Goal: Task Accomplishment & Management: Manage account settings

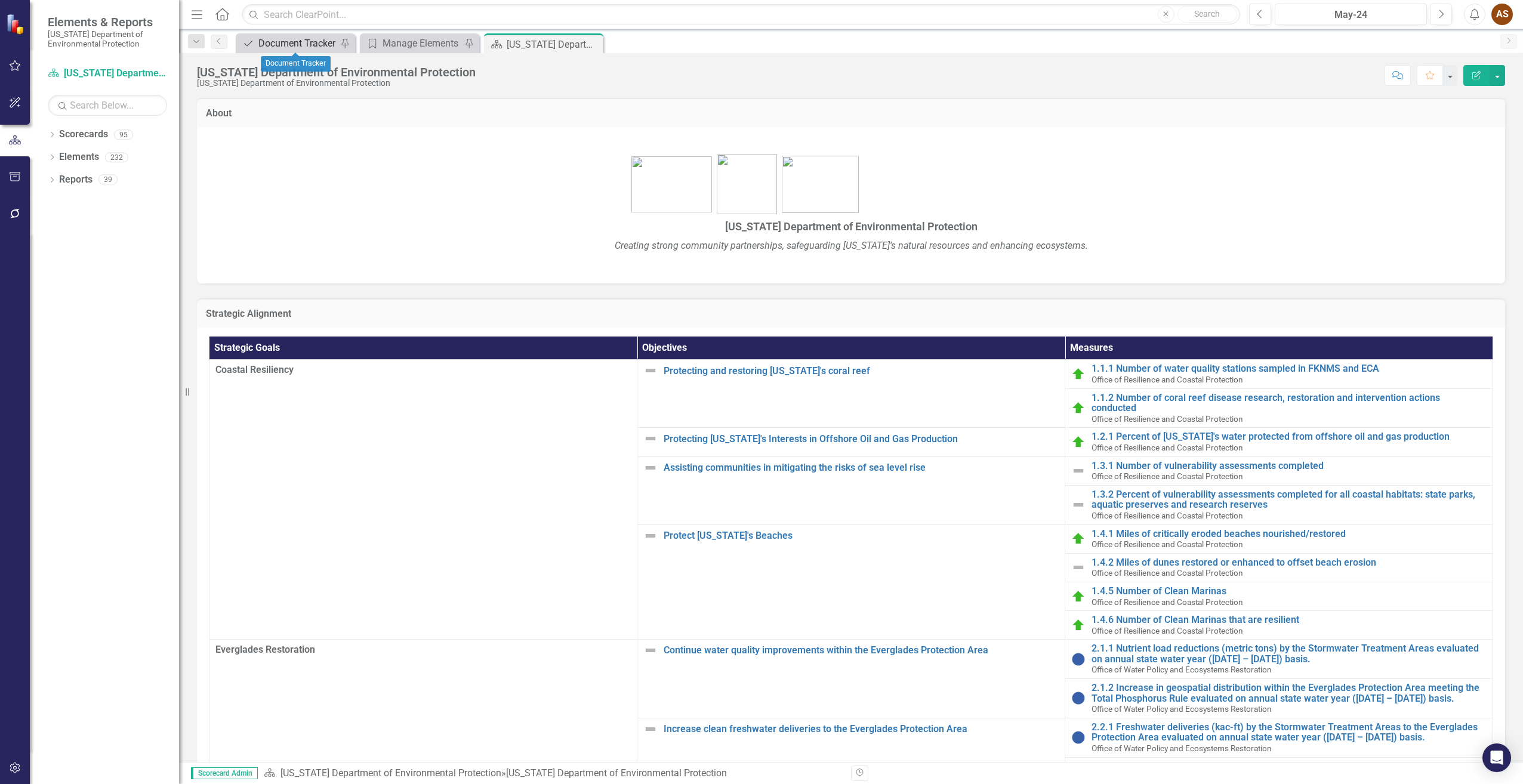
click at [281, 43] on div "Document Tracker" at bounding box center [298, 43] width 79 height 15
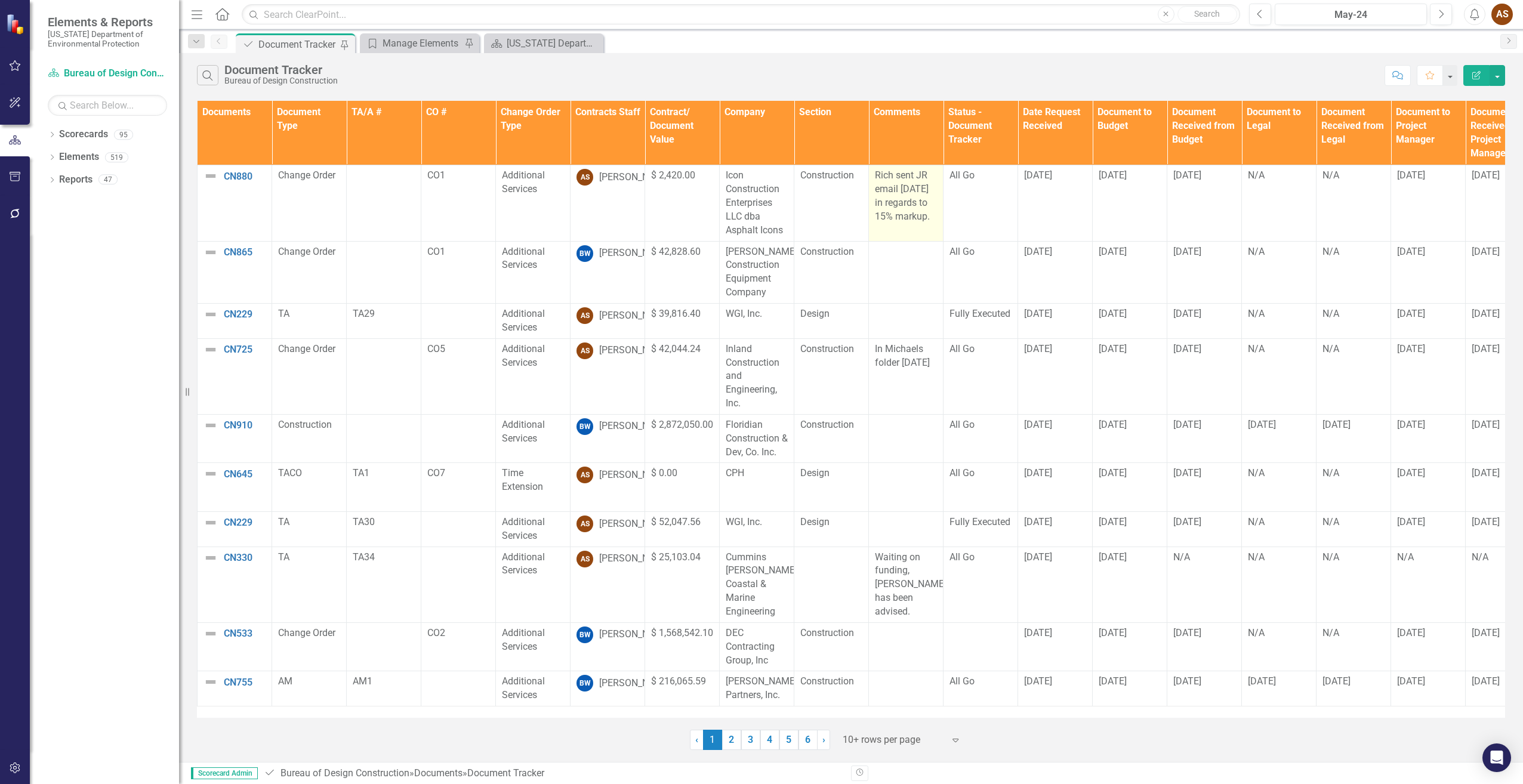
click at [911, 205] on p "Rich sent JR email [DATE] in regards to 15% markup." at bounding box center [906, 196] width 62 height 55
click at [917, 220] on p "Rich sent JR email [DATE] in regards to 15% markup." at bounding box center [906, 196] width 62 height 55
click at [917, 220] on p "Rich sent JR email [DATE] in regards to 15% markup." at bounding box center [906, 196] width 62 height 55
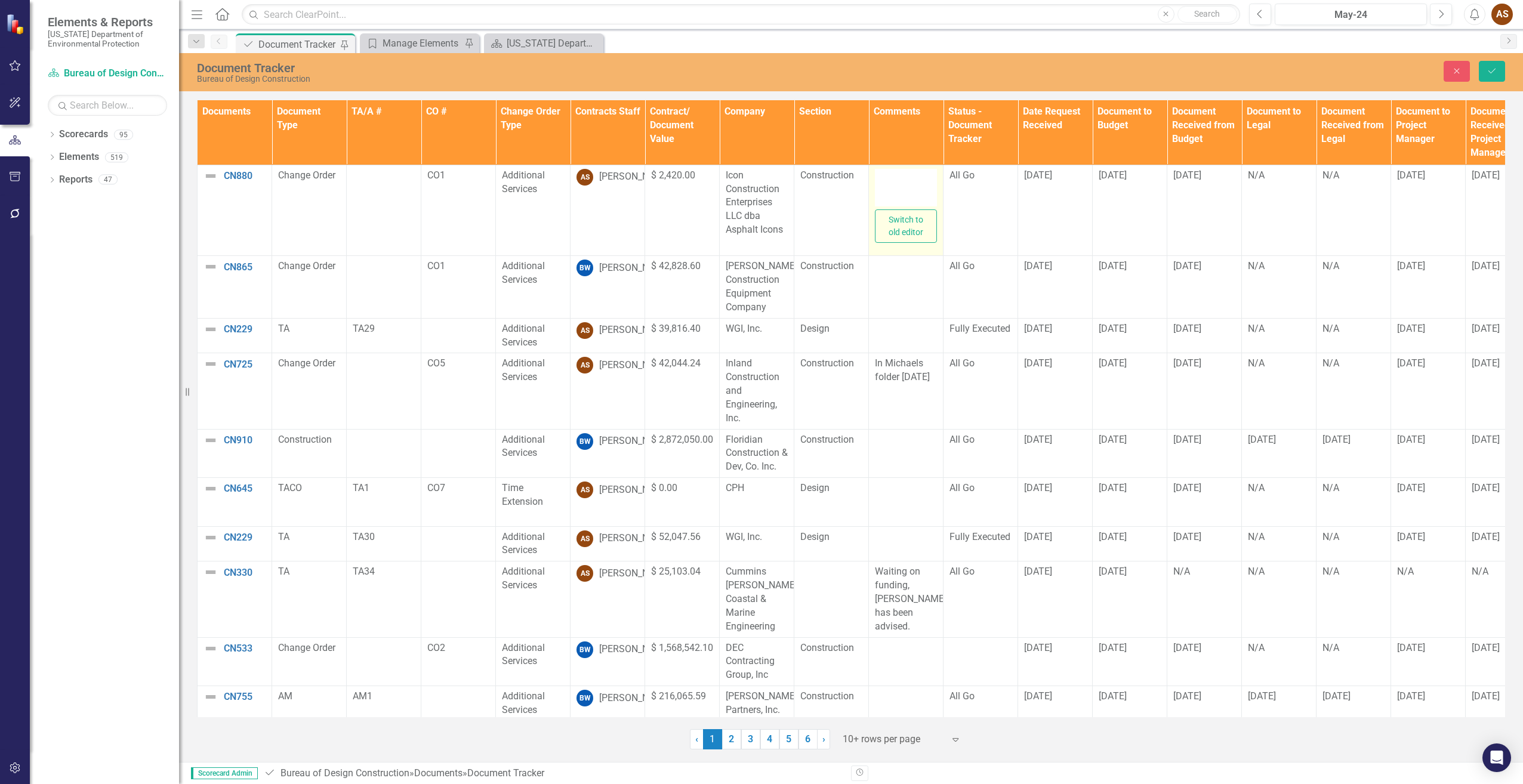
type textarea "<p>Rich sent JR email [DATE] in regards to 15% markup.</p>"
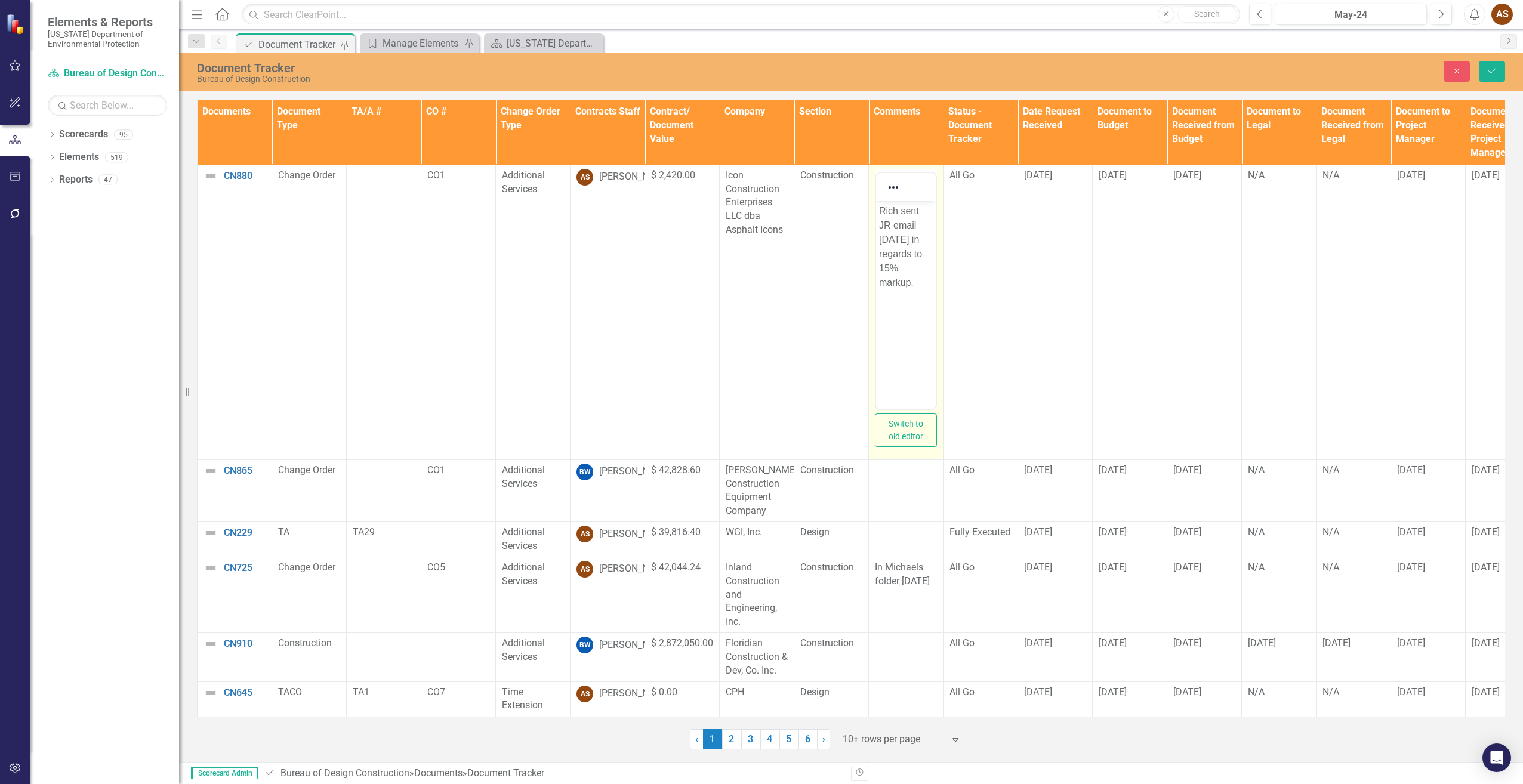
drag, startPoint x: 1793, startPoint y: 420, endPoint x: 918, endPoint y: 283, distance: 885.7
click at [918, 283] on p "Rich sent JR email [DATE] in regards to 15% markup." at bounding box center [906, 246] width 54 height 86
drag, startPoint x: 918, startPoint y: 283, endPoint x: 876, endPoint y: 205, distance: 88.6
click at [876, 205] on html "Rich sent JR email [DATE] in regards to 15% markup." at bounding box center [905, 290] width 60 height 179
click at [1491, 72] on icon "submit" at bounding box center [1492, 71] width 7 height 4
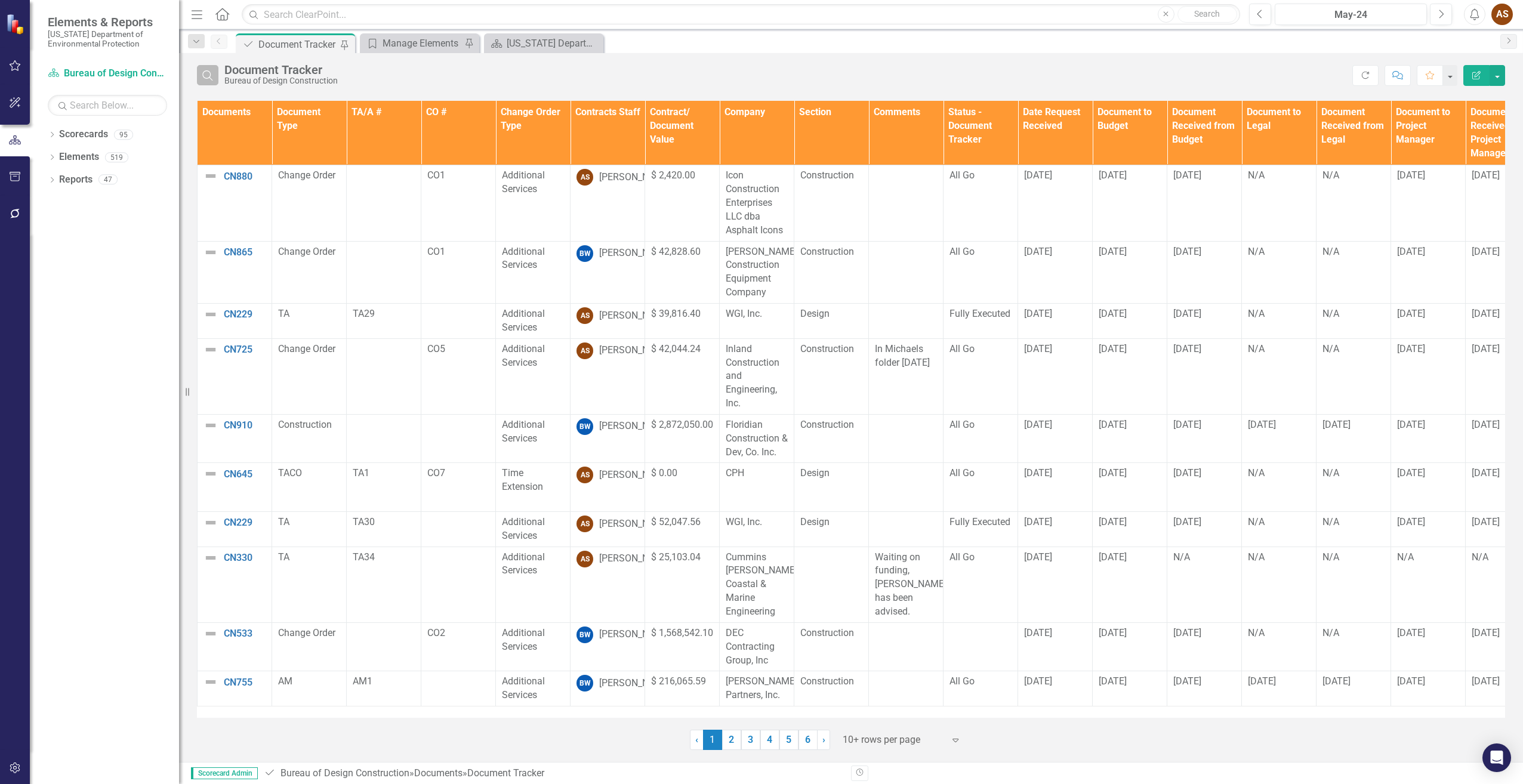
click at [213, 67] on button "Search" at bounding box center [207, 75] width 21 height 21
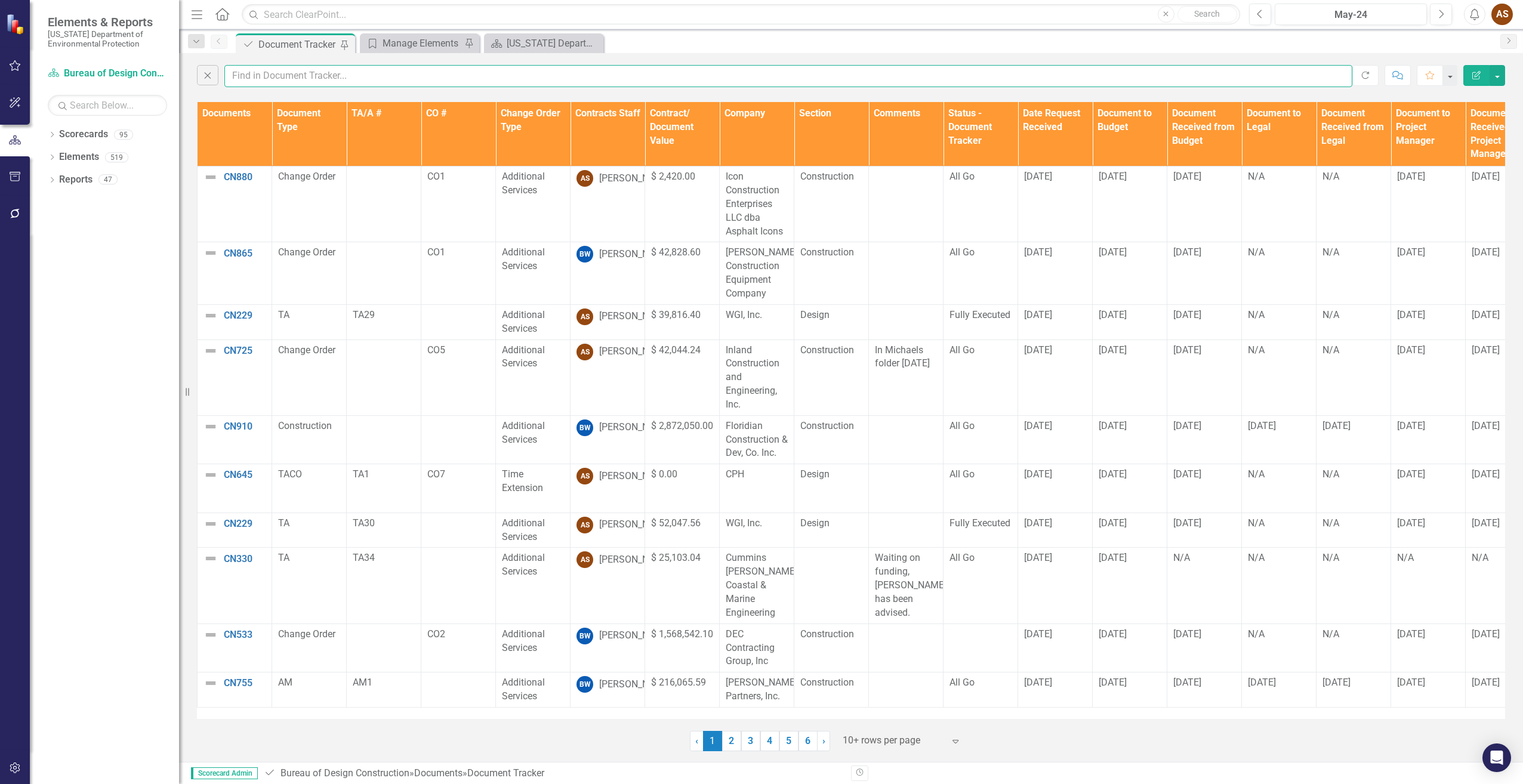
click at [322, 78] on input "text" at bounding box center [788, 76] width 1128 height 22
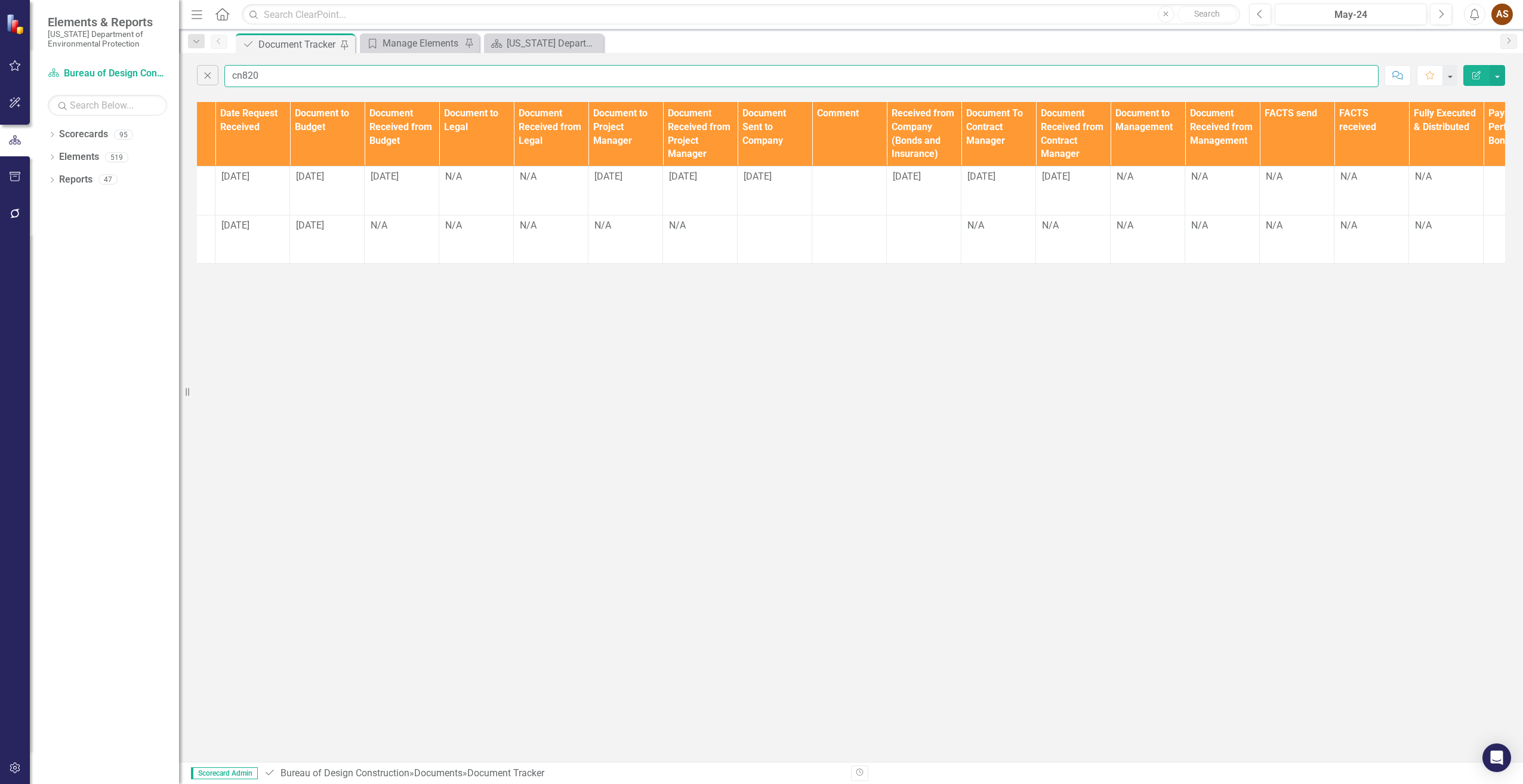
scroll to position [0, 804]
type input "cn820"
click at [1135, 192] on td "N/A" at bounding box center [1147, 191] width 74 height 49
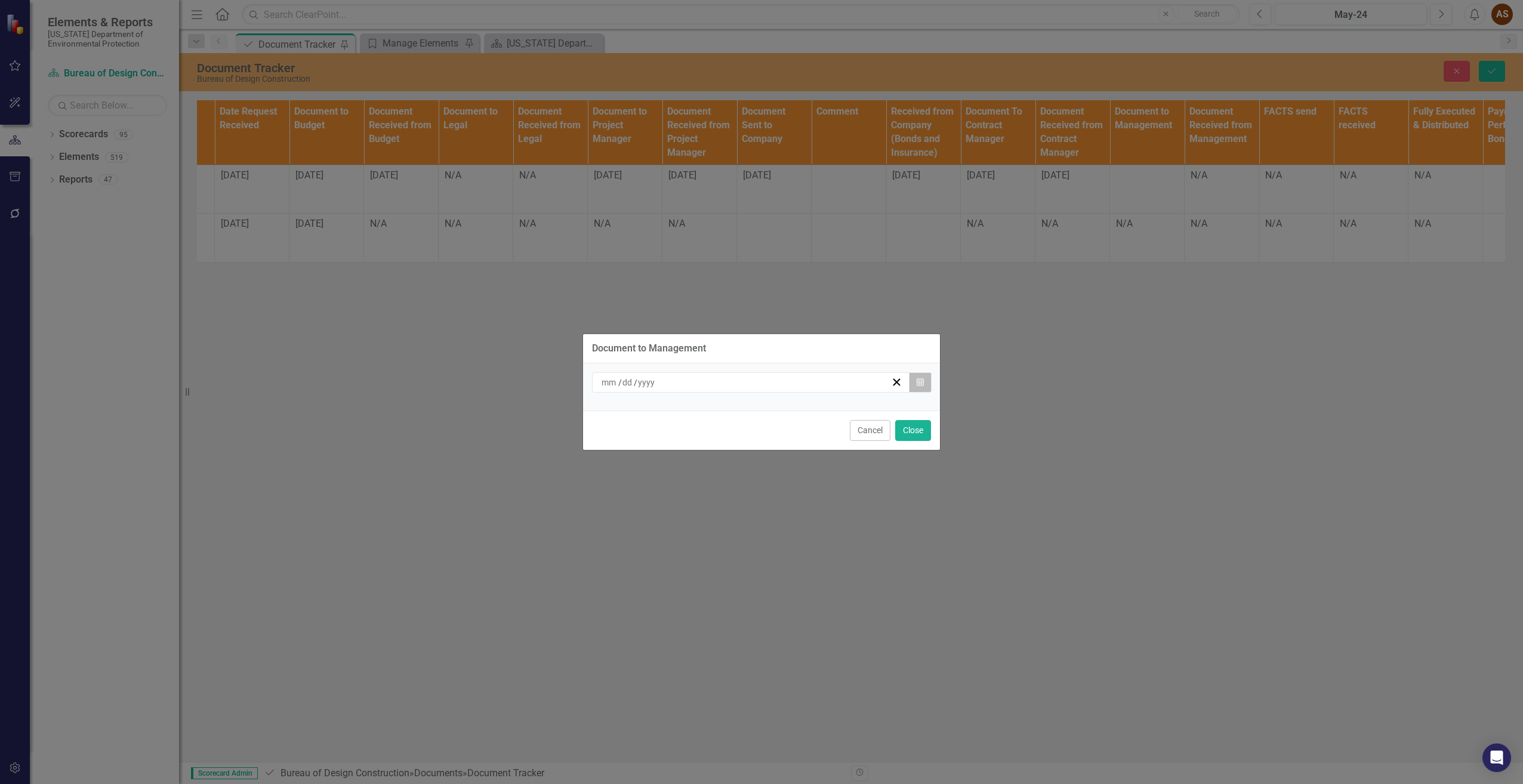
click at [919, 381] on icon "button" at bounding box center [921, 381] width 7 height 8
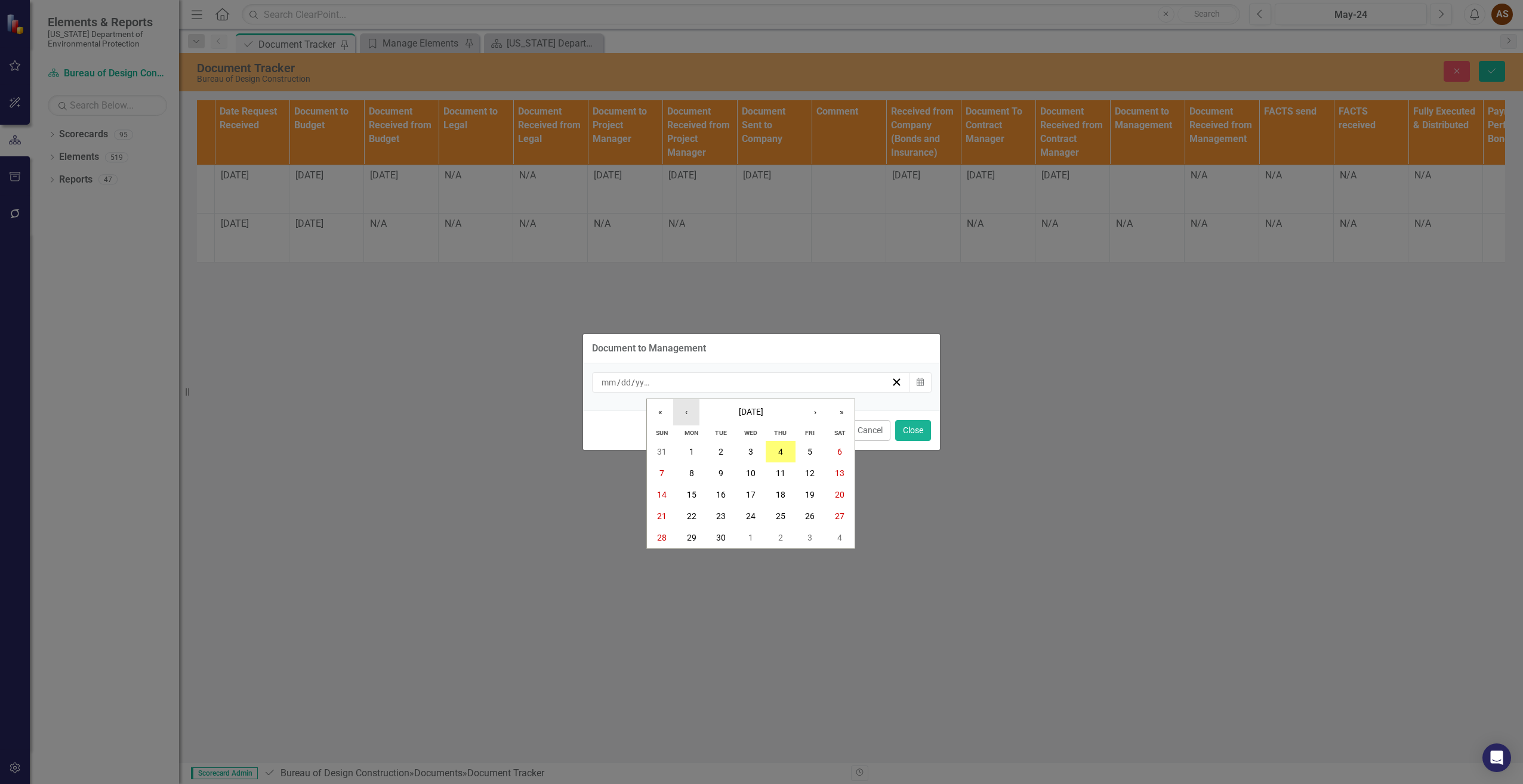
click at [686, 413] on button "‹" at bounding box center [686, 413] width 27 height 27
click at [744, 533] on button "27" at bounding box center [750, 537] width 29 height 21
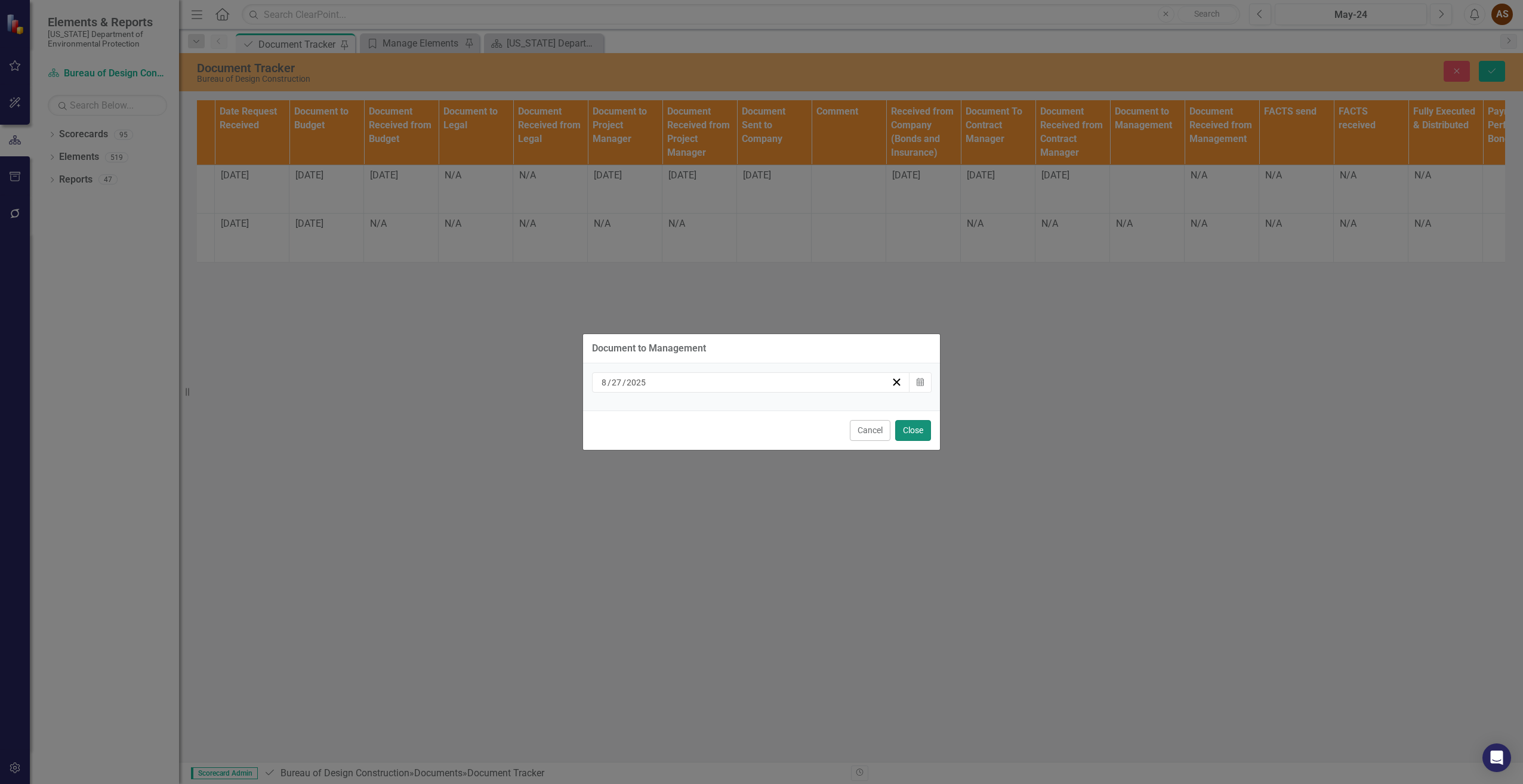
click at [916, 427] on button "Close" at bounding box center [913, 430] width 36 height 21
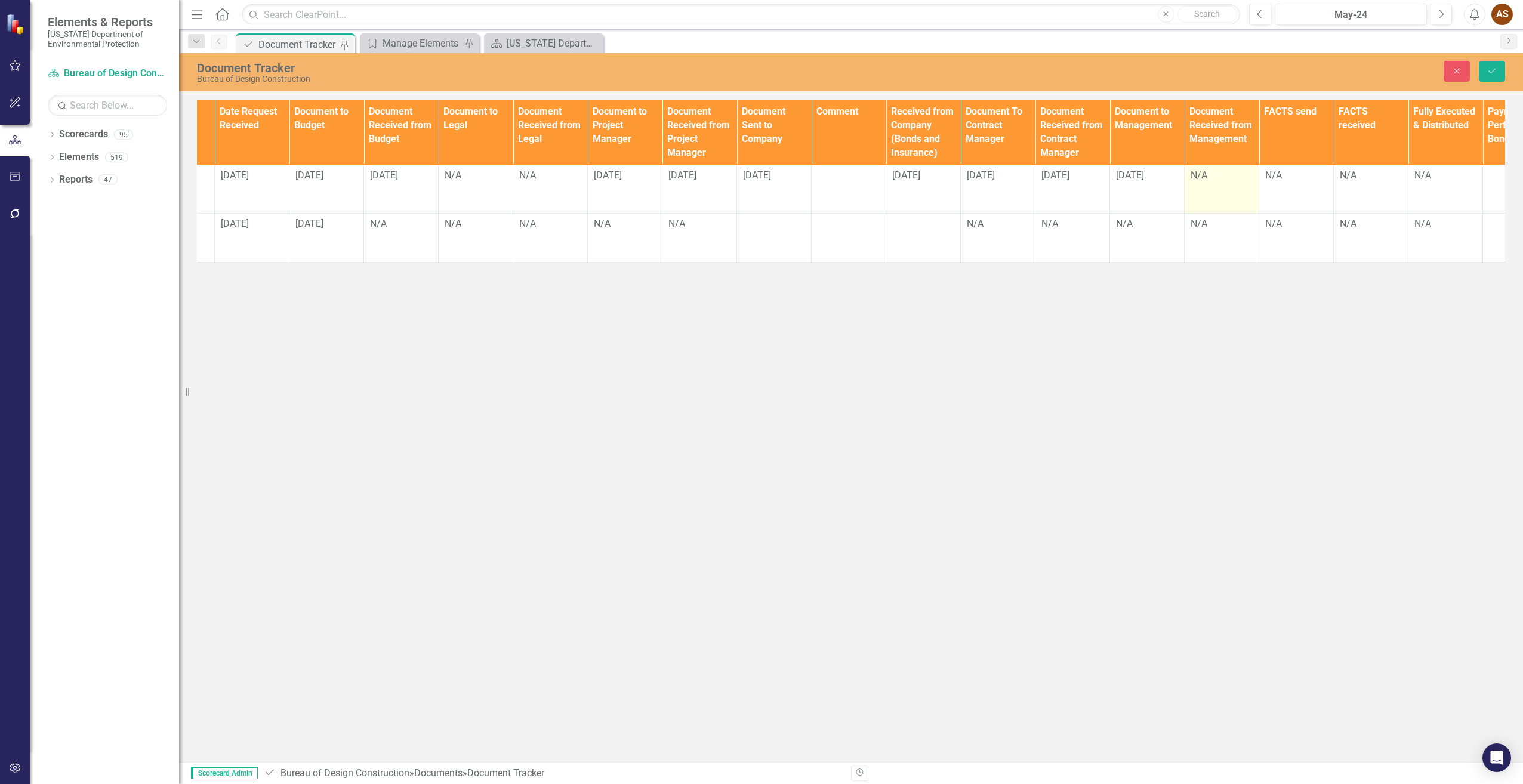
click at [1211, 180] on div "N/A" at bounding box center [1221, 175] width 62 height 14
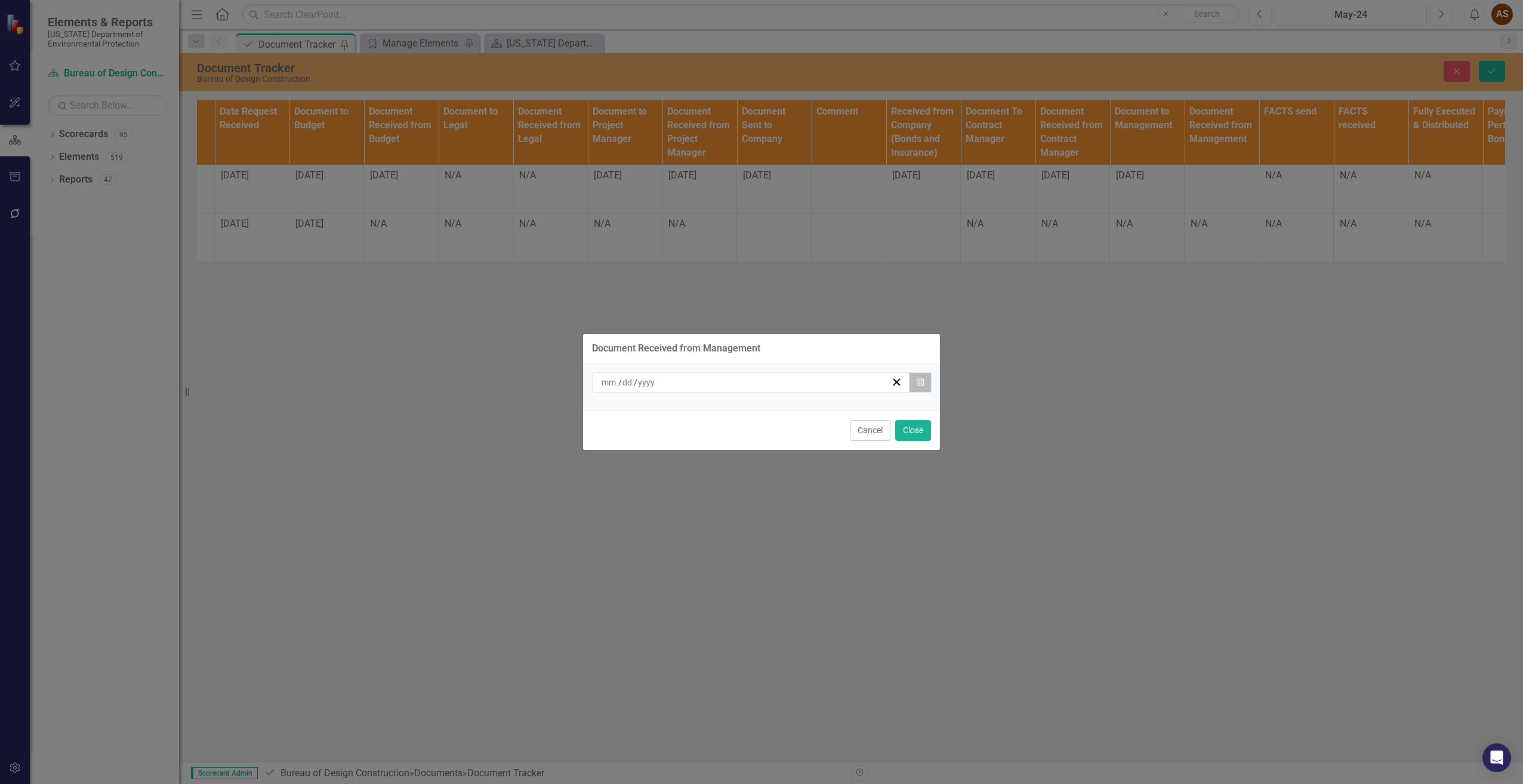
click at [919, 382] on icon "button" at bounding box center [921, 381] width 7 height 8
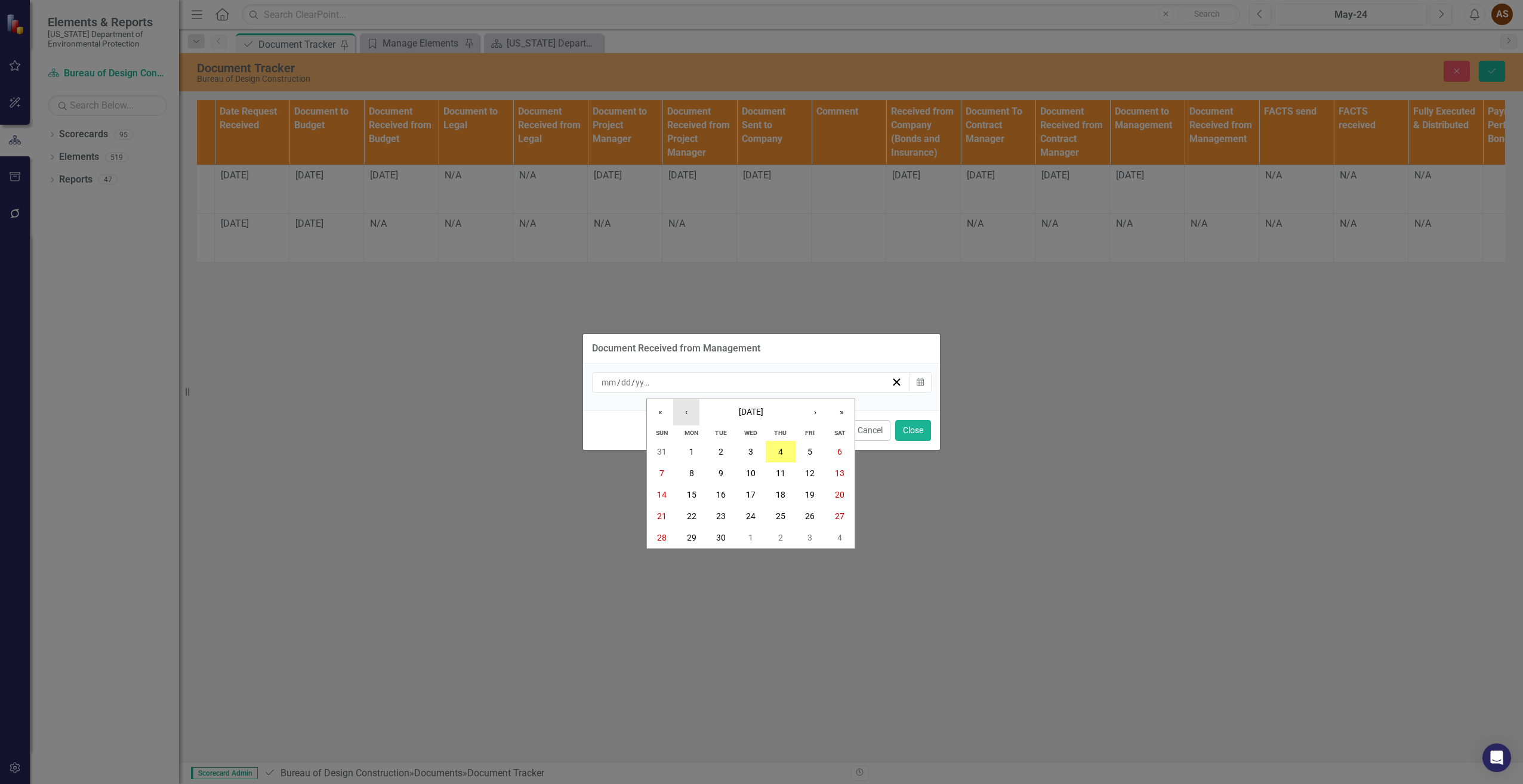
click at [688, 412] on button "‹" at bounding box center [686, 413] width 27 height 27
click at [773, 535] on button "28" at bounding box center [781, 537] width 29 height 21
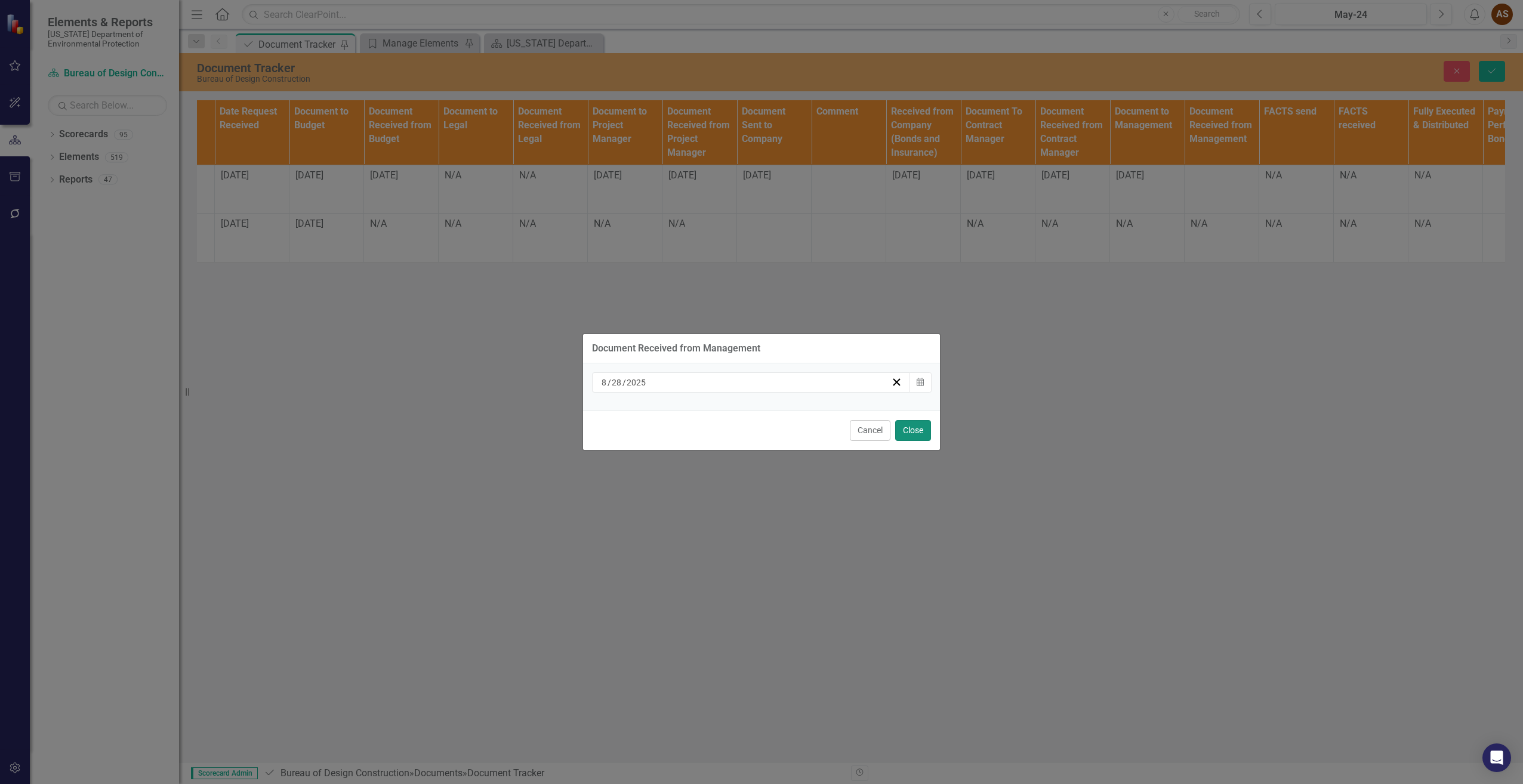
click at [908, 437] on button "Close" at bounding box center [913, 430] width 36 height 21
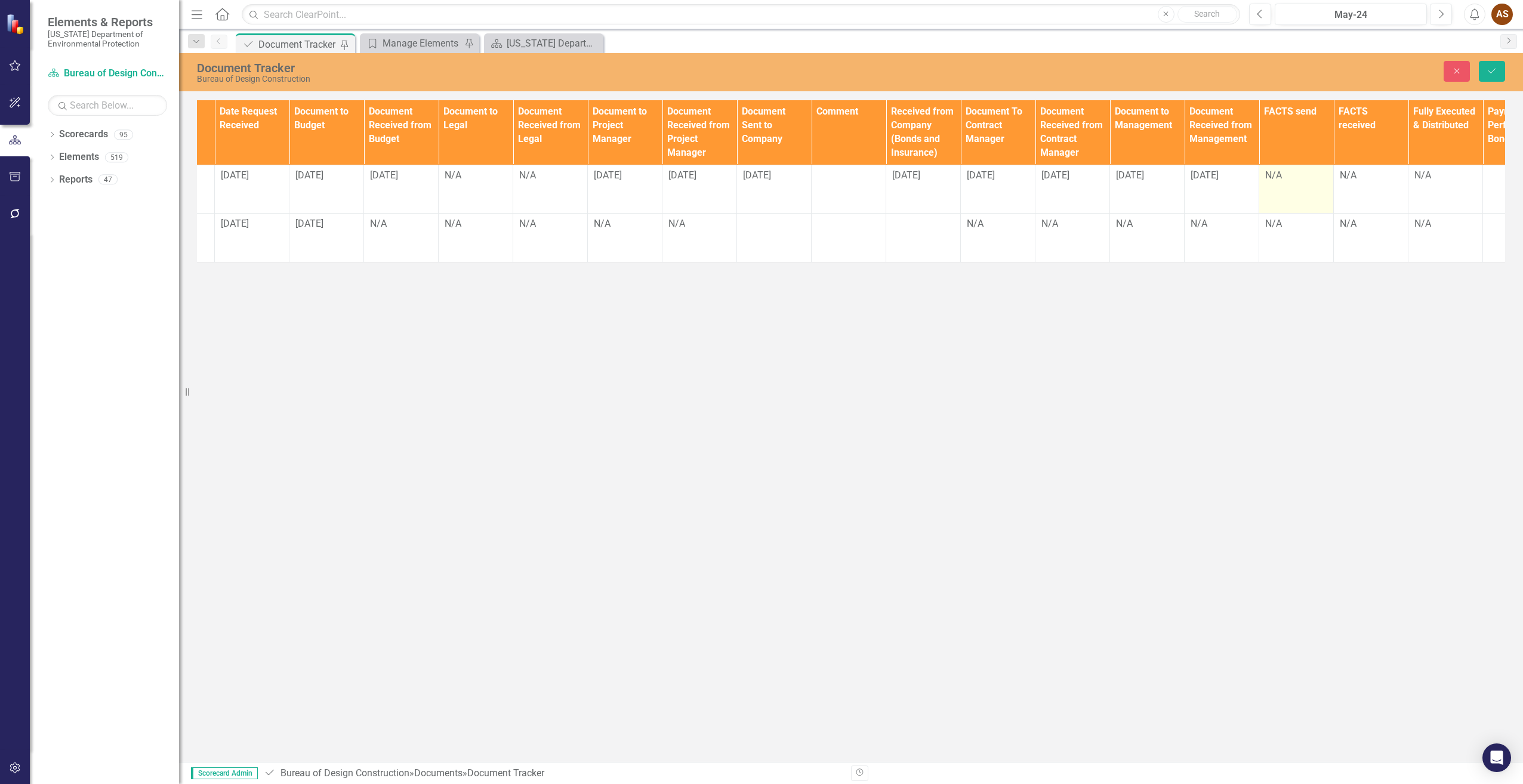
click at [1283, 183] on td "N/A" at bounding box center [1296, 189] width 74 height 49
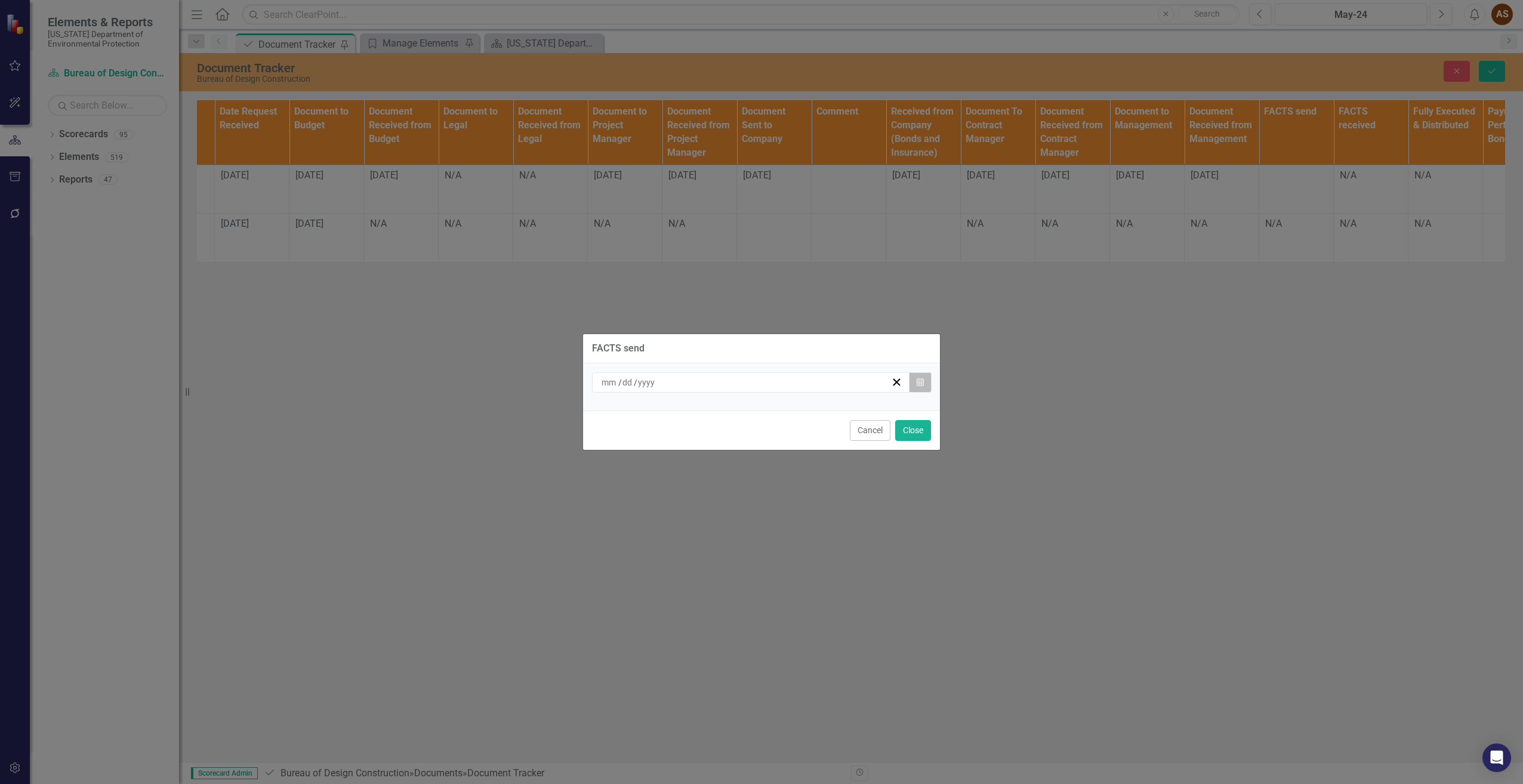
click at [923, 385] on button "Calendar" at bounding box center [920, 382] width 23 height 21
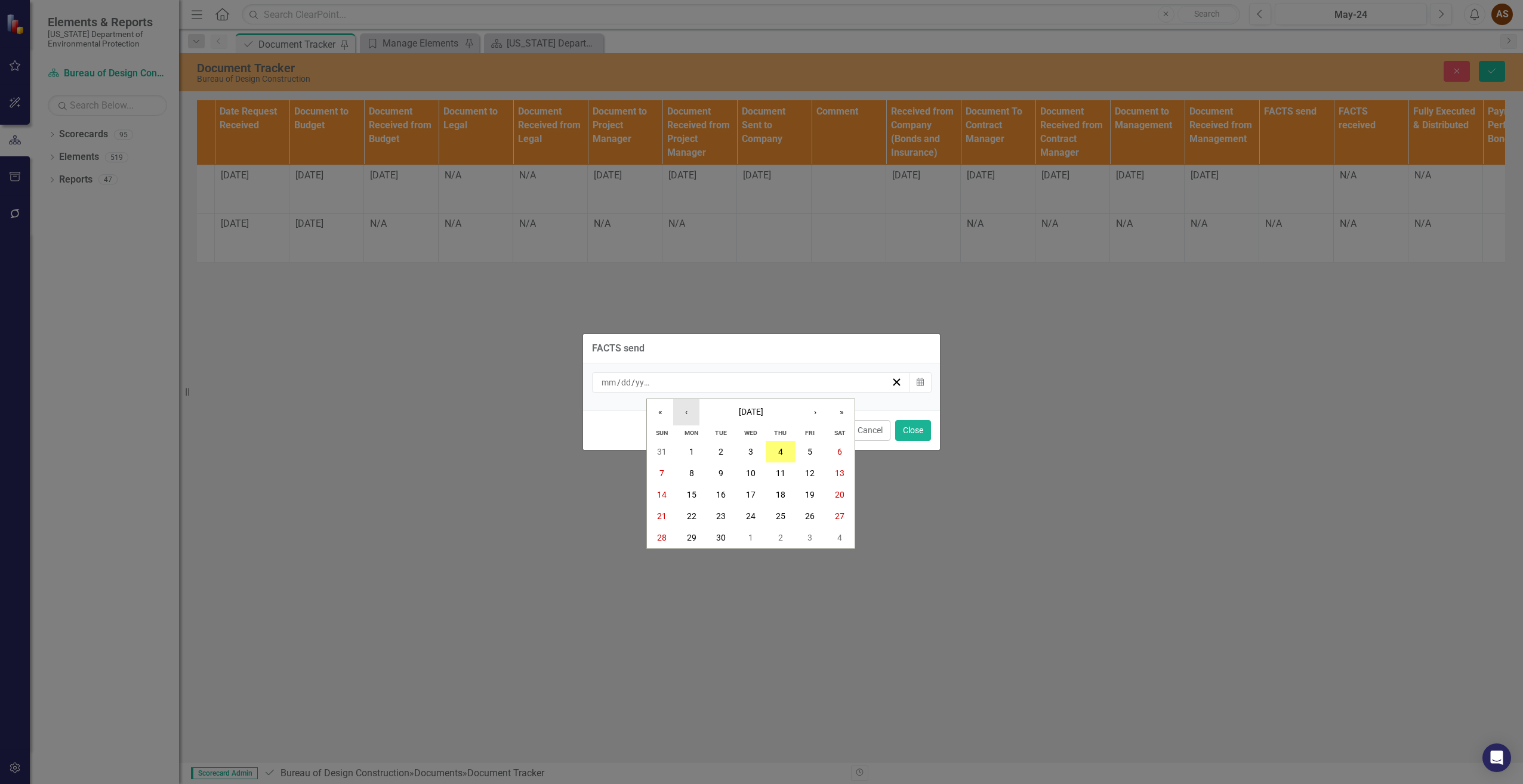
click at [691, 413] on button "‹" at bounding box center [686, 413] width 27 height 27
click at [801, 531] on button "29" at bounding box center [810, 537] width 29 height 21
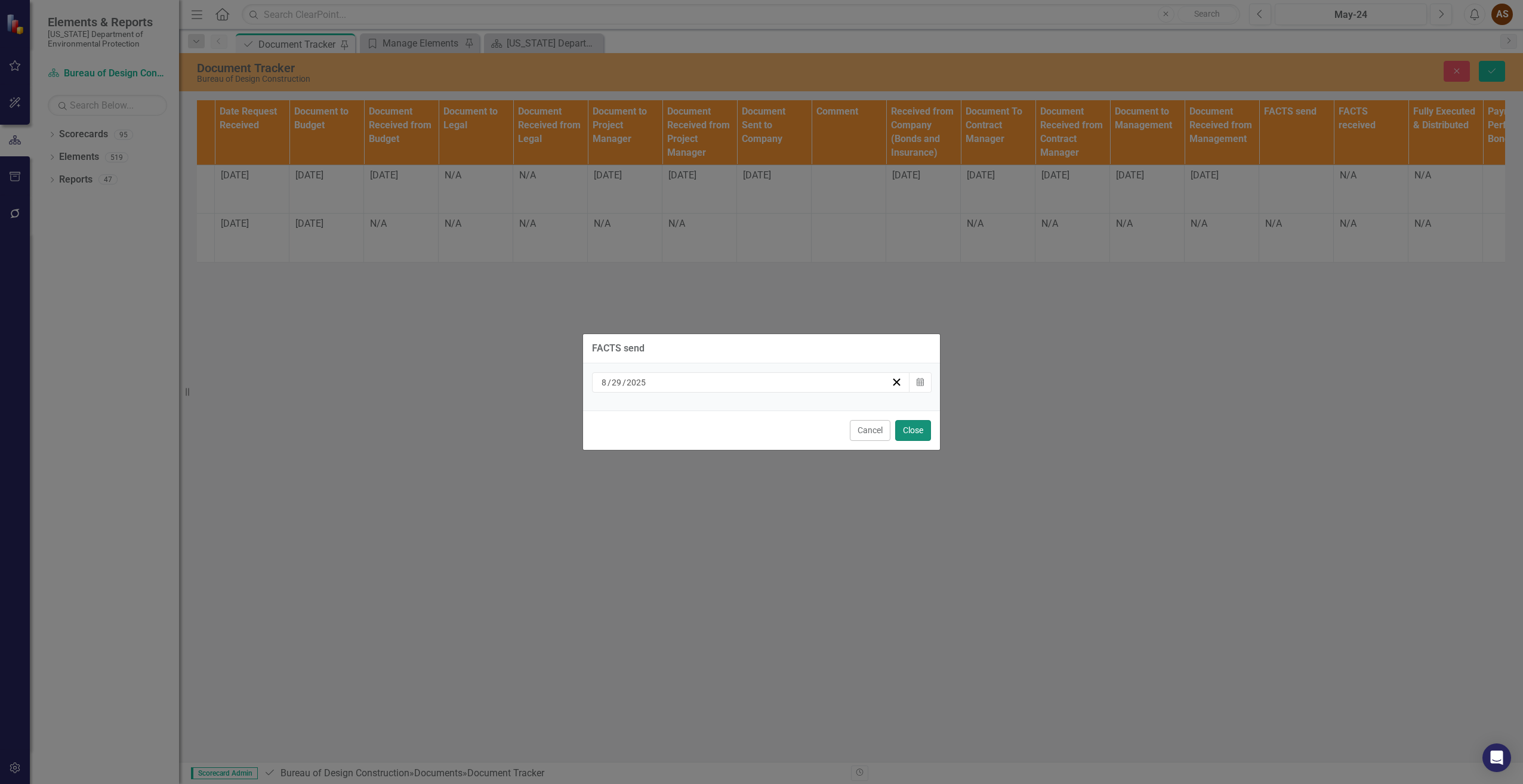
click at [917, 427] on button "Close" at bounding box center [913, 430] width 36 height 21
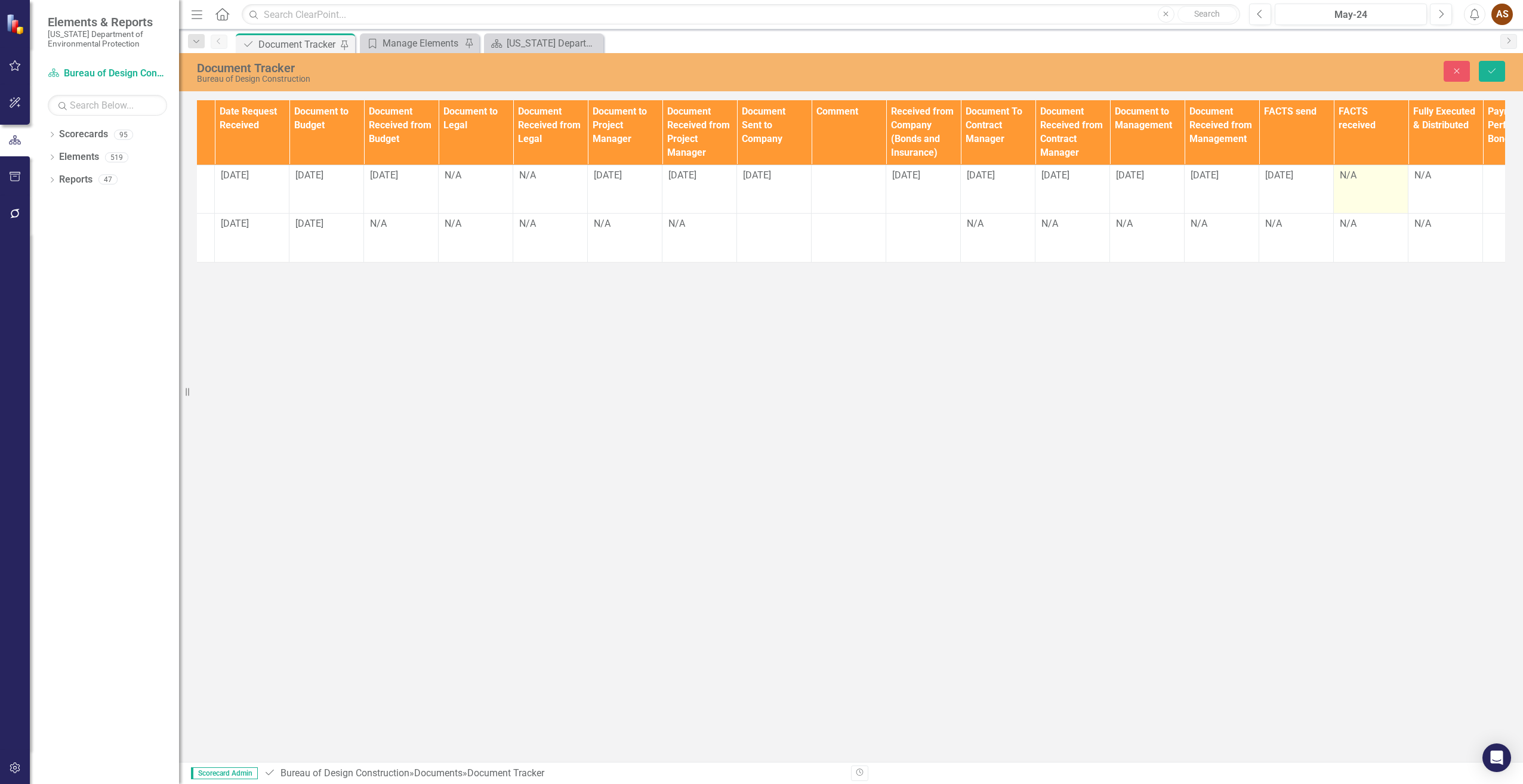
click at [1356, 183] on td "N/A" at bounding box center [1370, 189] width 74 height 49
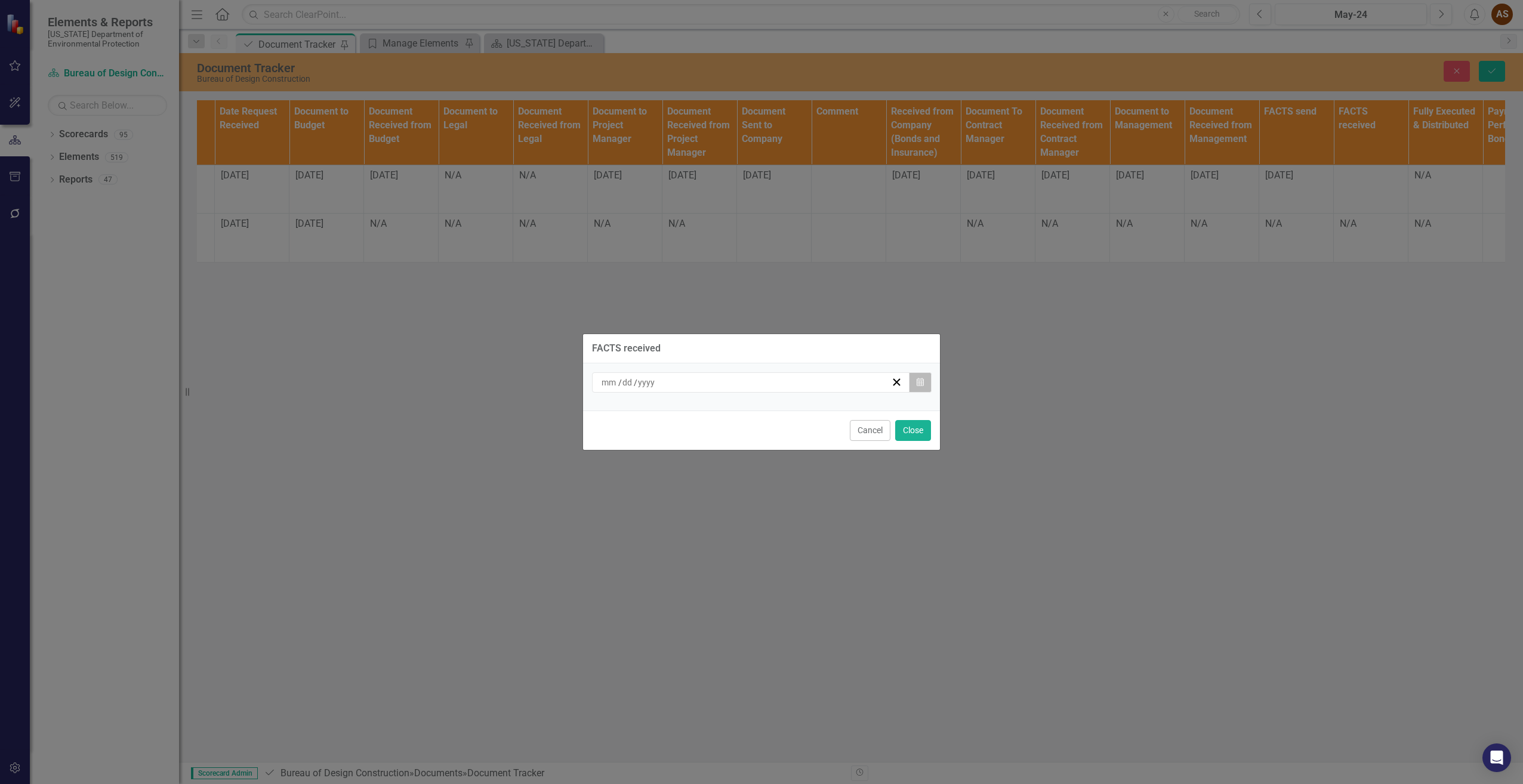
click at [925, 384] on button "Calendar" at bounding box center [920, 382] width 23 height 21
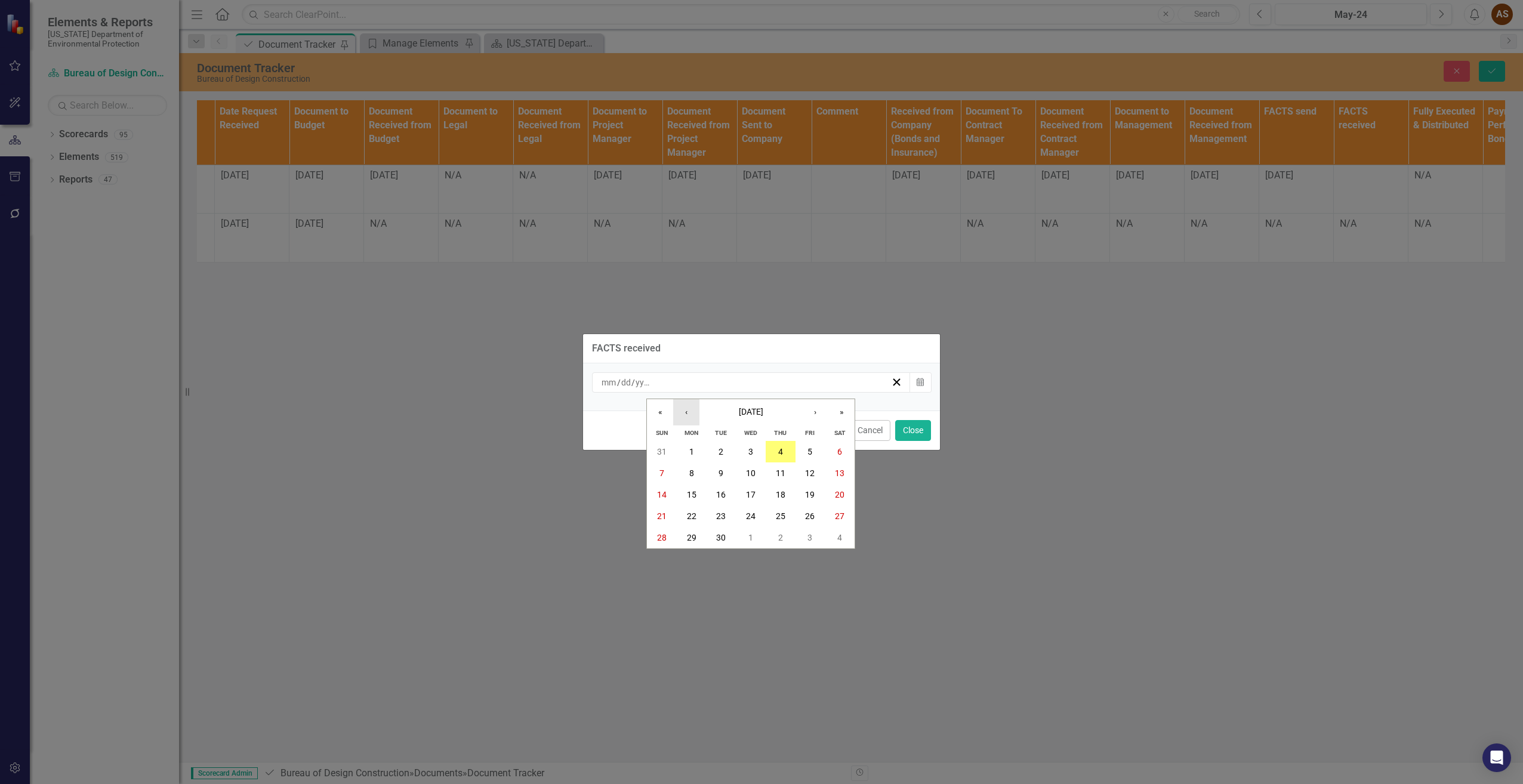
click at [680, 412] on button "‹" at bounding box center [686, 413] width 27 height 27
click at [810, 536] on abbr "29" at bounding box center [809, 537] width 10 height 10
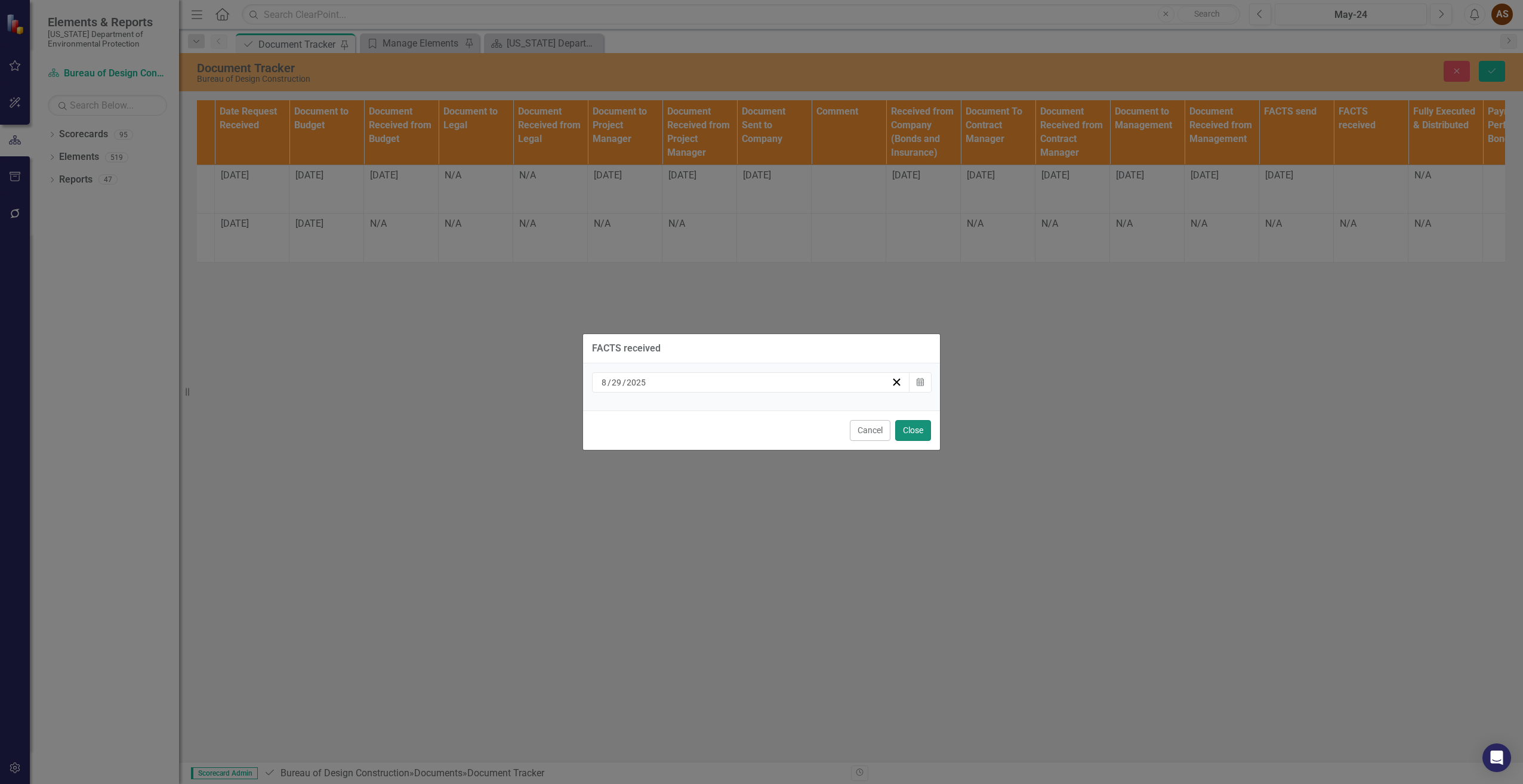
click at [916, 429] on button "Close" at bounding box center [913, 430] width 36 height 21
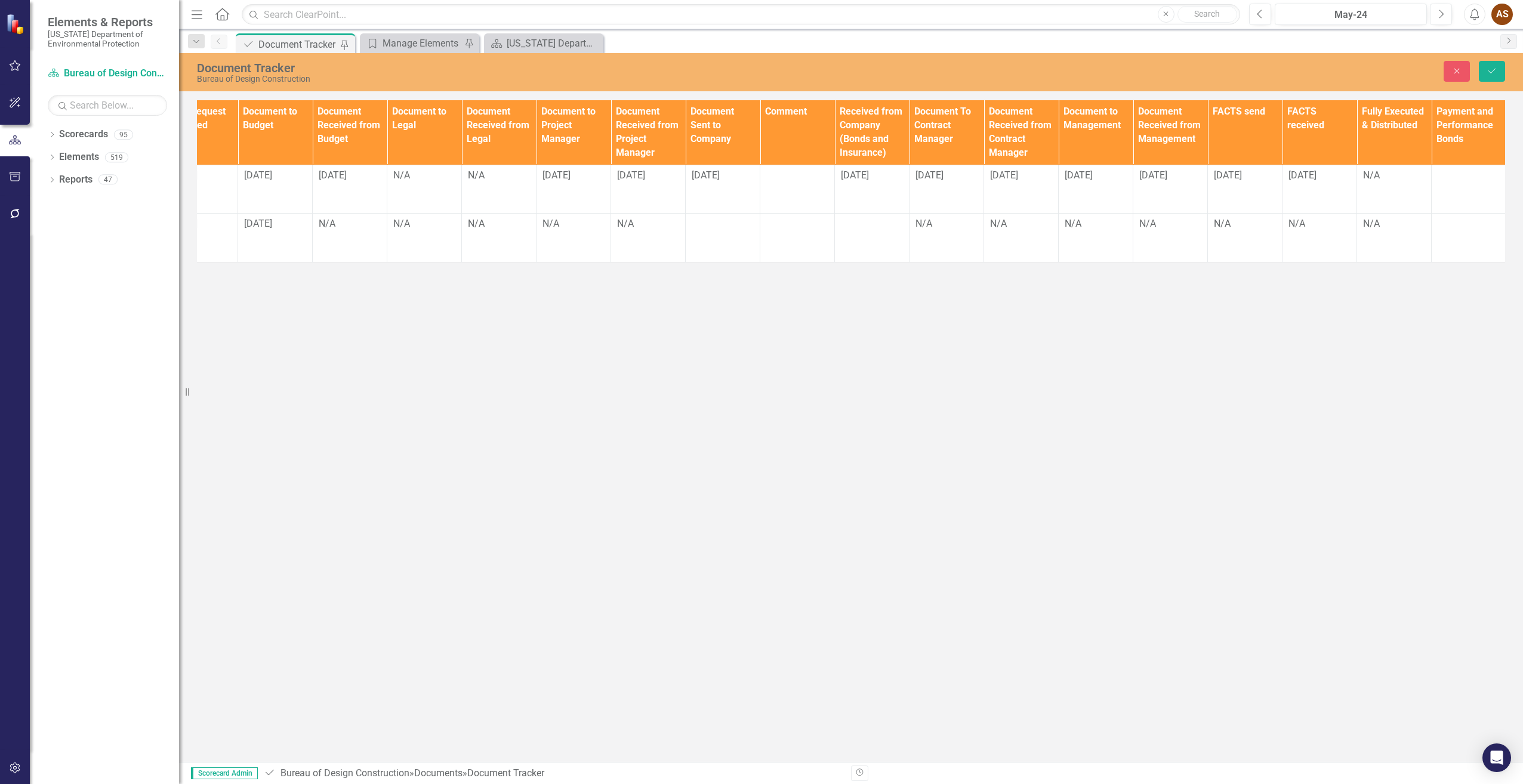
scroll to position [0, 856]
click at [1380, 172] on div "N/A" at bounding box center [1393, 175] width 62 height 14
click at [1380, 172] on div "N/A" at bounding box center [1393, 175] width 62 height 14
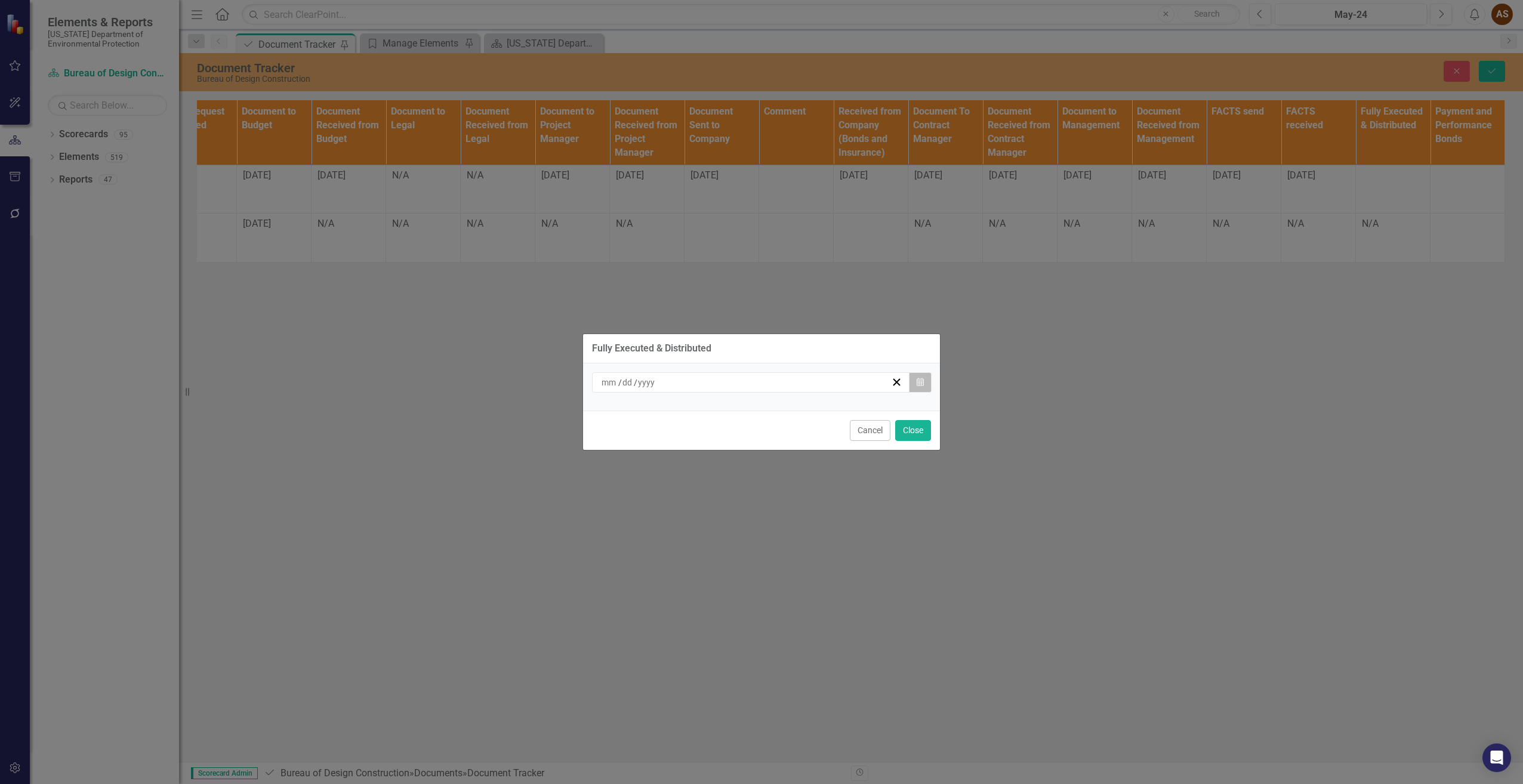
click at [926, 382] on button "Calendar" at bounding box center [920, 382] width 23 height 21
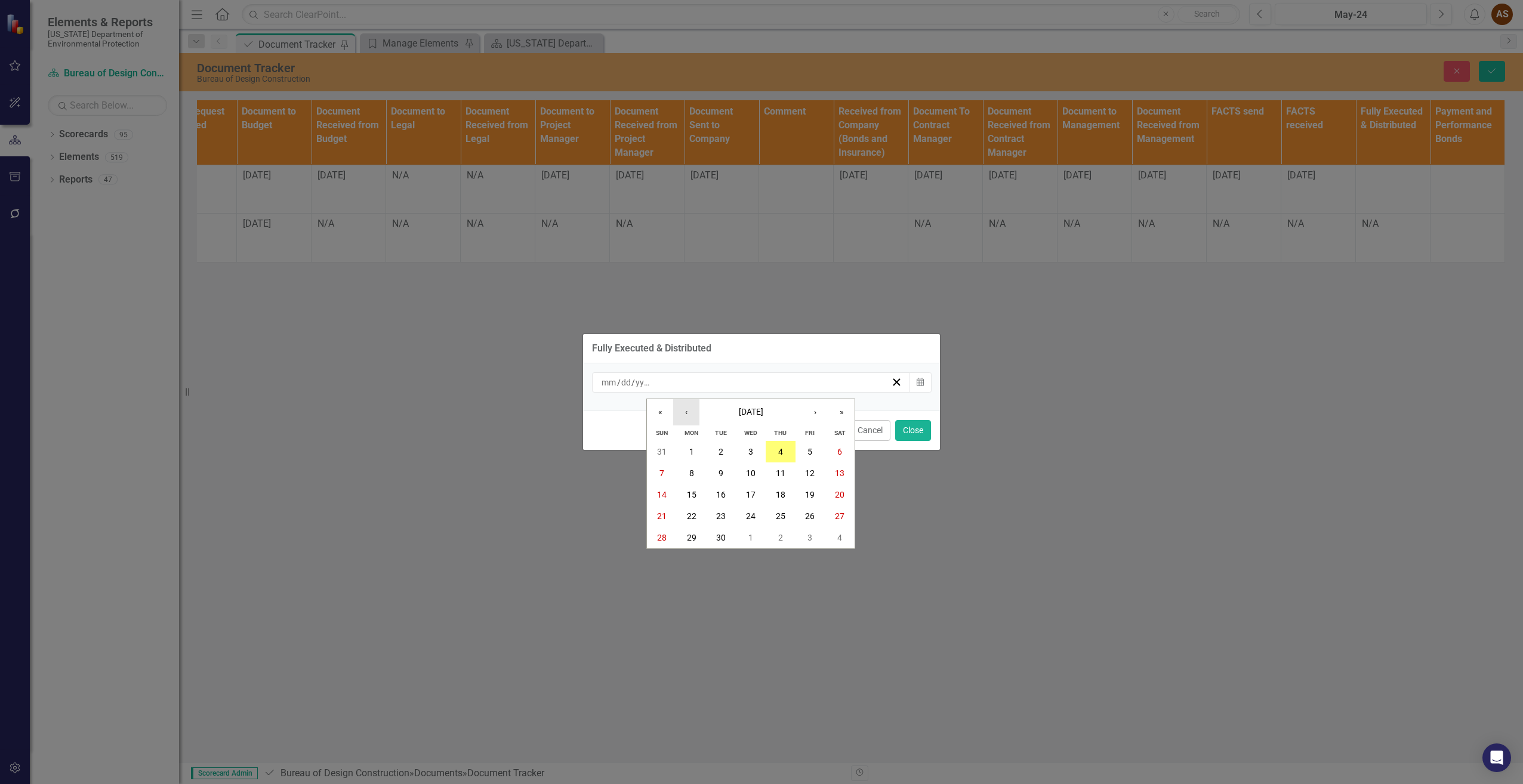
click at [689, 413] on button "‹" at bounding box center [686, 413] width 27 height 27
click at [813, 534] on abbr "29" at bounding box center [809, 537] width 10 height 10
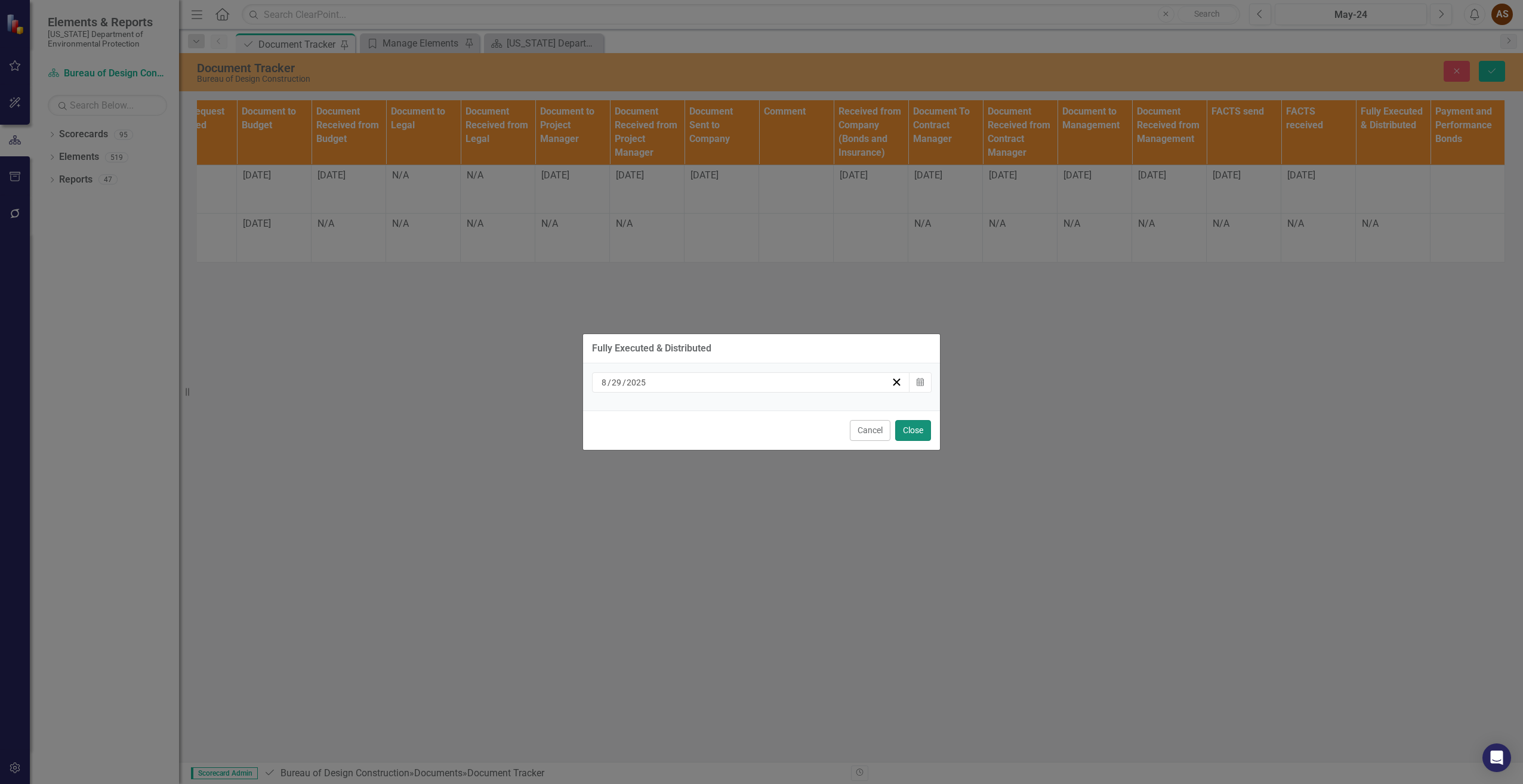
click at [902, 431] on button "Close" at bounding box center [913, 430] width 36 height 21
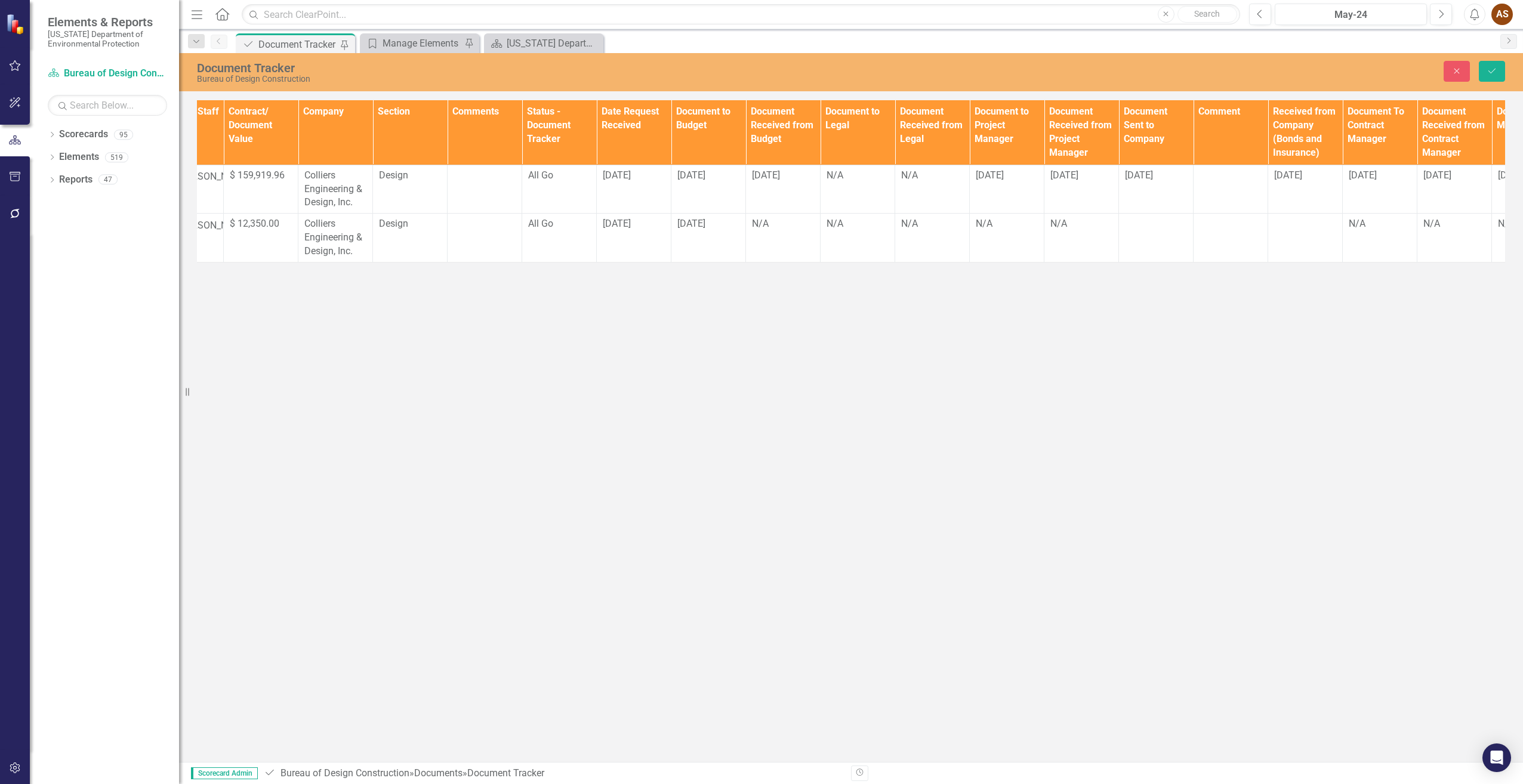
scroll to position [0, 419]
click at [539, 186] on td "All Go" at bounding box center [561, 189] width 74 height 49
click at [557, 183] on div "All Go" at bounding box center [561, 175] width 62 height 14
click at [578, 183] on icon "Expand" at bounding box center [581, 179] width 12 height 10
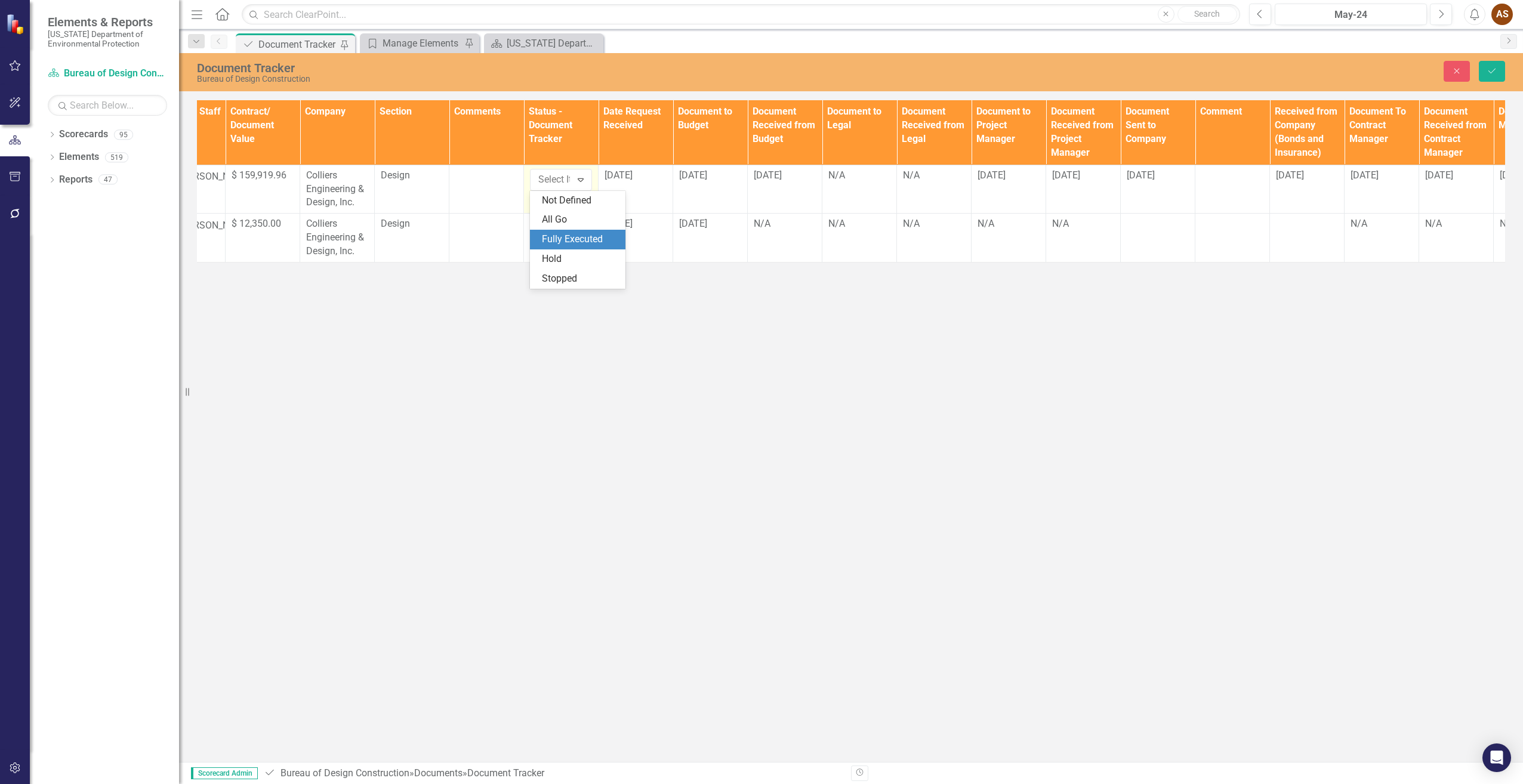
click at [582, 236] on div "Fully Executed" at bounding box center [580, 239] width 77 height 14
click at [1496, 74] on icon "Save" at bounding box center [1492, 71] width 11 height 8
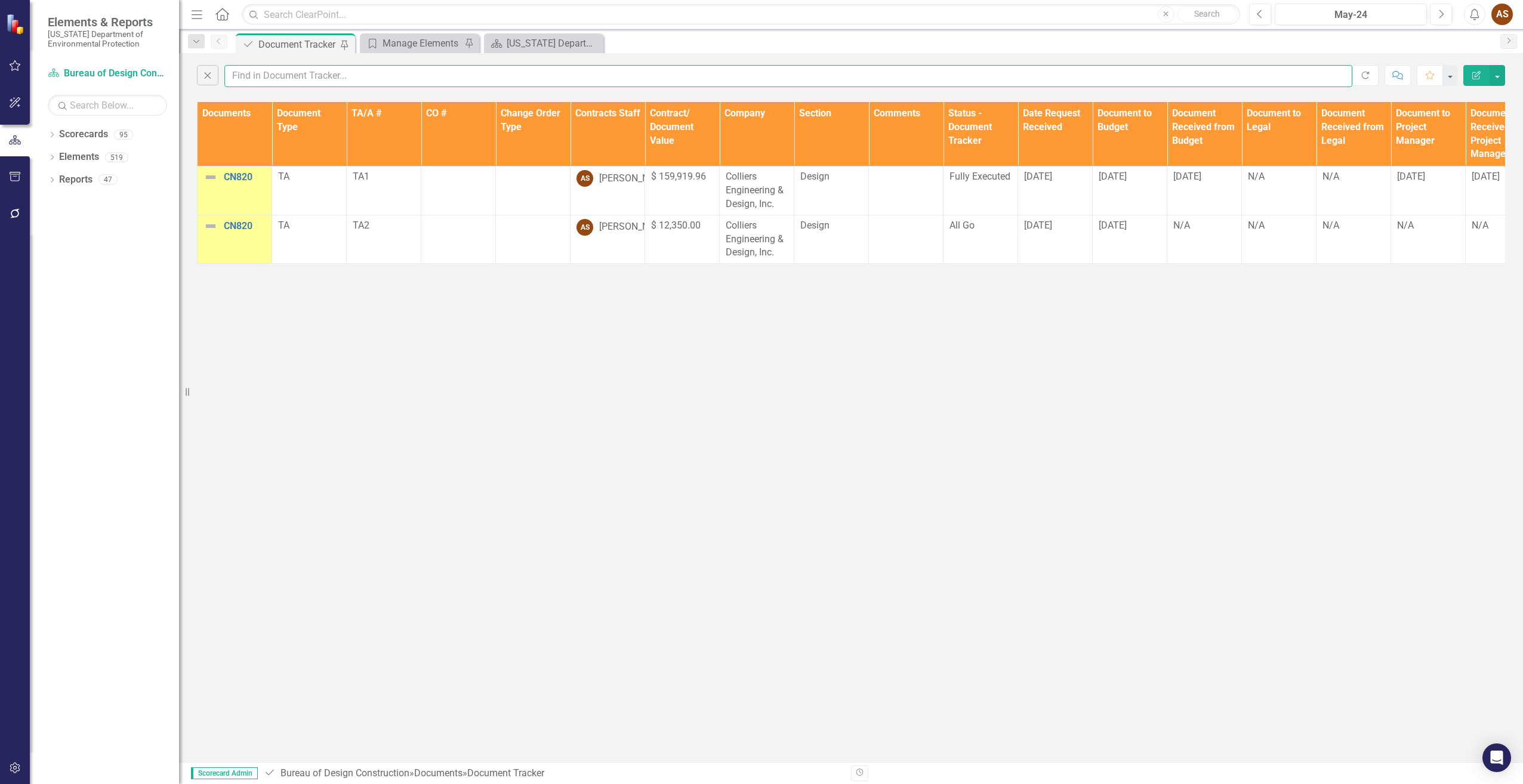
click at [262, 76] on input "text" at bounding box center [788, 76] width 1128 height 22
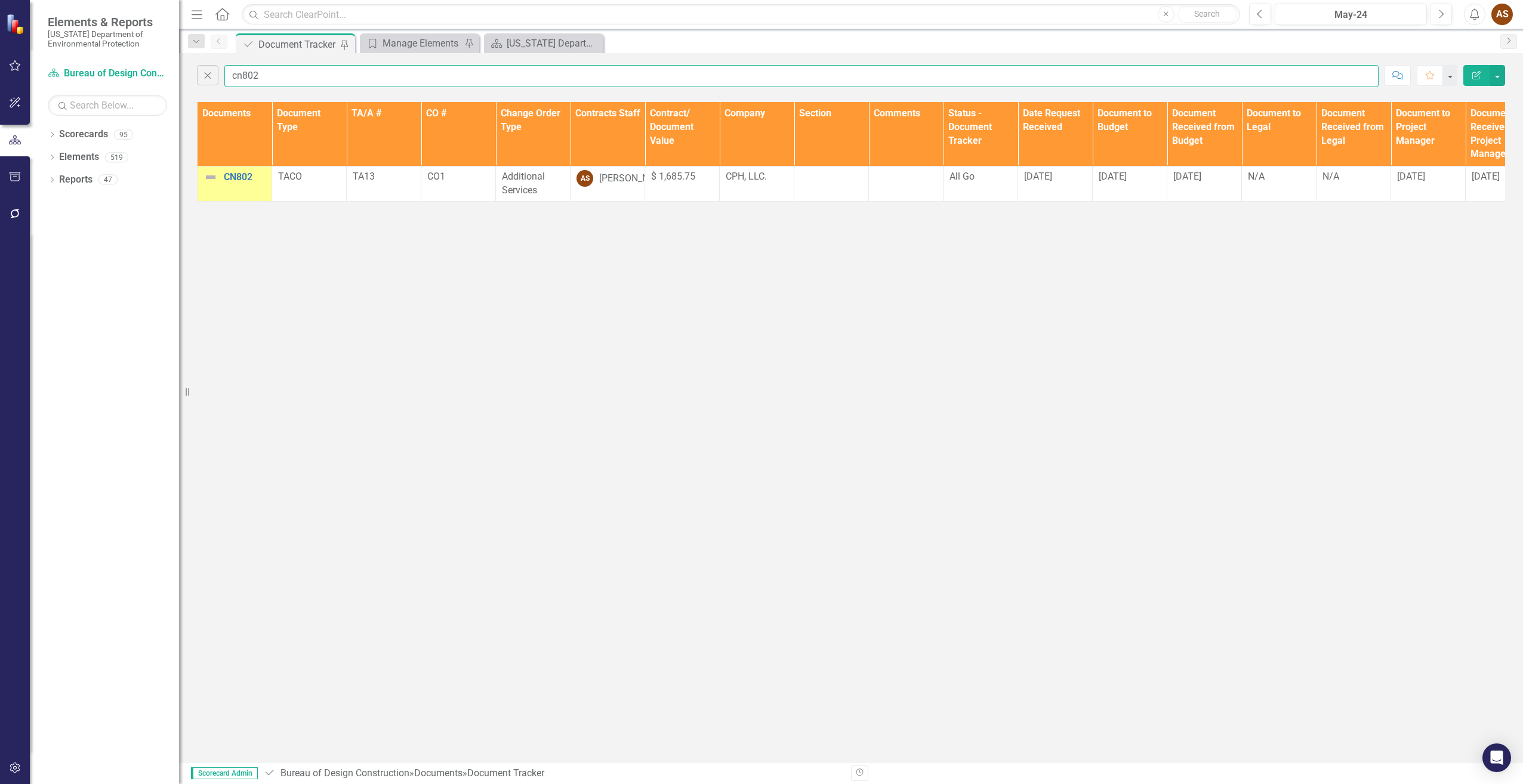
type input "cn802"
click at [986, 179] on div "All Go" at bounding box center [980, 177] width 62 height 14
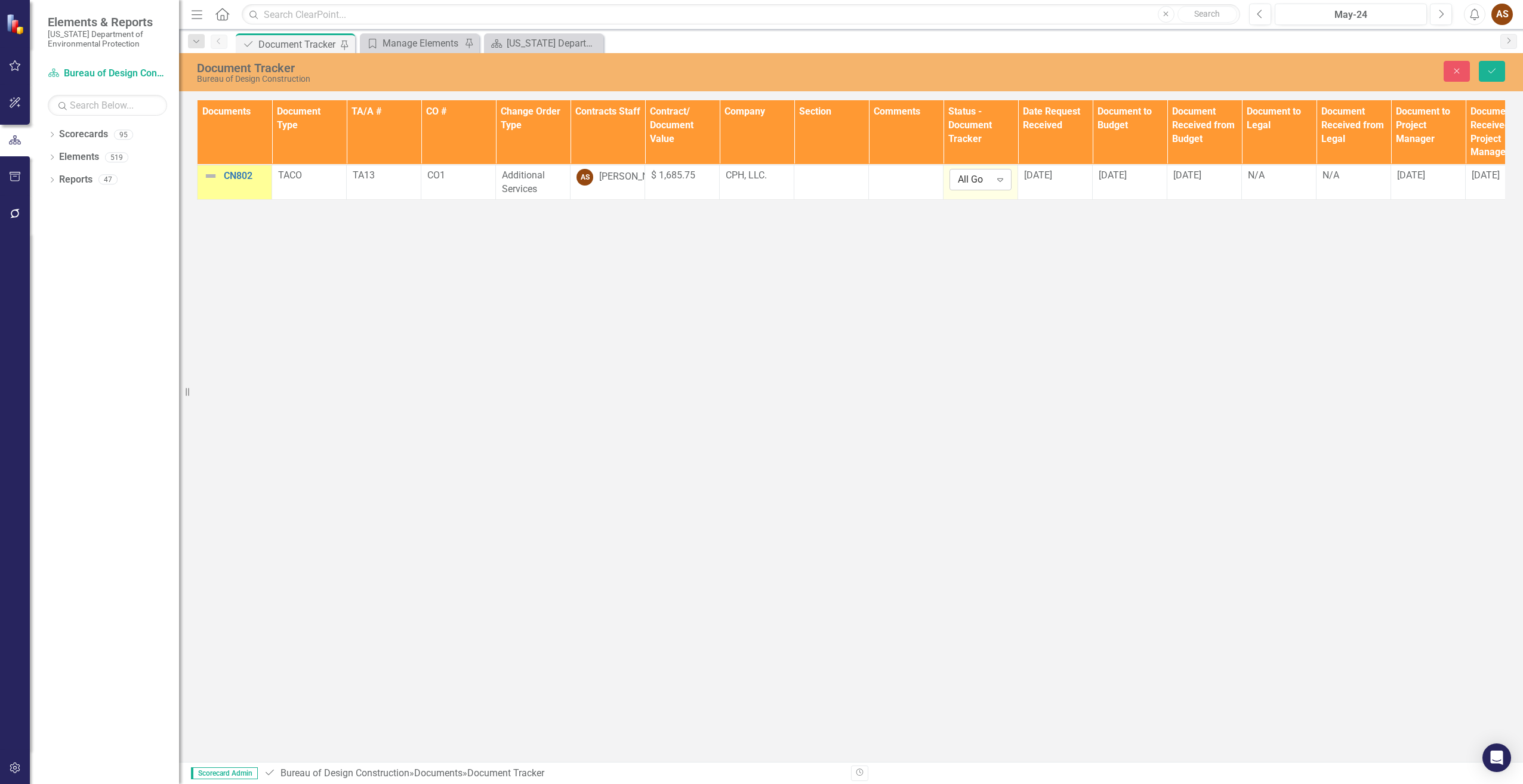
click at [1000, 178] on icon at bounding box center [1000, 180] width 6 height 4
click at [1001, 242] on div "Fully Executed" at bounding box center [1000, 239] width 77 height 14
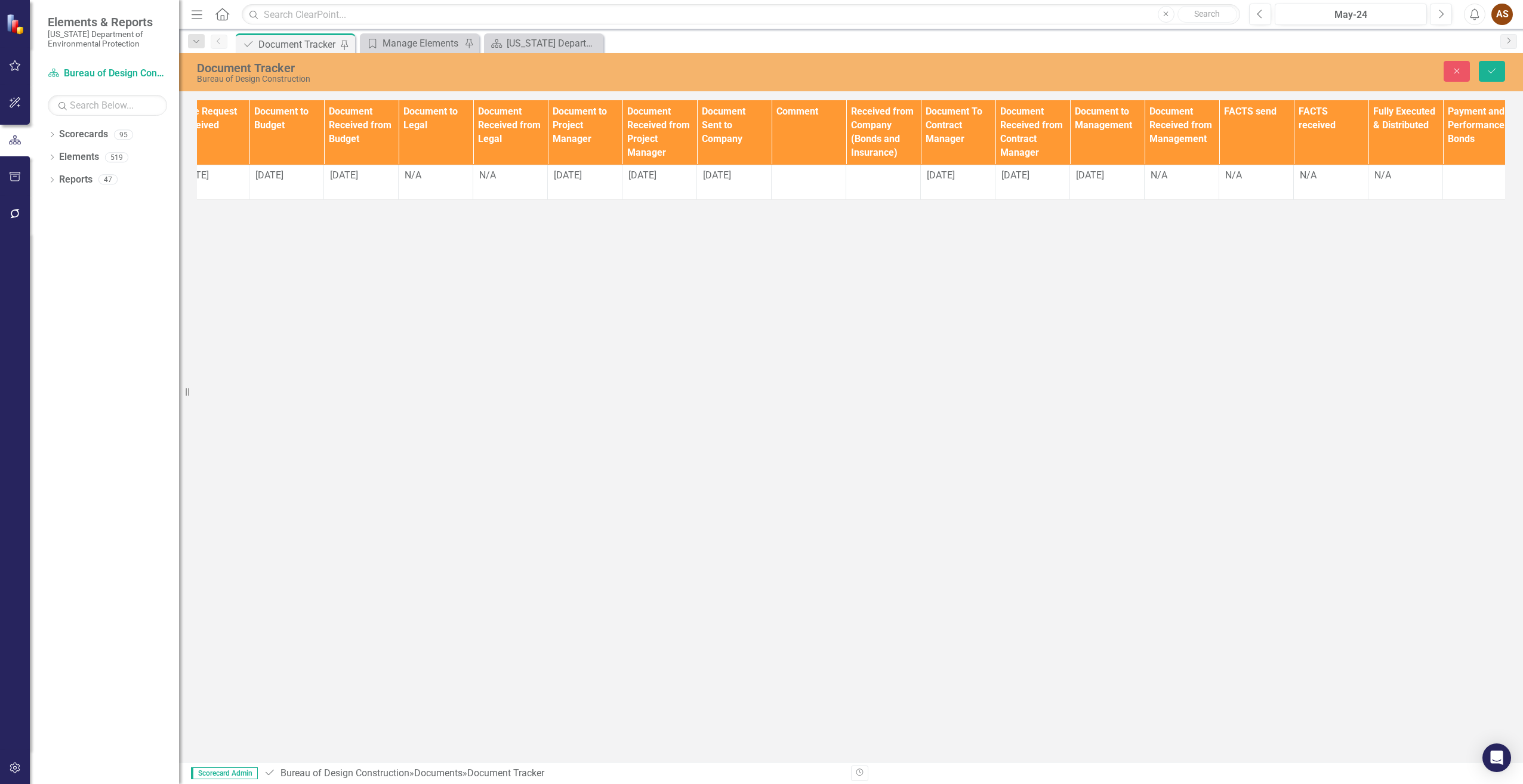
scroll to position [0, 856]
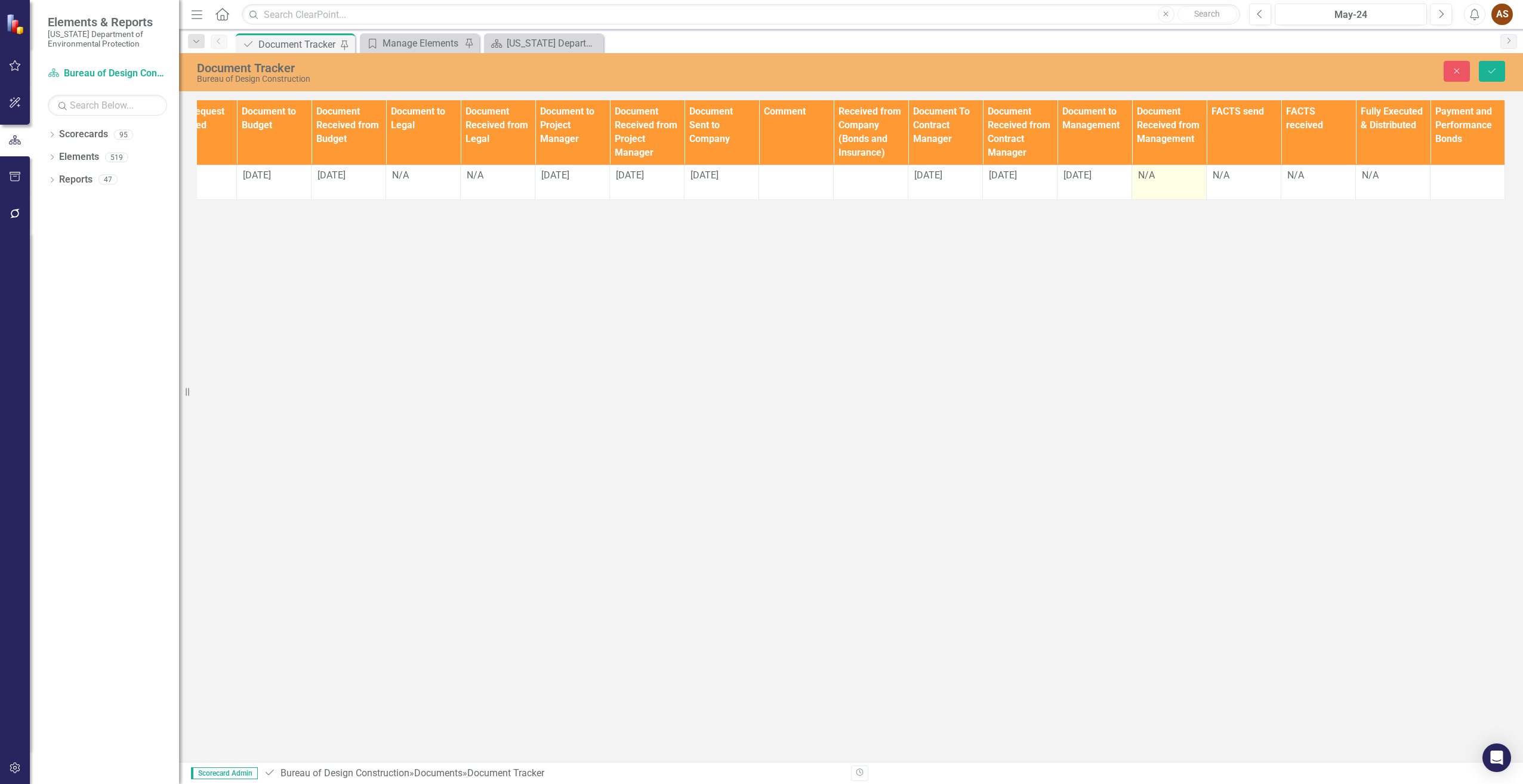
click at [1157, 178] on div "N/A" at bounding box center [1169, 175] width 62 height 14
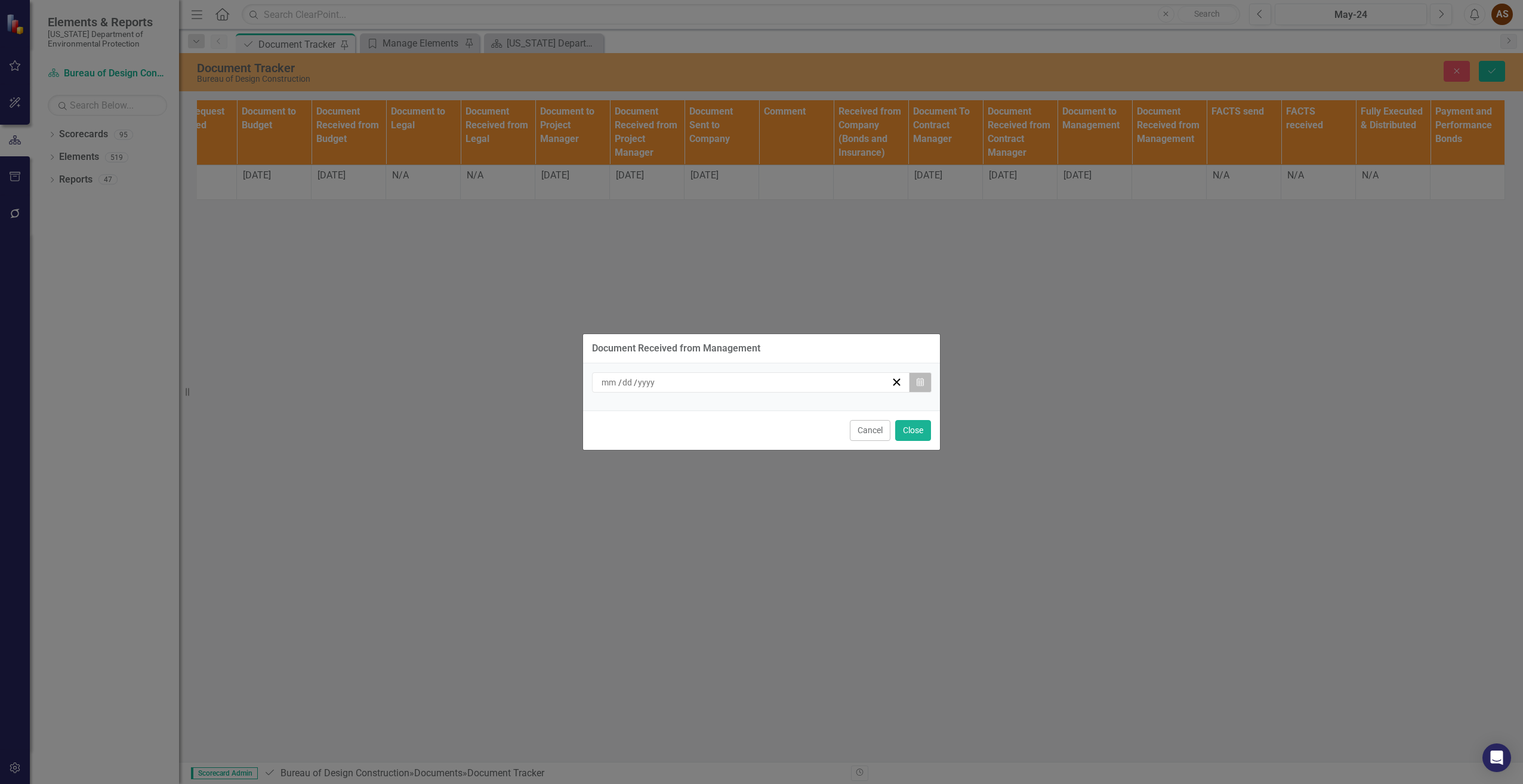
click at [916, 388] on button "Calendar" at bounding box center [920, 382] width 23 height 21
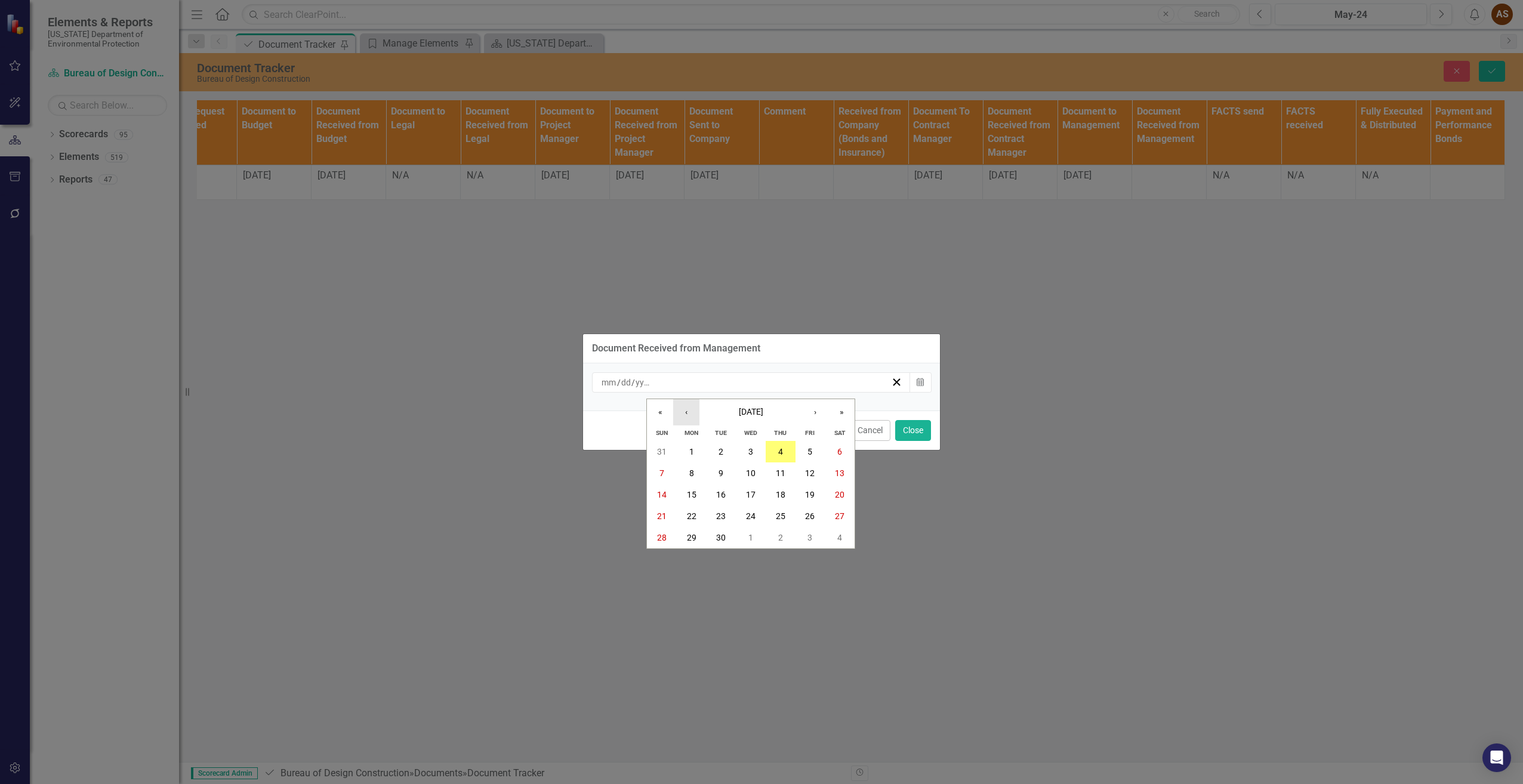
click at [680, 412] on button "‹" at bounding box center [686, 413] width 27 height 27
click at [778, 533] on abbr "28" at bounding box center [780, 537] width 10 height 10
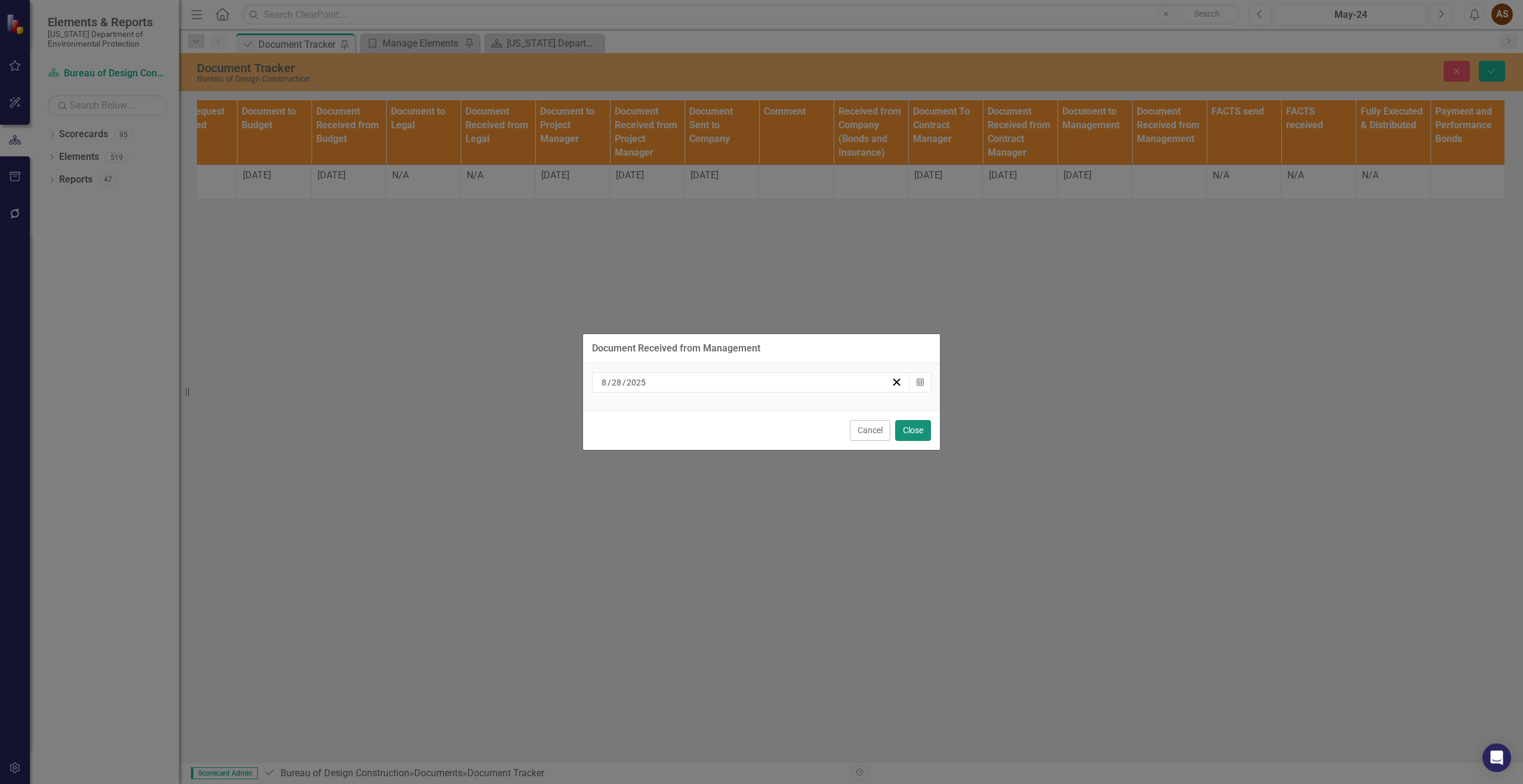
click at [913, 430] on button "Close" at bounding box center [913, 430] width 36 height 21
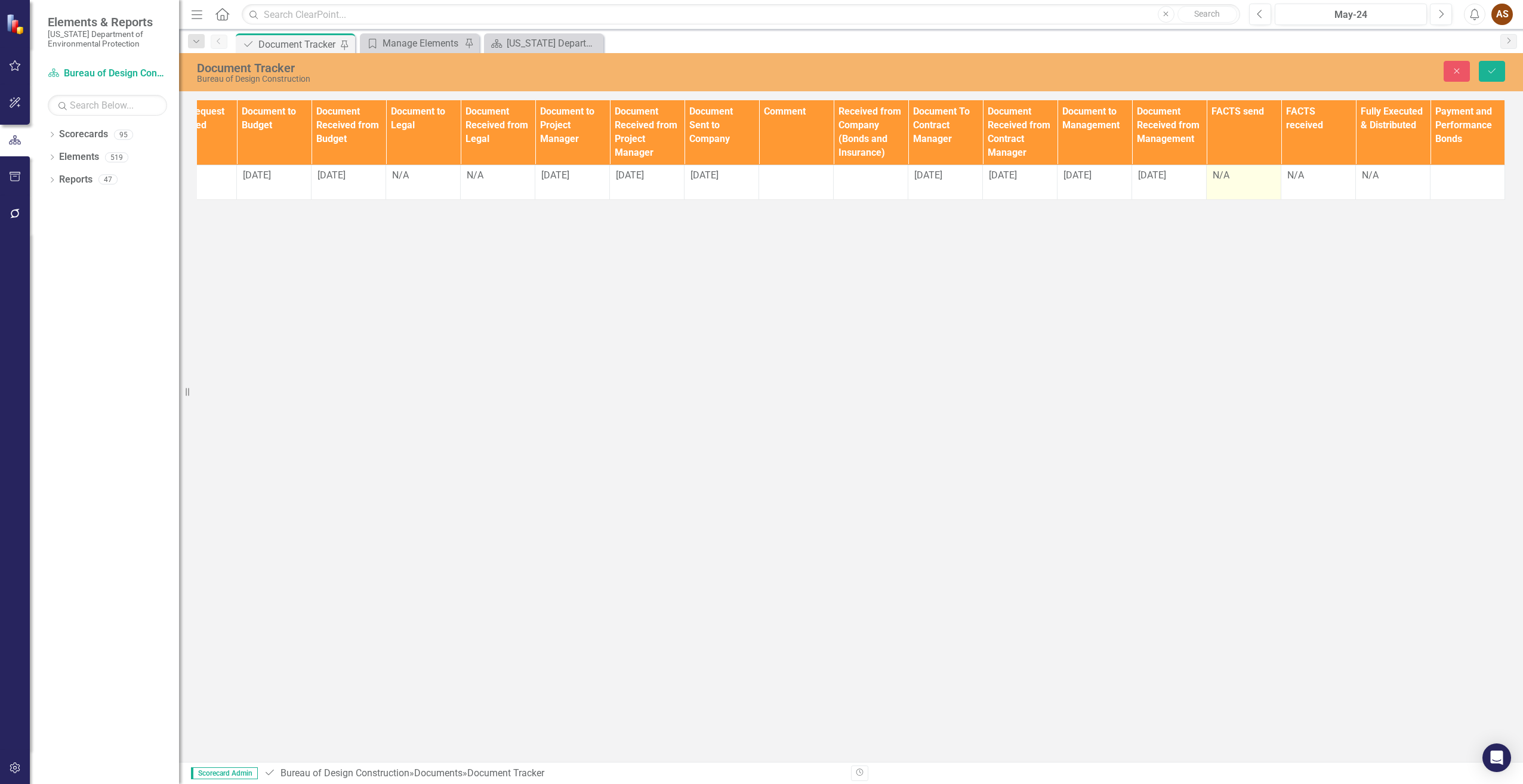
click at [1250, 183] on td "N/A" at bounding box center [1244, 182] width 74 height 35
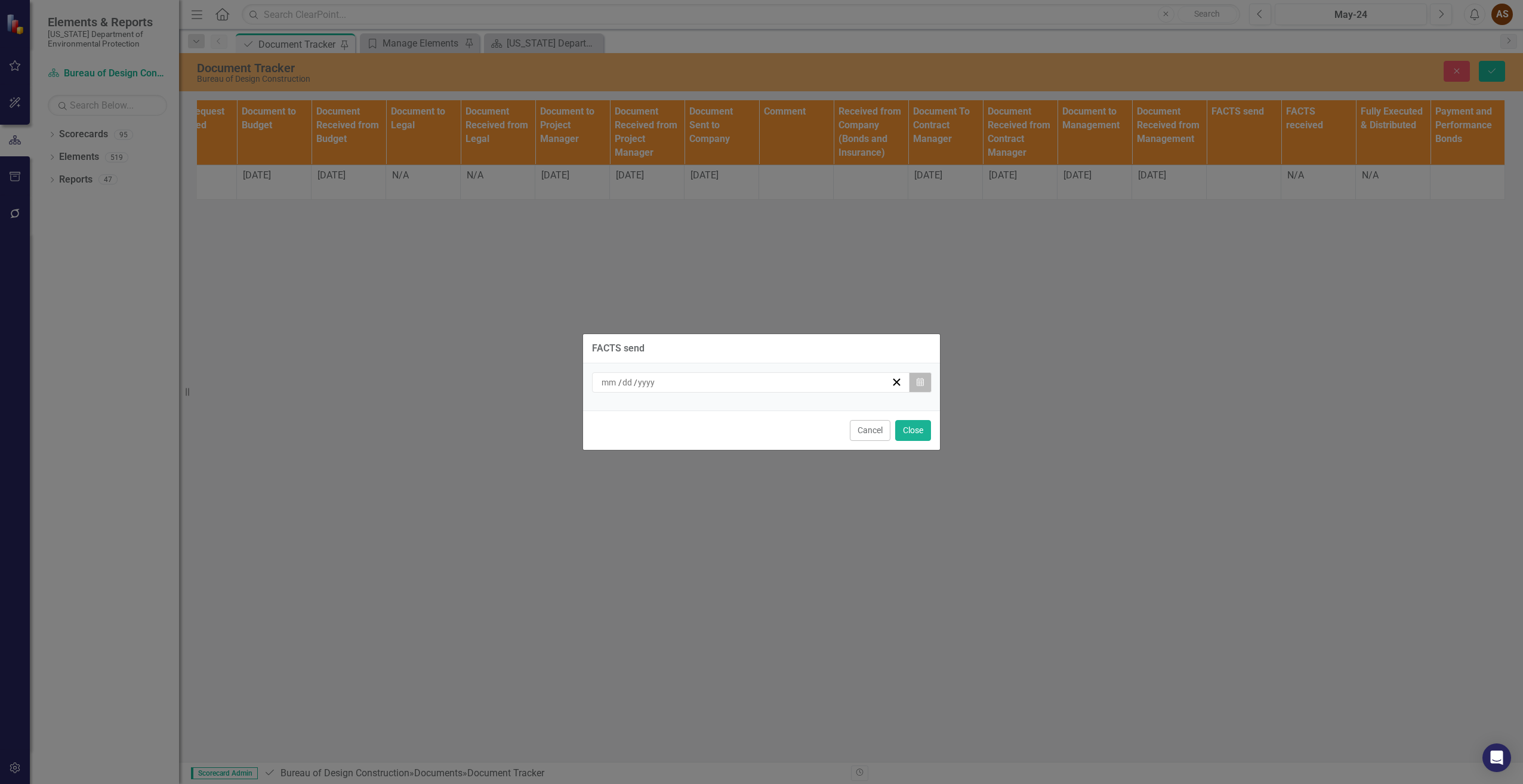
click at [913, 386] on button "Calendar" at bounding box center [920, 382] width 23 height 21
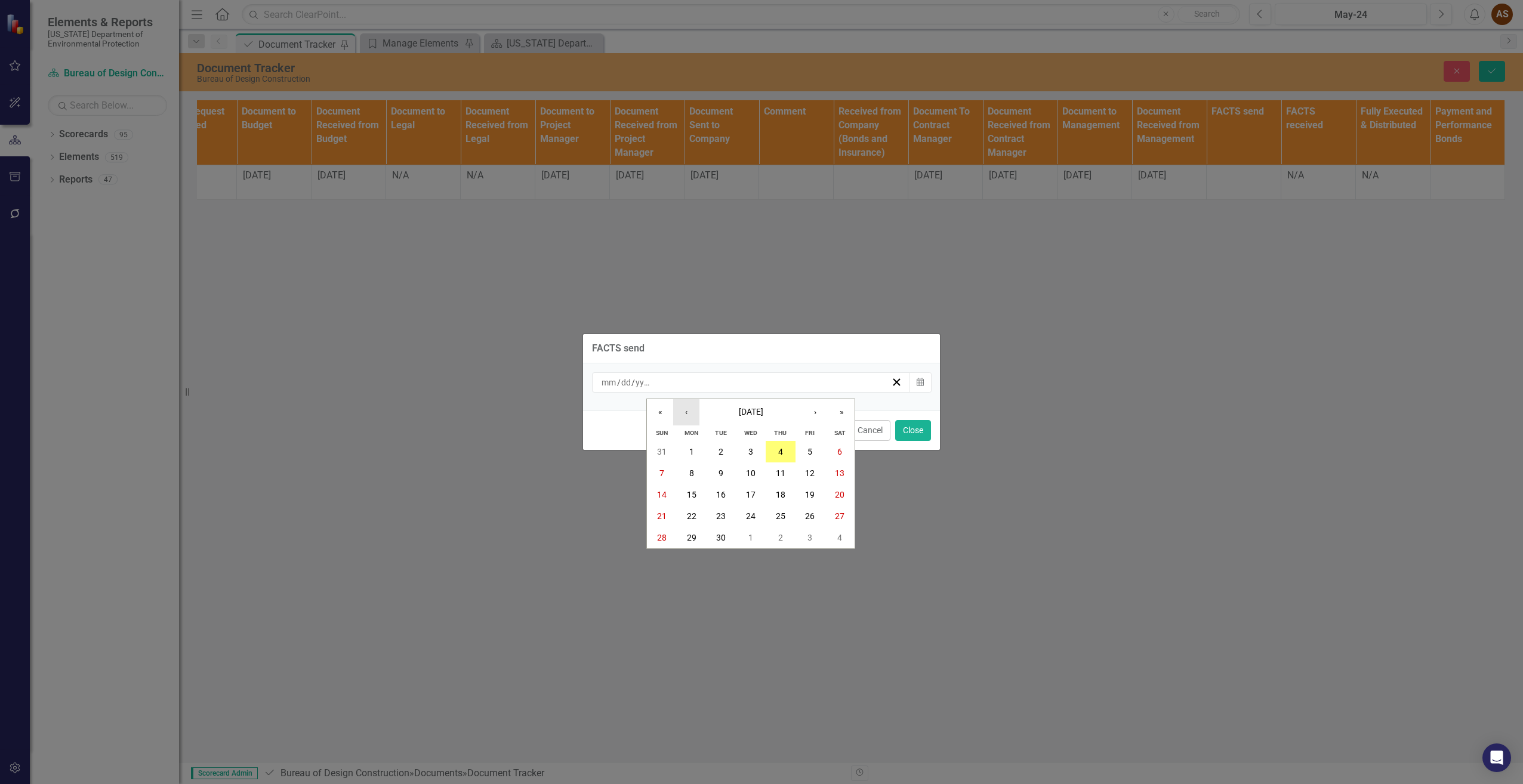
click at [685, 416] on button "‹" at bounding box center [686, 413] width 27 height 27
click at [806, 534] on abbr "29" at bounding box center [809, 537] width 10 height 10
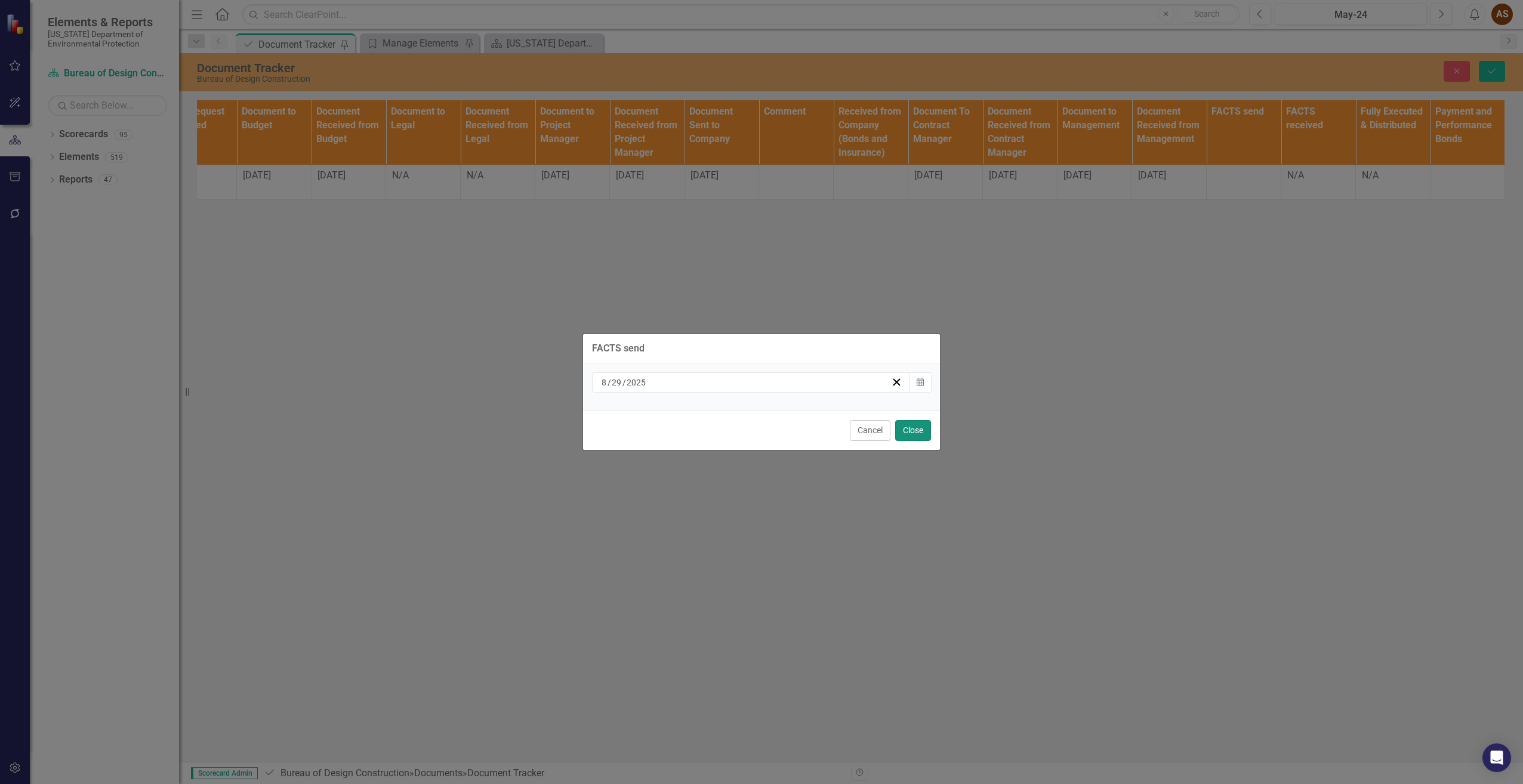
click at [915, 435] on button "Close" at bounding box center [913, 430] width 36 height 21
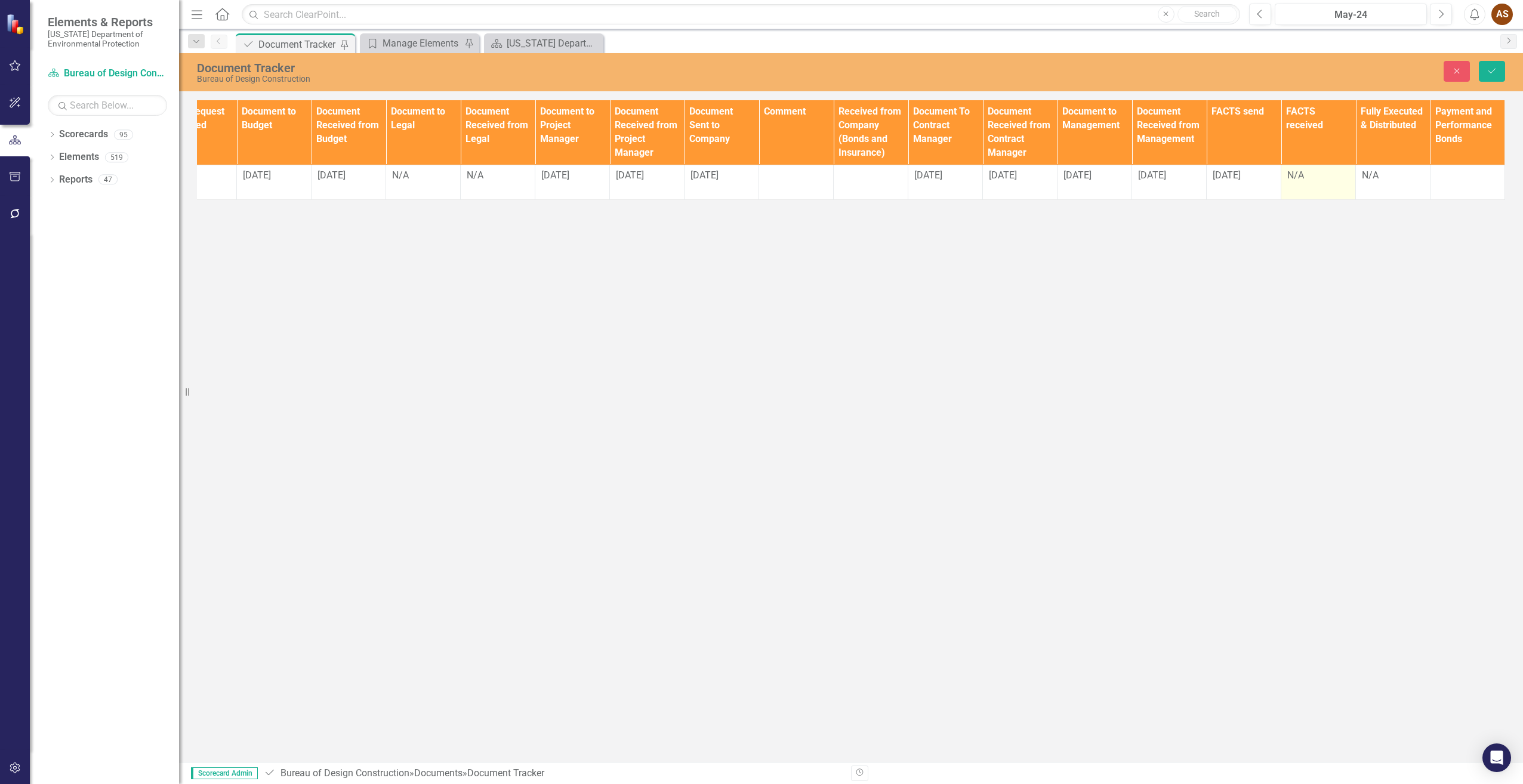
click at [1324, 182] on div "N/A" at bounding box center [1318, 175] width 62 height 14
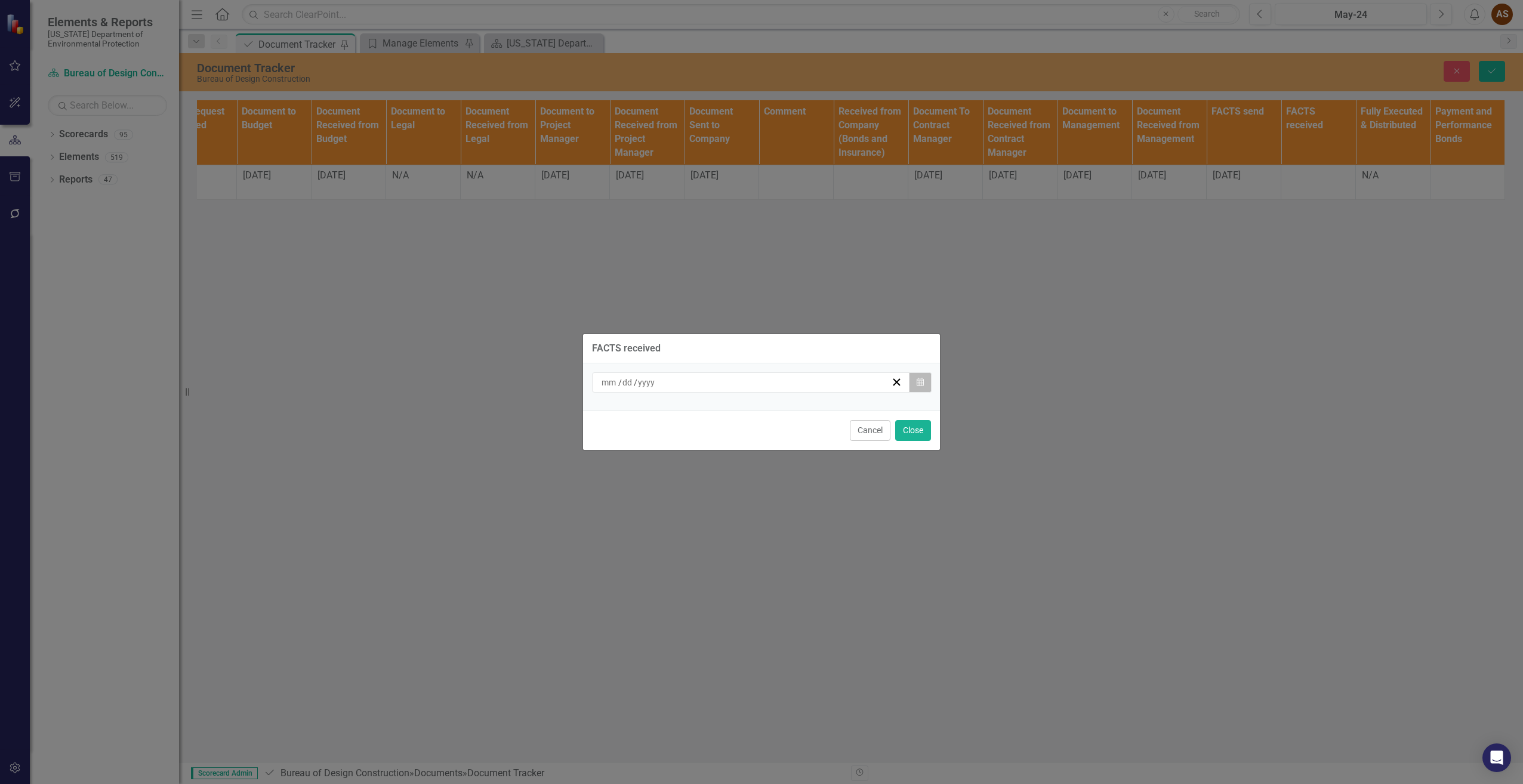
click at [915, 387] on button "Calendar" at bounding box center [920, 382] width 23 height 21
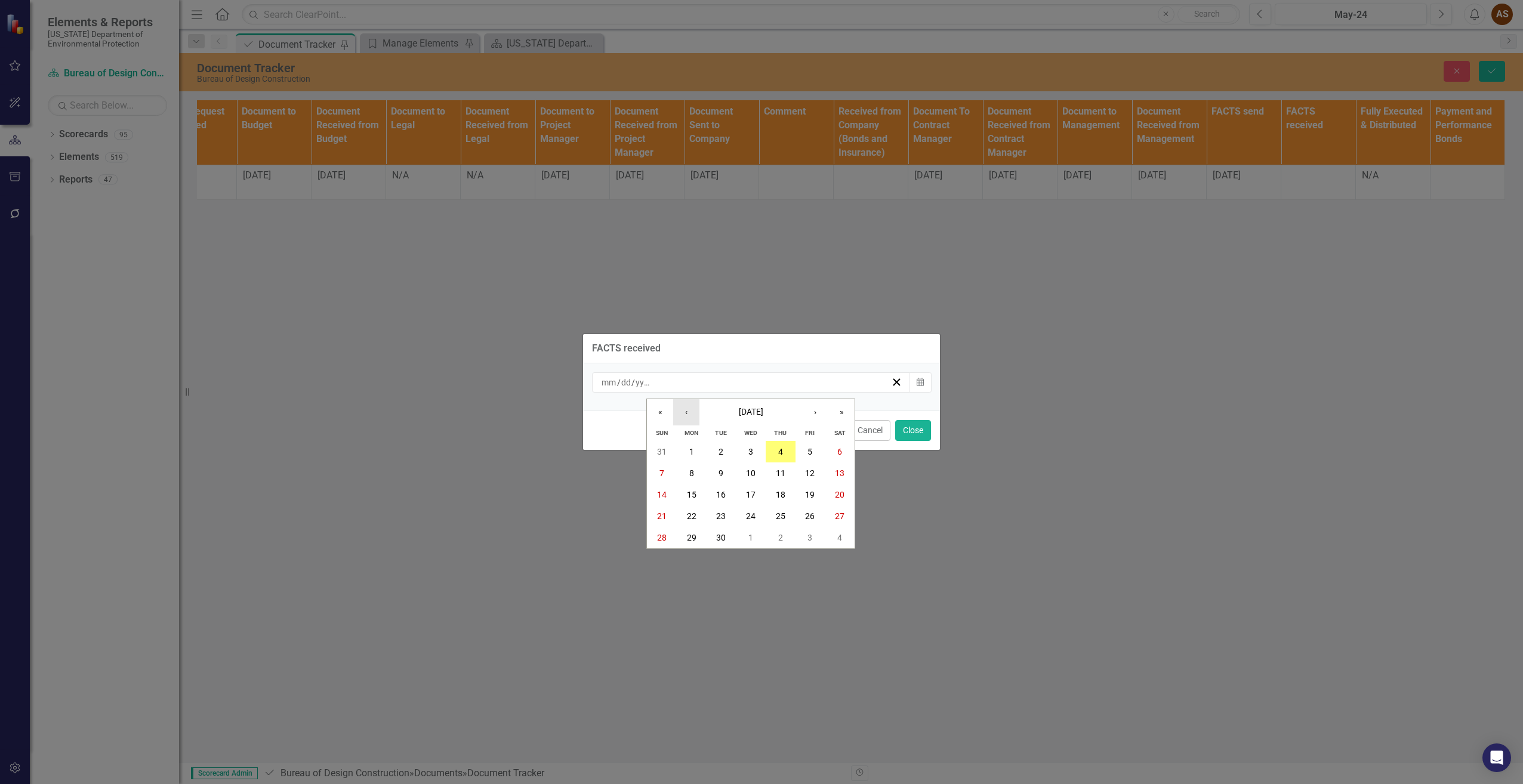
click at [688, 412] on button "‹" at bounding box center [686, 413] width 27 height 27
click at [806, 536] on abbr "29" at bounding box center [809, 537] width 10 height 10
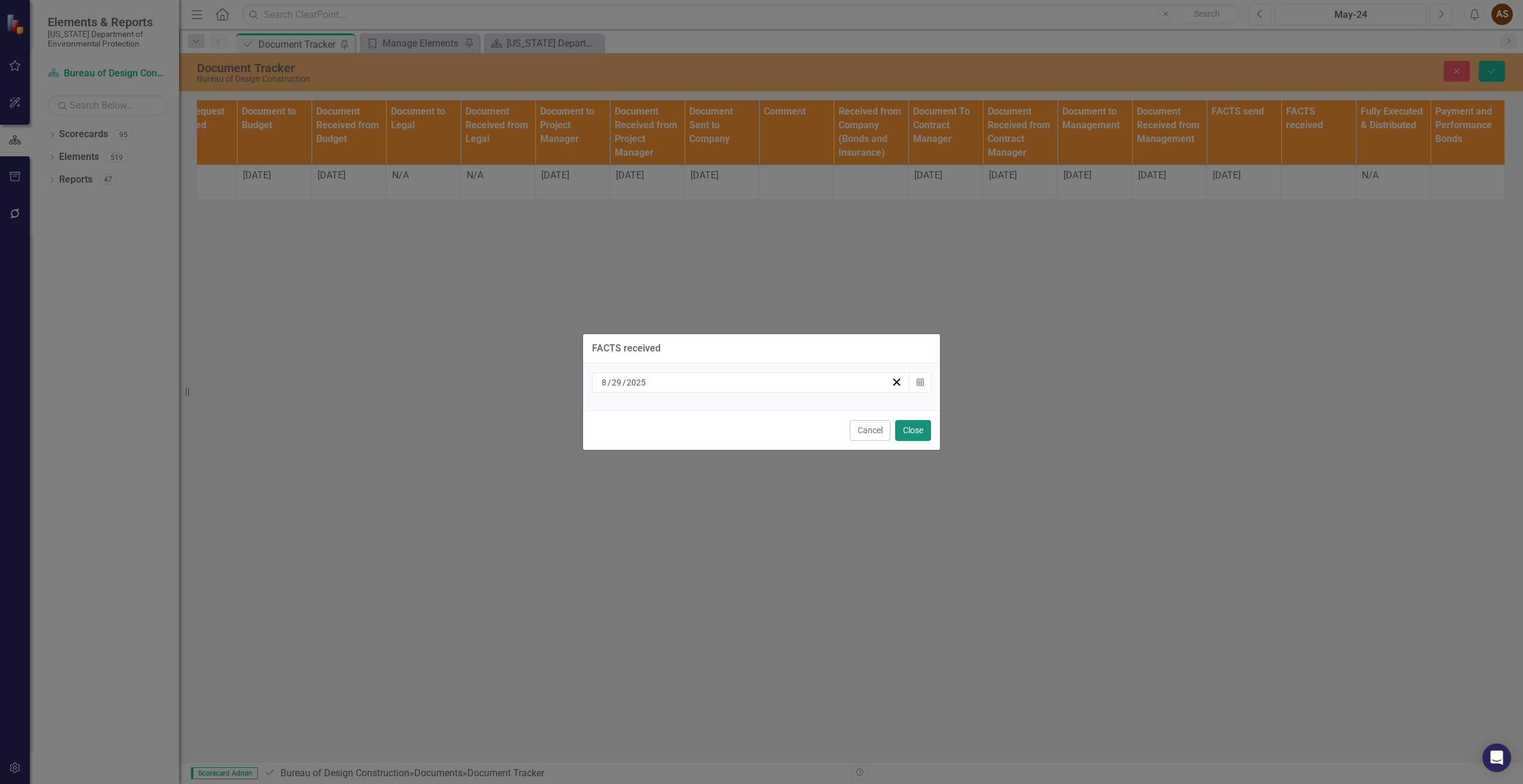
click at [910, 427] on button "Close" at bounding box center [913, 430] width 36 height 21
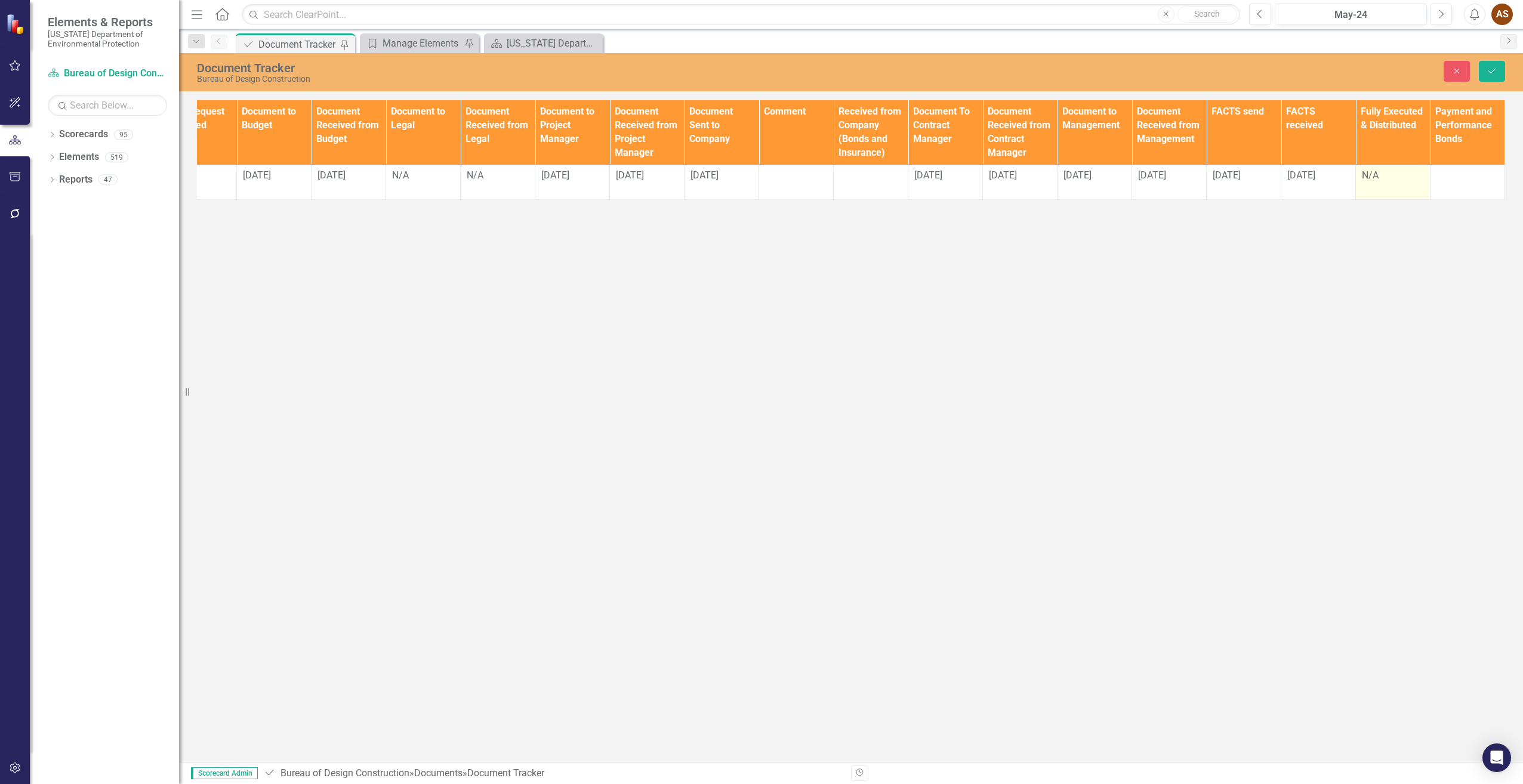
click at [1393, 179] on div "N/A" at bounding box center [1393, 175] width 62 height 14
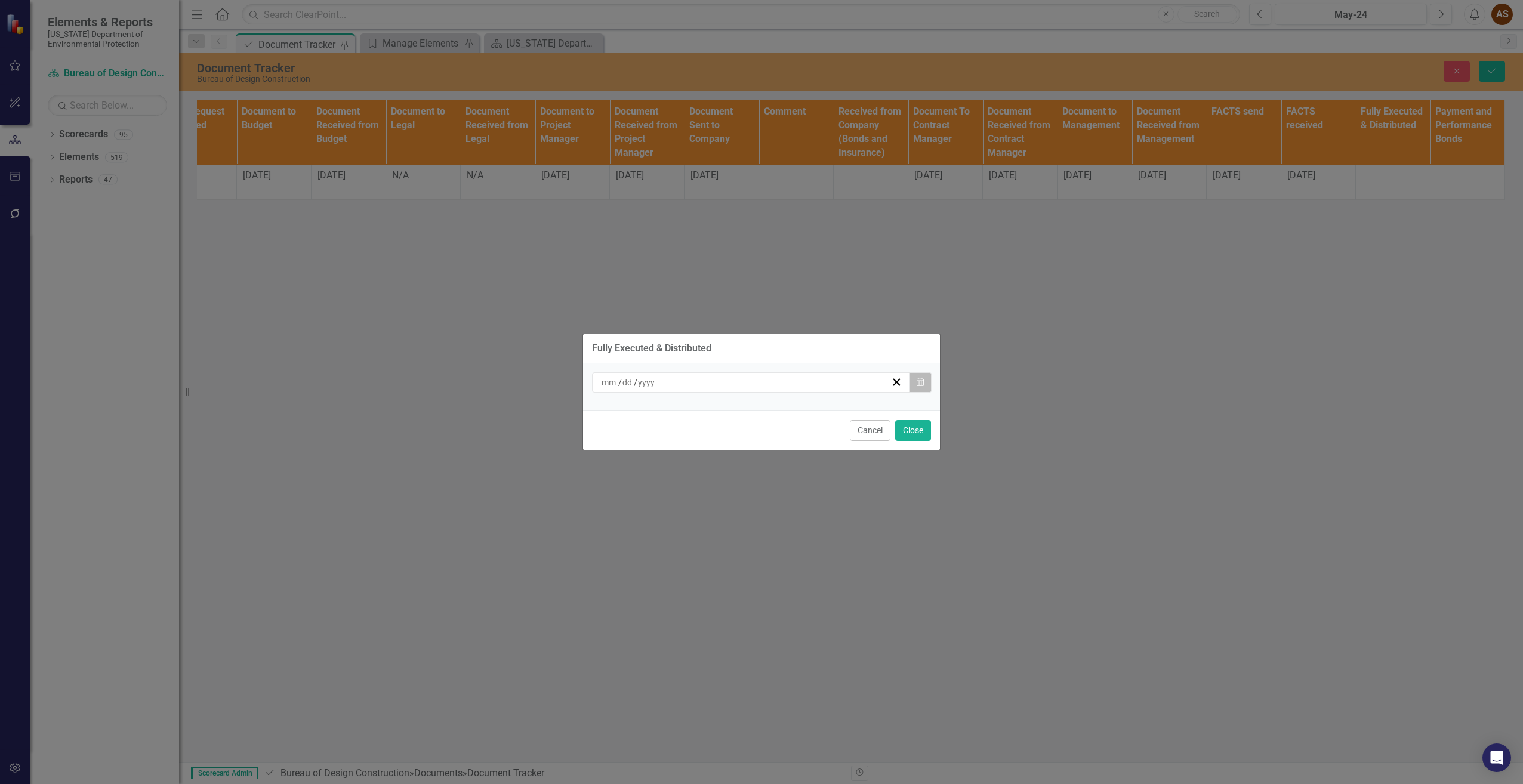
click at [923, 382] on icon "button" at bounding box center [921, 381] width 7 height 8
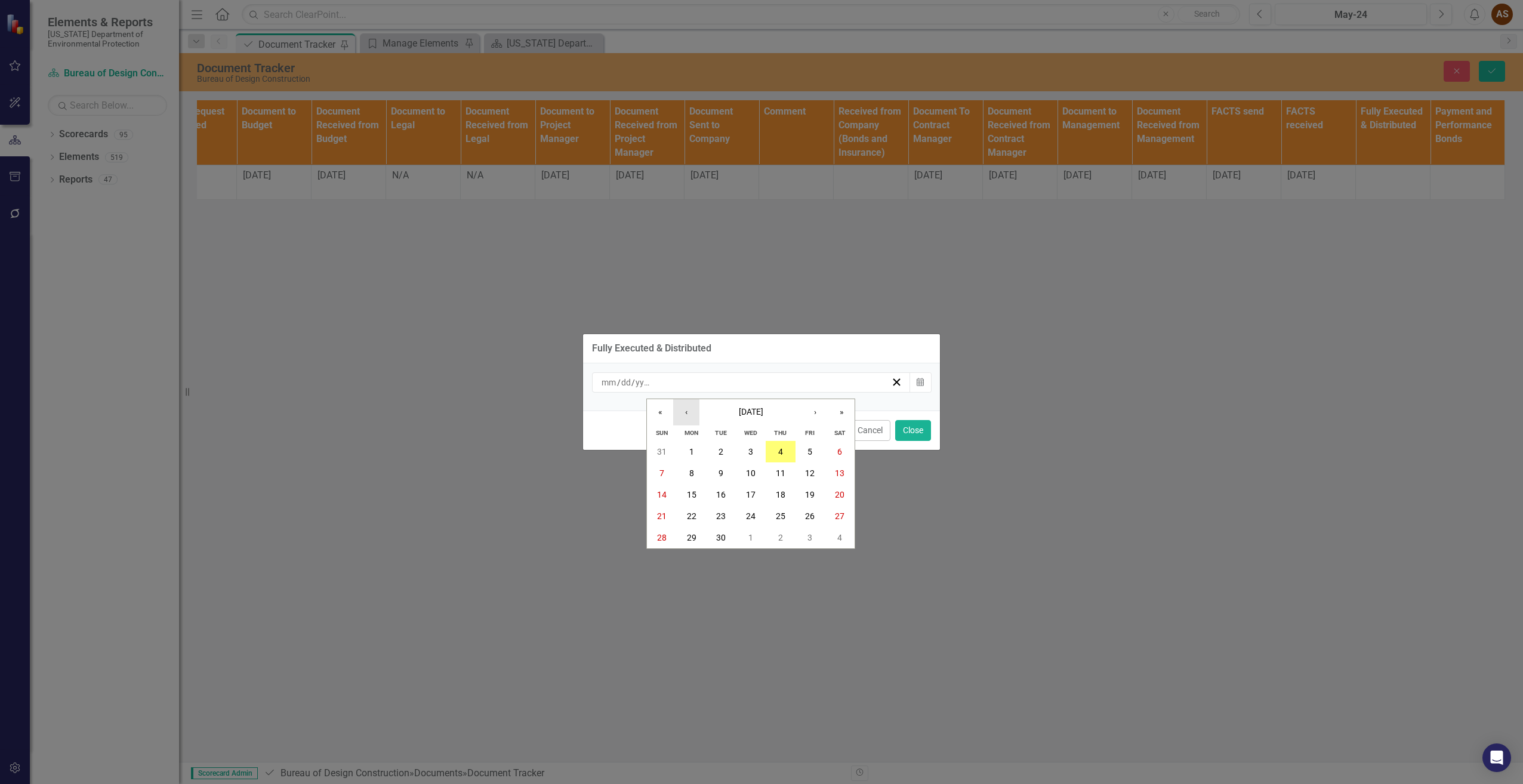
click at [682, 417] on button "‹" at bounding box center [686, 413] width 27 height 27
click at [807, 530] on button "29" at bounding box center [810, 537] width 29 height 21
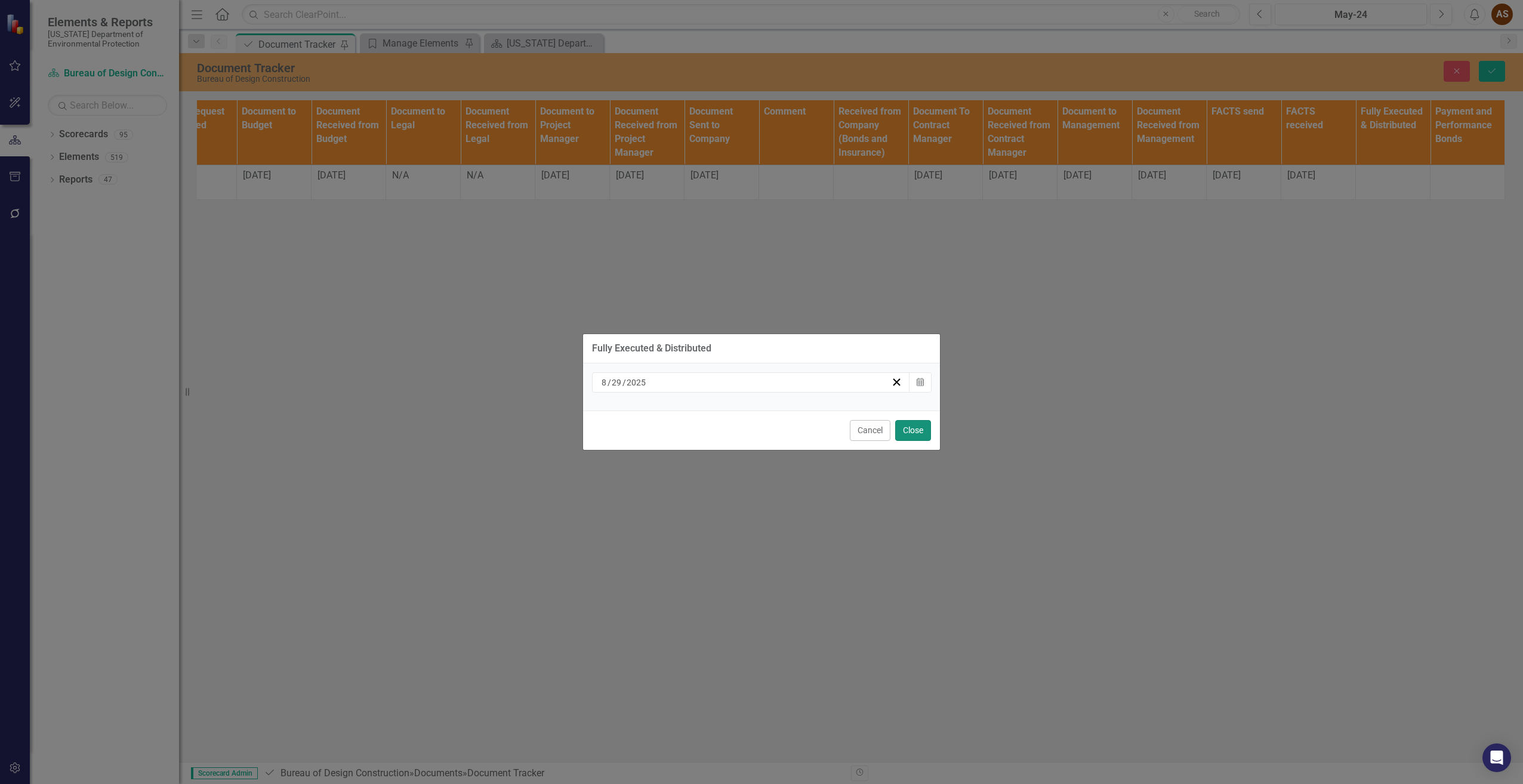
click at [919, 432] on button "Close" at bounding box center [913, 430] width 36 height 21
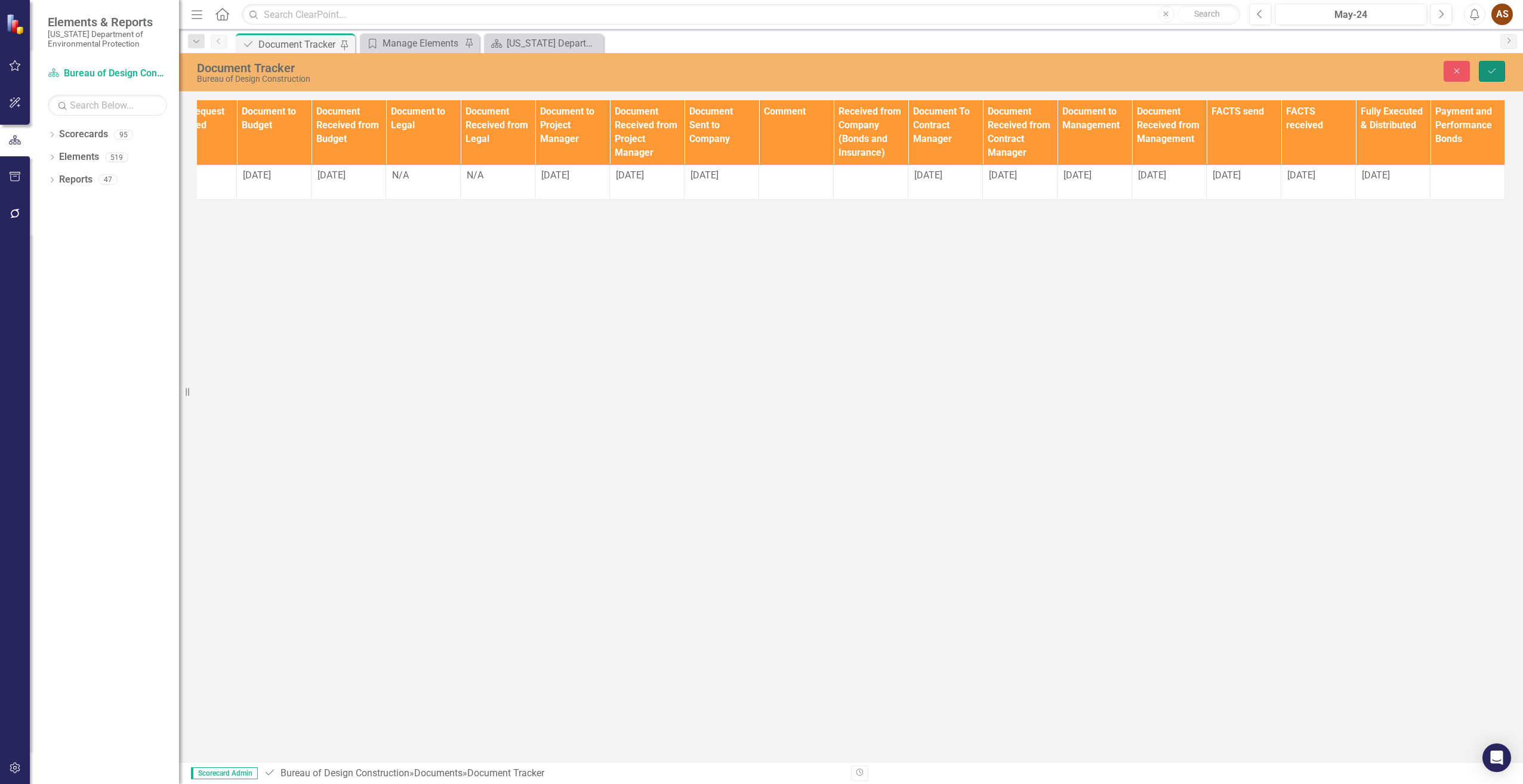
click at [1491, 71] on icon "Save" at bounding box center [1492, 71] width 11 height 8
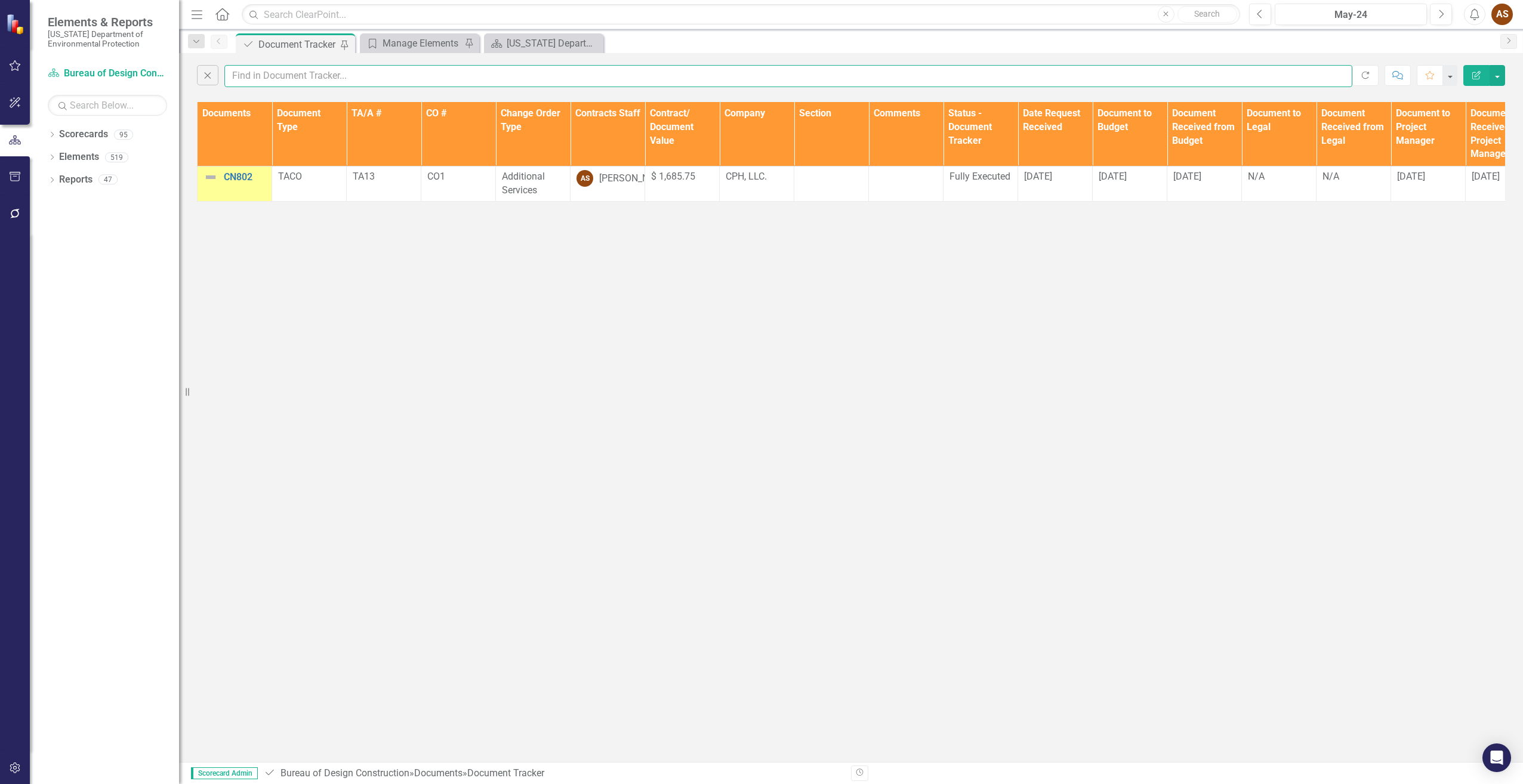
click at [246, 77] on input "text" at bounding box center [788, 76] width 1128 height 22
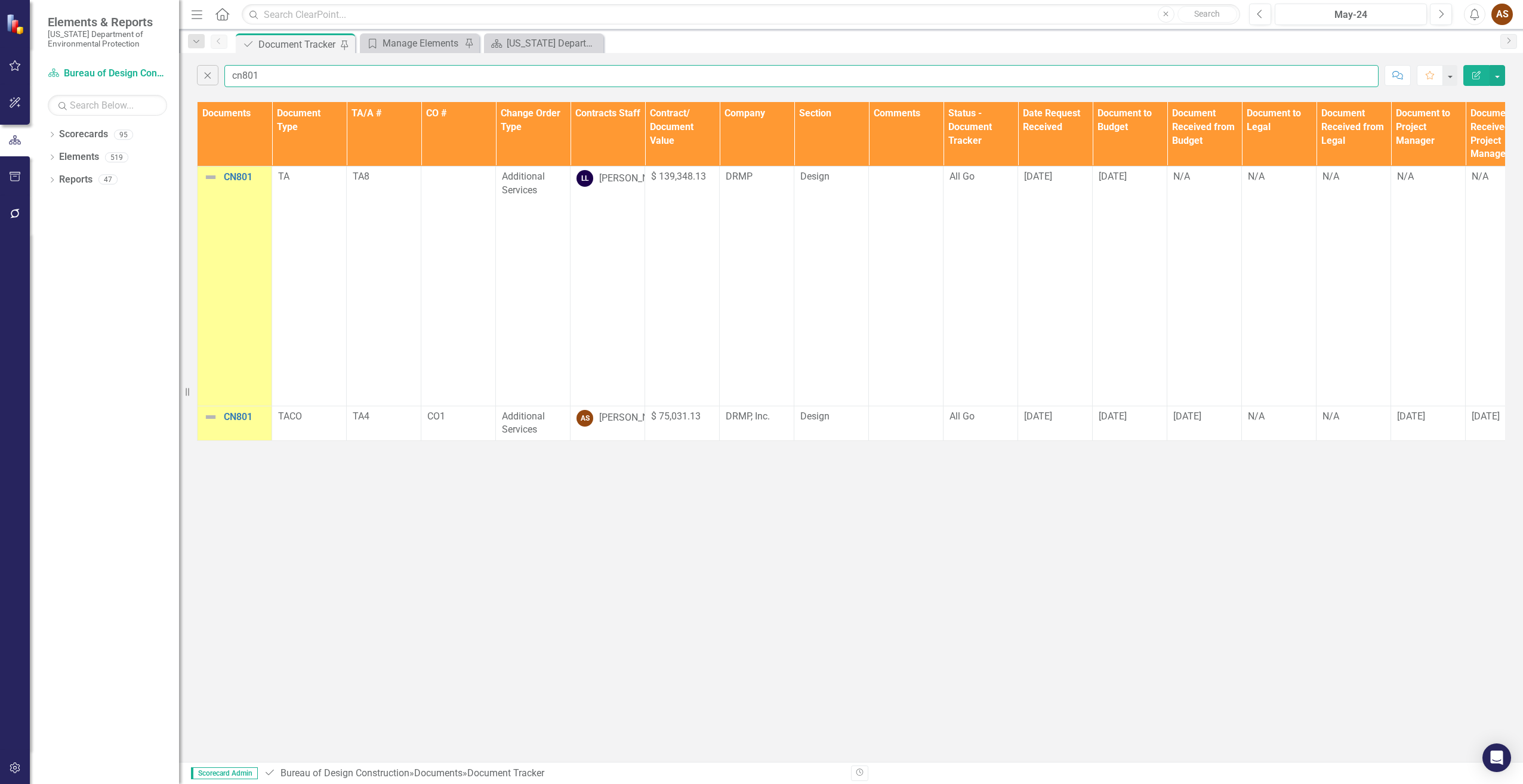
type input "cn801"
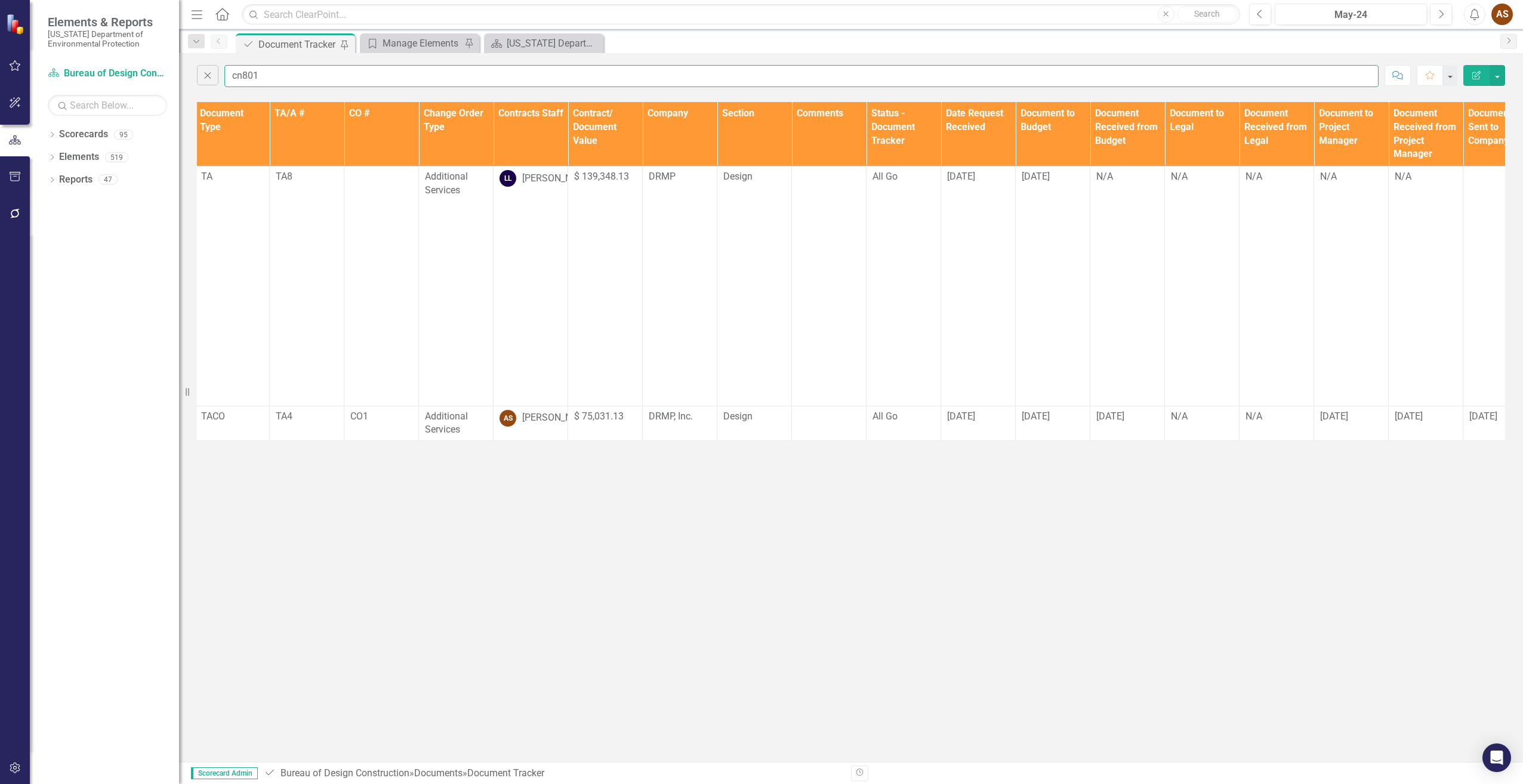
scroll to position [0, 80]
click at [909, 424] on div "All Go" at bounding box center [900, 416] width 62 height 14
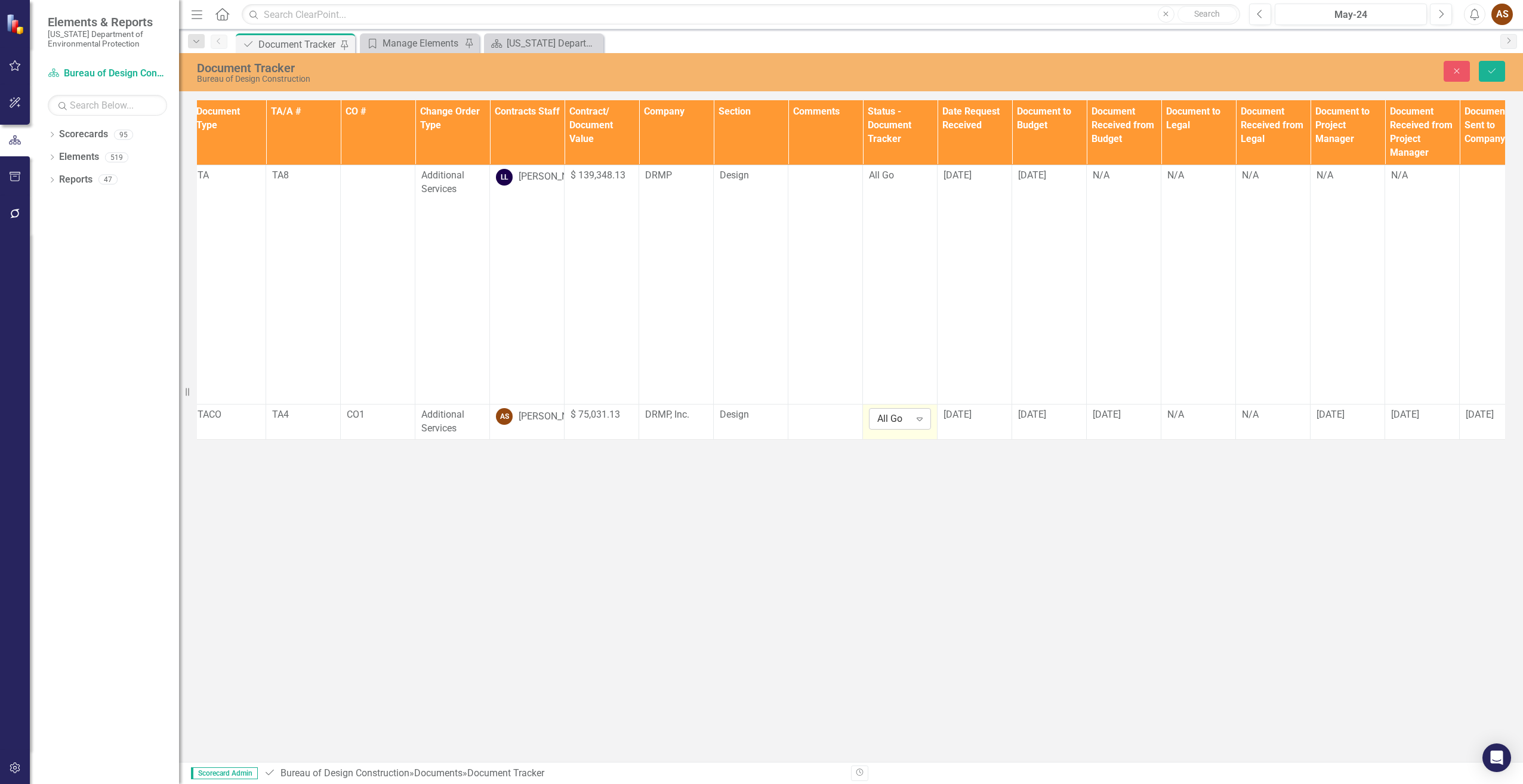
click at [921, 424] on icon "Expand" at bounding box center [919, 419] width 12 height 10
click at [926, 487] on div "Fully Executed" at bounding box center [919, 492] width 77 height 14
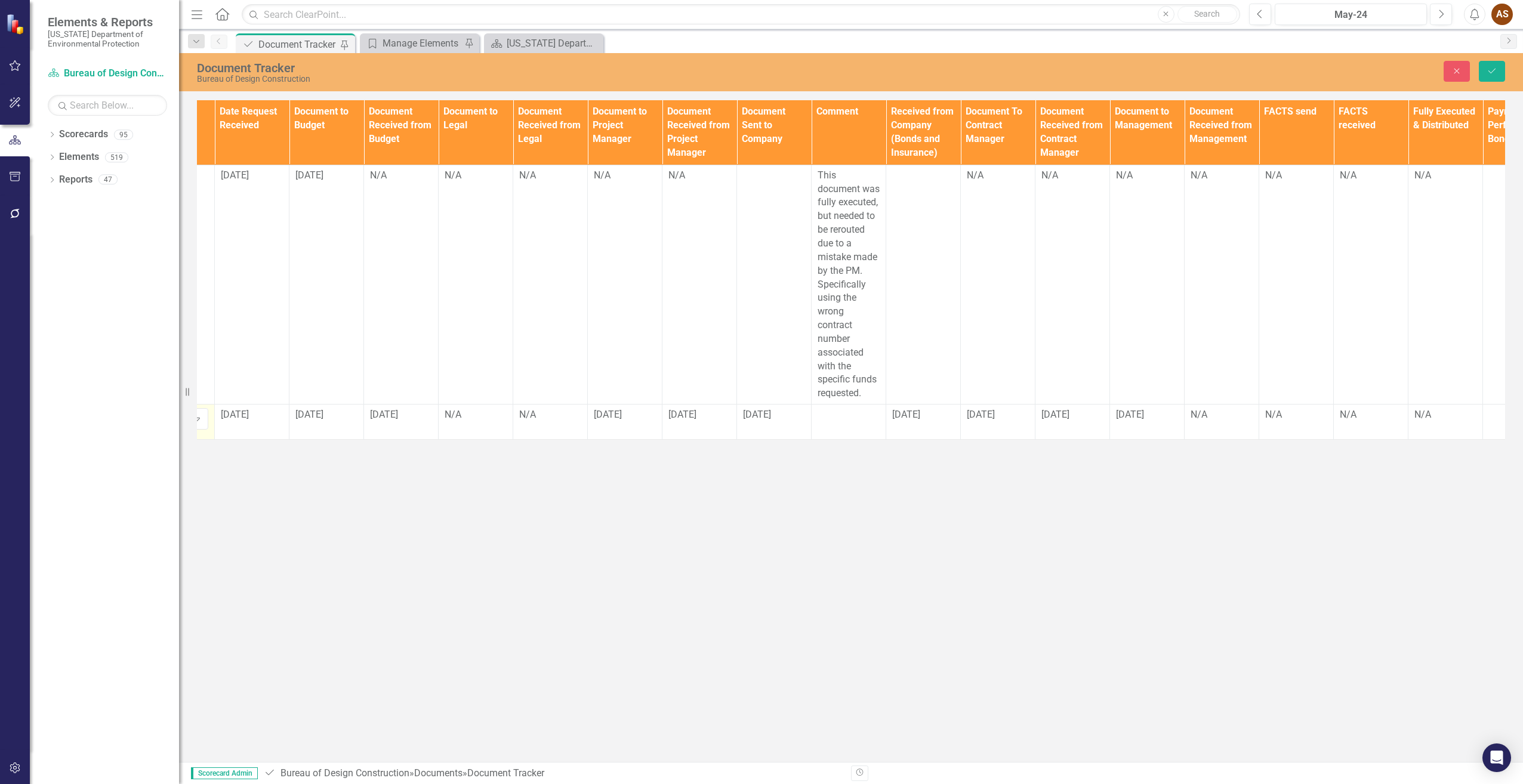
scroll to position [0, 833]
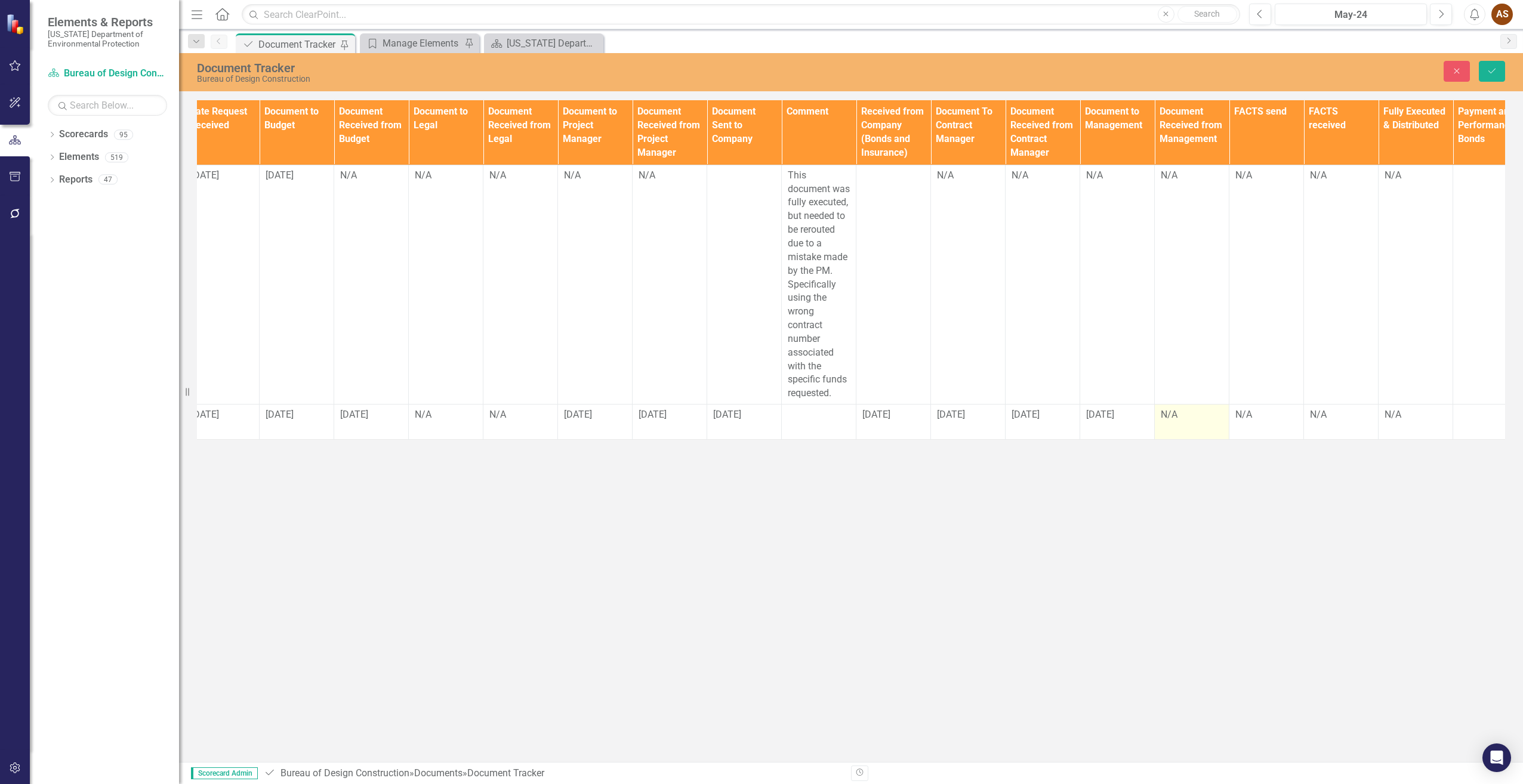
click at [1174, 421] on div "N/A" at bounding box center [1192, 415] width 62 height 14
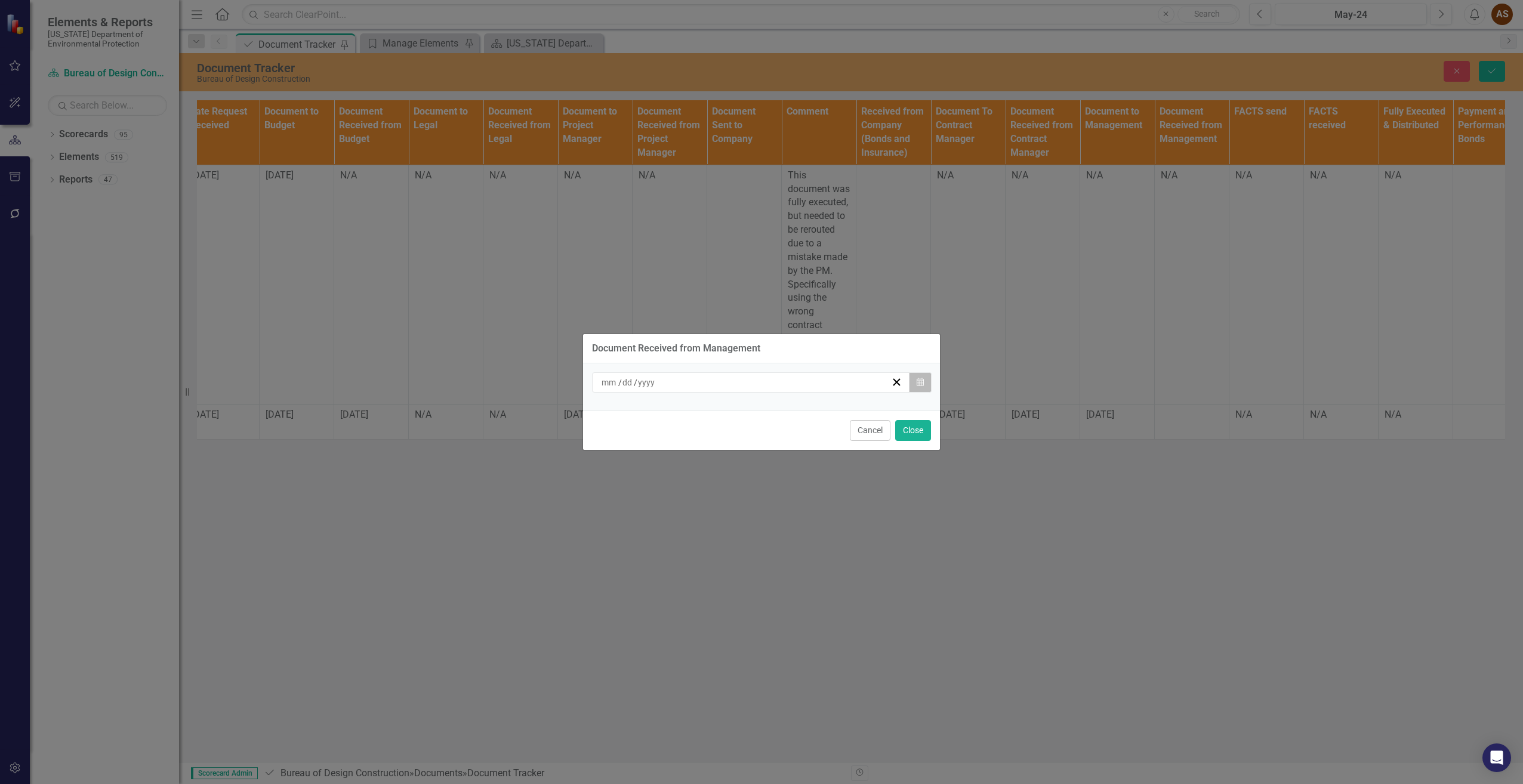
click at [917, 378] on icon "Calendar" at bounding box center [921, 382] width 7 height 8
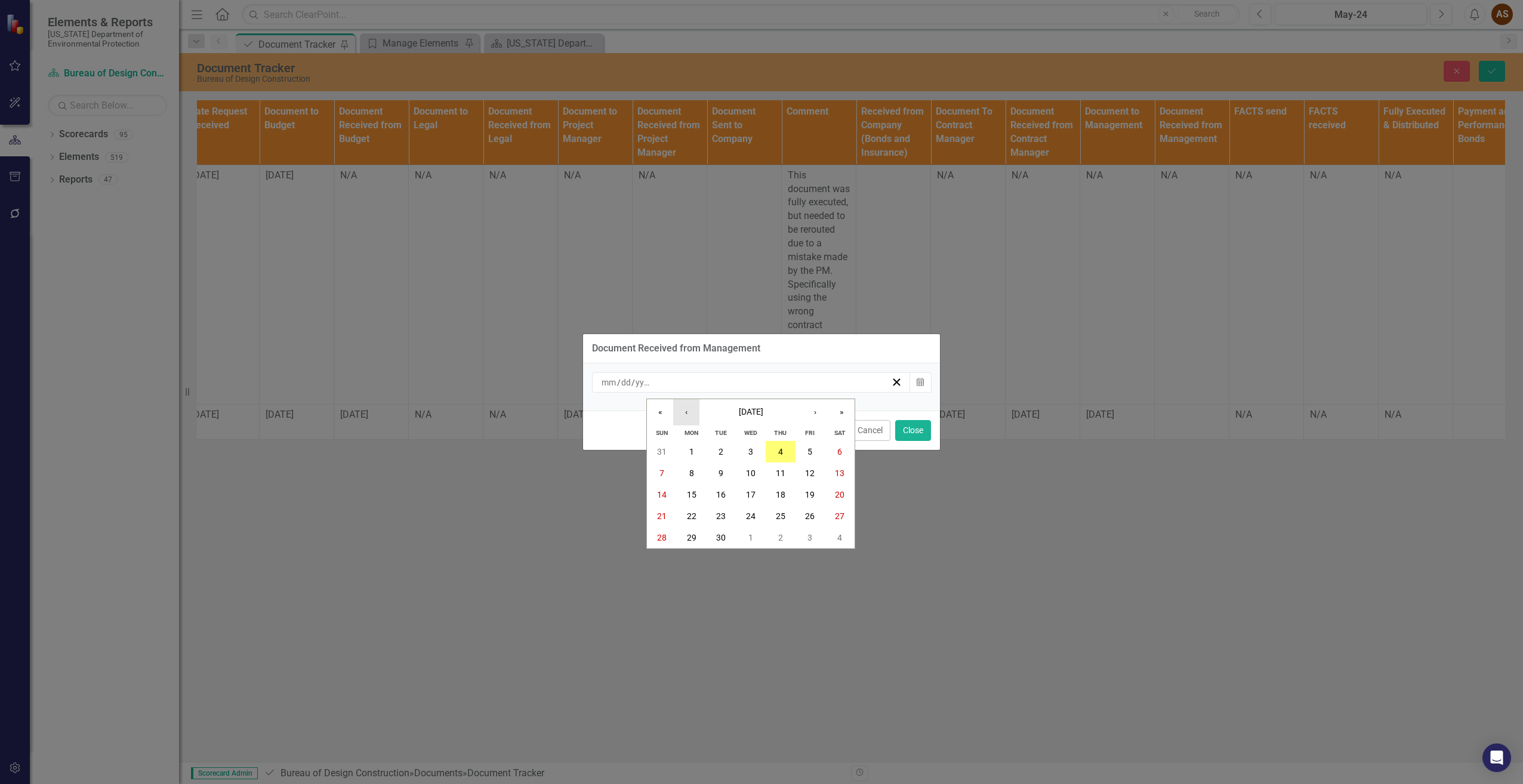
click at [692, 414] on button "‹" at bounding box center [686, 413] width 27 height 27
click at [802, 516] on button "22" at bounding box center [810, 516] width 29 height 21
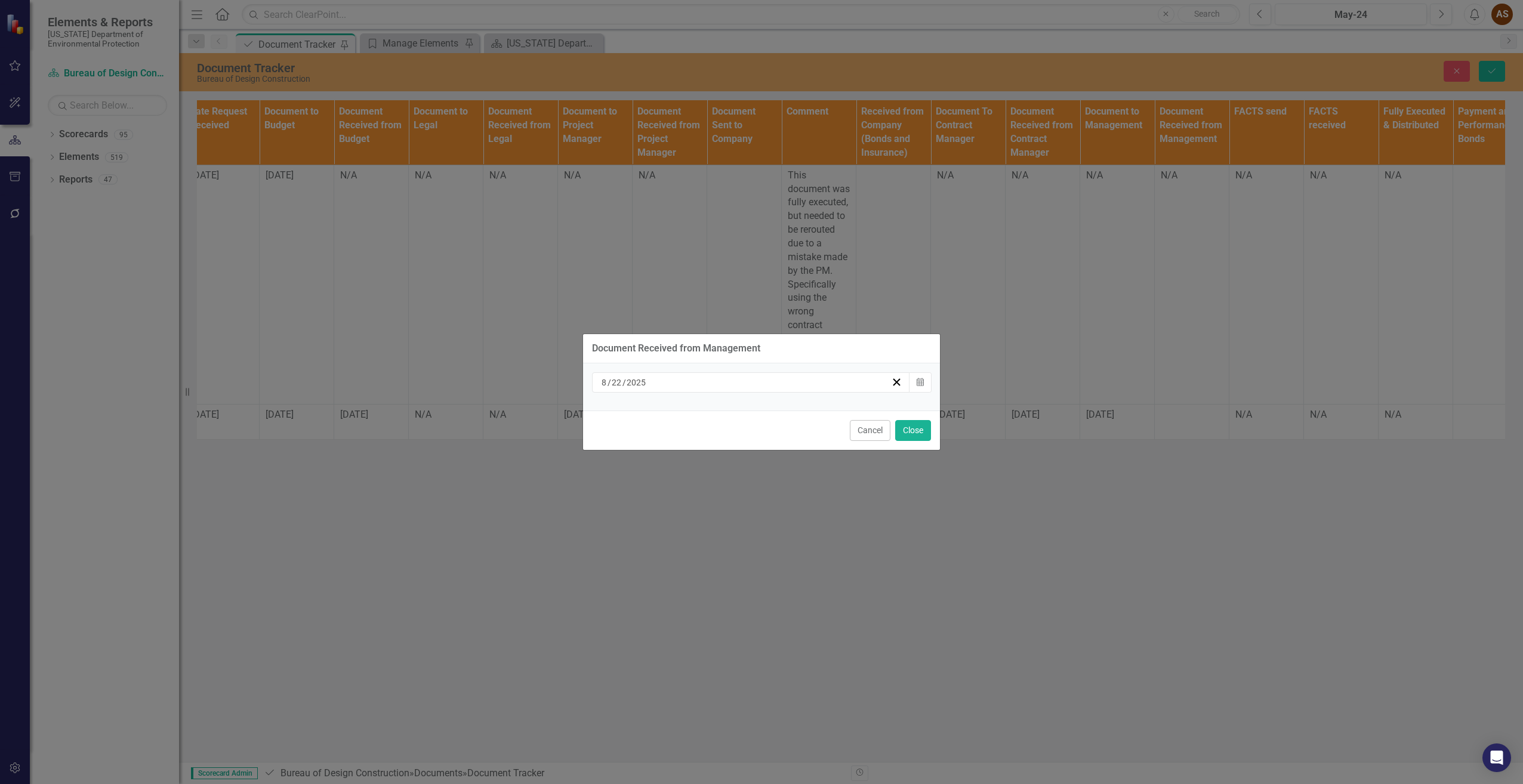
click at [802, 516] on div "Document Received from Management [DATE] Calendar Cancel Close" at bounding box center [762, 392] width 358 height 784
drag, startPoint x: 802, startPoint y: 516, endPoint x: 913, endPoint y: 427, distance: 142.3
click at [913, 427] on button "Close" at bounding box center [913, 430] width 36 height 21
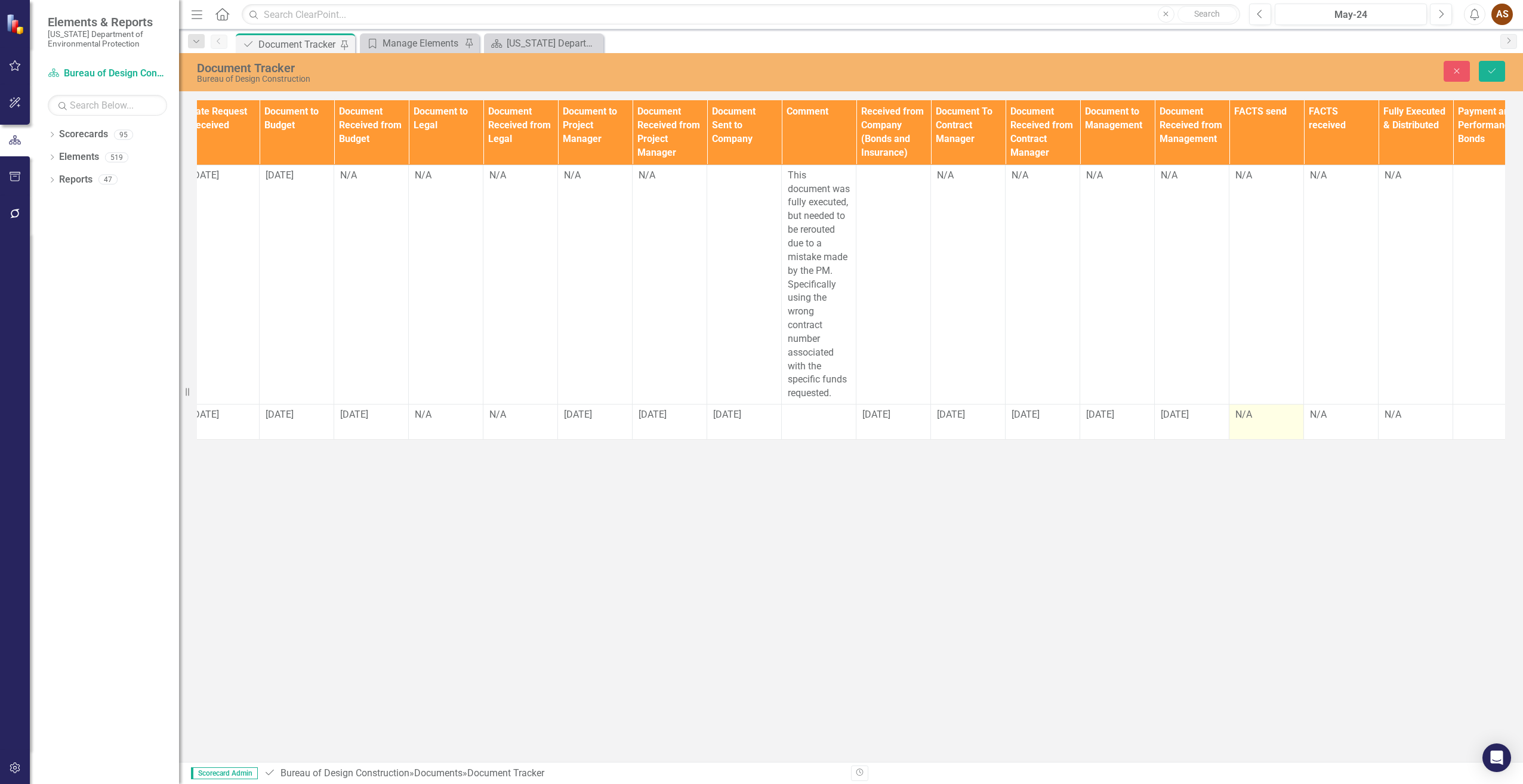
click at [1262, 421] on div "N/A" at bounding box center [1266, 415] width 62 height 14
click at [1261, 421] on div "N/A" at bounding box center [1266, 415] width 62 height 14
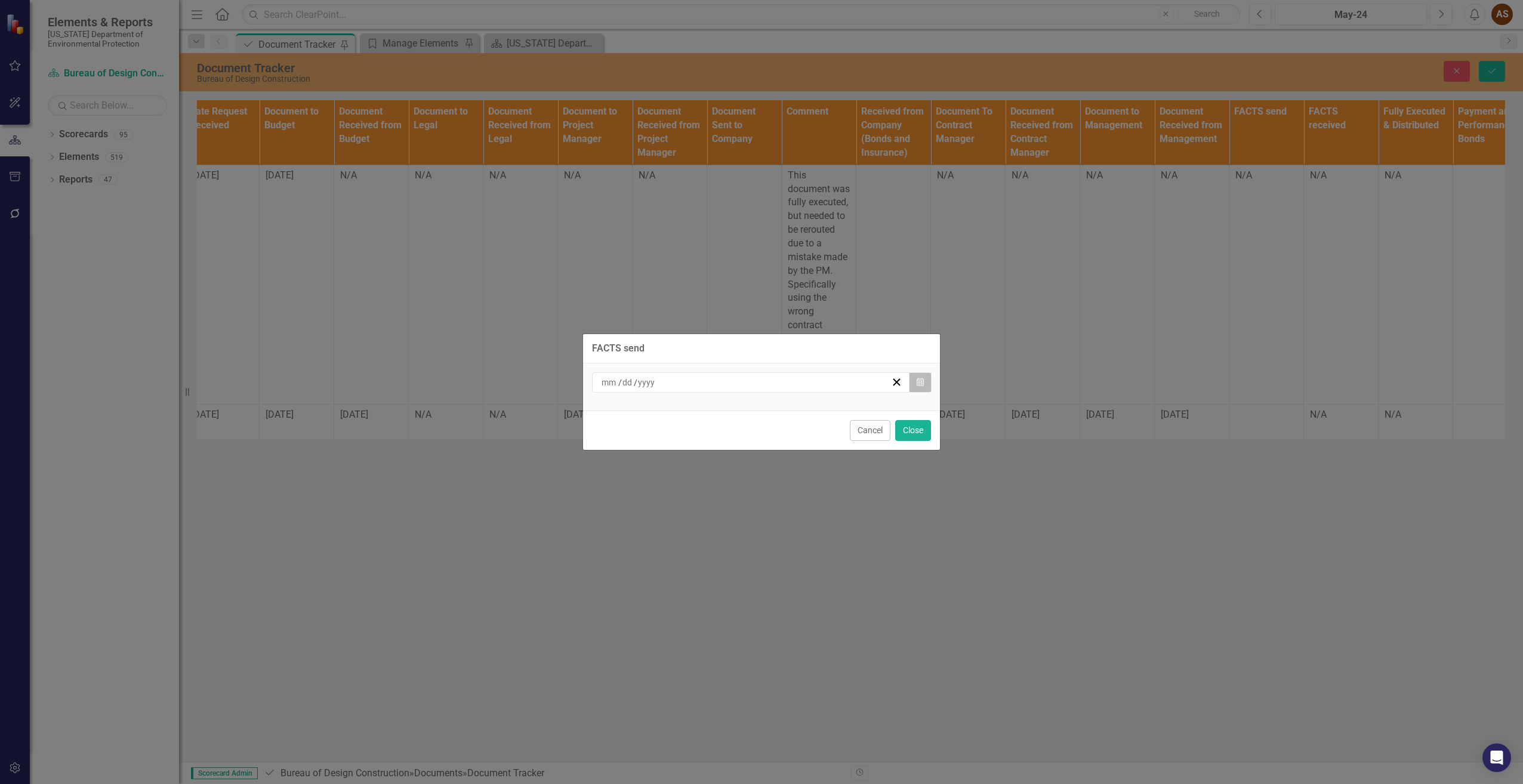
click at [924, 385] on button "Calendar" at bounding box center [920, 382] width 23 height 21
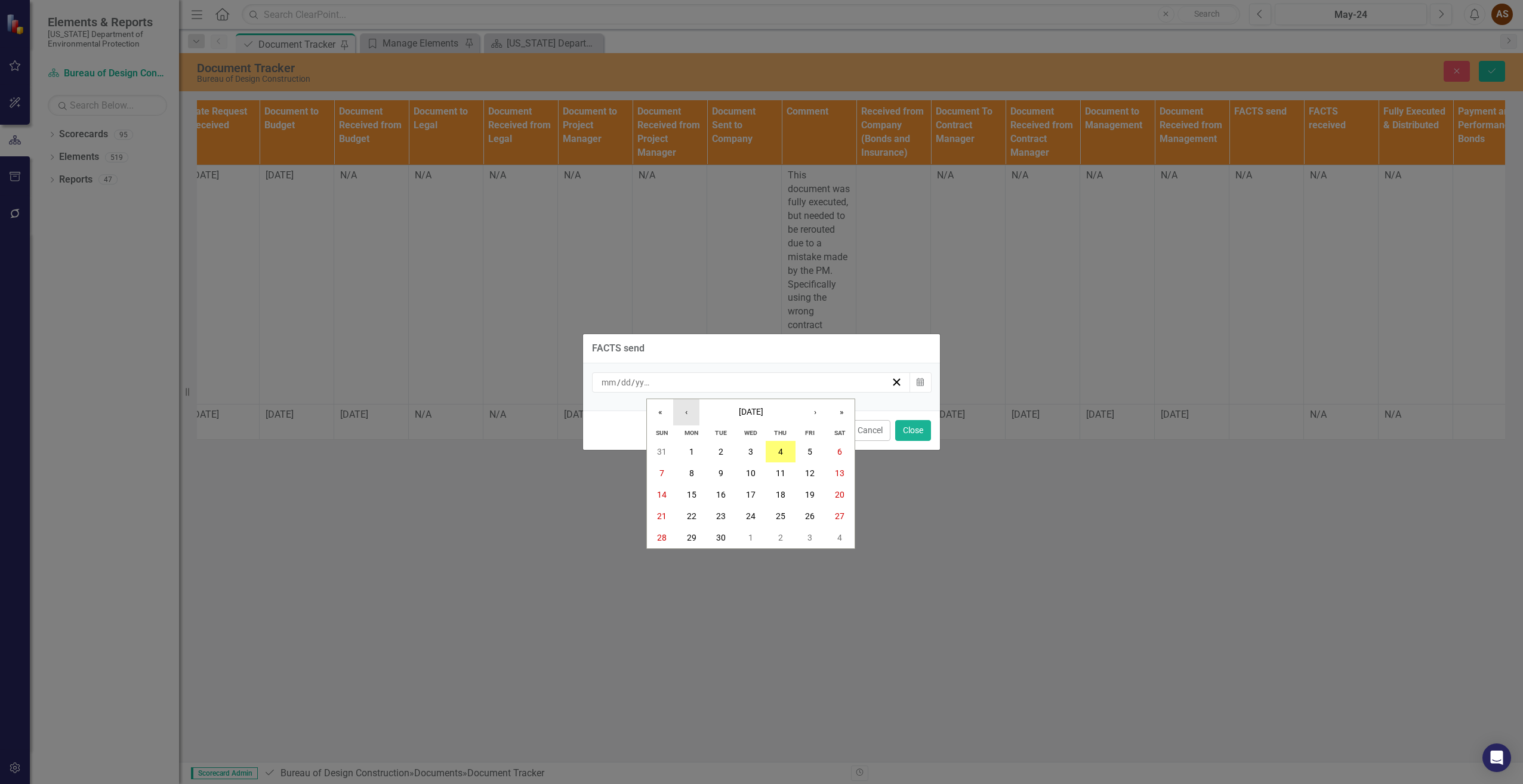
click at [688, 410] on button "‹" at bounding box center [686, 413] width 27 height 27
click at [816, 534] on button "29" at bounding box center [810, 537] width 29 height 21
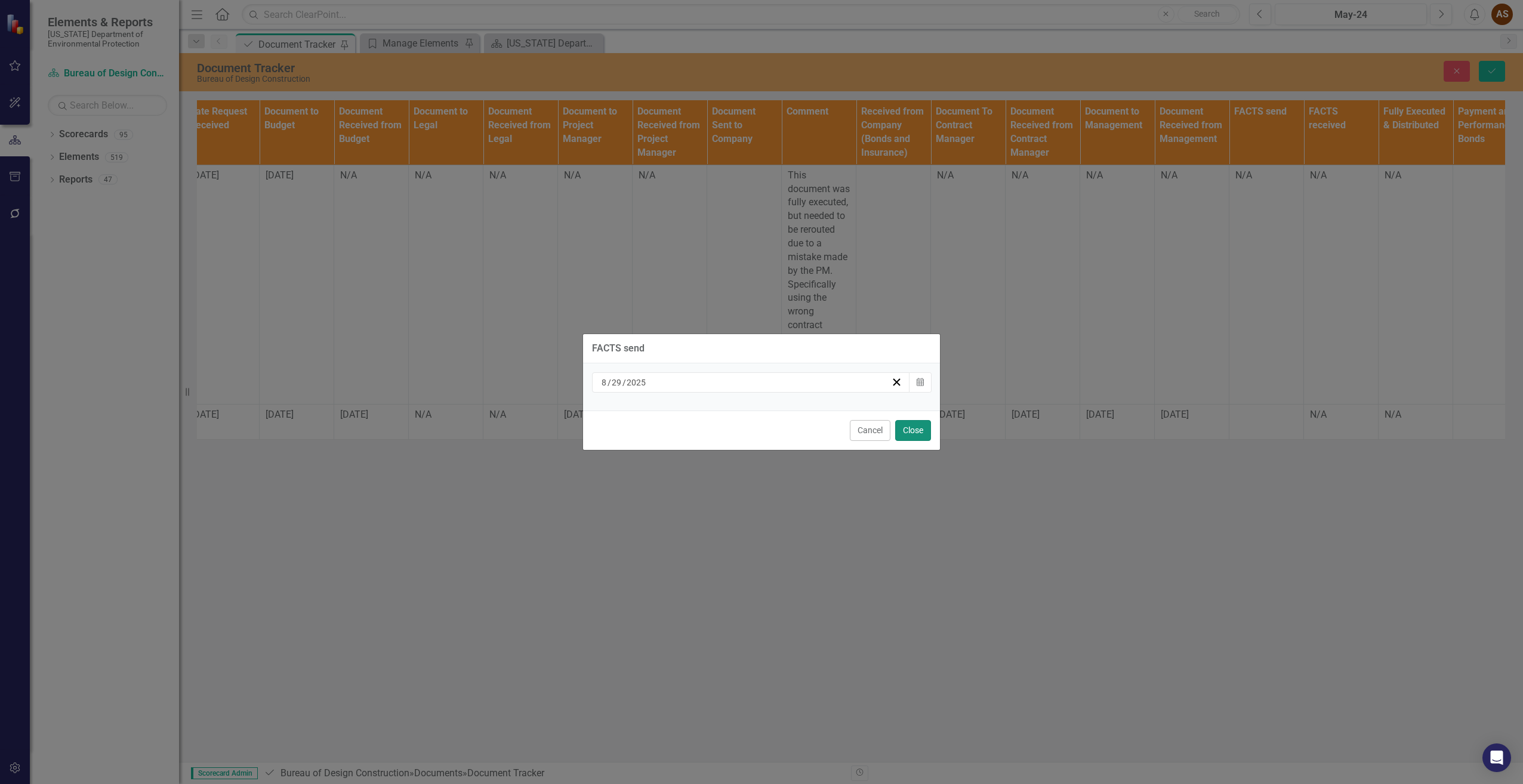
click at [917, 431] on button "Close" at bounding box center [913, 430] width 36 height 21
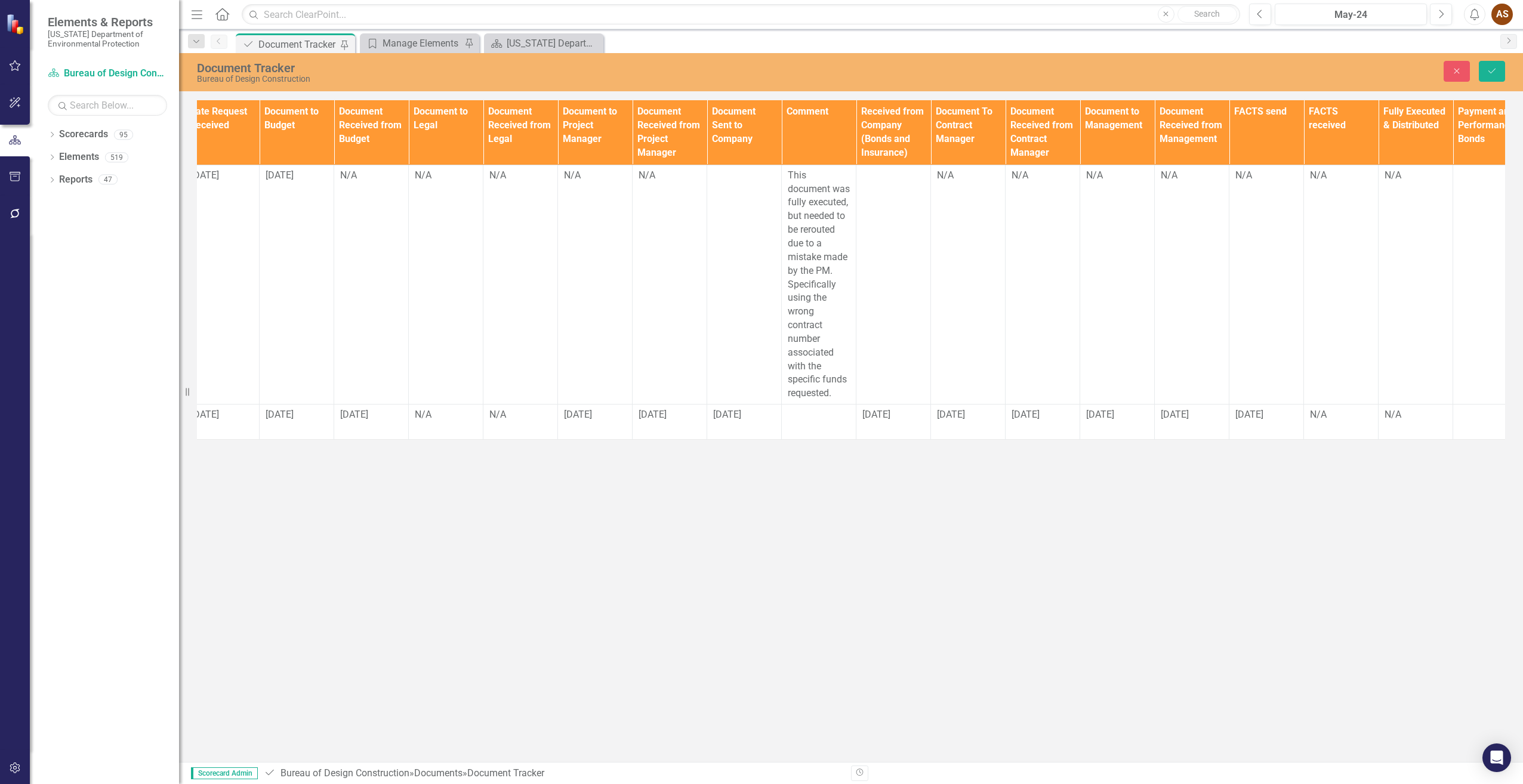
scroll to position [0, 856]
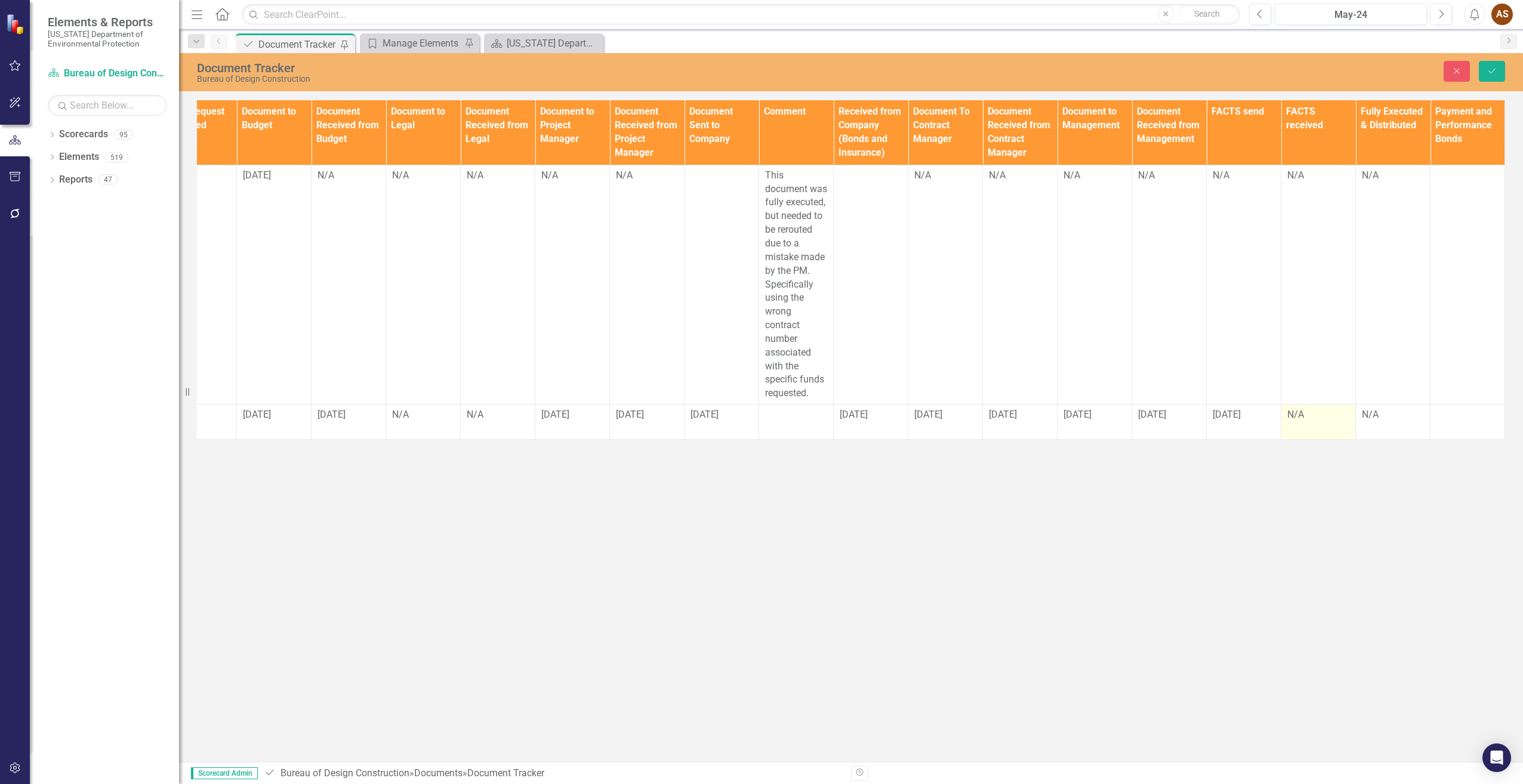
click at [1316, 438] on td "N/A" at bounding box center [1318, 422] width 74 height 35
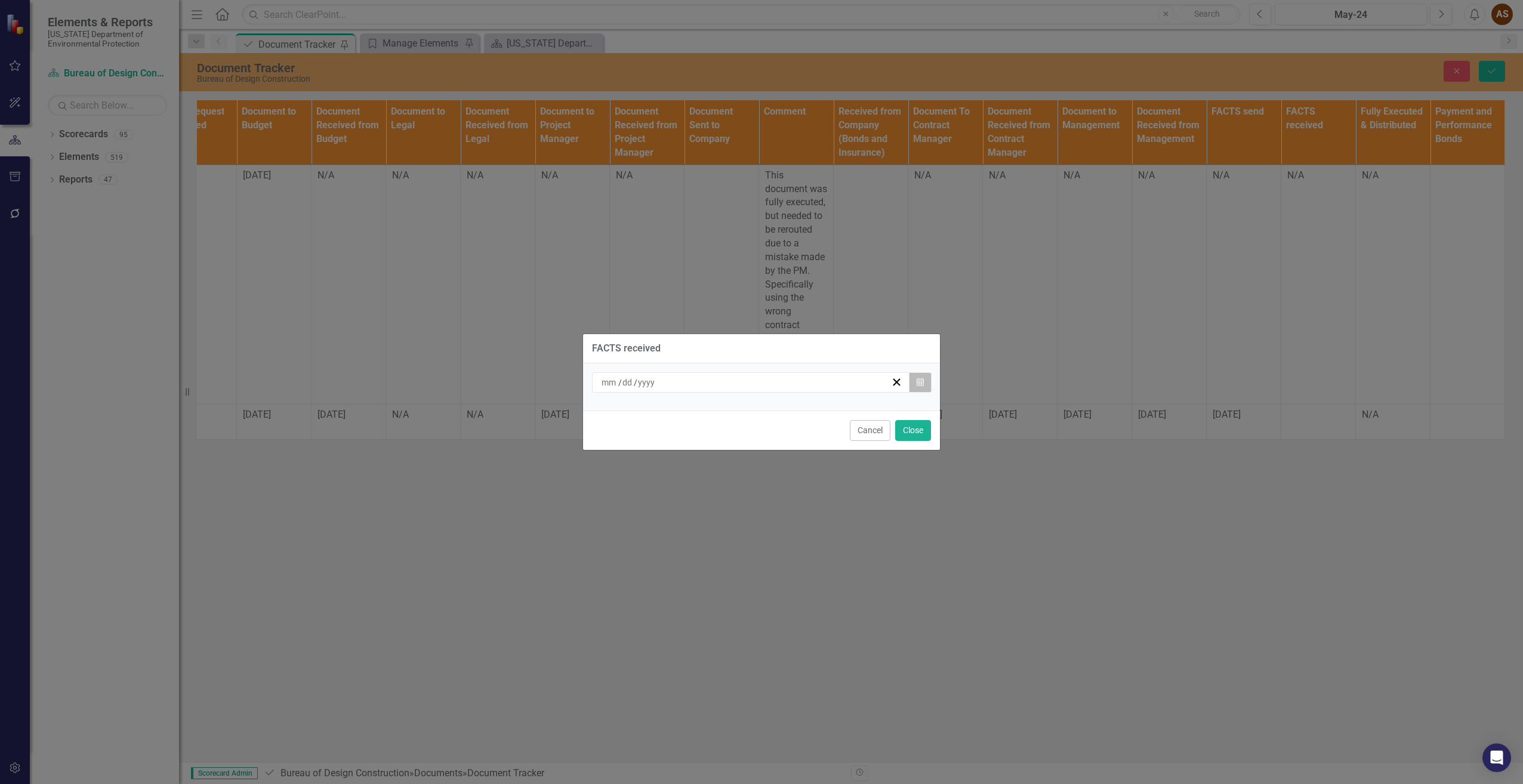
click at [923, 386] on icon "Calendar" at bounding box center [921, 382] width 7 height 8
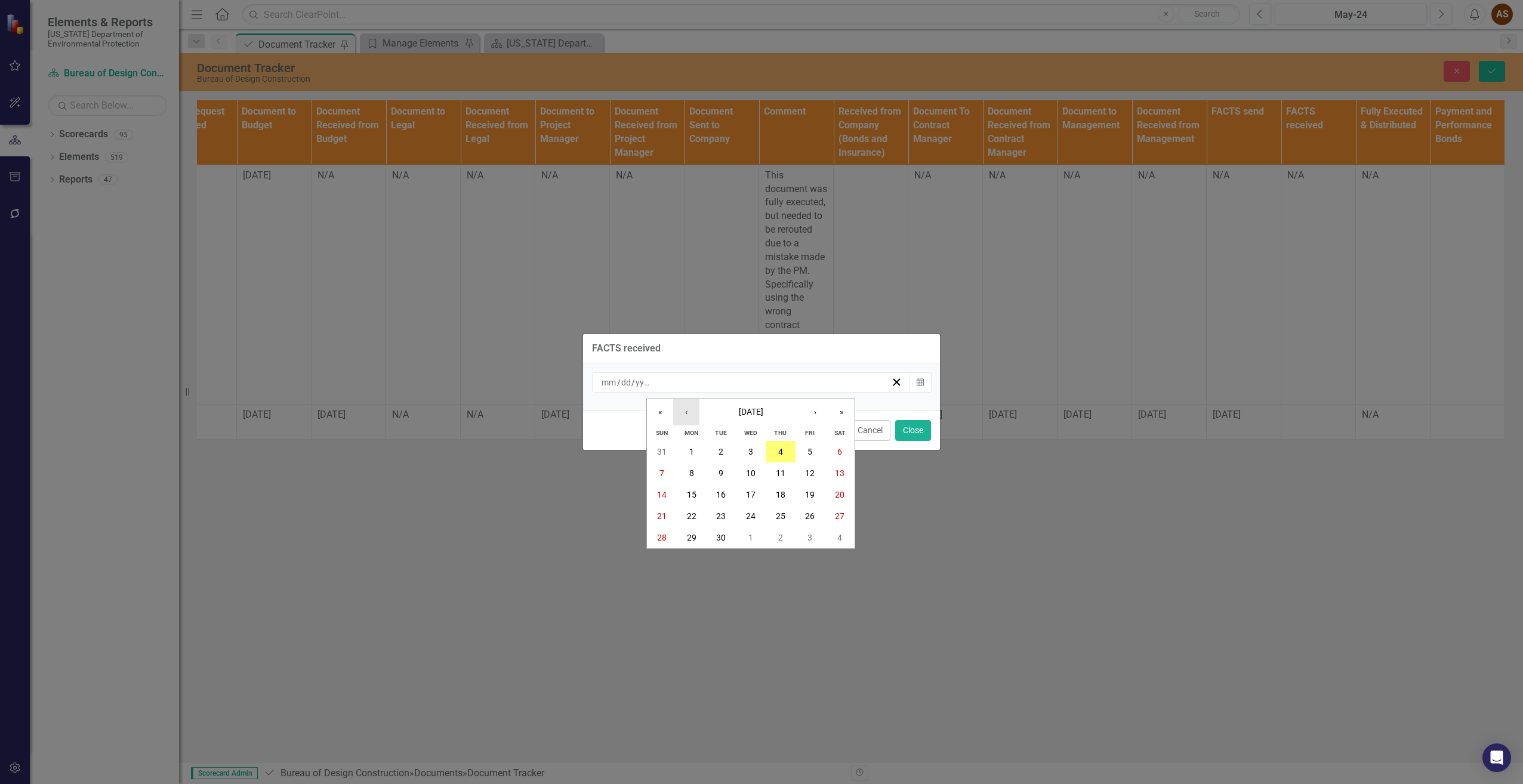
click at [679, 409] on button "‹" at bounding box center [686, 413] width 27 height 27
click at [815, 534] on button "29" at bounding box center [810, 537] width 29 height 21
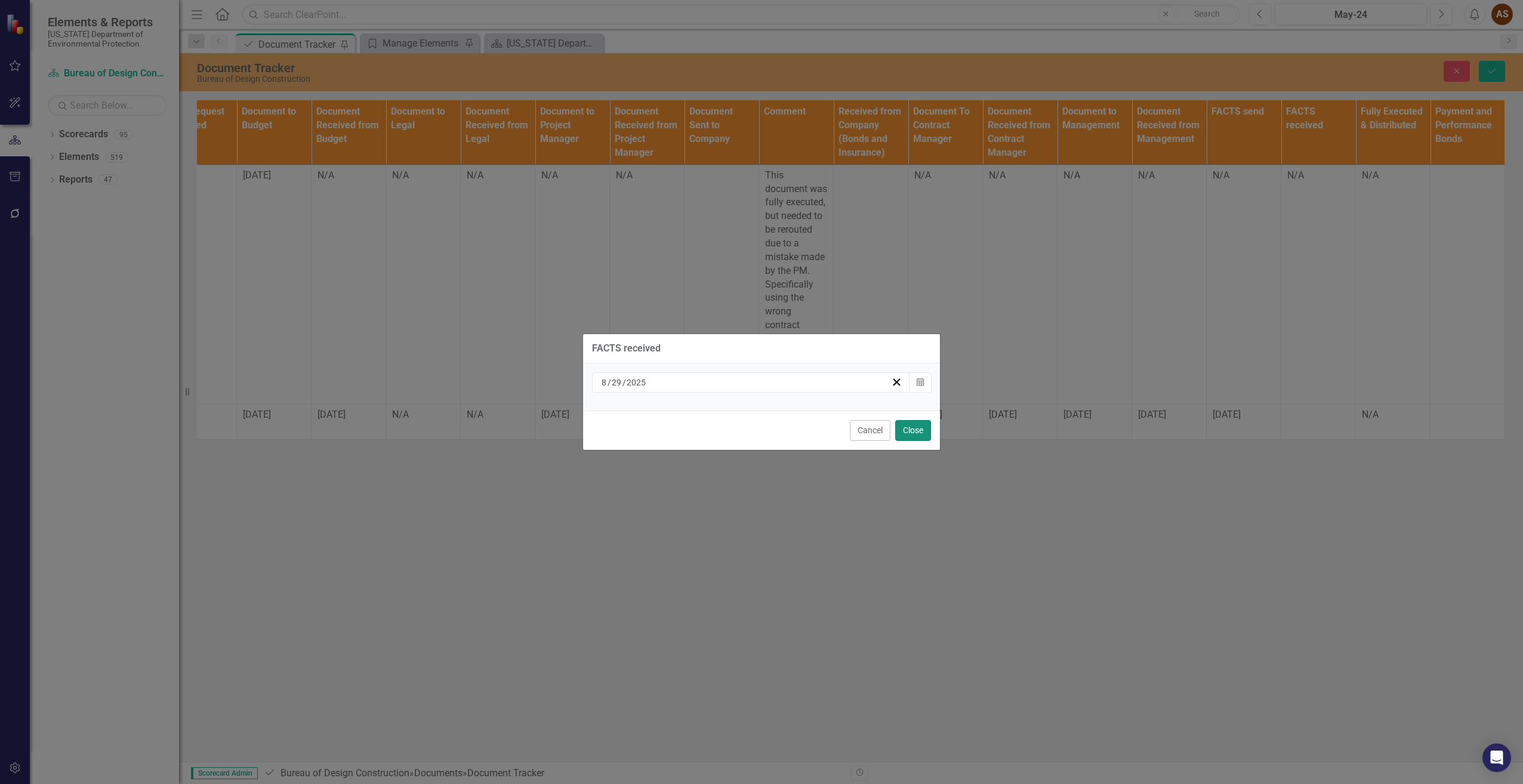
click at [913, 425] on button "Close" at bounding box center [913, 430] width 36 height 21
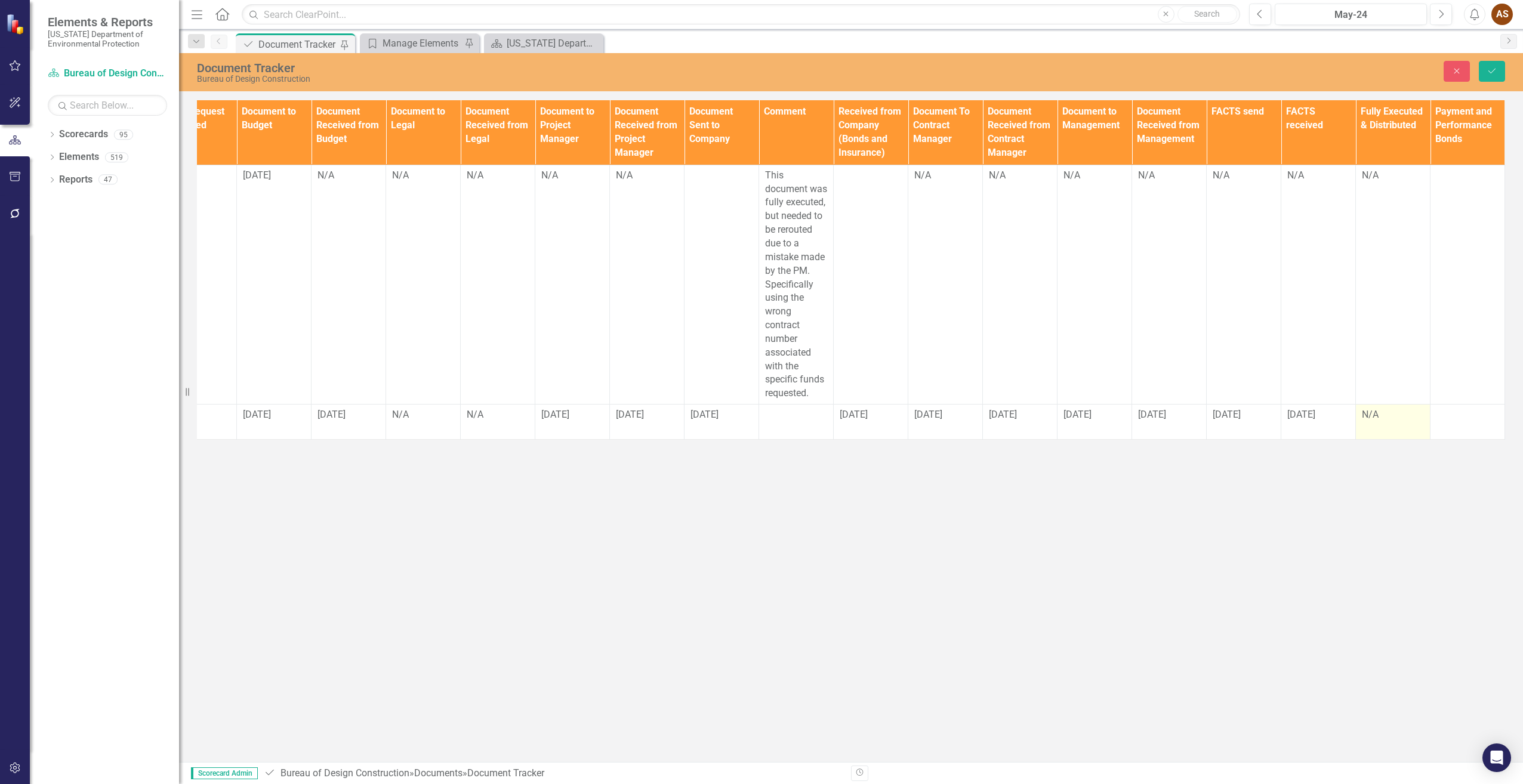
click at [1370, 421] on div "N/A" at bounding box center [1393, 415] width 62 height 14
click at [1376, 421] on div "N/A" at bounding box center [1393, 415] width 62 height 14
click at [1376, 421] on div "N/A" at bounding box center [1393, 415] width 62 height 14
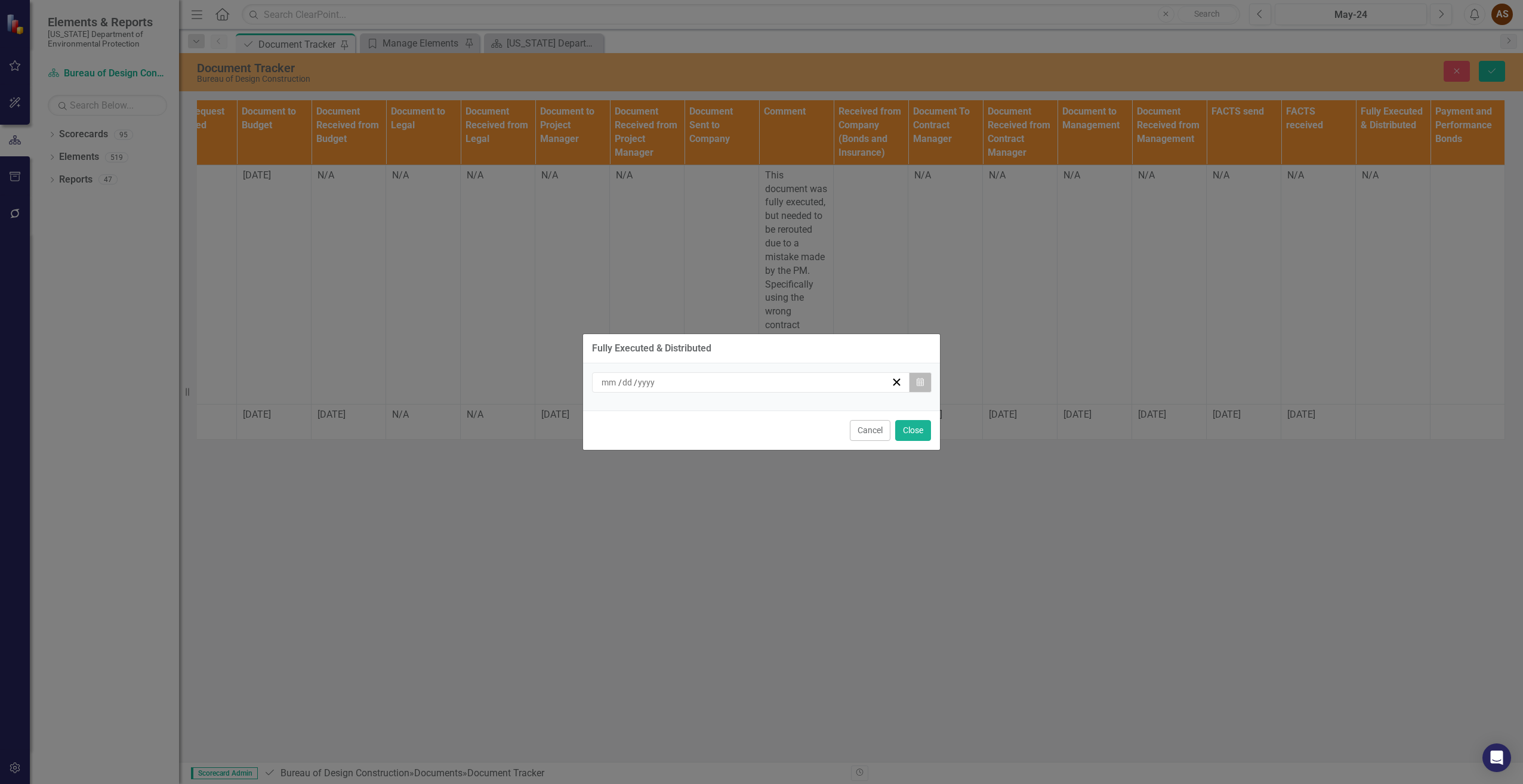
click at [914, 382] on button "Calendar" at bounding box center [920, 382] width 23 height 21
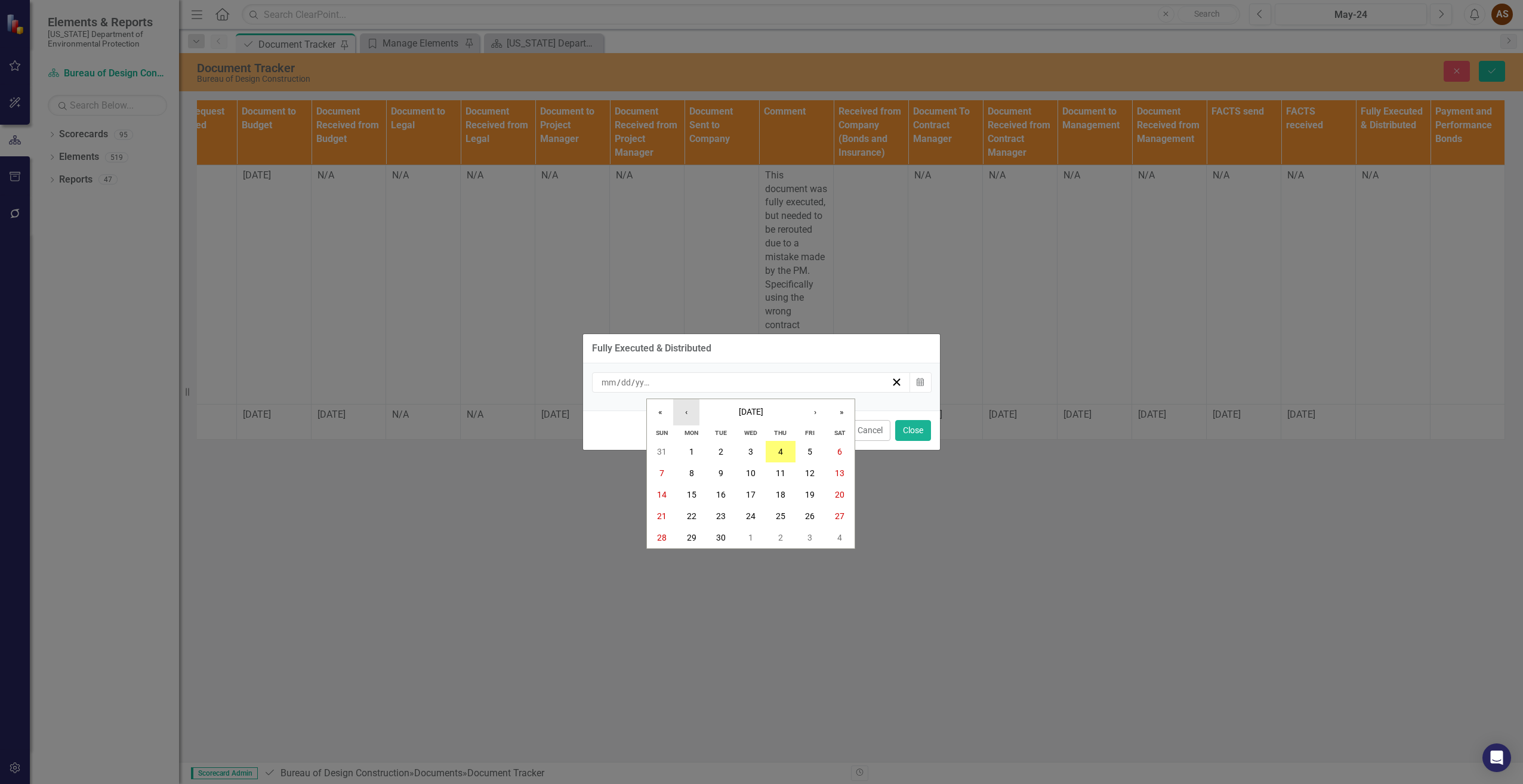
click at [692, 412] on button "‹" at bounding box center [686, 413] width 27 height 27
click at [805, 537] on button "29" at bounding box center [810, 537] width 29 height 21
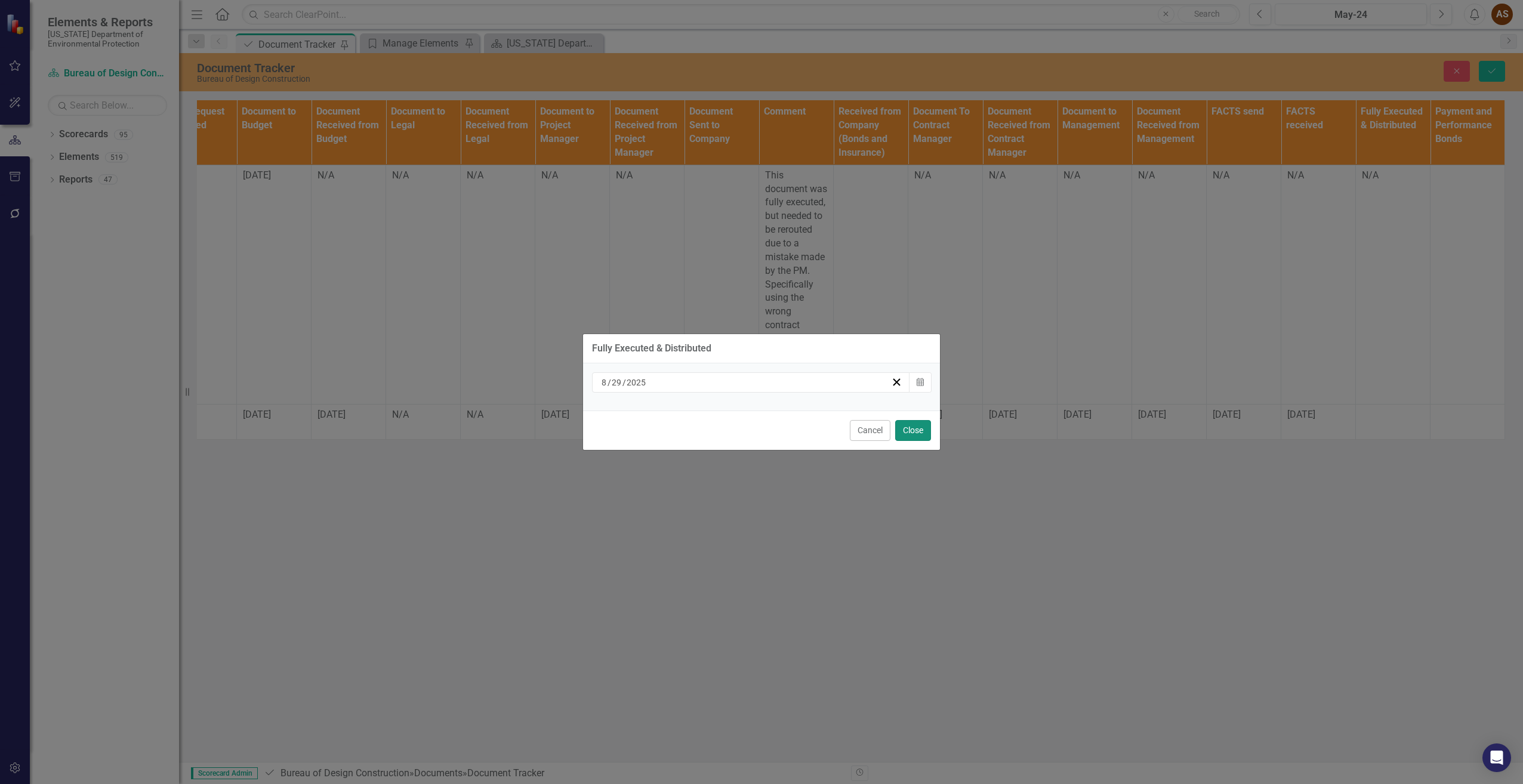
click at [919, 432] on button "Close" at bounding box center [913, 430] width 36 height 21
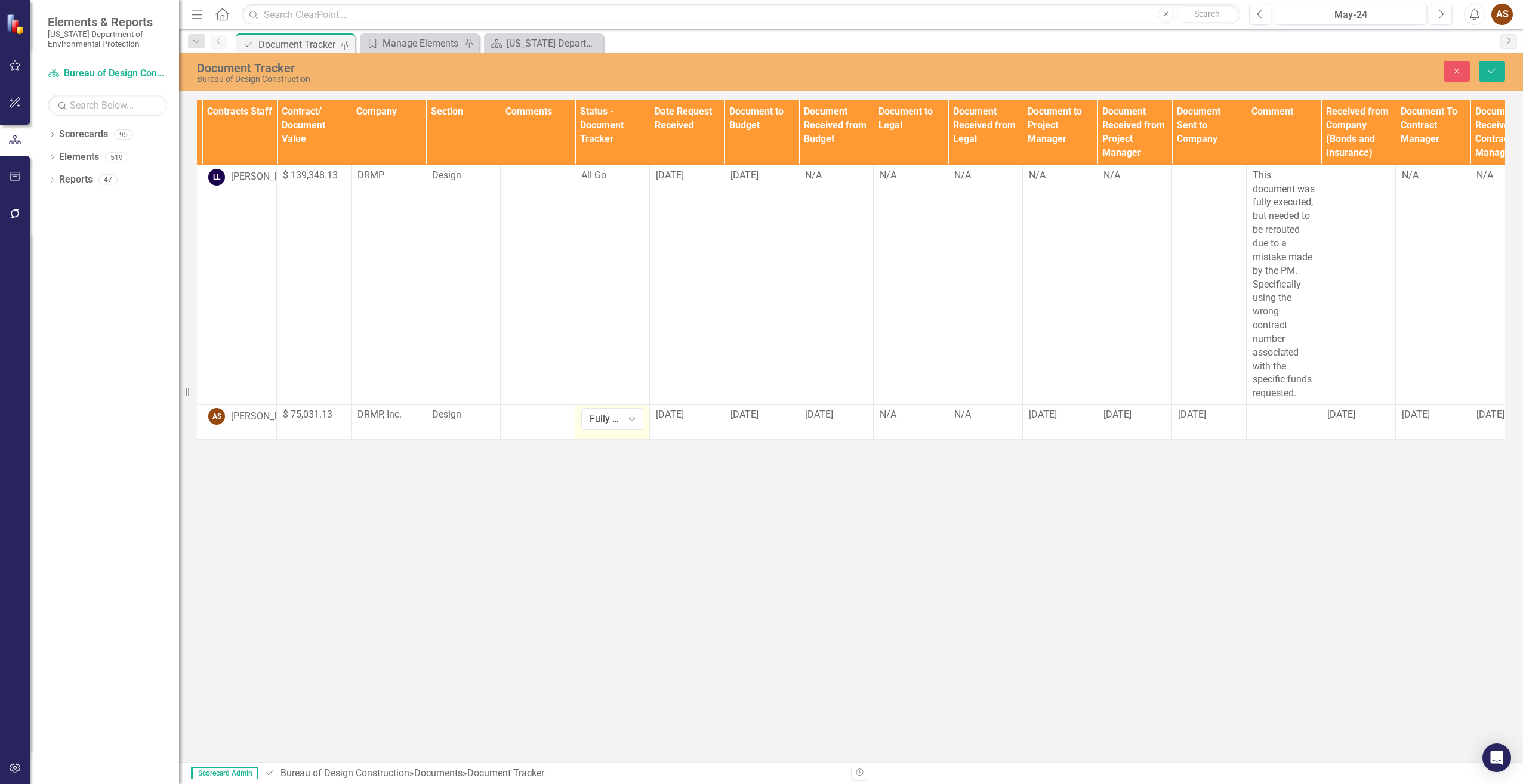
scroll to position [0, 367]
click at [1498, 67] on button "Save" at bounding box center [1492, 71] width 27 height 21
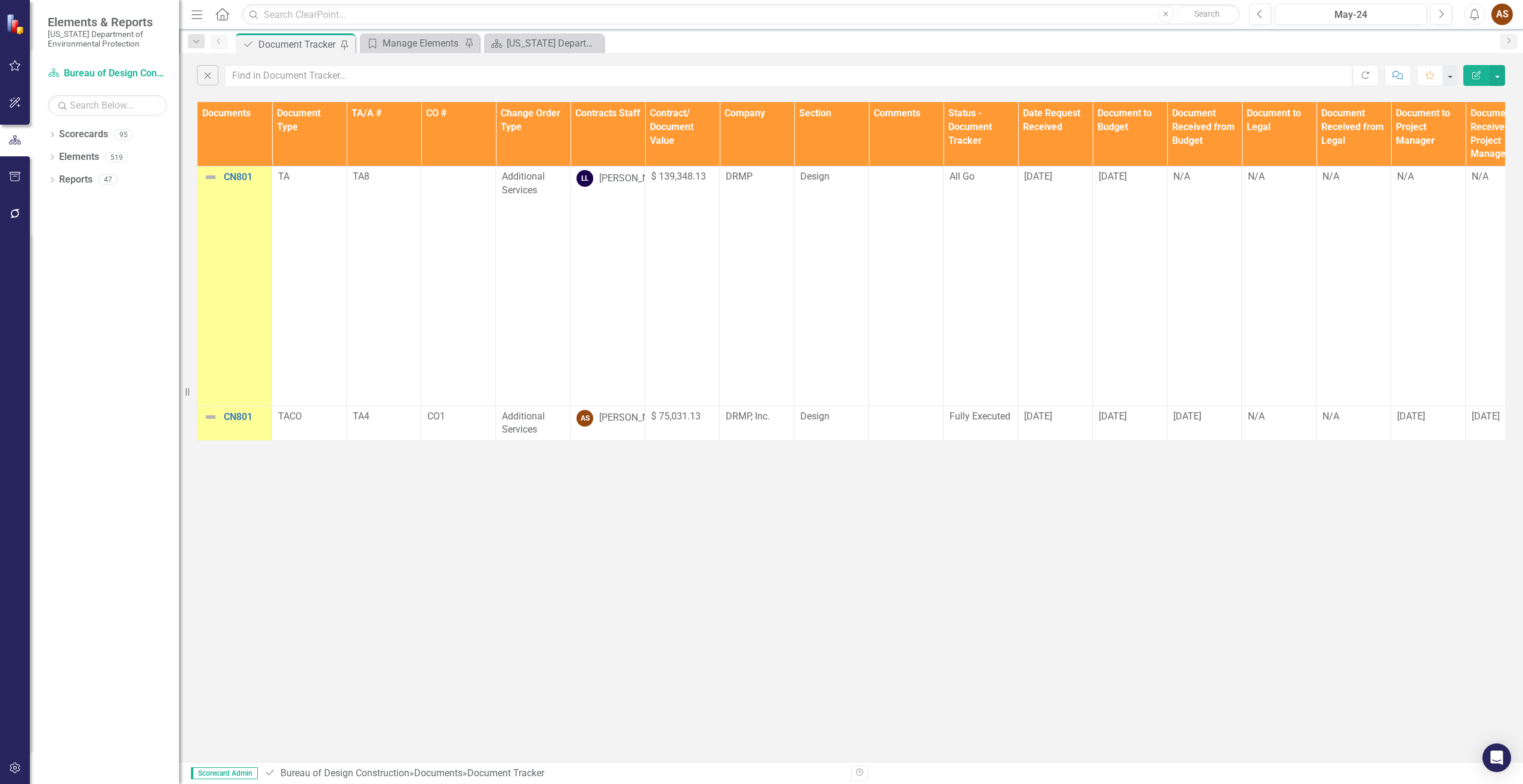
click at [1478, 78] on icon "Edit Report" at bounding box center [1477, 74] width 11 height 8
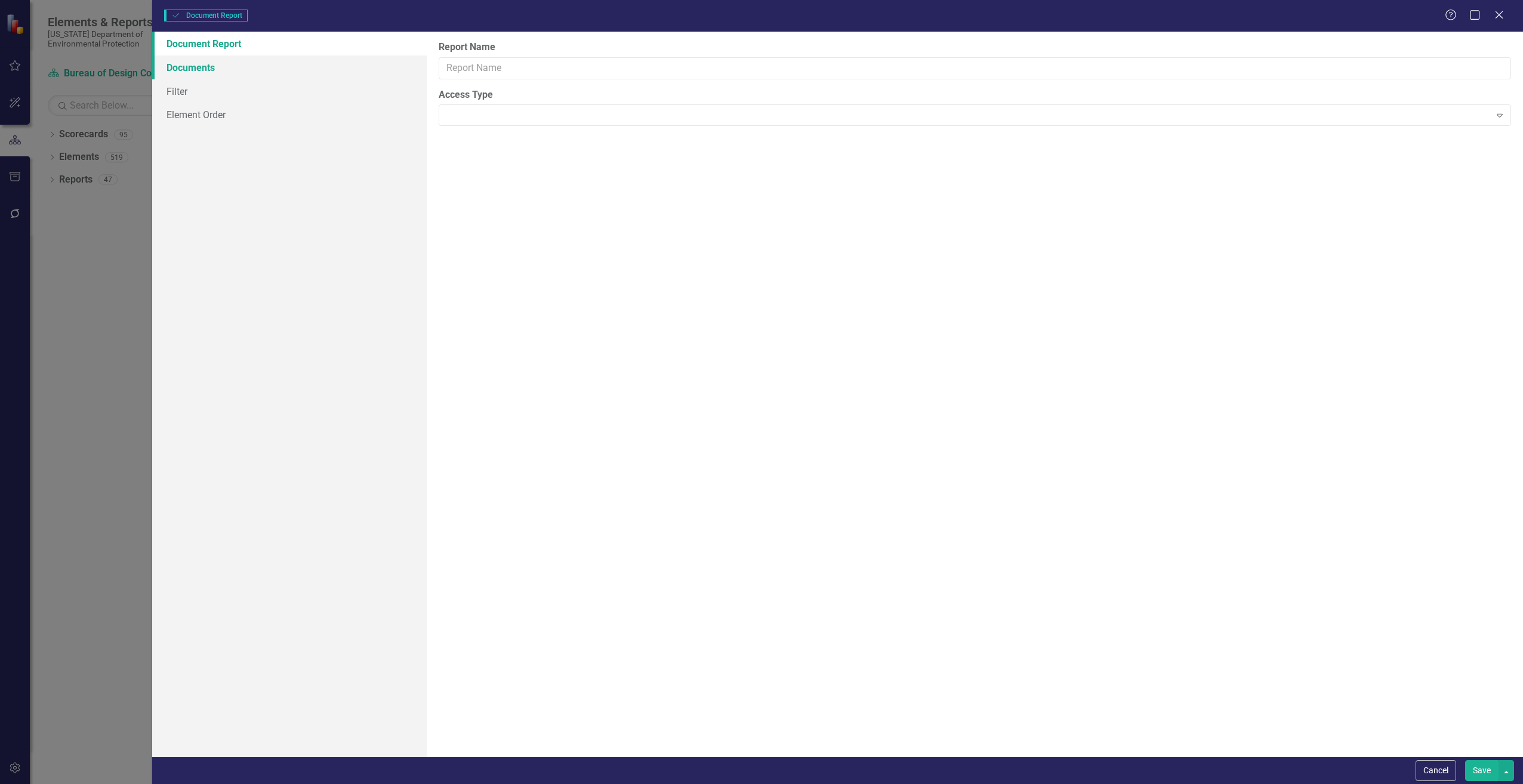
type input "Document Tracker"
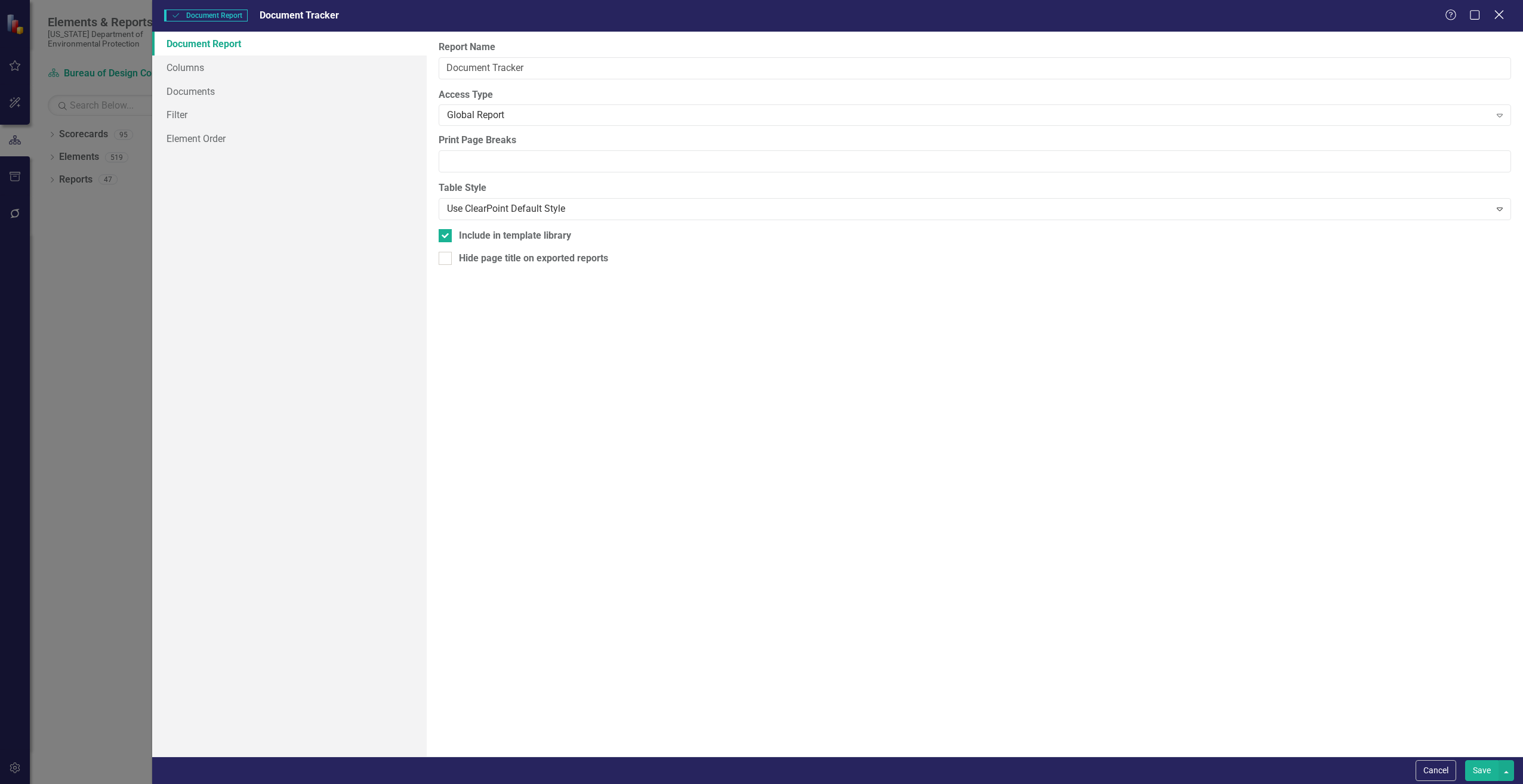
click at [1499, 14] on icon at bounding box center [1499, 15] width 9 height 9
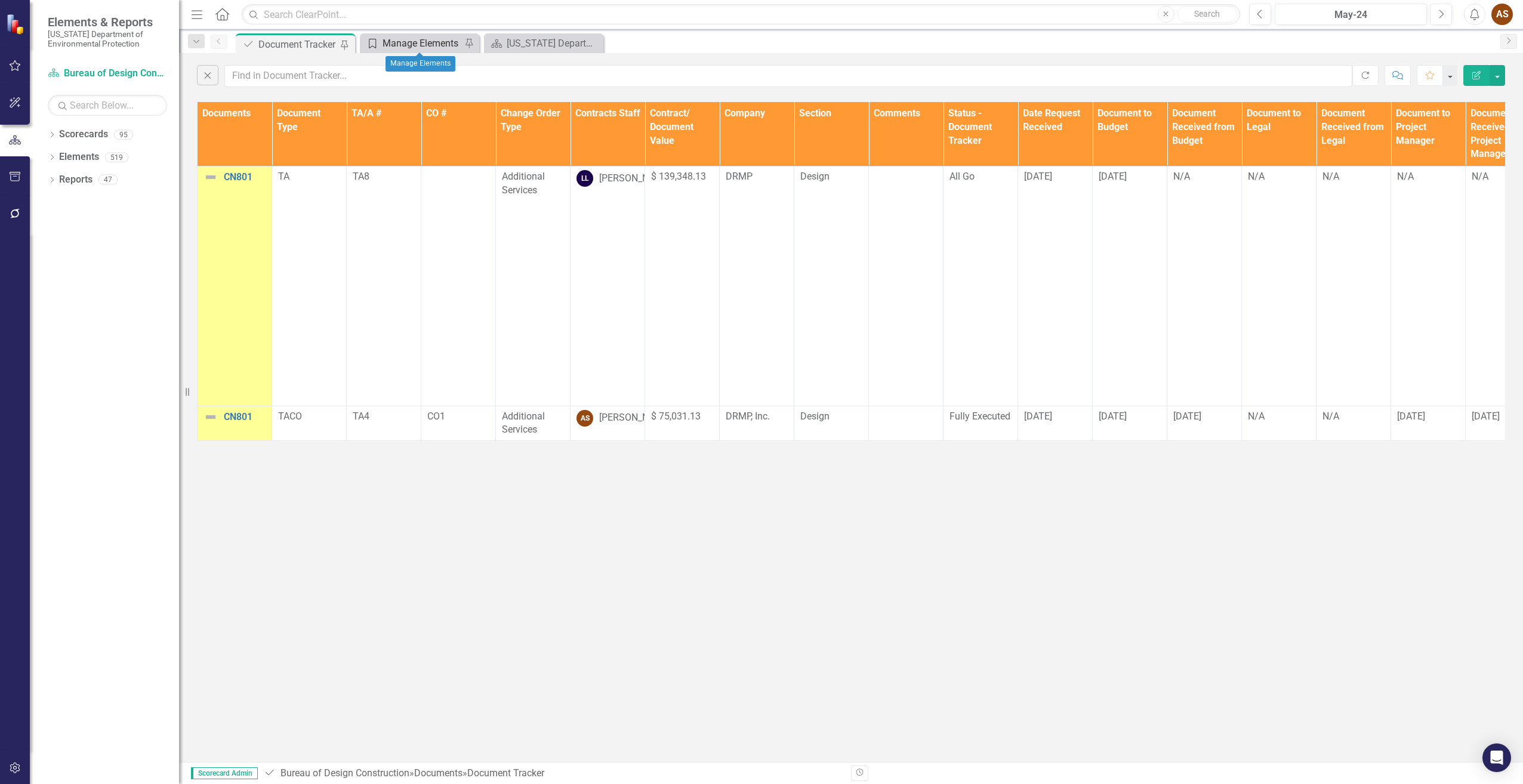
click at [394, 43] on div "Manage Elements" at bounding box center [422, 43] width 79 height 15
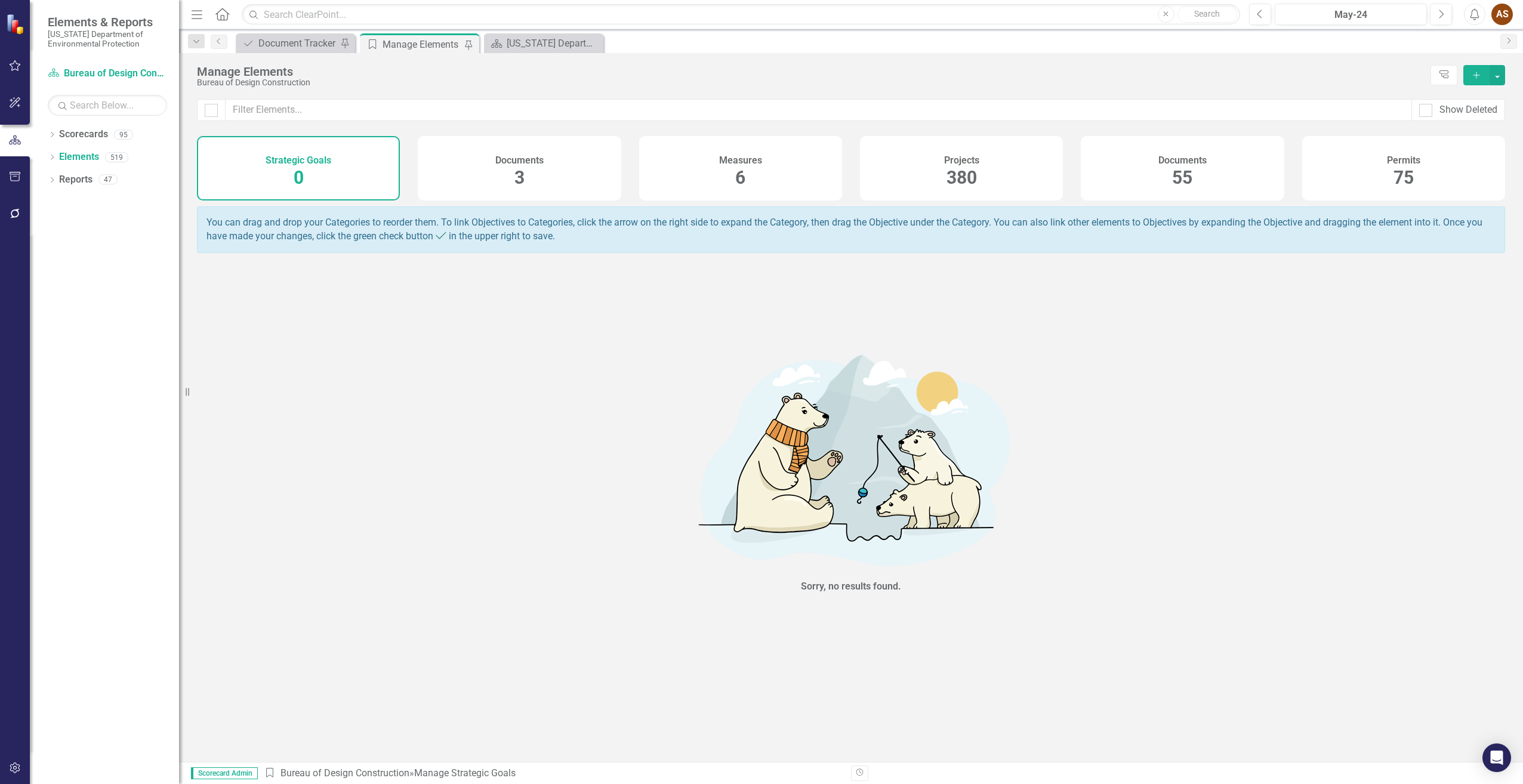
click at [1183, 163] on h4 "Documents" at bounding box center [1182, 160] width 49 height 11
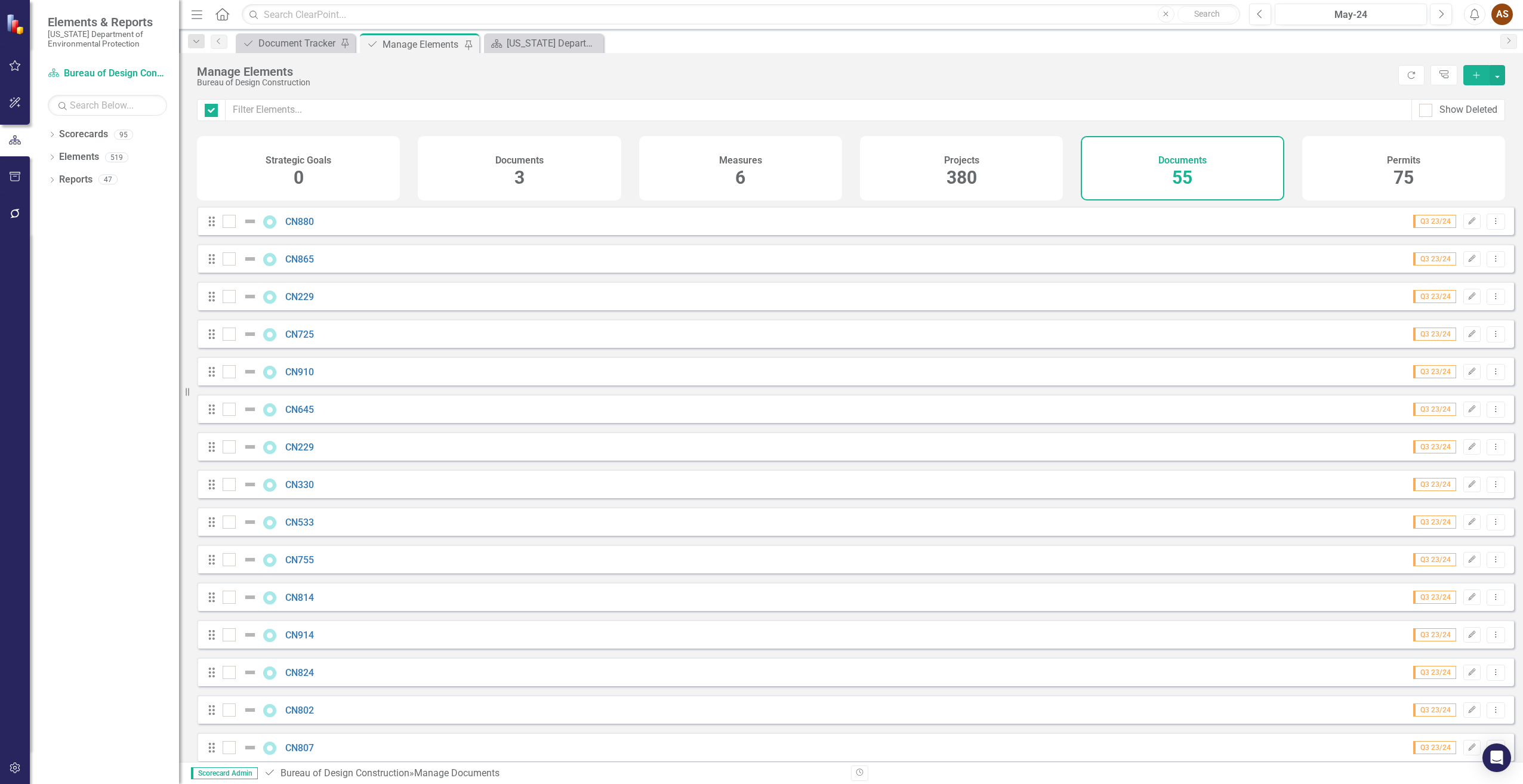
checkbox input "false"
click at [1474, 76] on icon "Add" at bounding box center [1477, 74] width 11 height 8
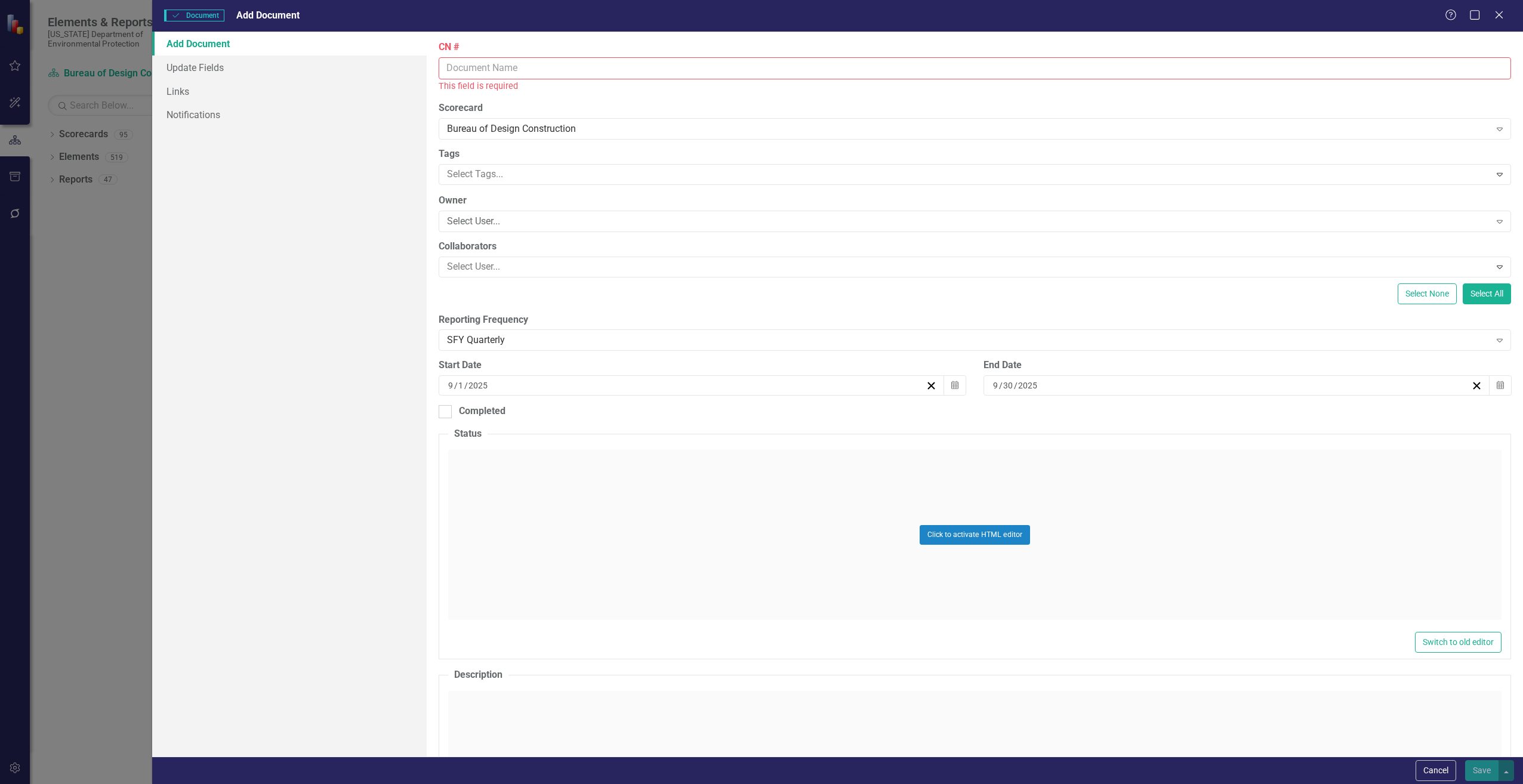
click at [487, 71] on input "CN #" at bounding box center [975, 69] width 1073 height 22
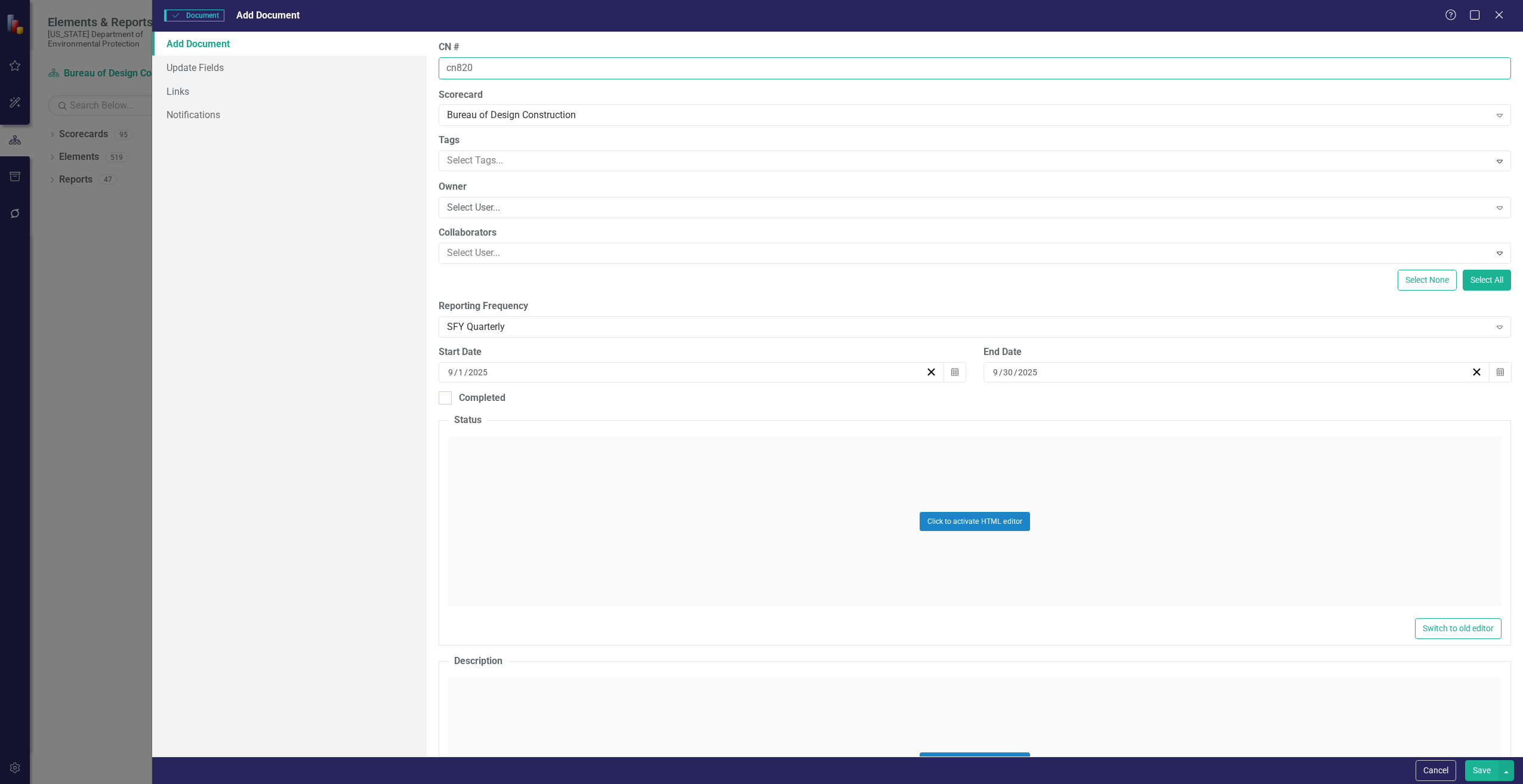
type input "cn820"
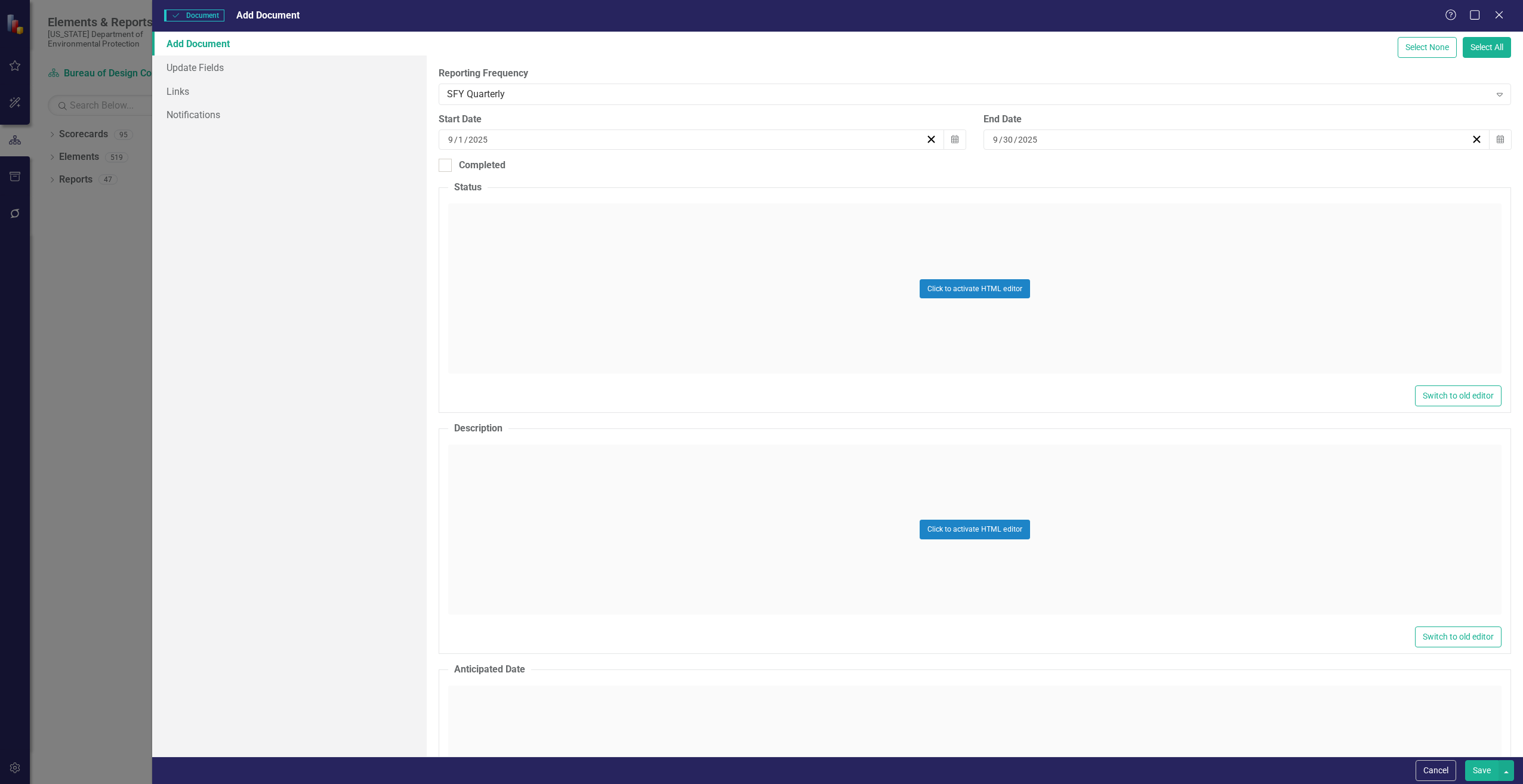
scroll to position [239, 0]
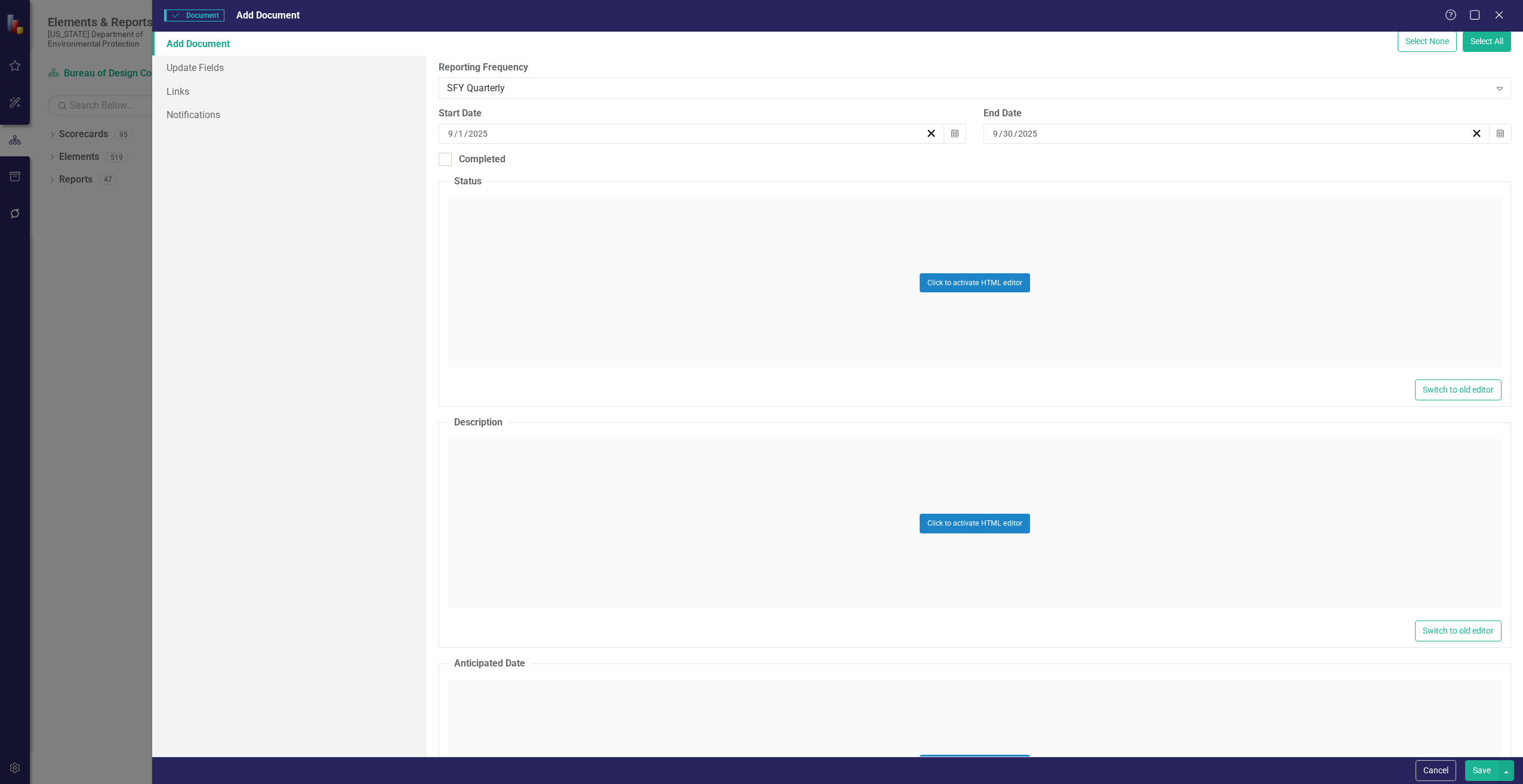
click at [515, 469] on div "Click to activate HTML editor" at bounding box center [975, 523] width 1053 height 170
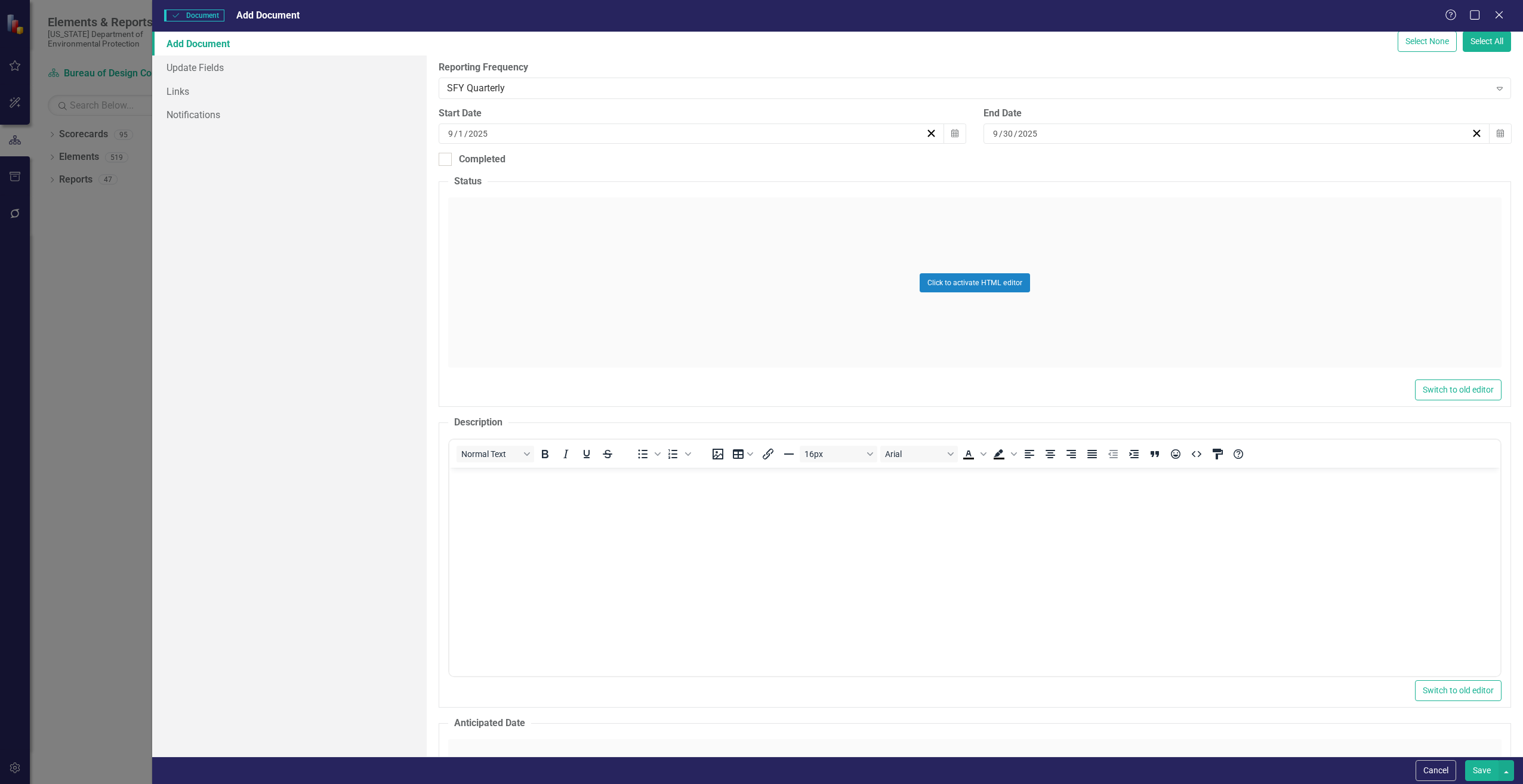
scroll to position [0, 0]
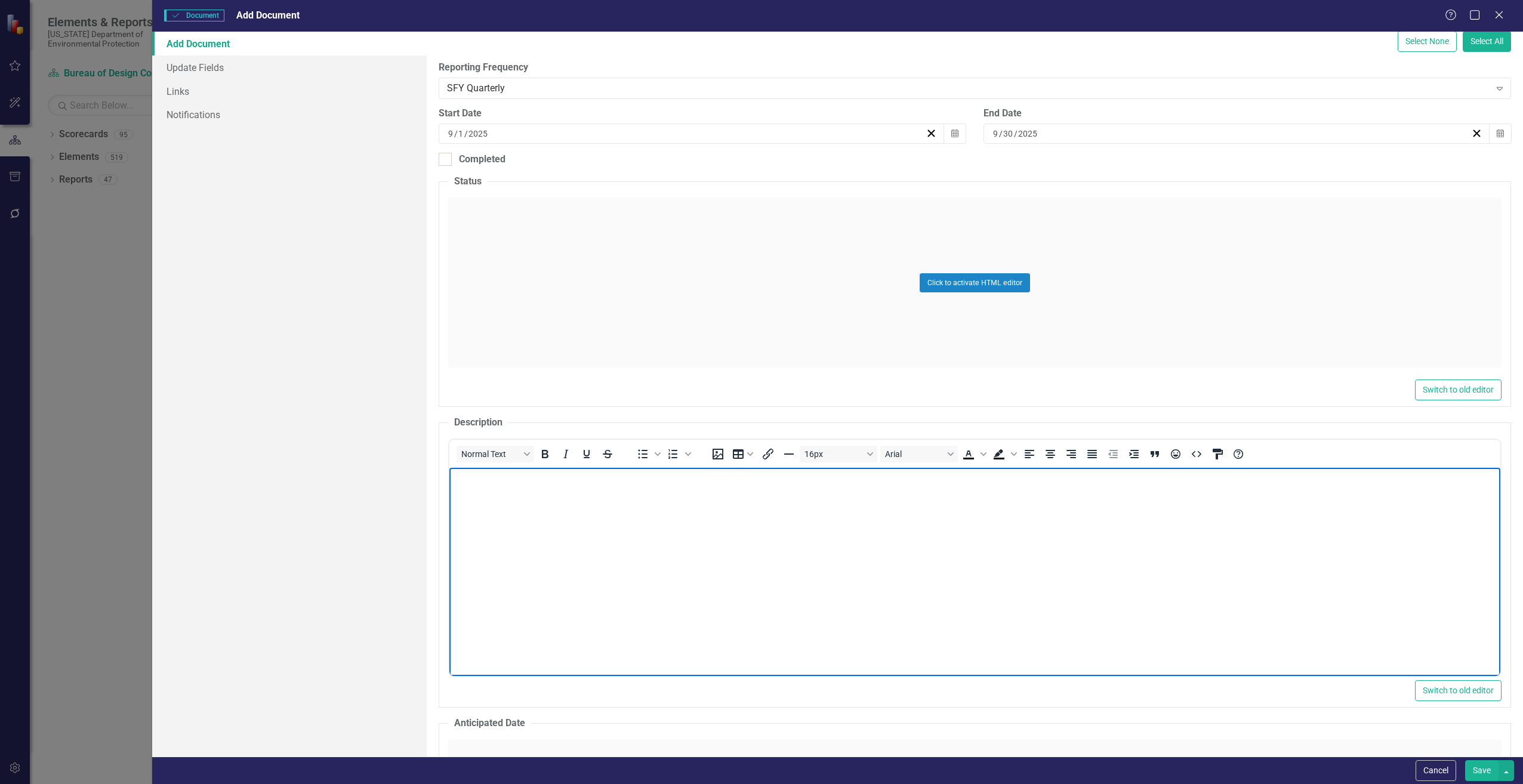
click at [498, 475] on p "Rich Text Area. Press ALT-0 for help." at bounding box center [975, 477] width 1045 height 14
paste body "Rich Text Area. Press ALT-0 for help."
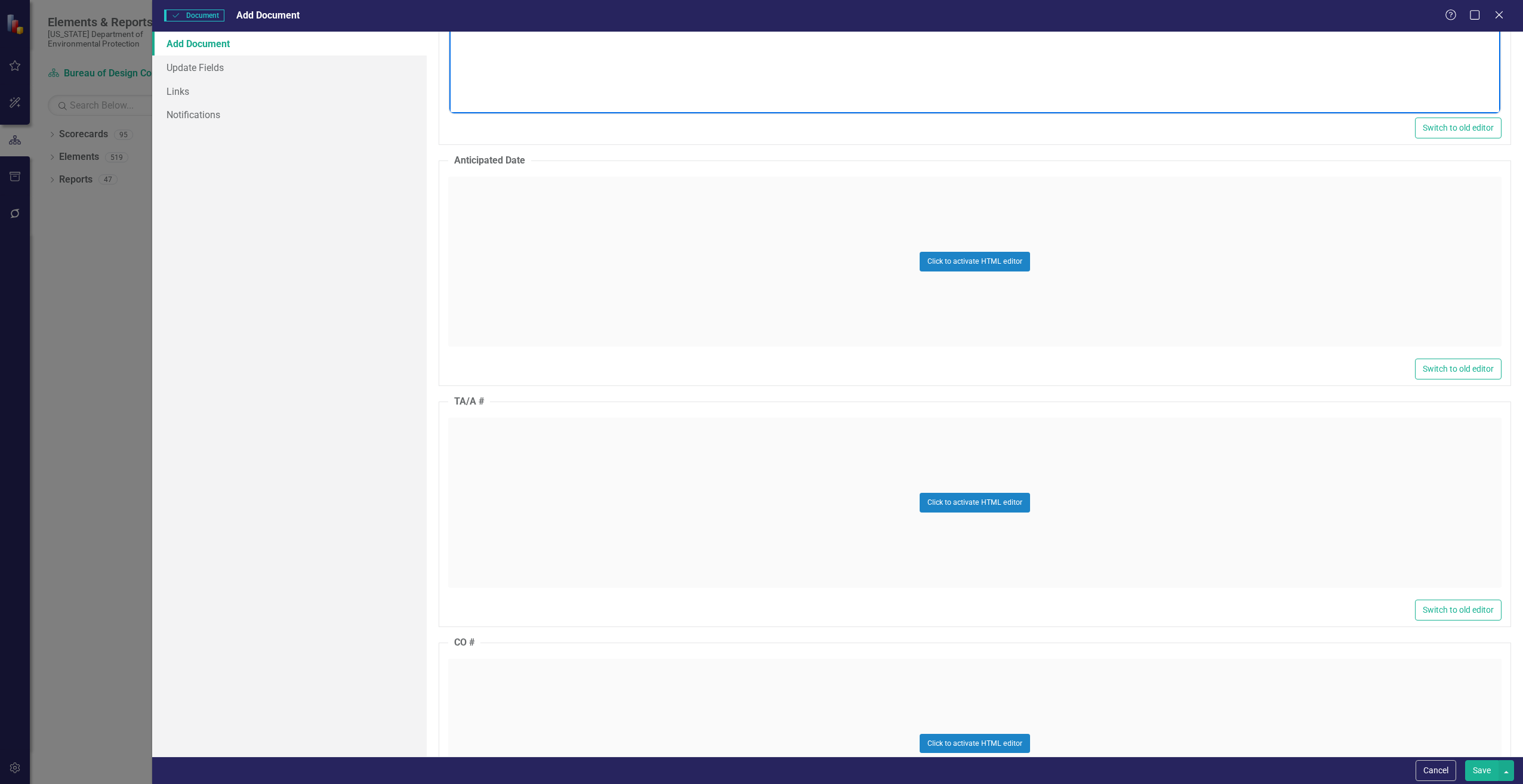
scroll to position [835, 0]
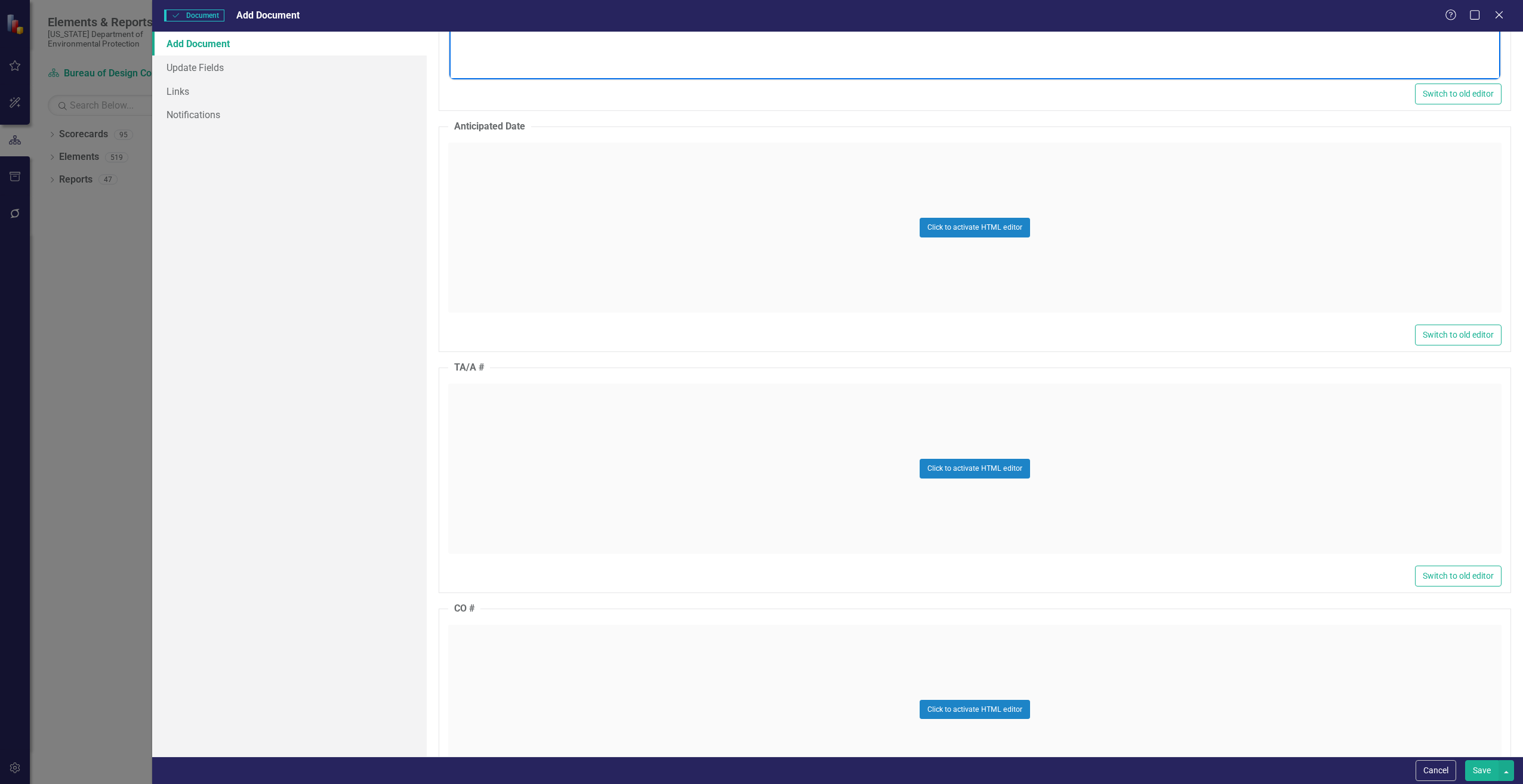
click at [506, 422] on div "Click to activate HTML editor" at bounding box center [975, 469] width 1053 height 170
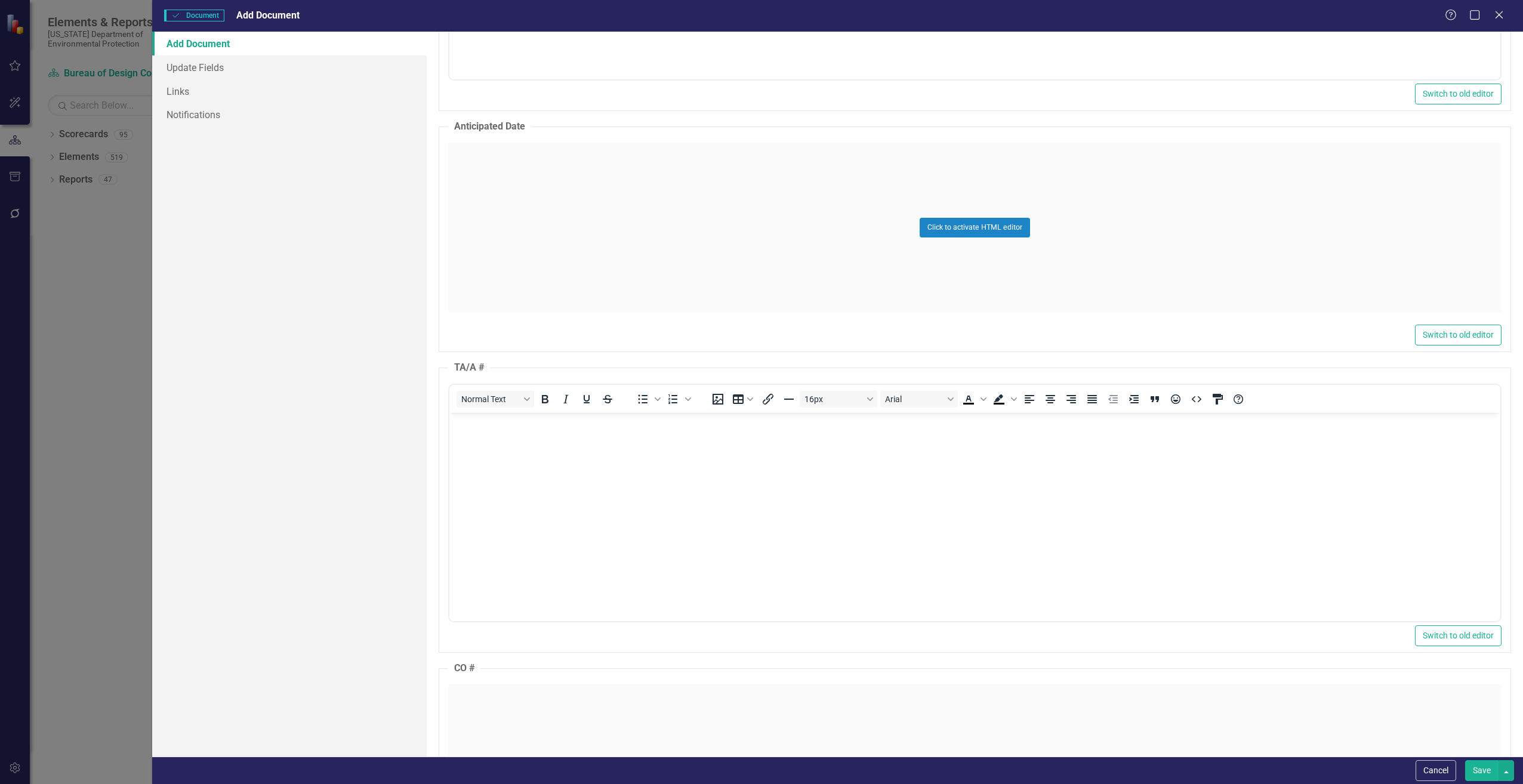
scroll to position [0, 0]
click at [495, 440] on body "Rich Text Area. Press ALT-0 for help." at bounding box center [975, 501] width 1051 height 179
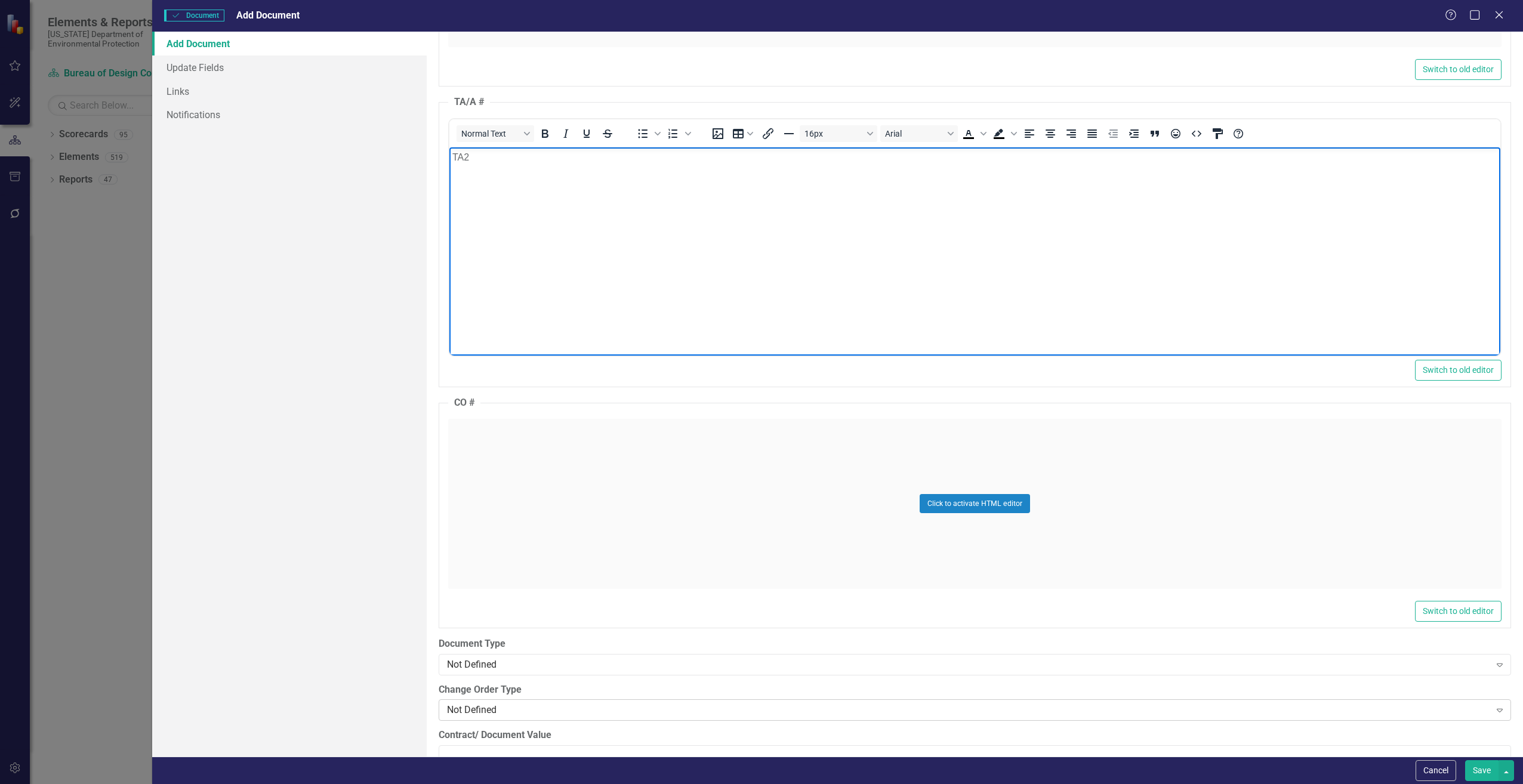
scroll to position [1253, 0]
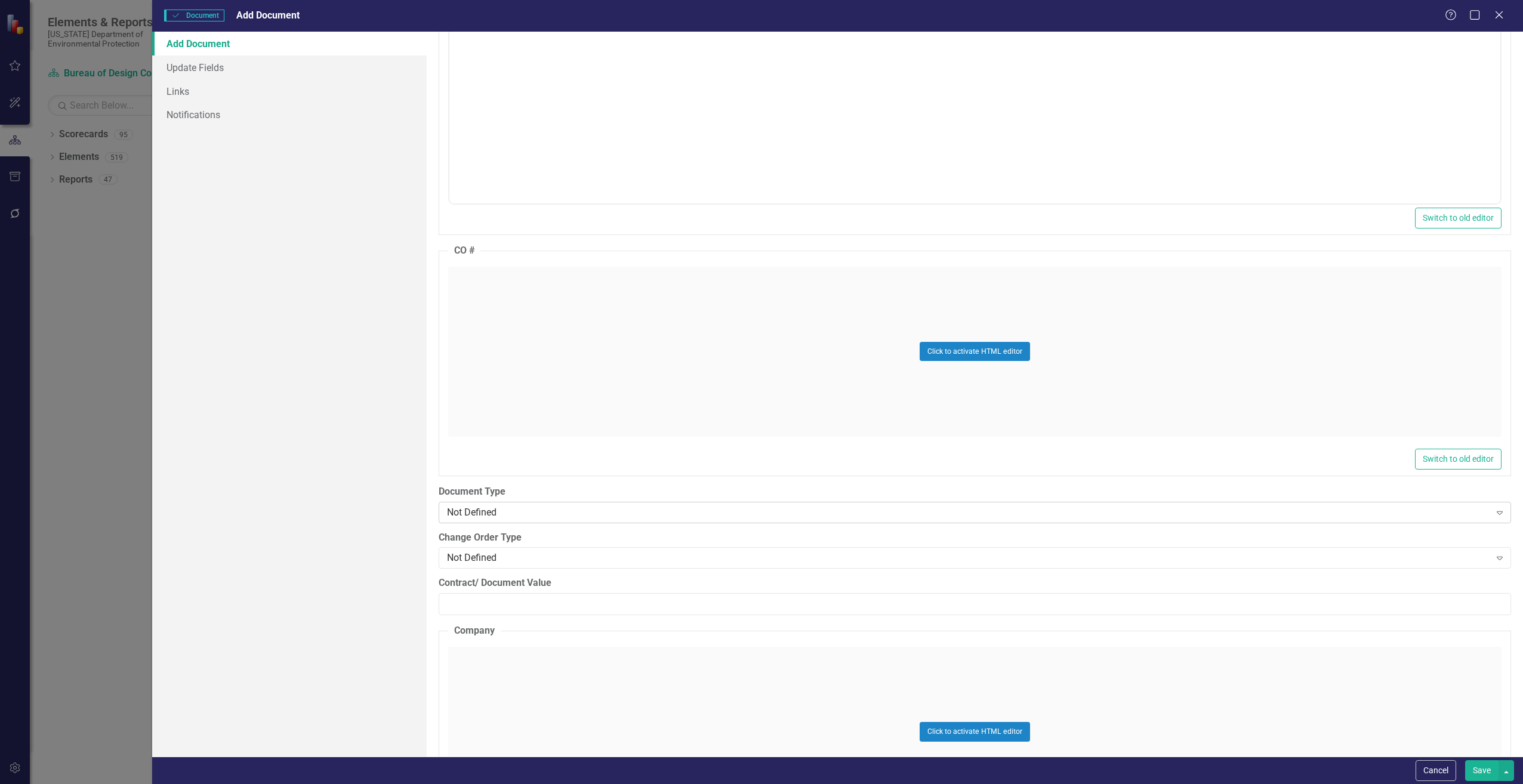
click at [539, 517] on div "Not Defined" at bounding box center [968, 512] width 1043 height 14
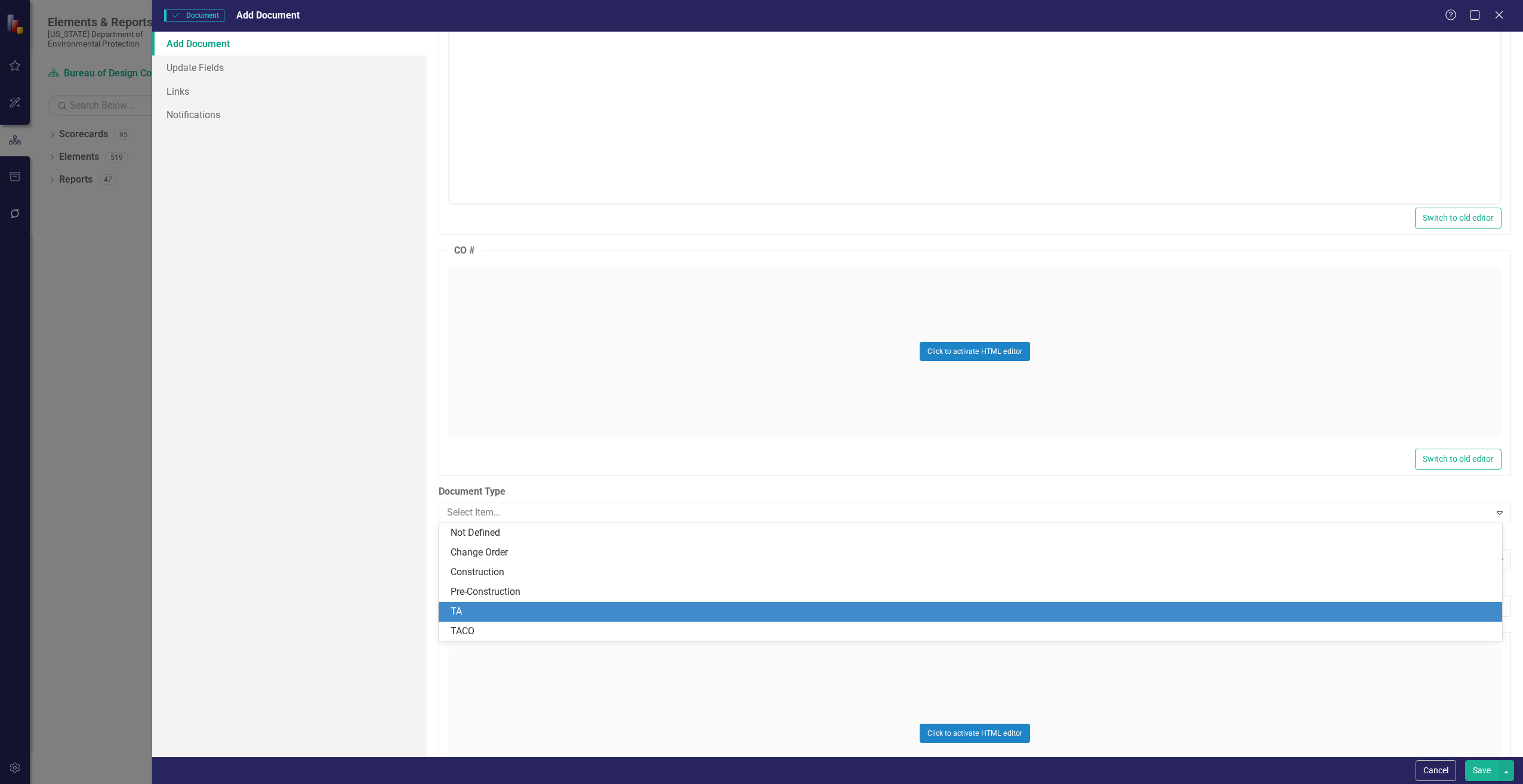
click at [469, 606] on div "TA" at bounding box center [972, 612] width 1045 height 14
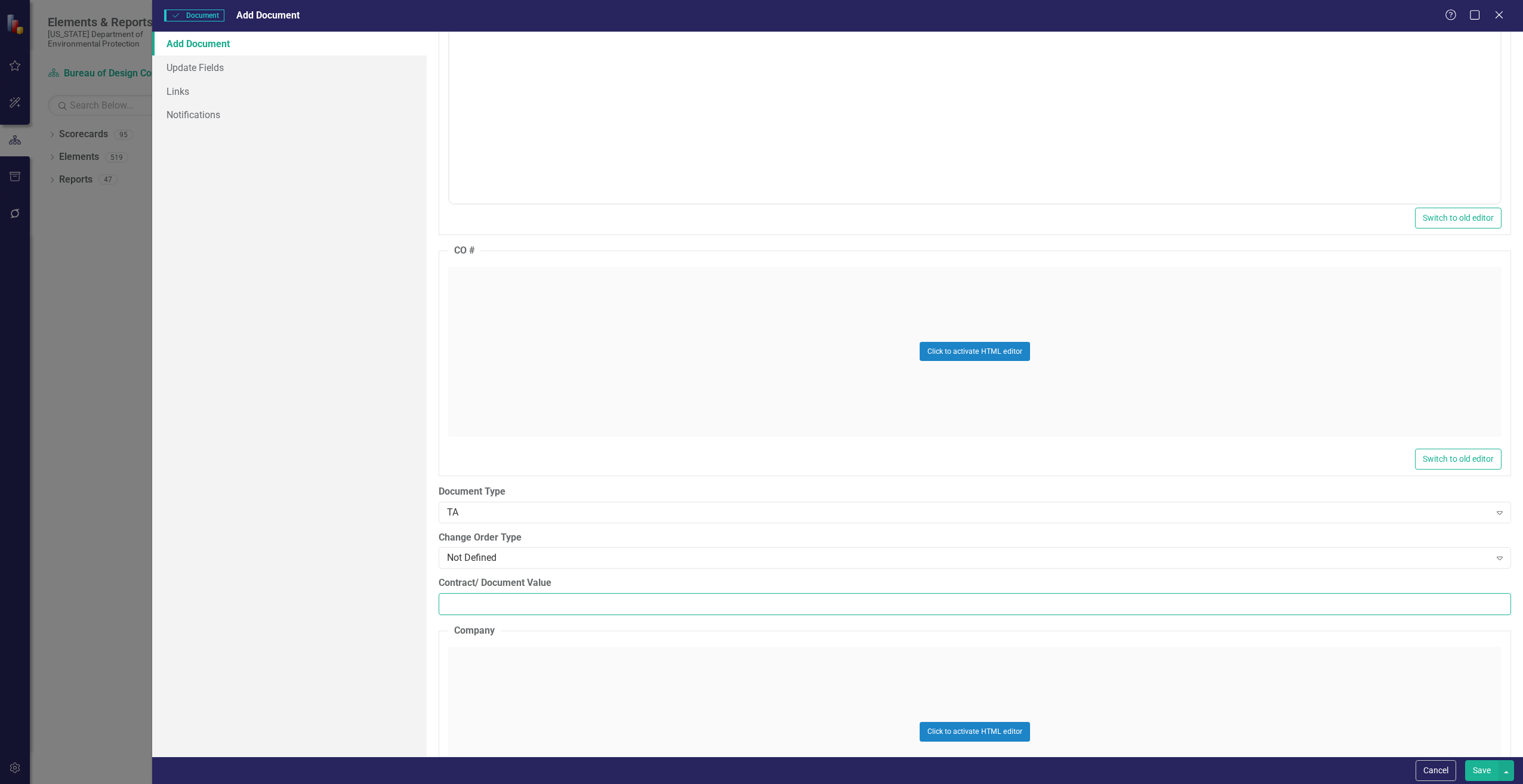
click at [484, 597] on input "Contract/ Document Value" at bounding box center [975, 604] width 1073 height 22
paste input "12350"
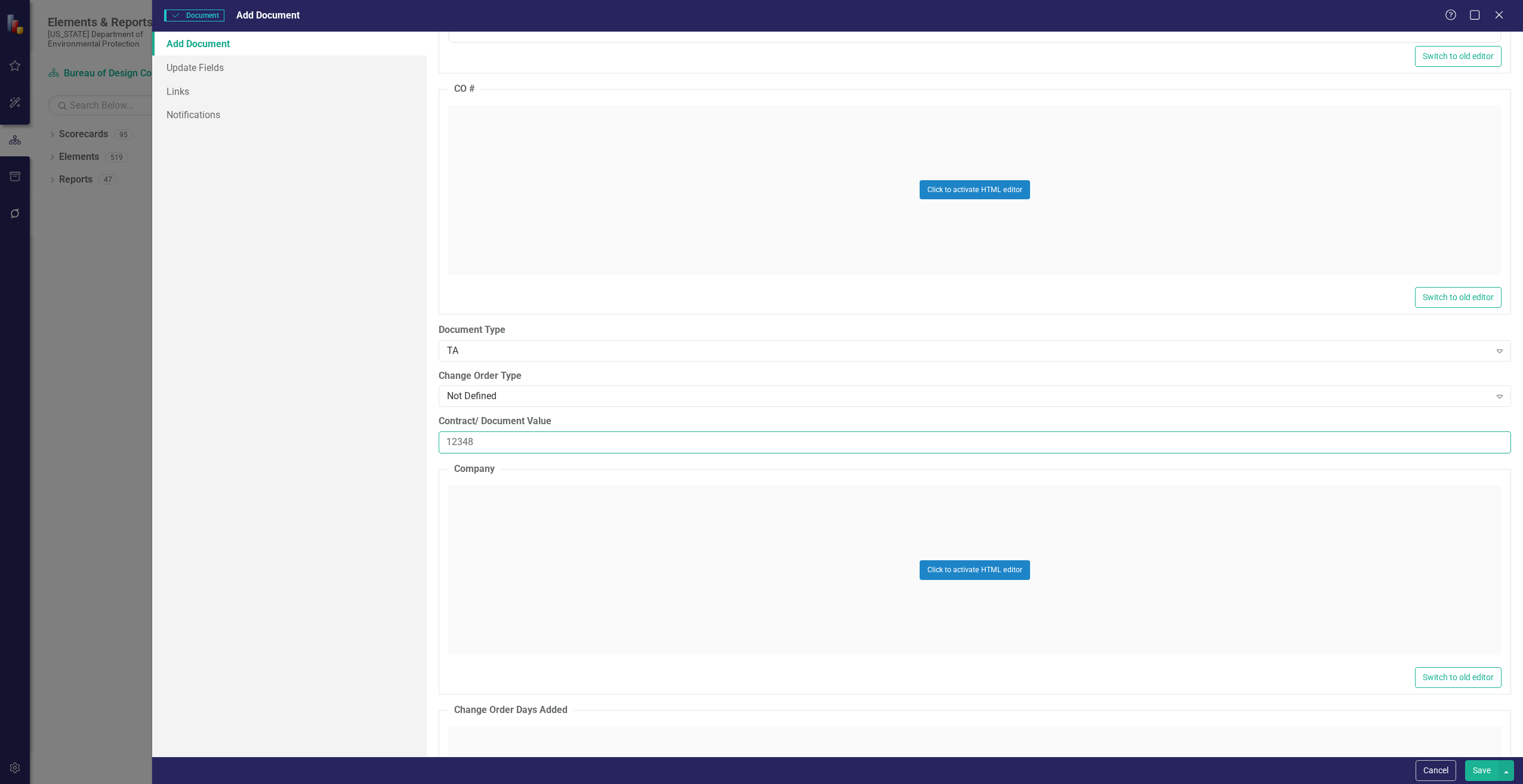
scroll to position [1432, 0]
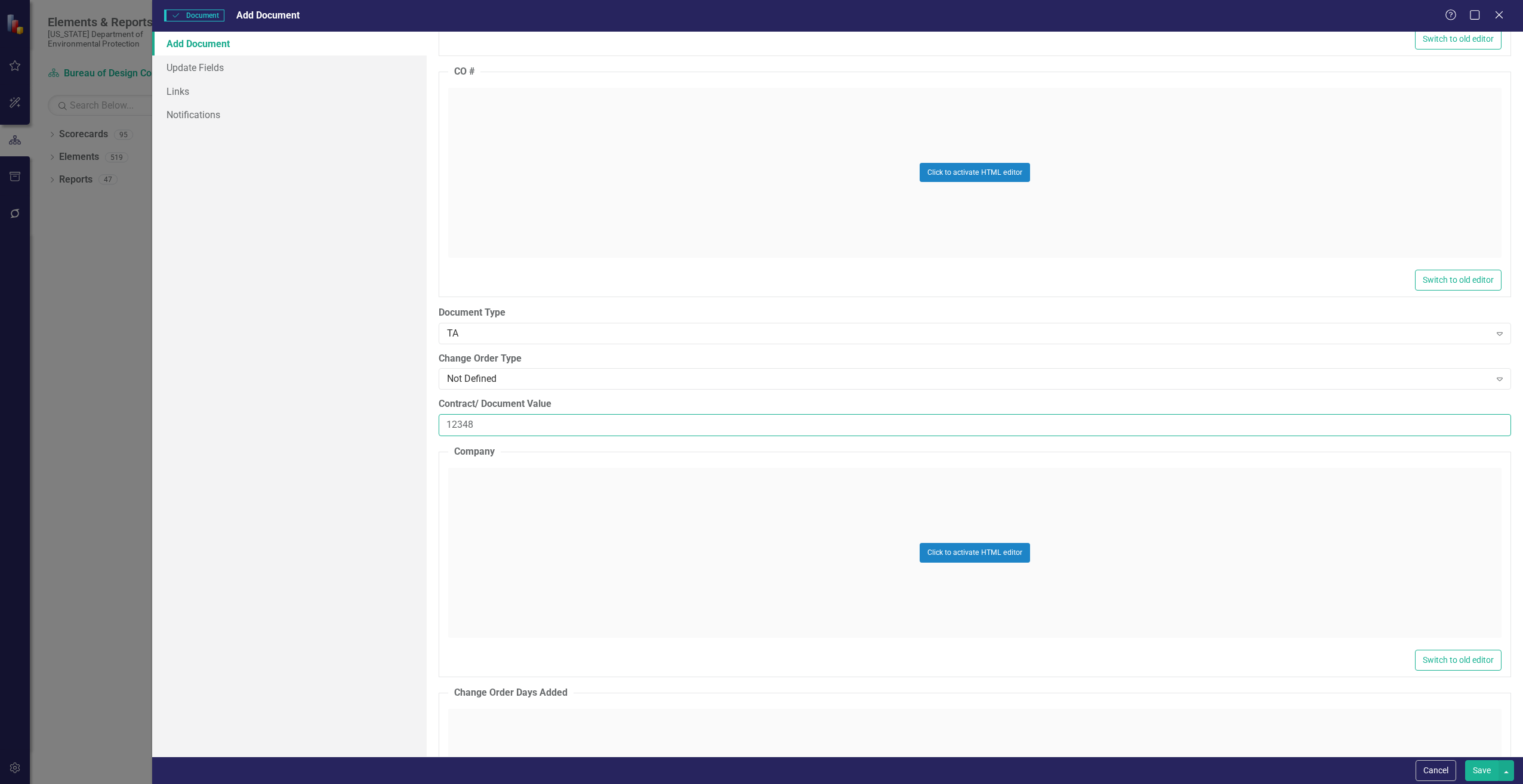
type input "12348"
click at [520, 535] on div "Click to activate HTML editor" at bounding box center [975, 553] width 1053 height 170
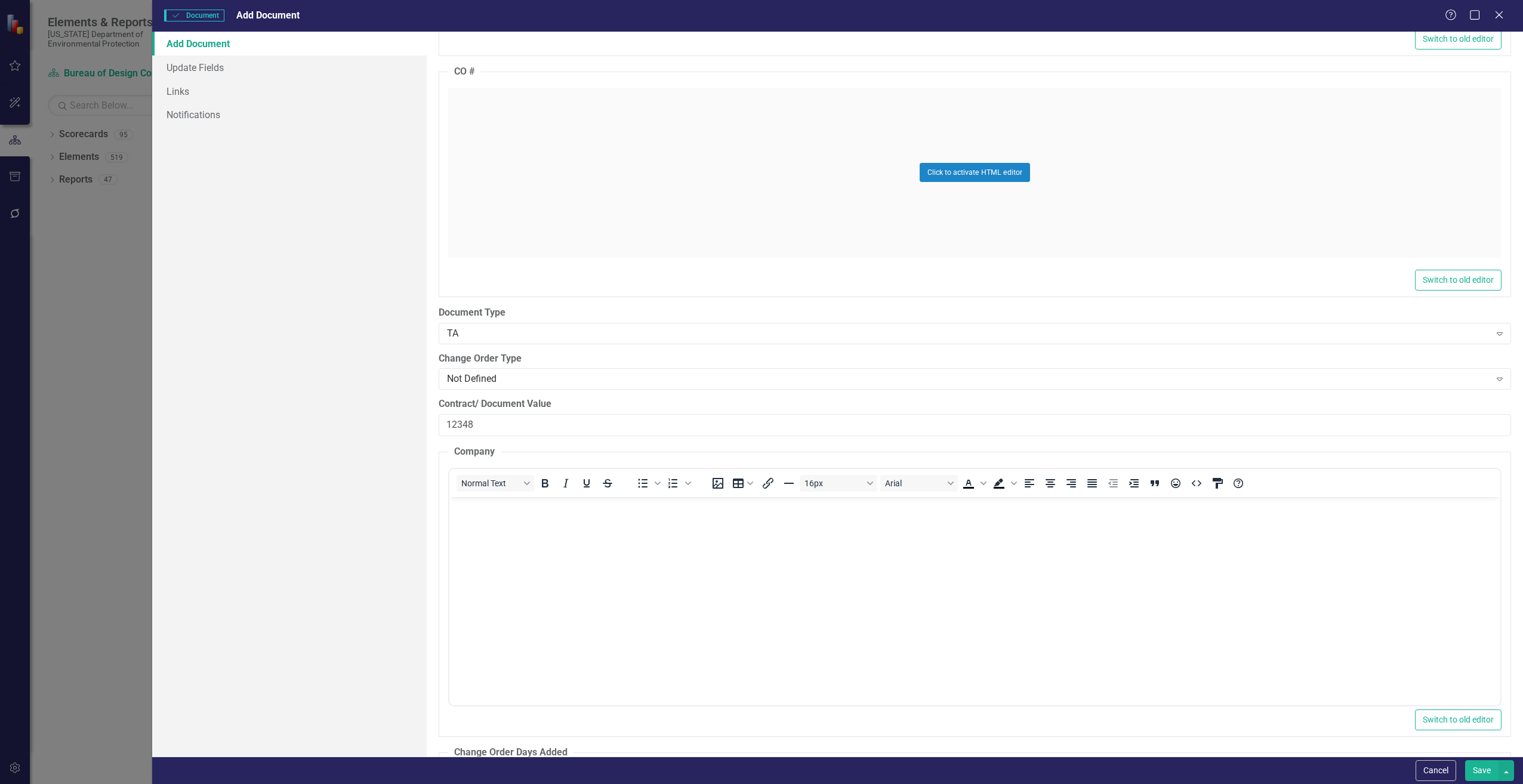
scroll to position [0, 0]
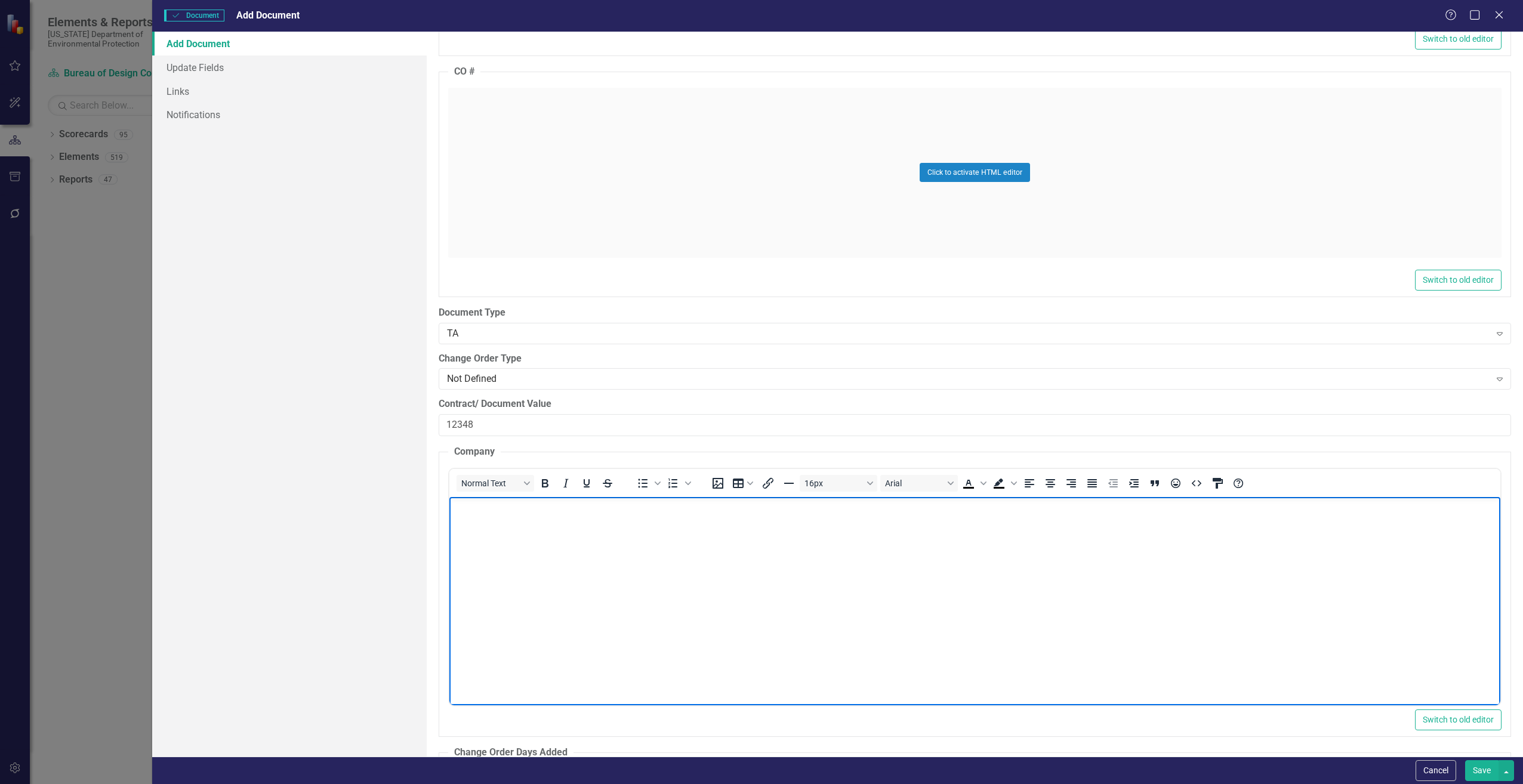
click at [501, 523] on body "Rich Text Area. Press ALT-0 for help." at bounding box center [975, 586] width 1051 height 179
paste body "Rich Text Area. Press ALT-0 for help."
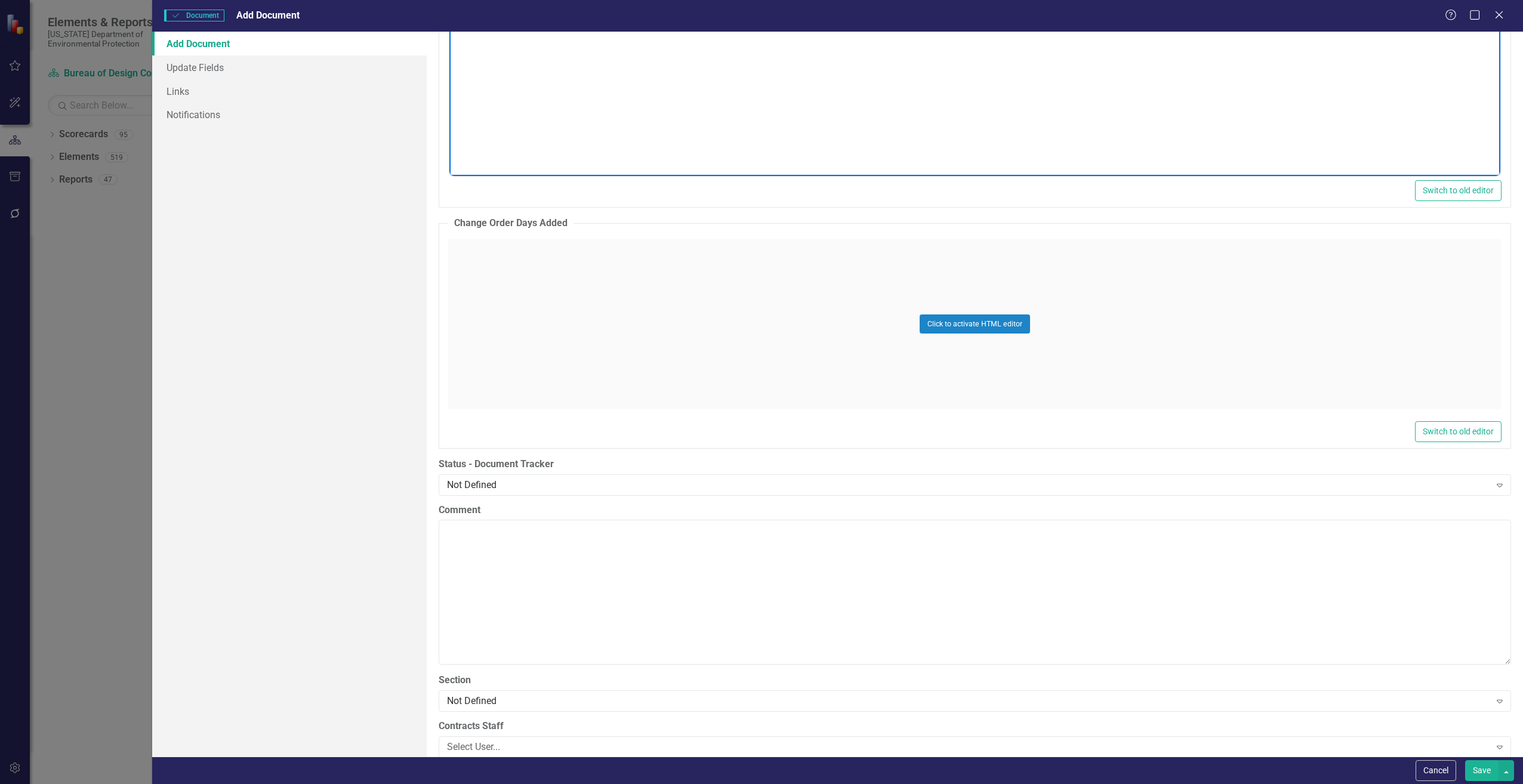
scroll to position [1969, 0]
click at [540, 483] on div "Not Defined Expand" at bounding box center [975, 477] width 1073 height 21
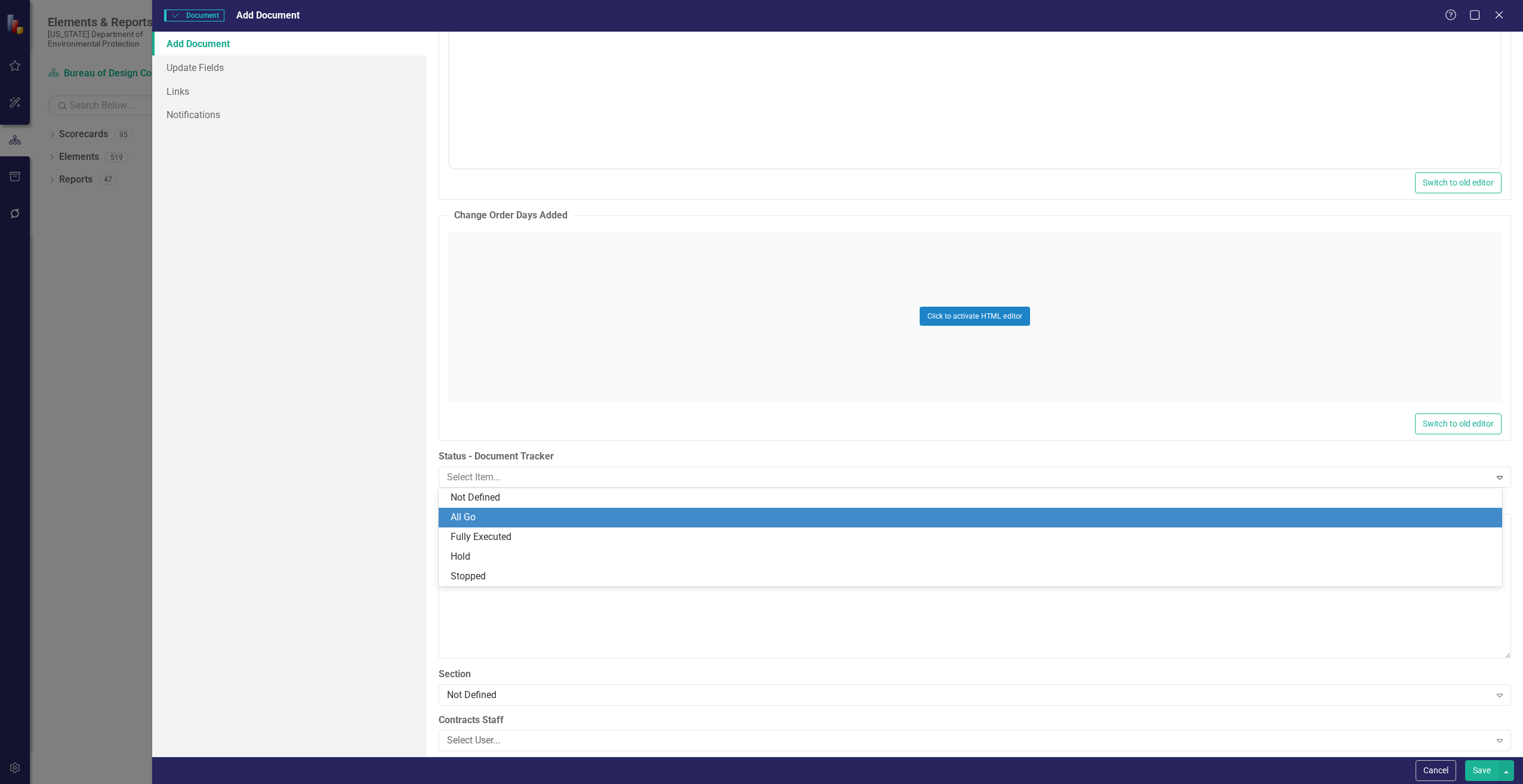
click at [484, 518] on div "All Go" at bounding box center [972, 517] width 1045 height 14
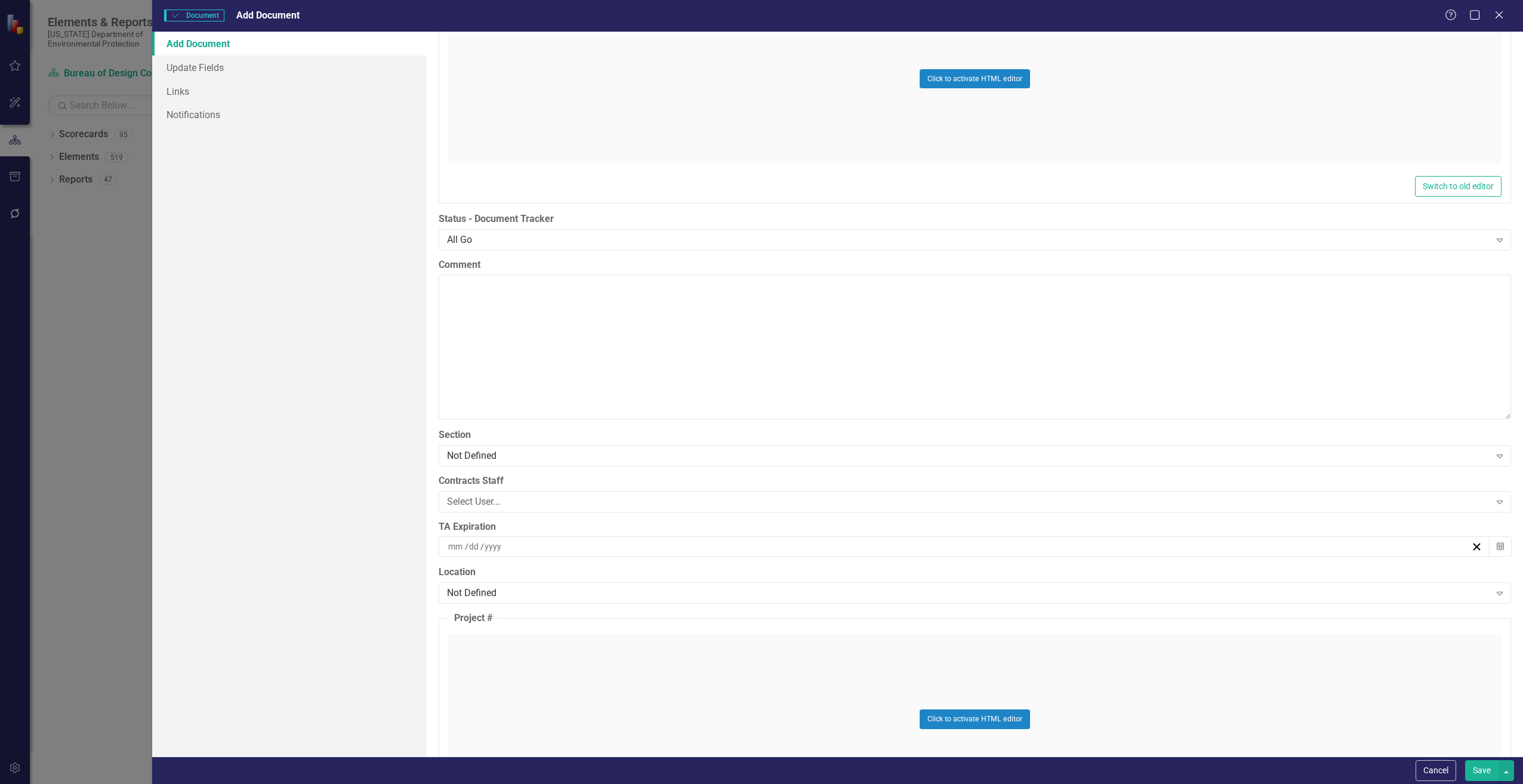
scroll to position [2207, 0]
click at [520, 455] on div "Not Defined" at bounding box center [968, 454] width 1043 height 14
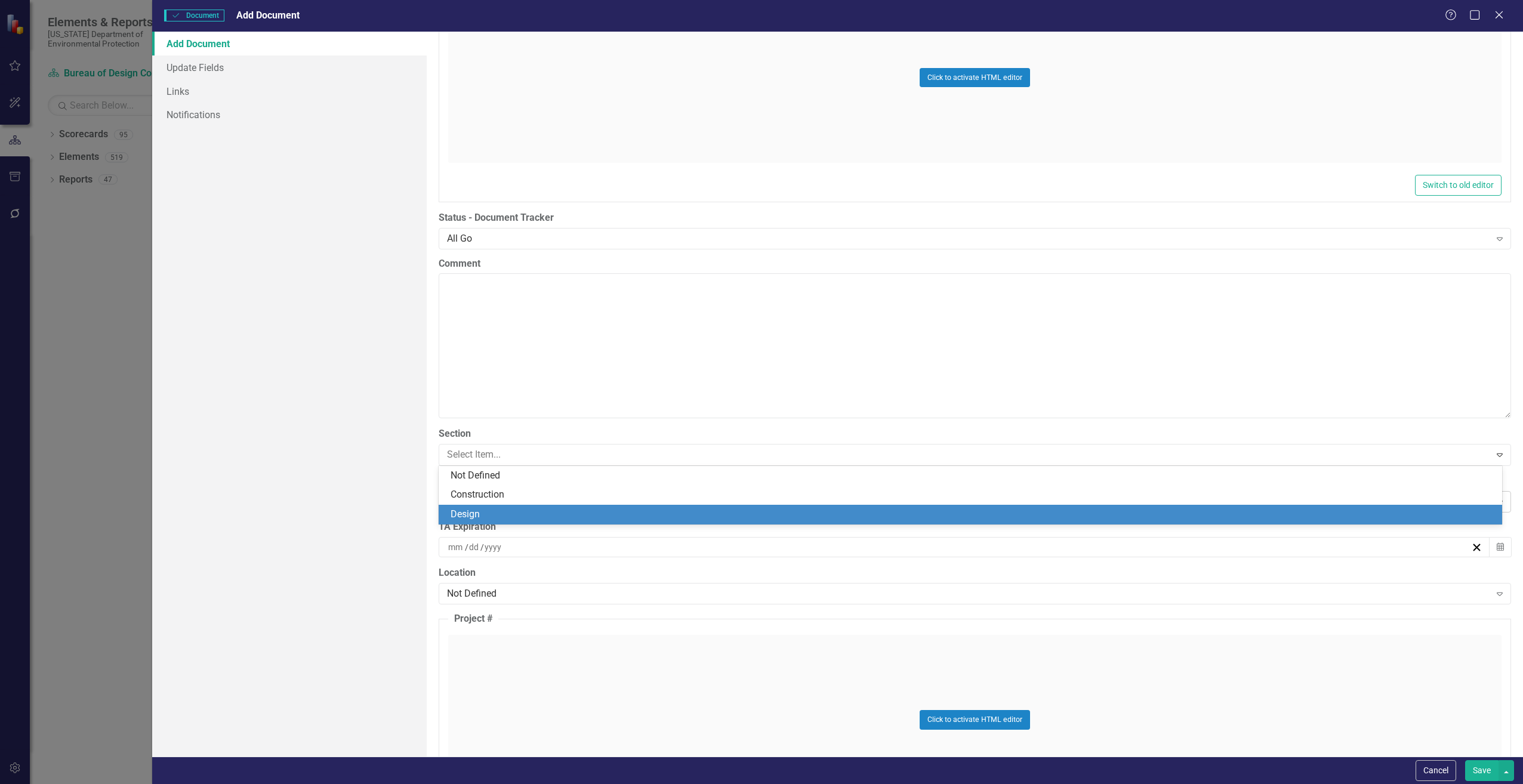
click at [471, 509] on div "Design" at bounding box center [972, 514] width 1045 height 14
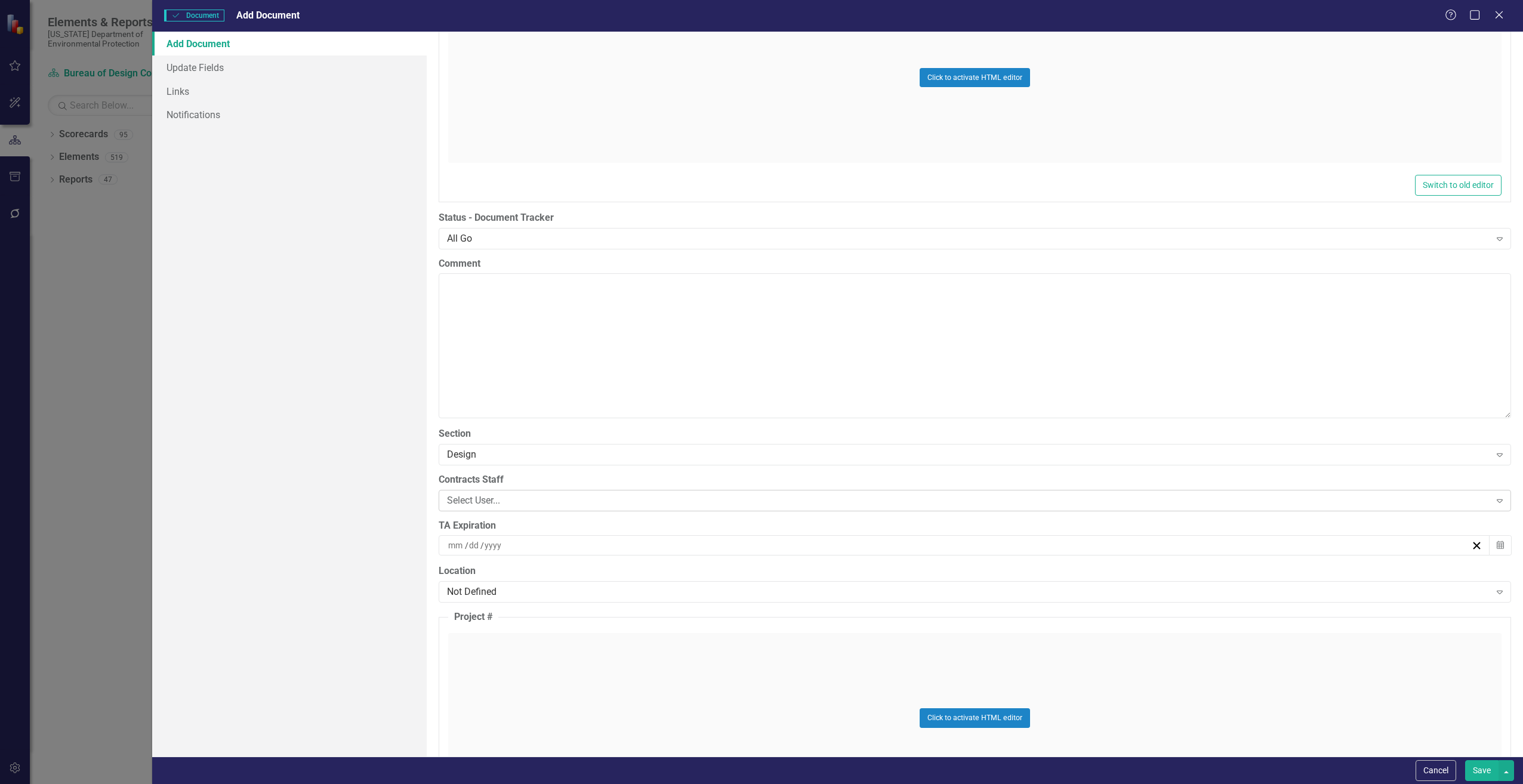
click at [487, 498] on div "Select User..." at bounding box center [968, 500] width 1043 height 14
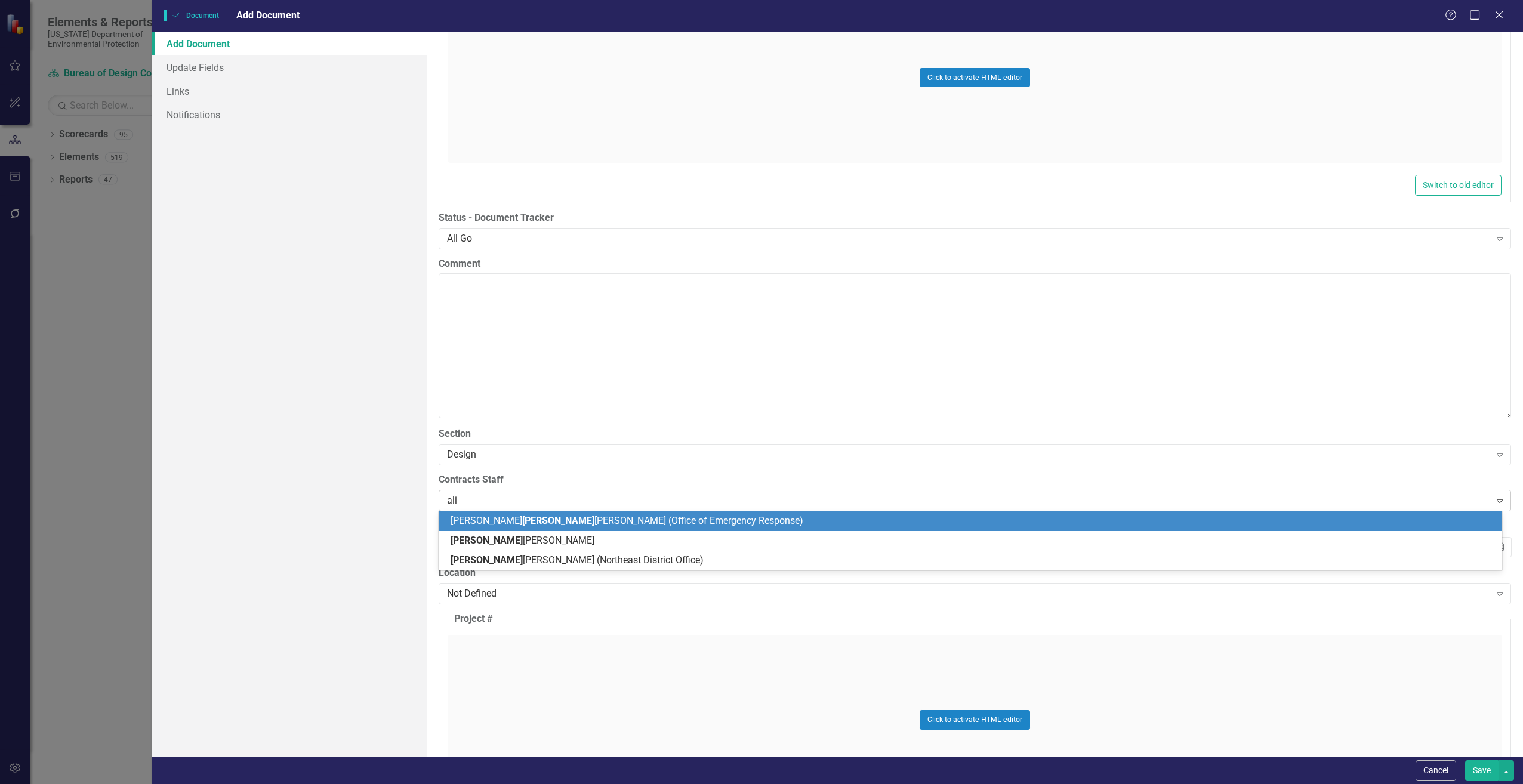
type input "alis"
click at [486, 519] on span "Alis [PERSON_NAME]" at bounding box center [494, 520] width 88 height 11
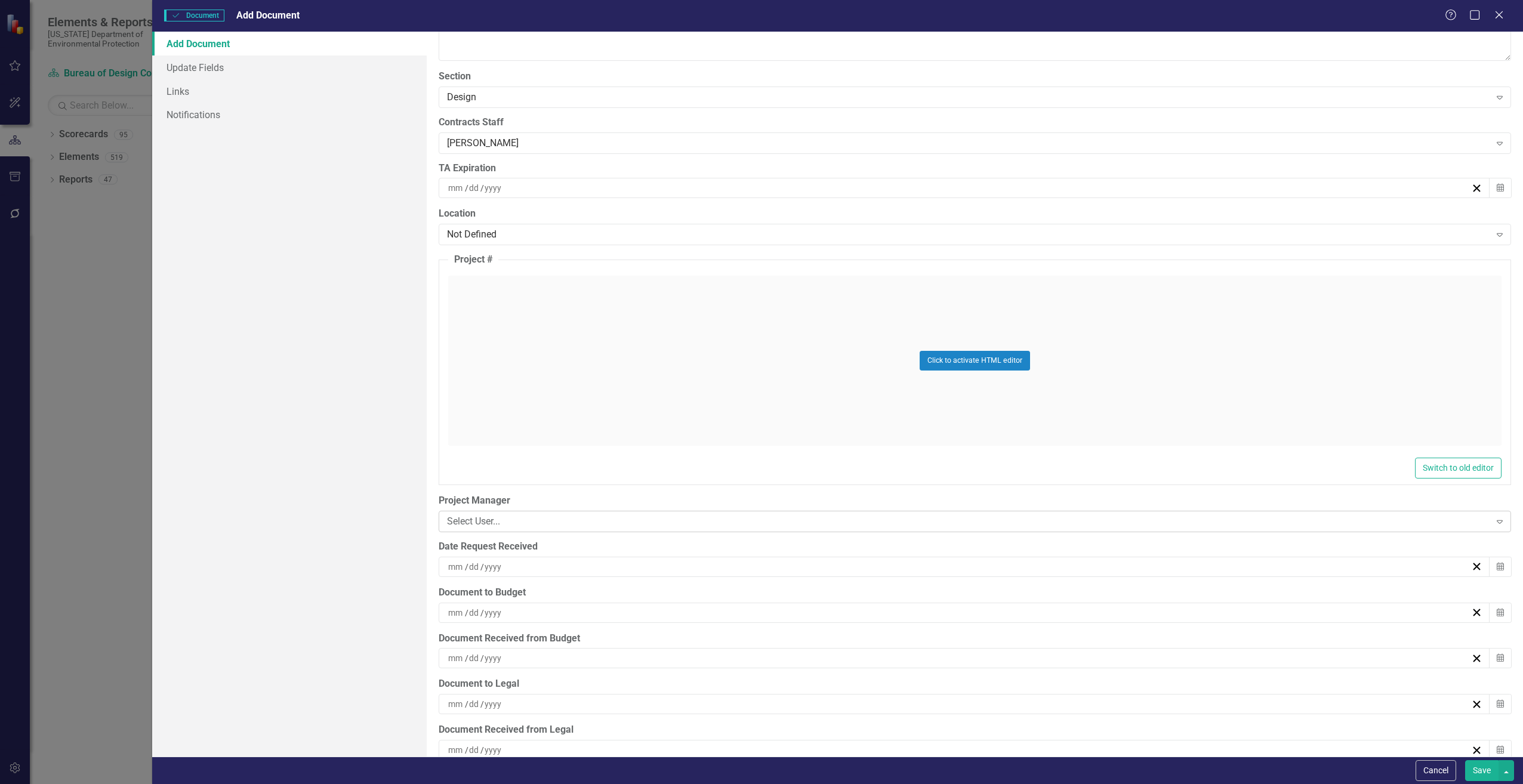
scroll to position [2565, 0]
click at [554, 569] on div "/ /" at bounding box center [959, 566] width 1025 height 12
click at [896, 594] on button "‹" at bounding box center [896, 596] width 27 height 27
click at [991, 720] on abbr "28" at bounding box center [989, 721] width 10 height 10
click at [604, 612] on div "/ /" at bounding box center [959, 612] width 1025 height 12
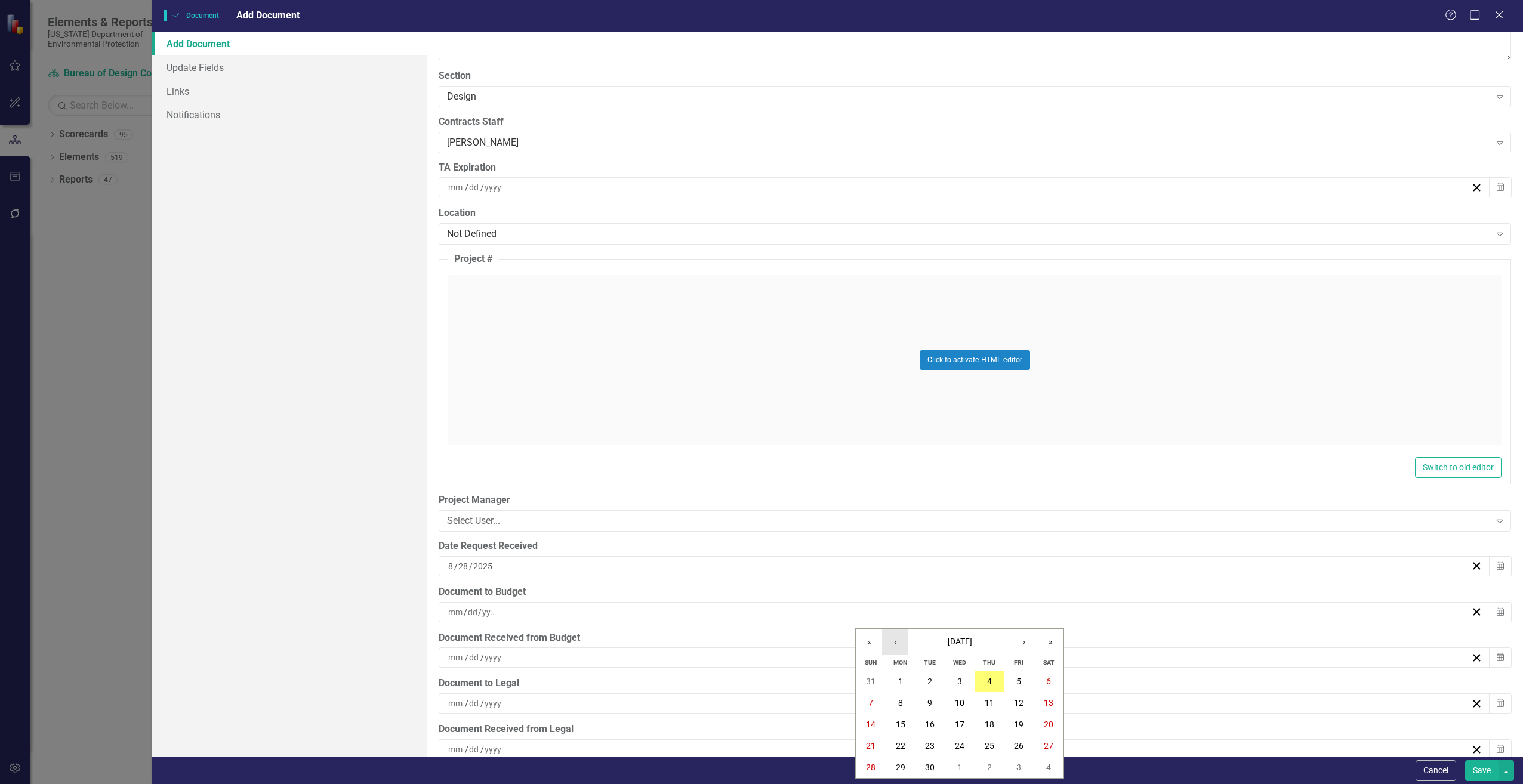
click at [892, 637] on button "‹" at bounding box center [896, 642] width 27 height 27
click at [1014, 765] on button "29" at bounding box center [1020, 767] width 29 height 21
click at [561, 653] on div "/ /" at bounding box center [959, 657] width 1025 height 12
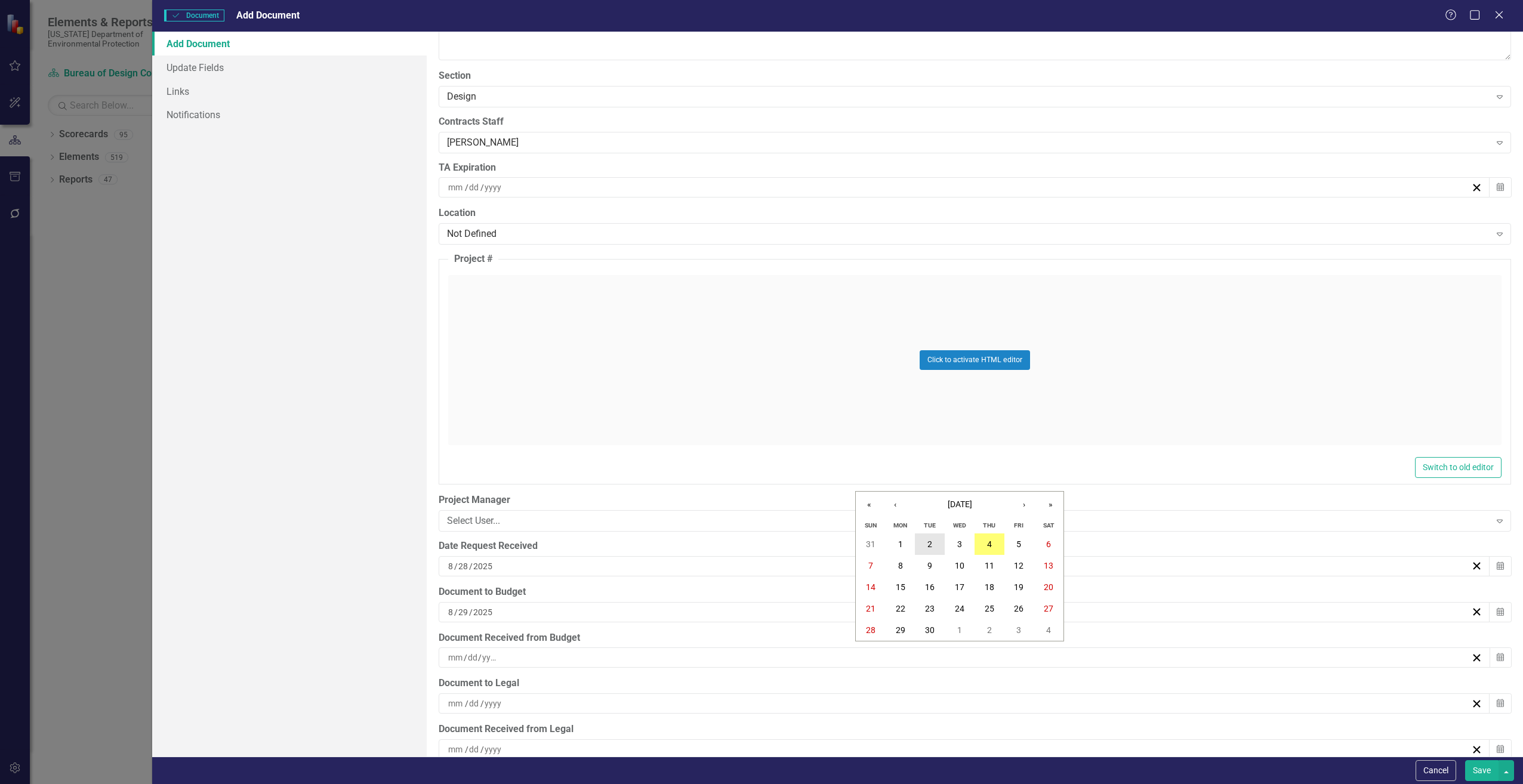
click at [930, 543] on abbr "2" at bounding box center [930, 544] width 4 height 10
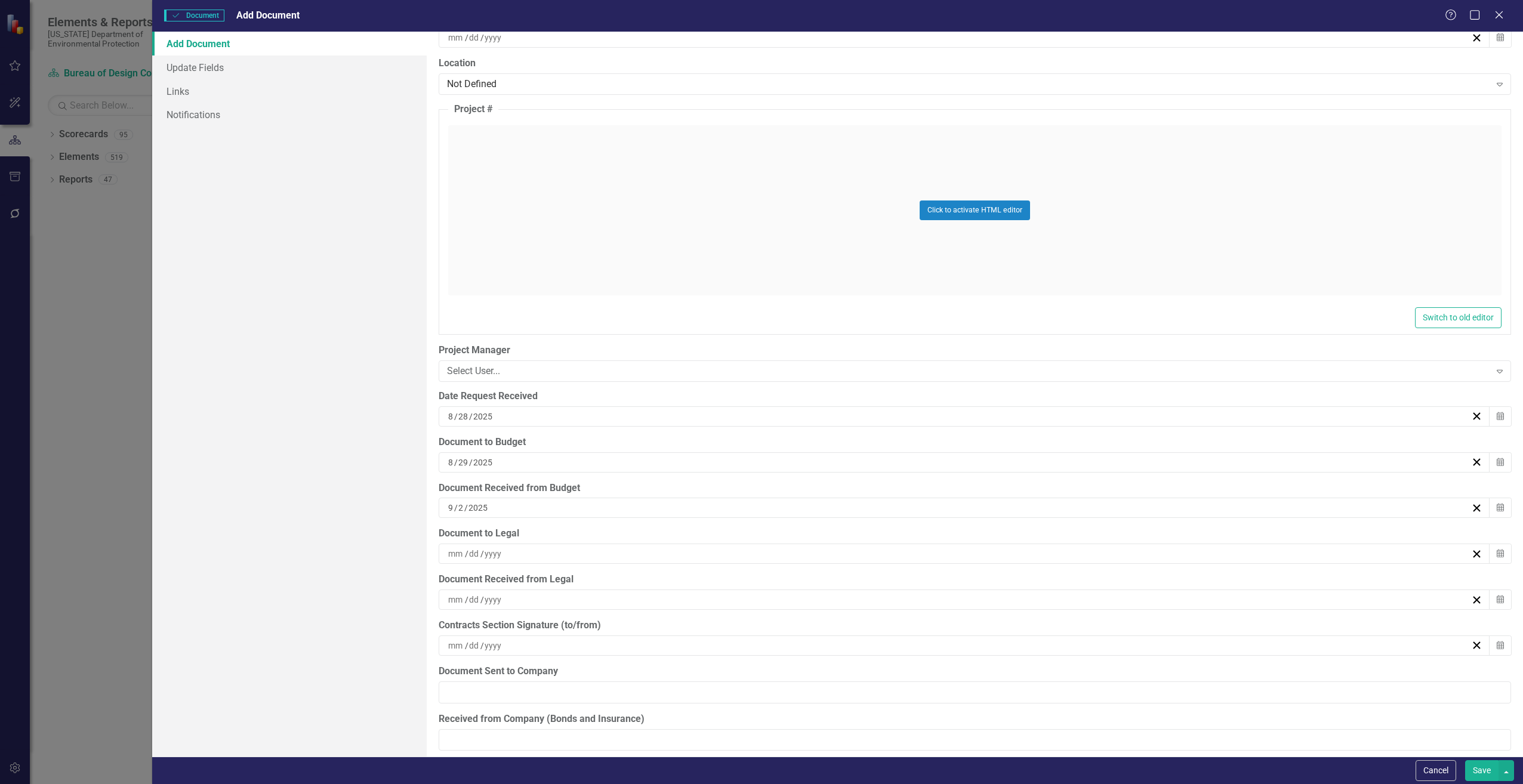
scroll to position [2744, 0]
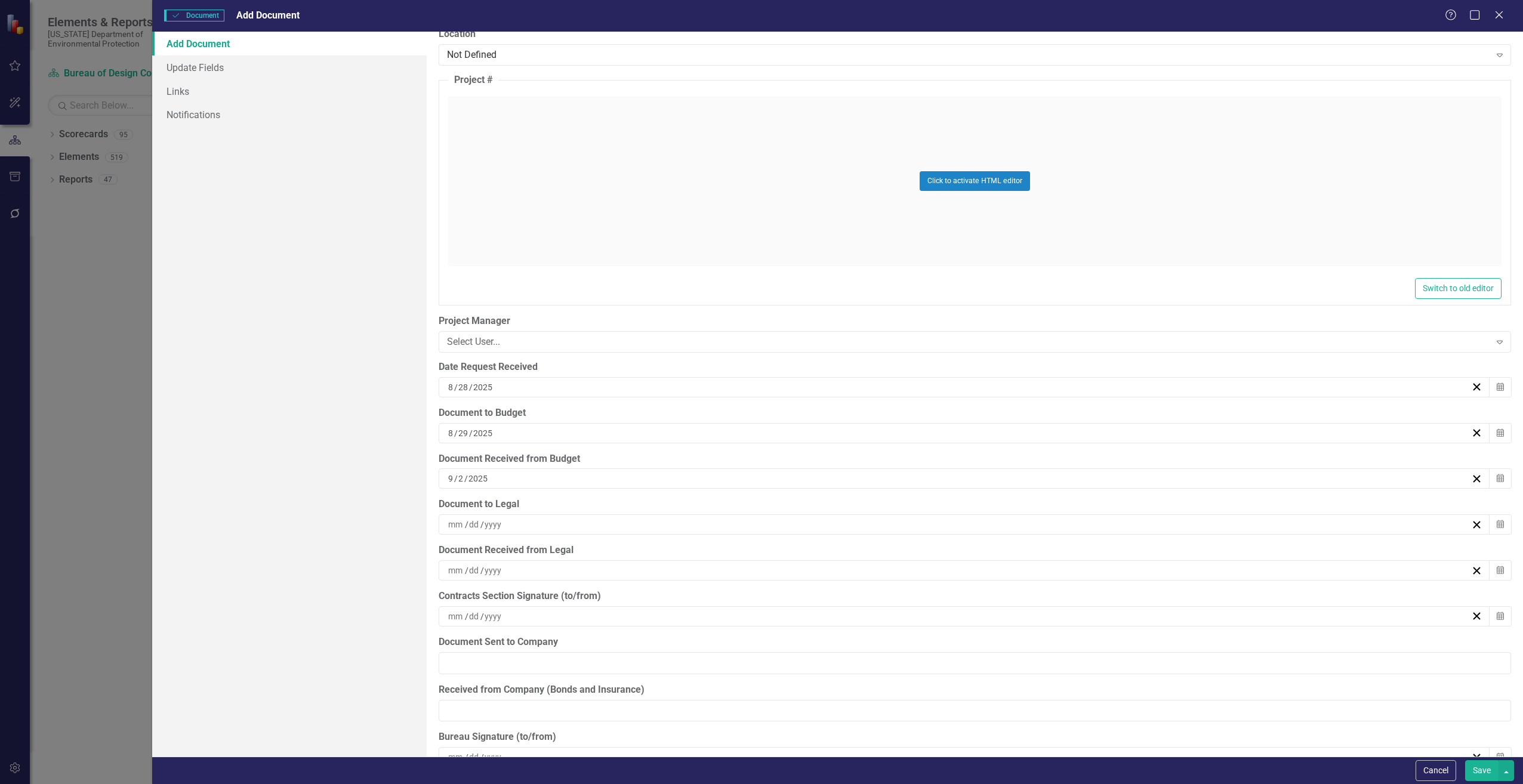
click at [1482, 771] on button "Save" at bounding box center [1482, 770] width 33 height 21
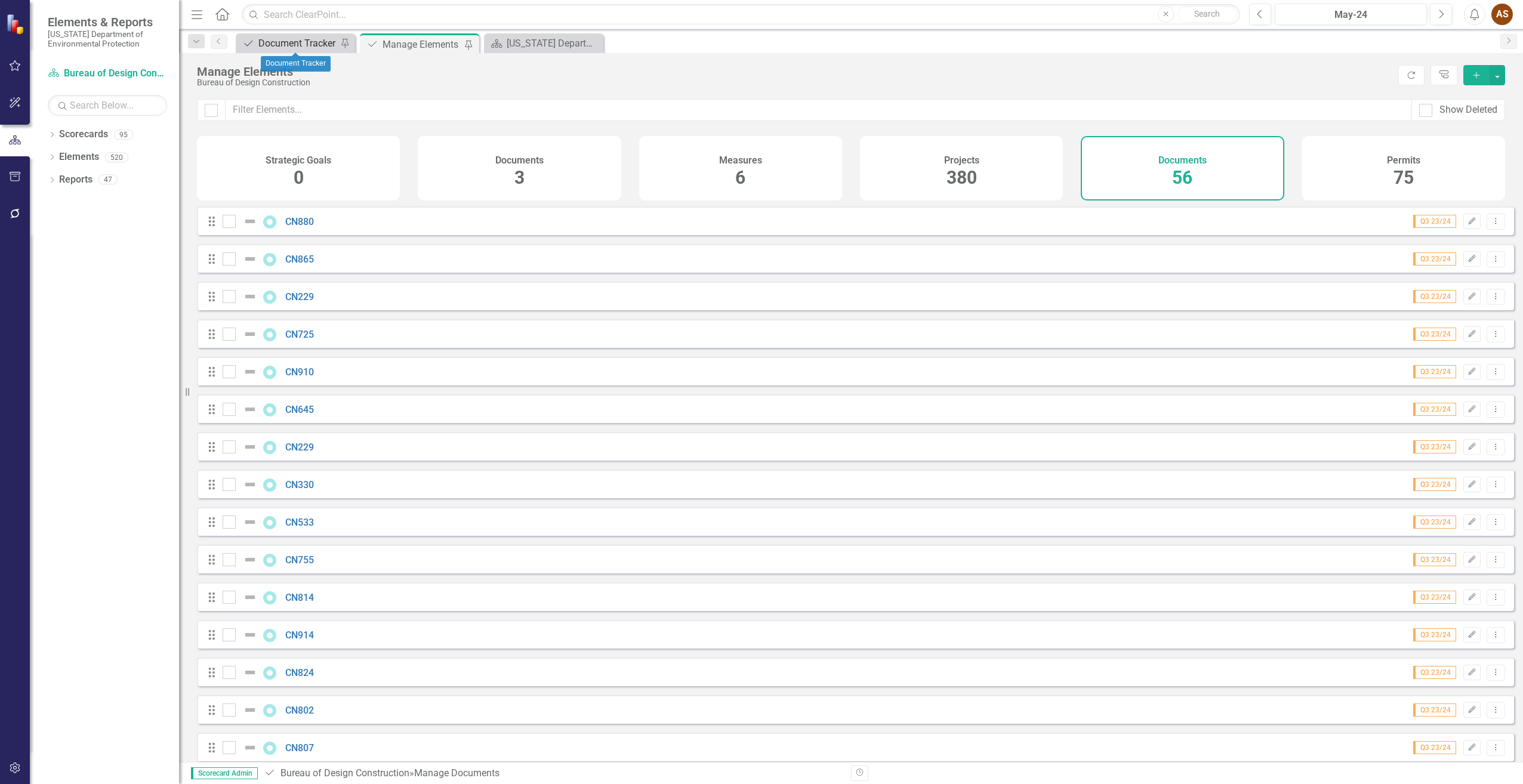
click at [274, 43] on div "Document Tracker" at bounding box center [298, 43] width 79 height 15
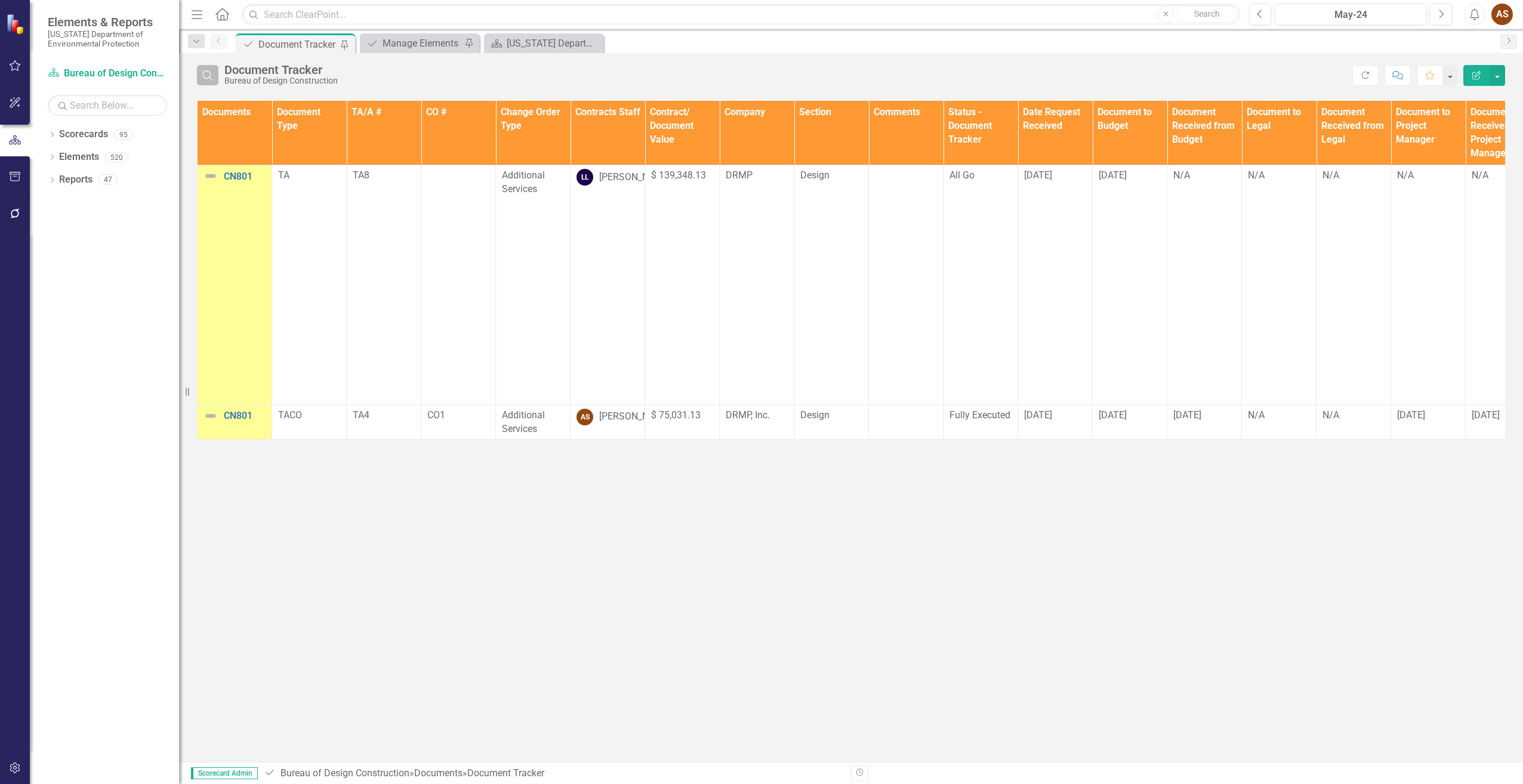
click at [213, 74] on icon "Search" at bounding box center [208, 75] width 13 height 11
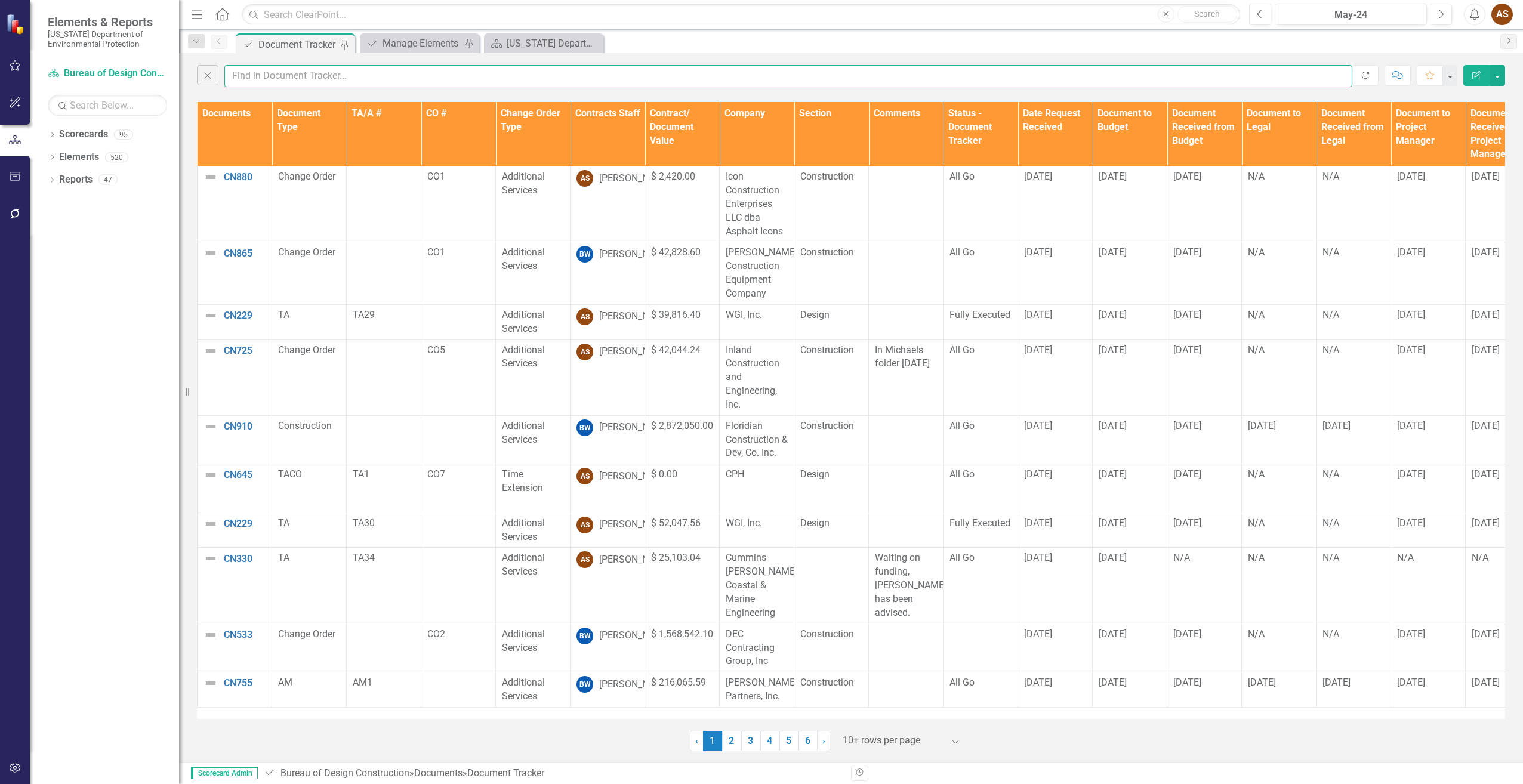
click at [295, 71] on input "text" at bounding box center [788, 76] width 1128 height 22
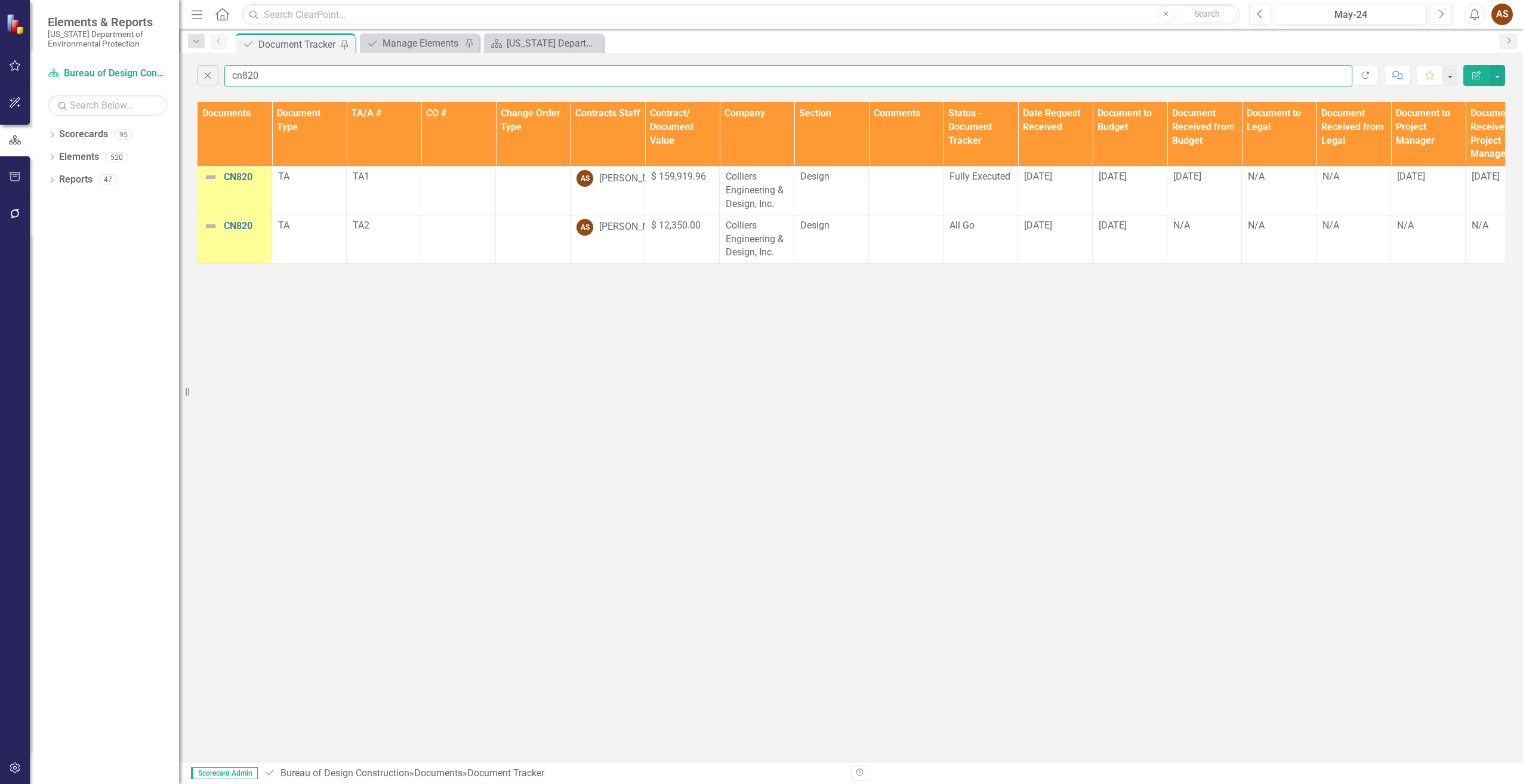
type input "cn820"
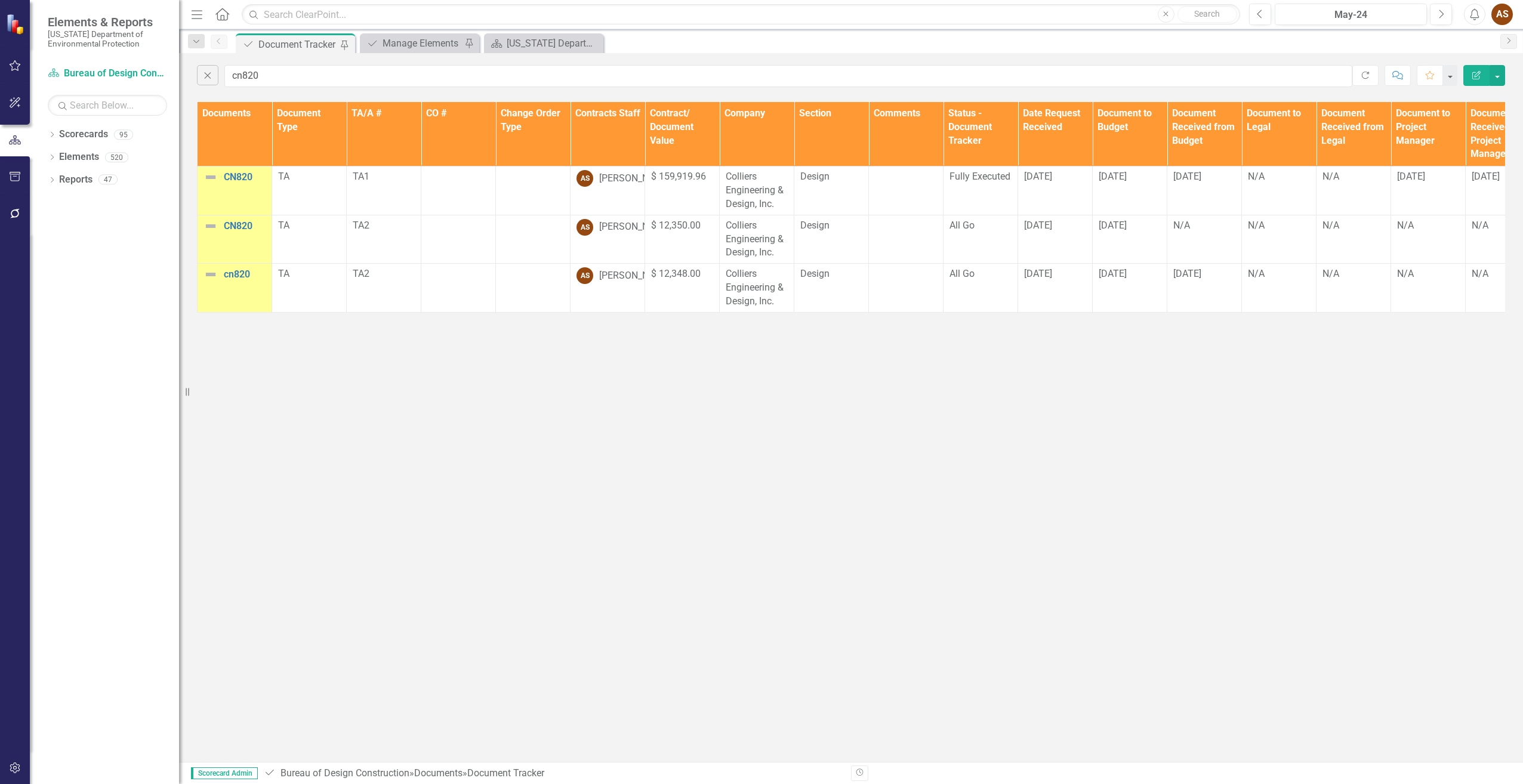
click at [233, 290] on td "cn820 Edit Edit Document Link Open Element" at bounding box center [234, 288] width 74 height 49
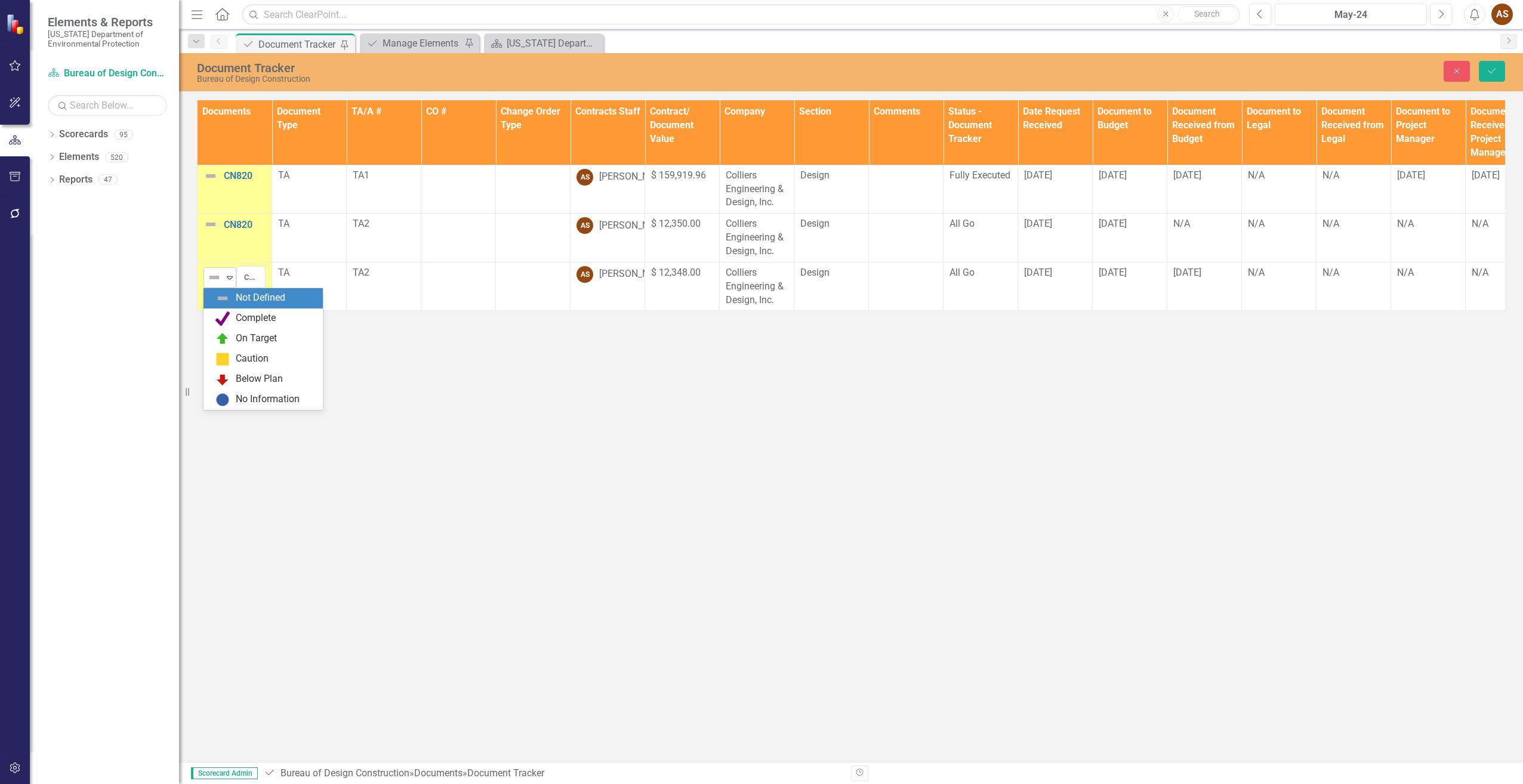
drag, startPoint x: 233, startPoint y: 290, endPoint x: 228, endPoint y: 279, distance: 12.1
click at [228, 279] on icon "Expand" at bounding box center [230, 277] width 12 height 10
click at [394, 365] on div "Document Tracker Bureau of Design Construction Close Save Documents Document Ty…" at bounding box center [851, 407] width 1344 height 709
click at [257, 281] on input "cn820" at bounding box center [251, 277] width 29 height 22
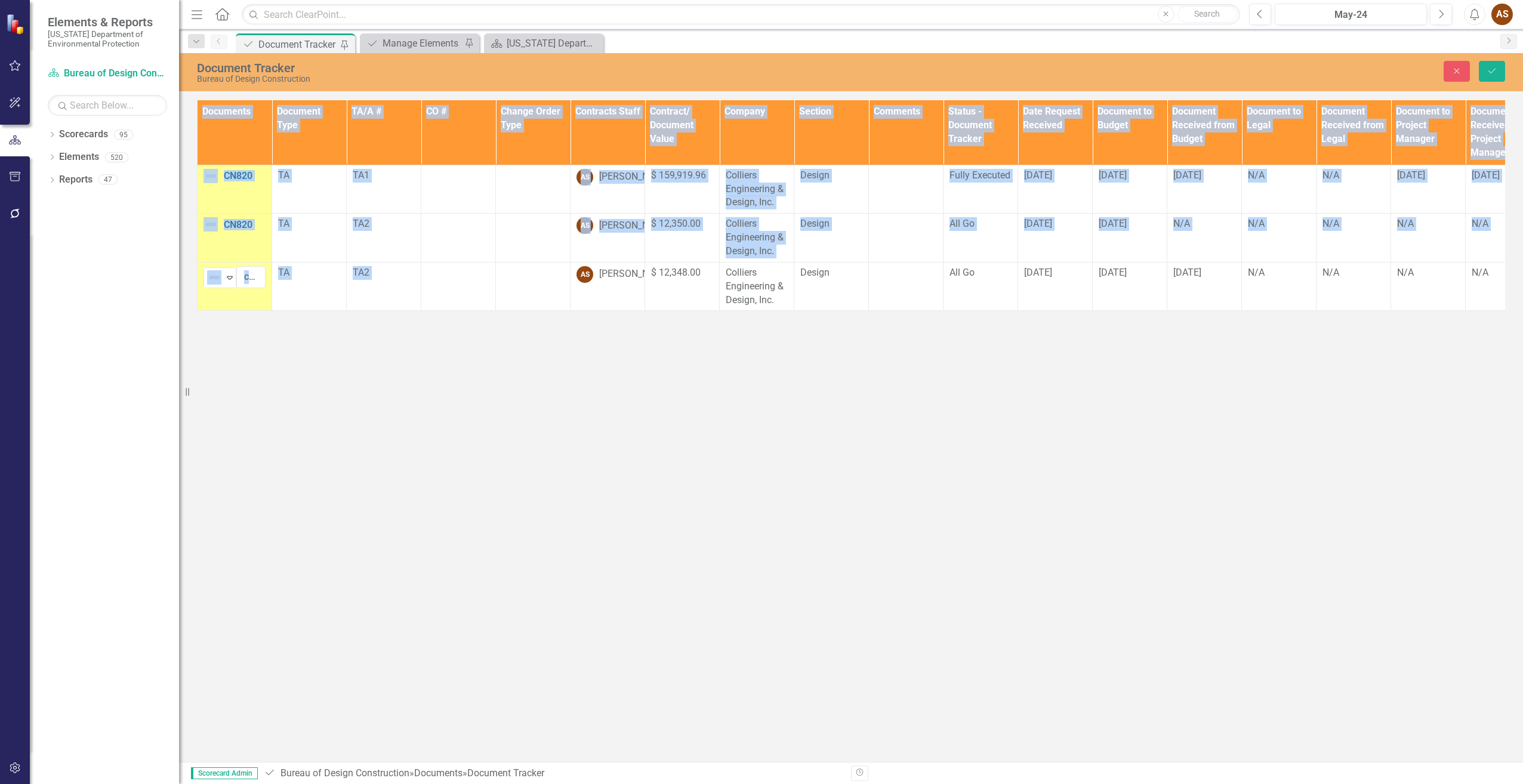
drag, startPoint x: 527, startPoint y: 308, endPoint x: 948, endPoint y: 346, distance: 422.7
click at [948, 346] on div "Document Tracker Bureau of Design Construction Close Save Documents Document Ty…" at bounding box center [851, 407] width 1344 height 709
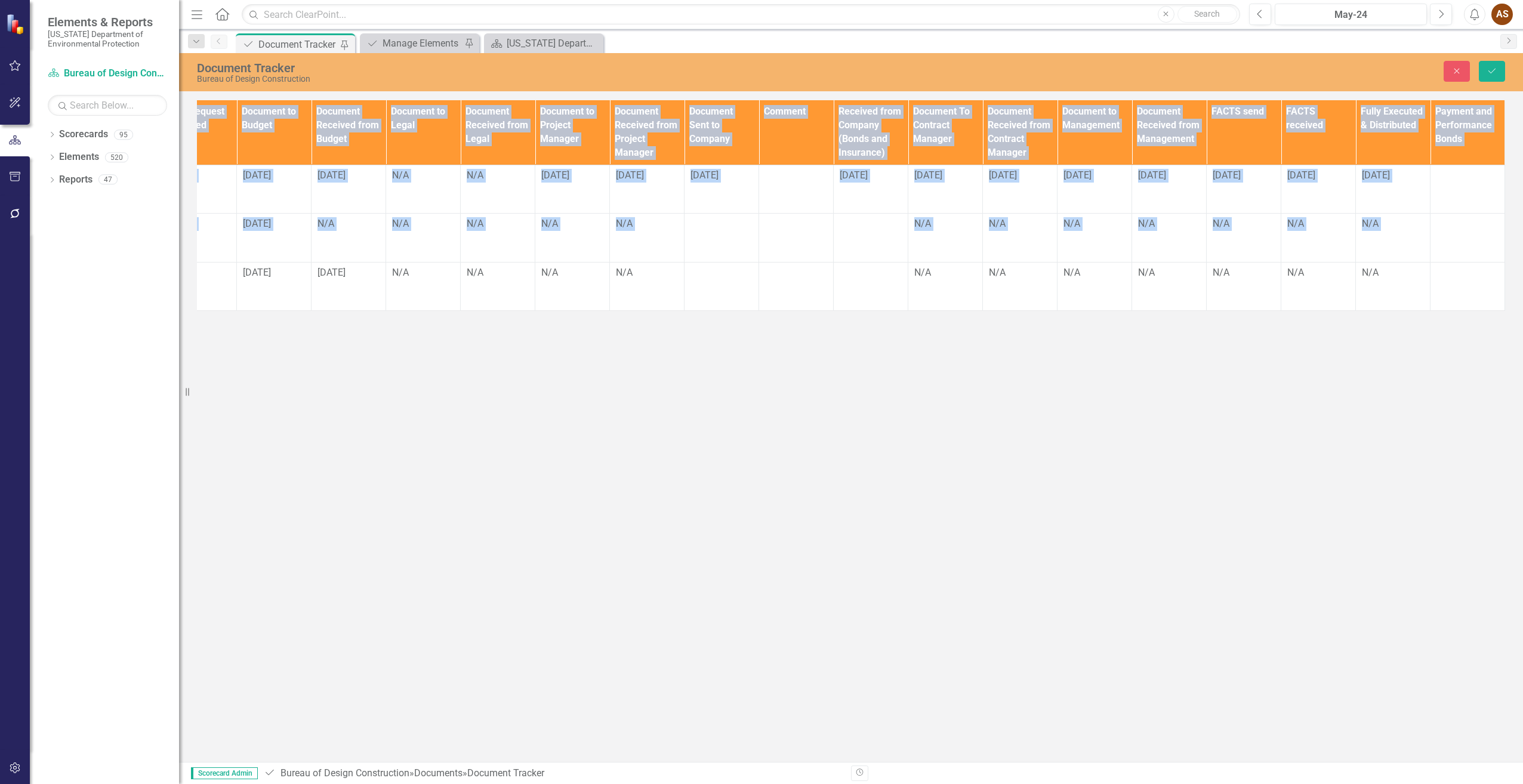
scroll to position [0, 585]
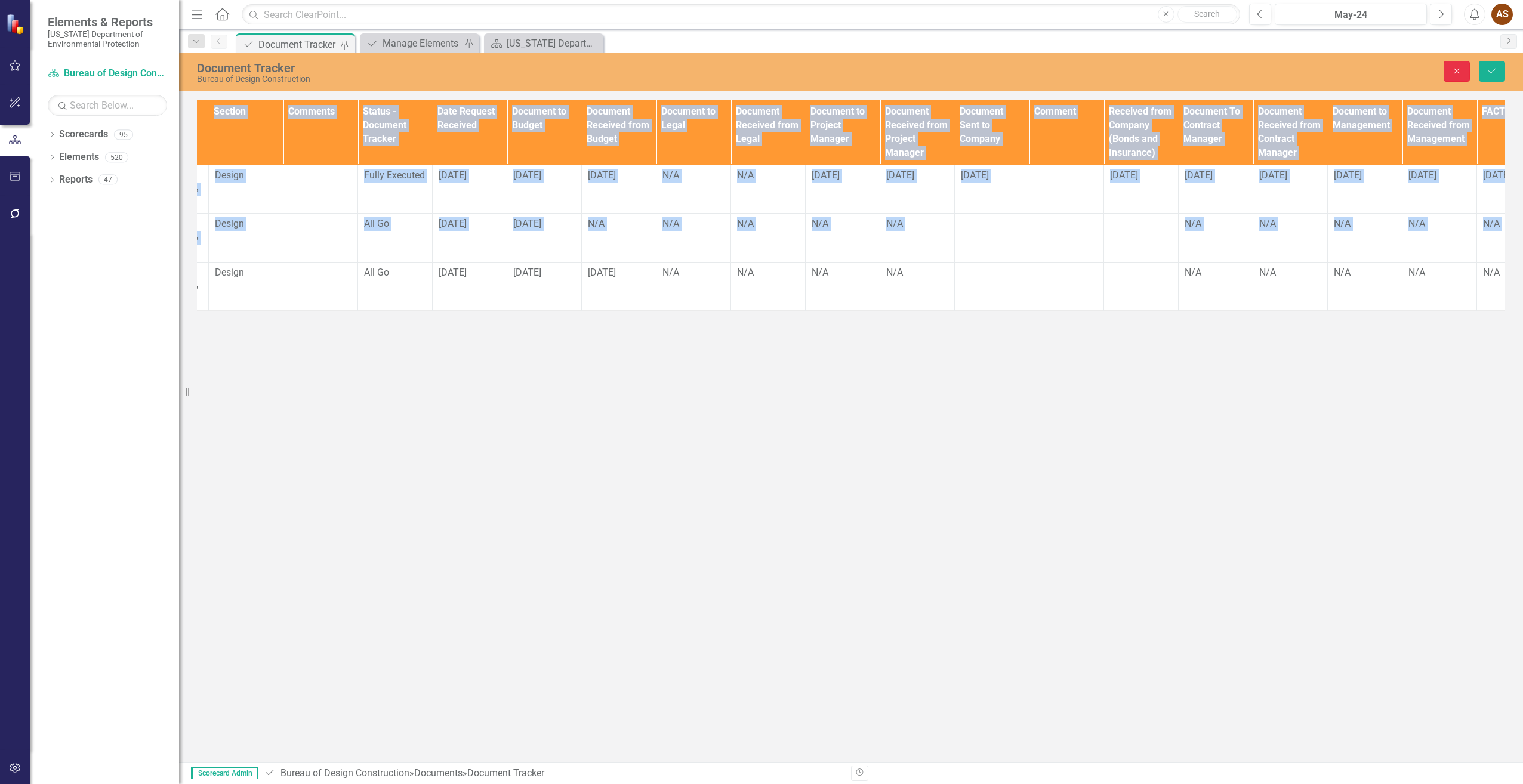
click at [1449, 69] on button "Close" at bounding box center [1457, 71] width 27 height 21
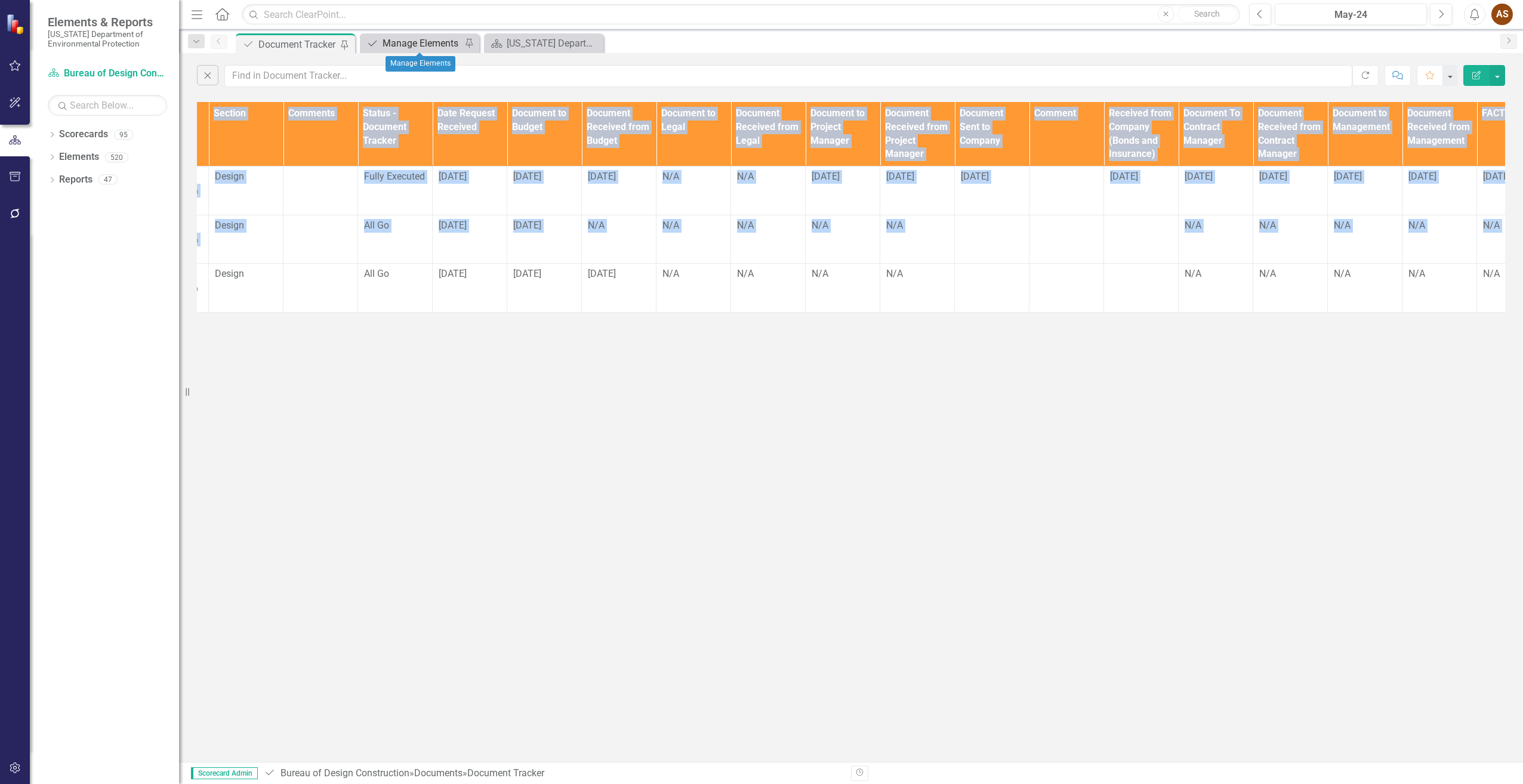
click at [402, 42] on div "Manage Elements" at bounding box center [422, 43] width 79 height 15
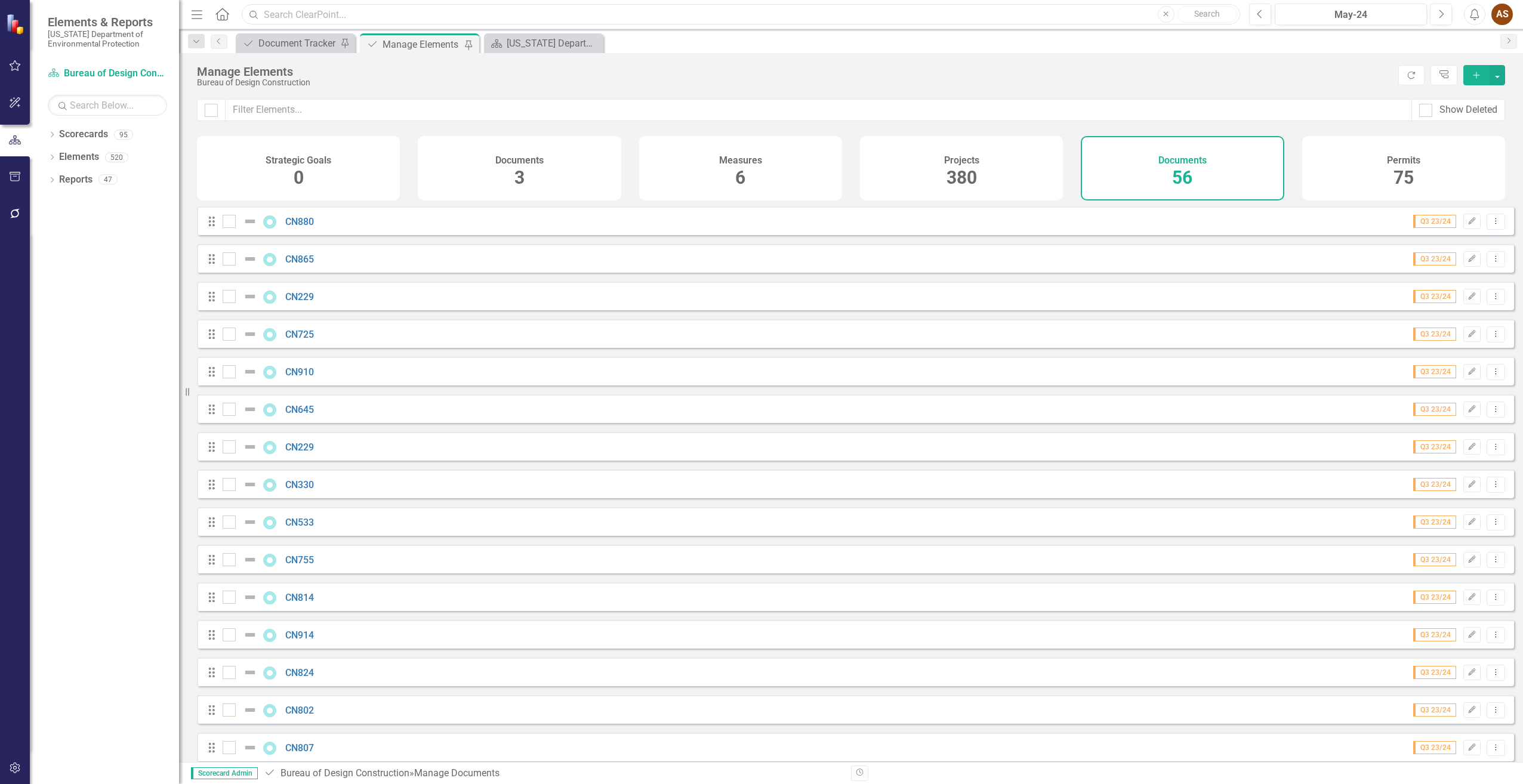
click at [327, 15] on input "text" at bounding box center [741, 15] width 998 height 21
type input "cn820"
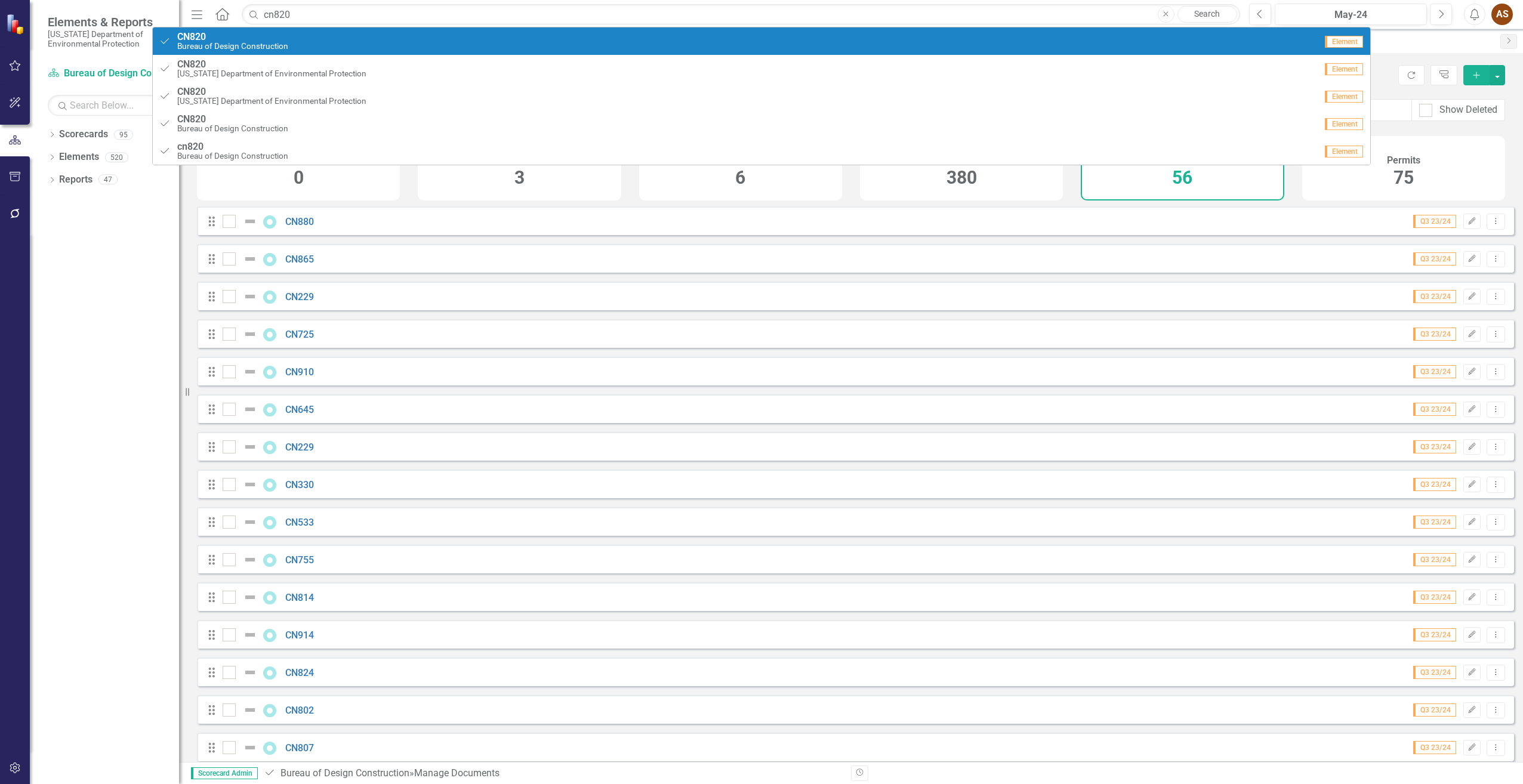
click at [302, 35] on div "Document CN820 Bureau of Design Construction" at bounding box center [737, 41] width 1157 height 20
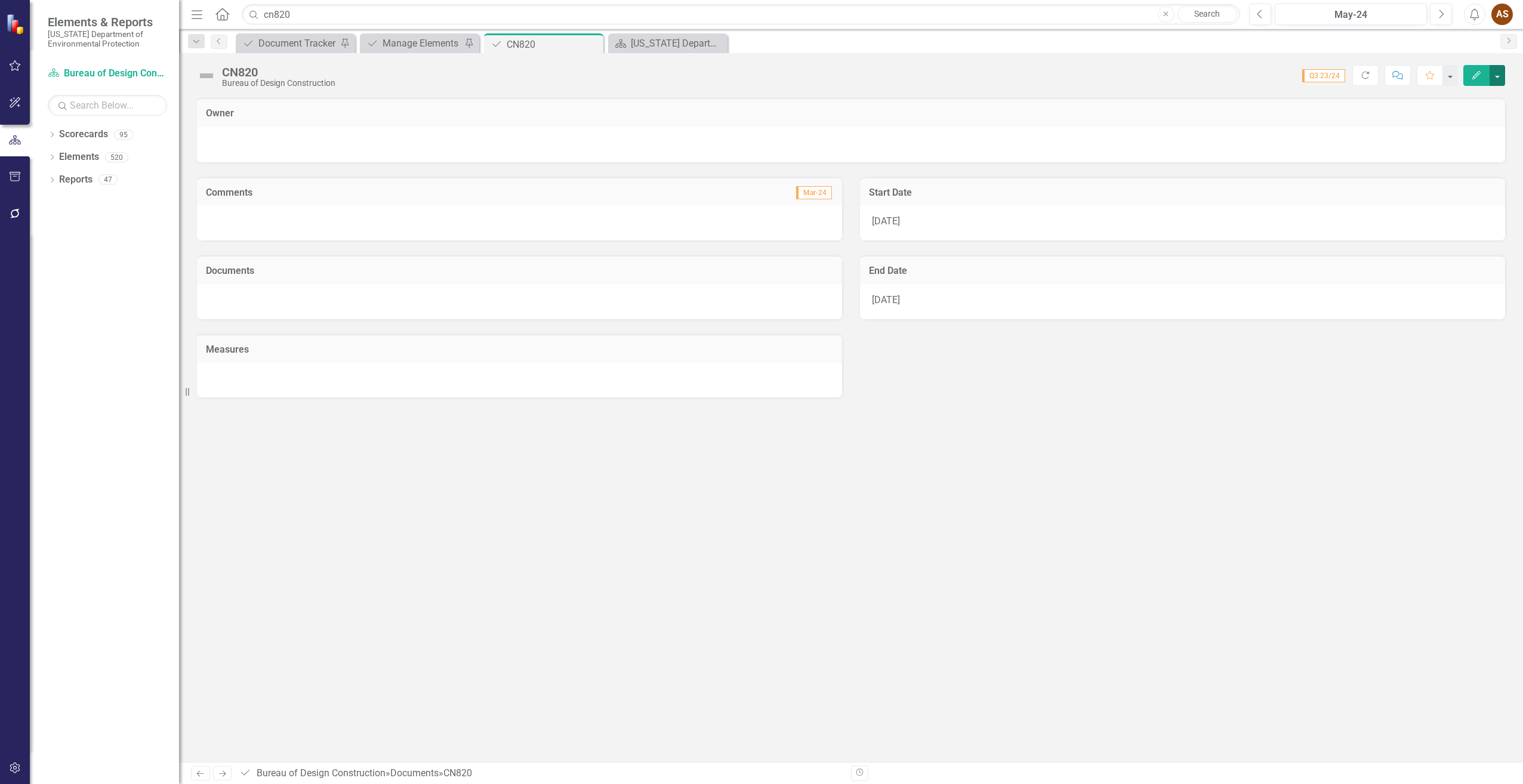
click at [1494, 77] on button "button" at bounding box center [1497, 75] width 15 height 21
click at [592, 46] on icon "Close" at bounding box center [592, 43] width 12 height 10
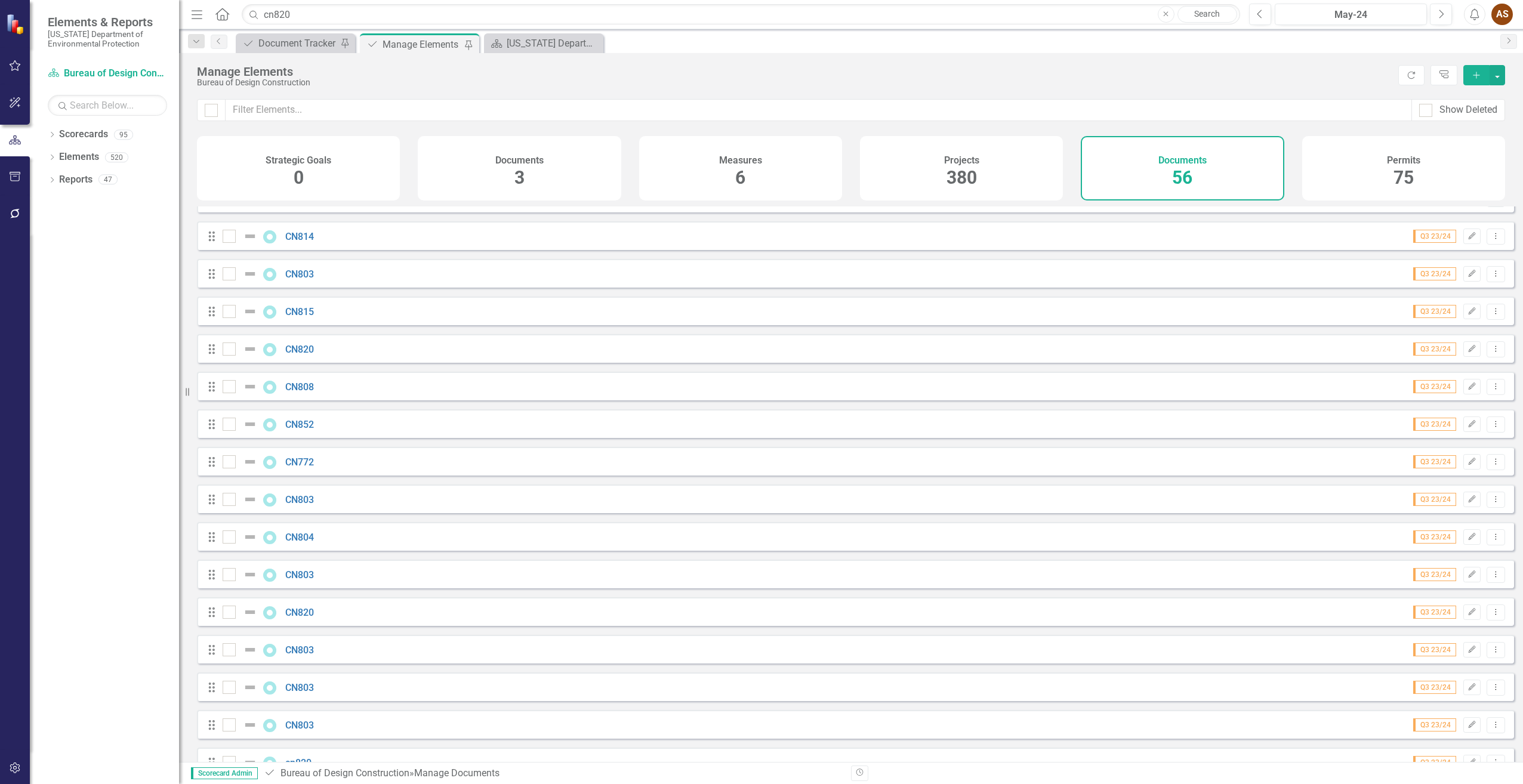
scroll to position [1558, 0]
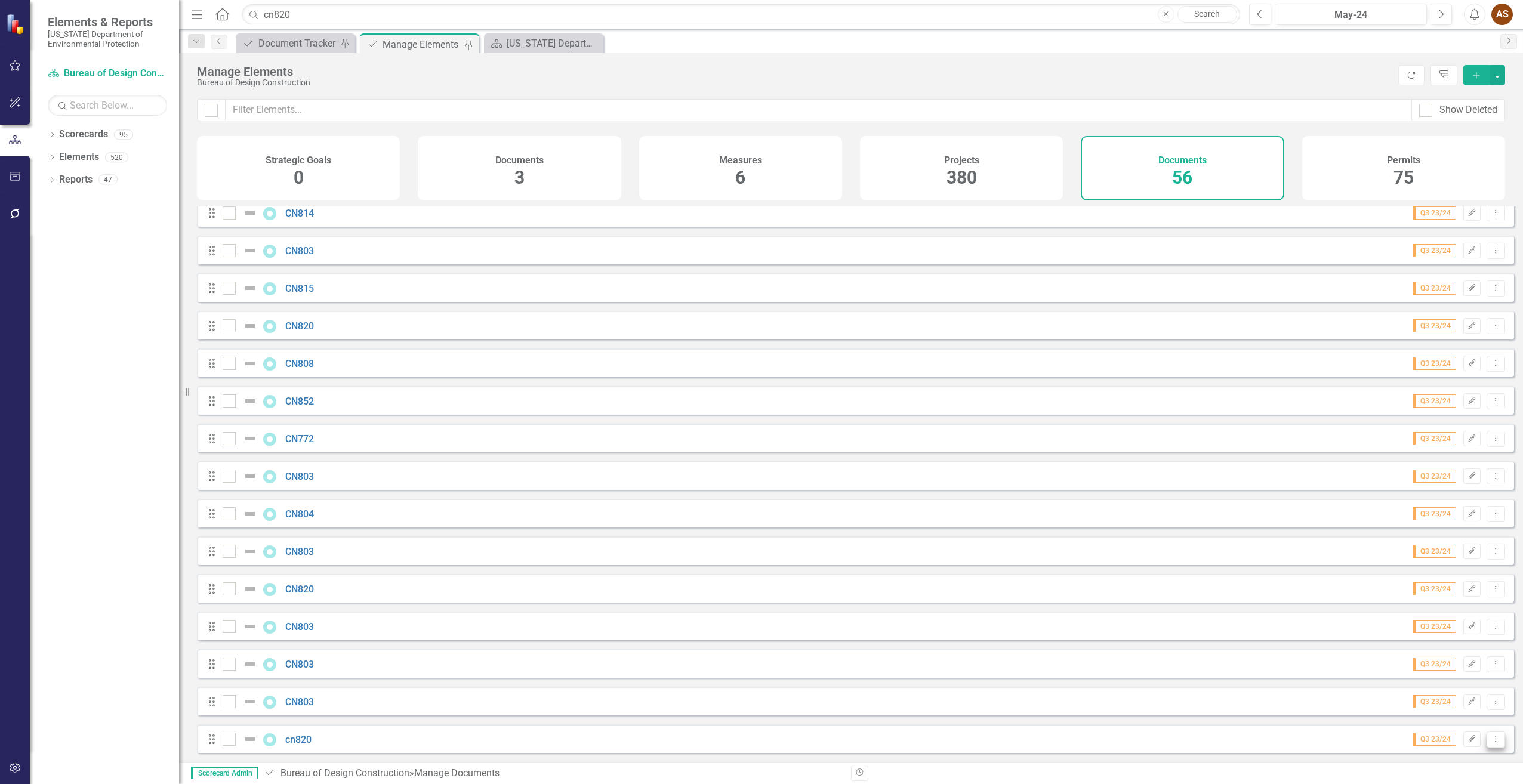
click at [1491, 742] on icon "Dropdown Menu" at bounding box center [1496, 738] width 10 height 8
click at [1471, 721] on link "Trash Delete Document" at bounding box center [1437, 720] width 114 height 22
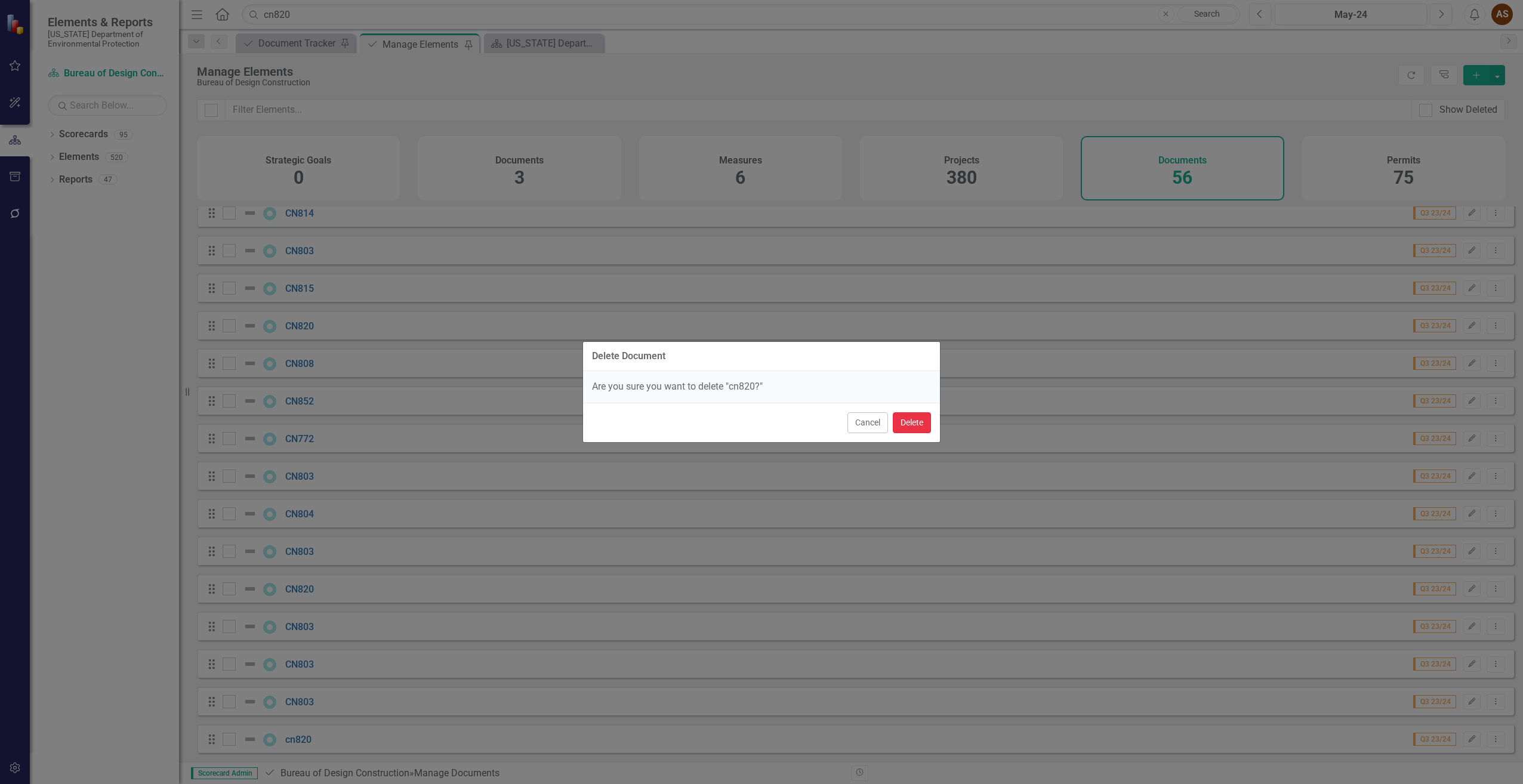
click at [920, 421] on button "Delete" at bounding box center [912, 422] width 38 height 21
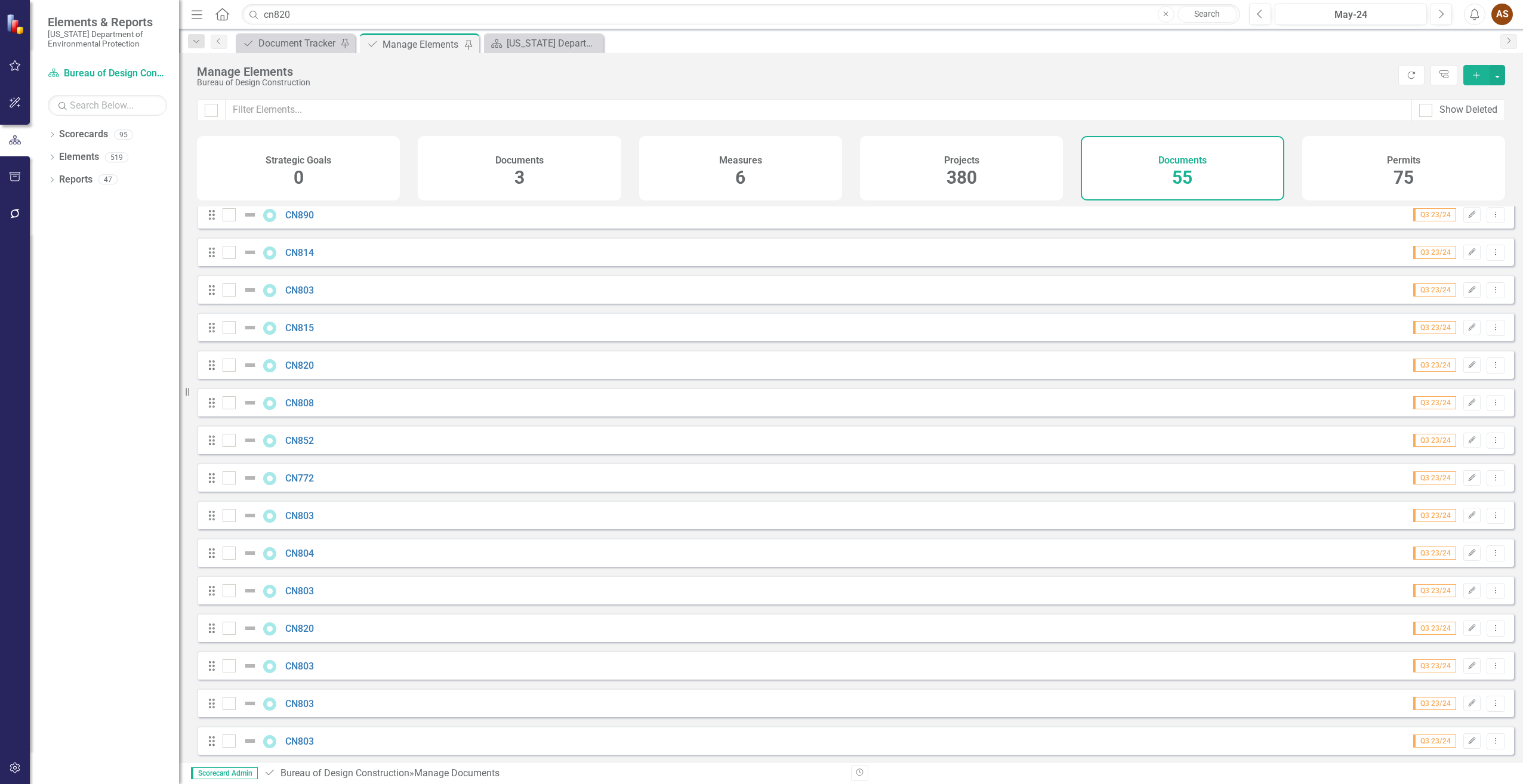
scroll to position [1521, 0]
click at [301, 364] on link "CN820" at bounding box center [299, 363] width 29 height 11
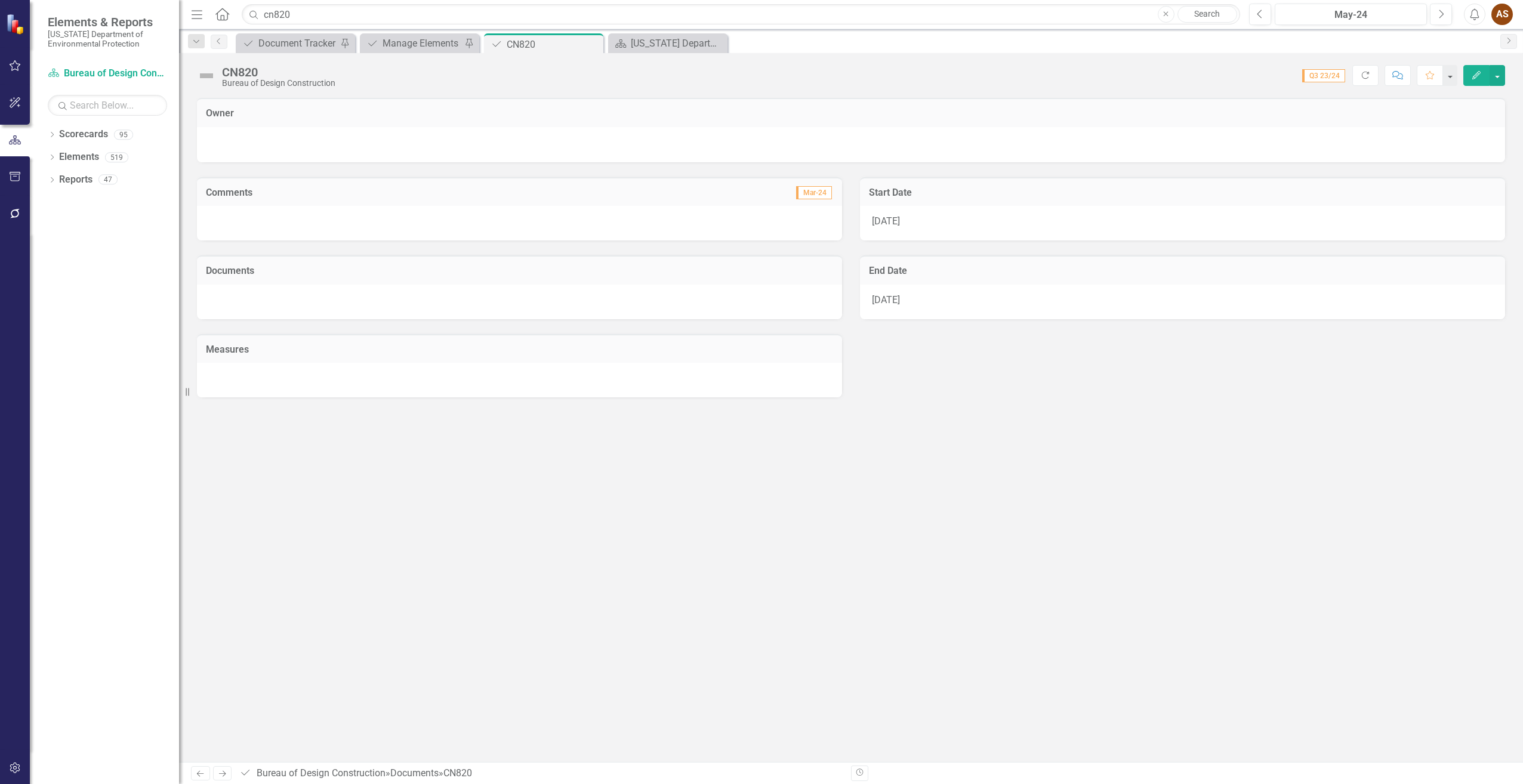
click at [262, 32] on div "Dropdown Search Document Document Tracker Pin Document Manage Elements Pin Docu…" at bounding box center [851, 41] width 1344 height 24
click at [272, 40] on div "Document Tracker" at bounding box center [298, 43] width 79 height 15
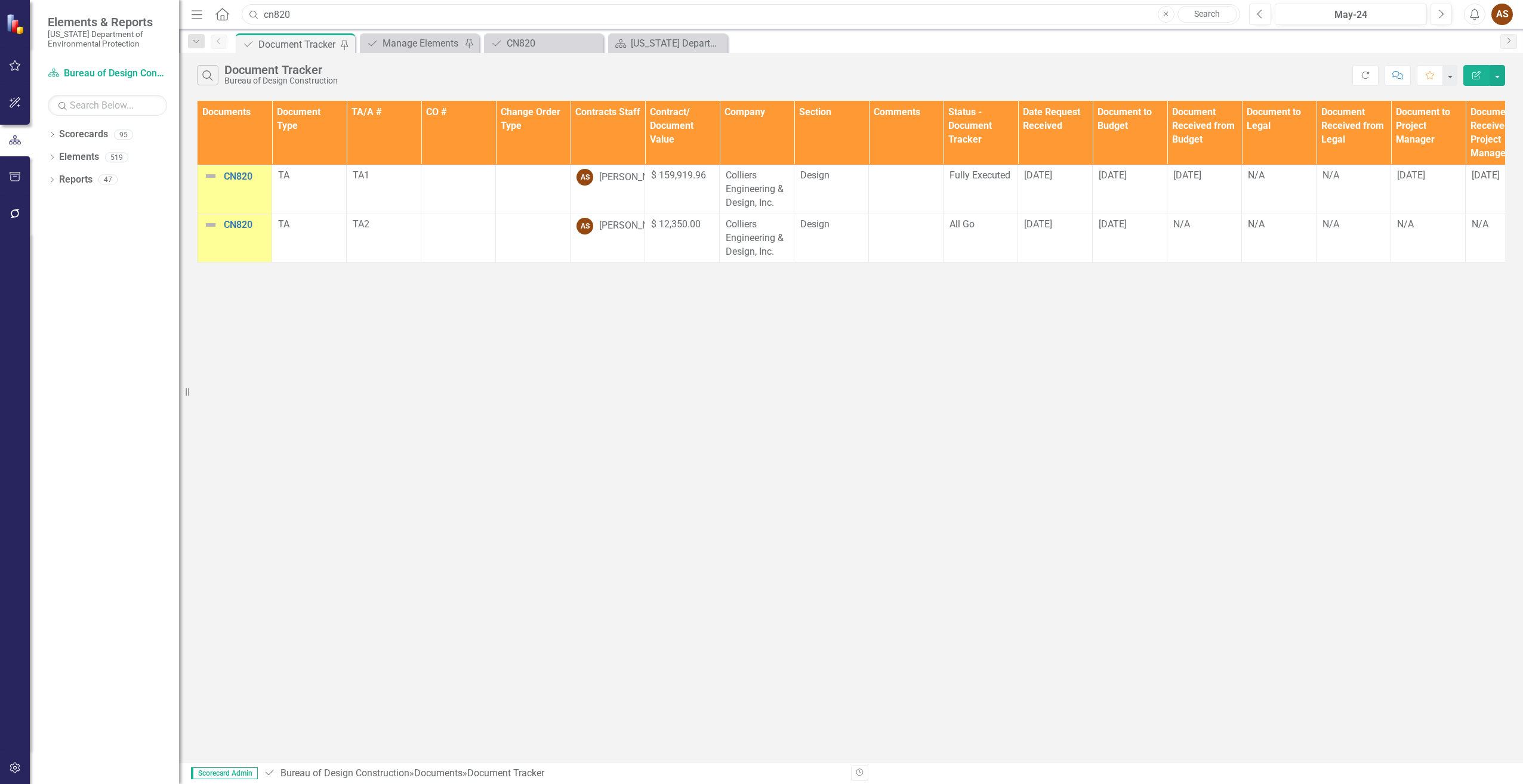
drag, startPoint x: 294, startPoint y: 17, endPoint x: 239, endPoint y: 13, distance: 55.1
click at [239, 13] on div "cn820" at bounding box center [738, 15] width 998 height 21
click at [204, 75] on icon "Search" at bounding box center [208, 75] width 13 height 11
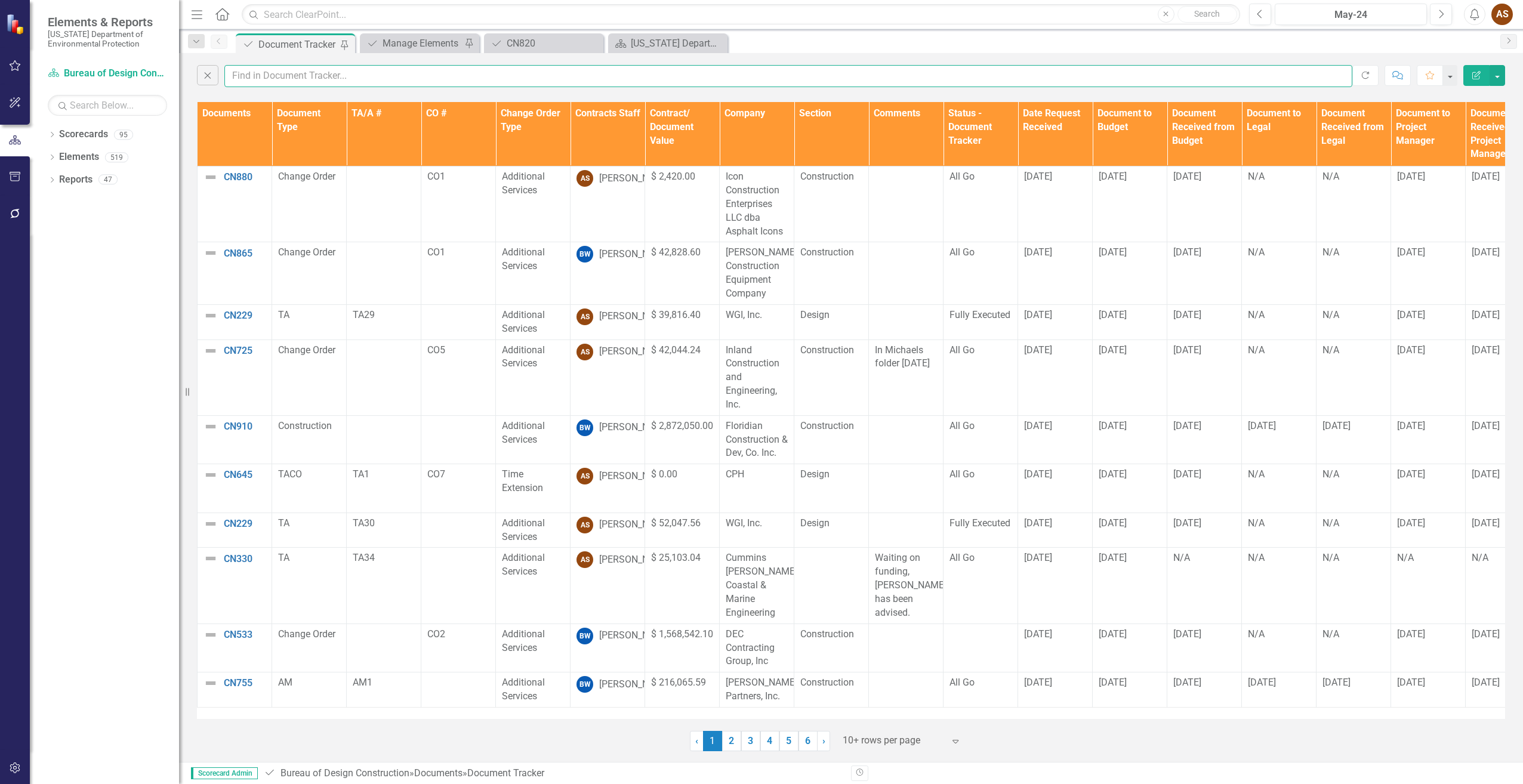
click at [277, 80] on input "text" at bounding box center [788, 76] width 1128 height 22
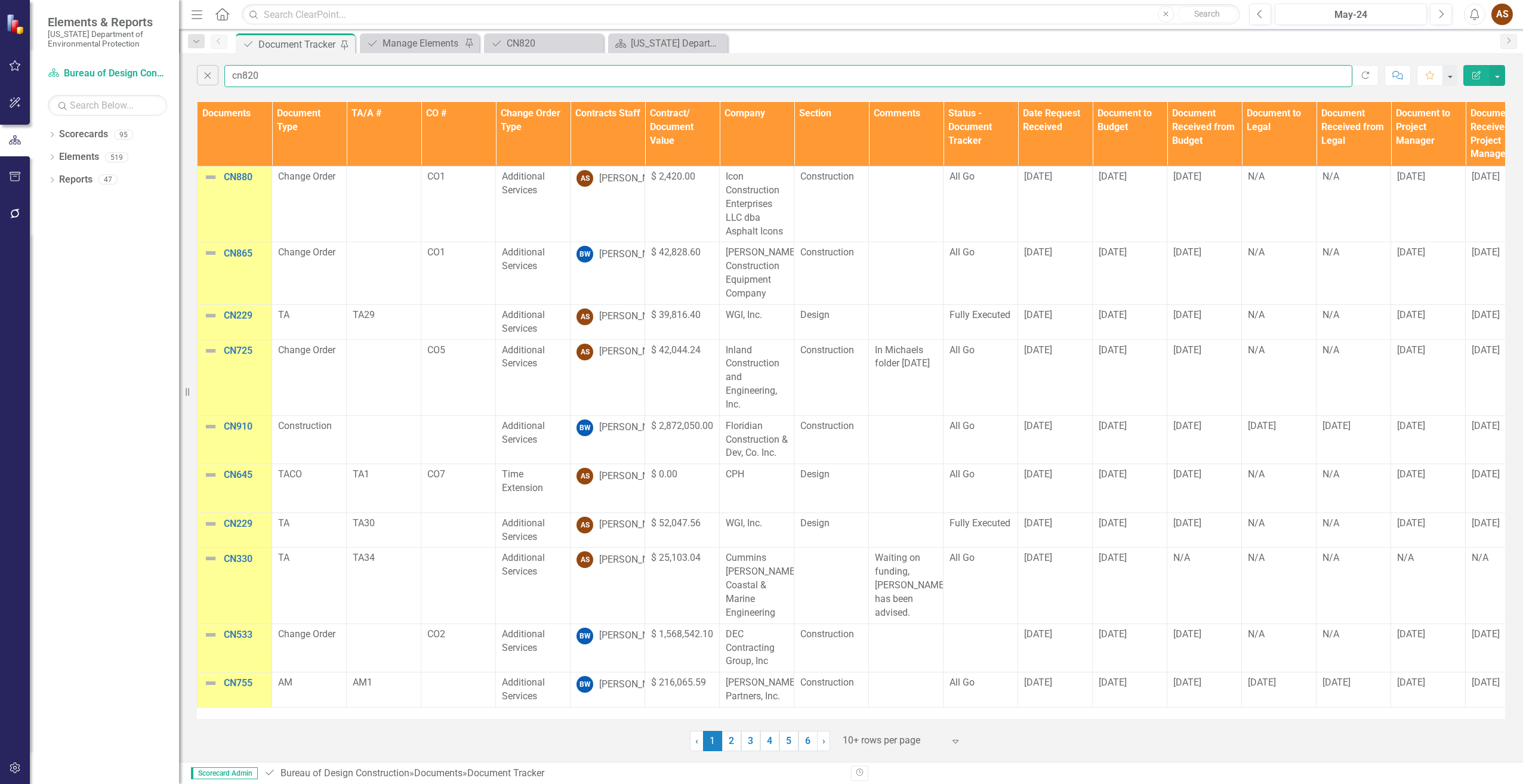
type input "cn820"
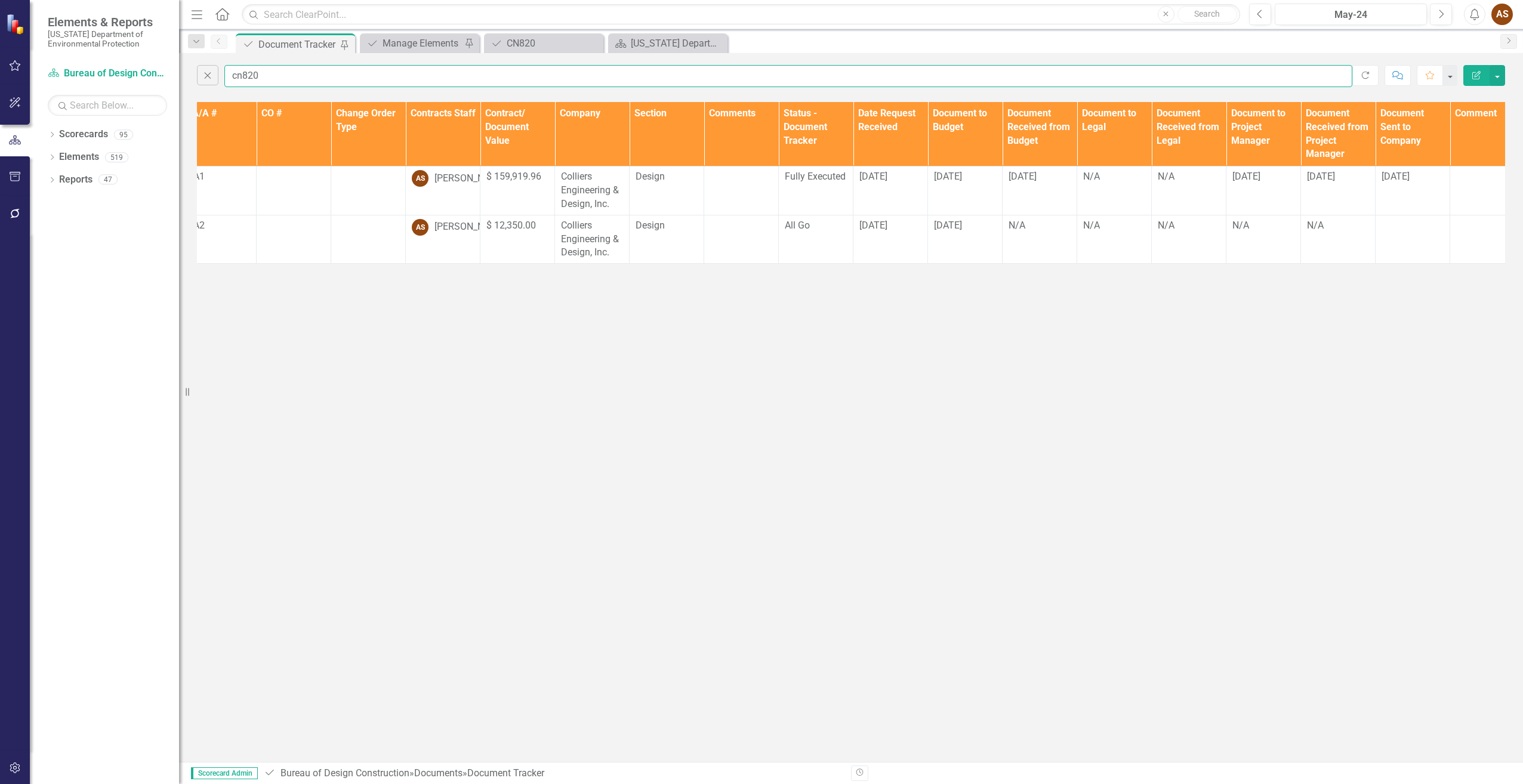
scroll to position [0, 166]
click at [1017, 233] on td "N/A" at bounding box center [1038, 239] width 74 height 49
click at [1017, 233] on div "N/A" at bounding box center [1039, 225] width 62 height 14
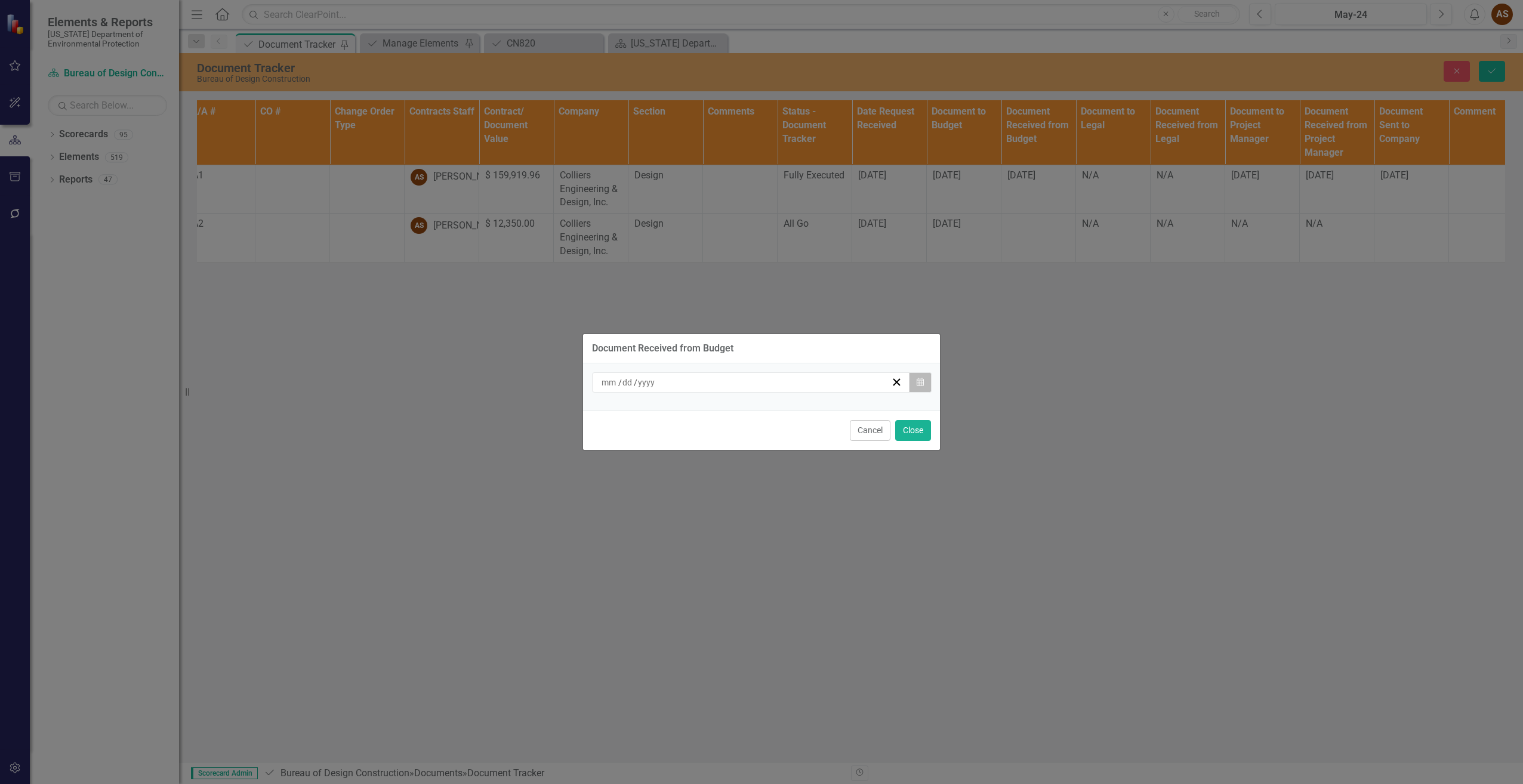
click at [922, 384] on icon "button" at bounding box center [921, 381] width 7 height 8
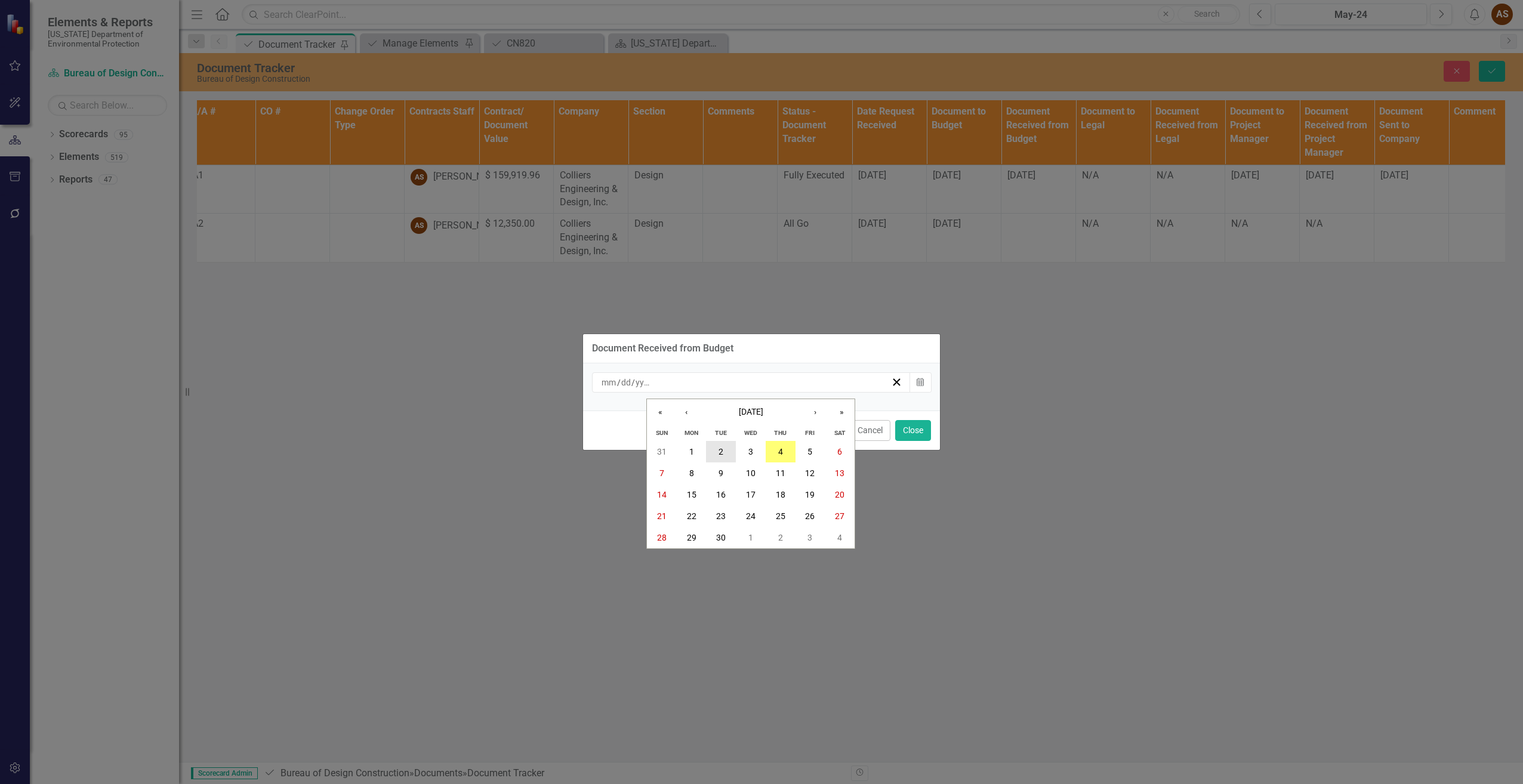
click at [718, 454] on button "2" at bounding box center [721, 451] width 29 height 21
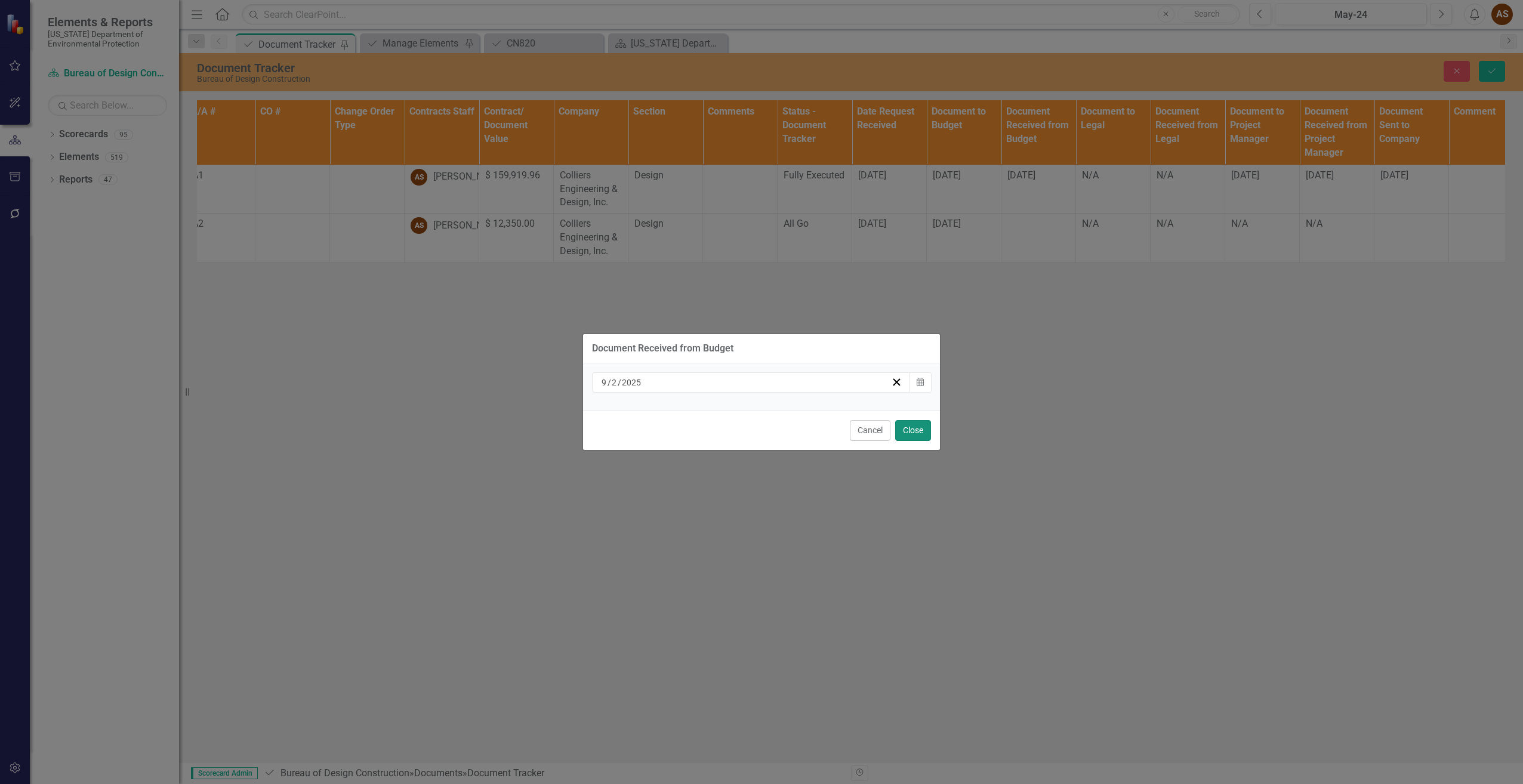
click at [921, 425] on button "Close" at bounding box center [913, 430] width 36 height 21
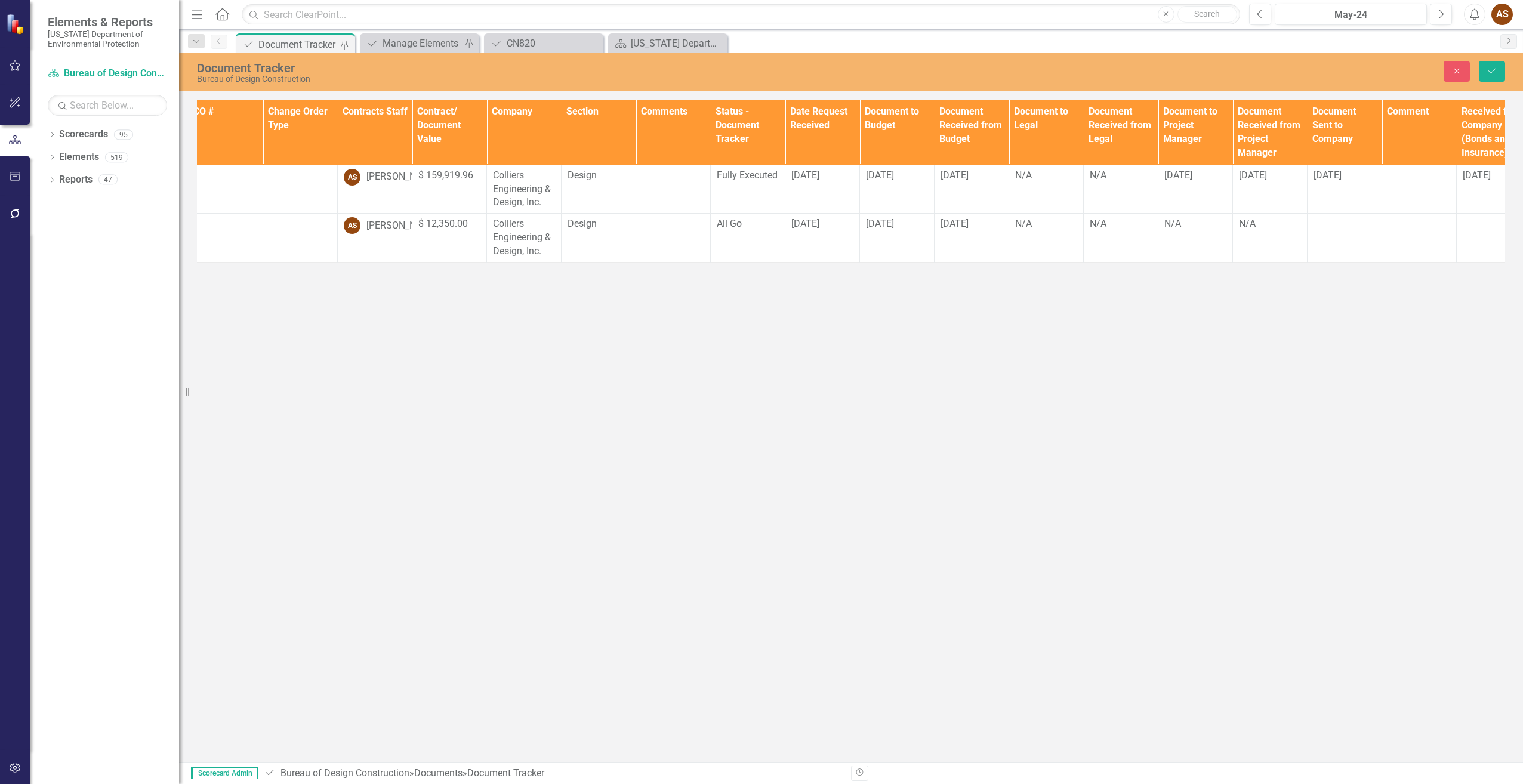
scroll to position [0, 235]
click at [1191, 224] on div "N/A" at bounding box center [1193, 224] width 62 height 14
click at [1189, 225] on div "N/A" at bounding box center [1193, 224] width 62 height 14
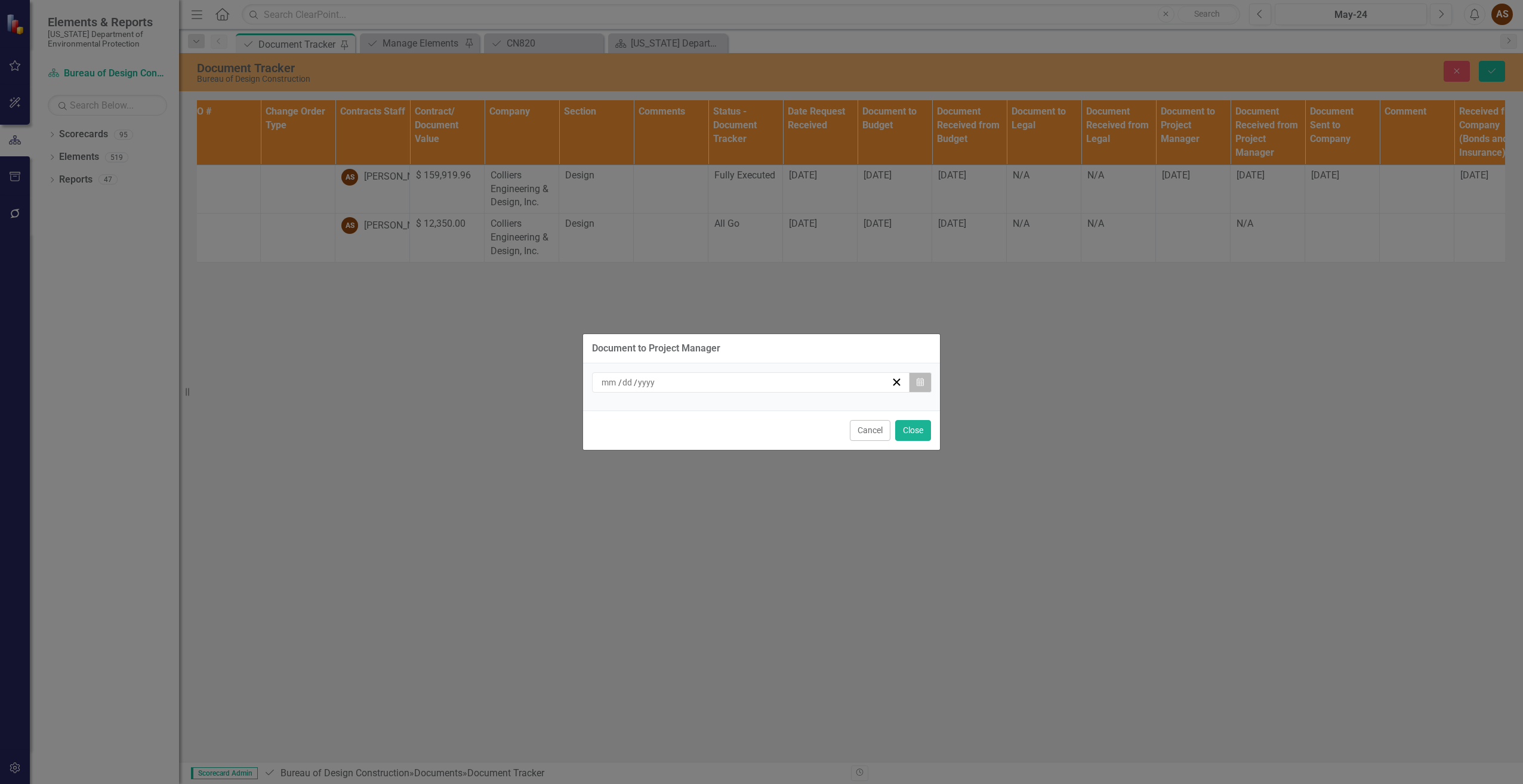
click at [923, 385] on icon "button" at bounding box center [921, 381] width 7 height 8
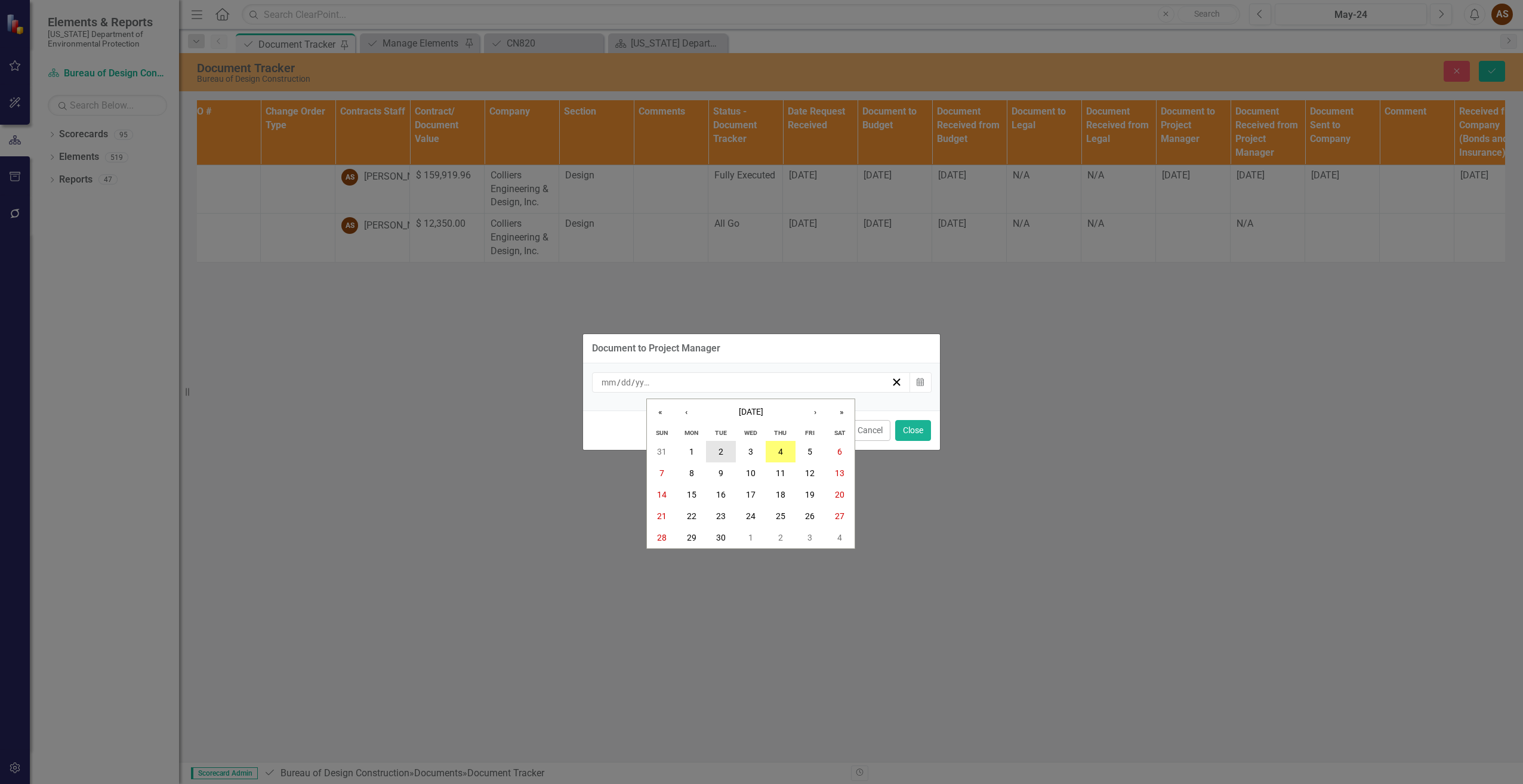
click at [716, 451] on button "2" at bounding box center [721, 451] width 29 height 21
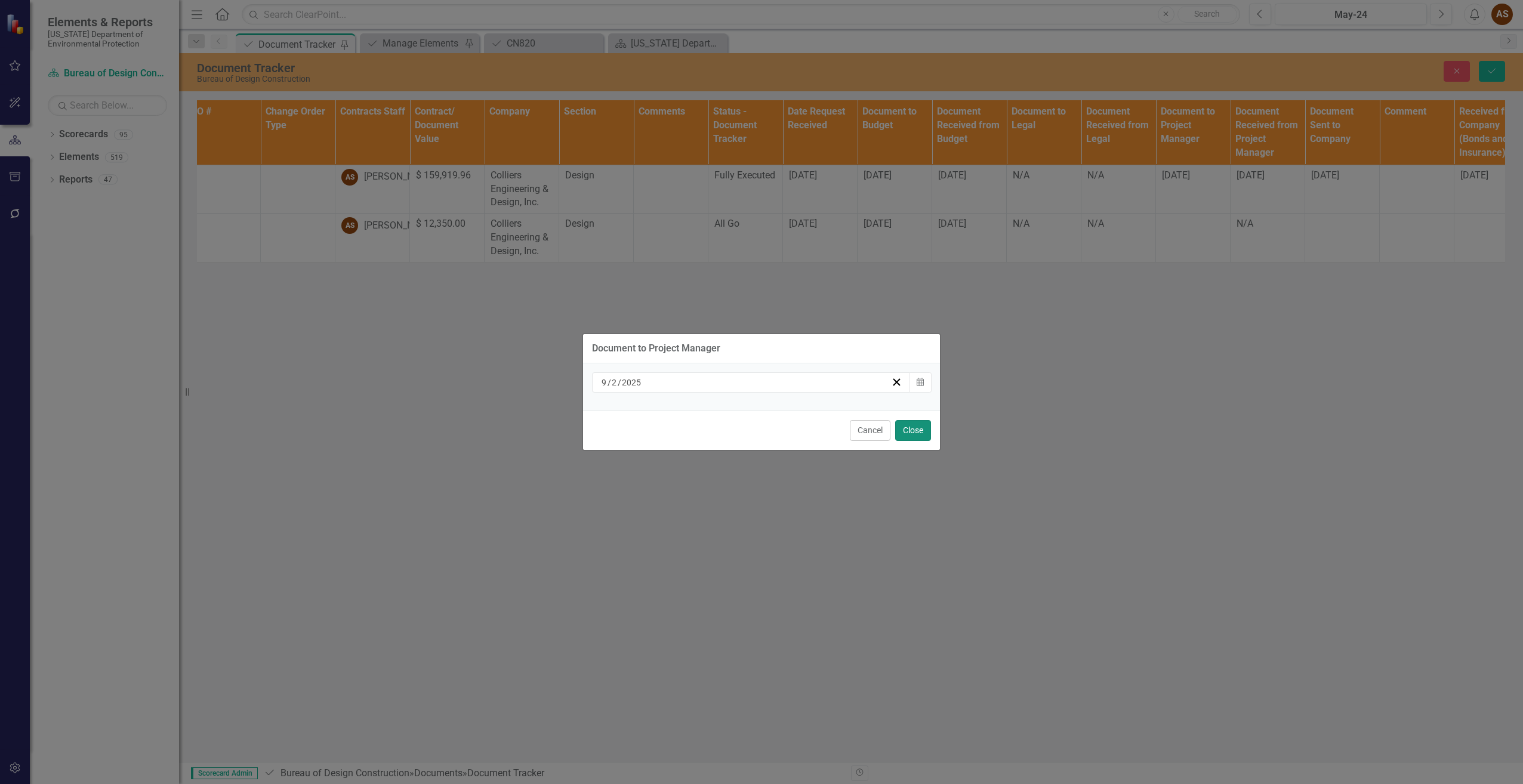
click at [920, 433] on button "Close" at bounding box center [913, 430] width 36 height 21
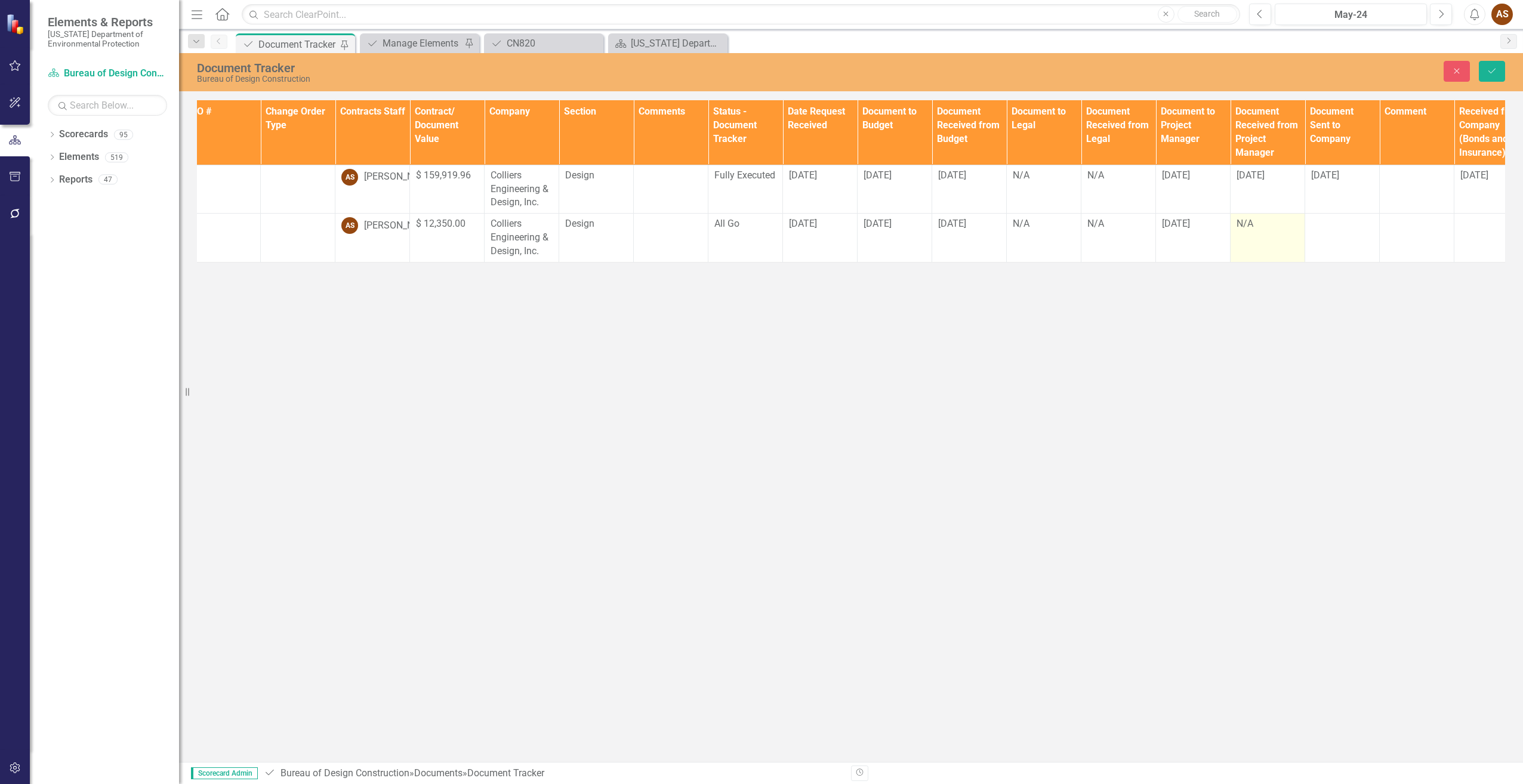
click at [1250, 235] on td "N/A" at bounding box center [1267, 238] width 74 height 49
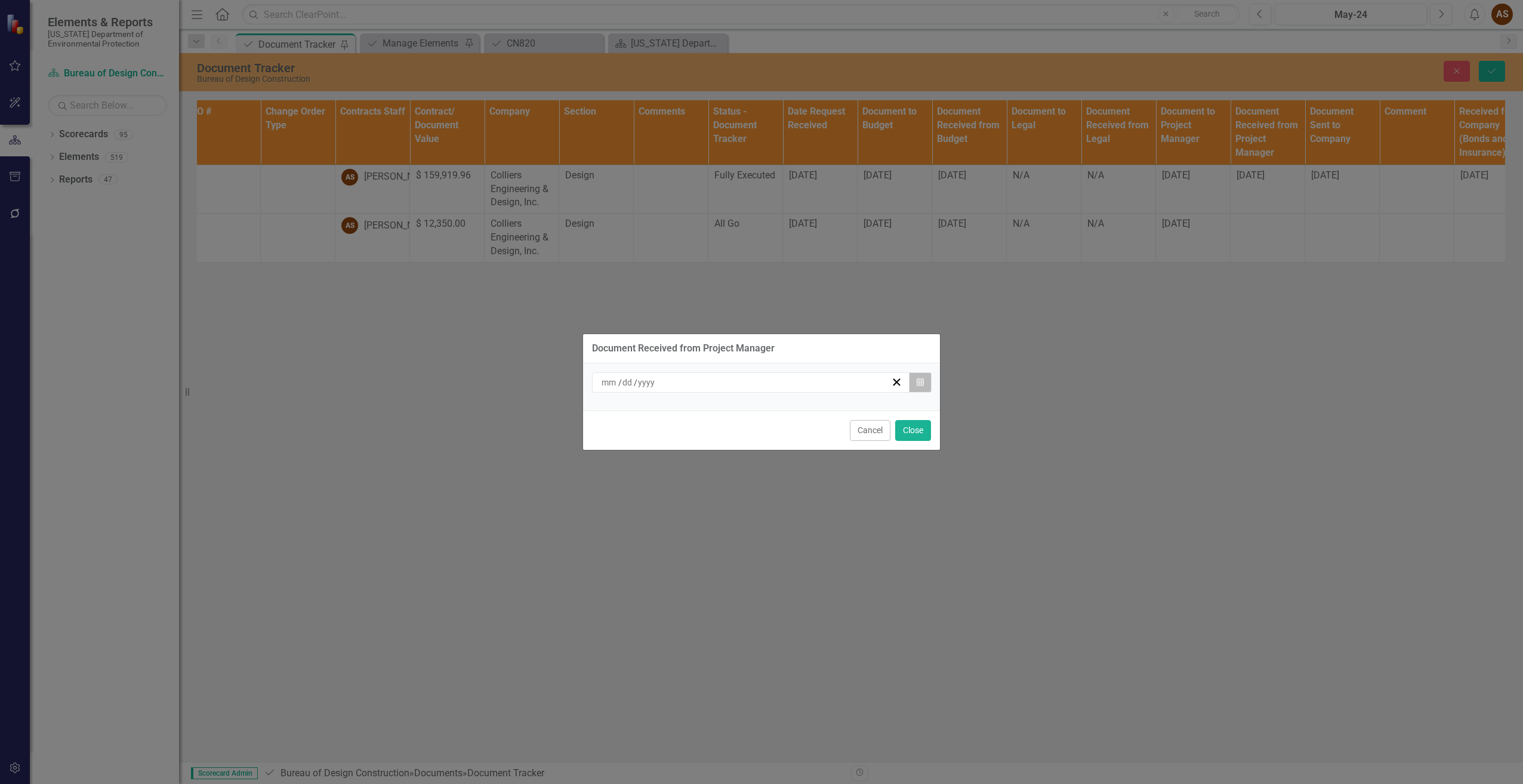
click at [916, 382] on button "Calendar" at bounding box center [920, 382] width 23 height 21
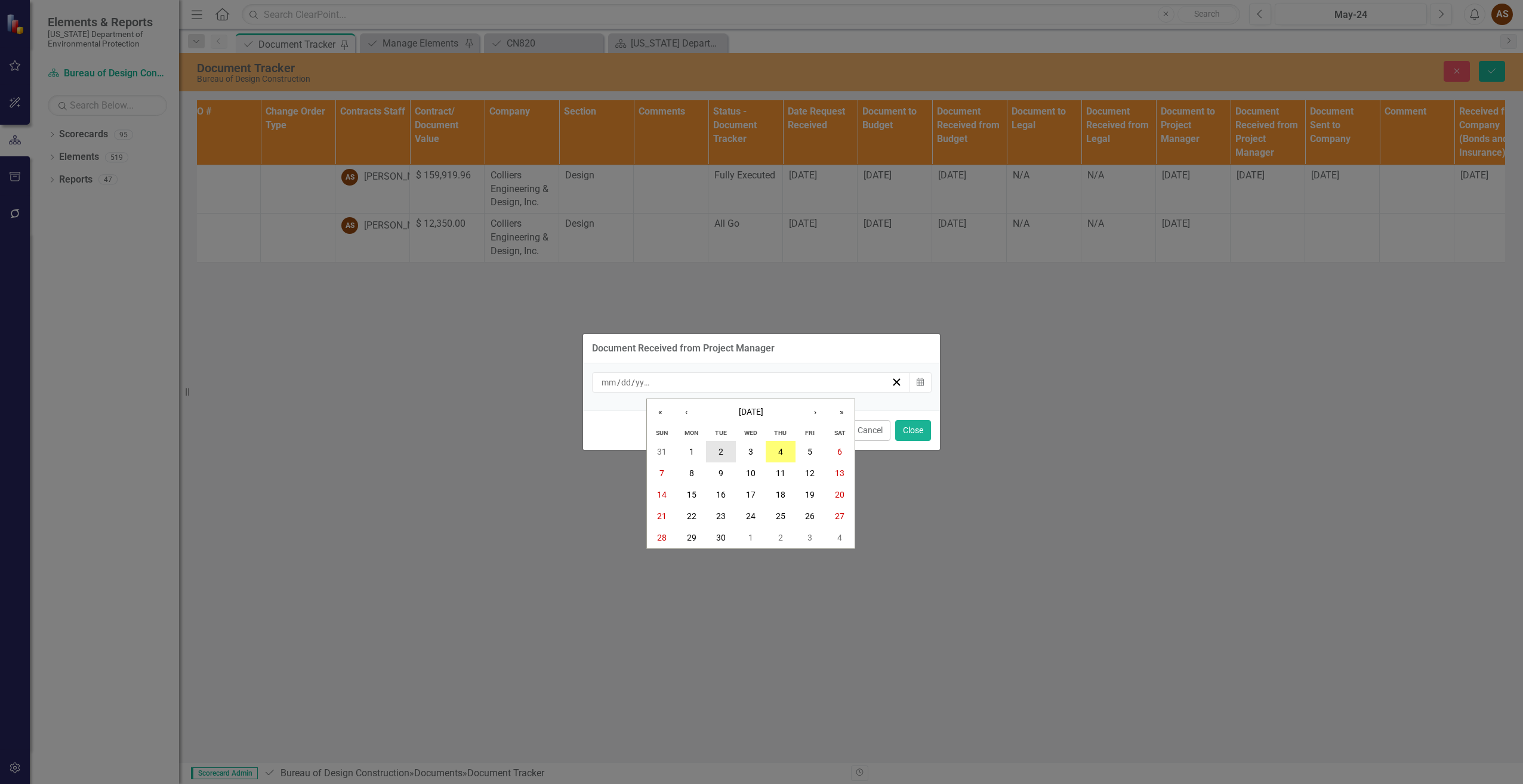
click at [722, 450] on button "2" at bounding box center [721, 451] width 29 height 21
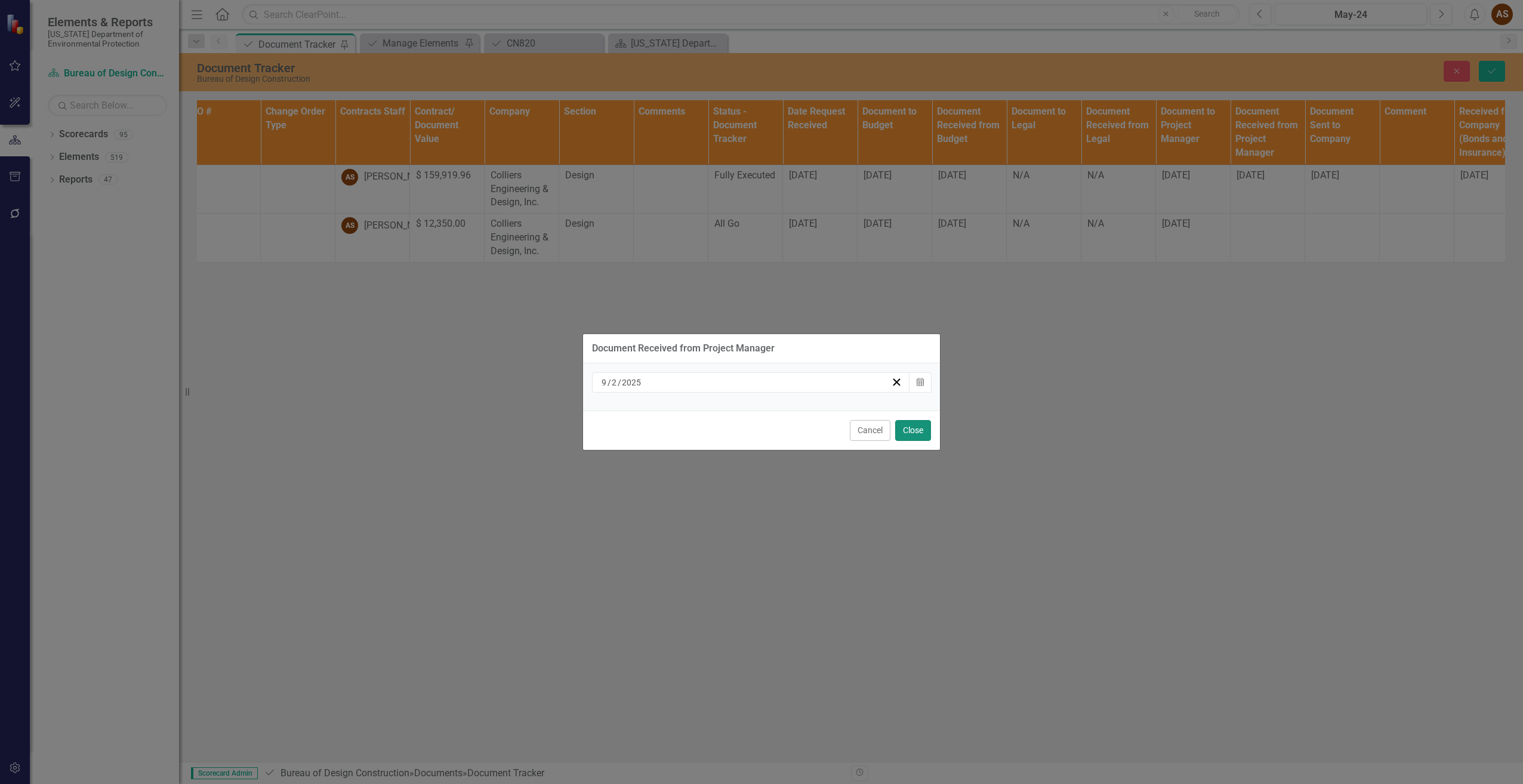
click at [924, 425] on button "Close" at bounding box center [913, 430] width 36 height 21
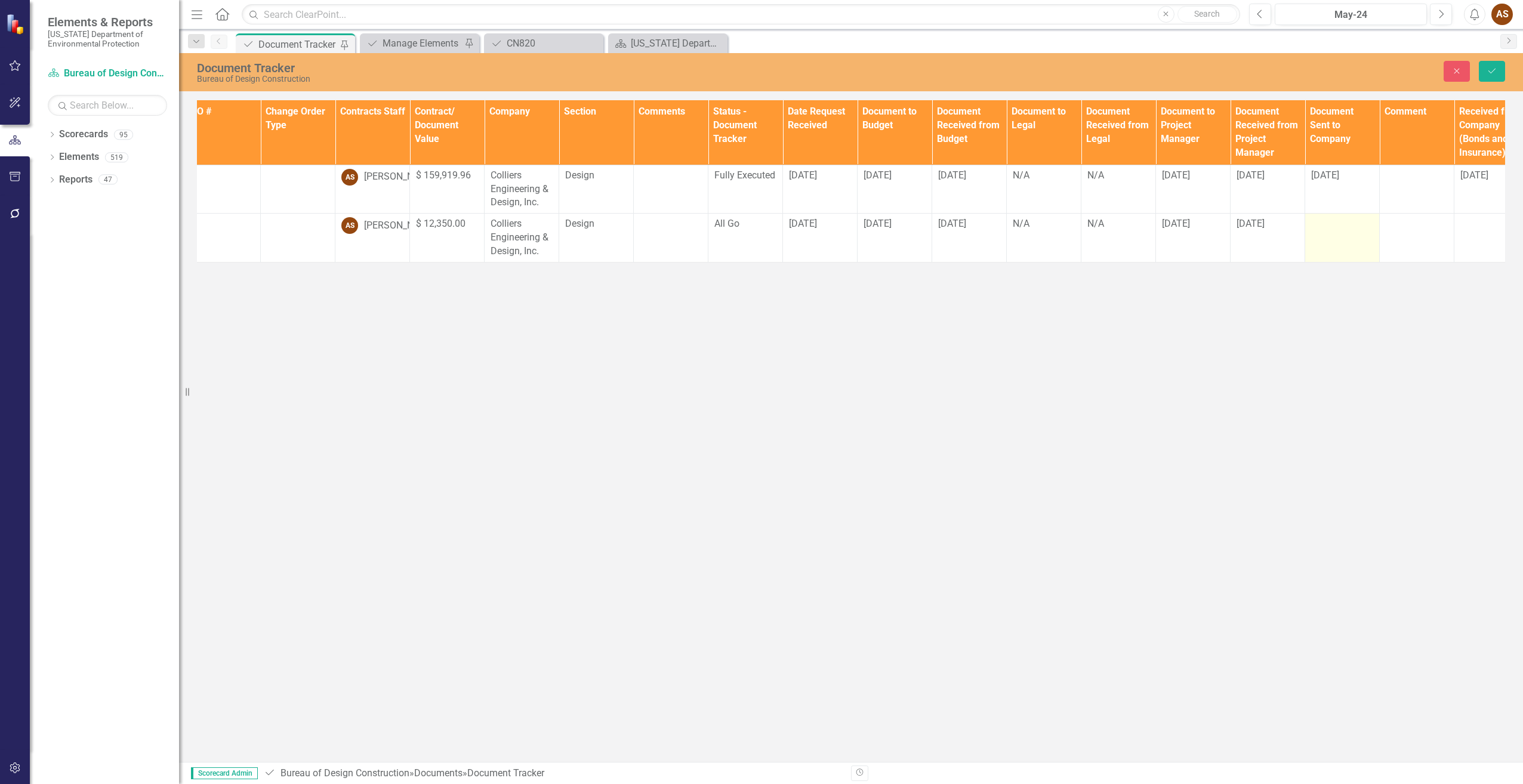
click at [1326, 235] on td at bounding box center [1342, 238] width 74 height 49
click at [1331, 224] on input "text" at bounding box center [1342, 228] width 62 height 22
type input "[DATE]"
click at [1499, 66] on button "Save" at bounding box center [1492, 71] width 27 height 21
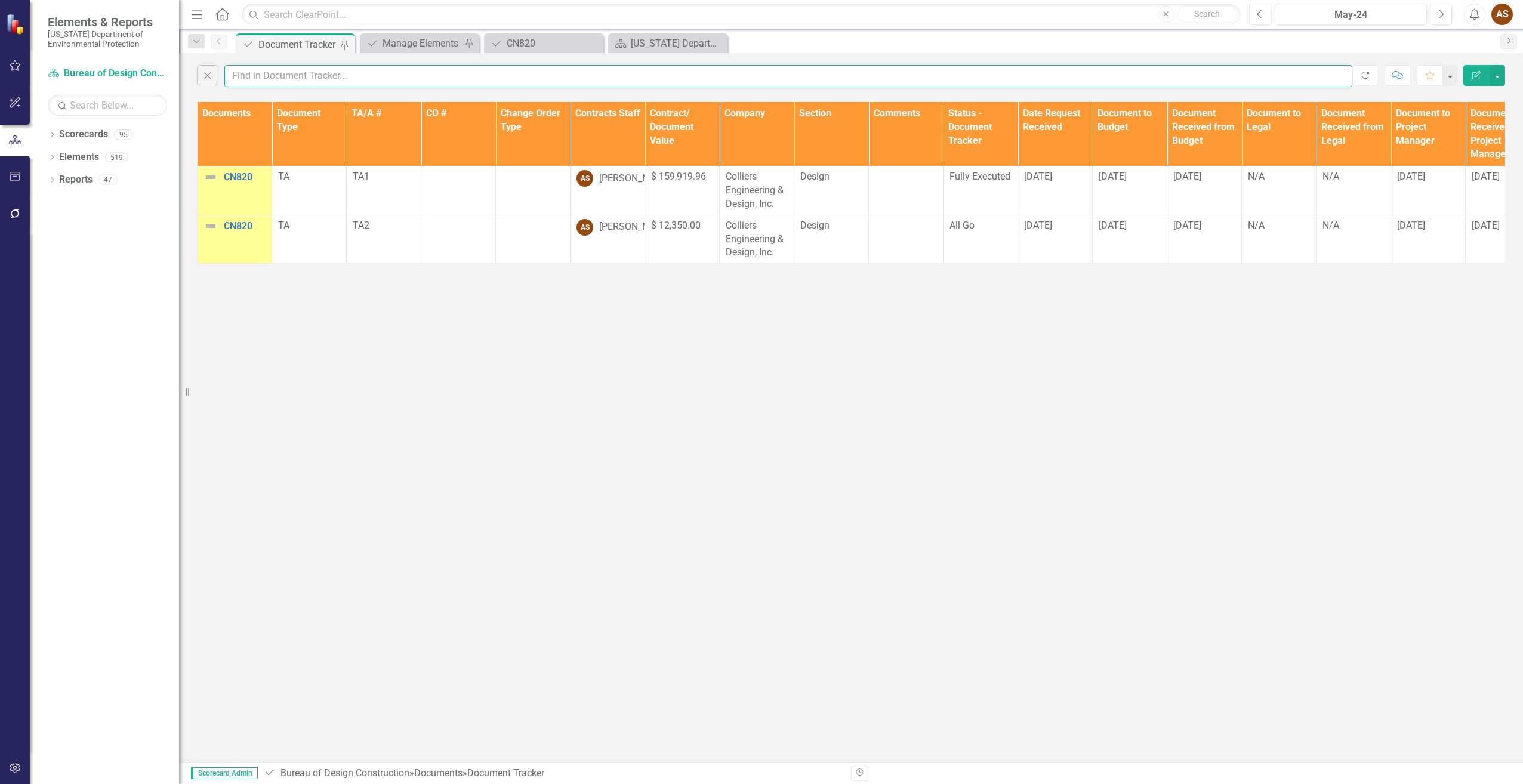
click at [292, 69] on input "text" at bounding box center [788, 76] width 1128 height 22
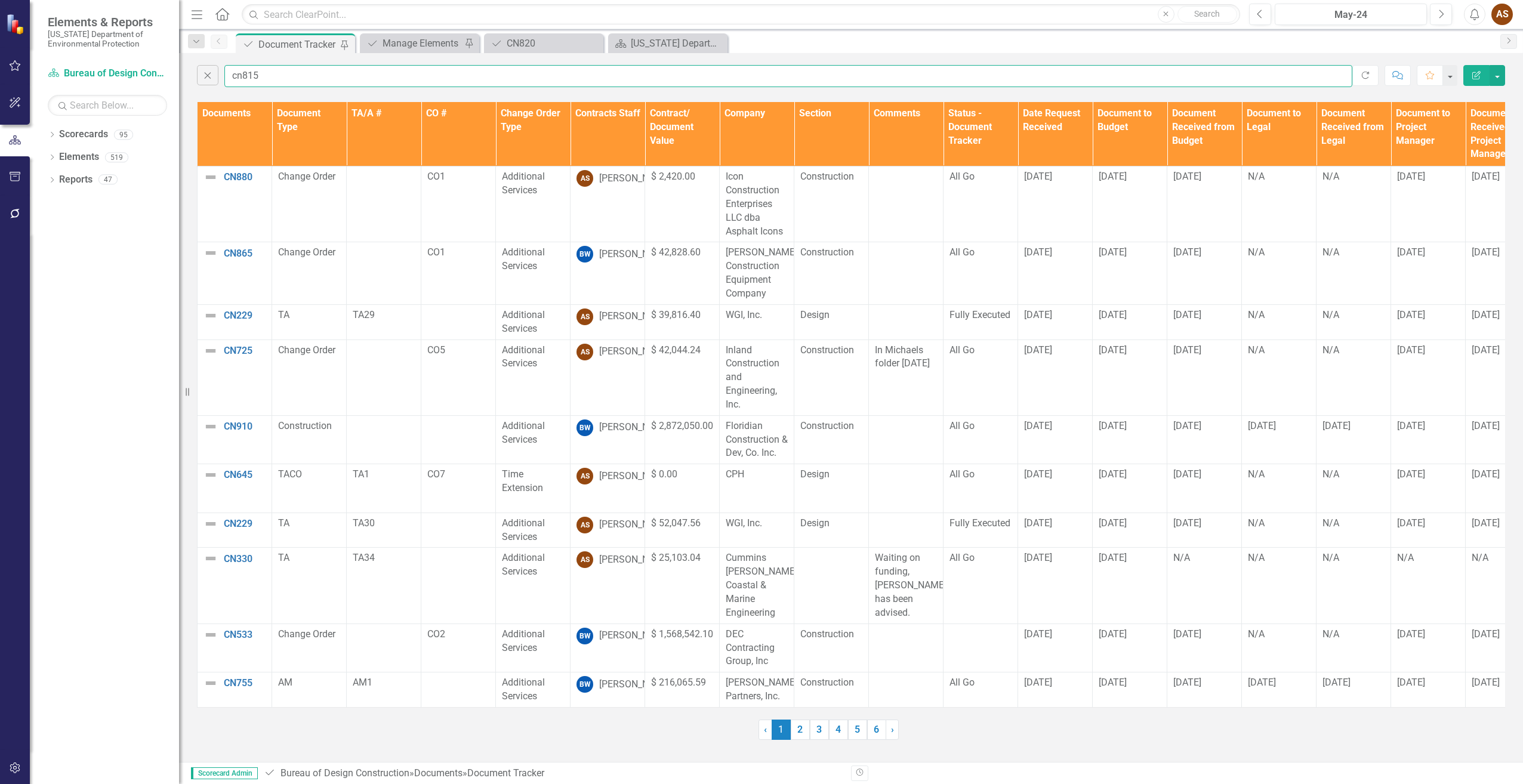
type input "cn815"
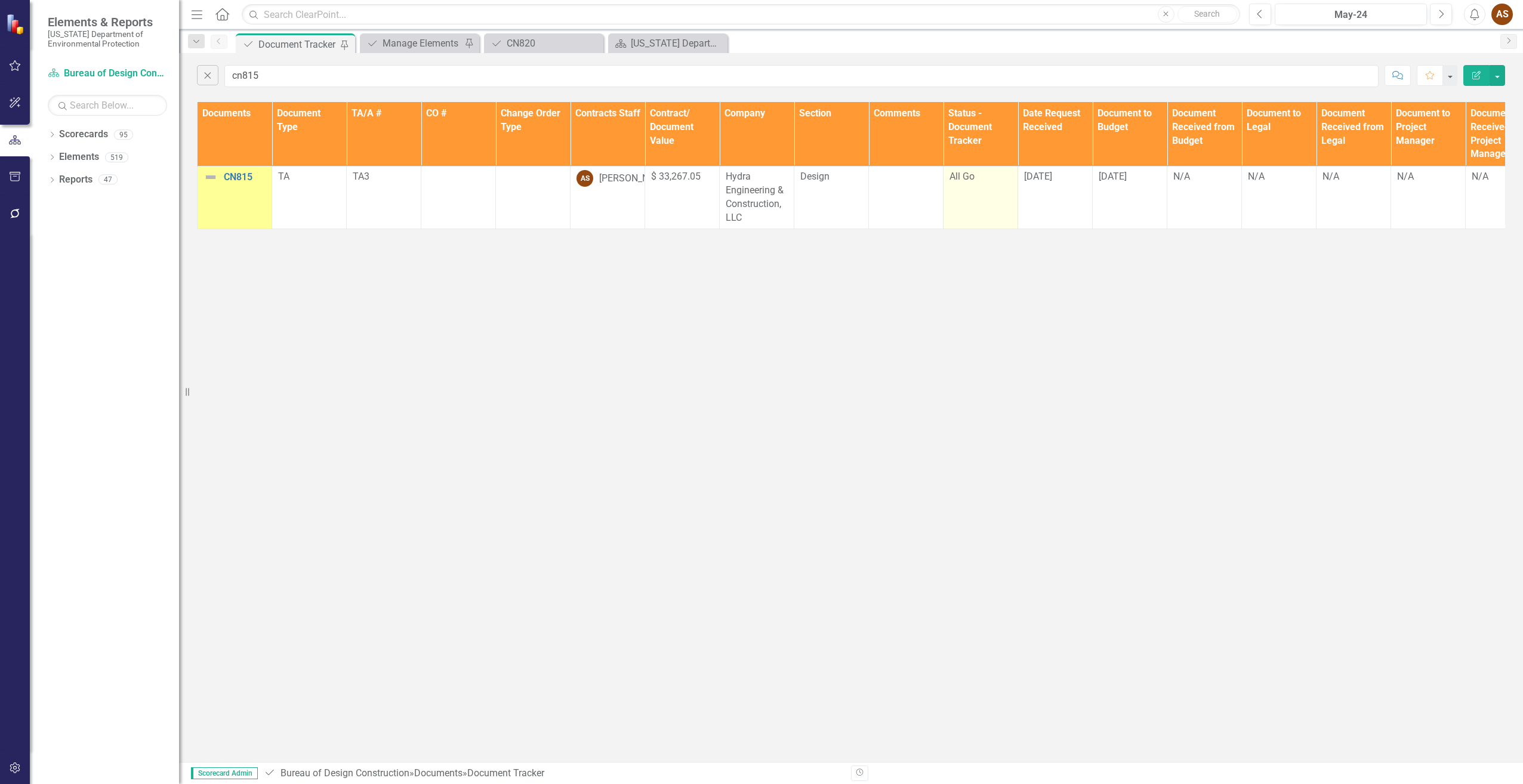
click at [963, 181] on span "All Go" at bounding box center [962, 176] width 25 height 11
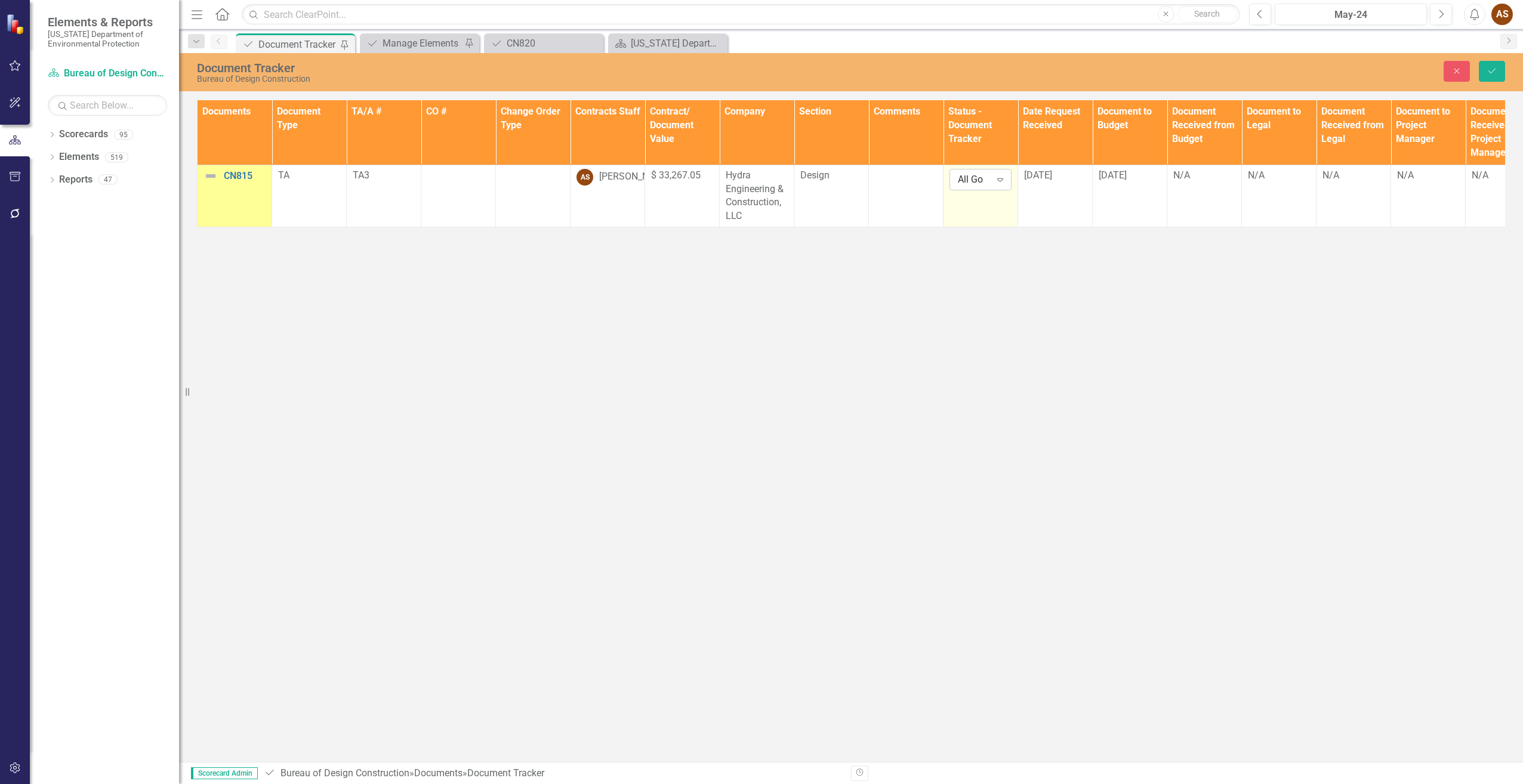
drag, startPoint x: 963, startPoint y: 181, endPoint x: 1003, endPoint y: 181, distance: 40.0
click at [1003, 181] on icon "Expand" at bounding box center [1000, 179] width 12 height 10
click at [1003, 238] on div "Fully Executed" at bounding box center [1000, 239] width 77 height 14
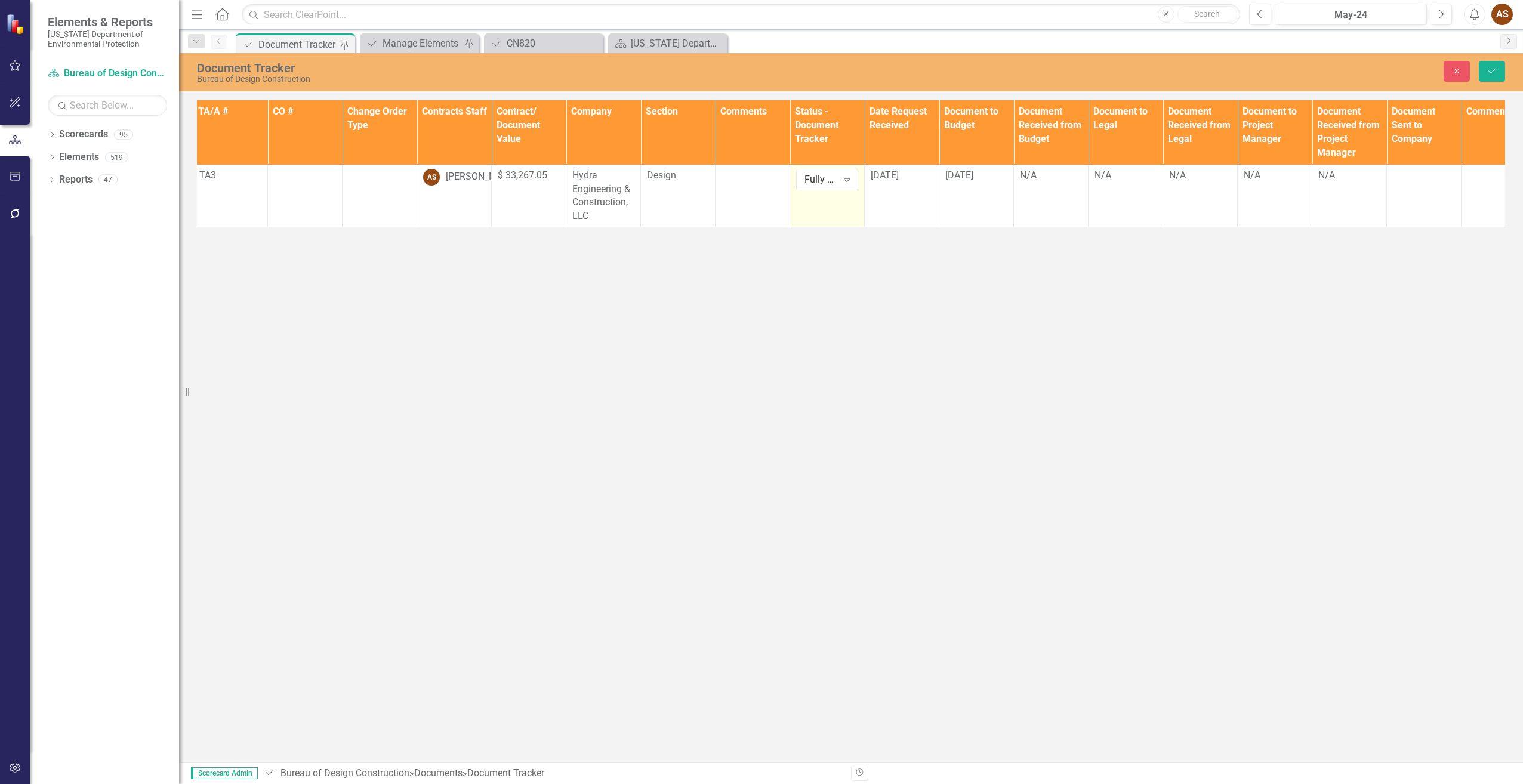
scroll to position [0, 154]
click at [1037, 180] on div "N/A" at bounding box center [1050, 175] width 62 height 14
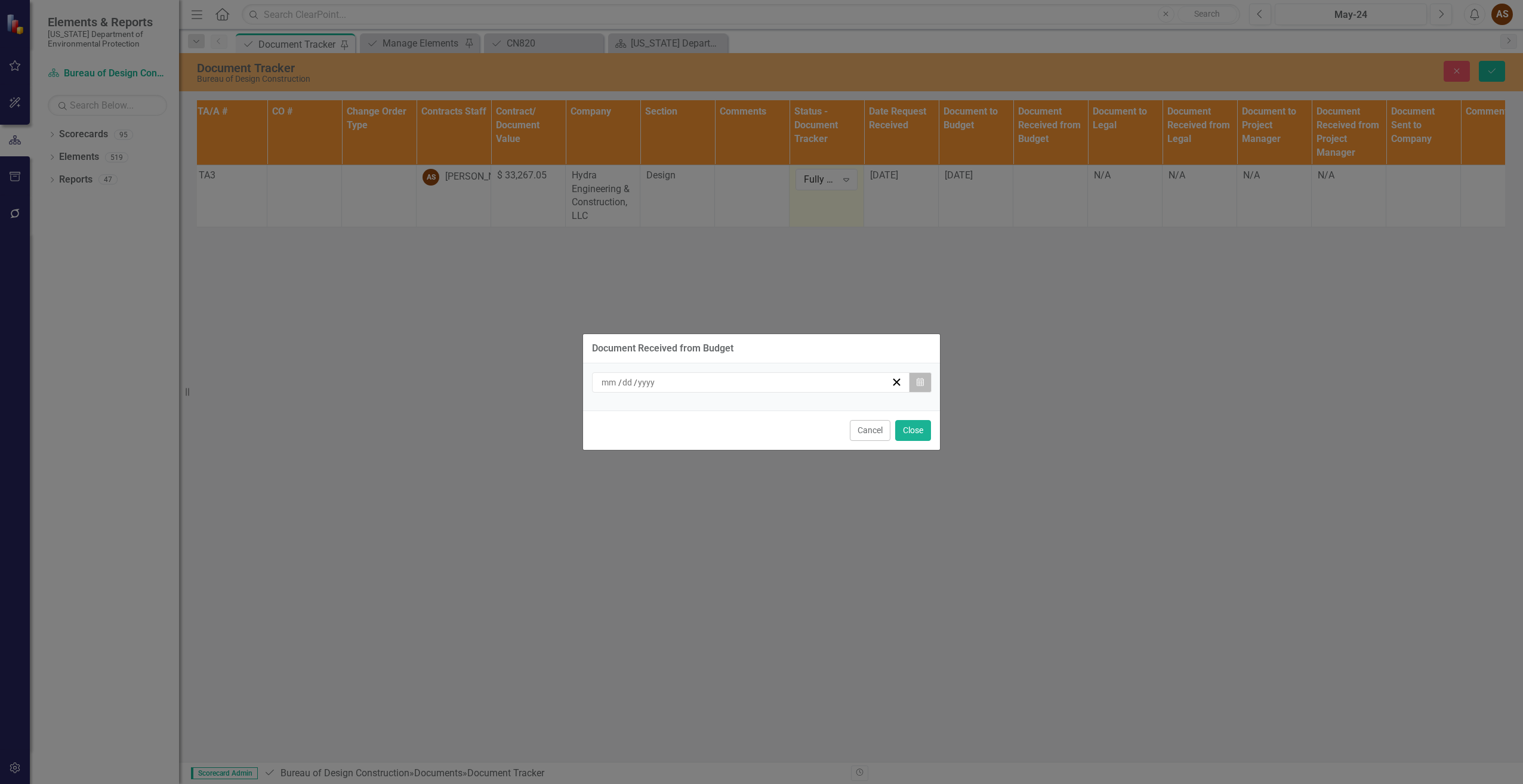
click at [924, 381] on button "Calendar" at bounding box center [920, 382] width 23 height 21
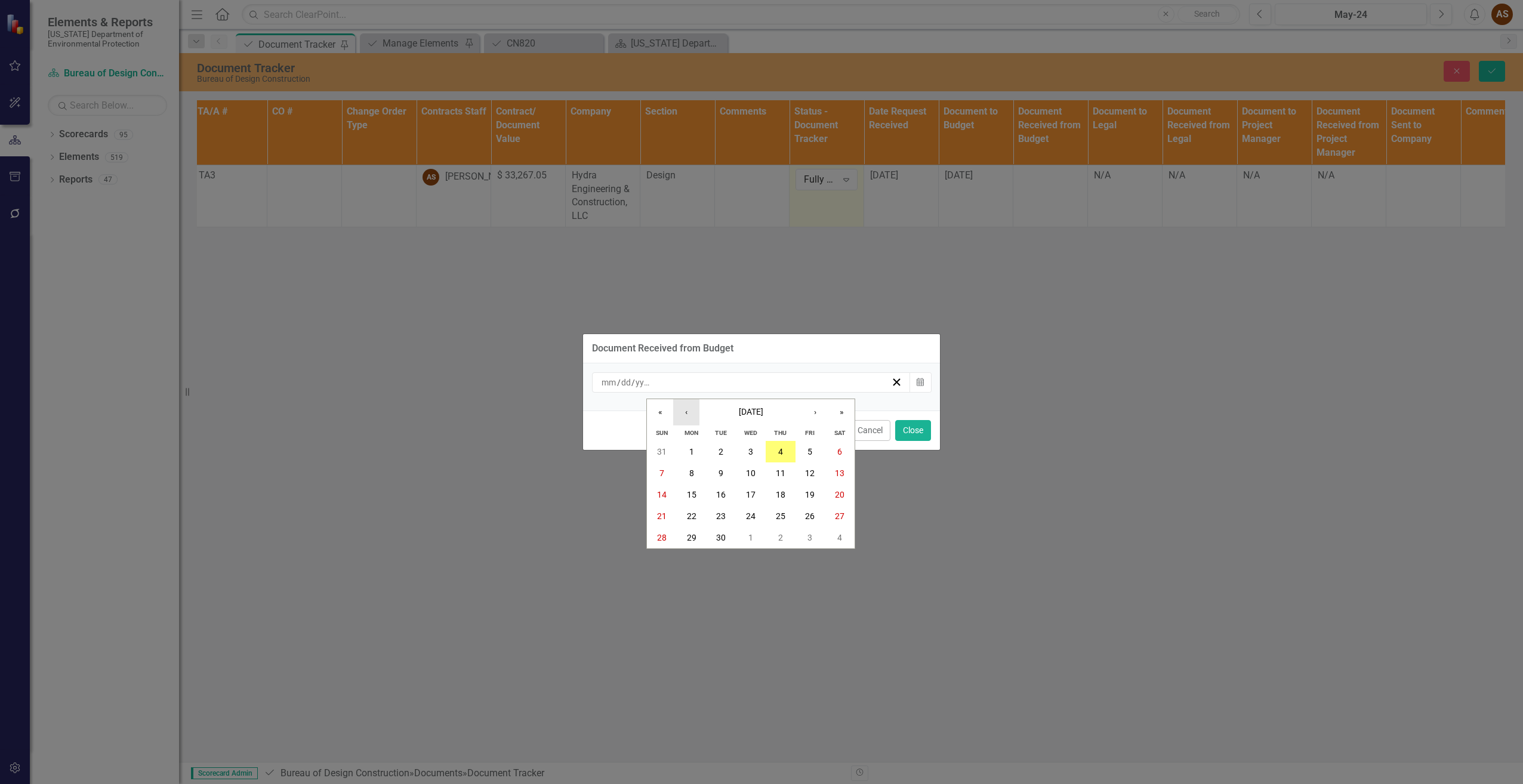
click at [689, 407] on button "‹" at bounding box center [686, 413] width 27 height 27
click at [809, 537] on abbr "29" at bounding box center [809, 537] width 10 height 10
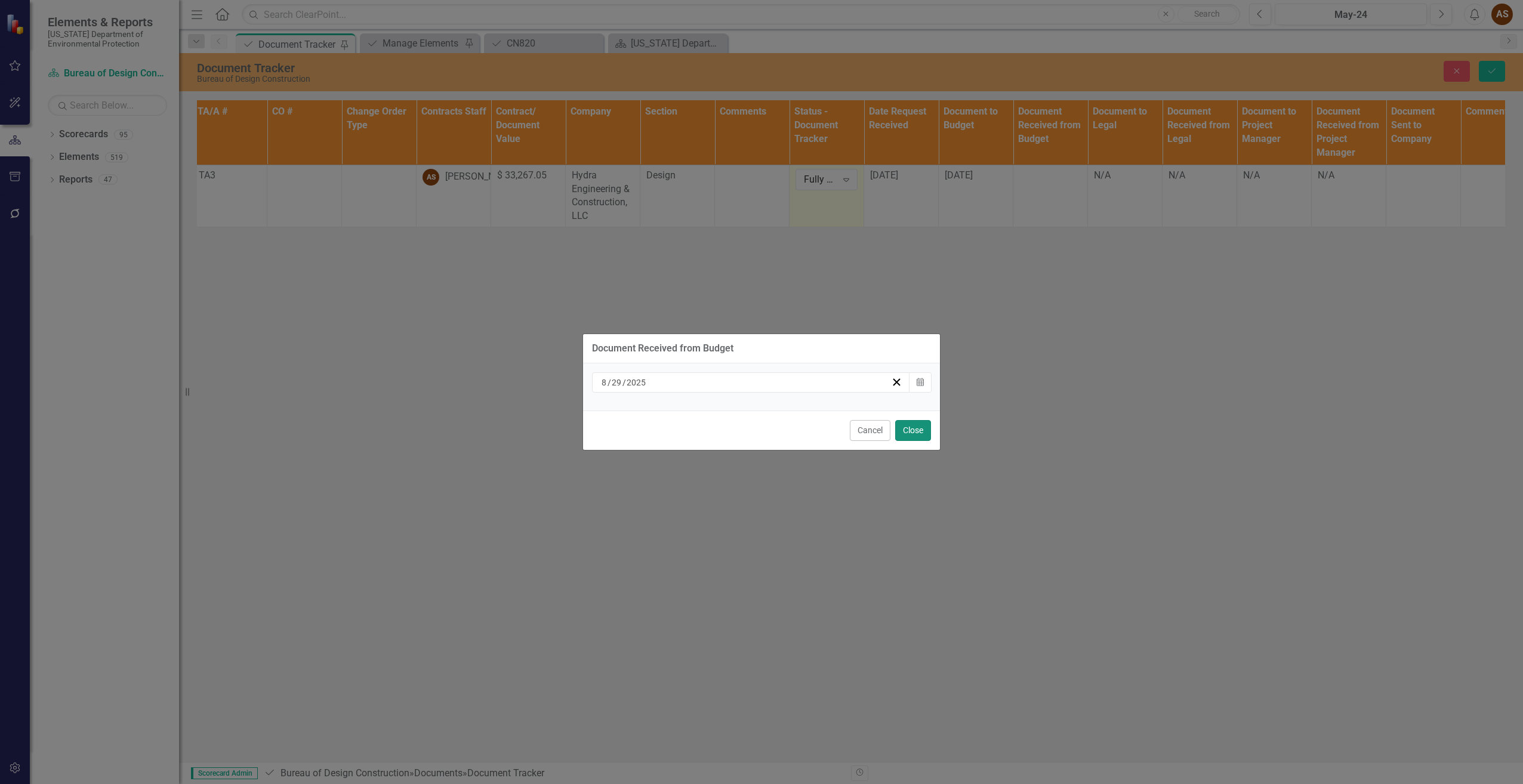
click at [916, 427] on button "Close" at bounding box center [913, 430] width 36 height 21
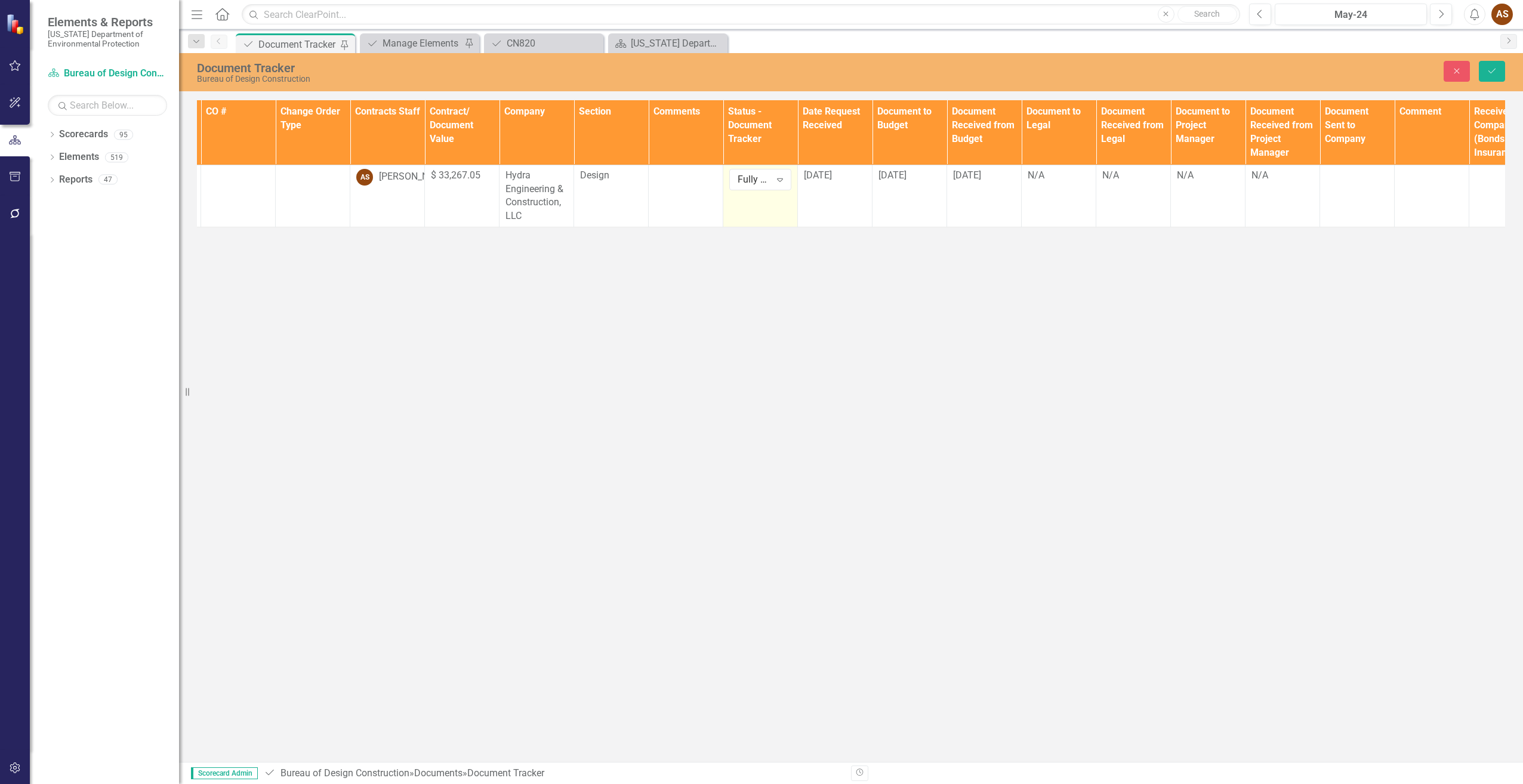
scroll to position [0, 311]
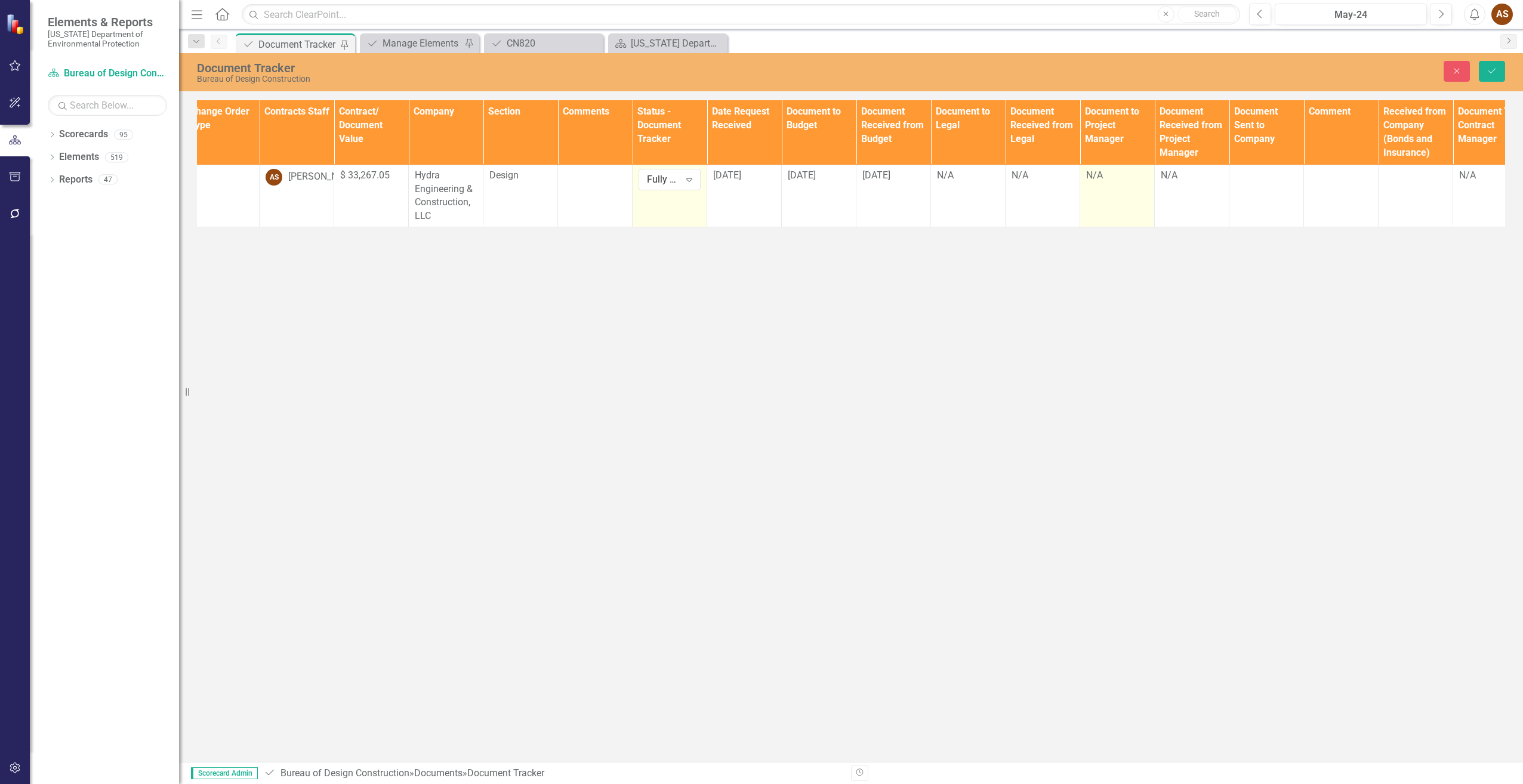
click at [1108, 186] on td "N/A" at bounding box center [1117, 195] width 74 height 62
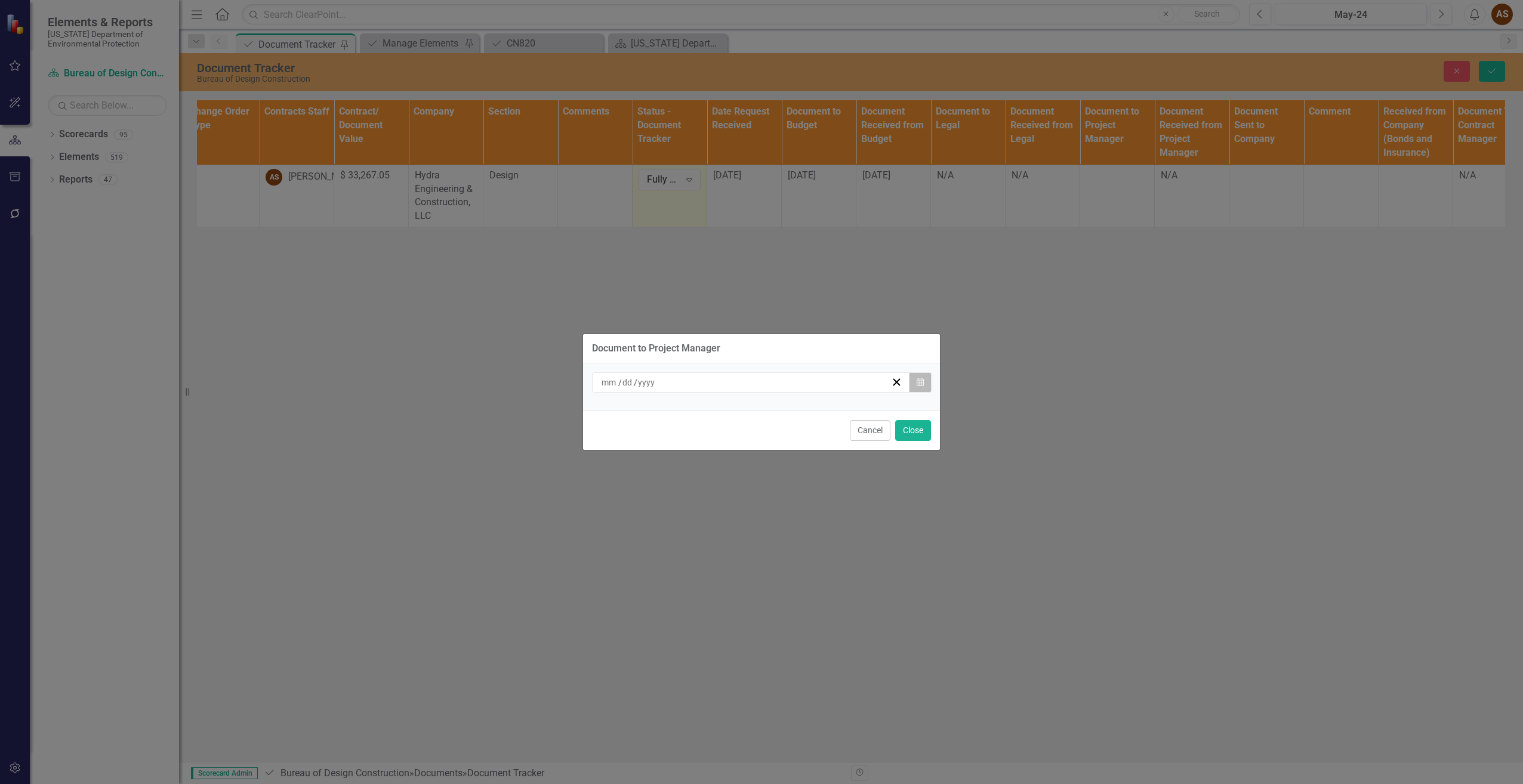
click at [918, 379] on icon "Calendar" at bounding box center [921, 382] width 7 height 8
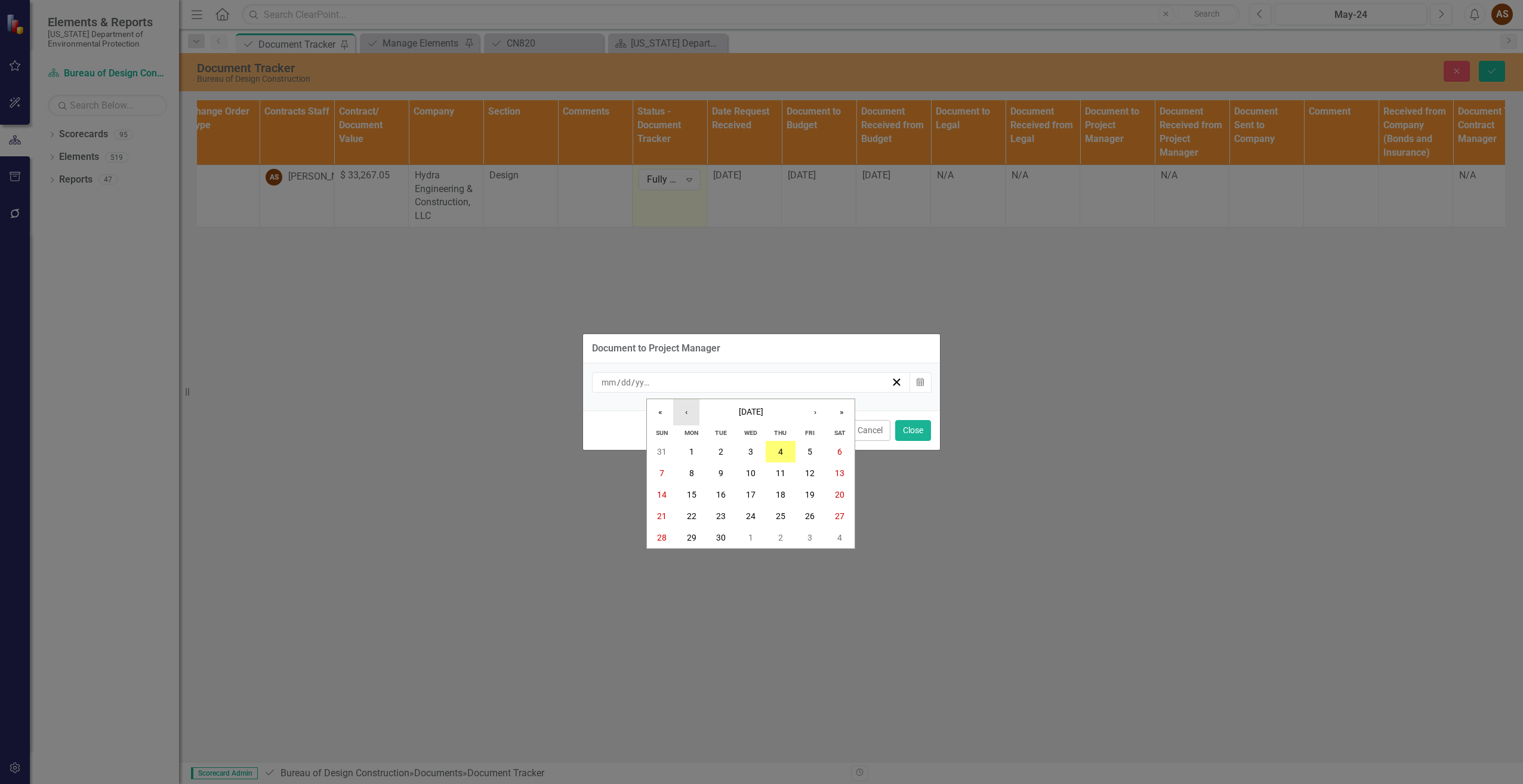
click at [686, 407] on button "‹" at bounding box center [686, 413] width 27 height 27
click at [804, 538] on button "29" at bounding box center [810, 537] width 29 height 21
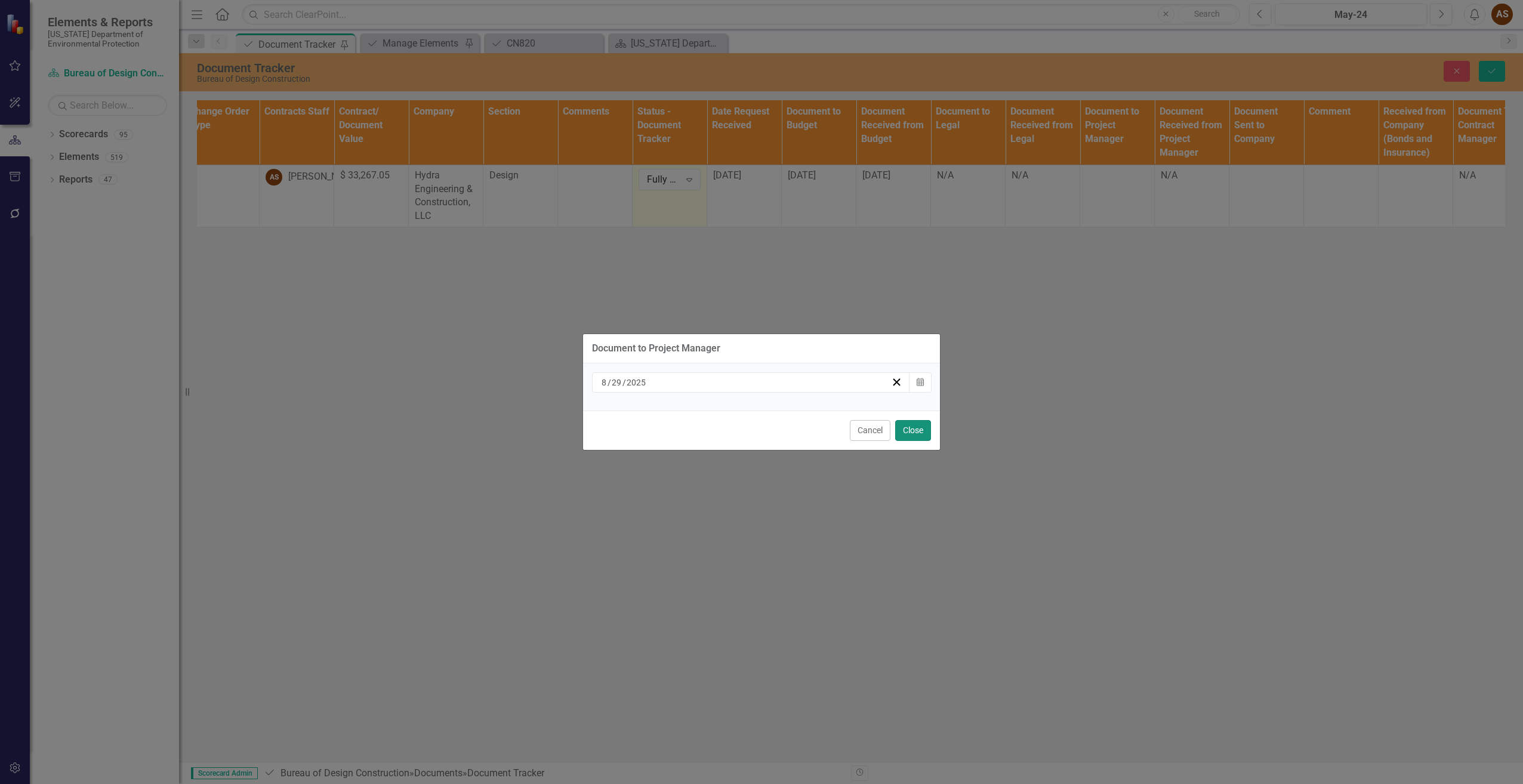
click at [926, 427] on button "Close" at bounding box center [913, 430] width 36 height 21
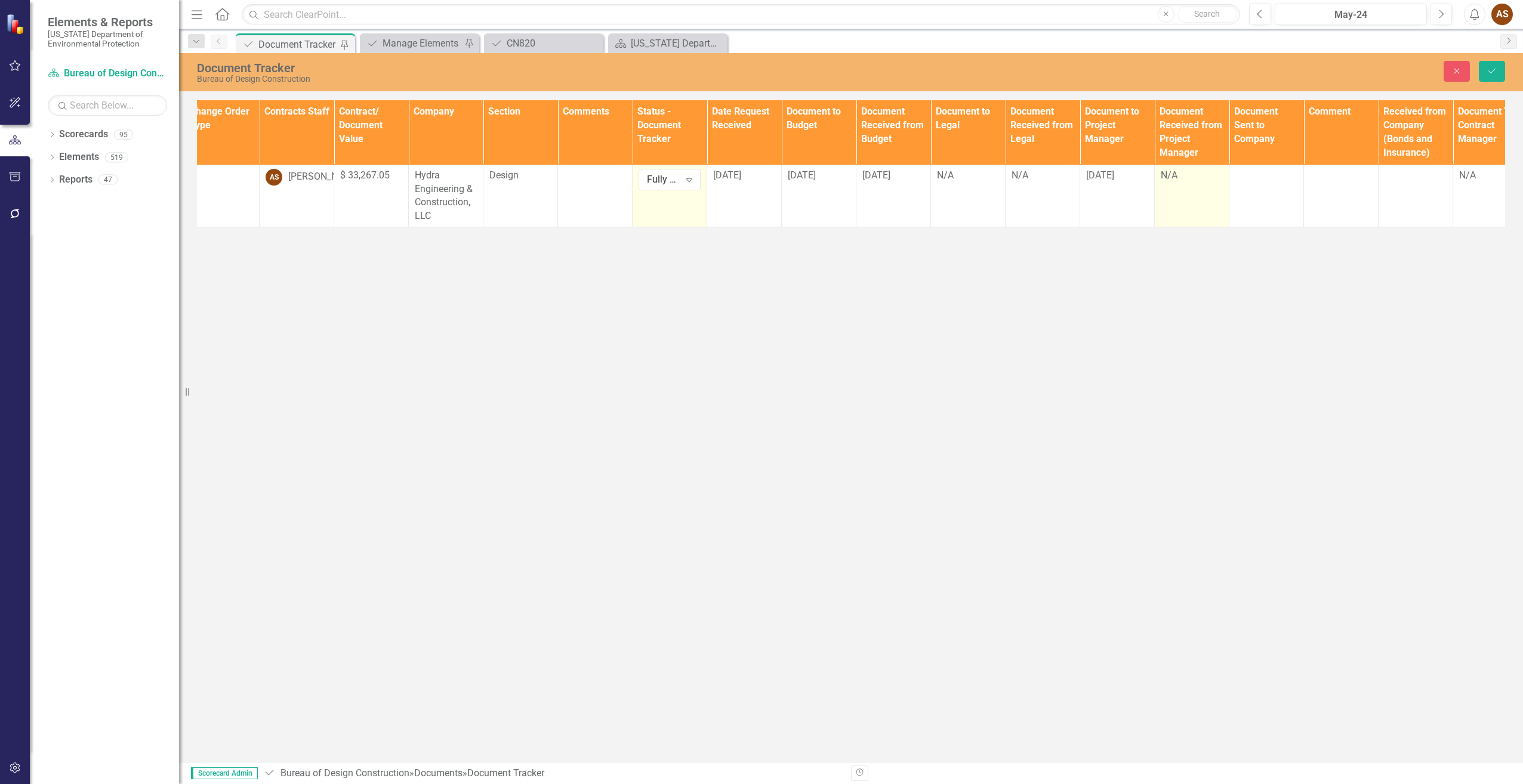
click at [1168, 180] on div "N/A" at bounding box center [1192, 175] width 62 height 14
click at [1168, 179] on div "N/A" at bounding box center [1192, 175] width 62 height 14
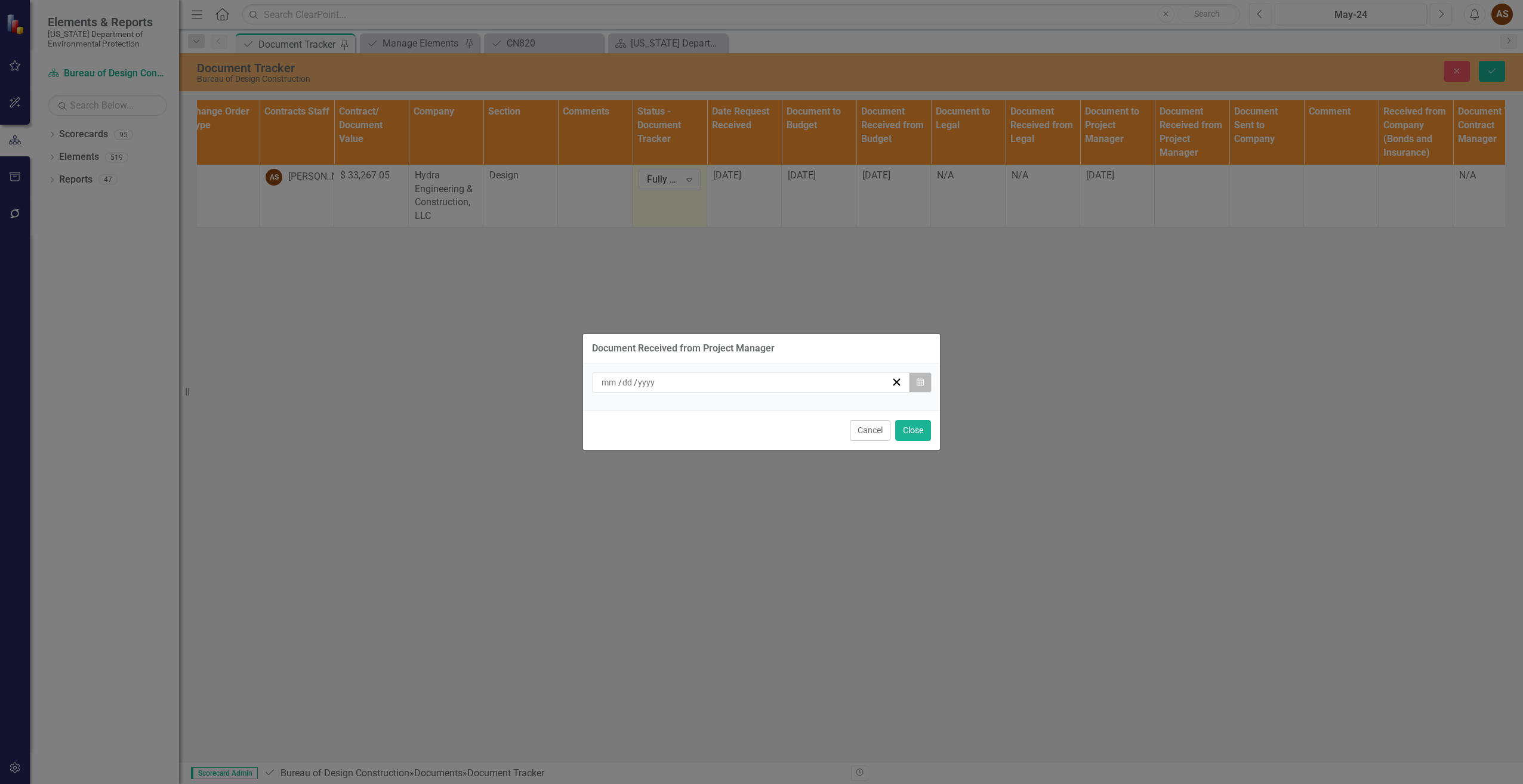
click at [917, 384] on icon "button" at bounding box center [921, 381] width 7 height 8
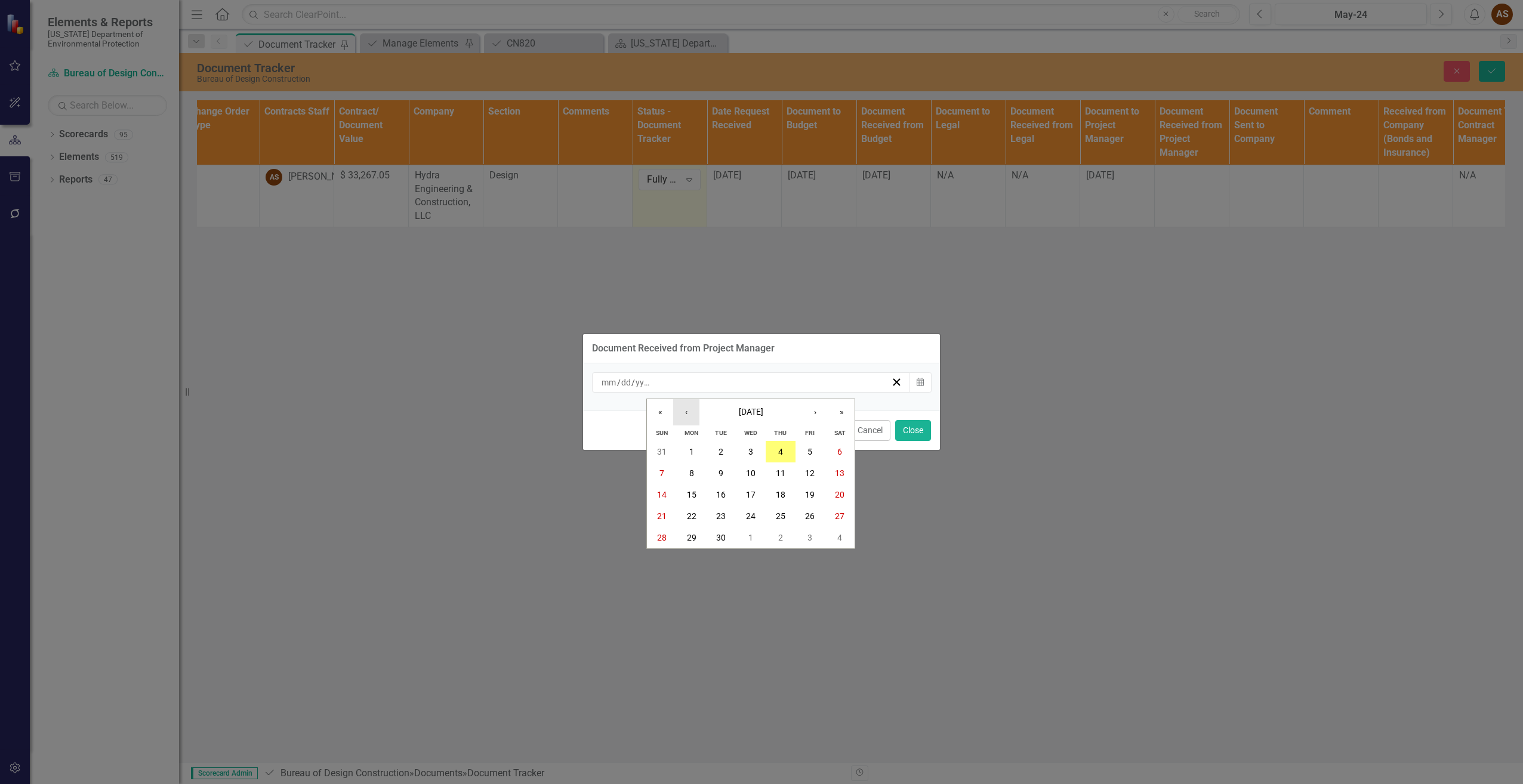
click at [690, 413] on button "‹" at bounding box center [686, 413] width 27 height 27
click at [806, 534] on abbr "29" at bounding box center [809, 537] width 10 height 10
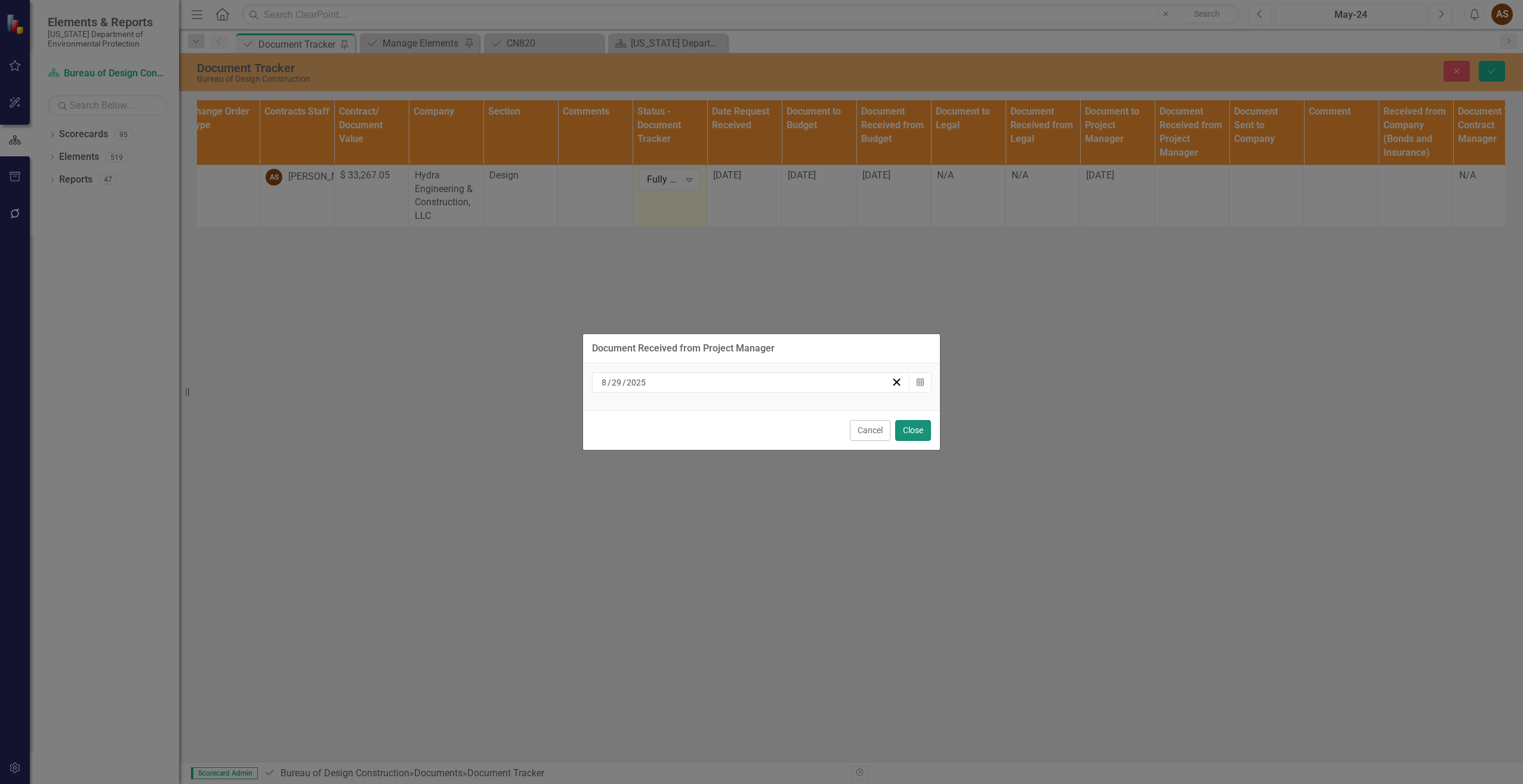
click at [913, 430] on button "Close" at bounding box center [913, 430] width 36 height 21
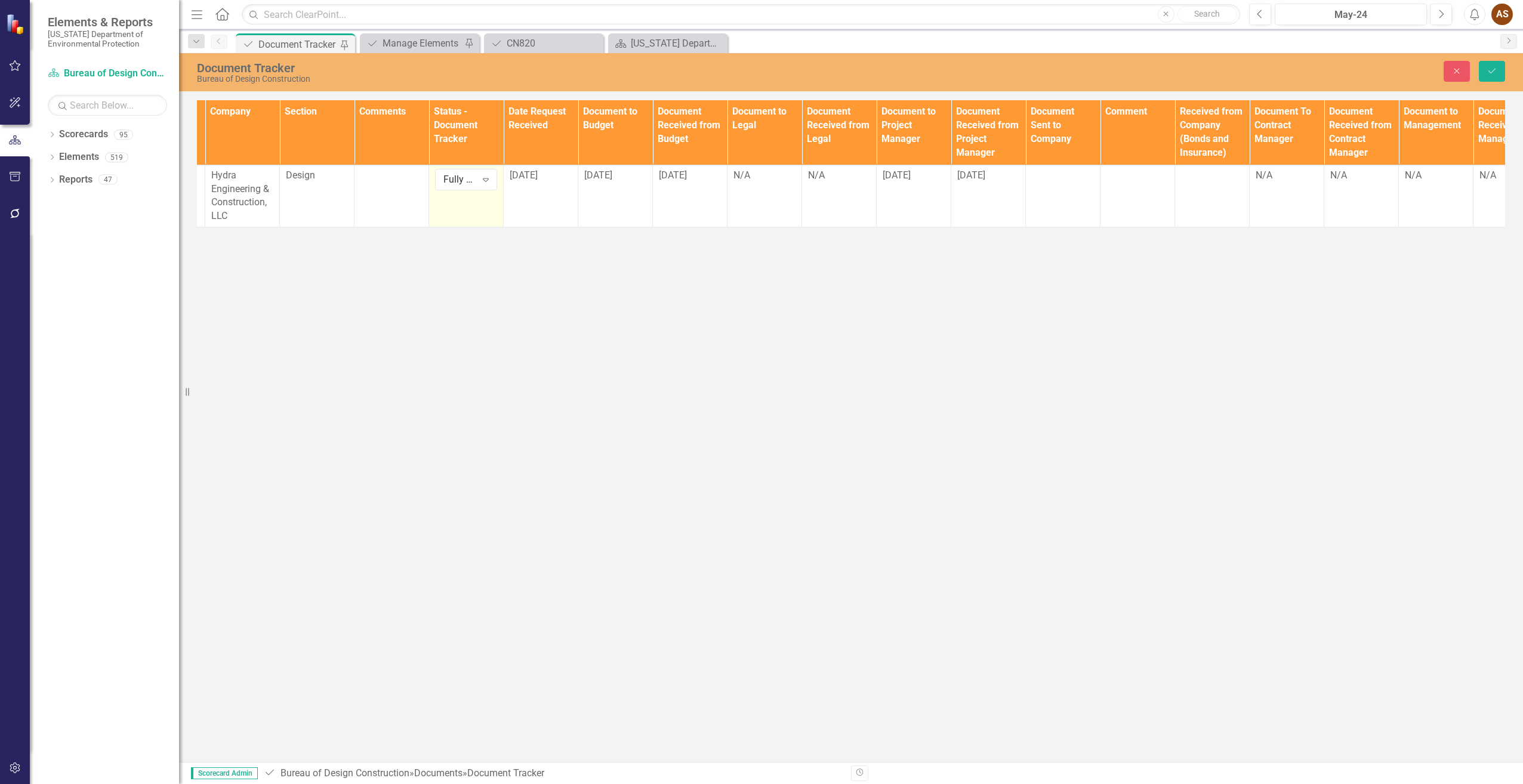
scroll to position [0, 519]
click at [1049, 195] on td at bounding box center [1059, 195] width 74 height 62
click at [1051, 184] on input "text" at bounding box center [1059, 180] width 62 height 22
type input "[DATE]"
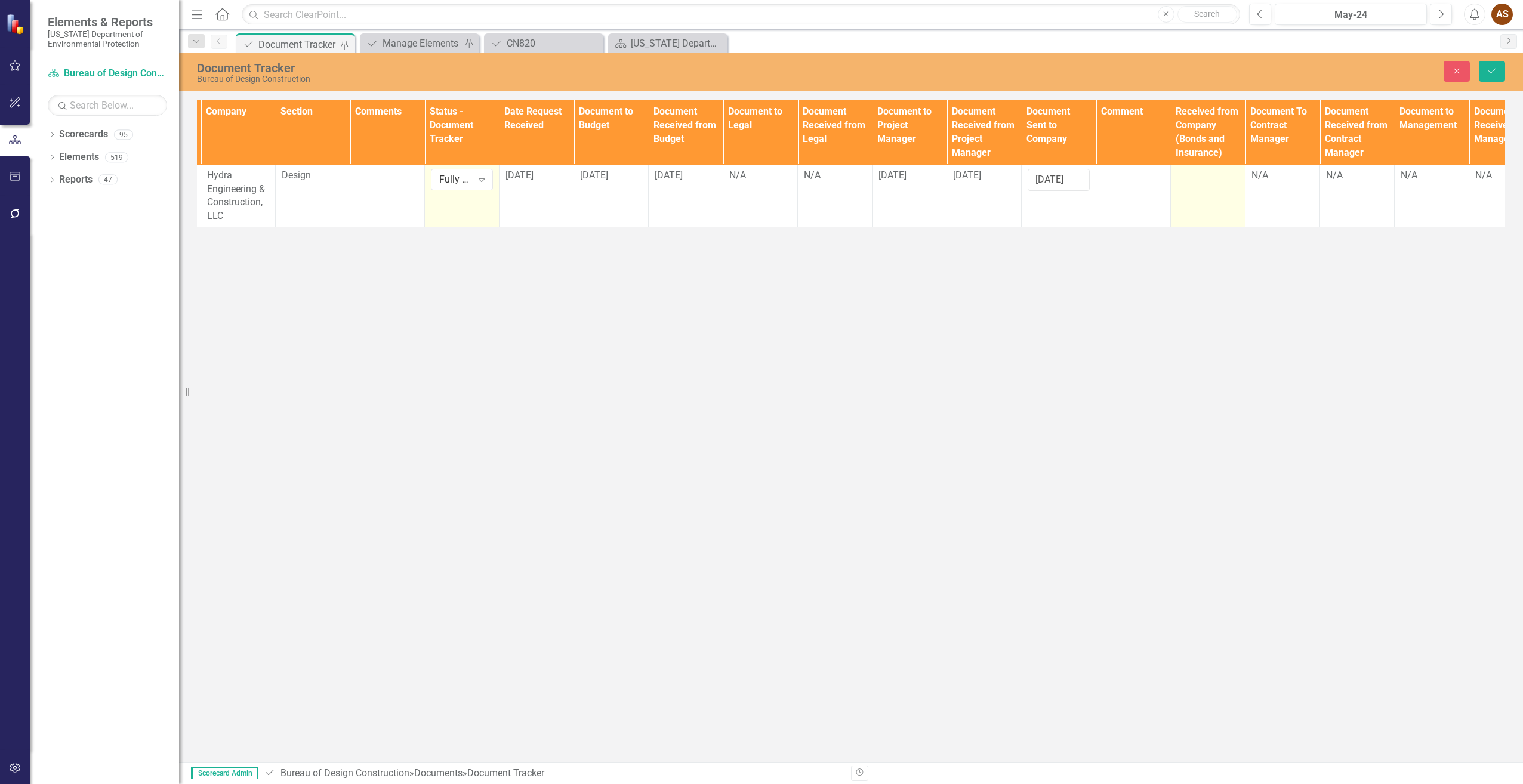
click at [1187, 192] on td at bounding box center [1207, 195] width 74 height 62
drag, startPoint x: 1187, startPoint y: 192, endPoint x: 1181, endPoint y: 178, distance: 15.2
click at [1181, 178] on input "text" at bounding box center [1207, 180] width 62 height 22
type input "[DATE]"
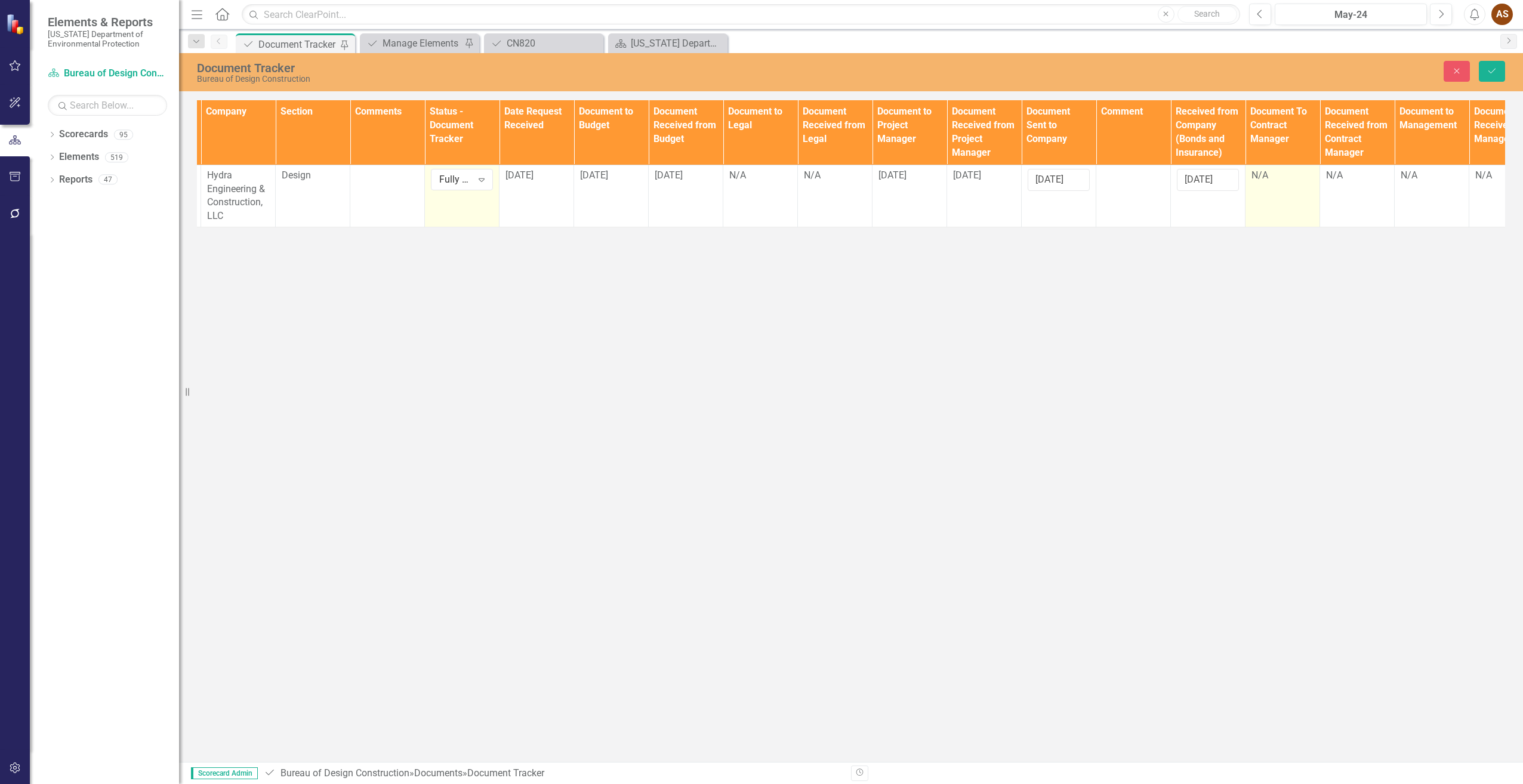
click at [1264, 178] on div "N/A" at bounding box center [1283, 175] width 62 height 14
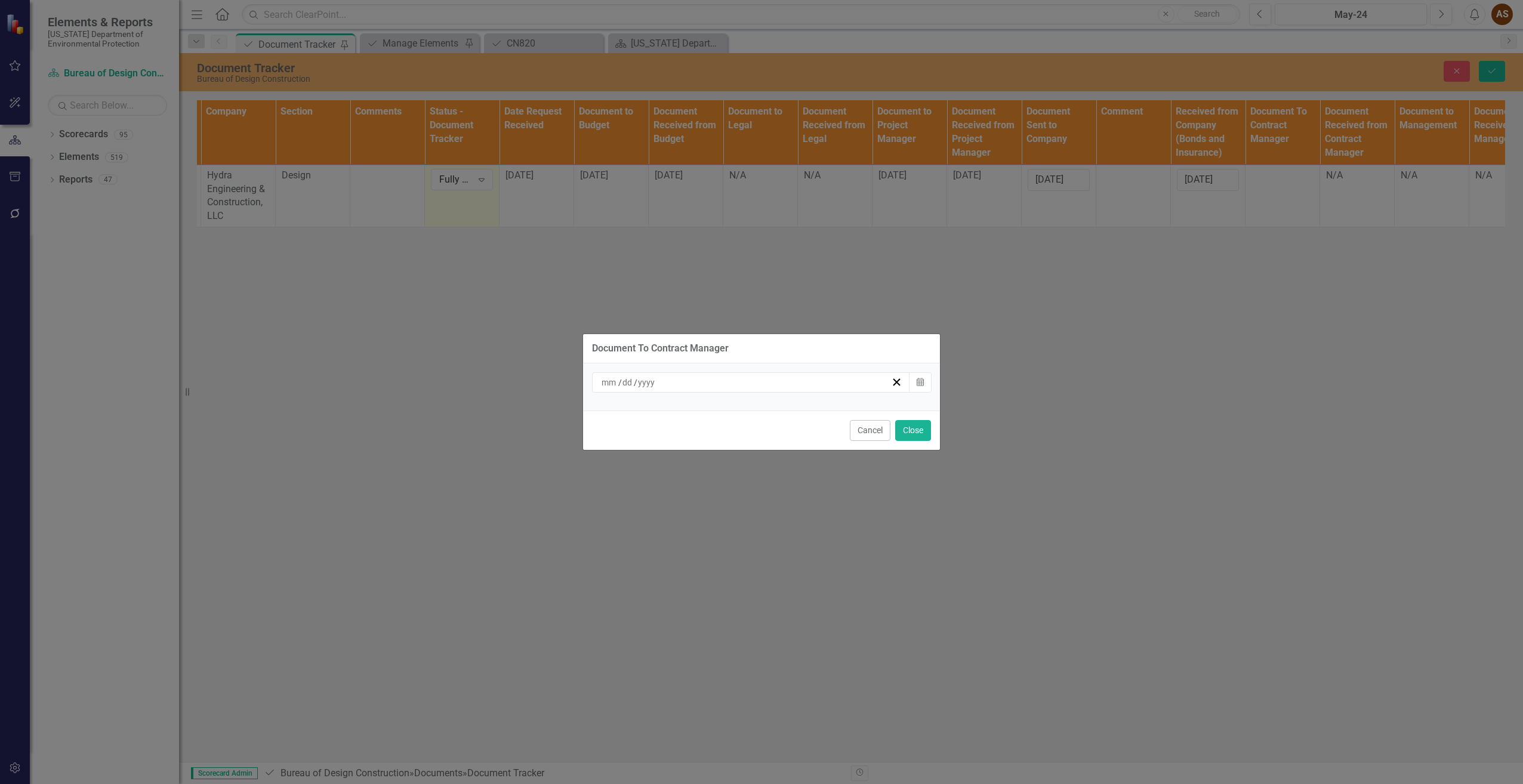
click at [933, 381] on div "/ / Calendar" at bounding box center [762, 387] width 357 height 47
click at [922, 382] on icon "button" at bounding box center [921, 381] width 7 height 8
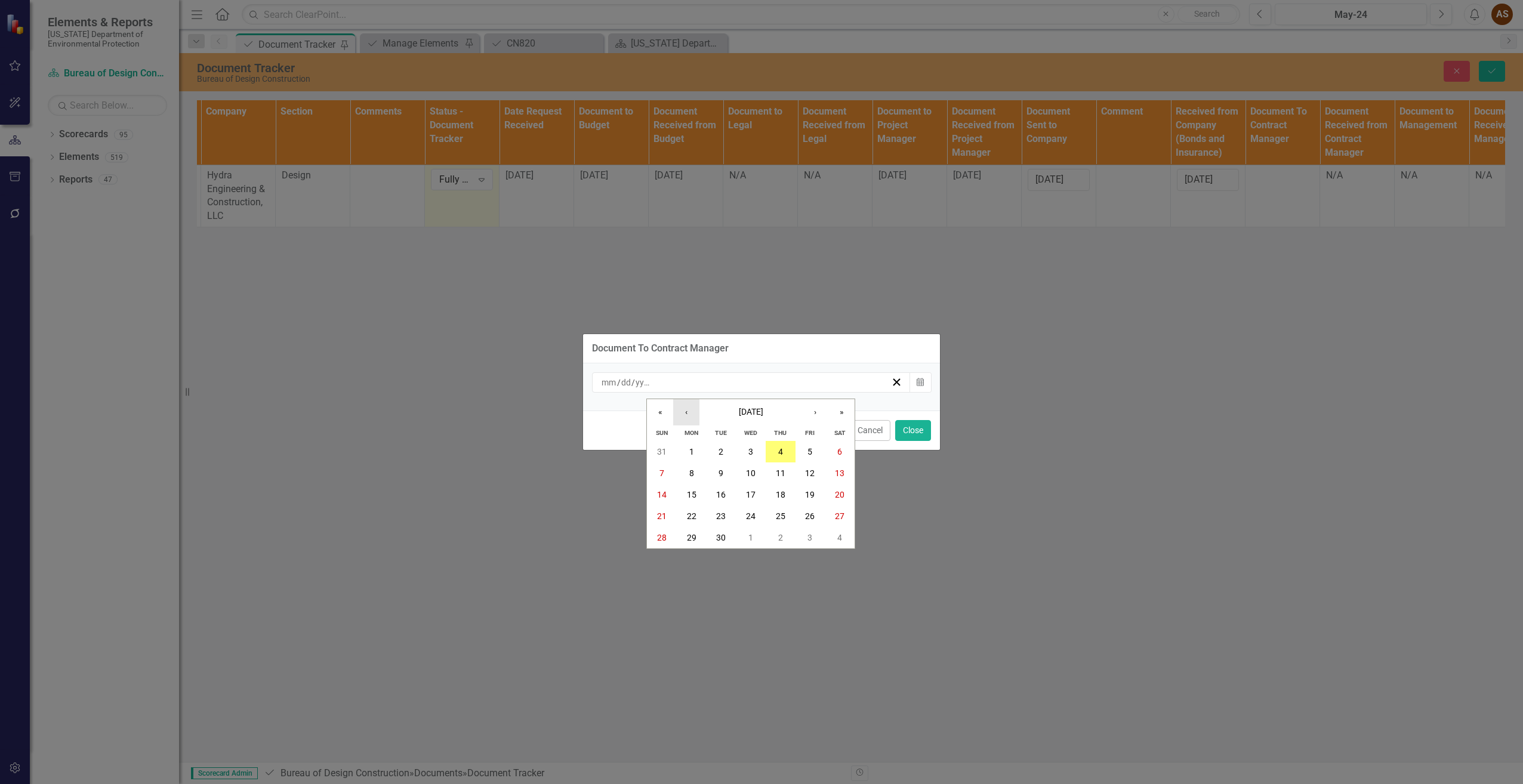
click at [696, 407] on button "‹" at bounding box center [686, 413] width 27 height 27
click at [805, 536] on abbr "29" at bounding box center [809, 537] width 10 height 10
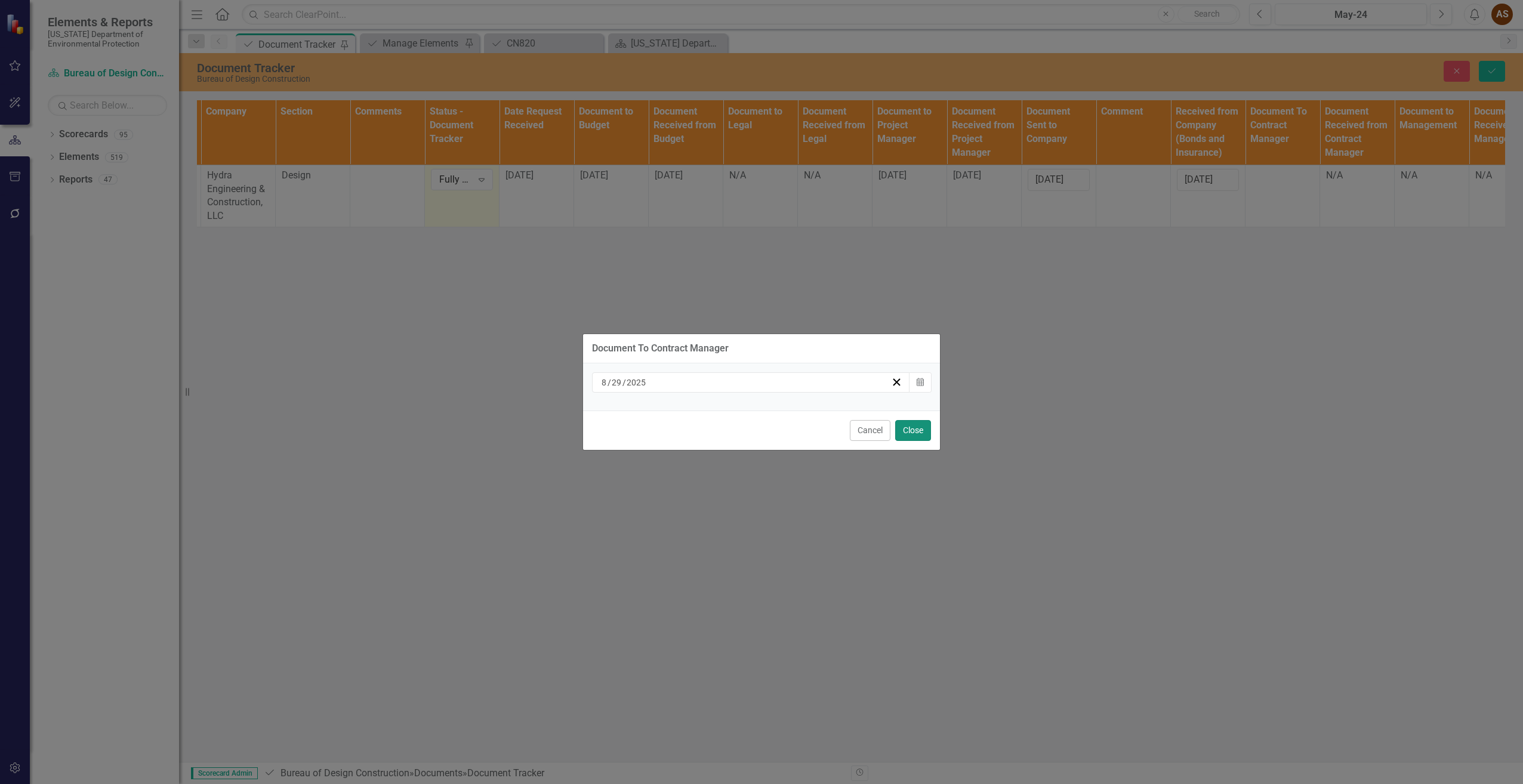
click at [913, 434] on button "Close" at bounding box center [913, 430] width 36 height 21
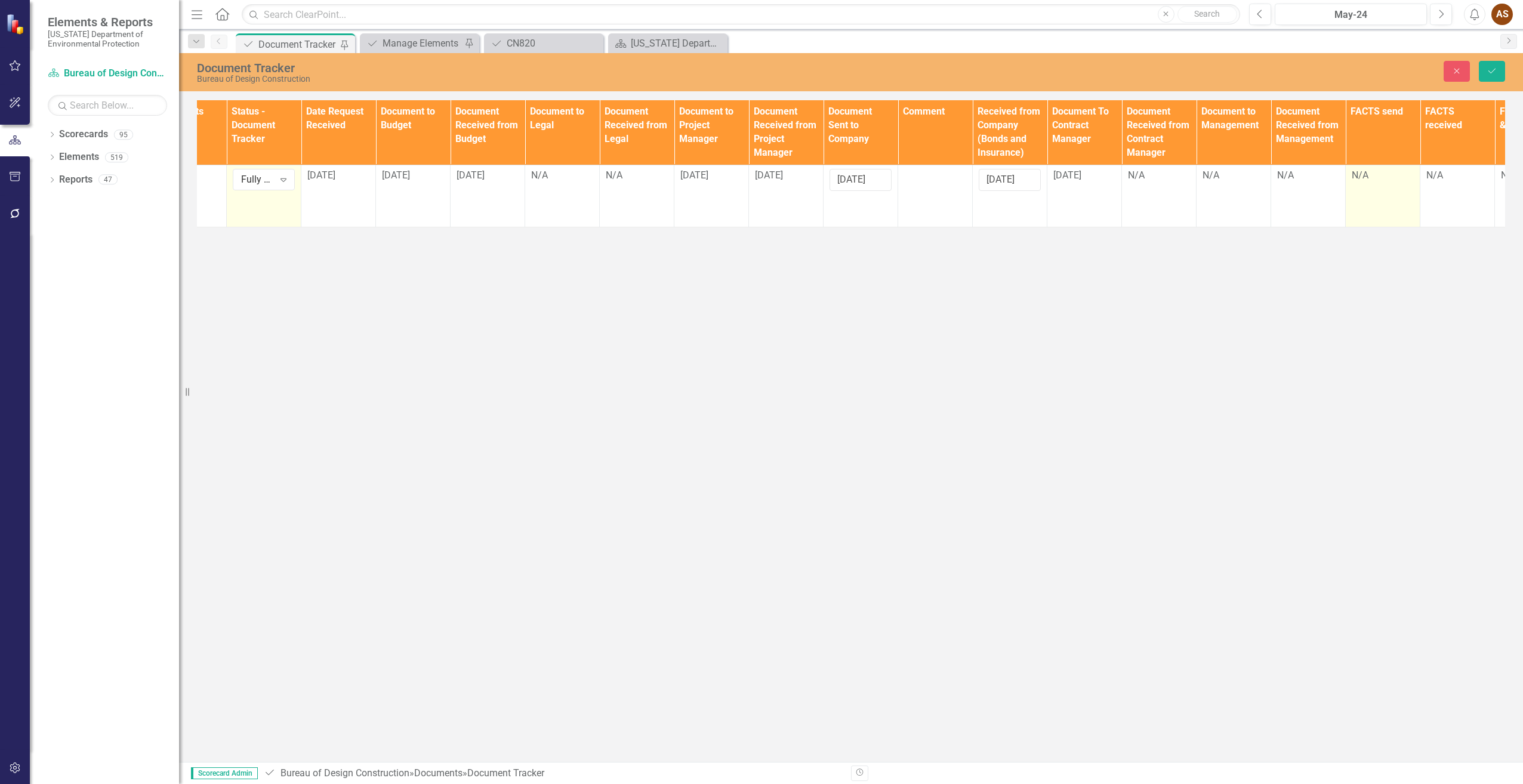
scroll to position [0, 719]
click at [1153, 186] on td "N/A" at bounding box center [1156, 195] width 74 height 62
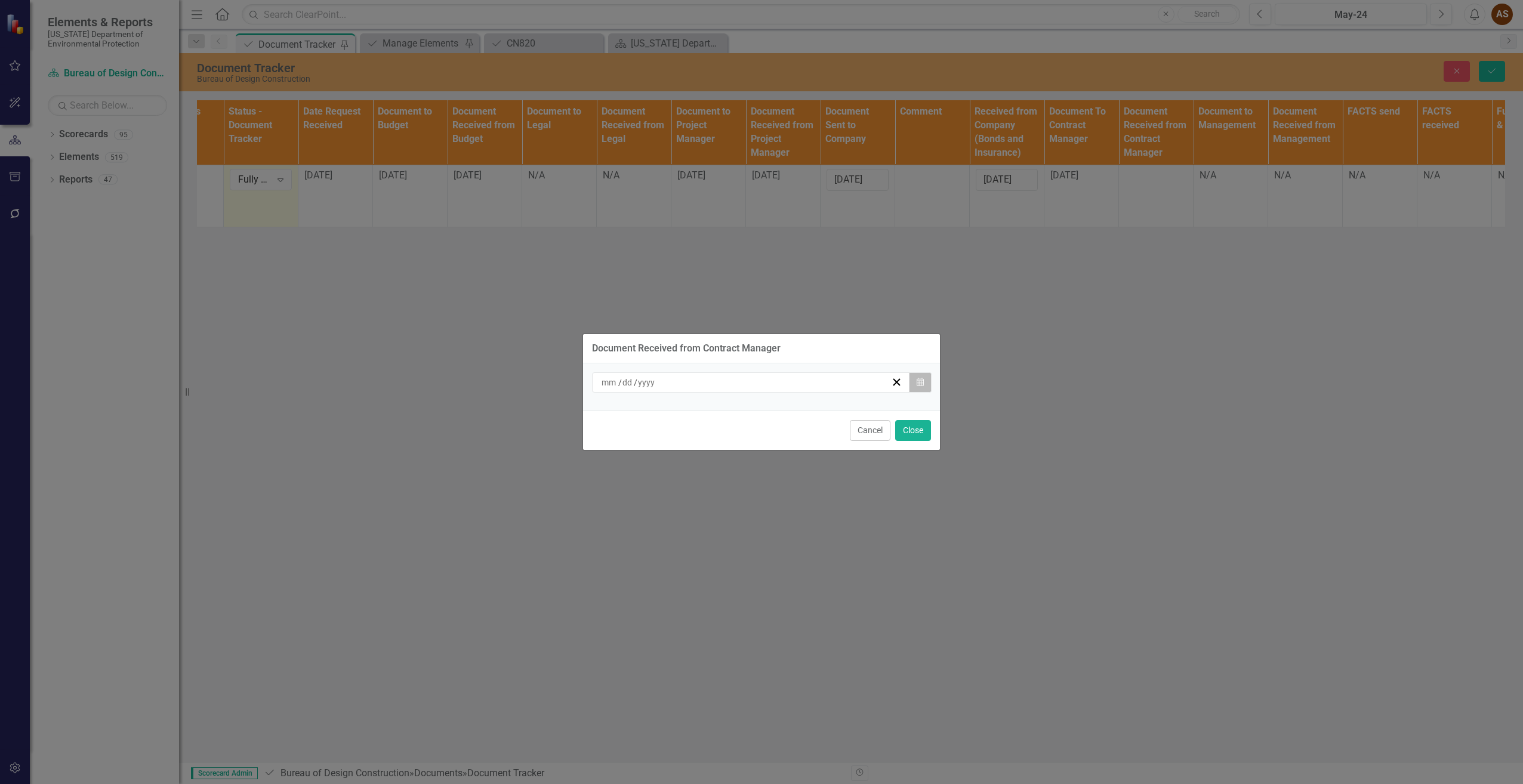
click at [919, 384] on icon "Calendar" at bounding box center [921, 382] width 7 height 8
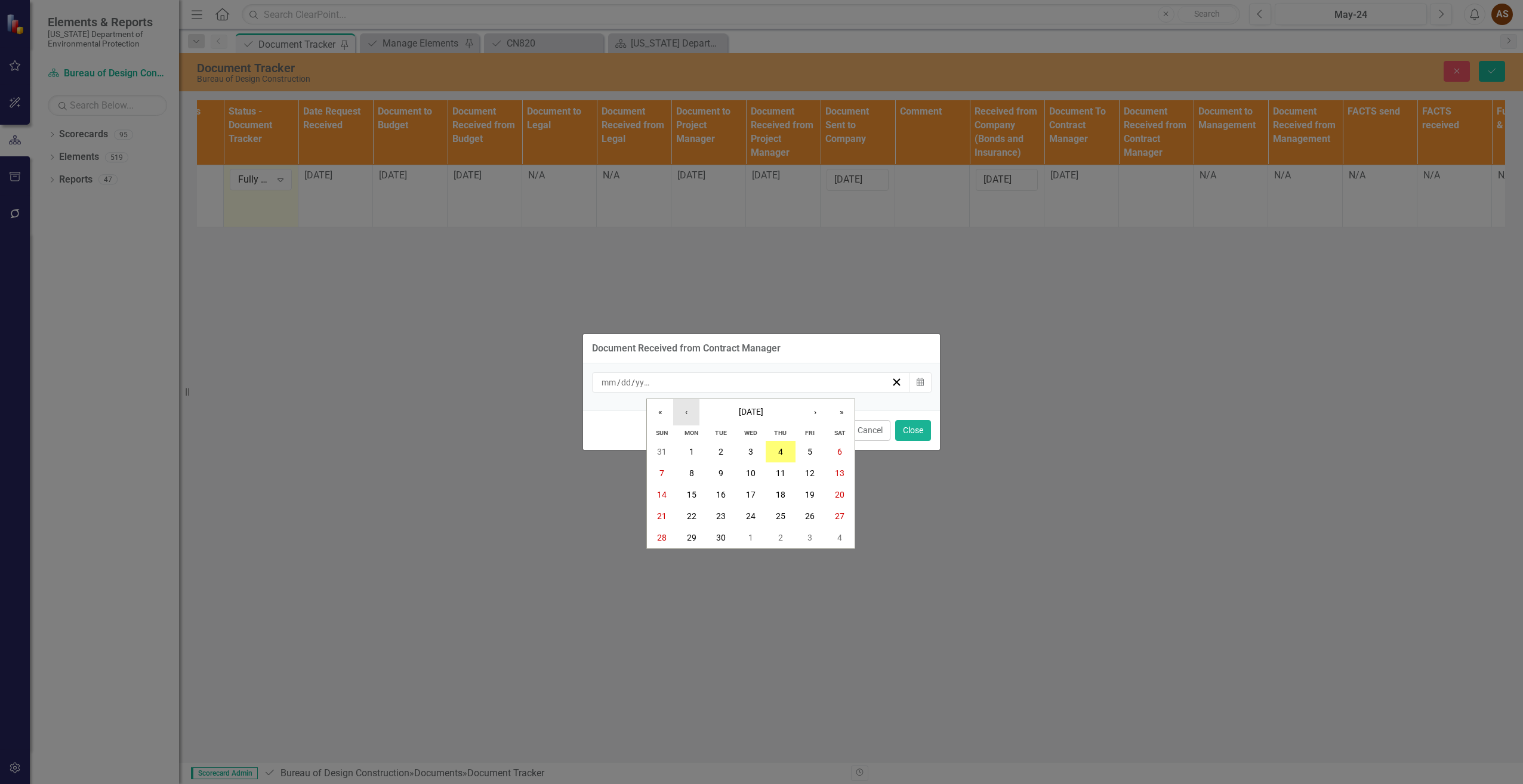
click at [685, 416] on button "‹" at bounding box center [686, 413] width 27 height 27
click at [807, 533] on abbr "29" at bounding box center [809, 537] width 10 height 10
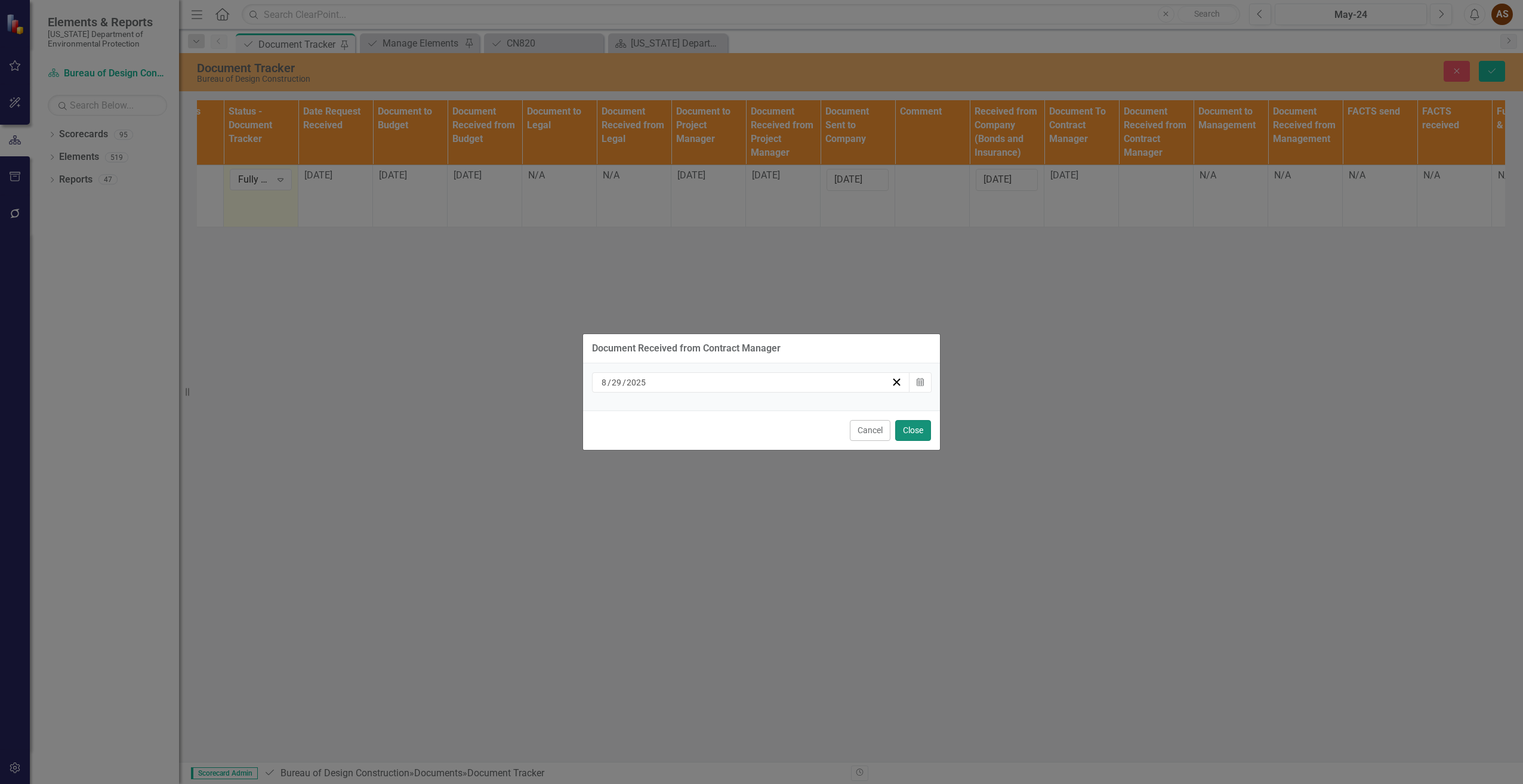
click at [910, 424] on button "Close" at bounding box center [913, 430] width 36 height 21
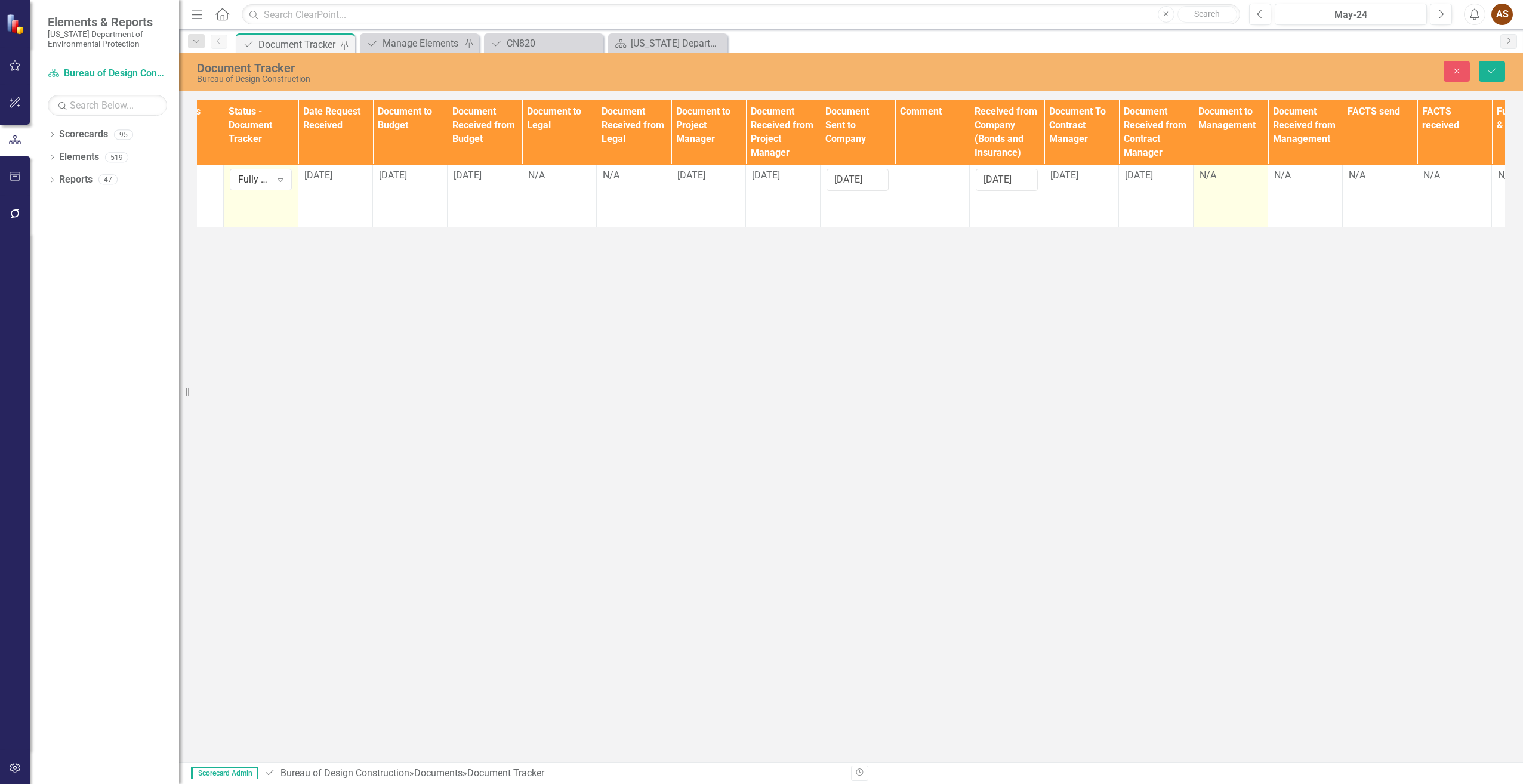
click at [1231, 183] on div "N/A" at bounding box center [1230, 175] width 62 height 14
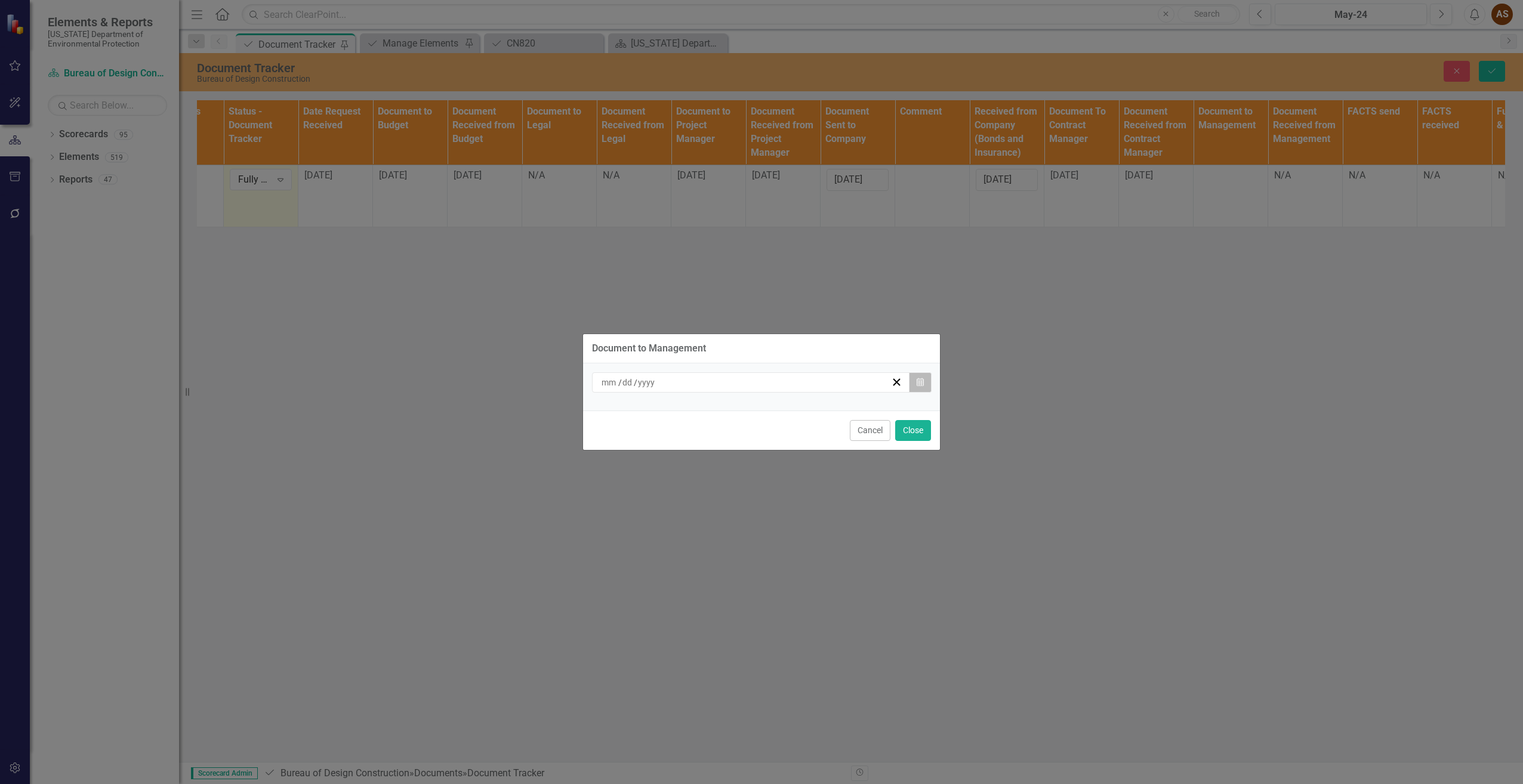
click at [920, 378] on icon "Calendar" at bounding box center [921, 382] width 7 height 8
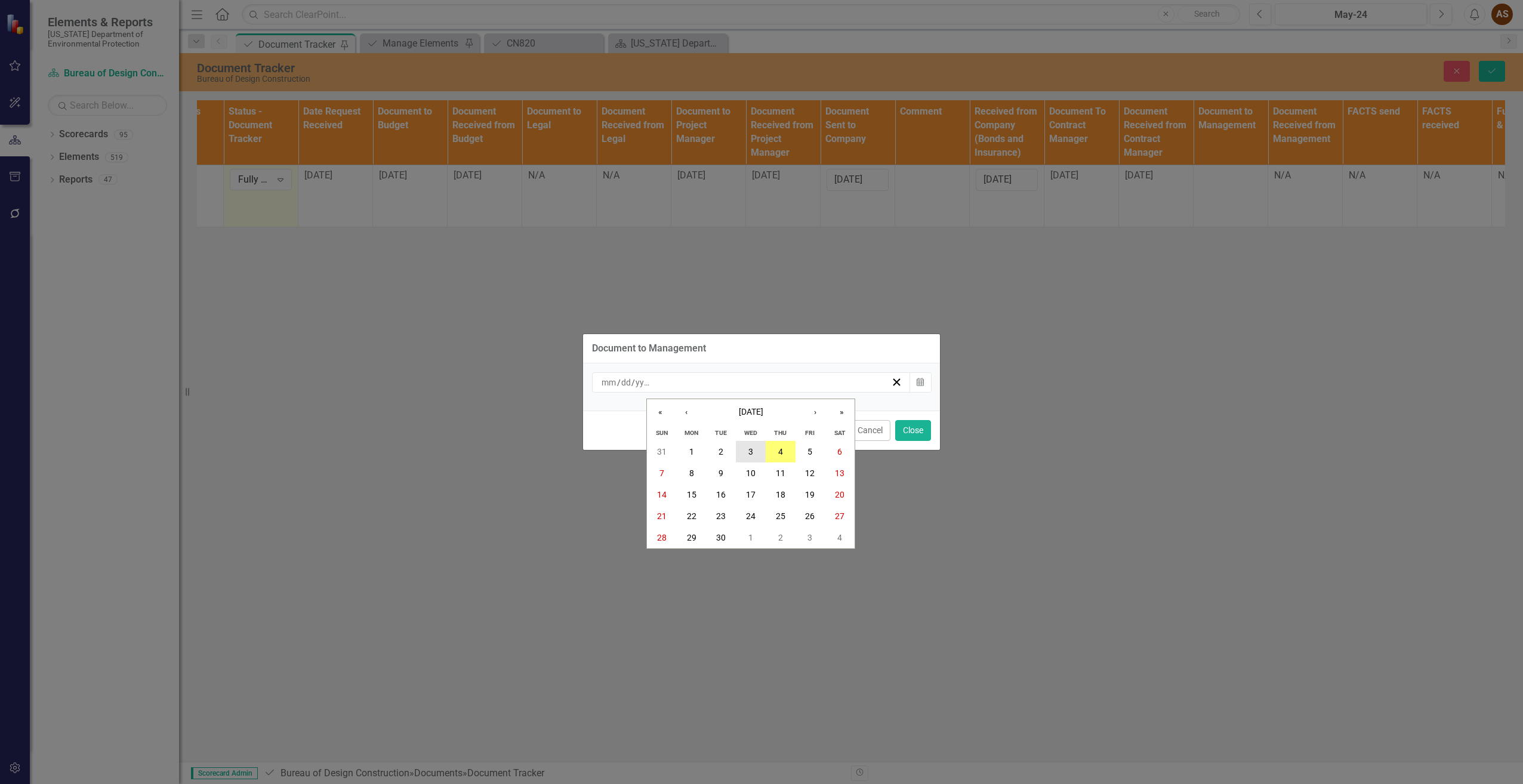
click at [757, 449] on button "3" at bounding box center [750, 451] width 29 height 21
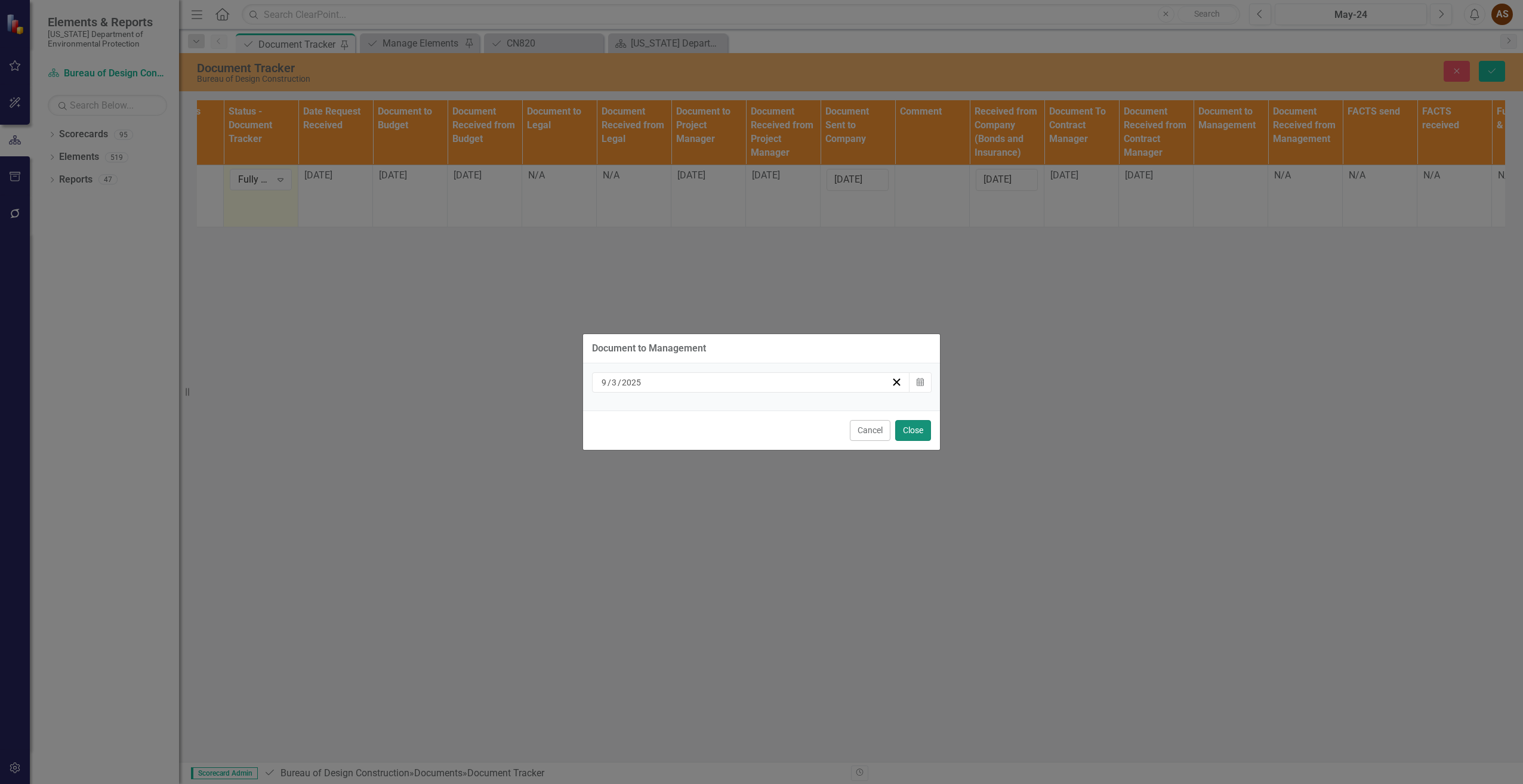
click at [924, 431] on button "Close" at bounding box center [913, 430] width 36 height 21
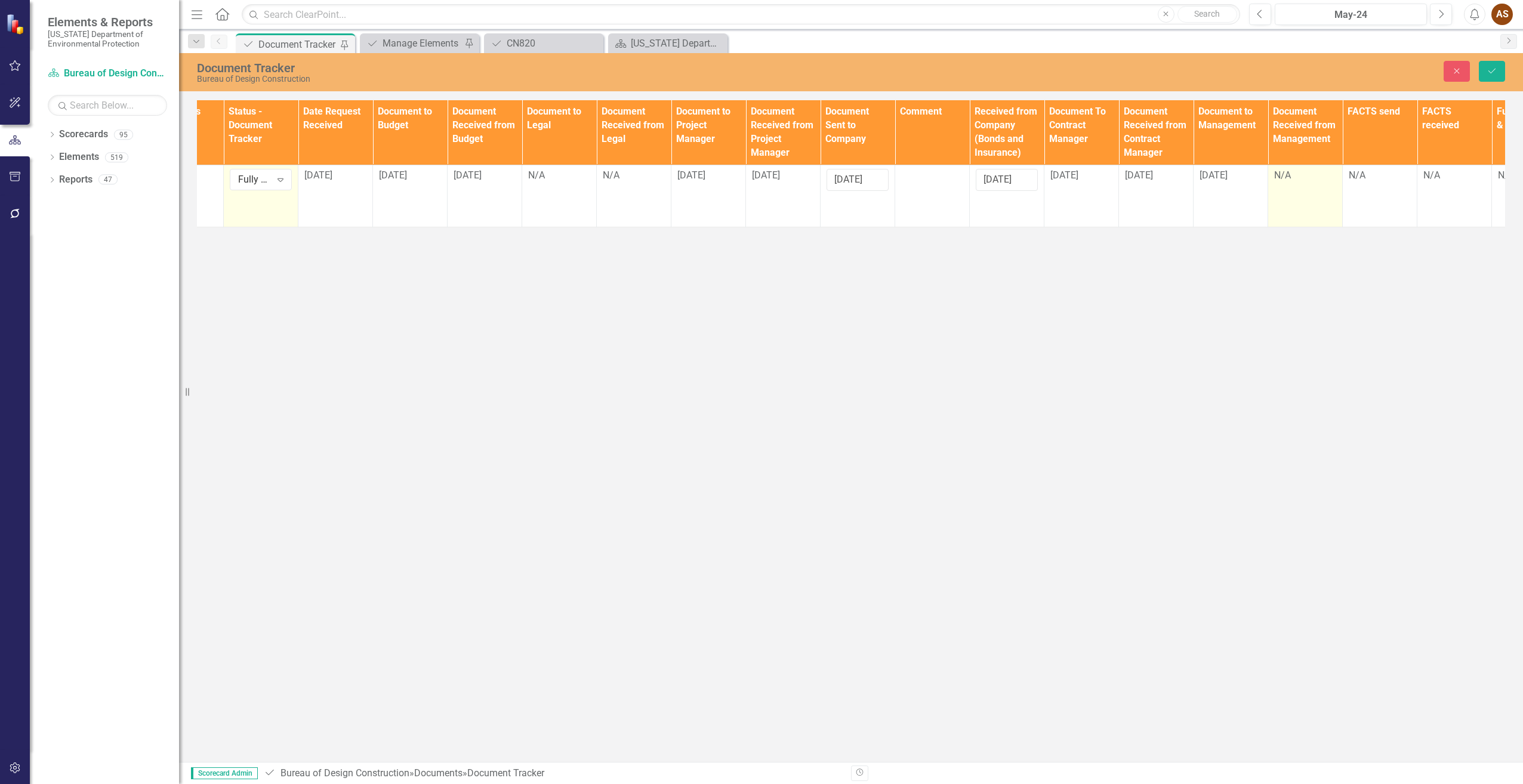
click at [1296, 186] on td "N/A" at bounding box center [1305, 195] width 74 height 62
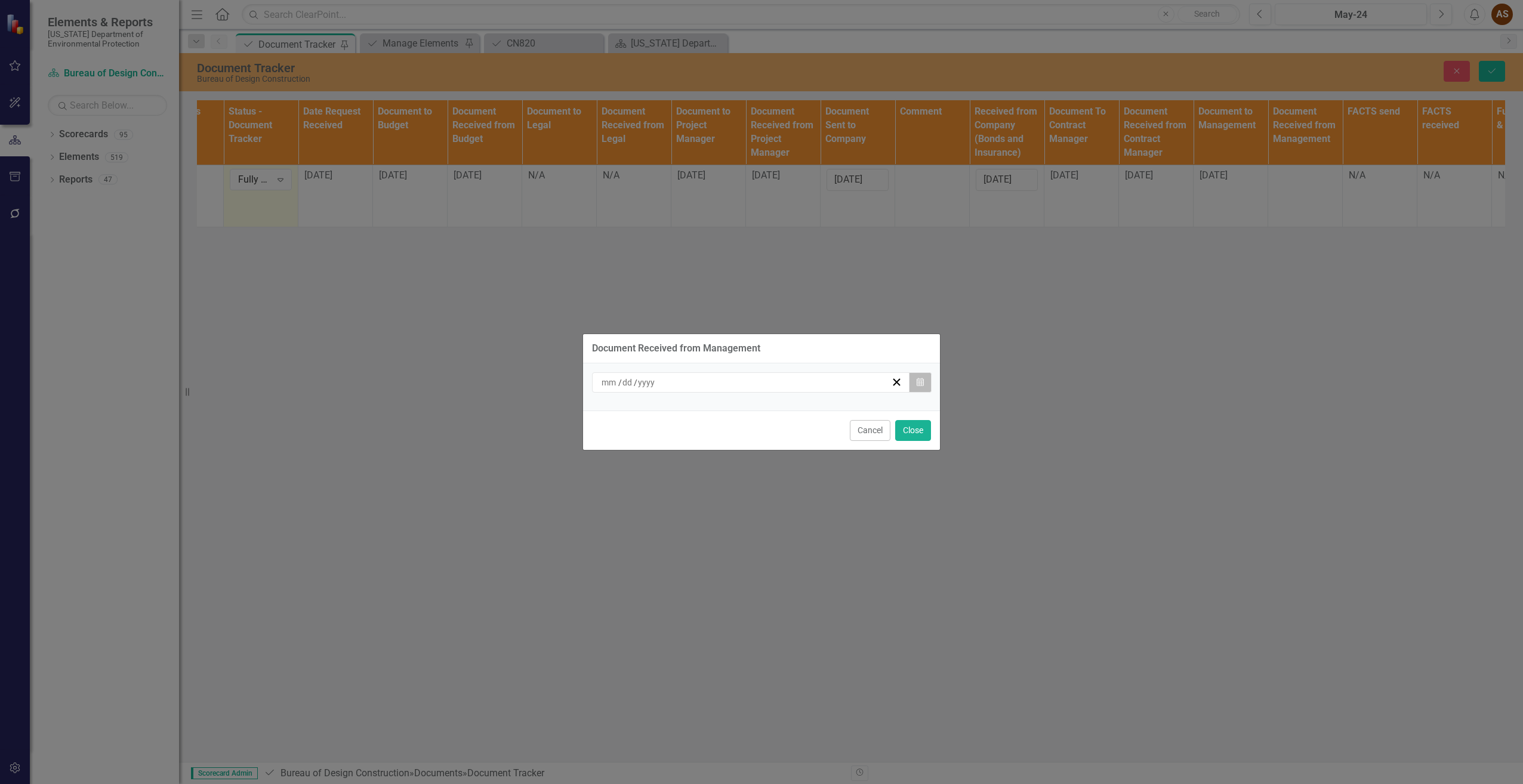
click at [920, 382] on icon "button" at bounding box center [921, 381] width 7 height 8
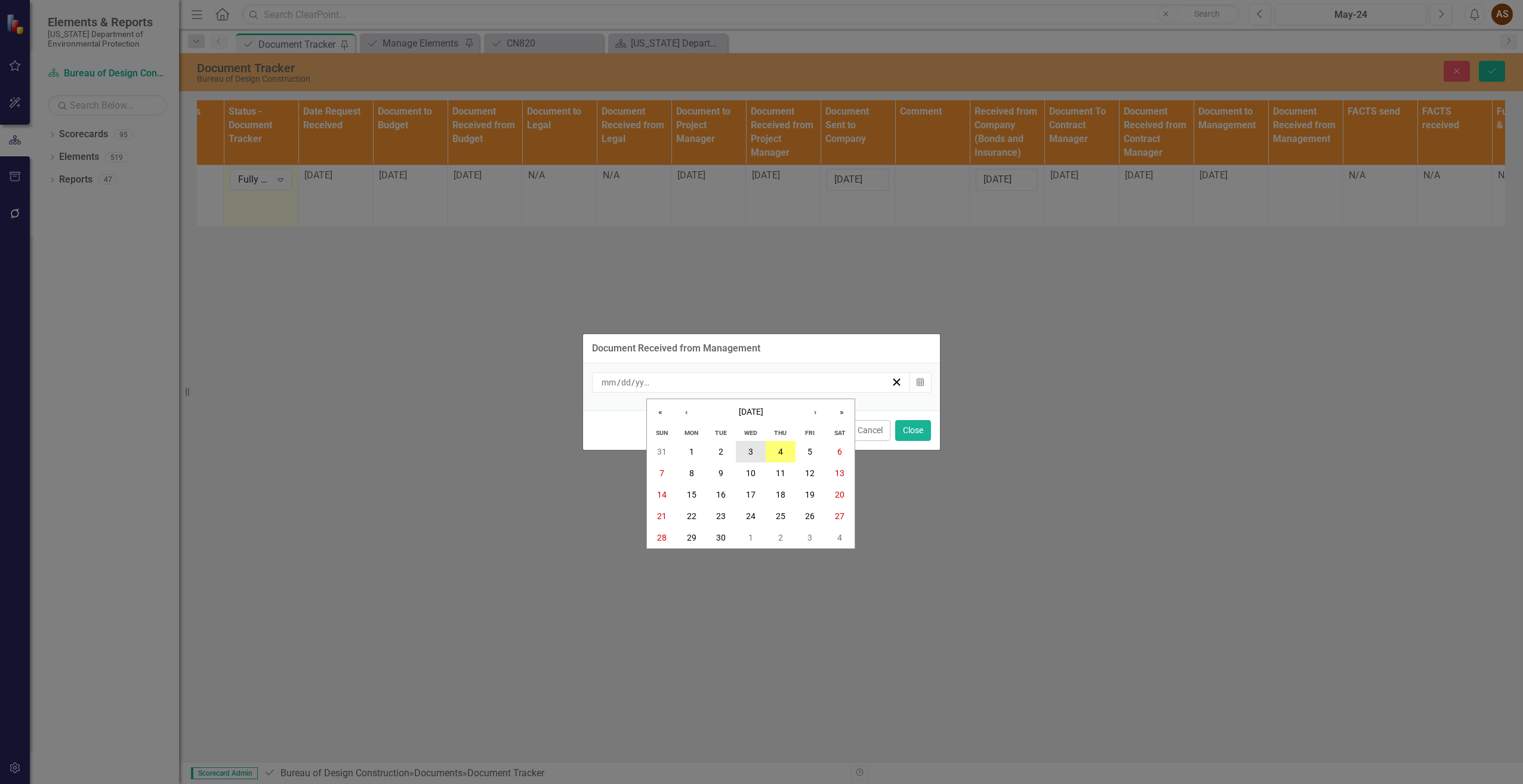
click at [755, 452] on button "3" at bounding box center [750, 451] width 29 height 21
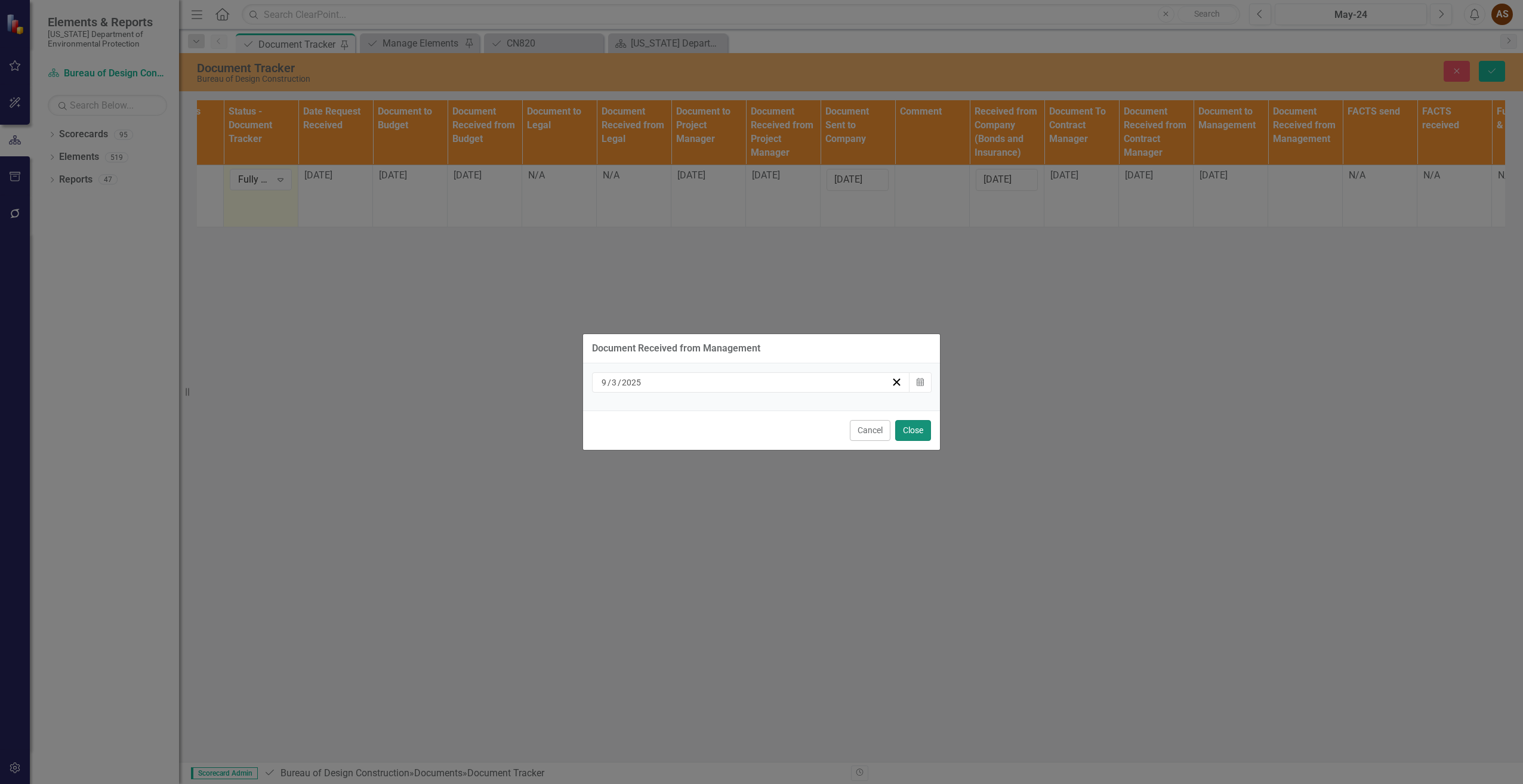
click at [916, 427] on button "Close" at bounding box center [913, 430] width 36 height 21
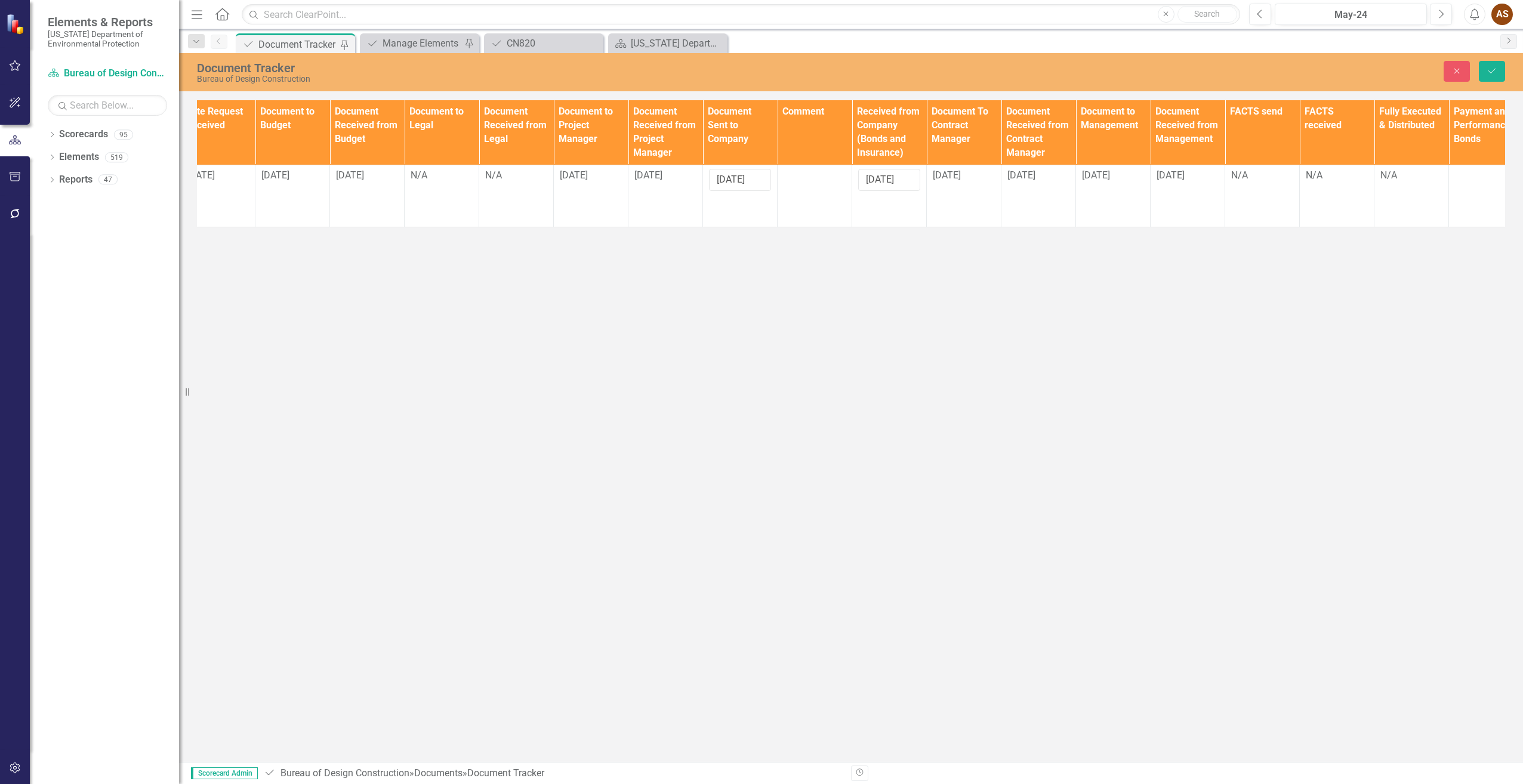
scroll to position [0, 856]
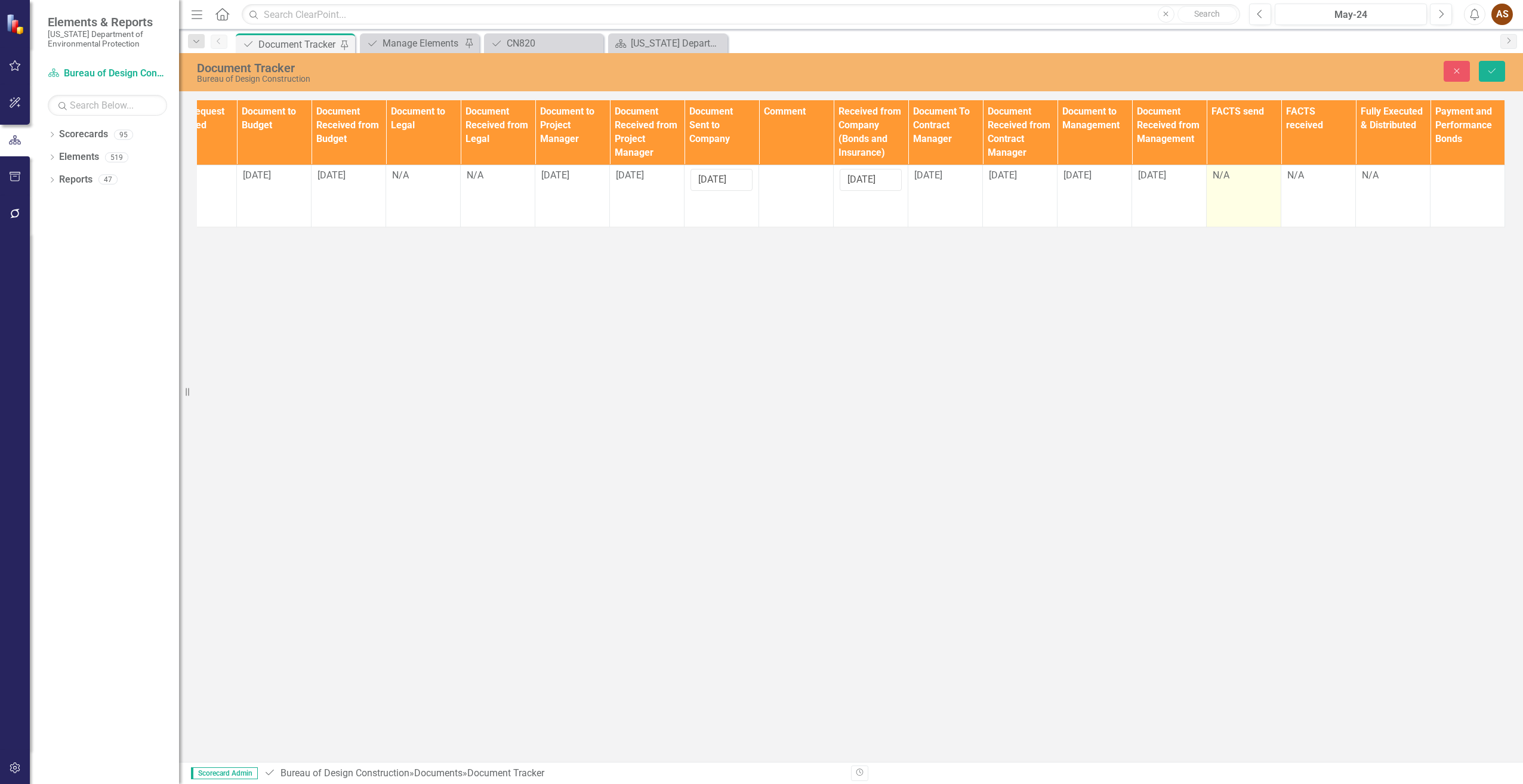
click at [1233, 185] on td "N/A" at bounding box center [1244, 195] width 74 height 62
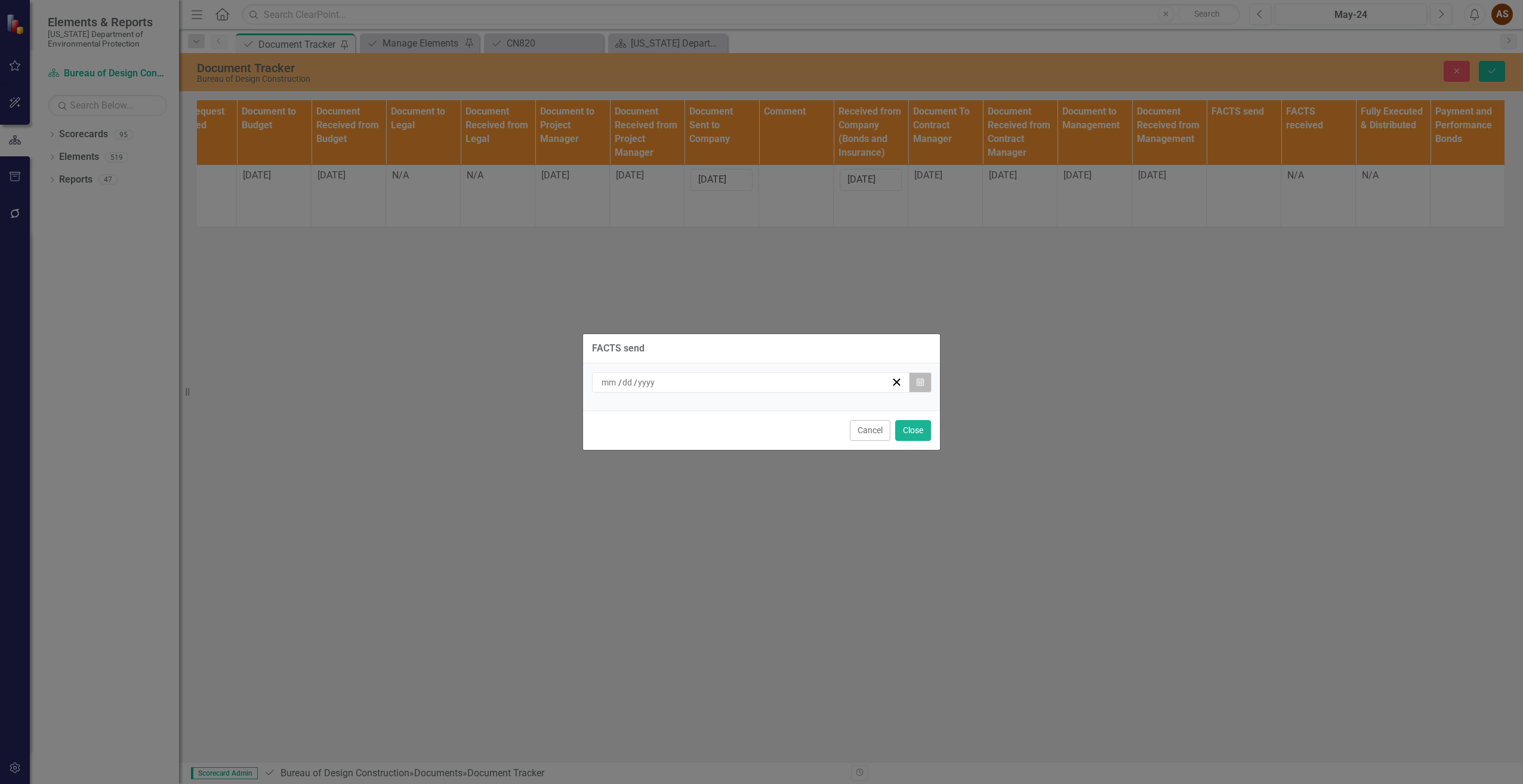
click at [920, 383] on icon "Calendar" at bounding box center [921, 382] width 7 height 8
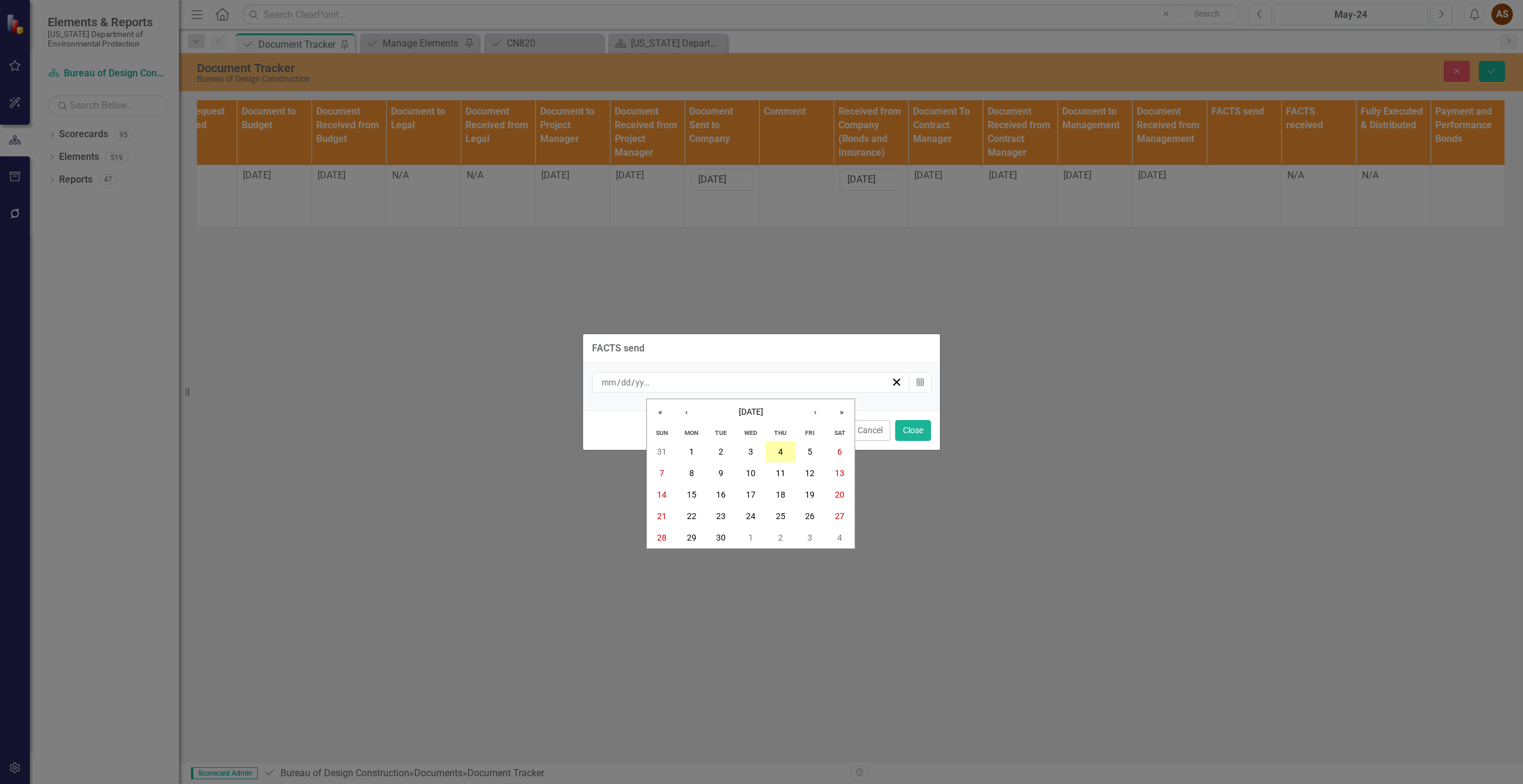
click at [785, 452] on button "4" at bounding box center [781, 451] width 29 height 21
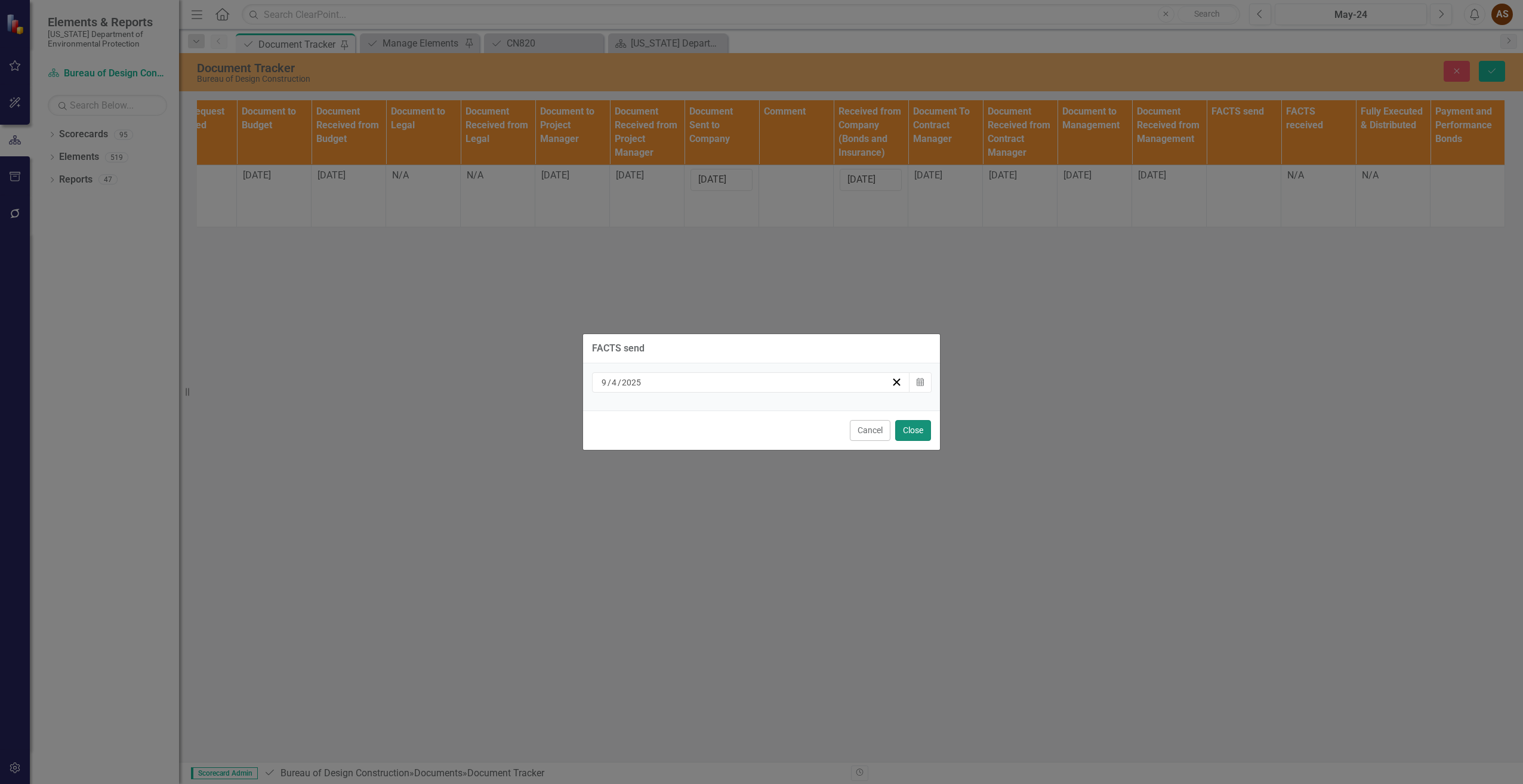
click at [917, 431] on button "Close" at bounding box center [913, 430] width 36 height 21
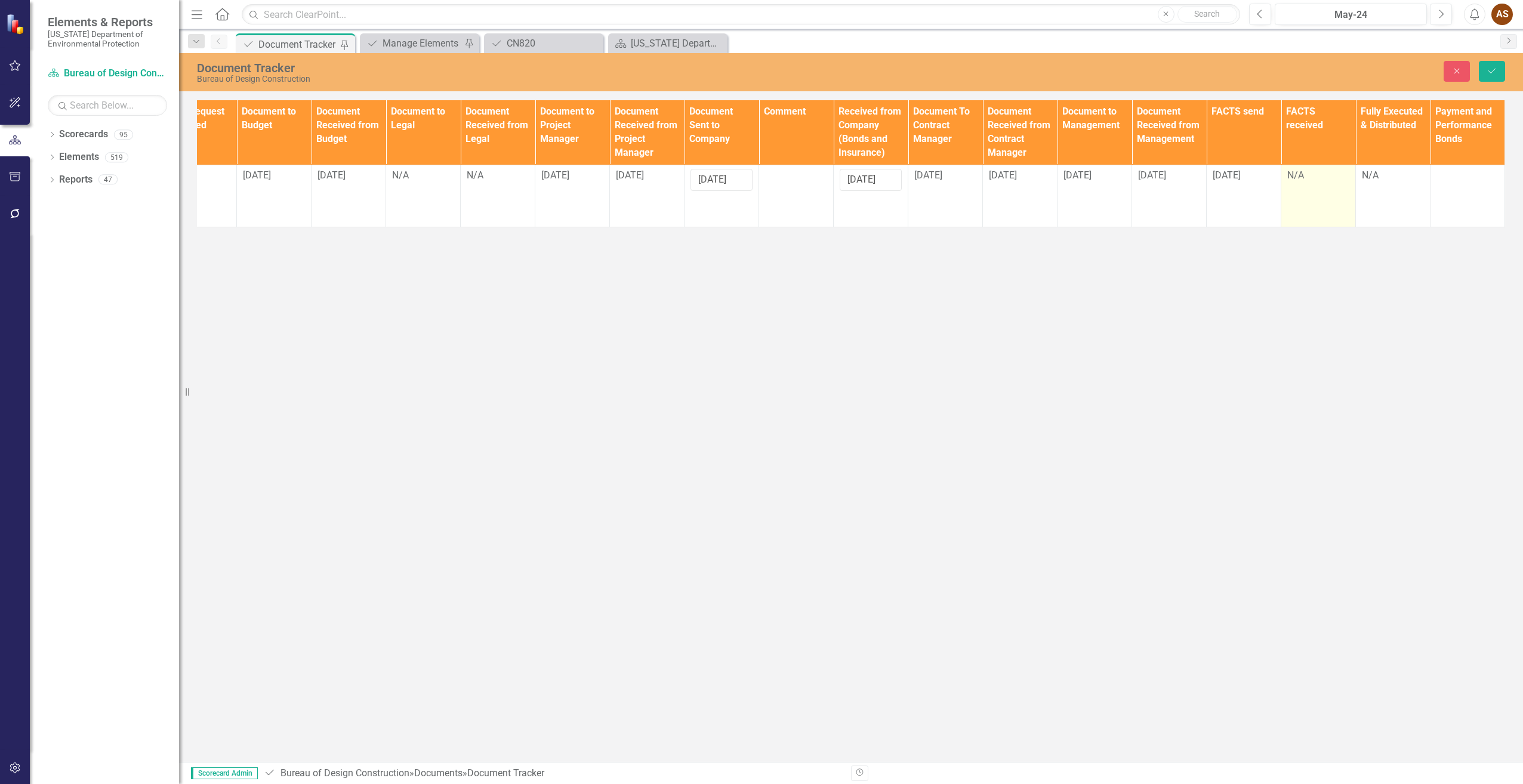
click at [1306, 177] on div "N/A" at bounding box center [1318, 175] width 62 height 14
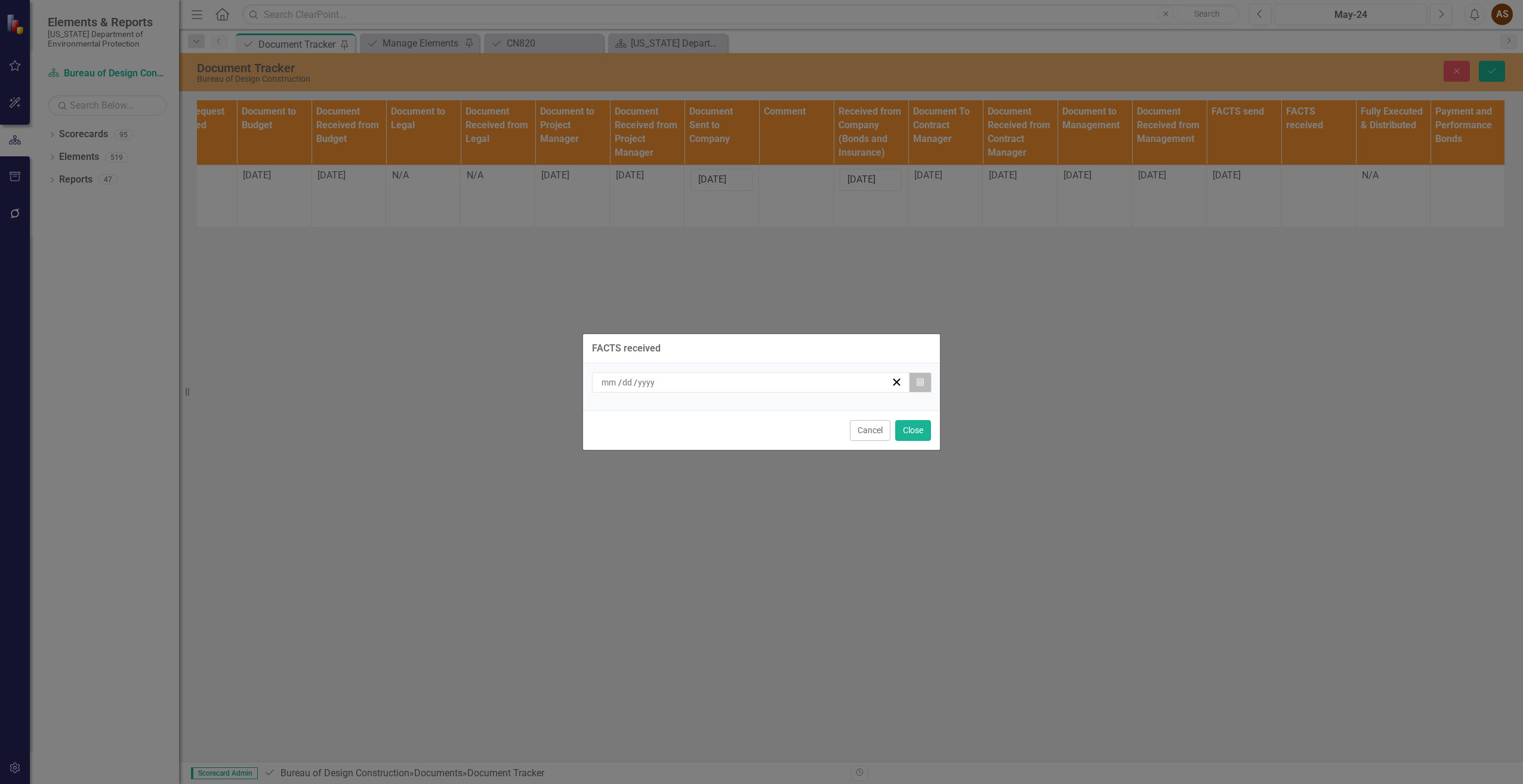
click at [923, 377] on button "Calendar" at bounding box center [920, 382] width 23 height 21
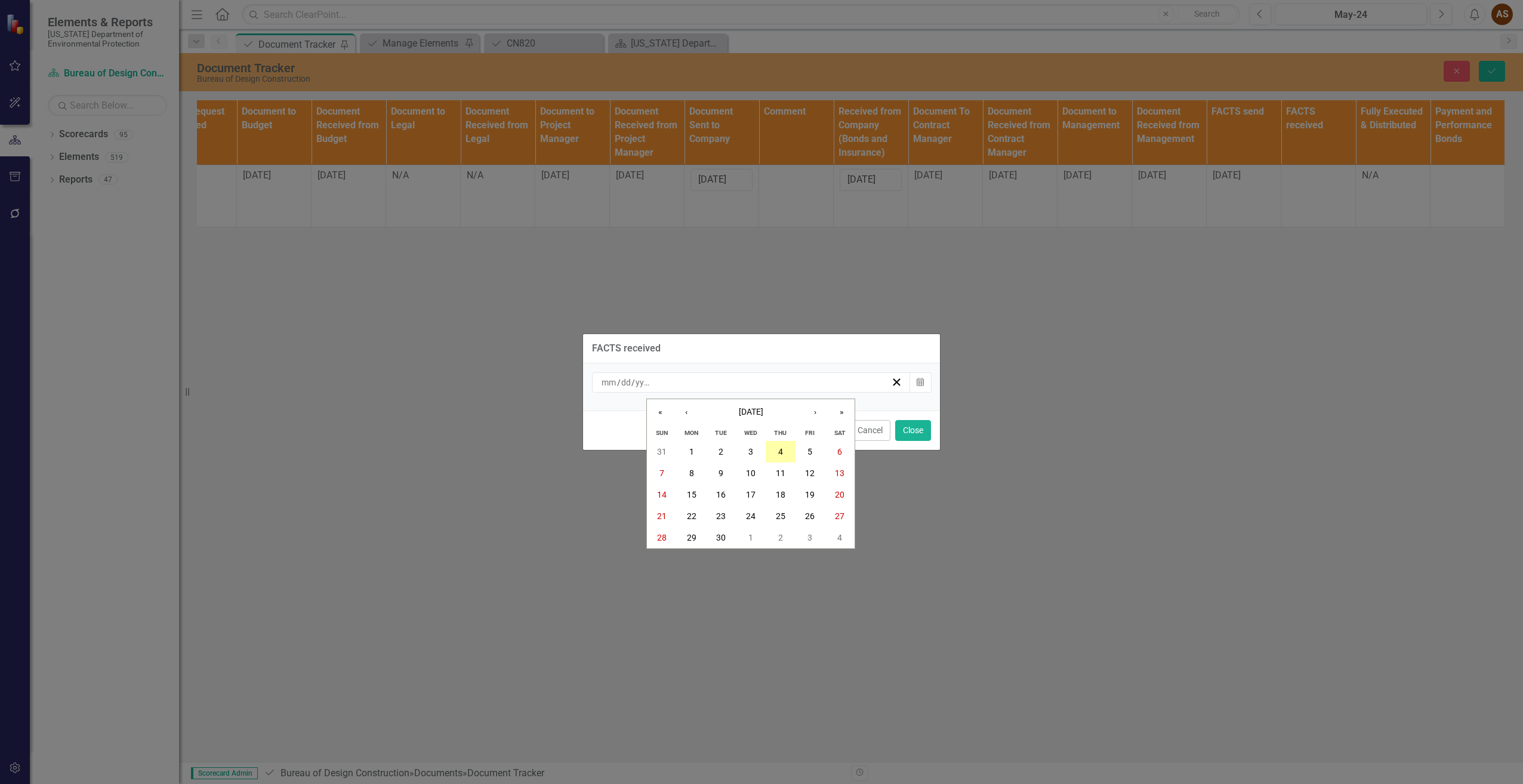
click at [779, 447] on abbr "4" at bounding box center [781, 451] width 4 height 10
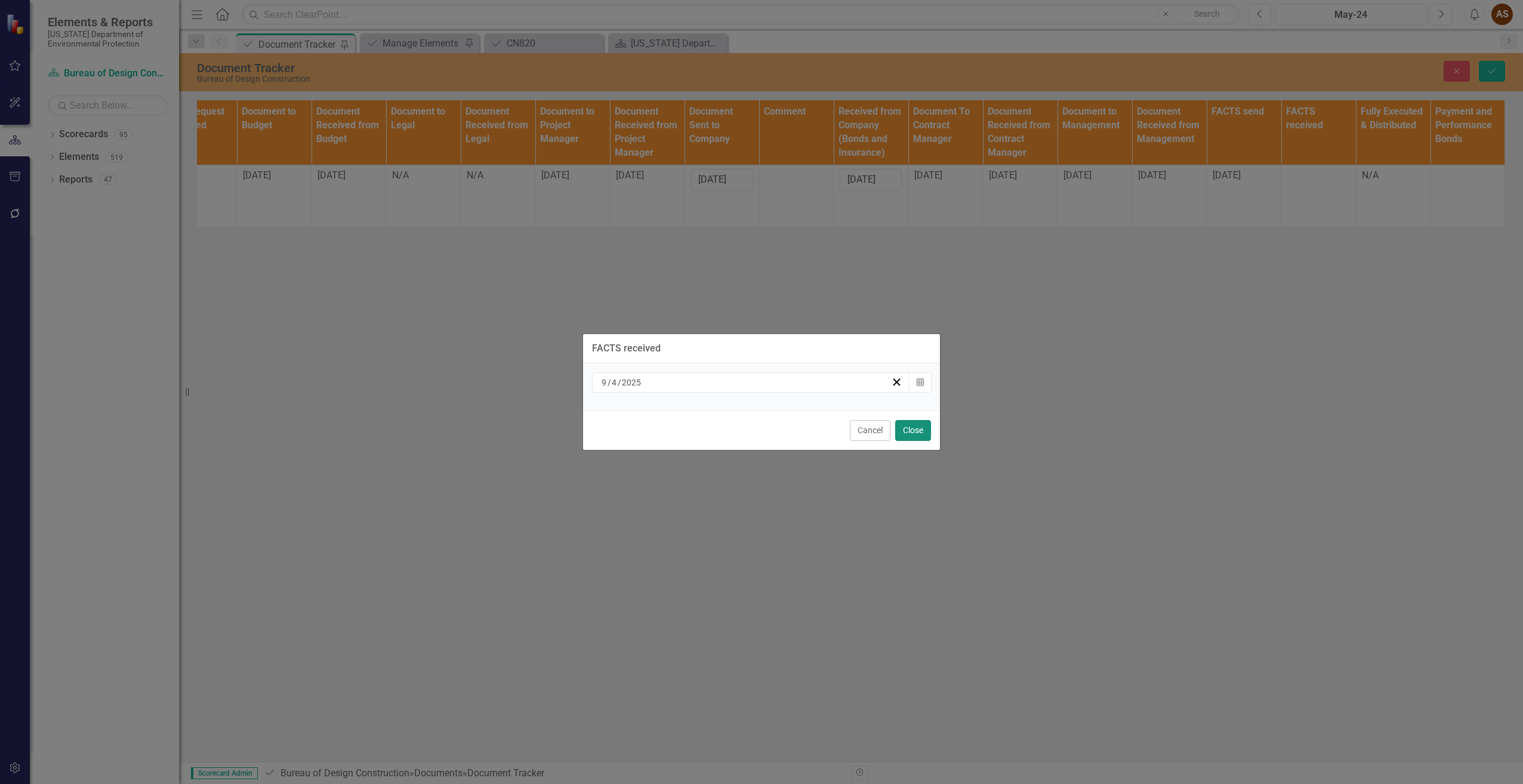
click at [913, 429] on button "Close" at bounding box center [913, 430] width 36 height 21
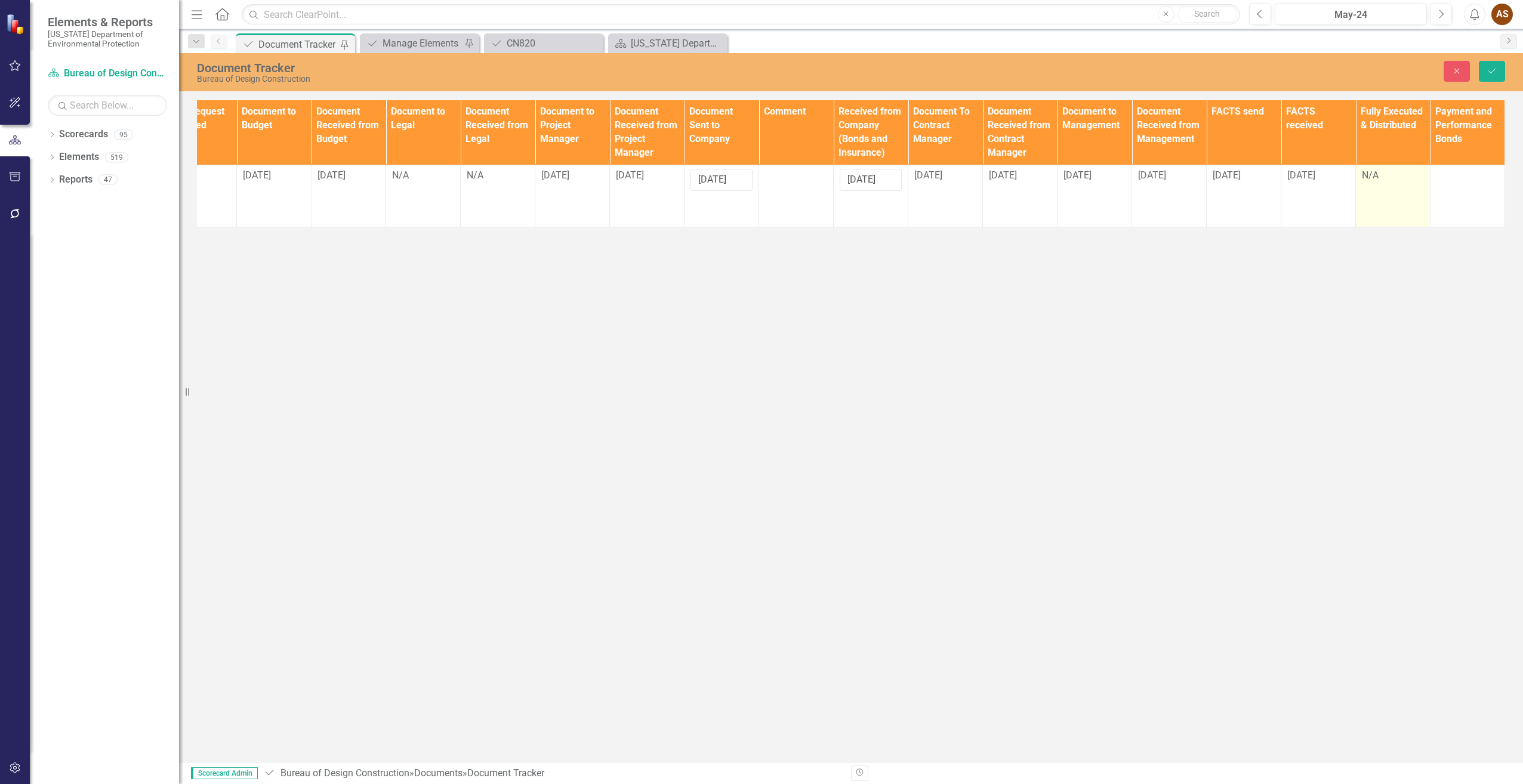
click at [1396, 175] on div "N/A" at bounding box center [1393, 175] width 62 height 14
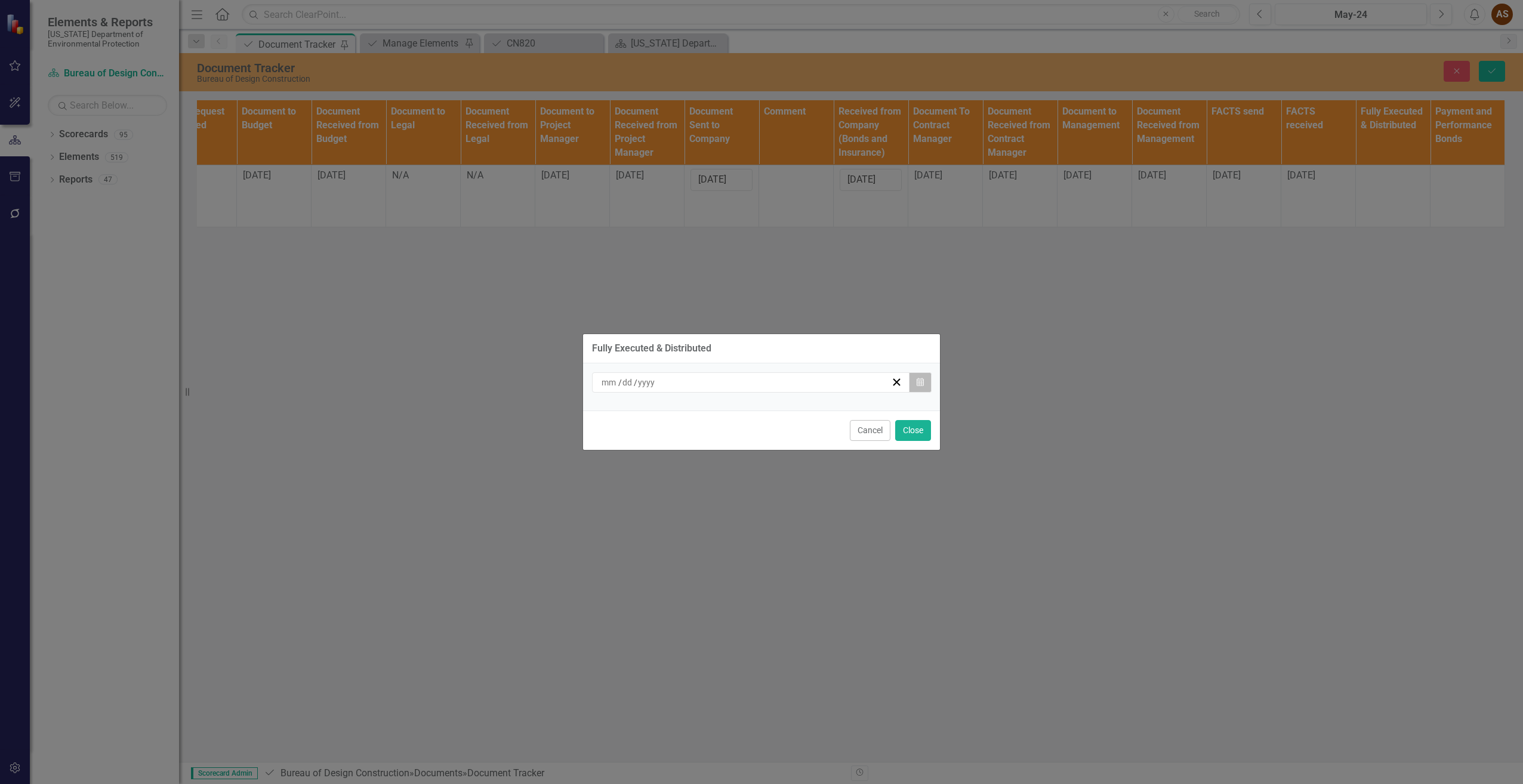
click at [921, 379] on icon "button" at bounding box center [921, 381] width 7 height 8
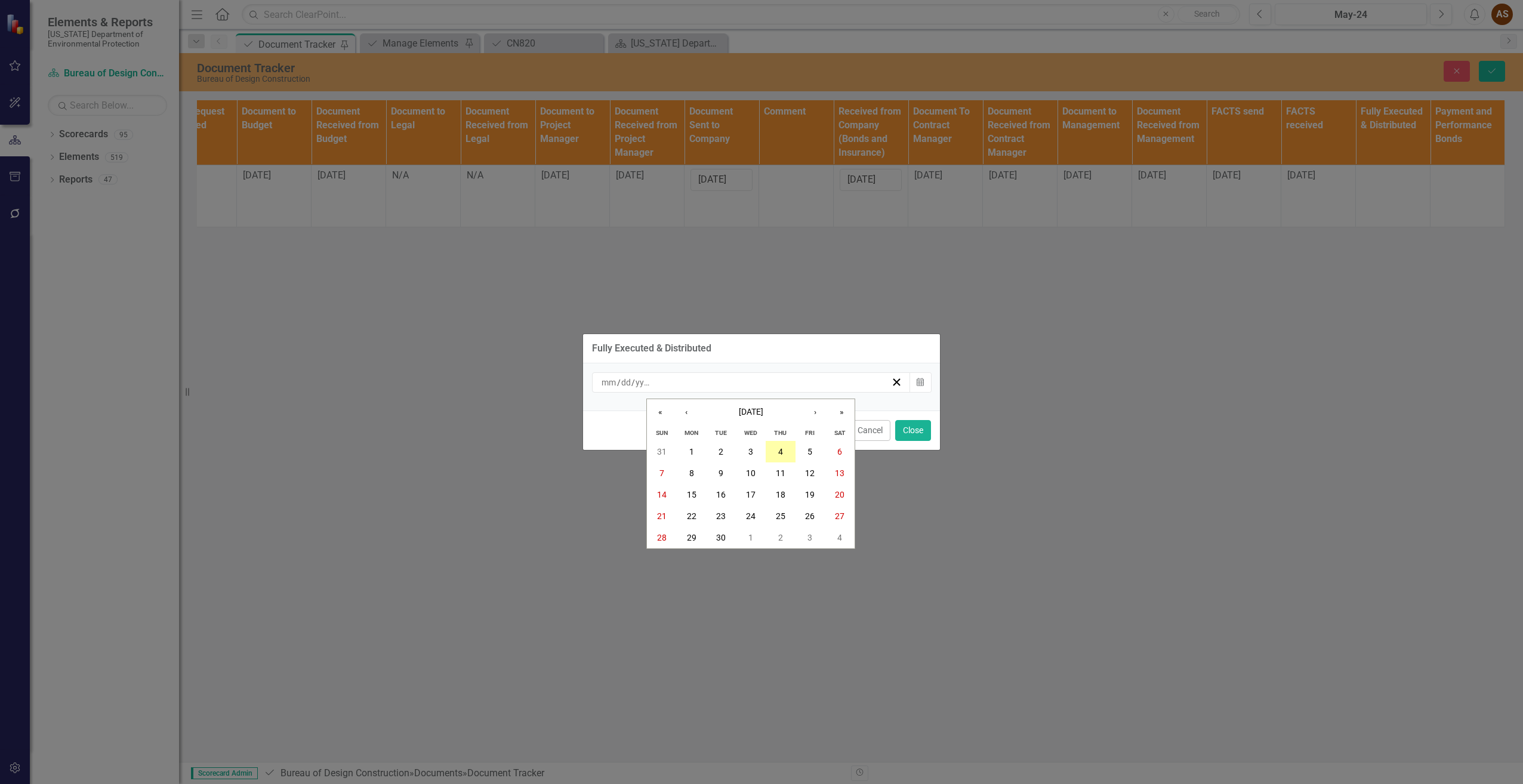
click at [784, 455] on button "4" at bounding box center [781, 451] width 29 height 21
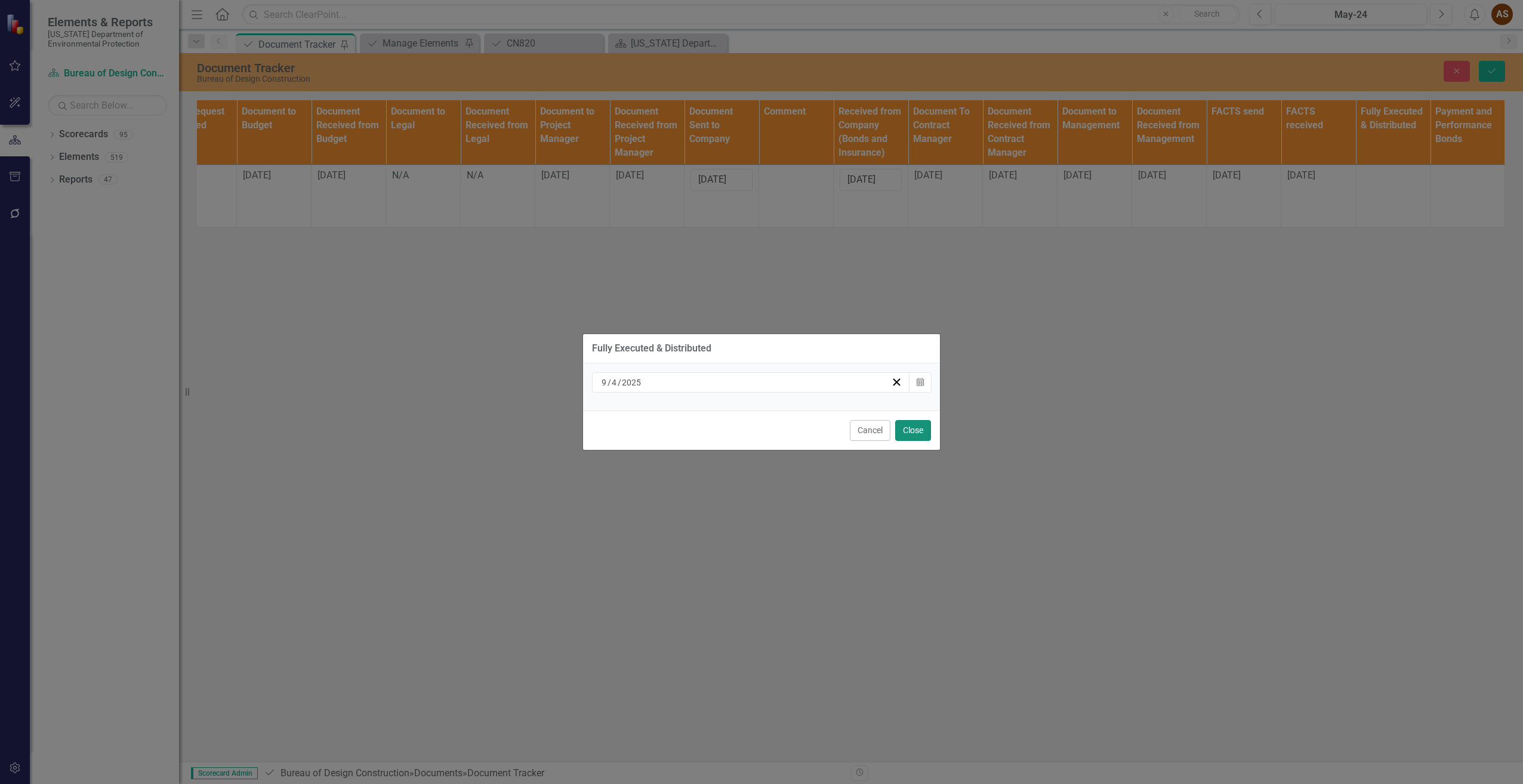
click at [918, 430] on button "Close" at bounding box center [913, 430] width 36 height 21
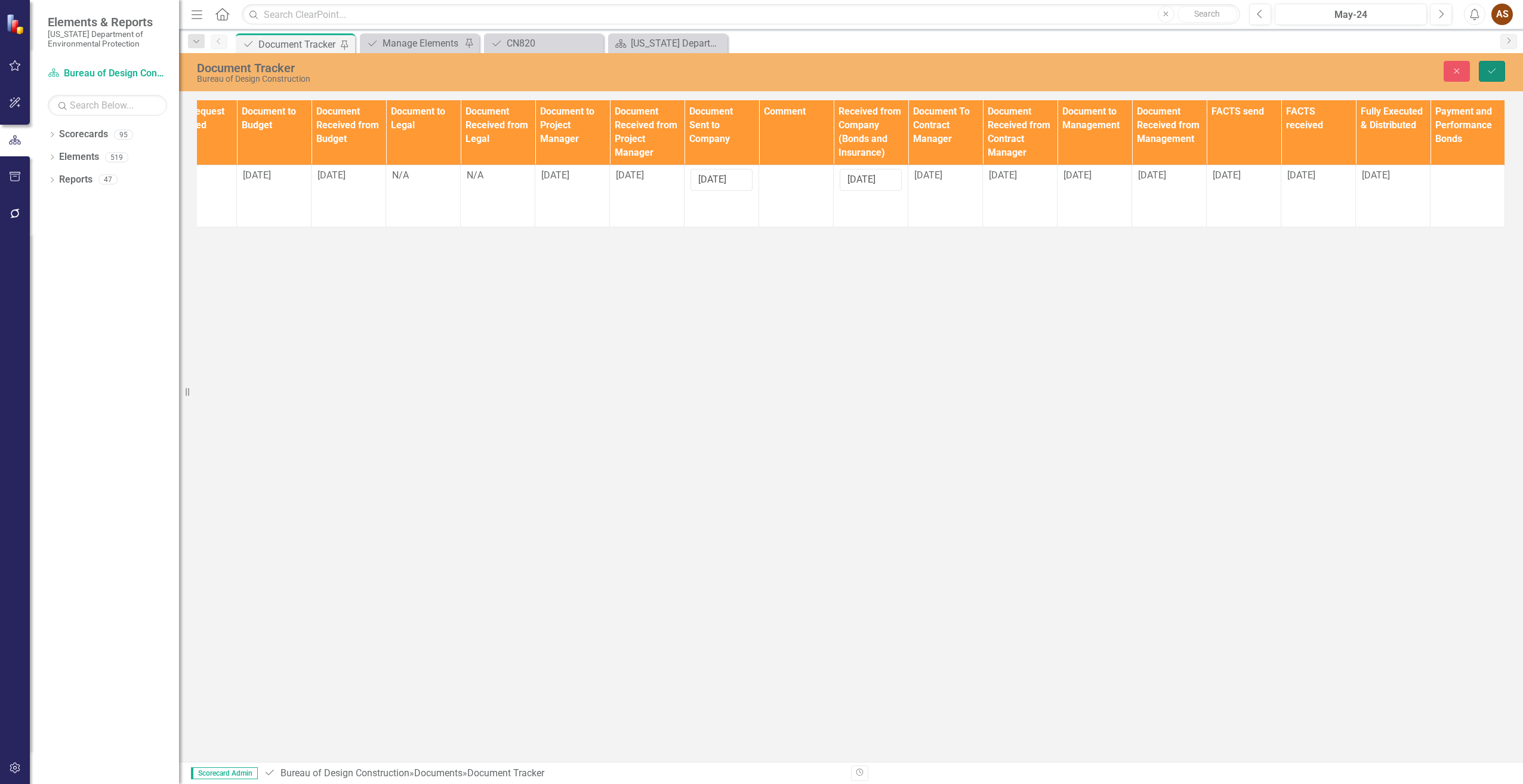
click at [1491, 71] on icon "Save" at bounding box center [1492, 71] width 11 height 8
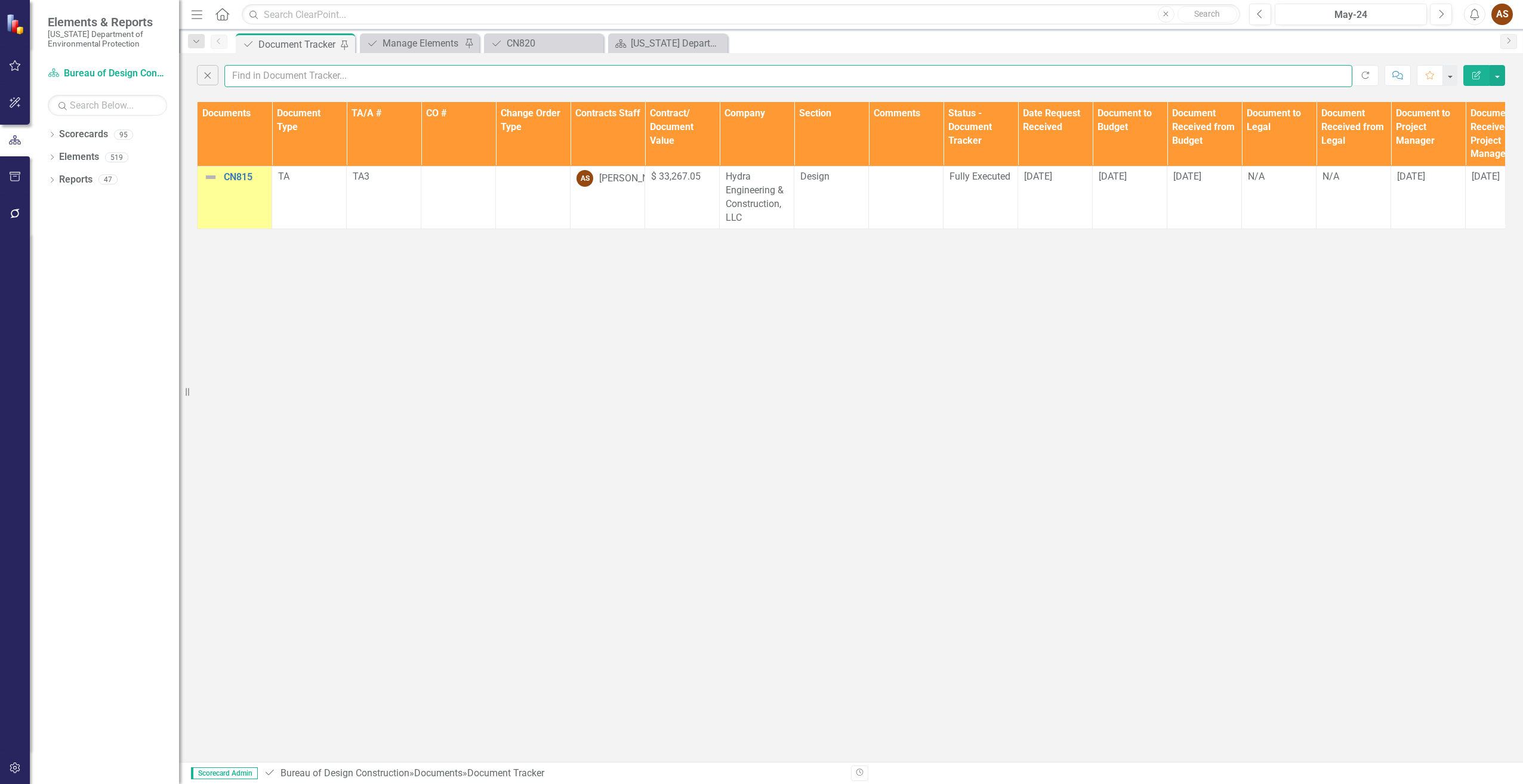
click at [323, 74] on input "text" at bounding box center [788, 76] width 1128 height 22
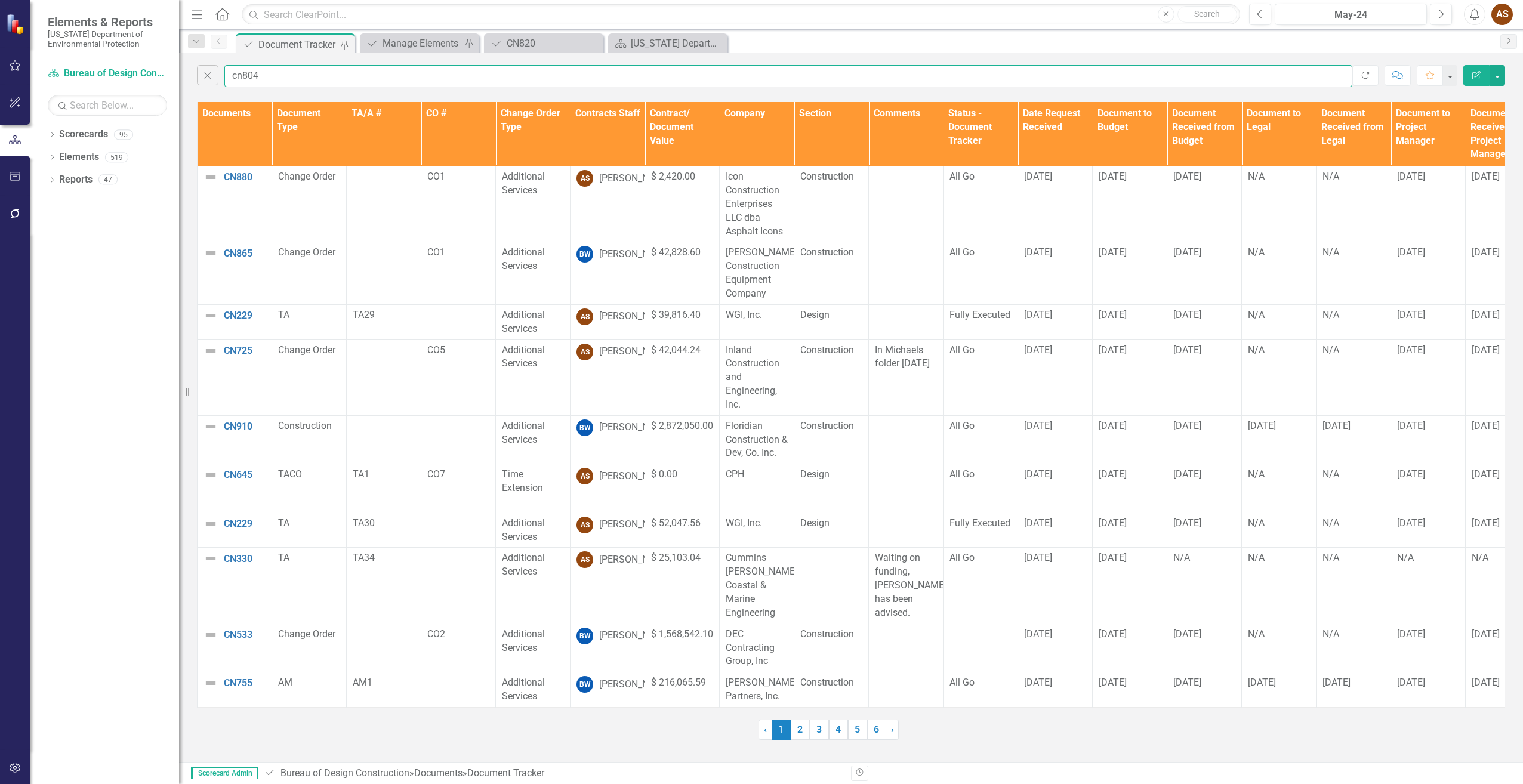
type input "cn804"
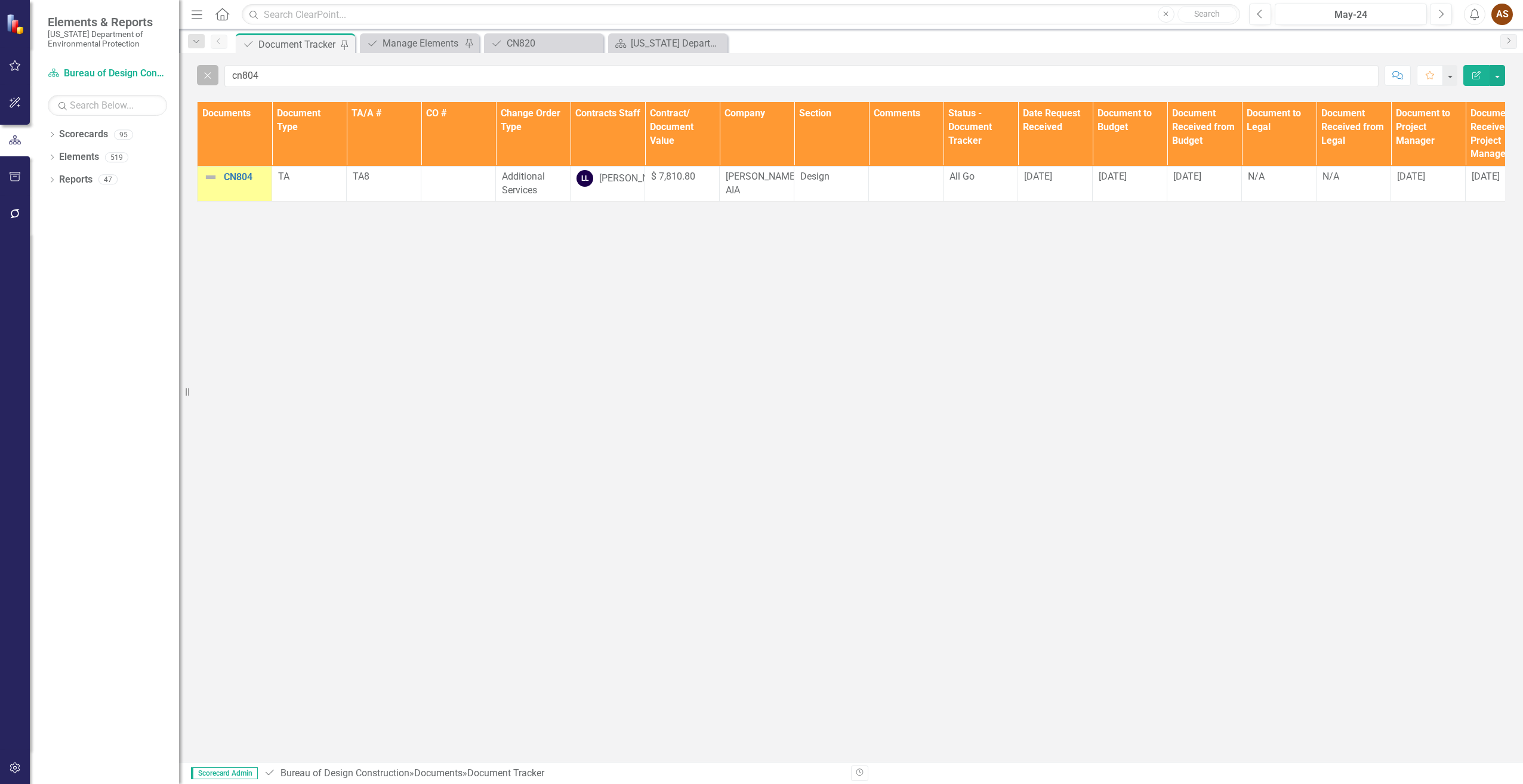
click at [201, 74] on icon "Close" at bounding box center [208, 75] width 13 height 11
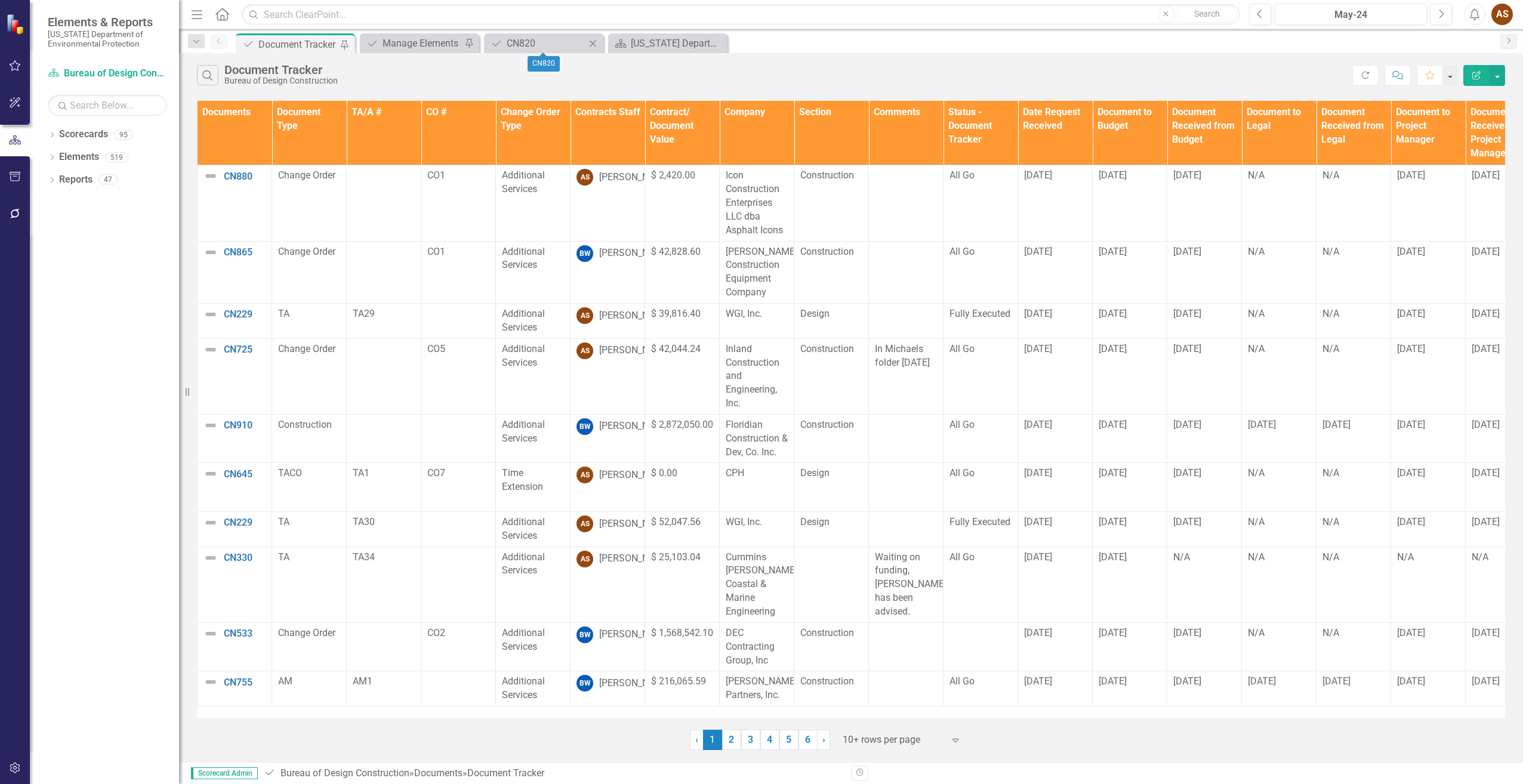
click at [590, 39] on icon "Close" at bounding box center [593, 43] width 12 height 10
click at [419, 41] on div "Manage Elements" at bounding box center [422, 43] width 79 height 15
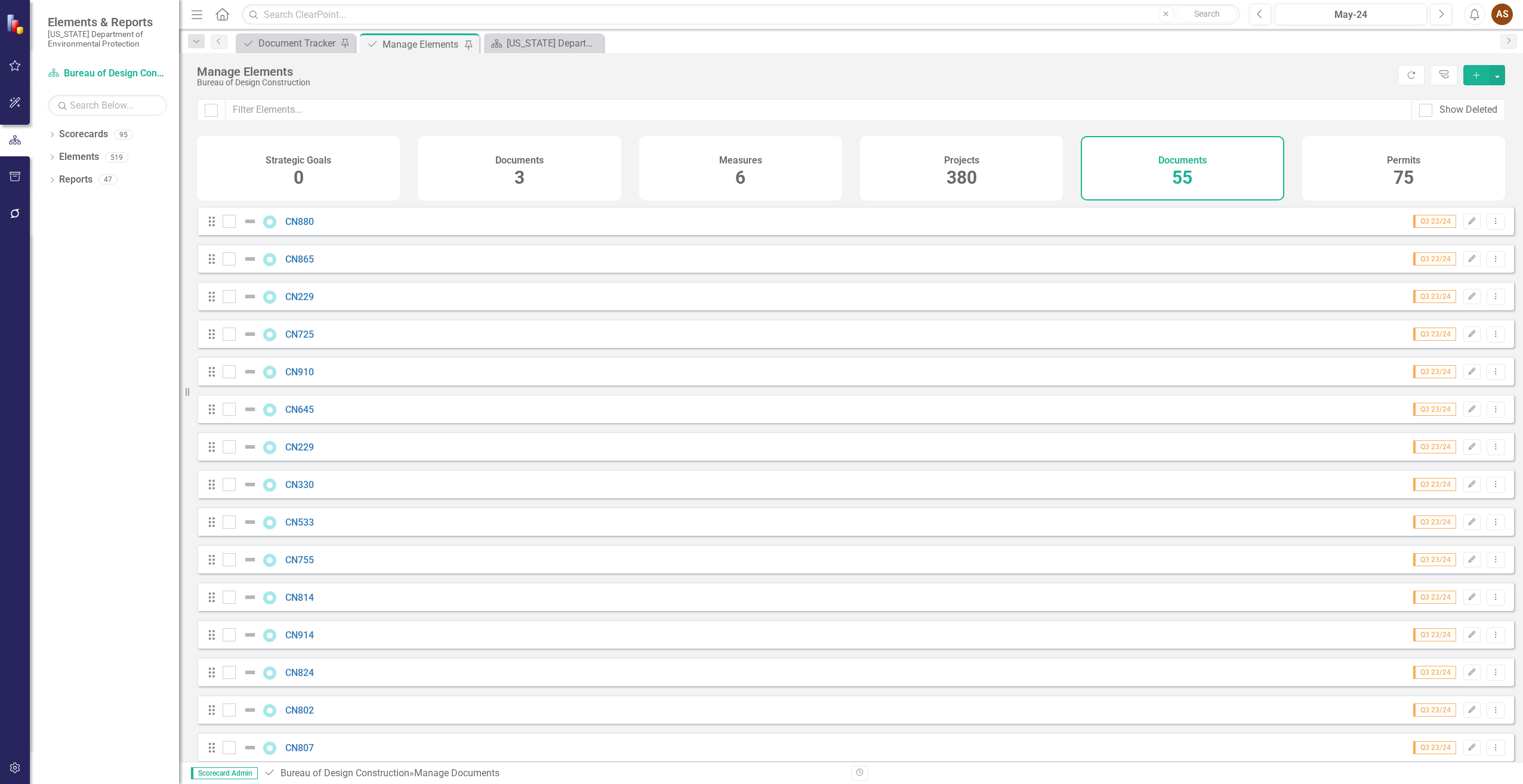
click at [1474, 77] on icon "Add" at bounding box center [1477, 74] width 11 height 8
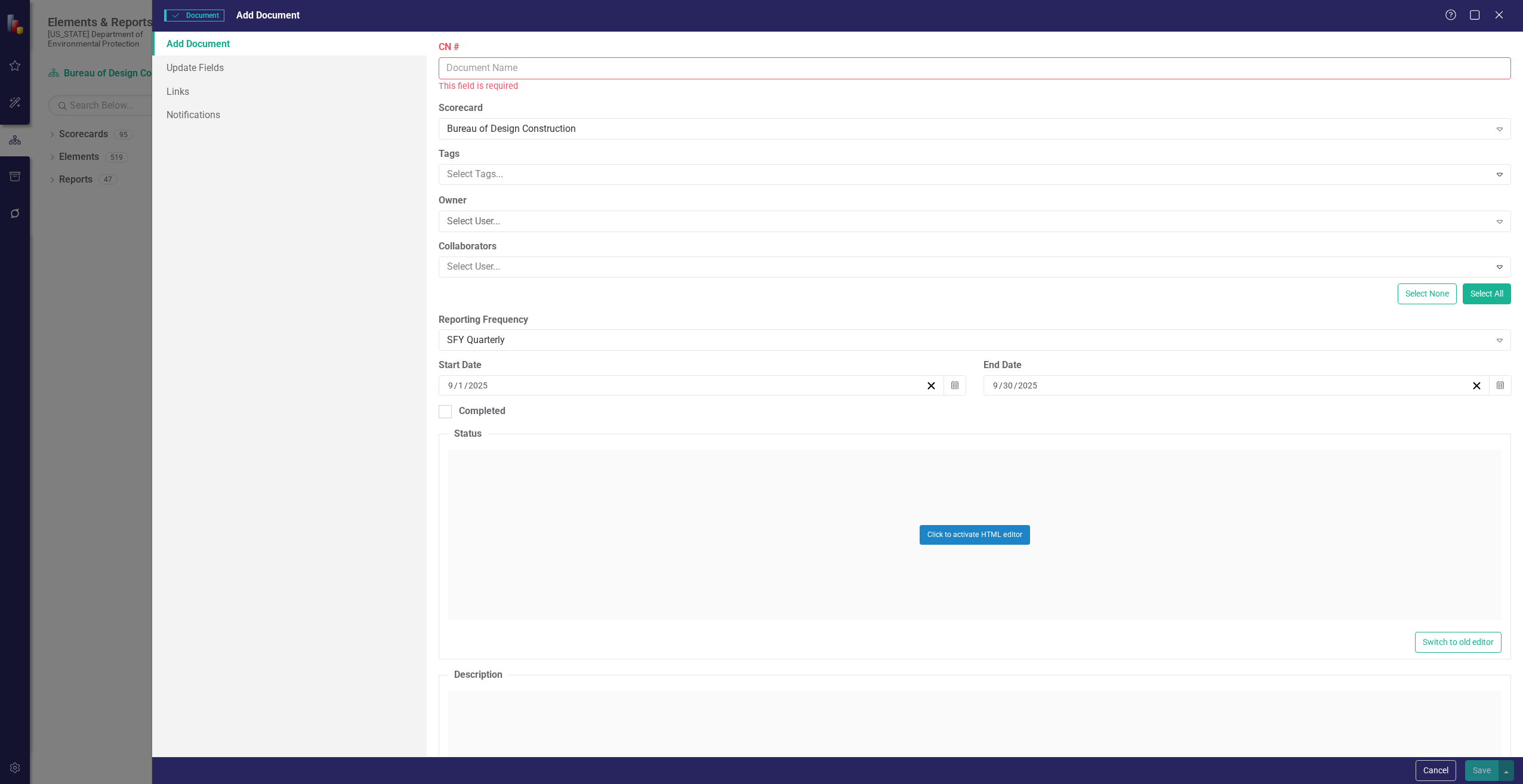
click at [546, 71] on input "CN #" at bounding box center [975, 69] width 1073 height 22
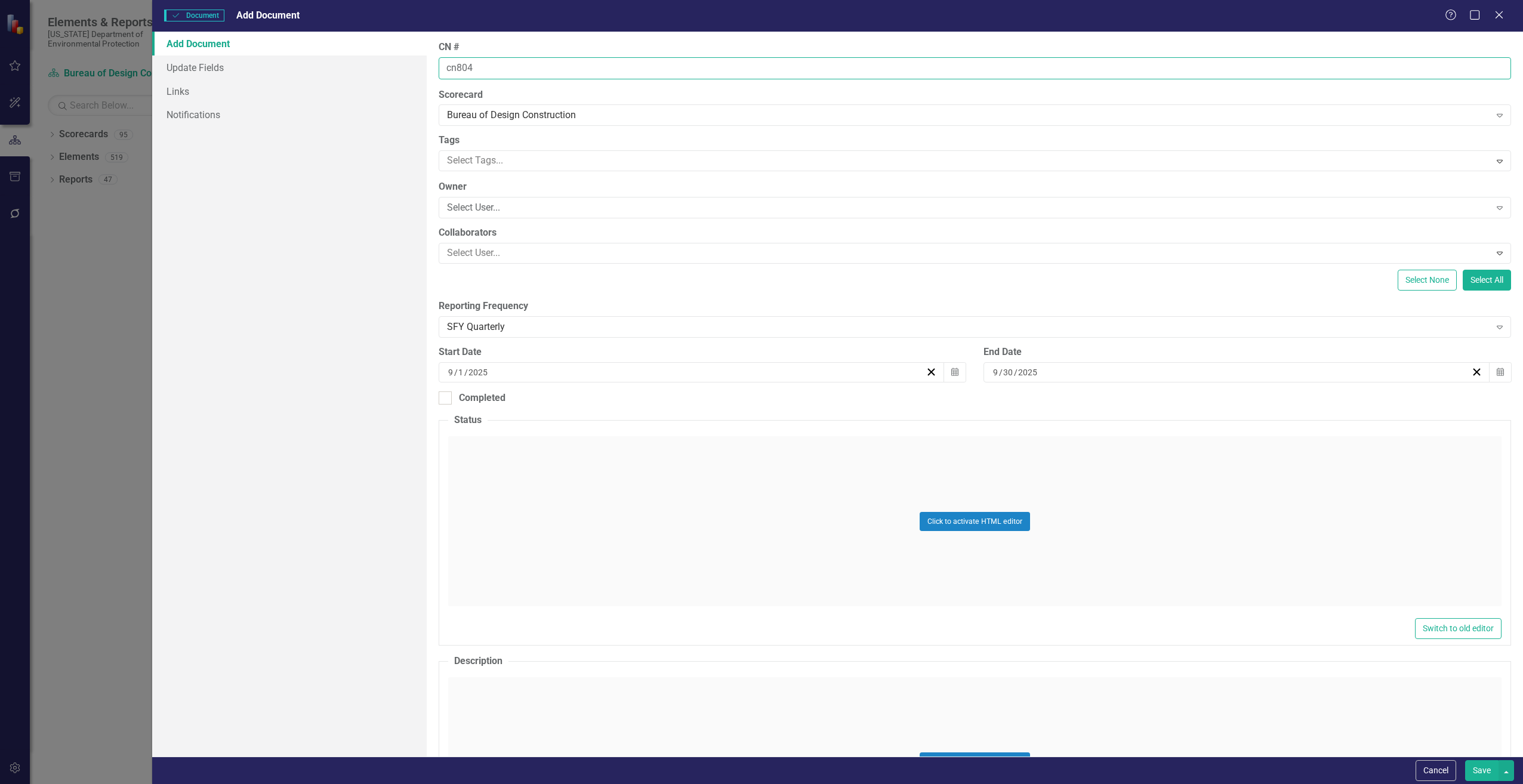
type input "cn804"
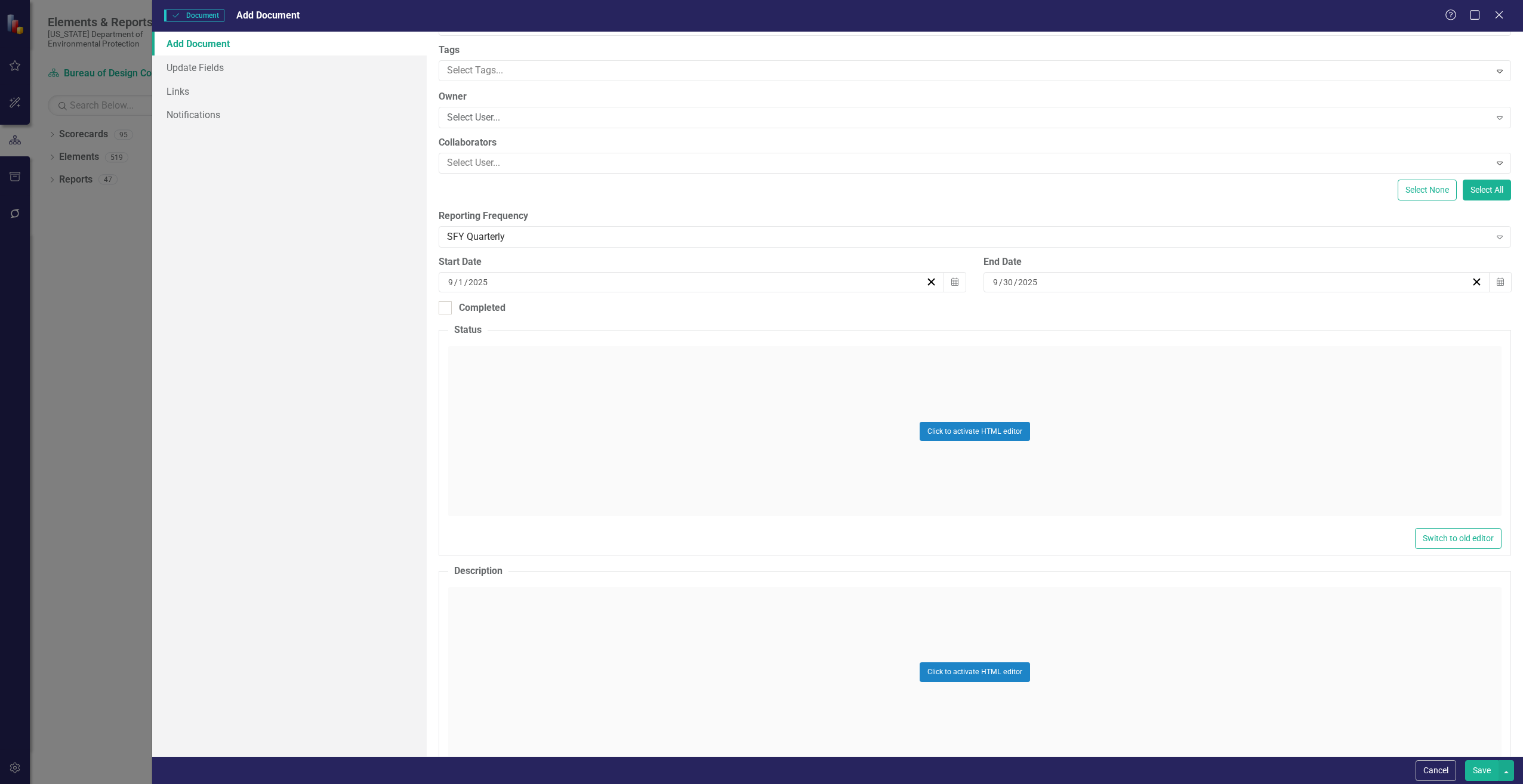
scroll to position [119, 0]
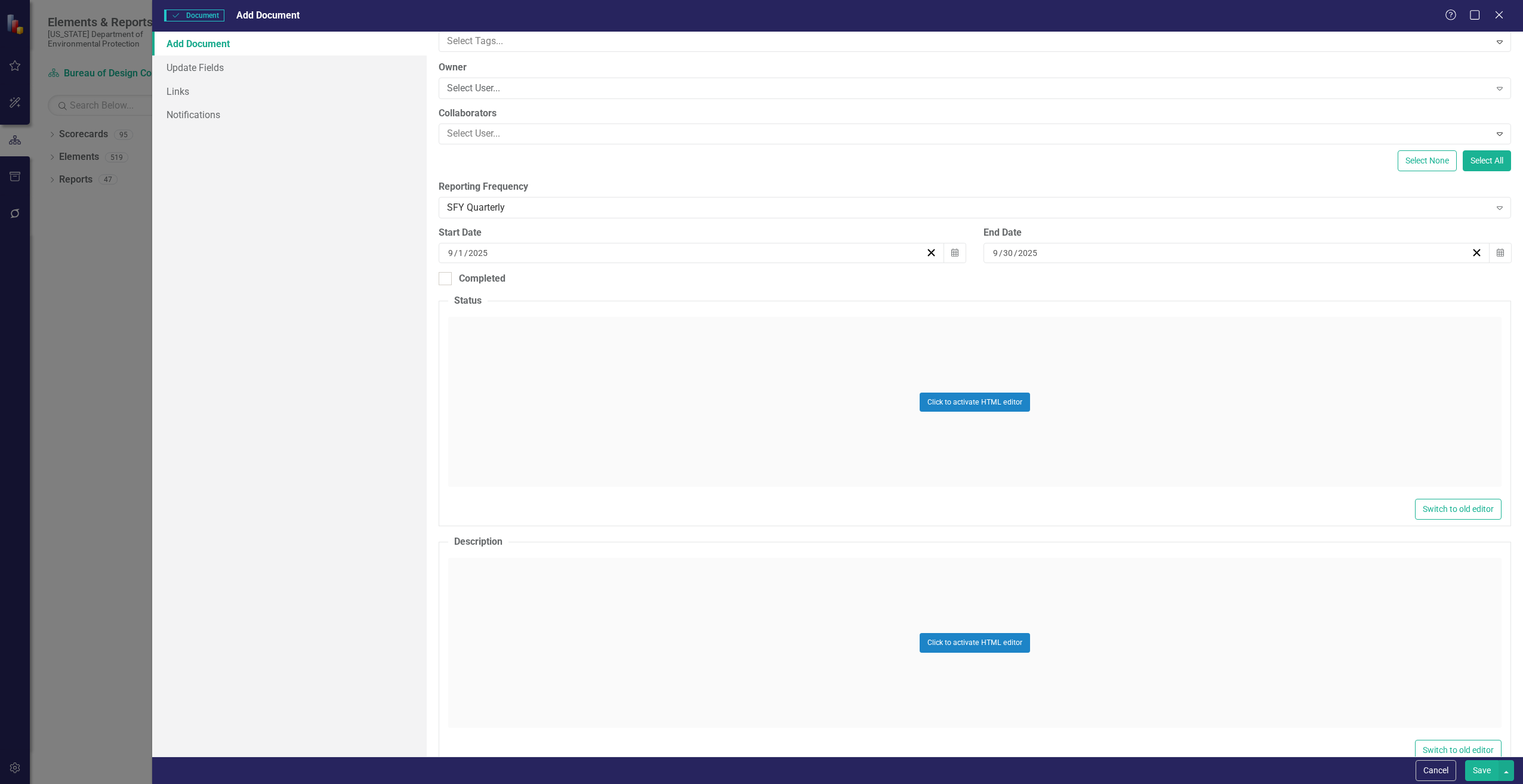
click at [497, 578] on div "Click to activate HTML editor" at bounding box center [975, 643] width 1053 height 170
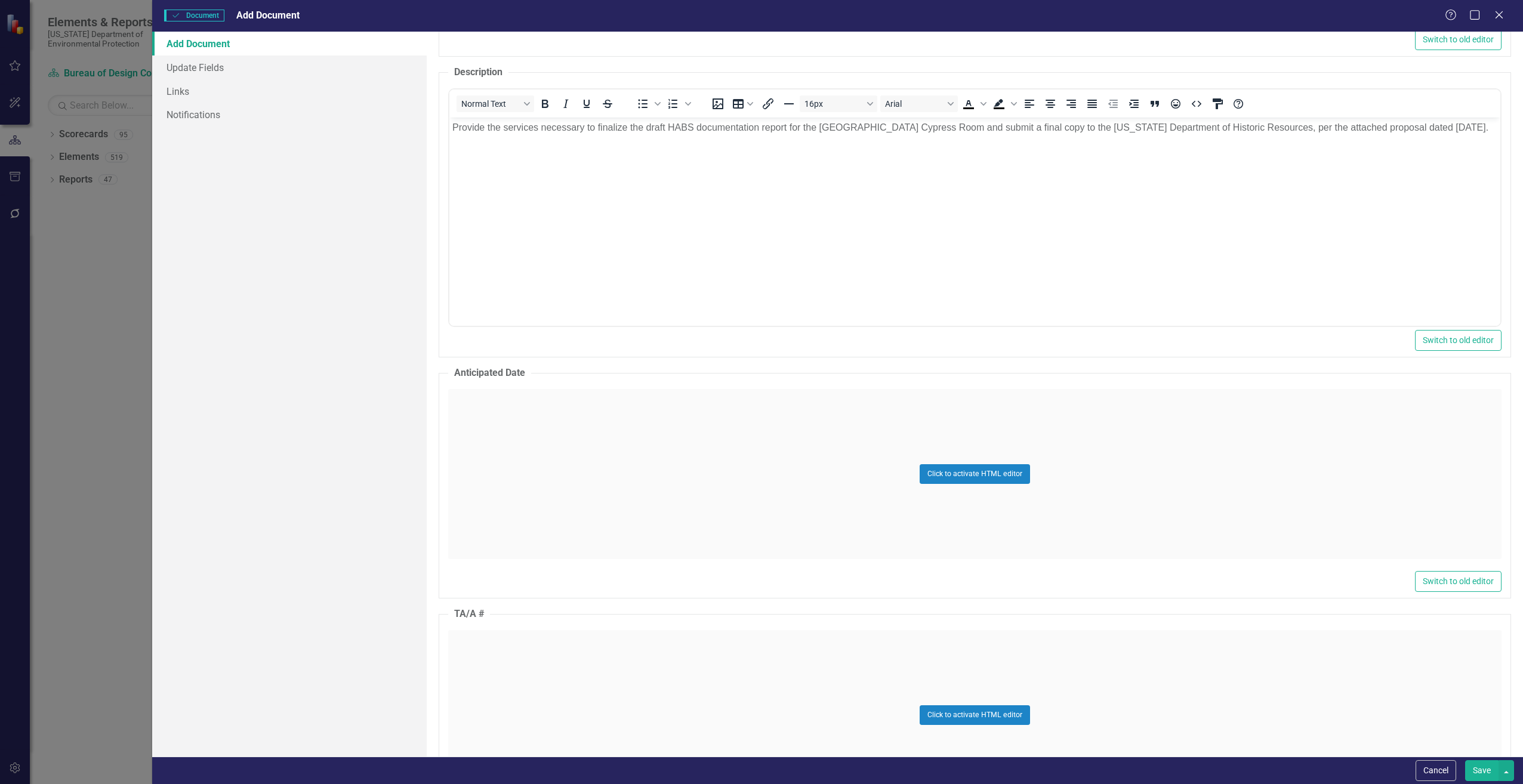
scroll to position [715, 0]
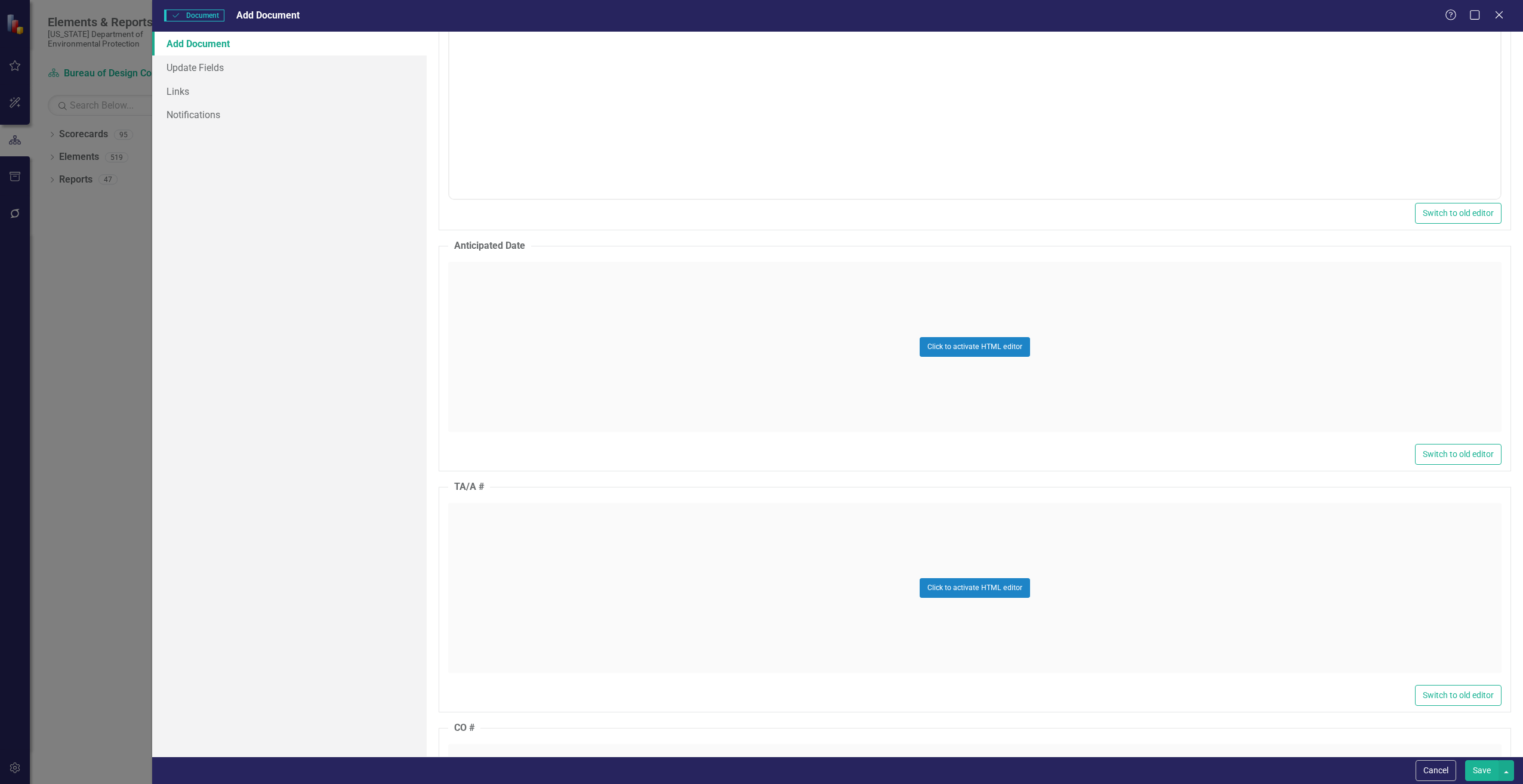
click at [487, 531] on div "Click to activate HTML editor" at bounding box center [975, 587] width 1053 height 170
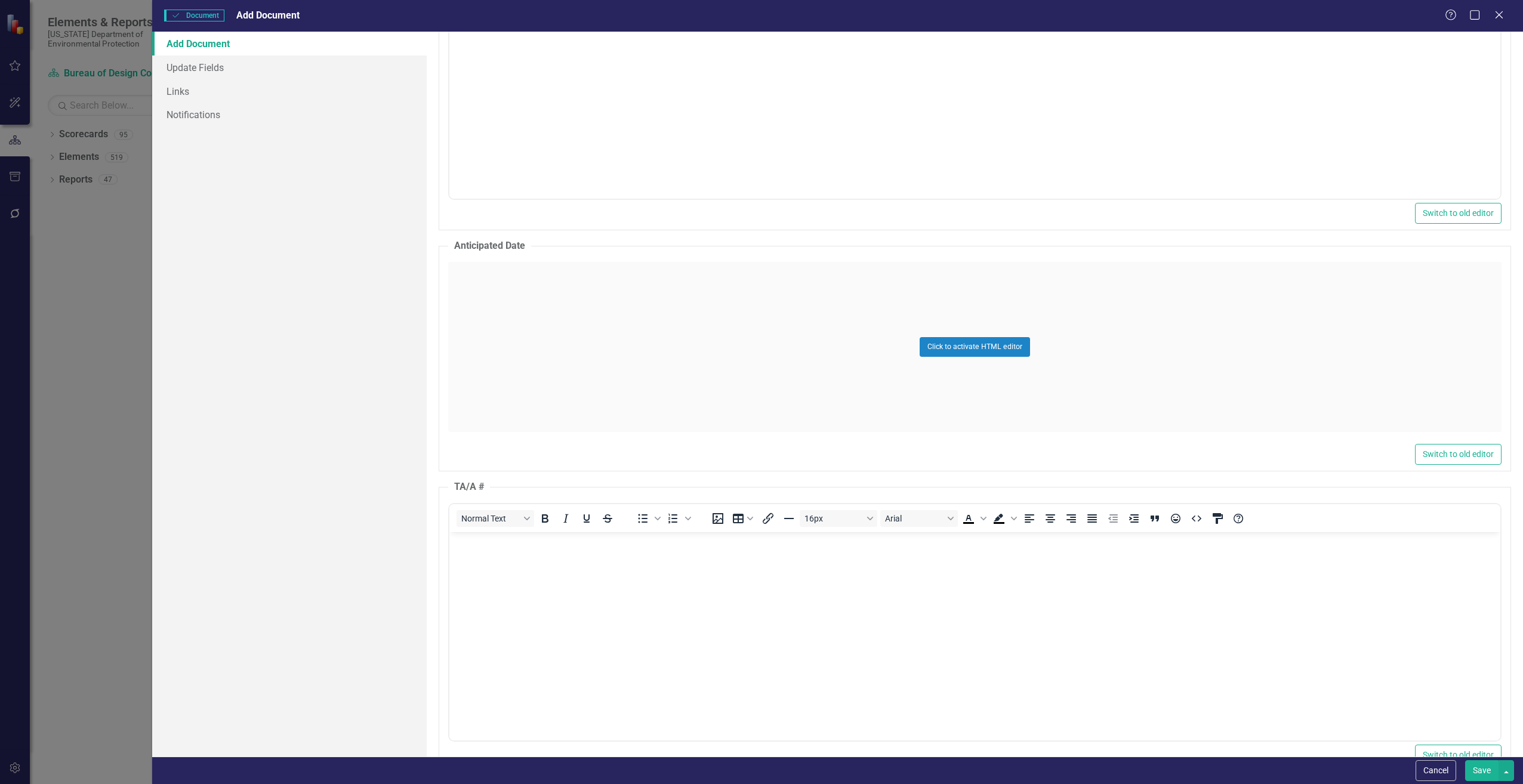
scroll to position [0, 0]
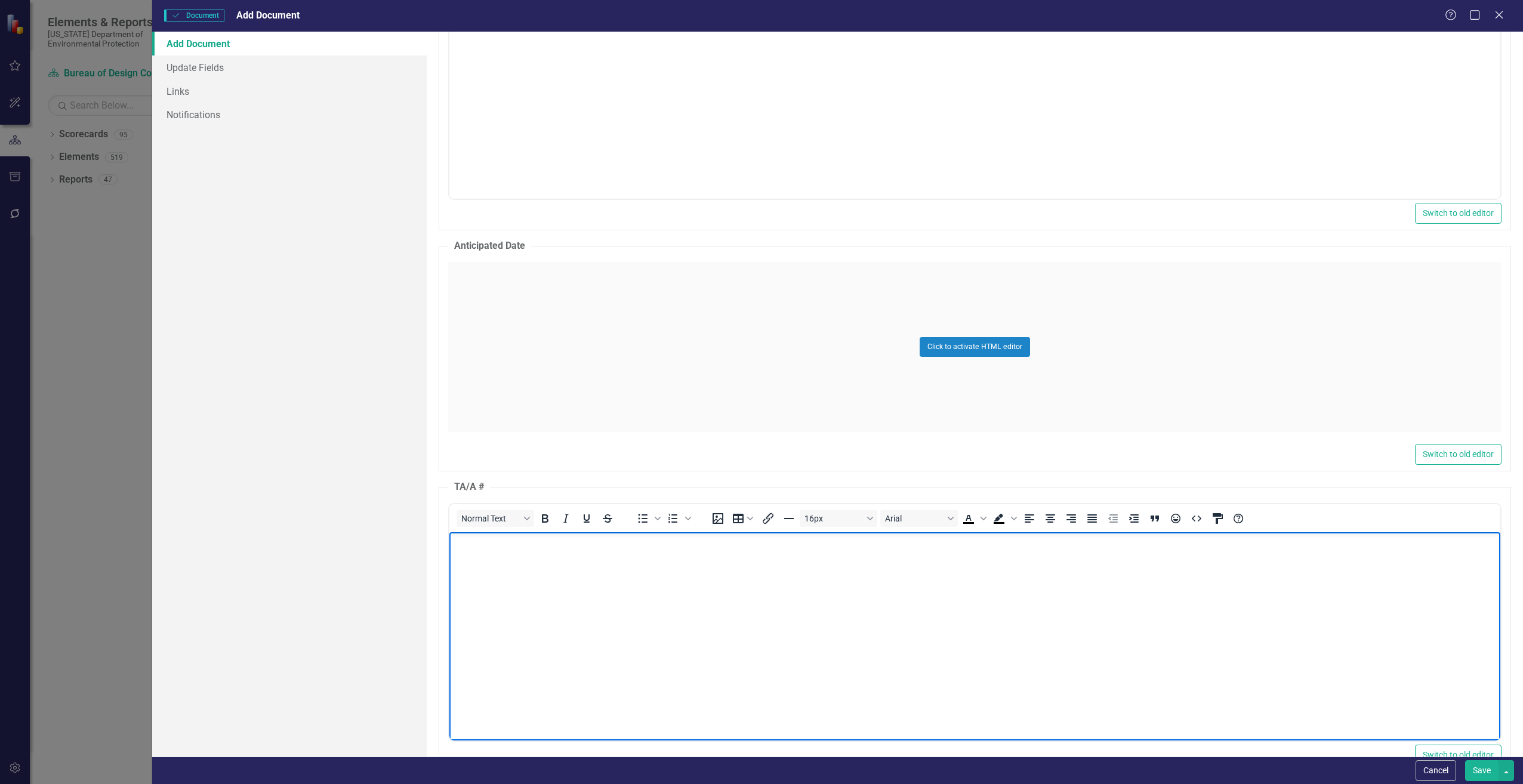
click at [476, 577] on body "Rich Text Area. Press ALT-0 for help." at bounding box center [975, 620] width 1051 height 179
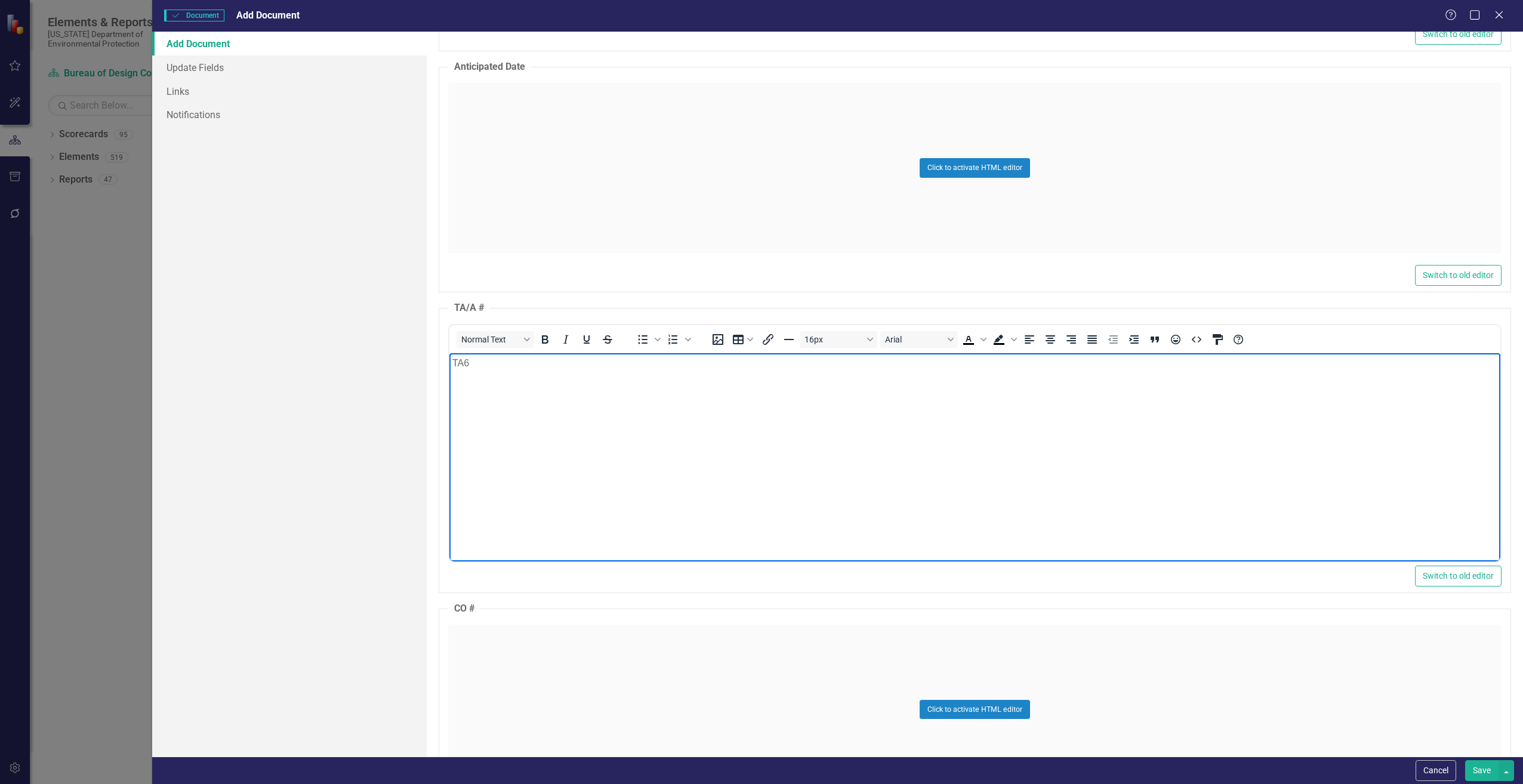
scroll to position [1014, 0]
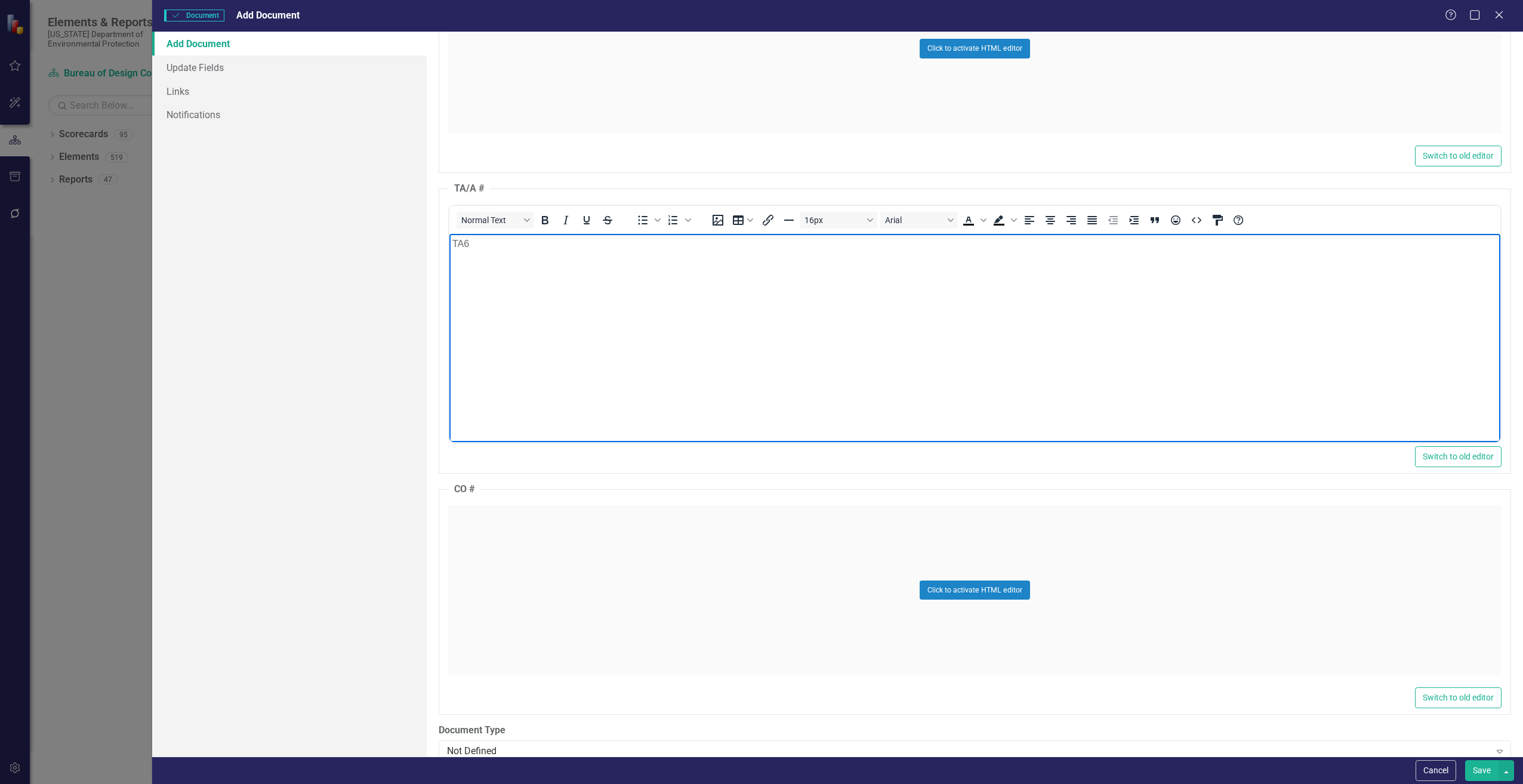
click at [523, 528] on div "Click to activate HTML editor" at bounding box center [975, 590] width 1053 height 170
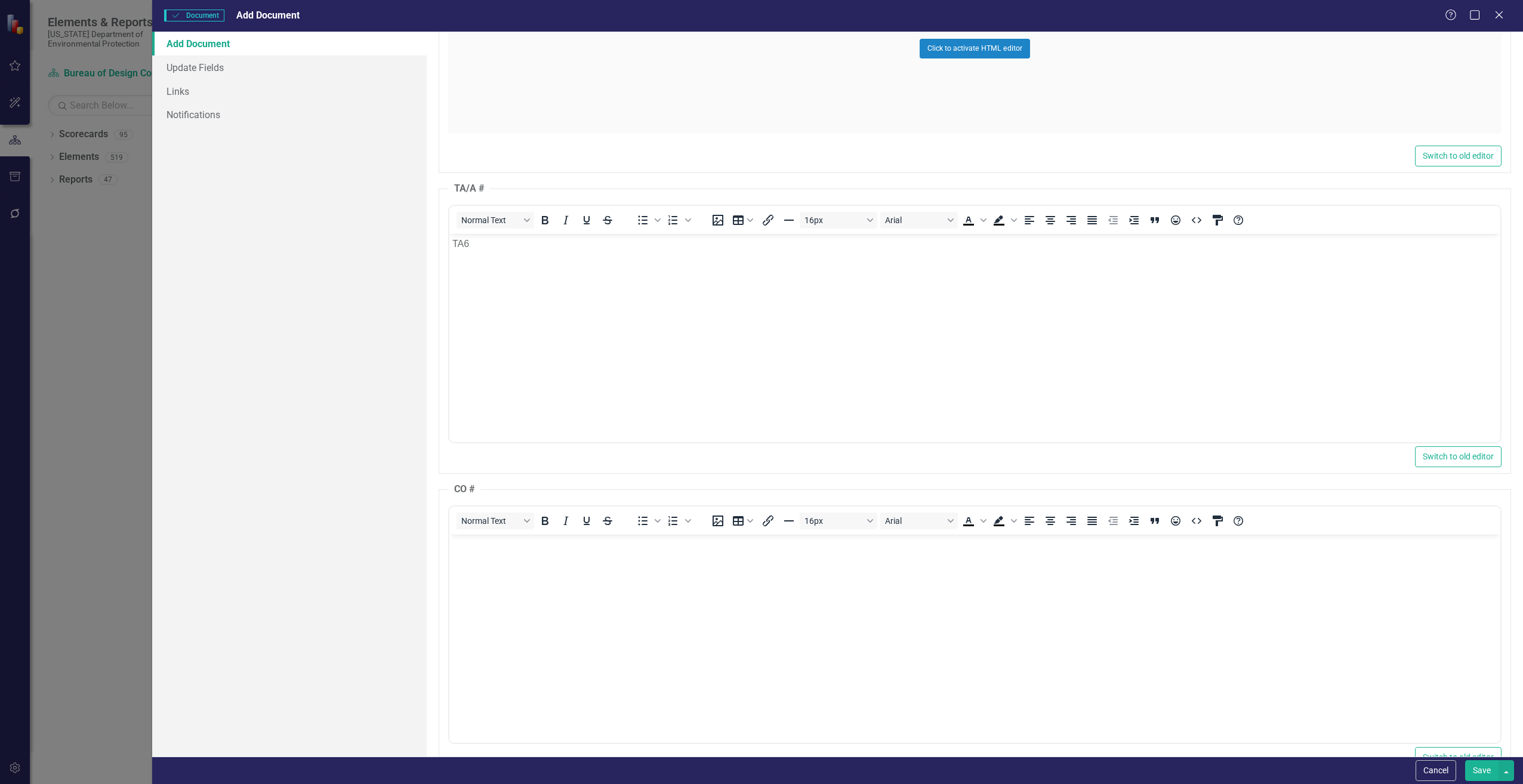
scroll to position [0, 0]
click at [483, 582] on body "Rich Text Area. Press ALT-0 for help." at bounding box center [975, 623] width 1051 height 179
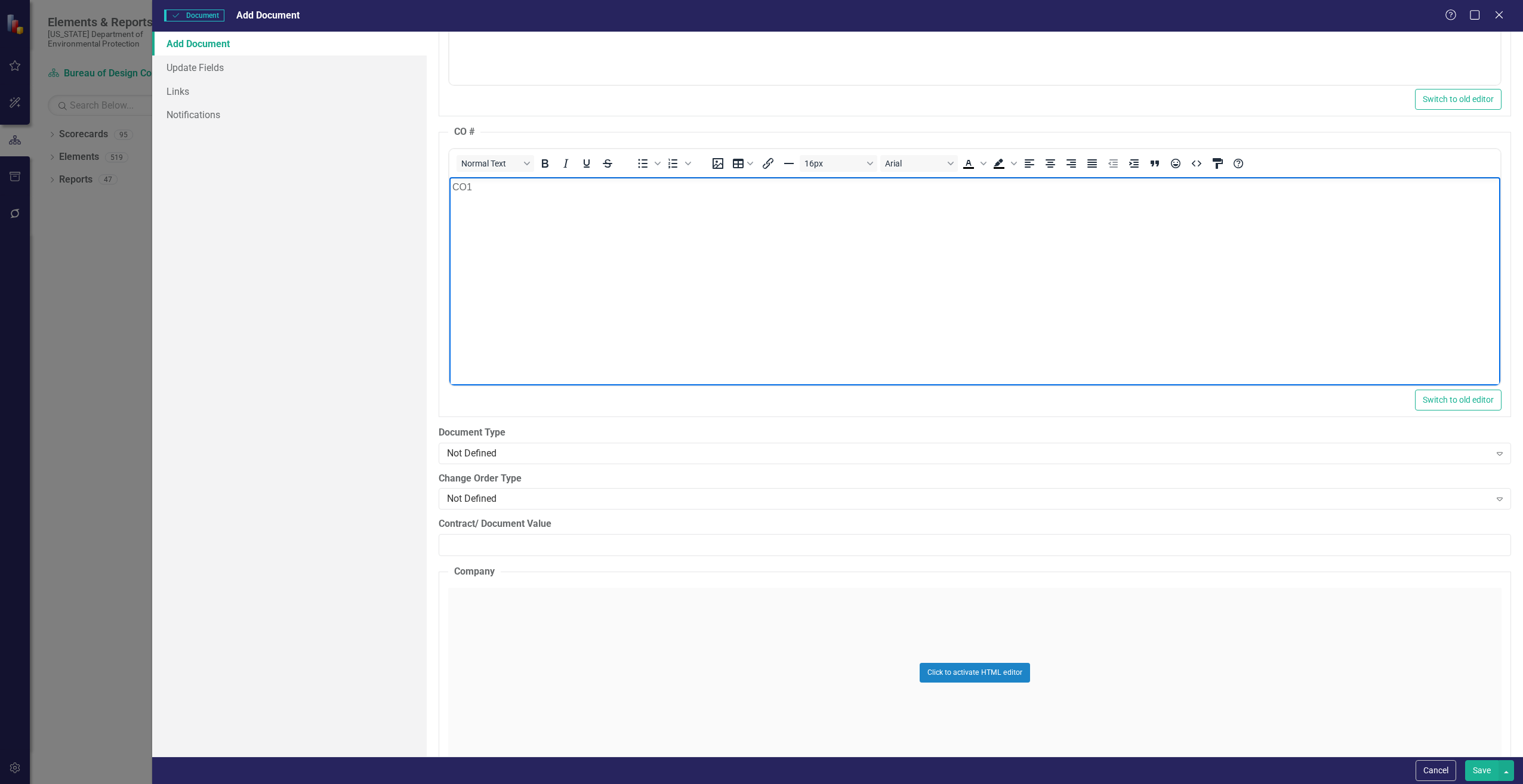
scroll to position [1372, 0]
click at [516, 449] on div "Not Defined" at bounding box center [968, 452] width 1043 height 14
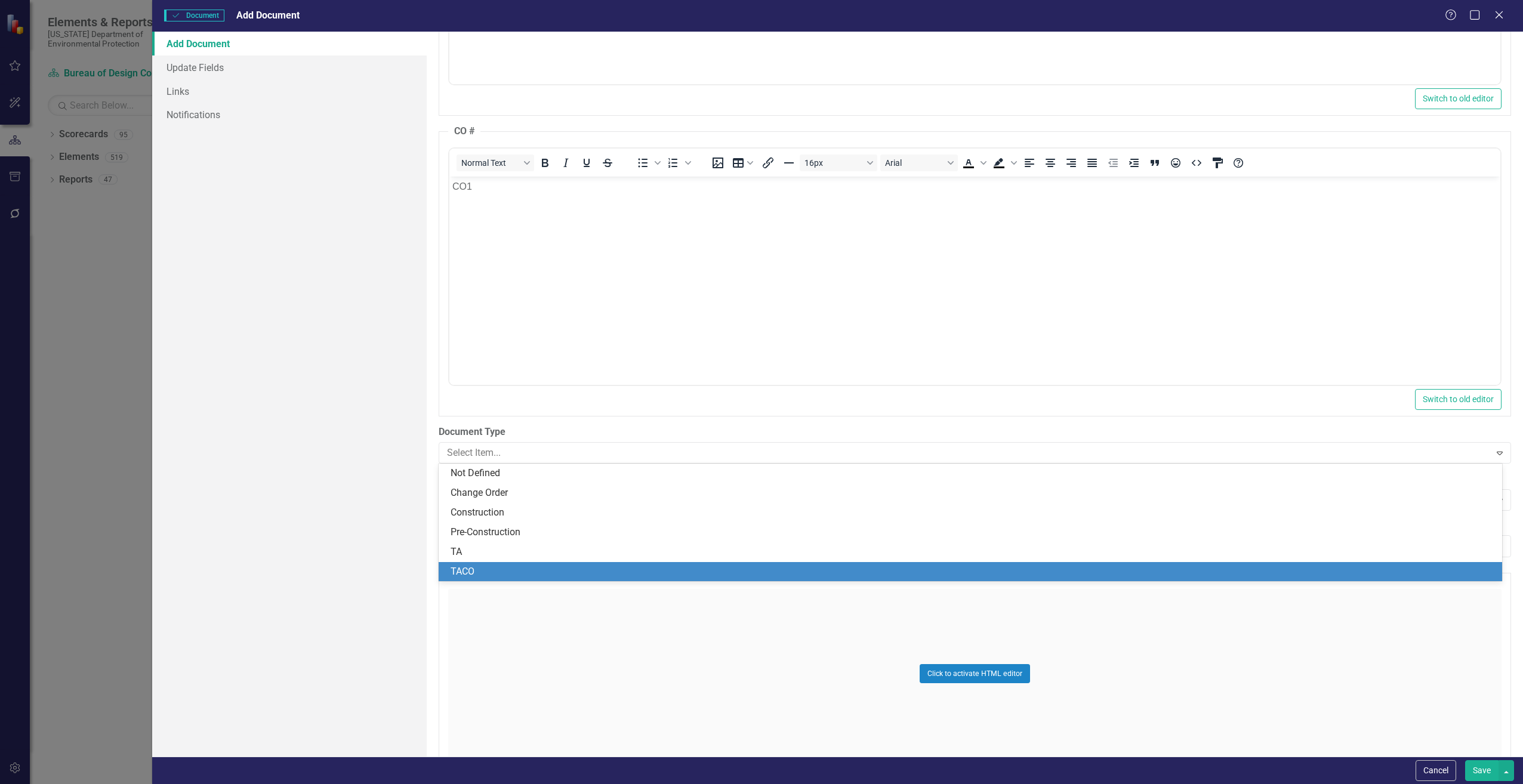
click at [471, 572] on div "TACO" at bounding box center [972, 572] width 1045 height 14
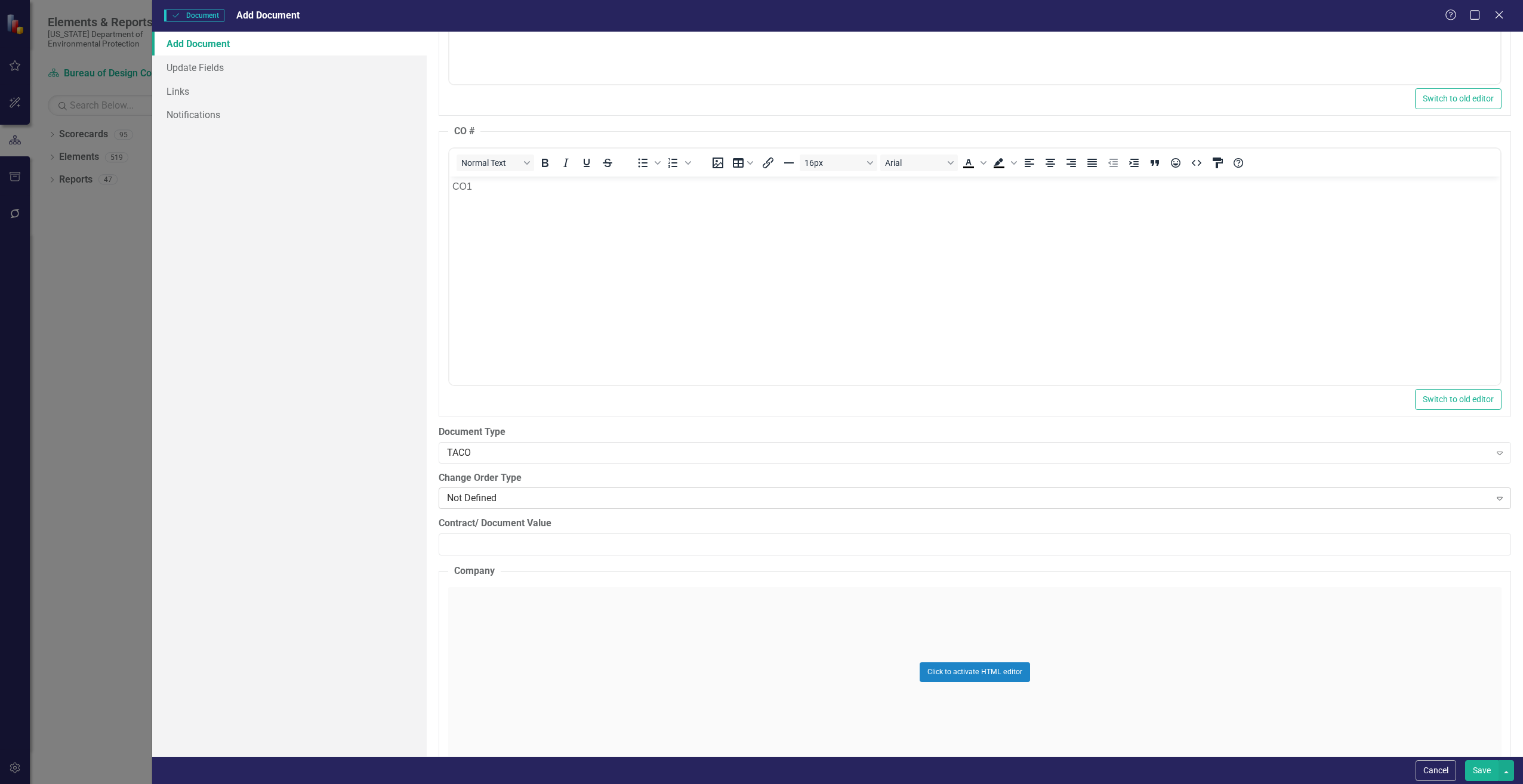
click at [516, 498] on div "Not Defined" at bounding box center [968, 498] width 1043 height 14
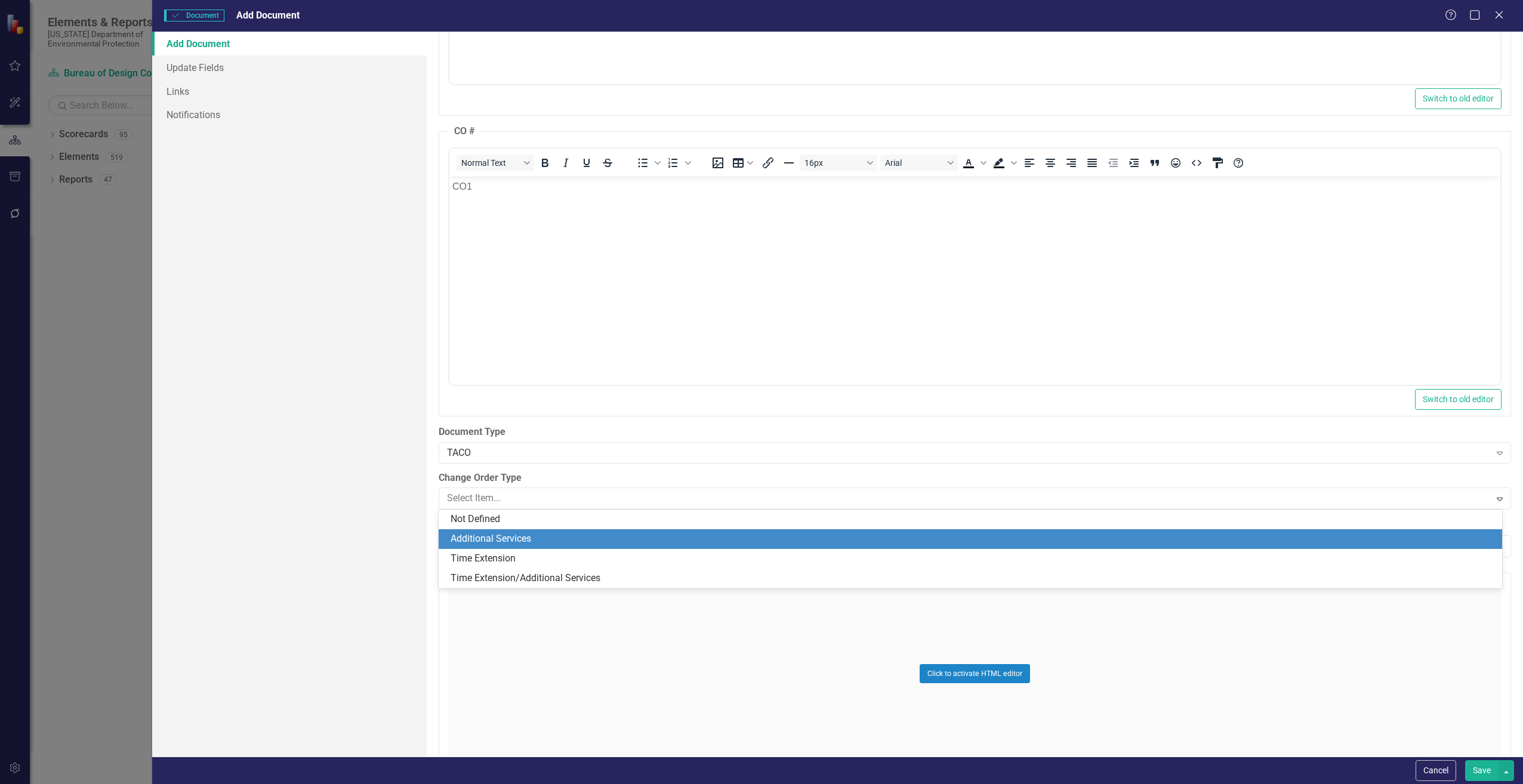
click at [514, 536] on div "Additional Services" at bounding box center [972, 539] width 1045 height 14
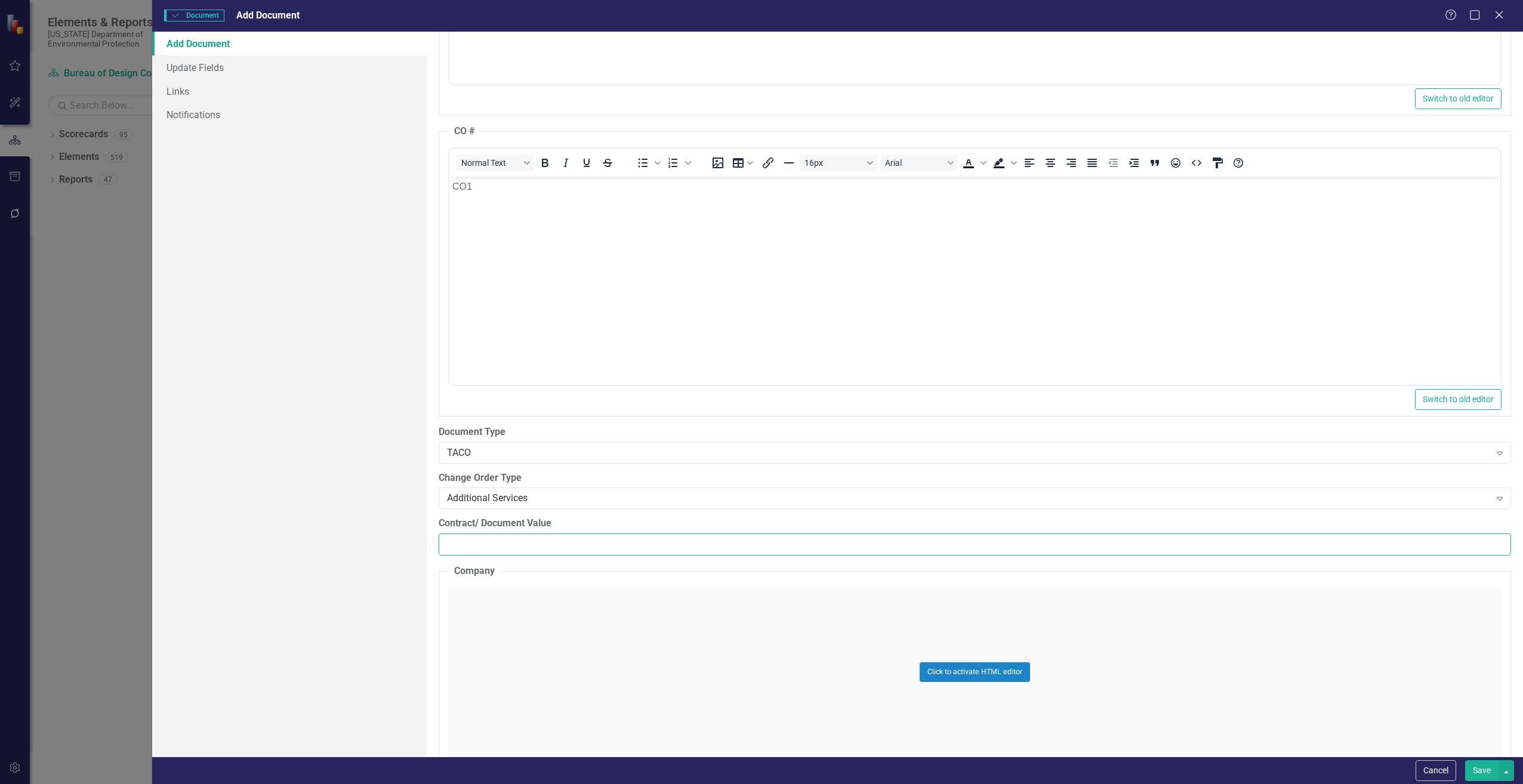
click at [474, 539] on input "Contract/ Document Value" at bounding box center [975, 545] width 1073 height 22
paste input "16554.31"
type input "16554.31"
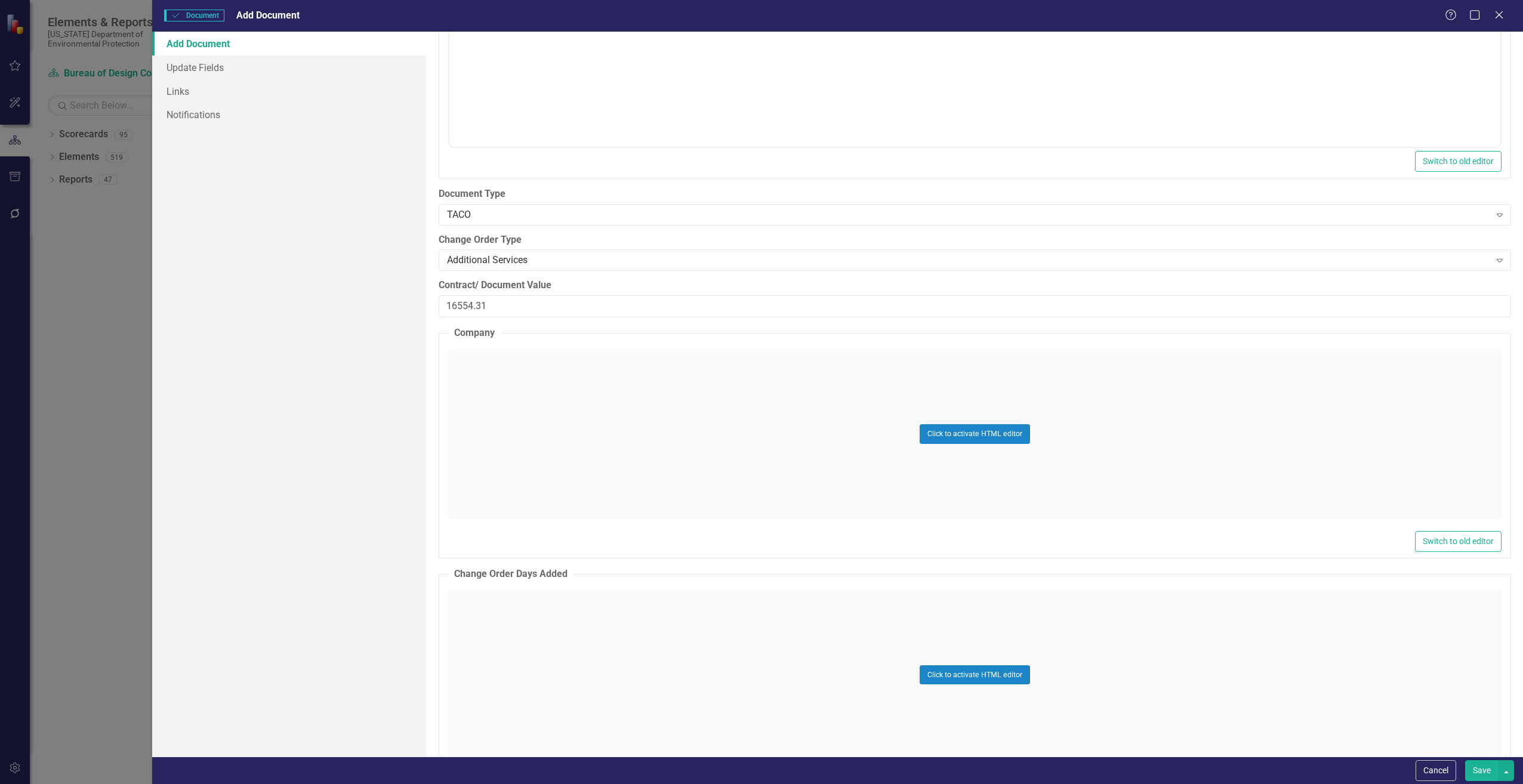
scroll to position [1611, 0]
click at [473, 381] on div "Click to activate HTML editor" at bounding box center [975, 433] width 1053 height 170
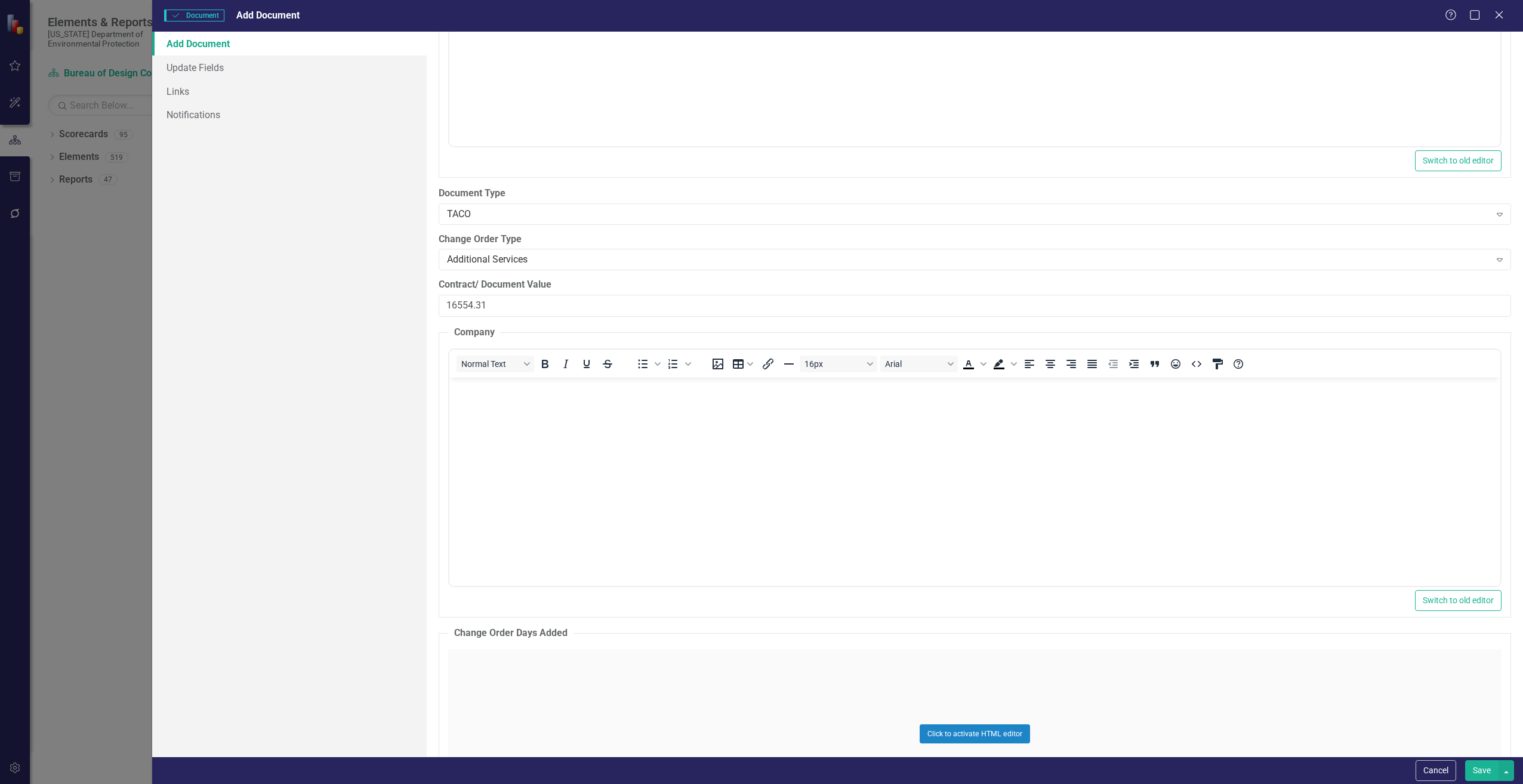
scroll to position [0, 0]
click at [475, 389] on p "Rich Text Area. Press ALT-0 for help." at bounding box center [975, 387] width 1045 height 14
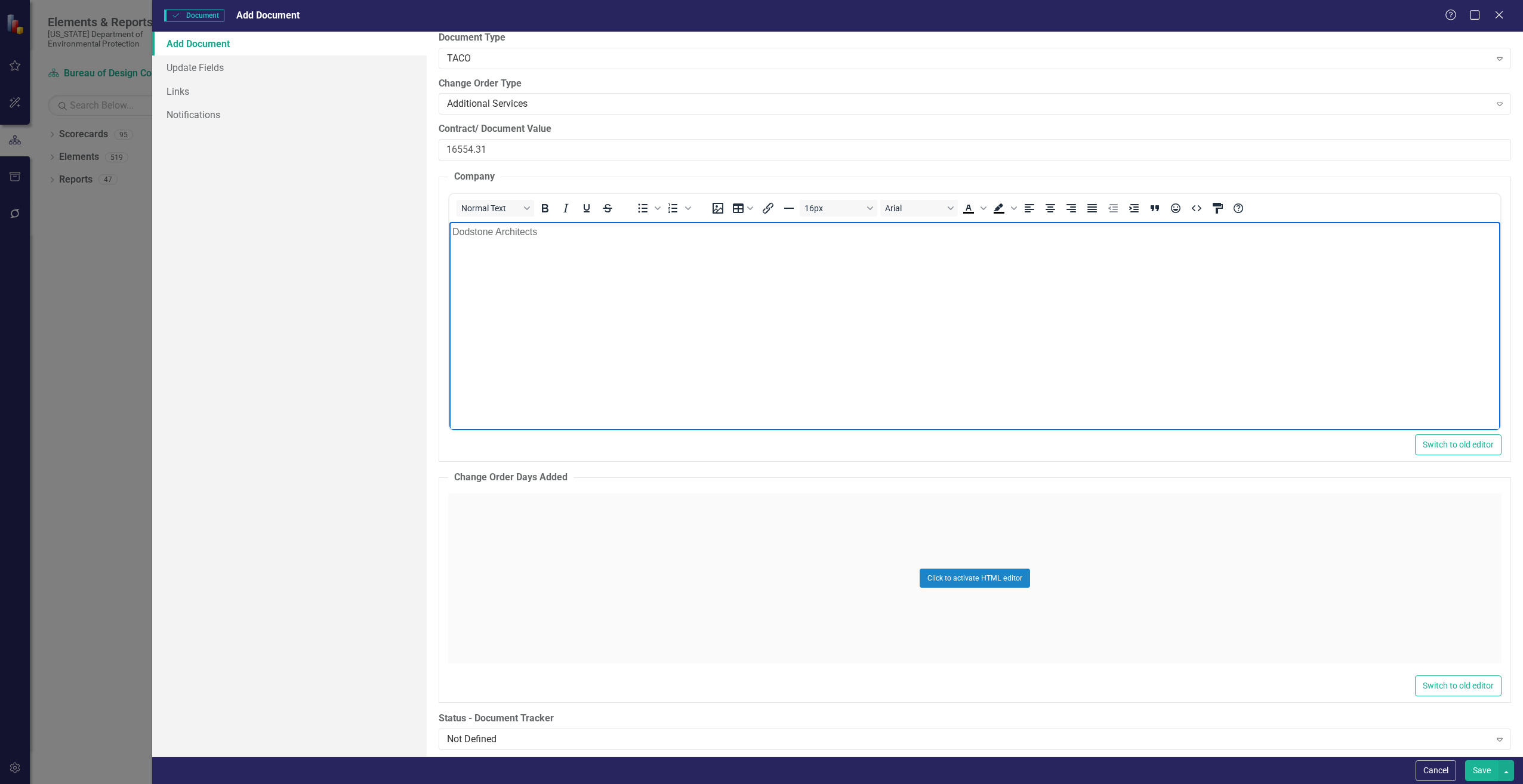
scroll to position [1790, 0]
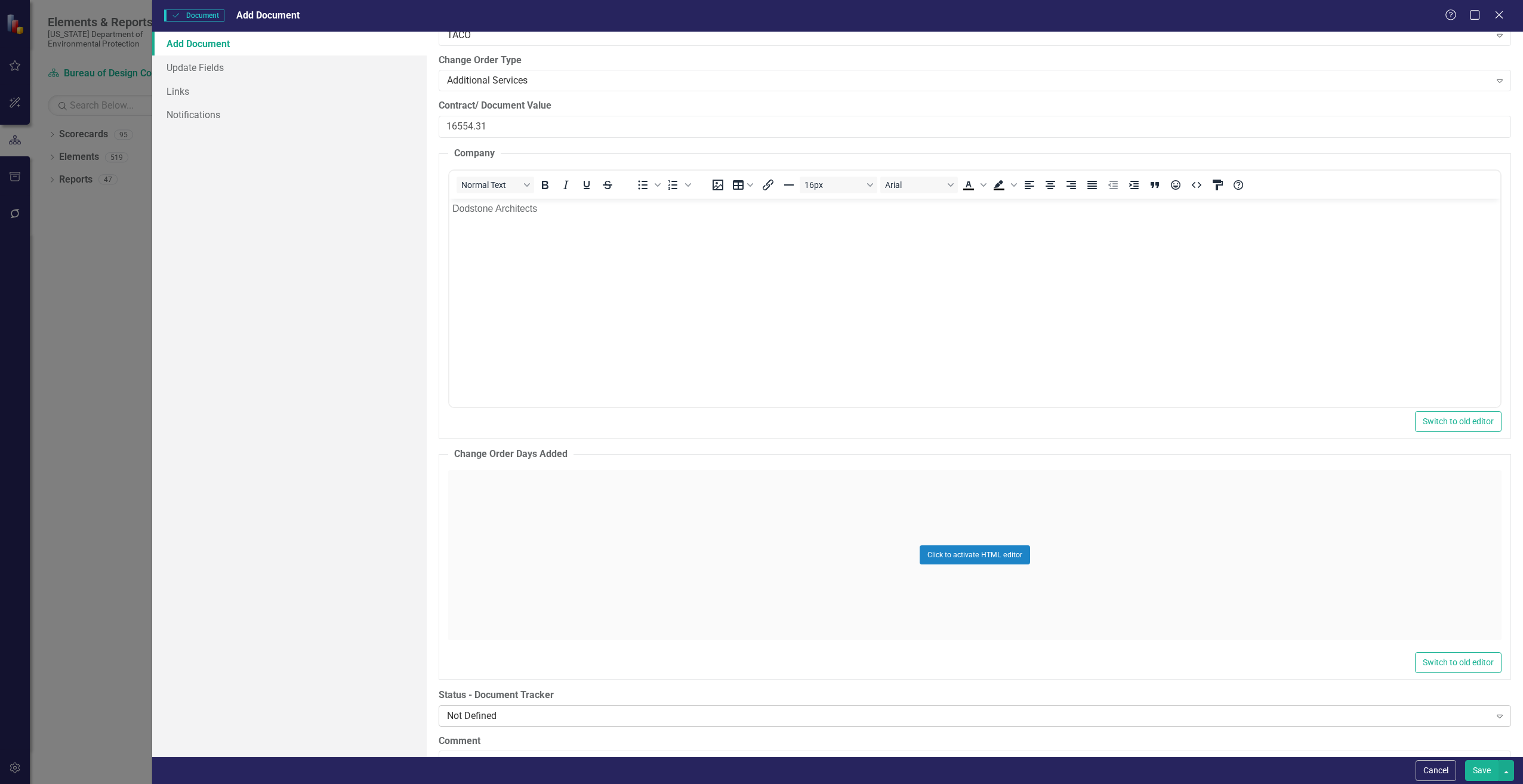
click at [475, 717] on div "Not Defined" at bounding box center [968, 715] width 1043 height 14
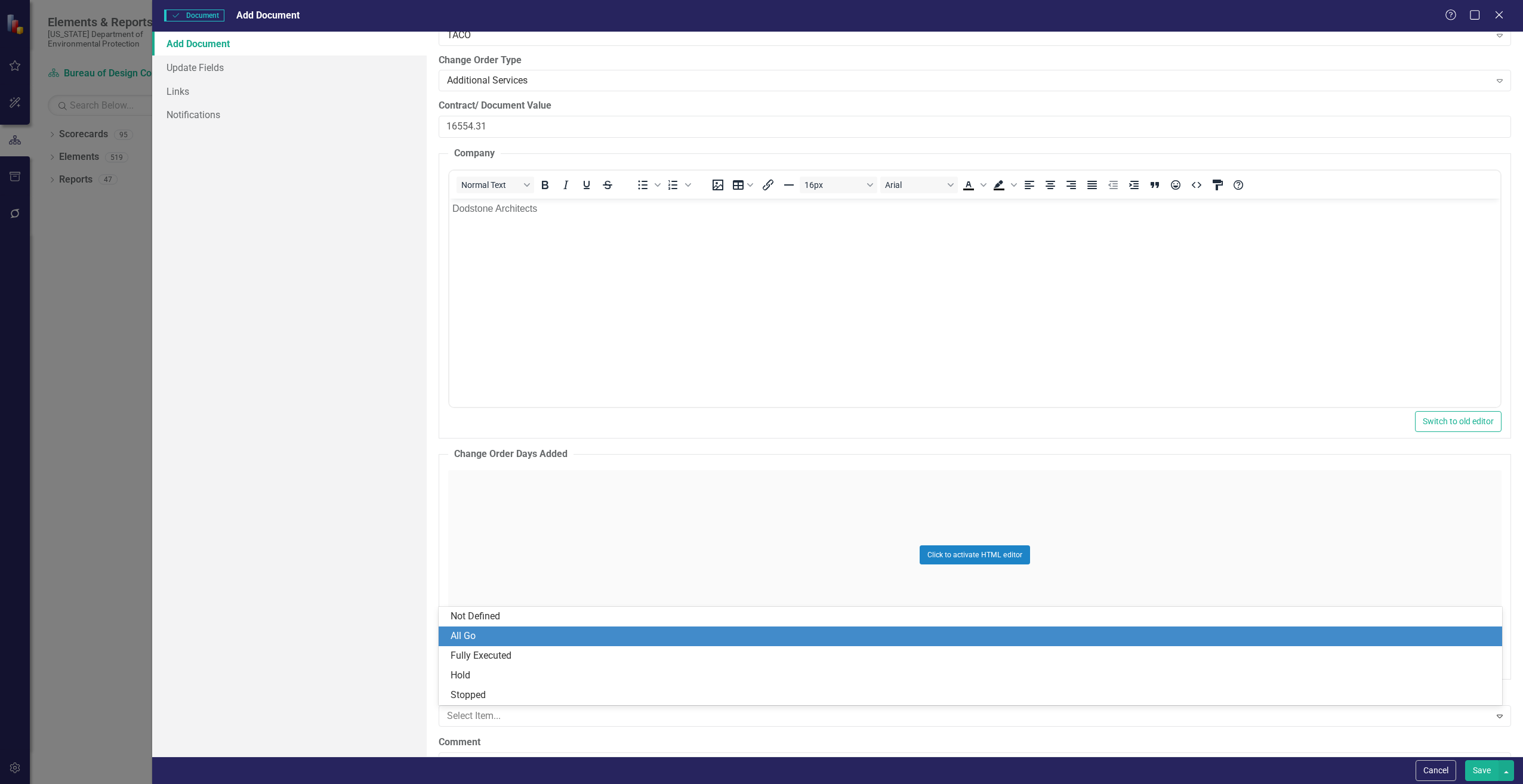
click at [456, 635] on div "All Go" at bounding box center [972, 636] width 1045 height 14
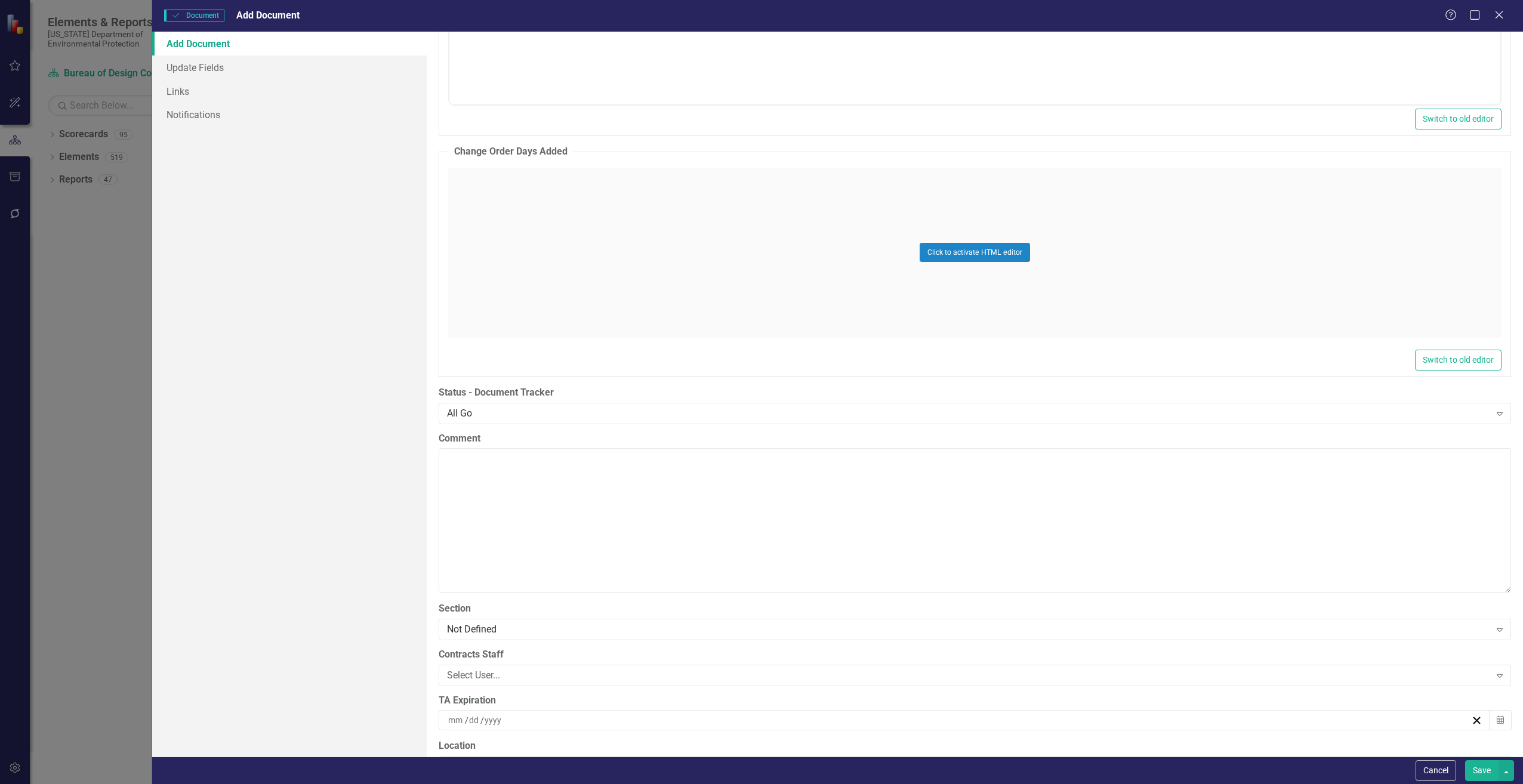
scroll to position [2207, 0]
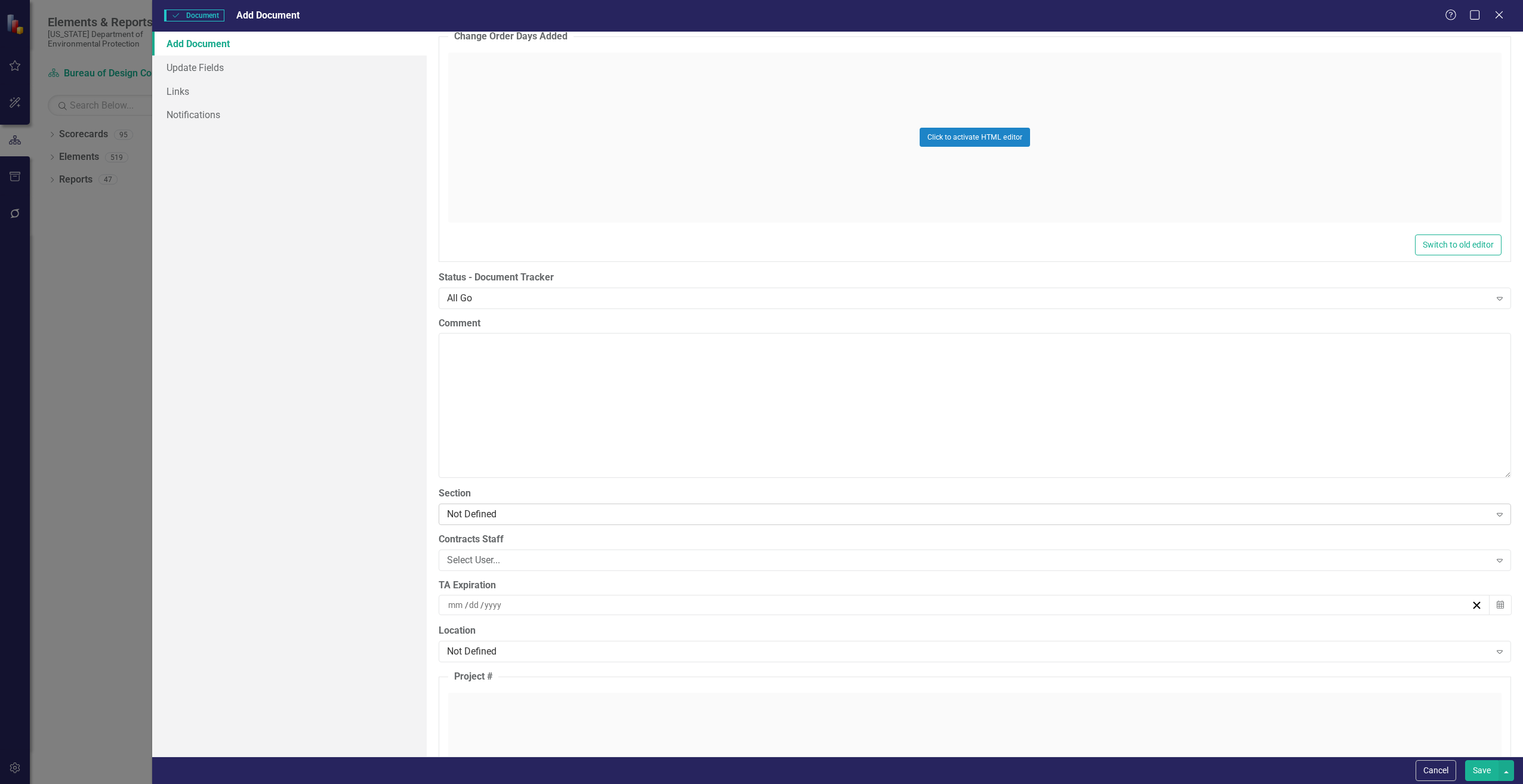
click at [475, 521] on div "Not Defined Expand" at bounding box center [975, 514] width 1073 height 21
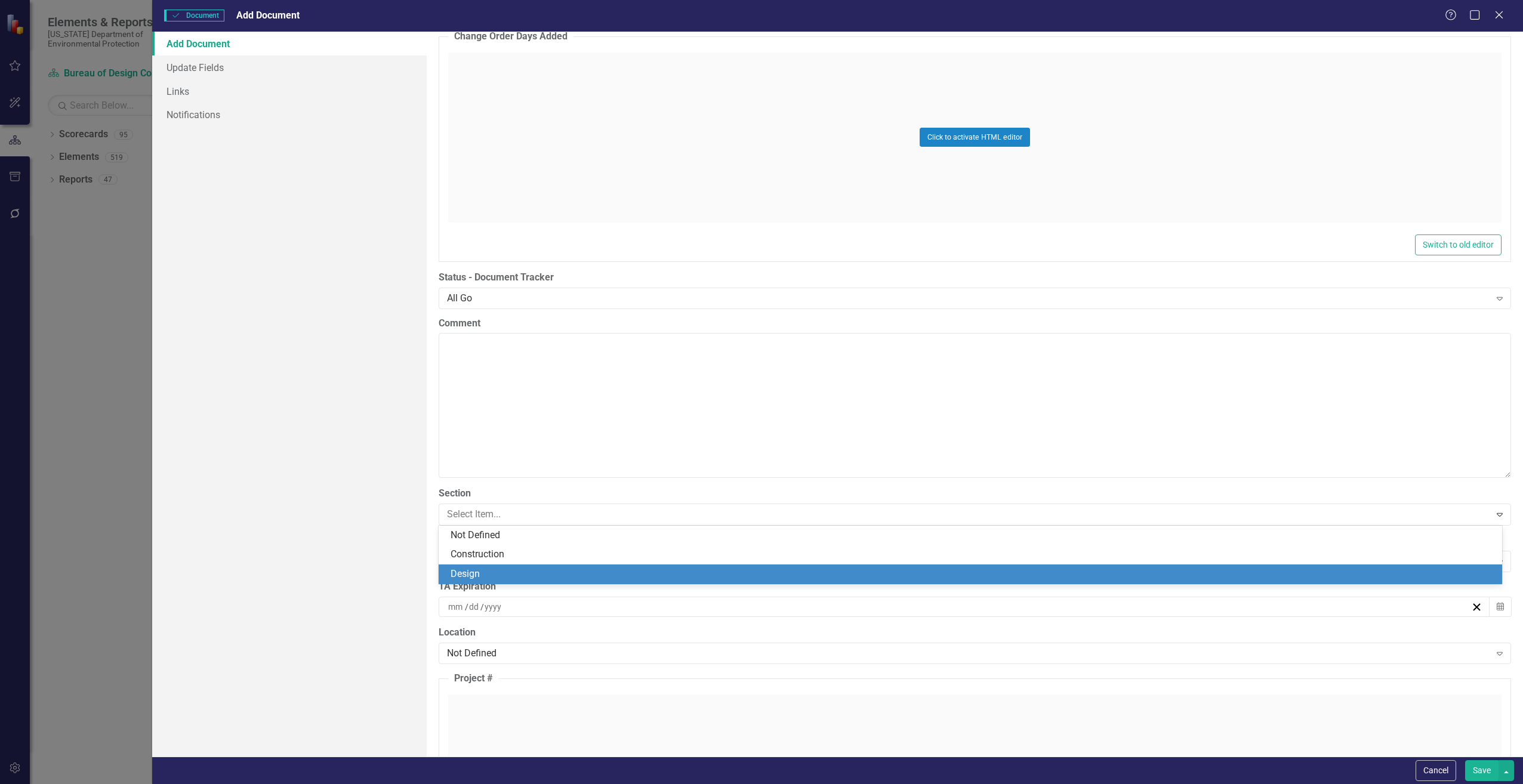
click at [466, 571] on div "Design" at bounding box center [972, 574] width 1045 height 14
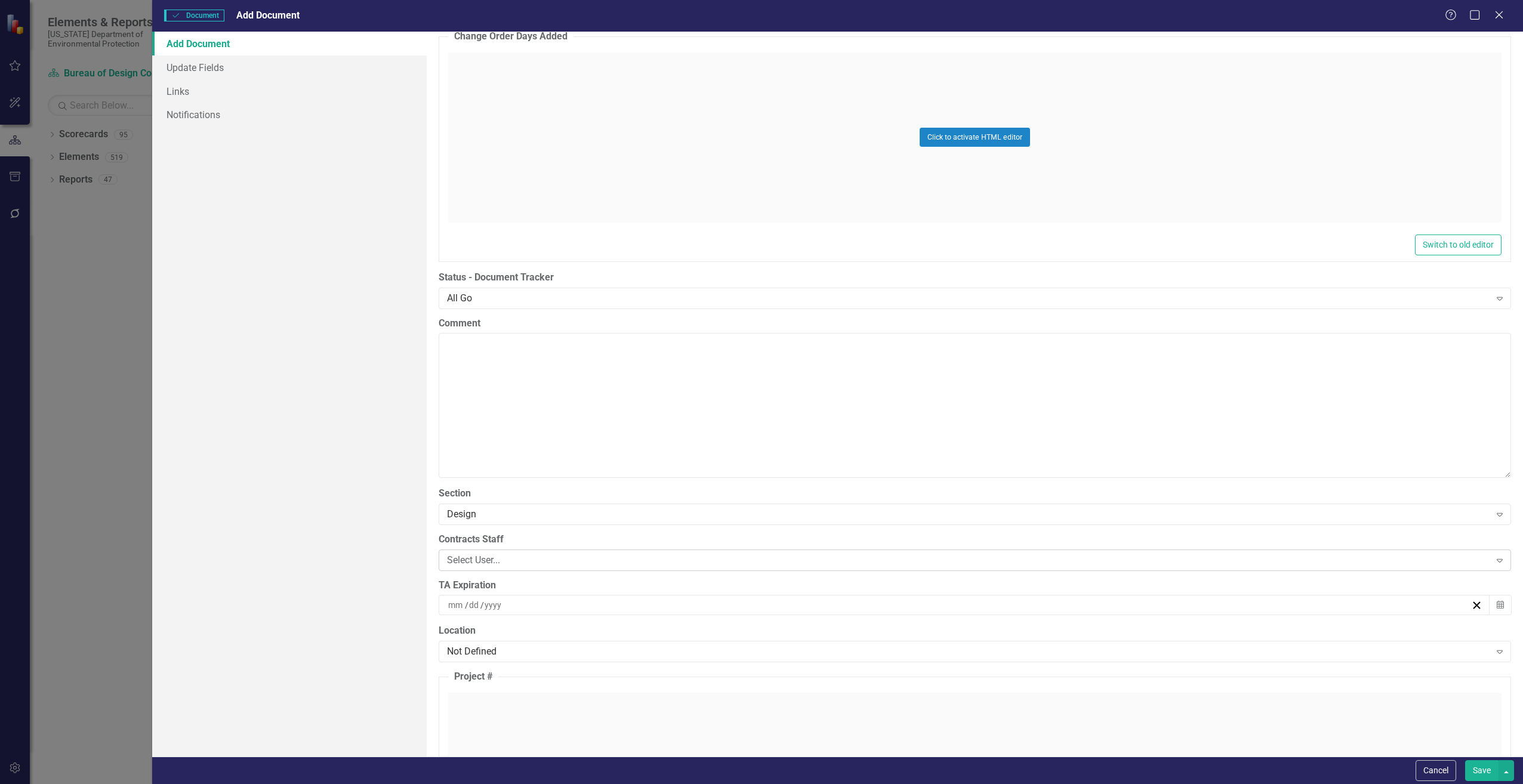
click at [470, 558] on div "Select User..." at bounding box center [968, 559] width 1043 height 14
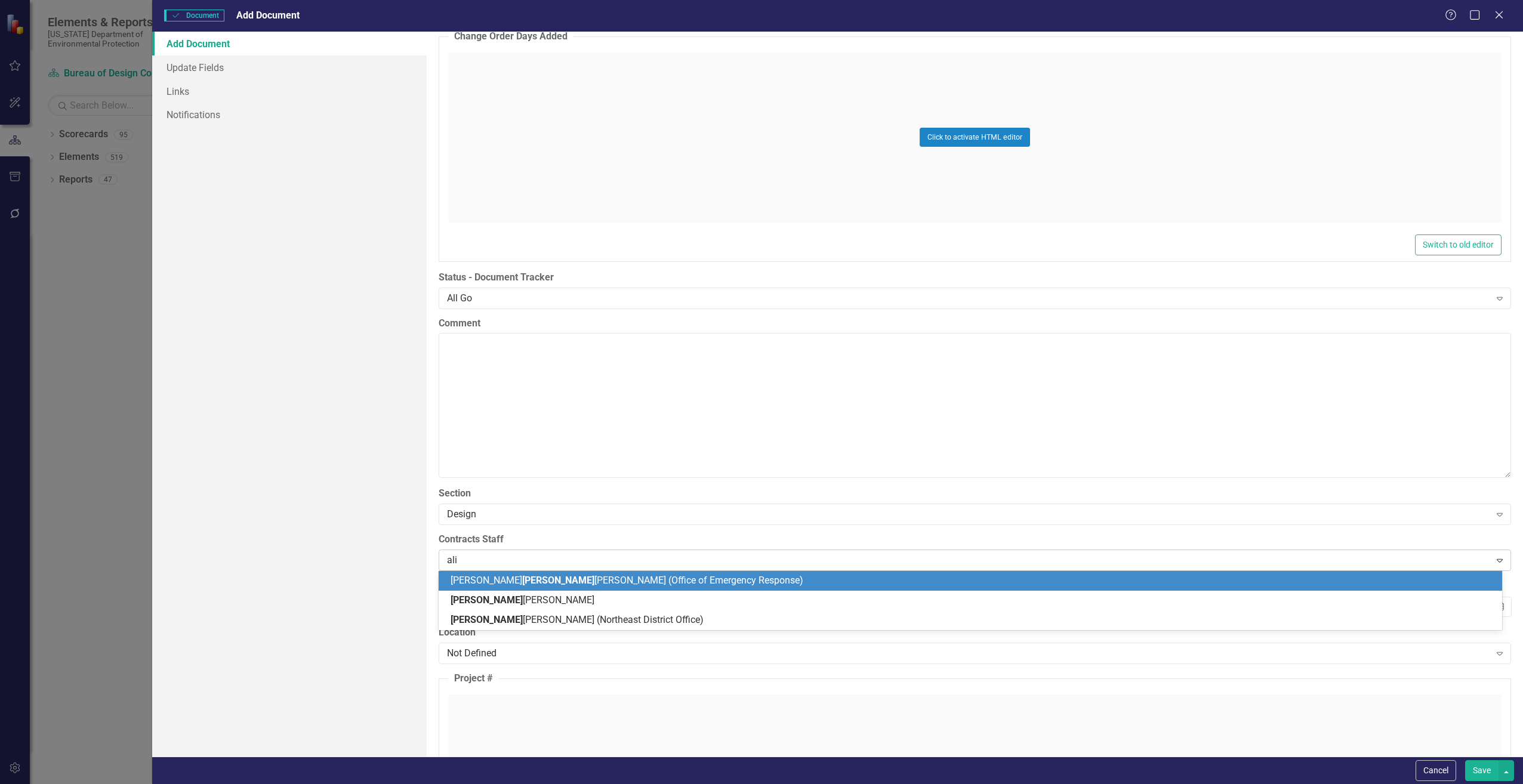
type input "alis"
click at [464, 581] on span "Alis" at bounding box center [459, 580] width 16 height 11
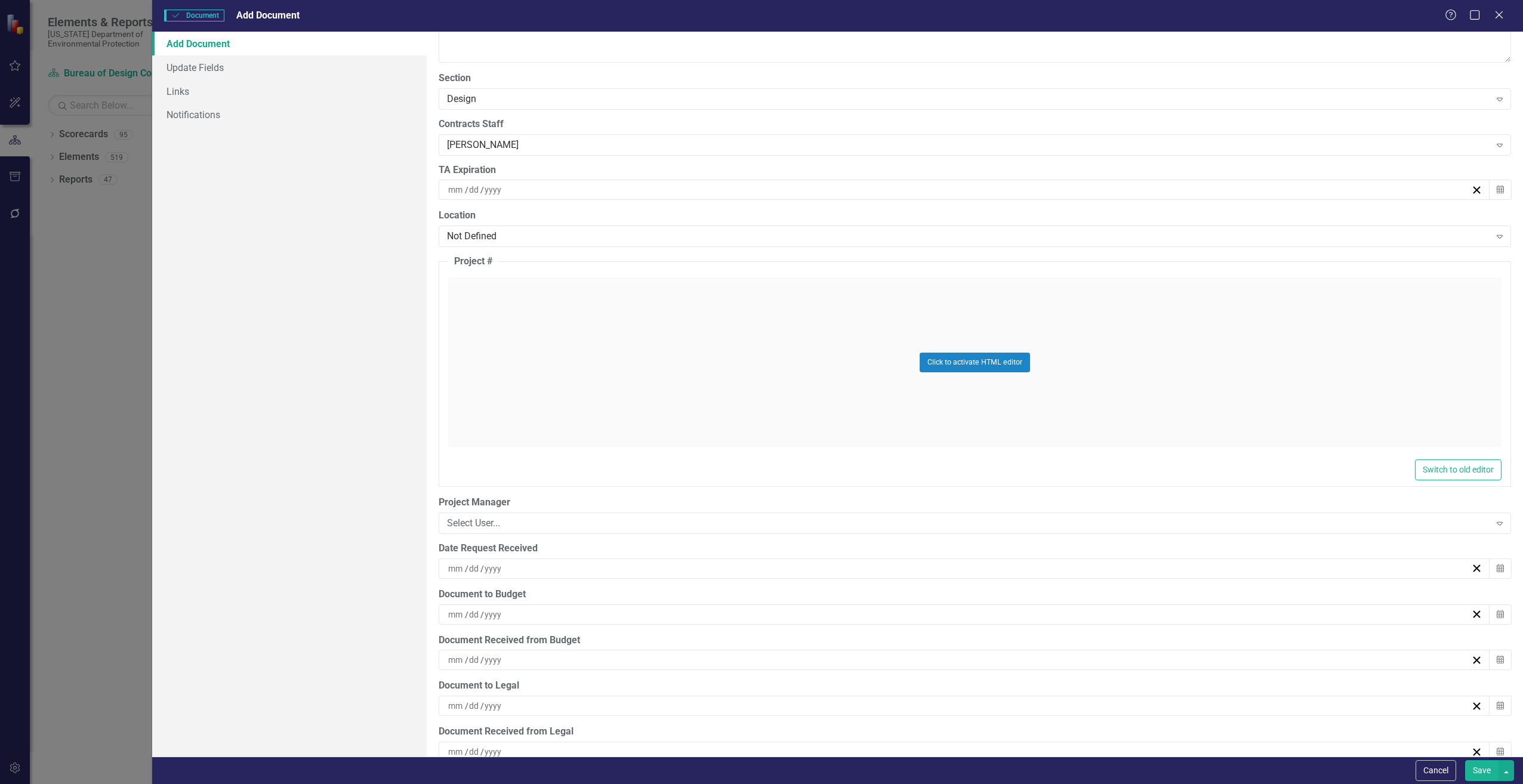
scroll to position [2625, 0]
click at [528, 565] on div "/ /" at bounding box center [959, 566] width 1025 height 12
click at [892, 595] on button "‹" at bounding box center [896, 596] width 27 height 27
click at [1010, 720] on button "29" at bounding box center [1020, 721] width 29 height 21
click at [541, 612] on div "/ /" at bounding box center [959, 612] width 1025 height 12
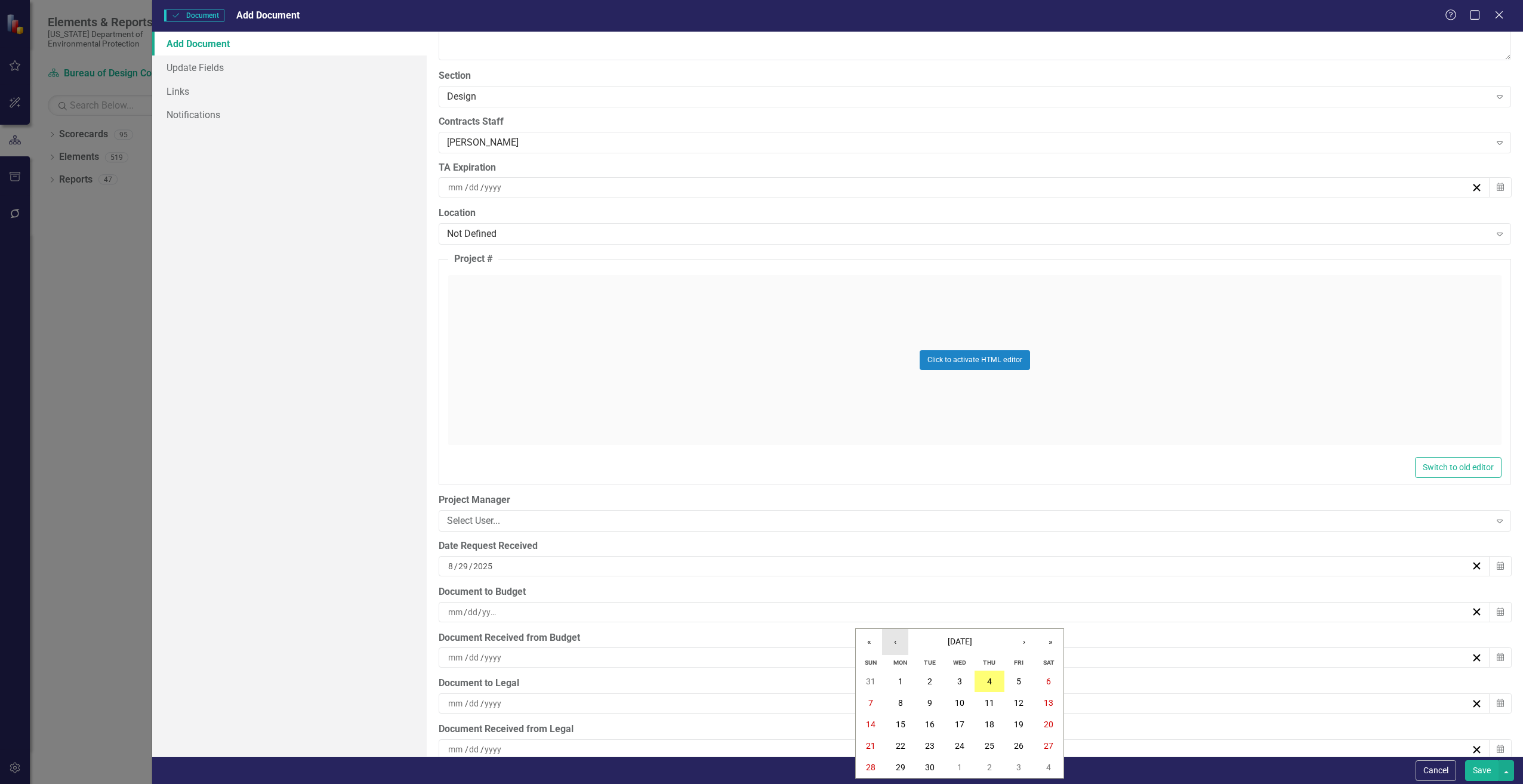
click at [890, 640] on button "‹" at bounding box center [896, 642] width 27 height 27
click at [1016, 766] on abbr "29" at bounding box center [1018, 767] width 10 height 10
click at [508, 656] on div "/ /" at bounding box center [959, 657] width 1025 height 12
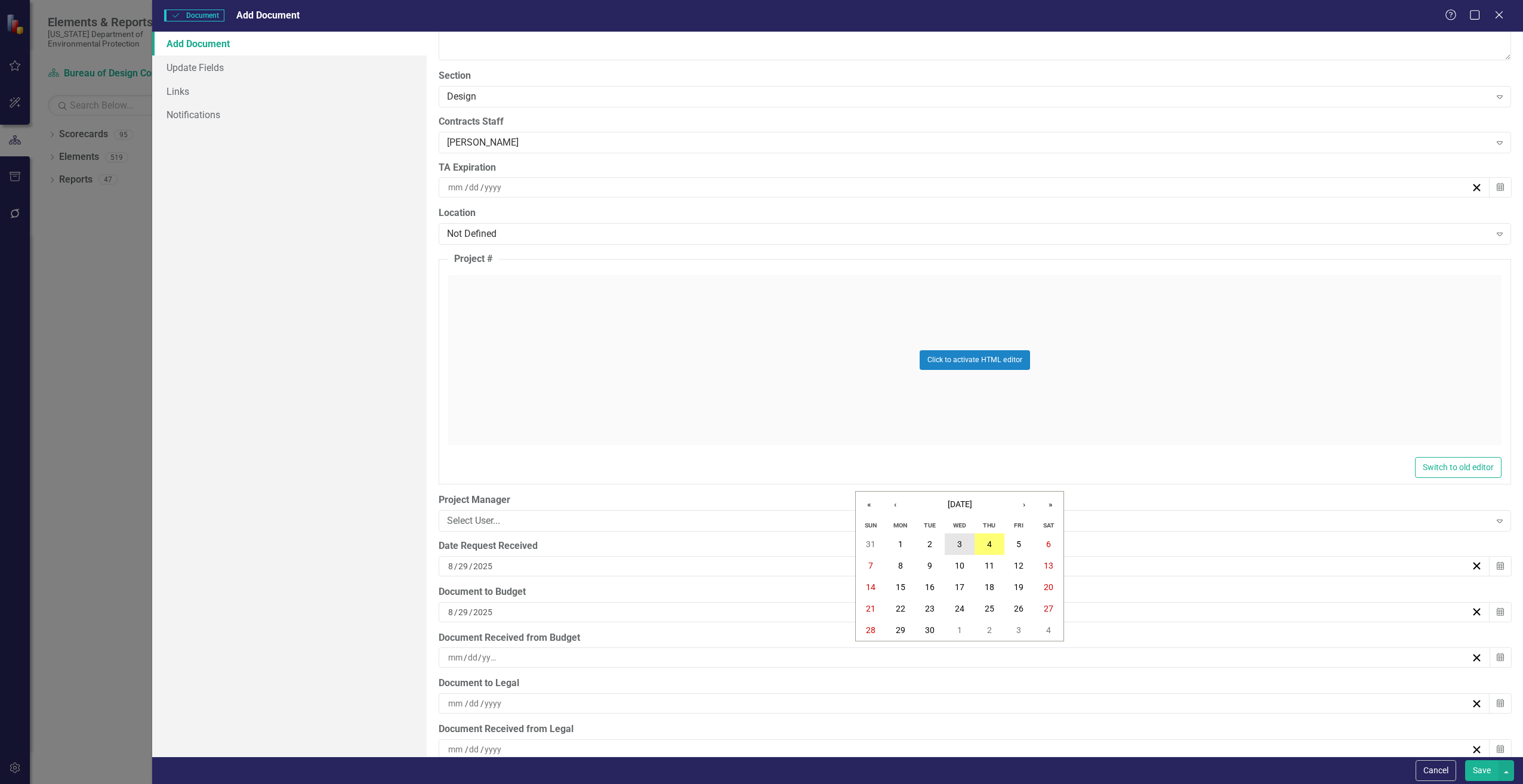
click at [970, 544] on button "3" at bounding box center [960, 544] width 29 height 21
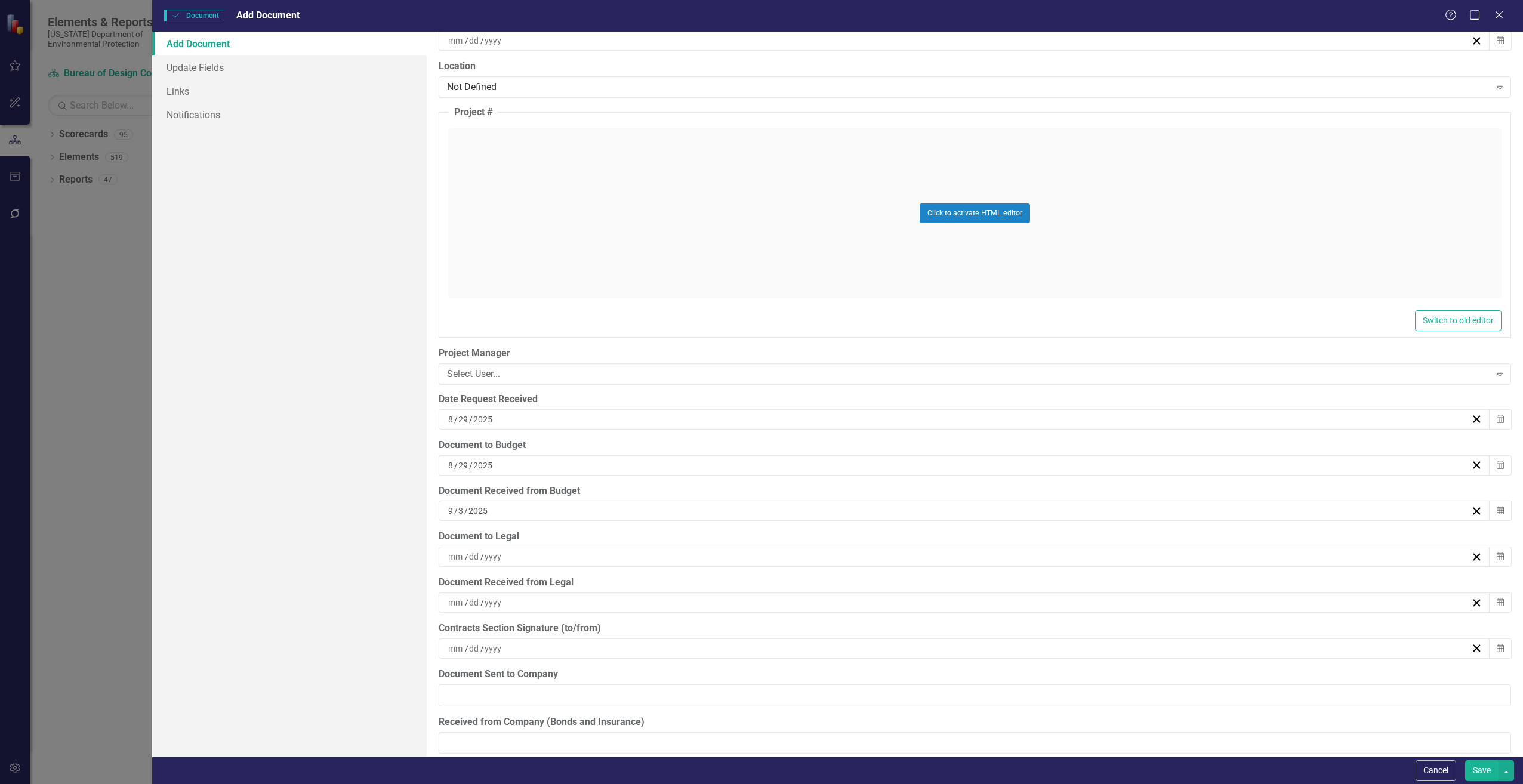
scroll to position [2804, 0]
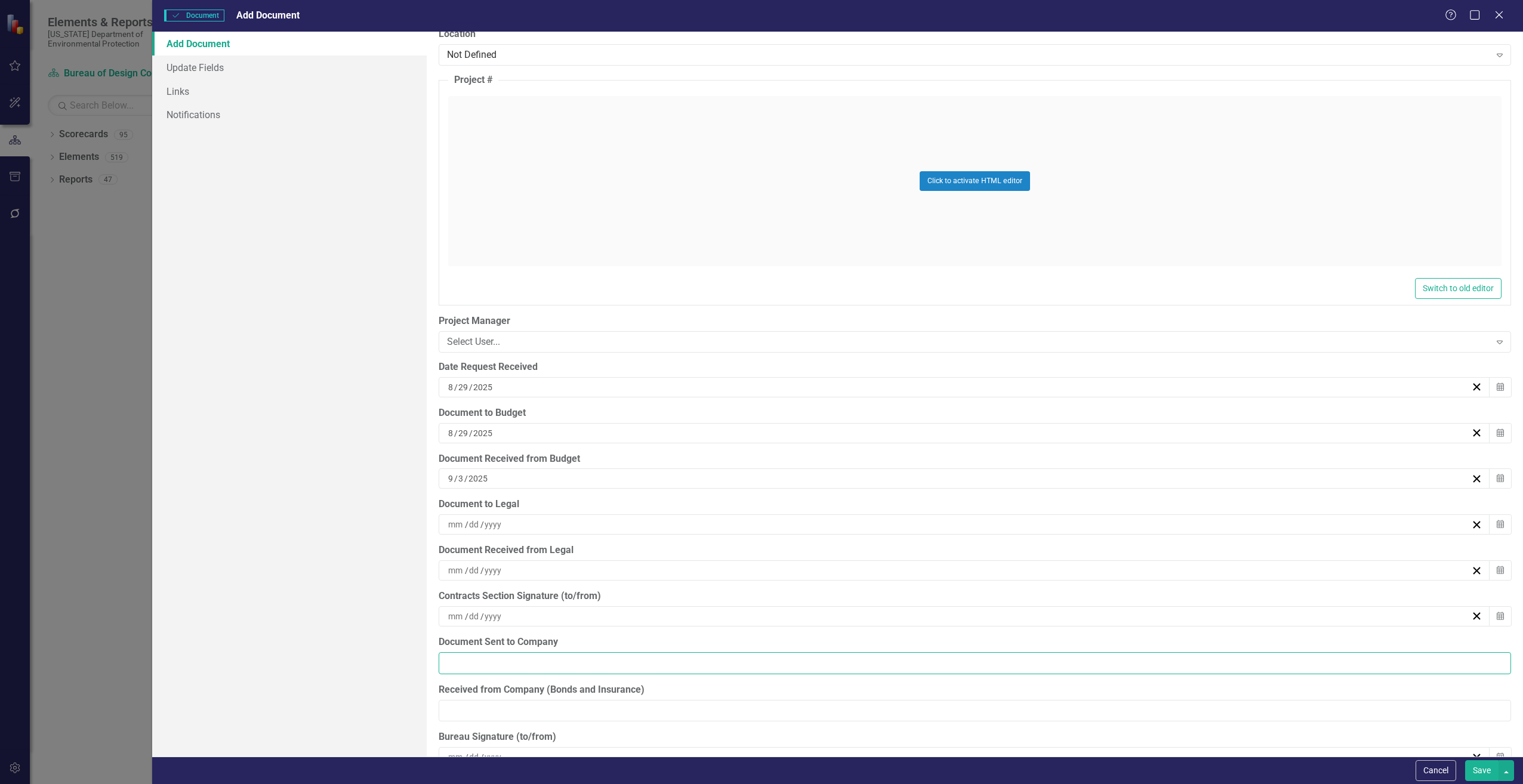
click at [503, 662] on input "Document Sent to Company" at bounding box center [975, 663] width 1073 height 22
type input "[DATE]"
click at [478, 709] on input "Received from Company (Bonds and Insurance)" at bounding box center [975, 711] width 1073 height 22
type input "[DATE]"
click at [1471, 772] on button "Save" at bounding box center [1482, 770] width 33 height 21
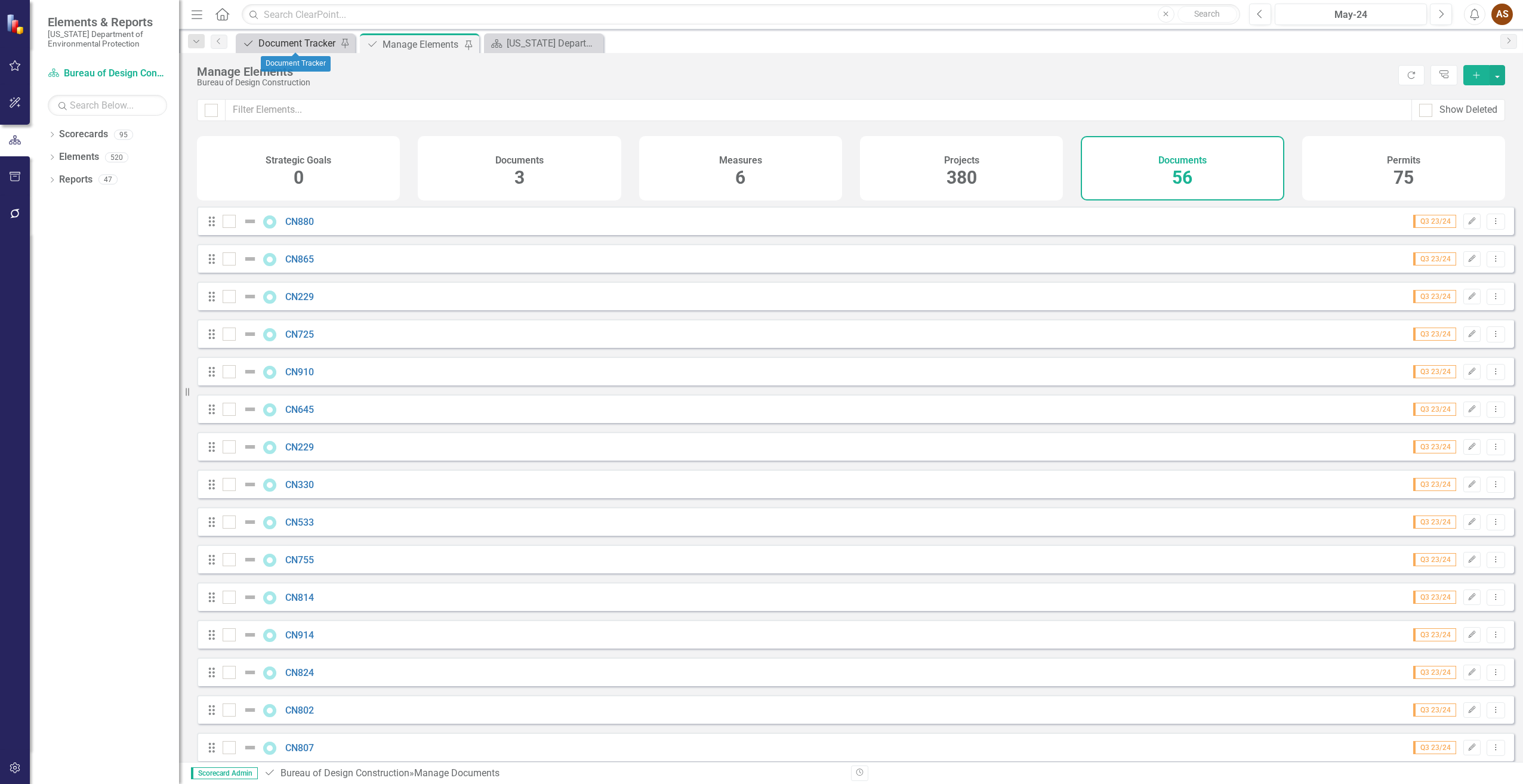
click at [272, 40] on div "Document Tracker" at bounding box center [298, 43] width 79 height 15
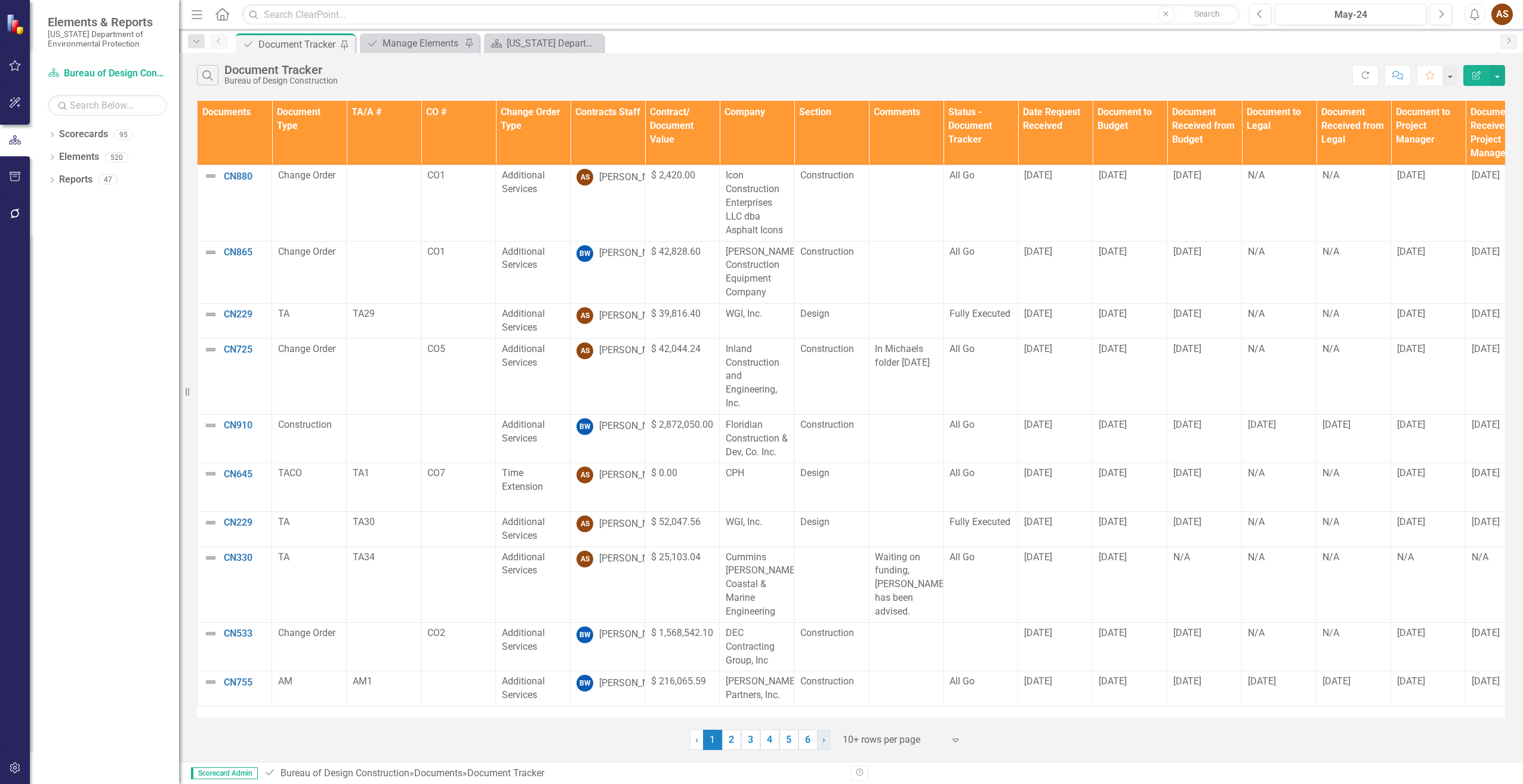
click at [824, 741] on span "›" at bounding box center [824, 739] width 3 height 11
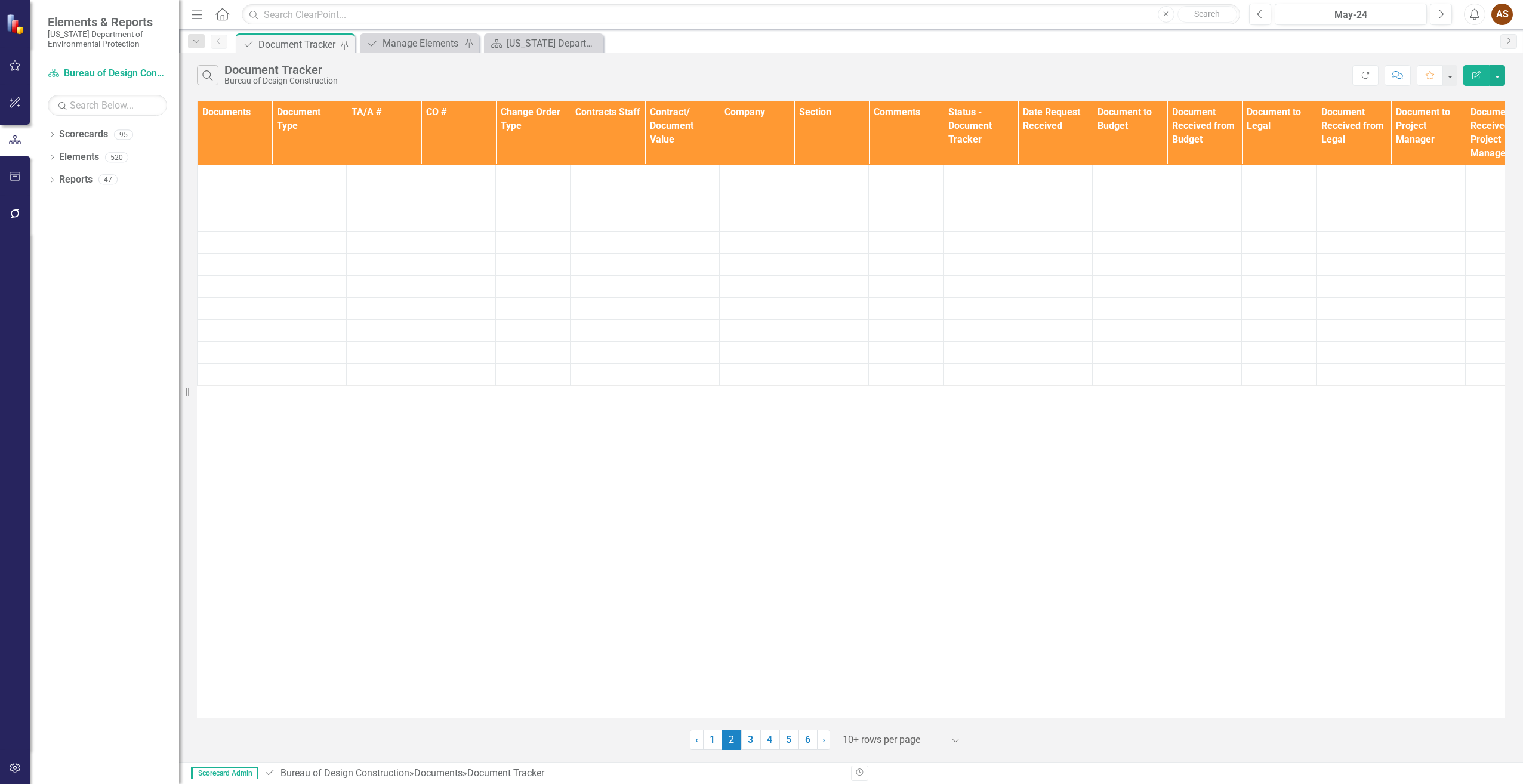
click at [877, 722] on div "‹ Previous 1 2 (current) 3 4 5 6 › Next 10+ rows per page Expand" at bounding box center [851, 735] width 1308 height 29
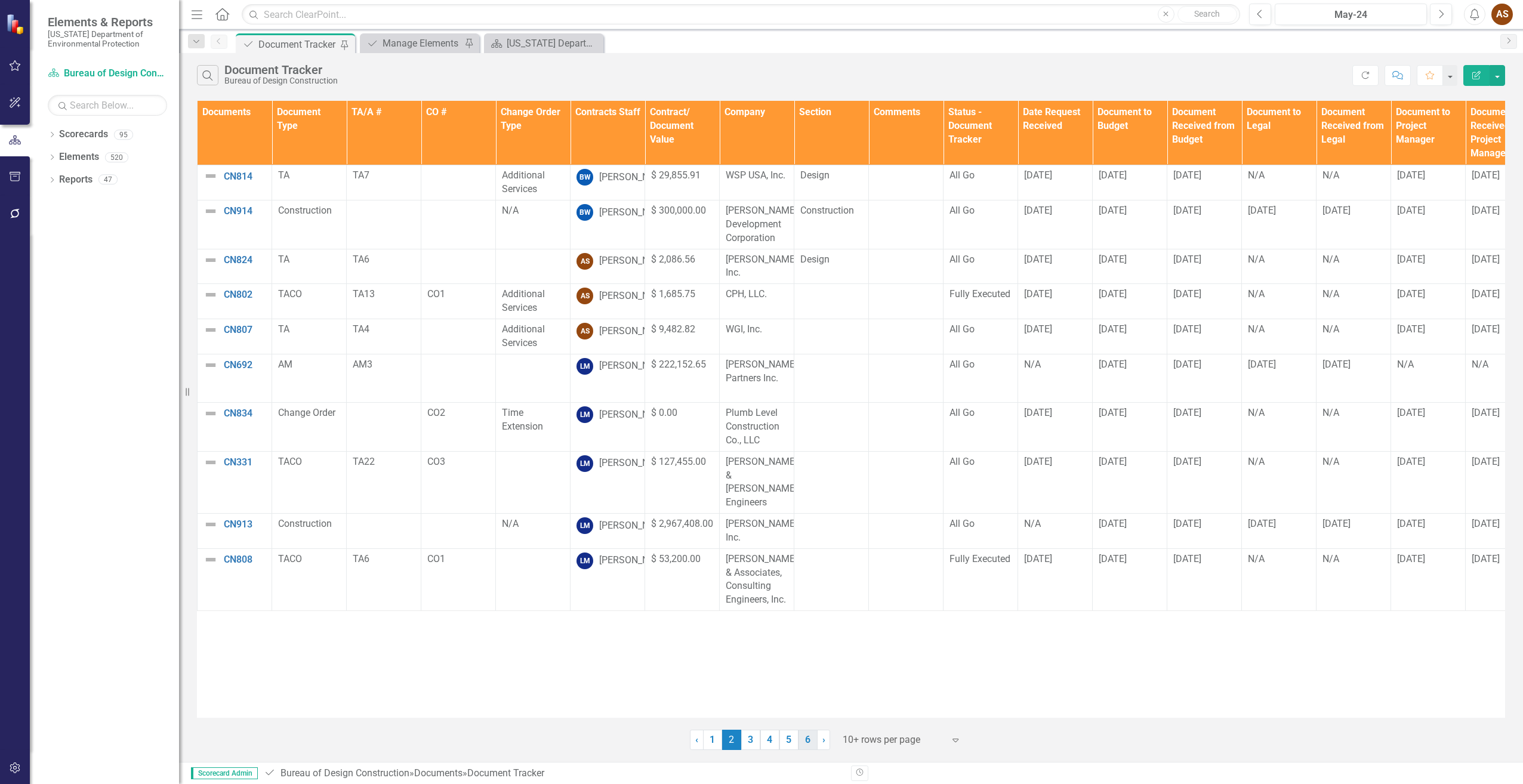
click at [812, 735] on link "6" at bounding box center [808, 740] width 19 height 21
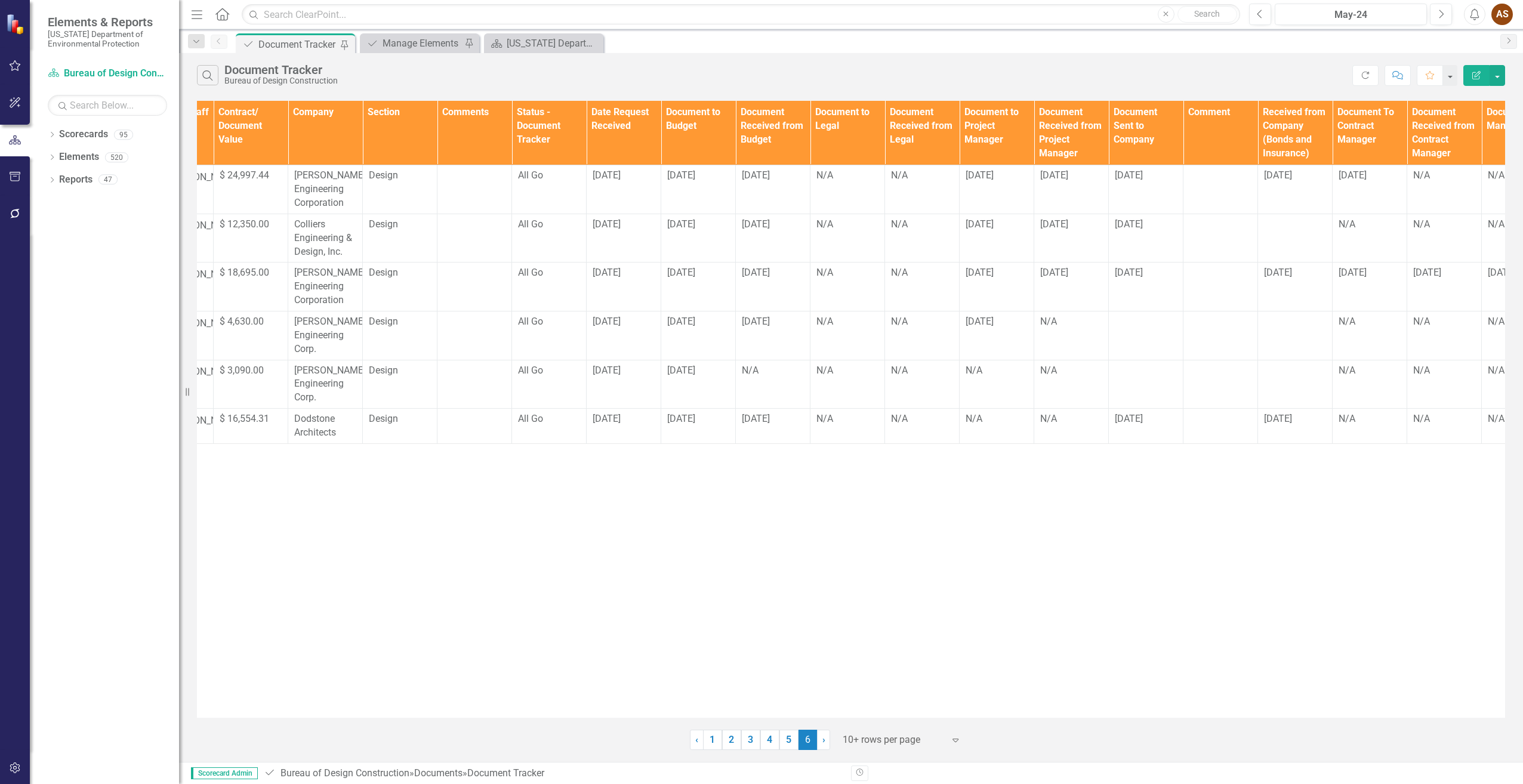
scroll to position [0, 440]
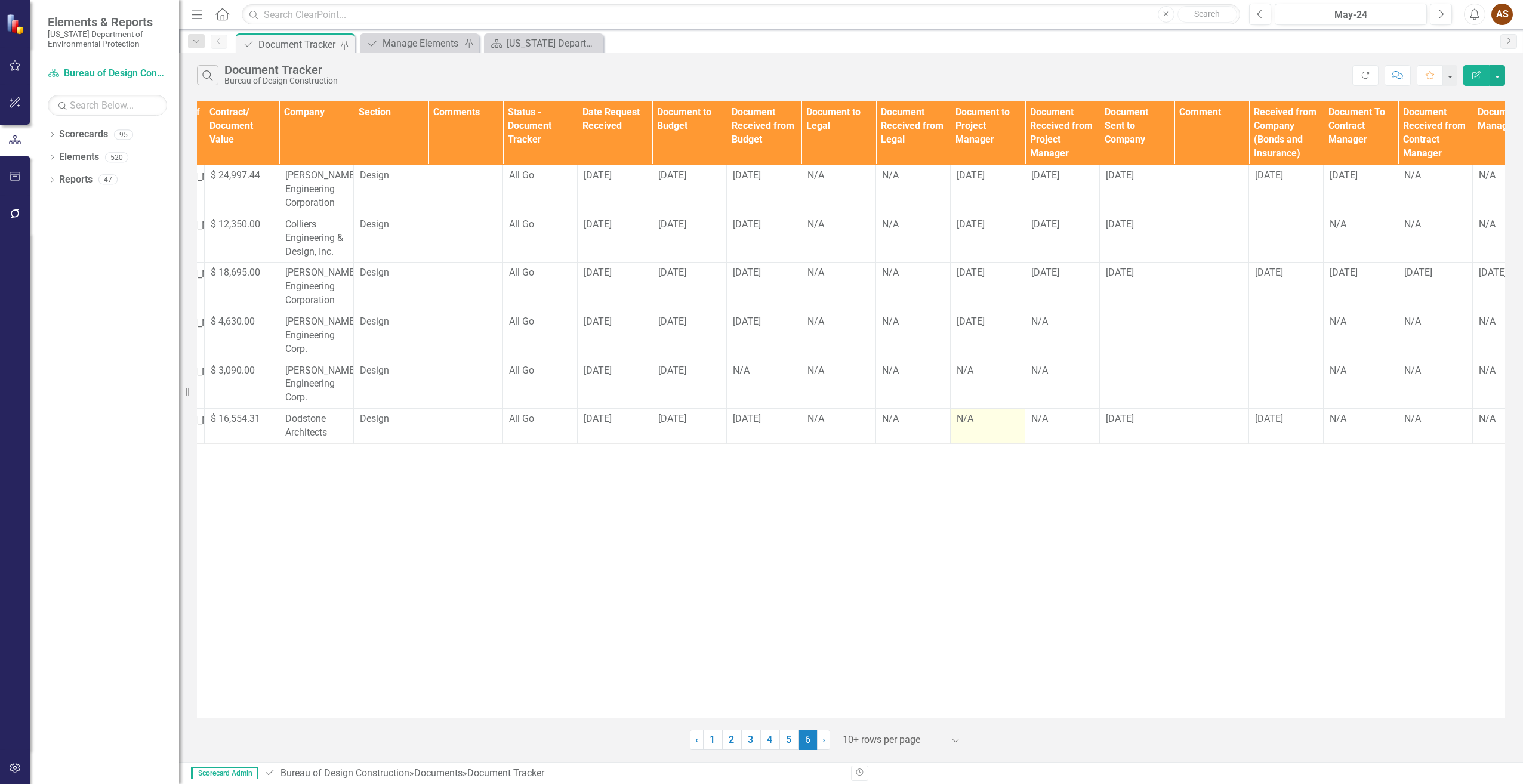
click at [966, 423] on div "N/A" at bounding box center [988, 419] width 62 height 14
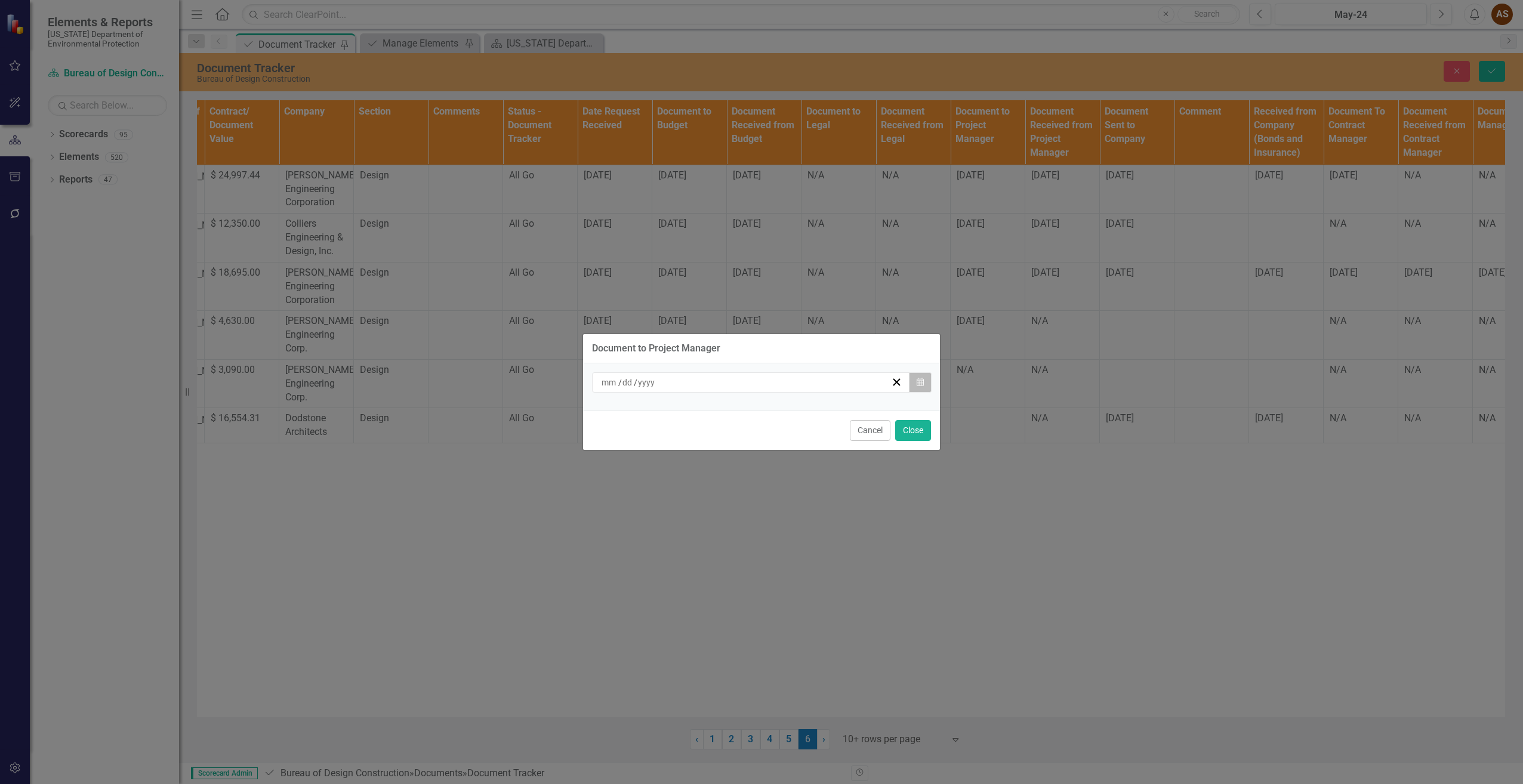
drag, startPoint x: 966, startPoint y: 423, endPoint x: 916, endPoint y: 384, distance: 63.4
click at [916, 384] on button "Calendar" at bounding box center [920, 382] width 23 height 21
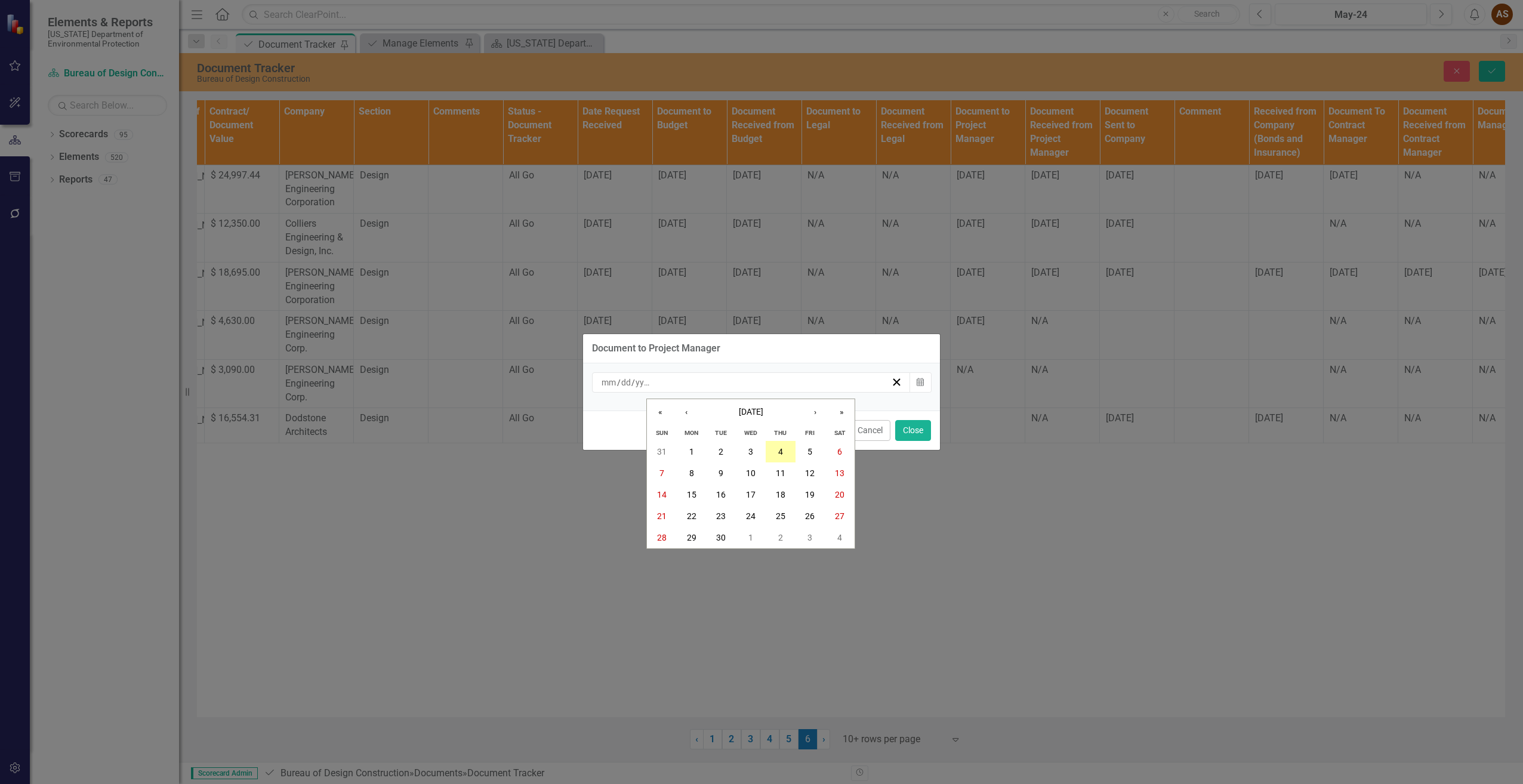
click at [785, 447] on button "4" at bounding box center [781, 451] width 29 height 21
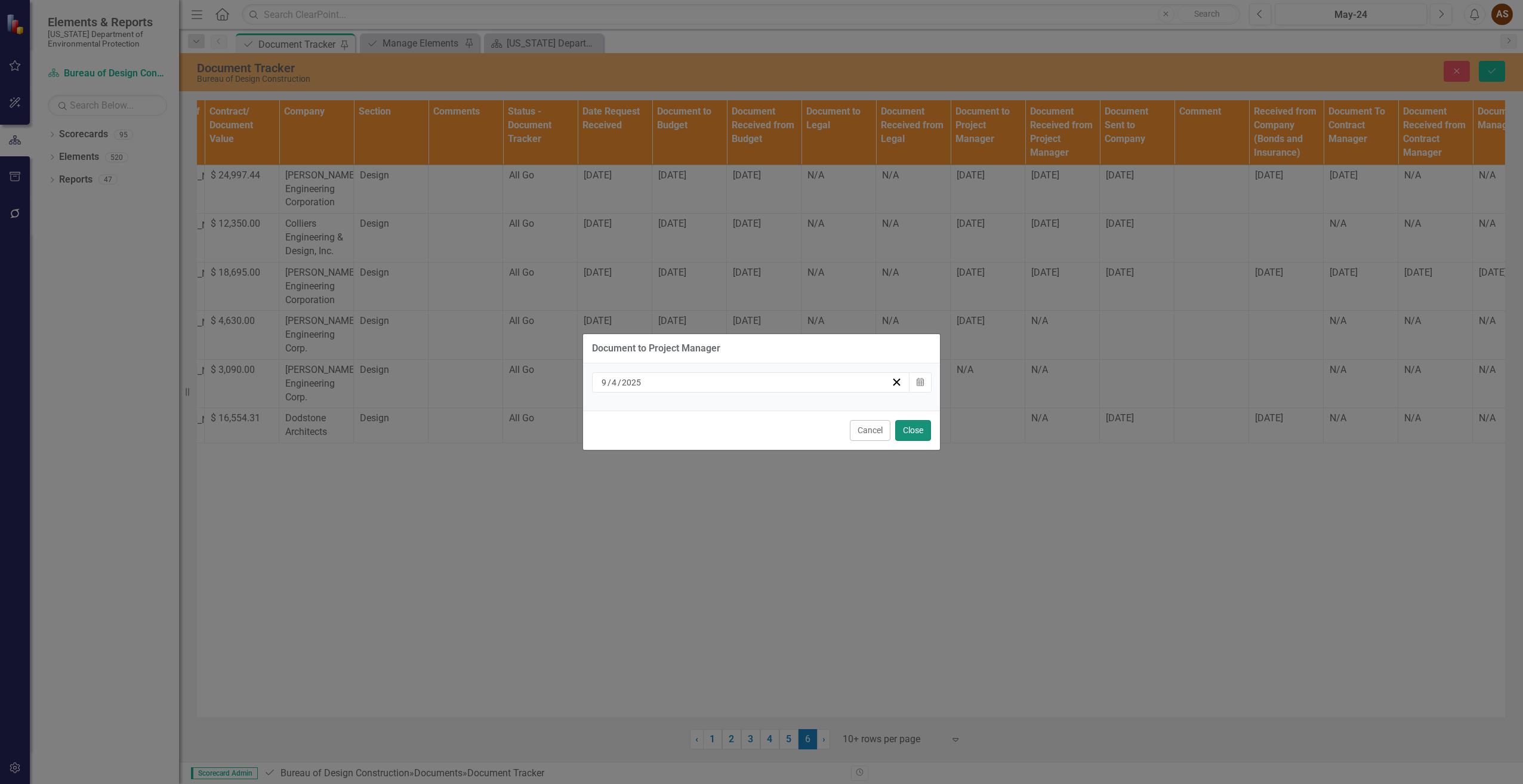
click at [919, 427] on button "Close" at bounding box center [913, 430] width 36 height 21
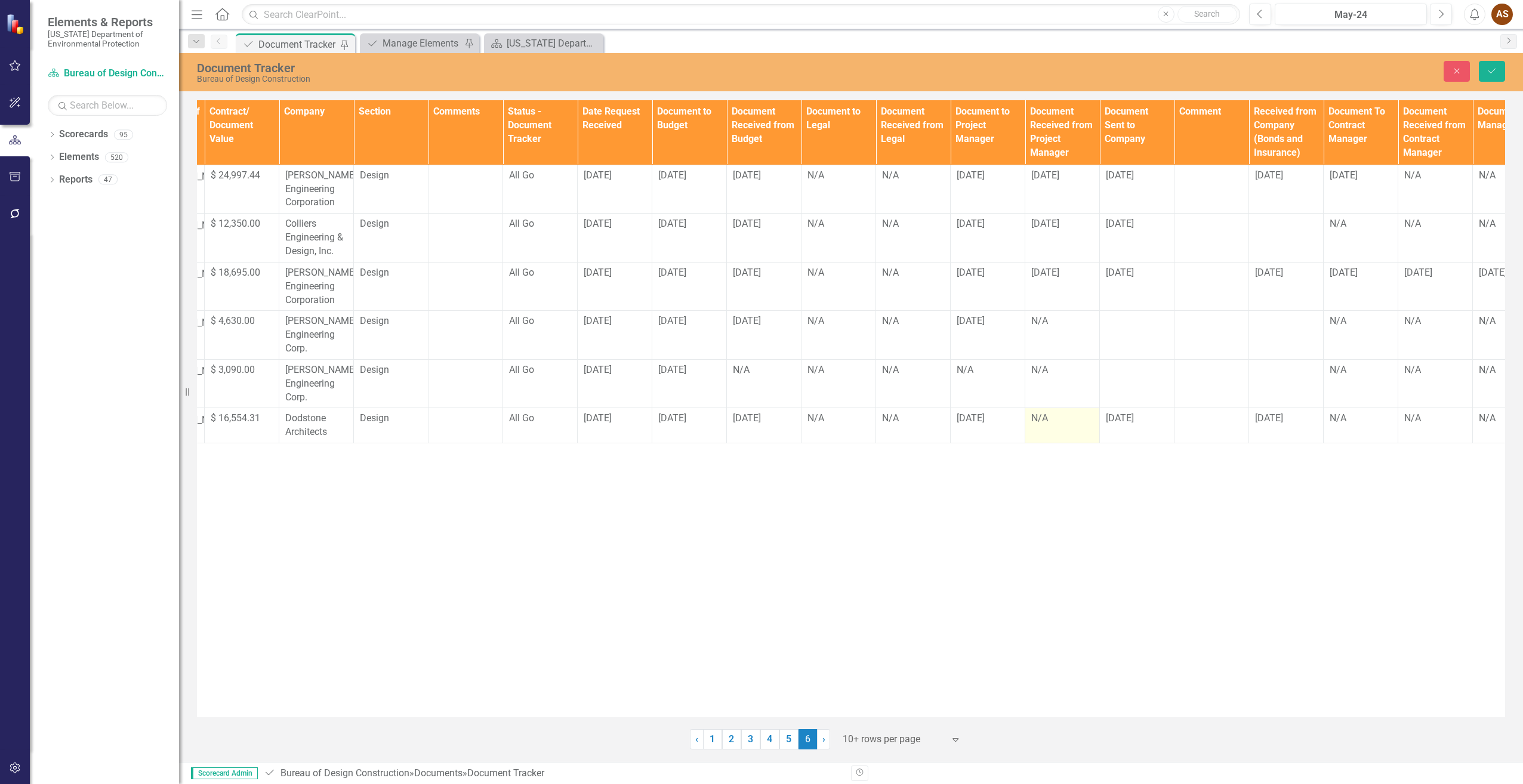
click at [1040, 419] on div "N/A" at bounding box center [1062, 419] width 62 height 14
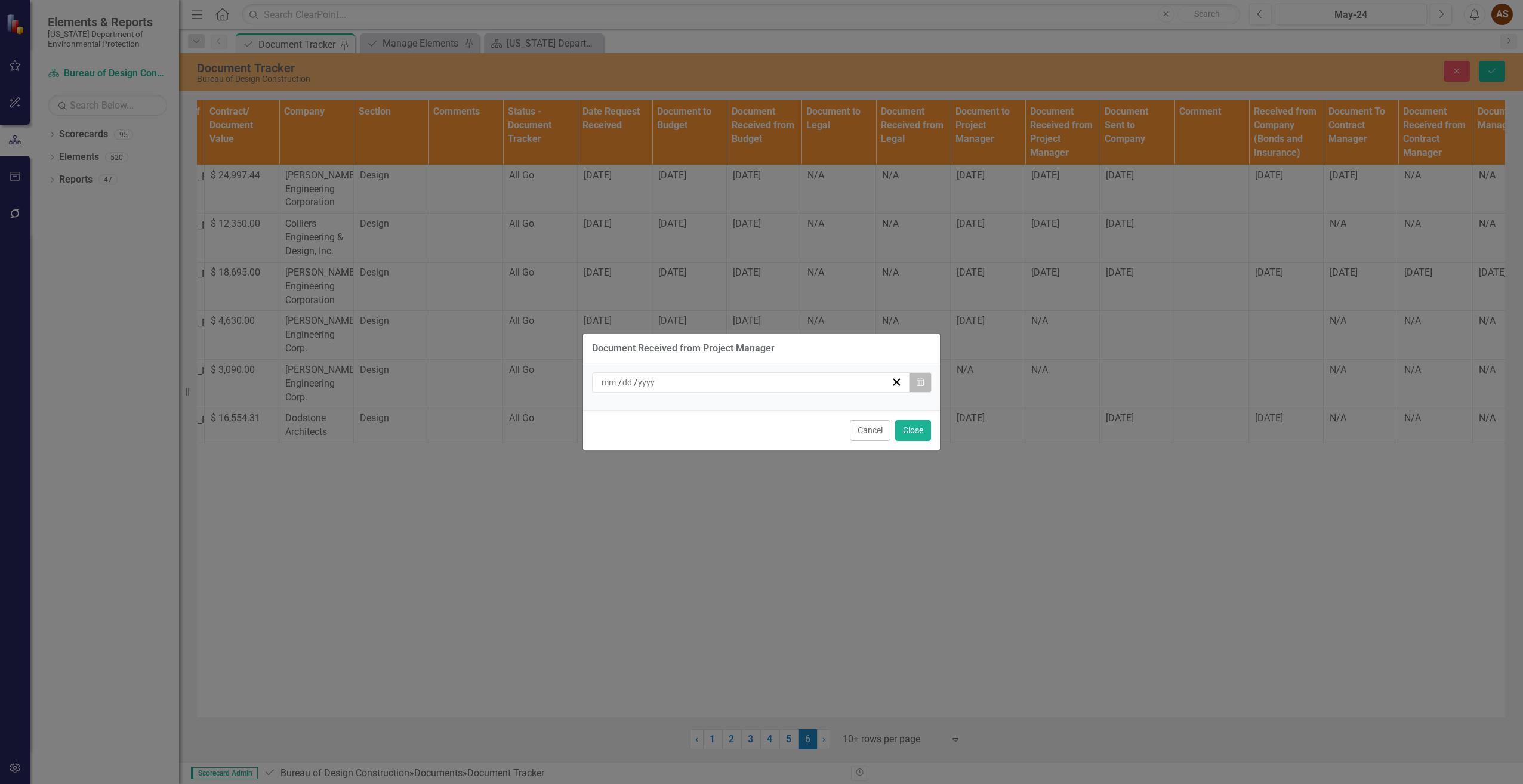
click at [919, 384] on icon "button" at bounding box center [921, 381] width 7 height 8
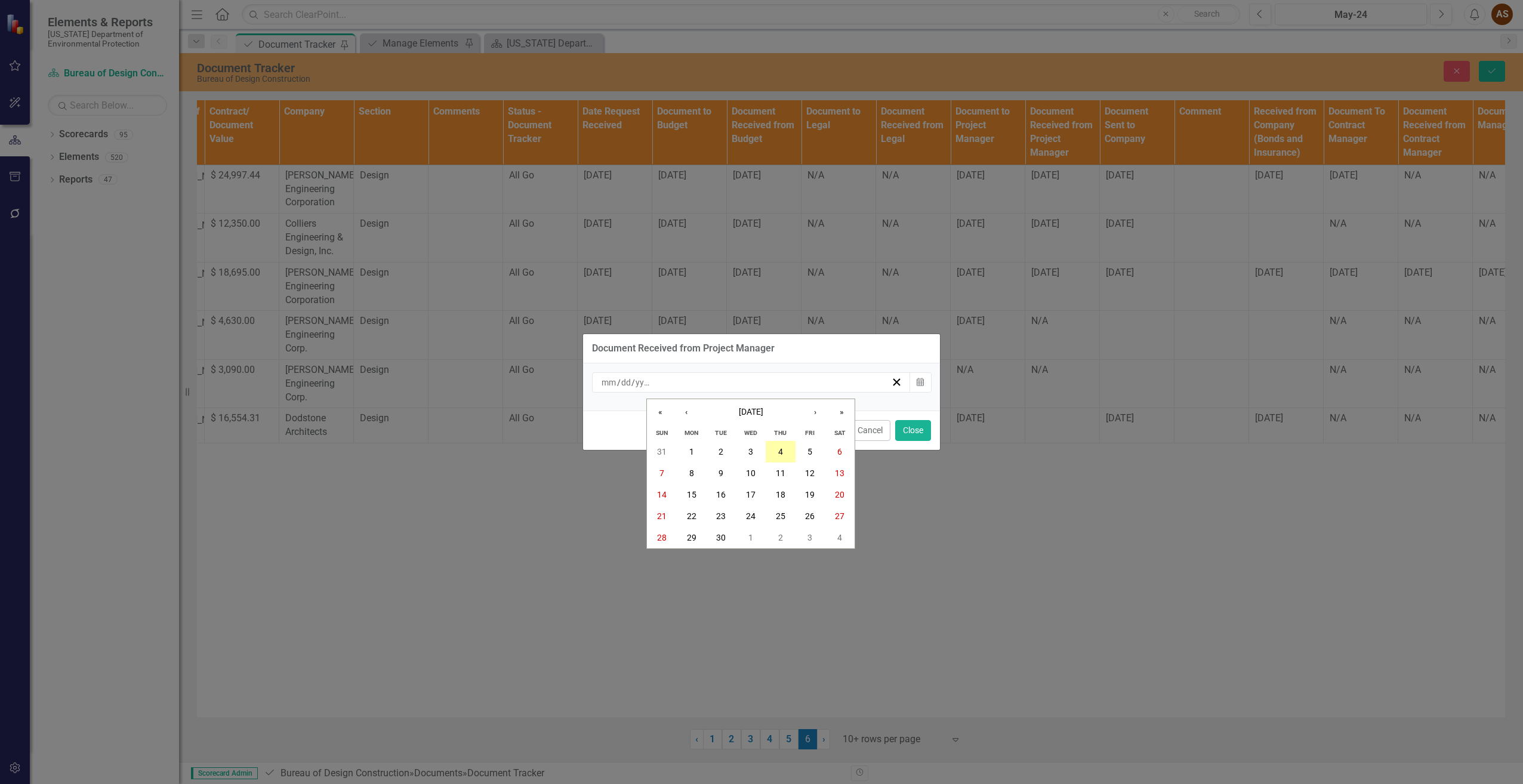
click at [776, 458] on button "4" at bounding box center [781, 451] width 29 height 21
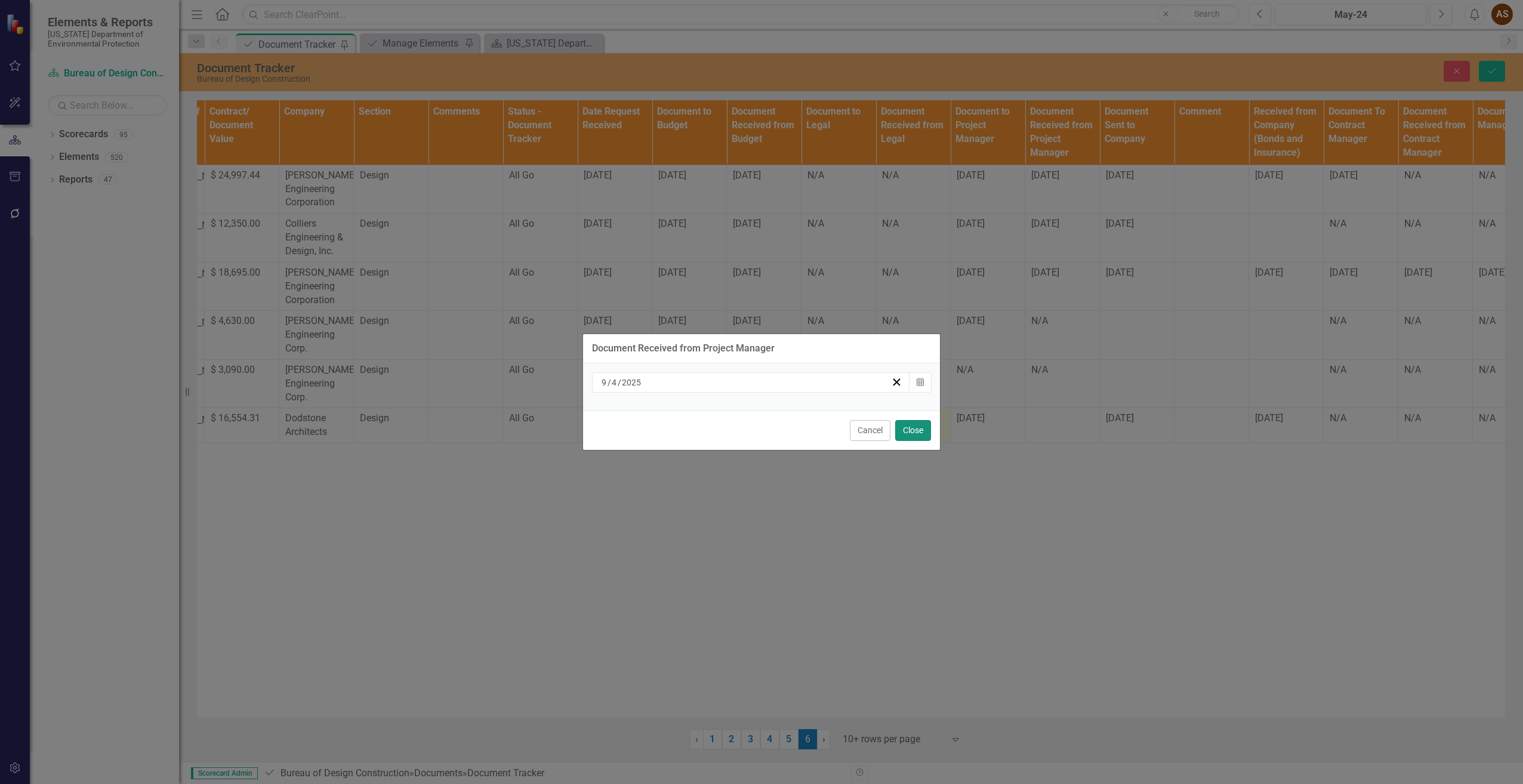
click at [922, 426] on button "Close" at bounding box center [913, 430] width 36 height 21
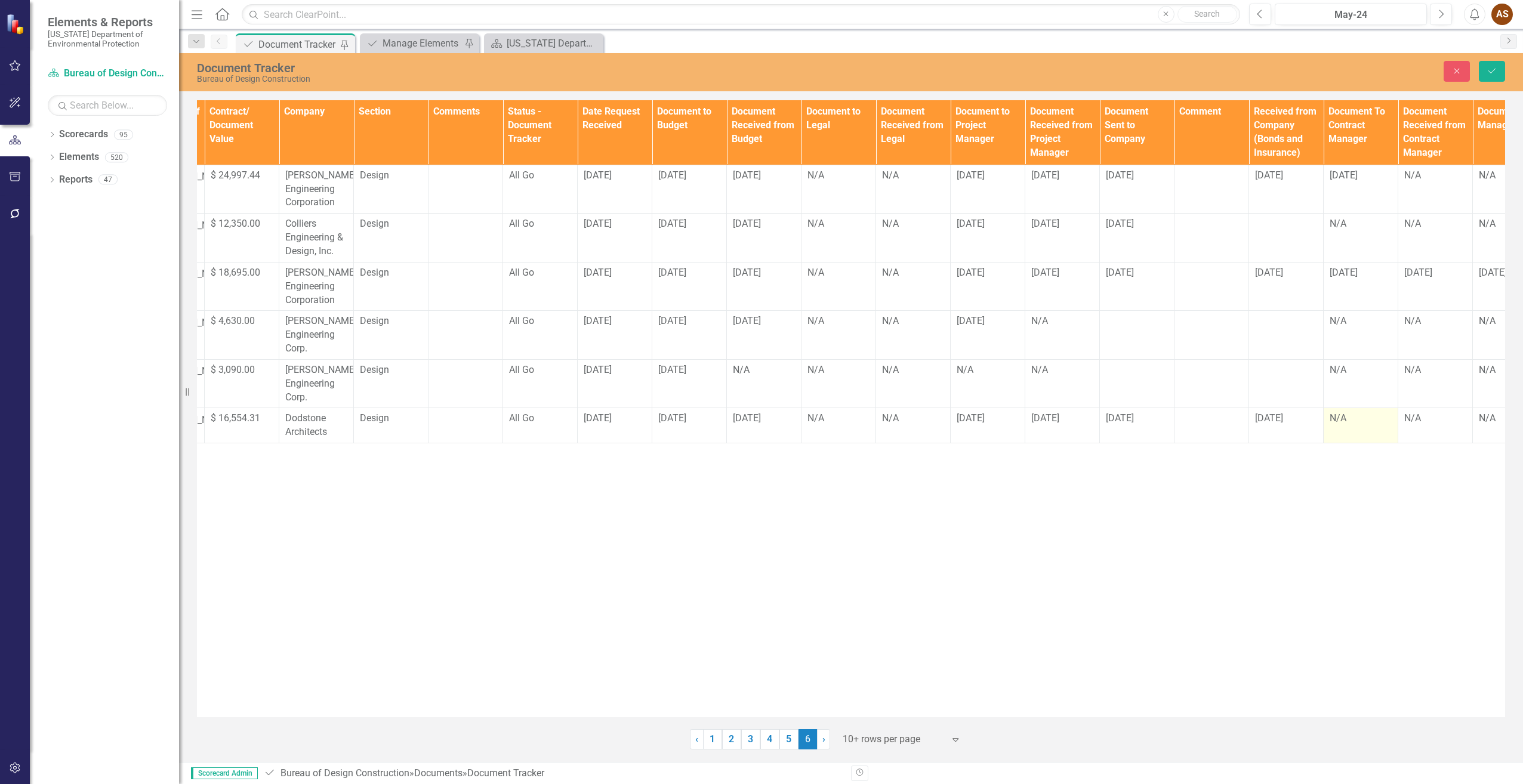
click at [1338, 419] on div "N/A" at bounding box center [1361, 419] width 62 height 14
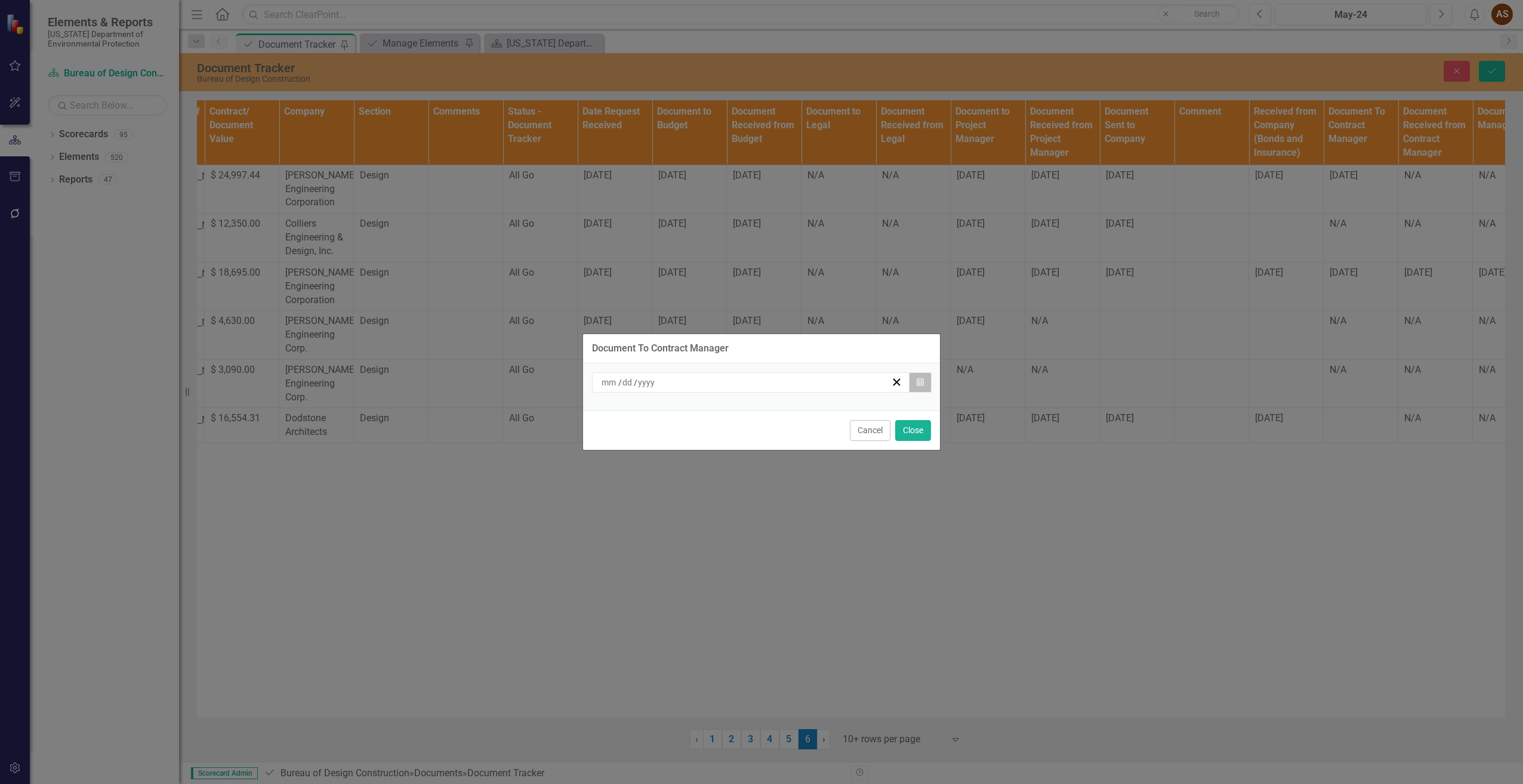
click at [920, 383] on icon "Calendar" at bounding box center [921, 382] width 7 height 8
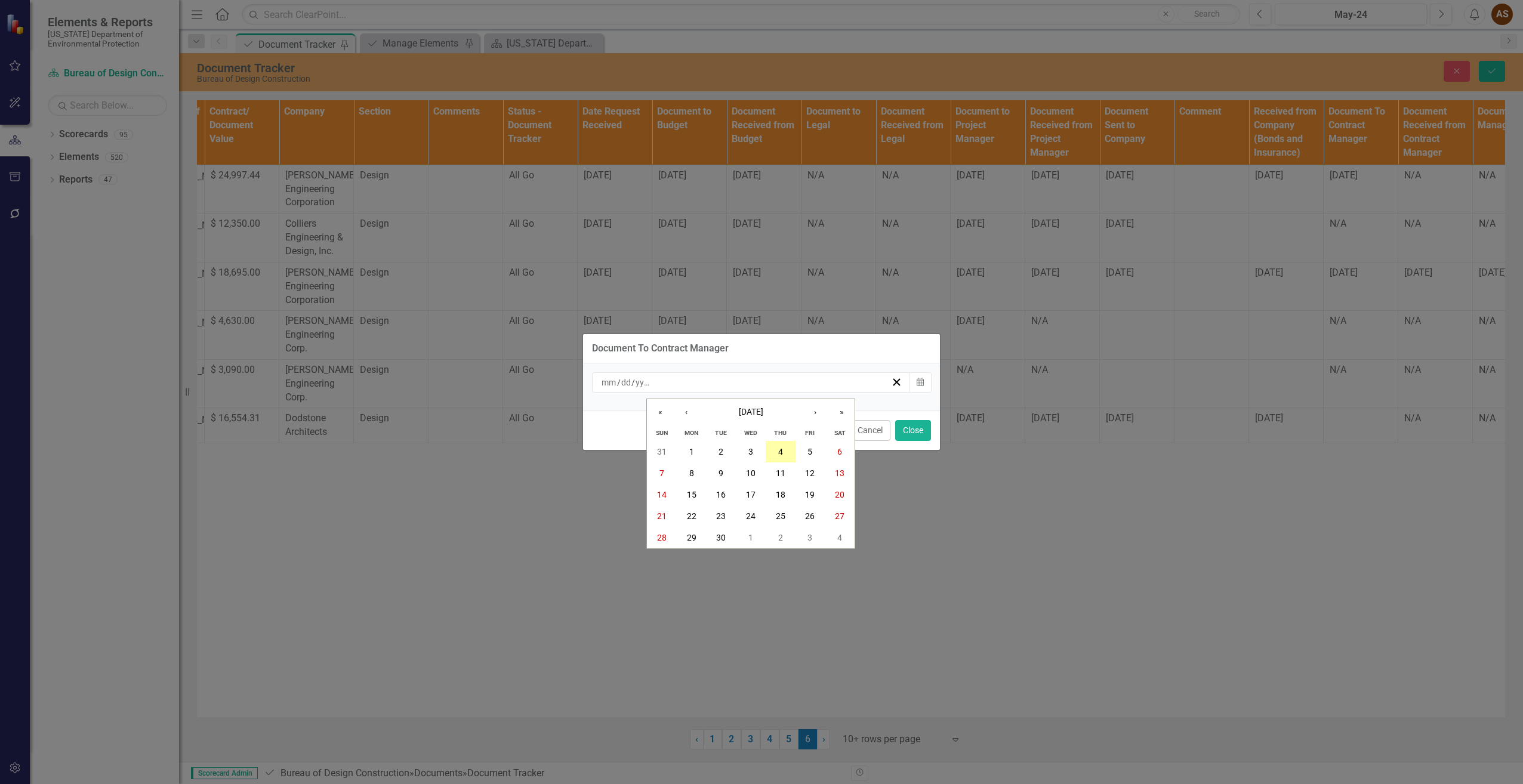
click at [782, 447] on abbr "4" at bounding box center [781, 451] width 4 height 10
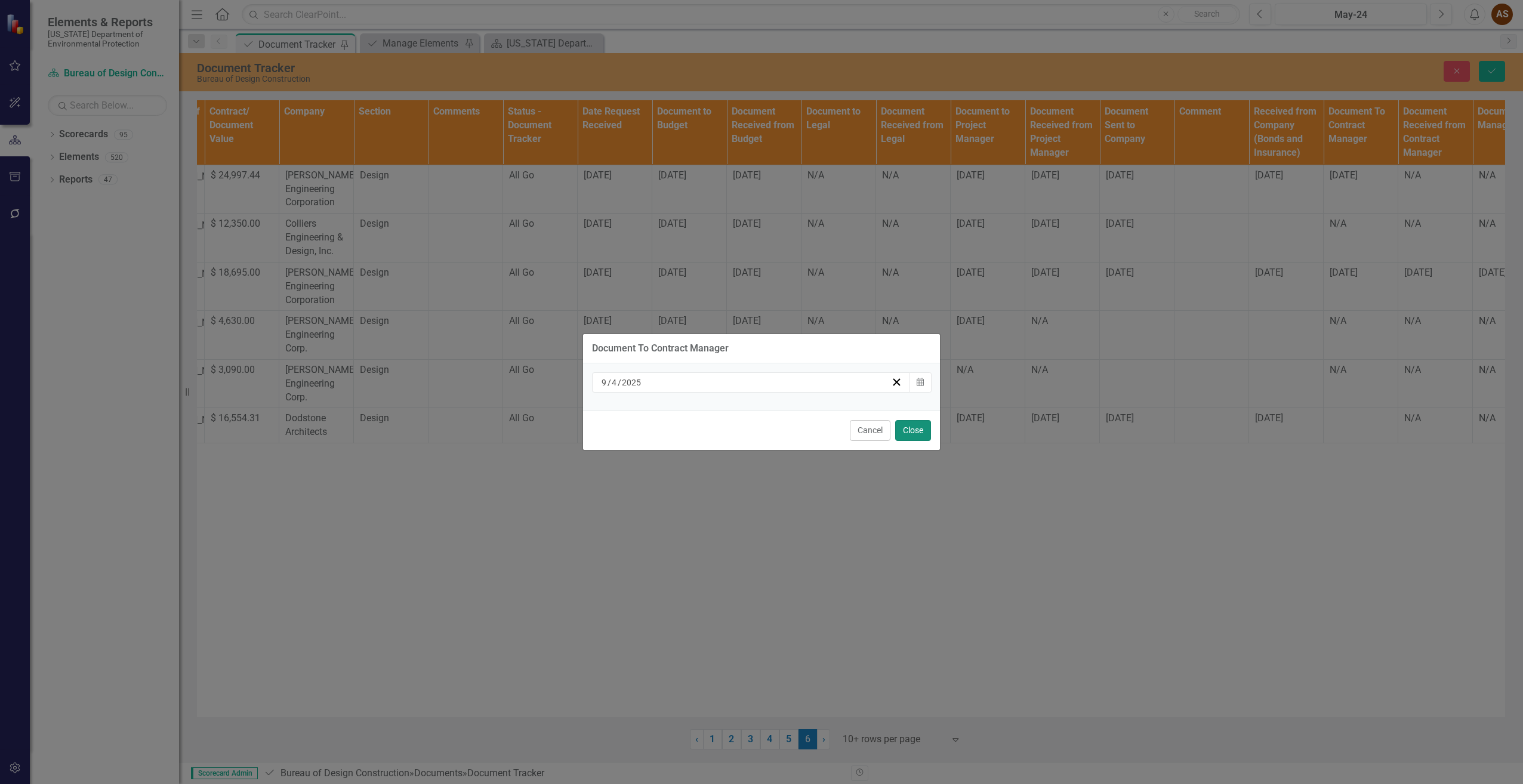
click at [907, 431] on button "Close" at bounding box center [913, 430] width 36 height 21
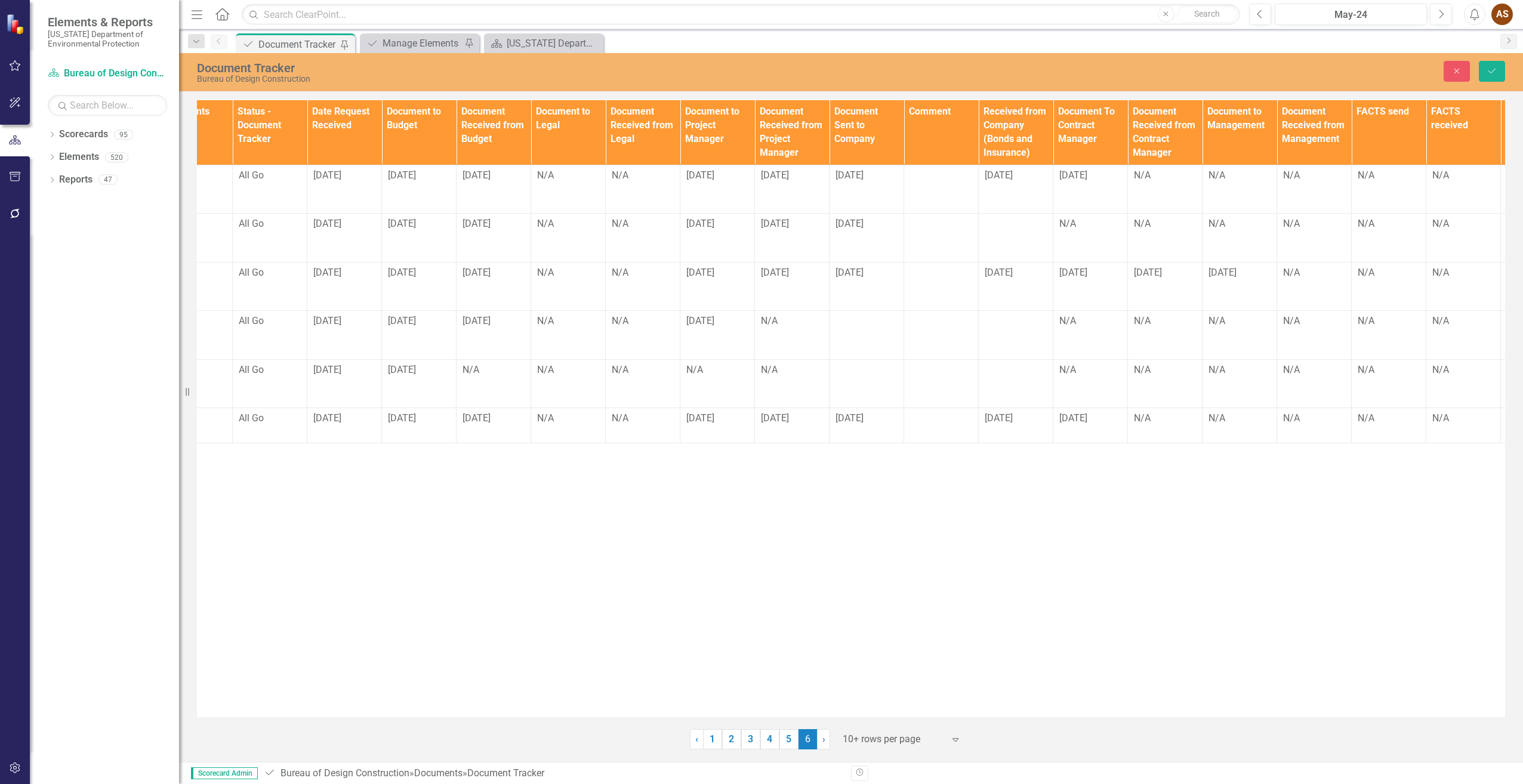
scroll to position [0, 757]
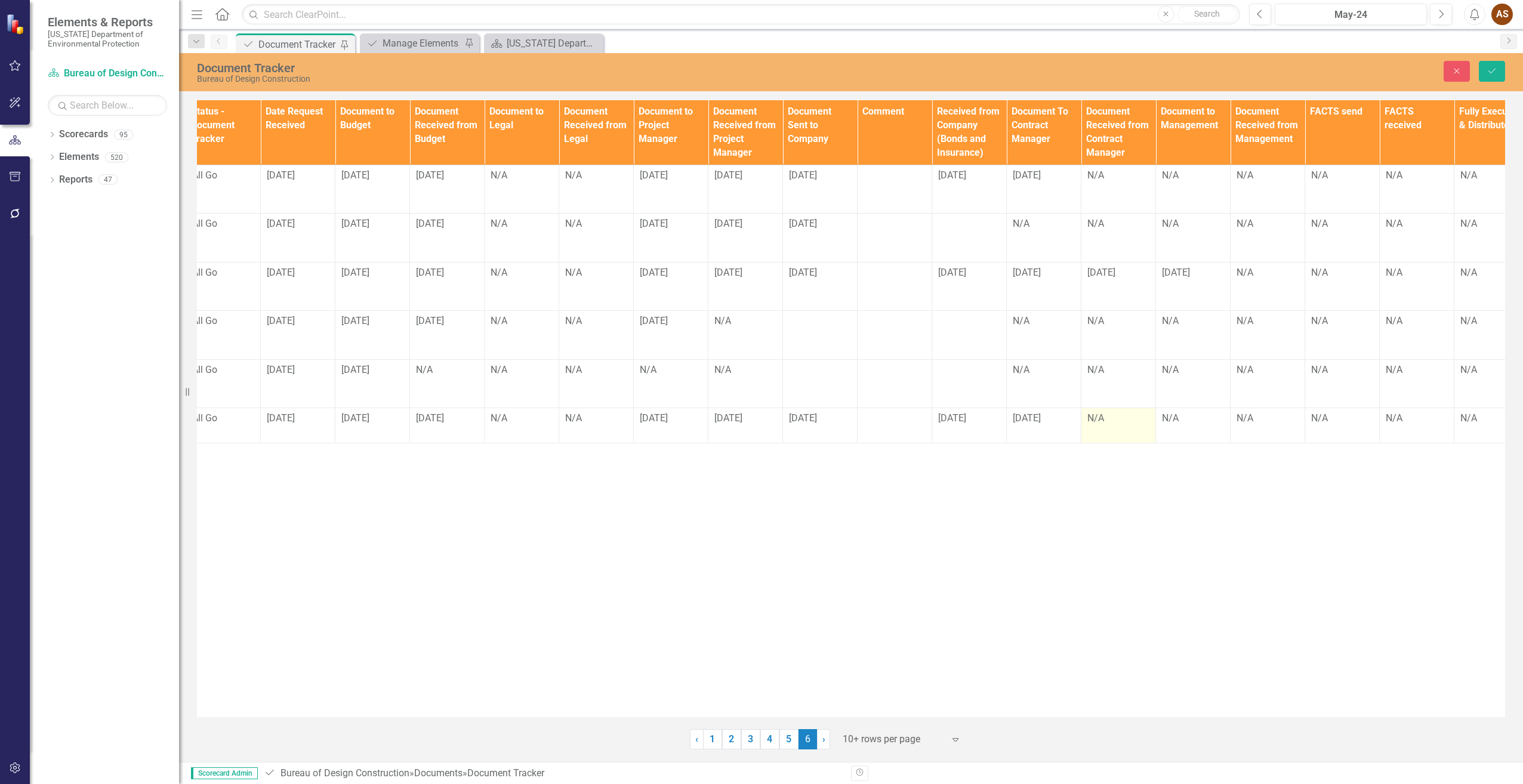
click at [1104, 427] on td "N/A" at bounding box center [1118, 426] width 74 height 35
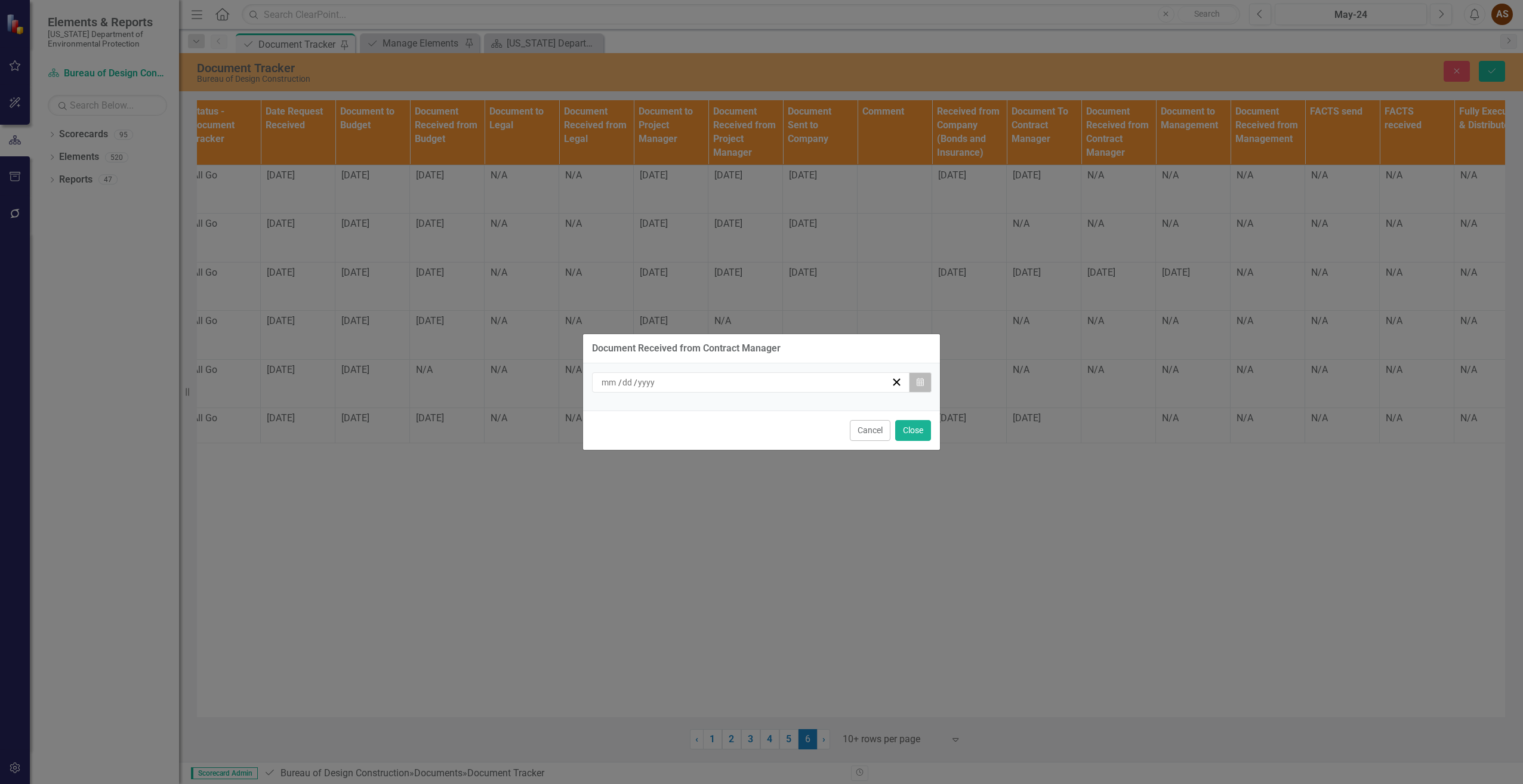
click at [921, 384] on icon "button" at bounding box center [921, 381] width 7 height 8
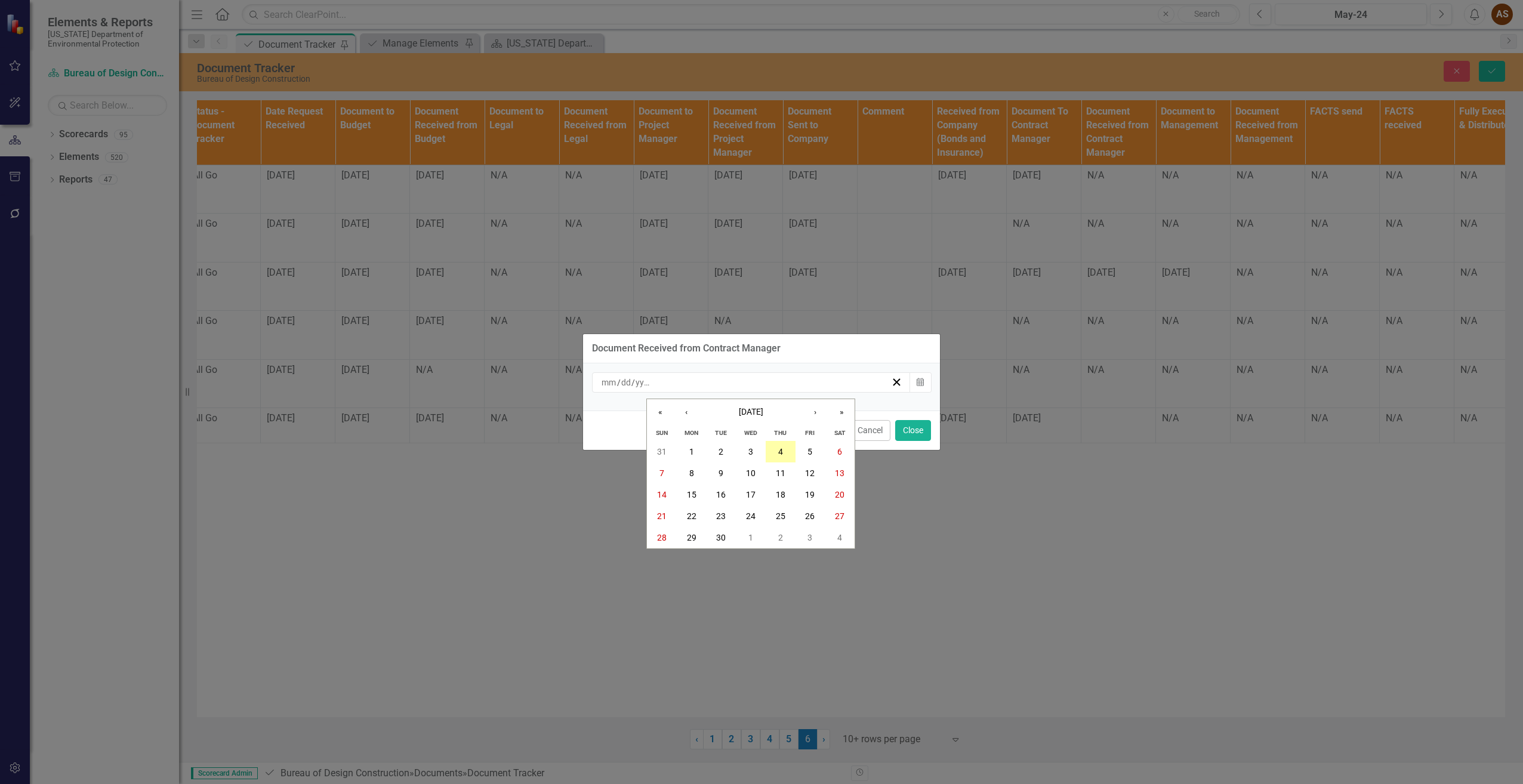
click at [778, 449] on abbr "4" at bounding box center [781, 451] width 4 height 10
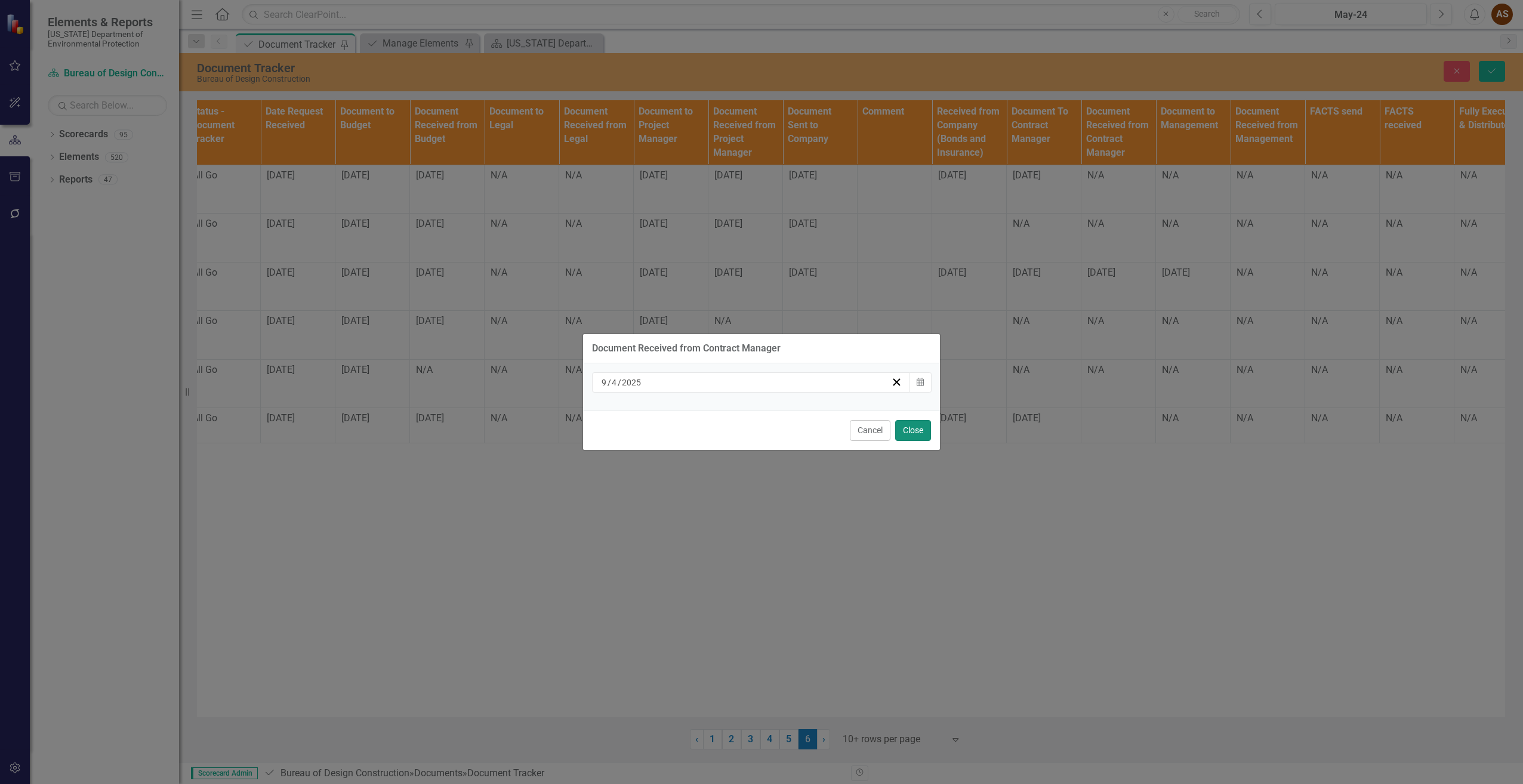
click at [910, 428] on button "Close" at bounding box center [913, 430] width 36 height 21
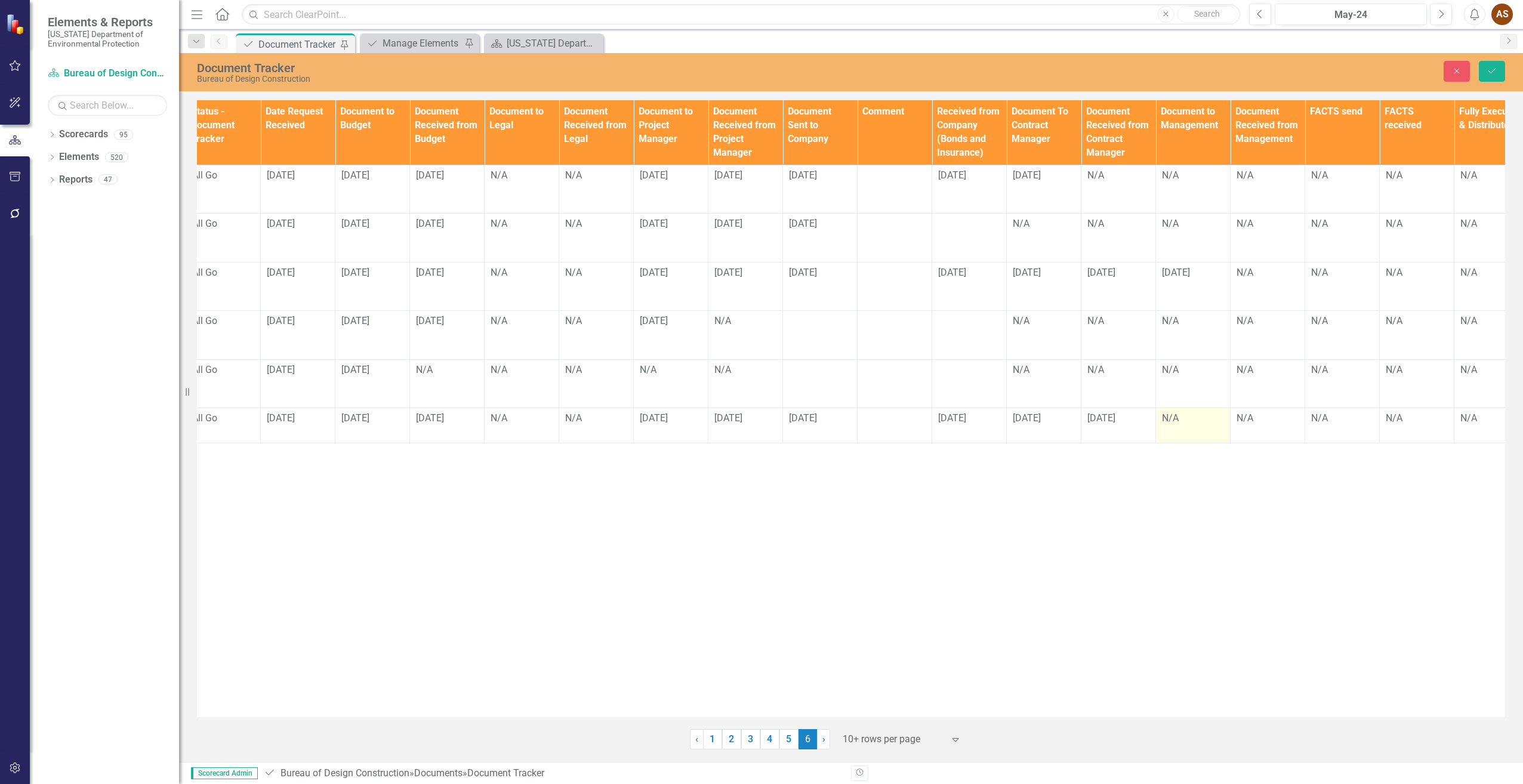
click at [1180, 422] on div "N/A" at bounding box center [1193, 419] width 62 height 14
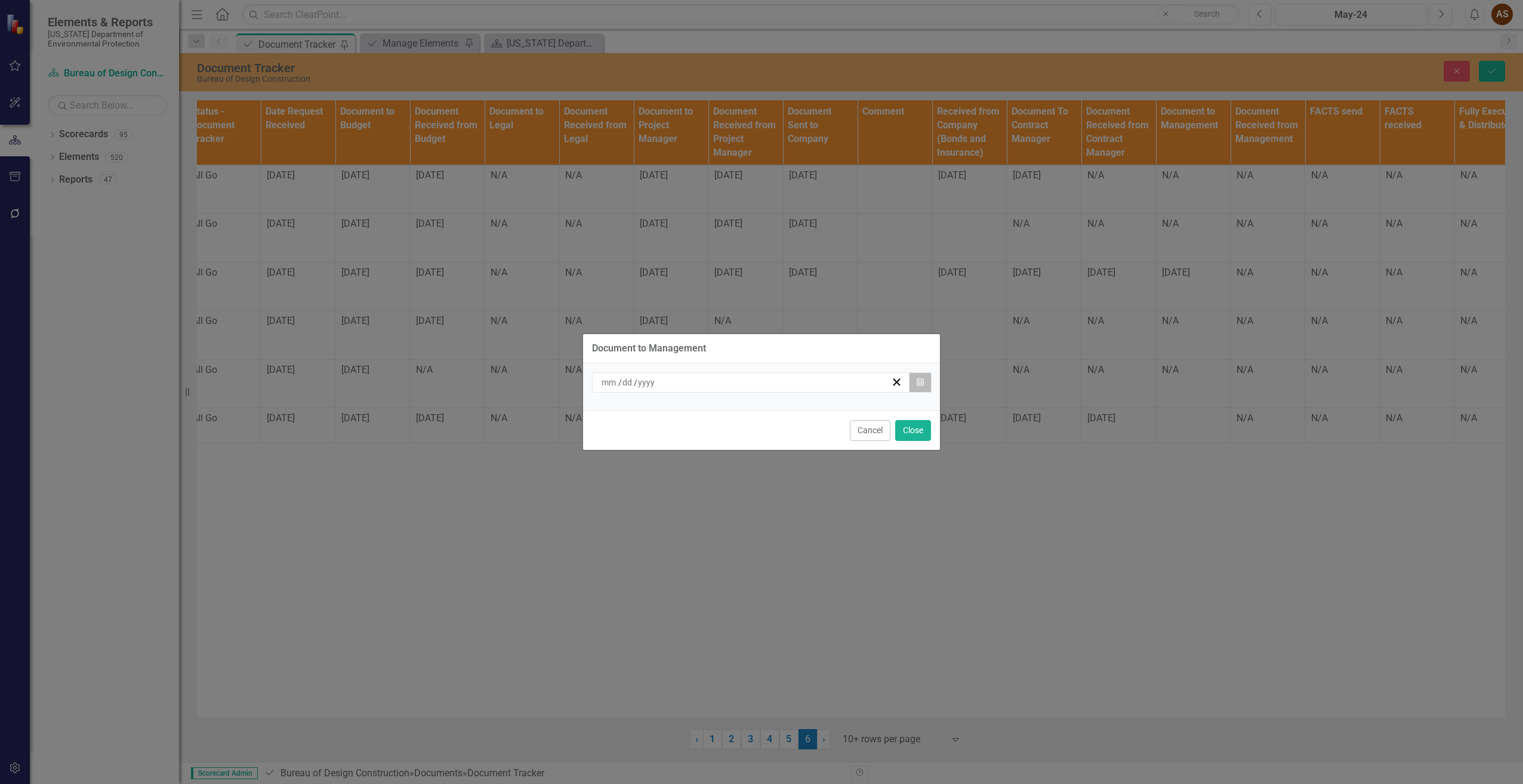
click at [921, 383] on icon "Calendar" at bounding box center [921, 382] width 7 height 8
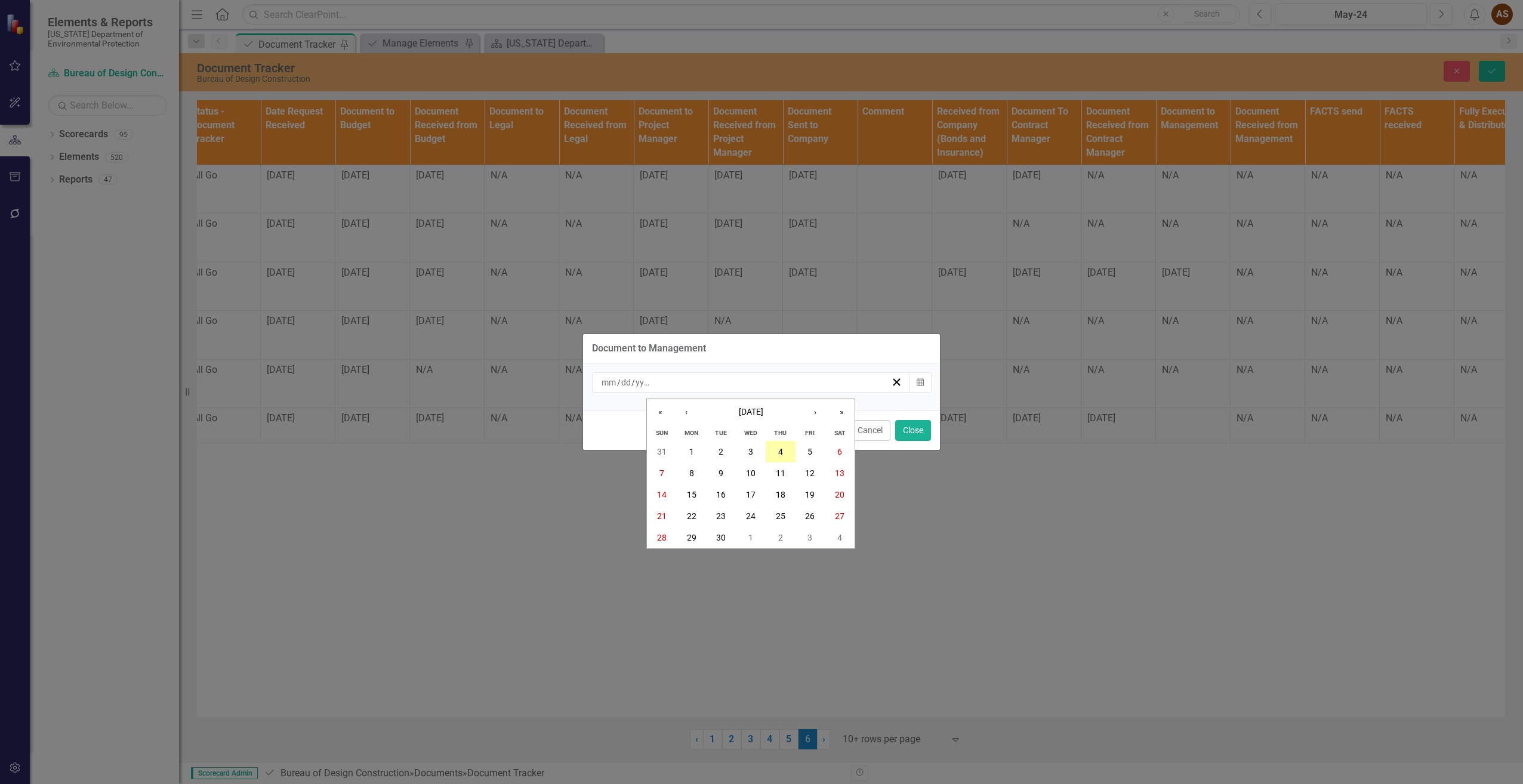
click at [777, 452] on button "4" at bounding box center [781, 451] width 29 height 21
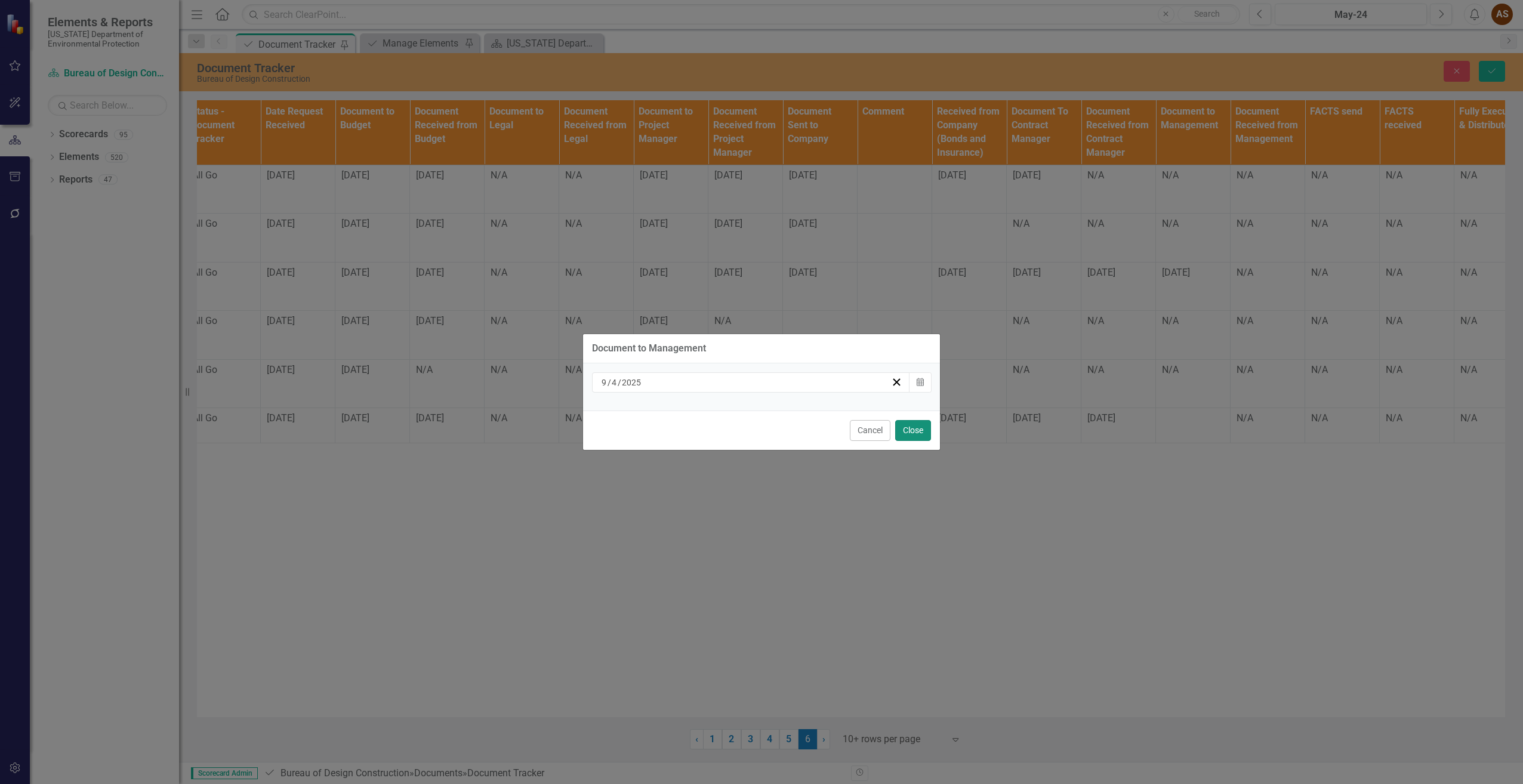
click at [901, 428] on button "Close" at bounding box center [913, 430] width 36 height 21
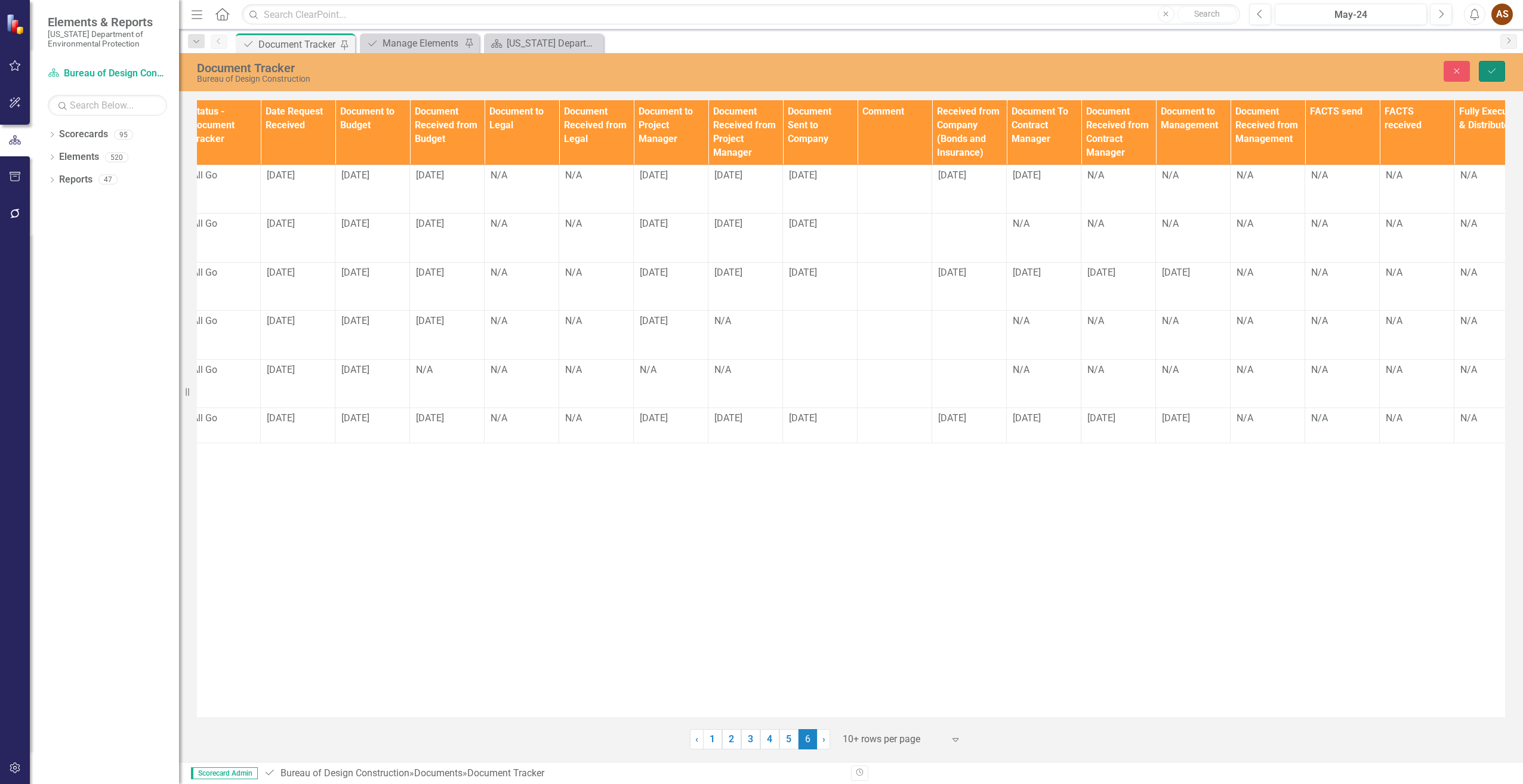
click at [1489, 71] on icon "Save" at bounding box center [1492, 71] width 11 height 8
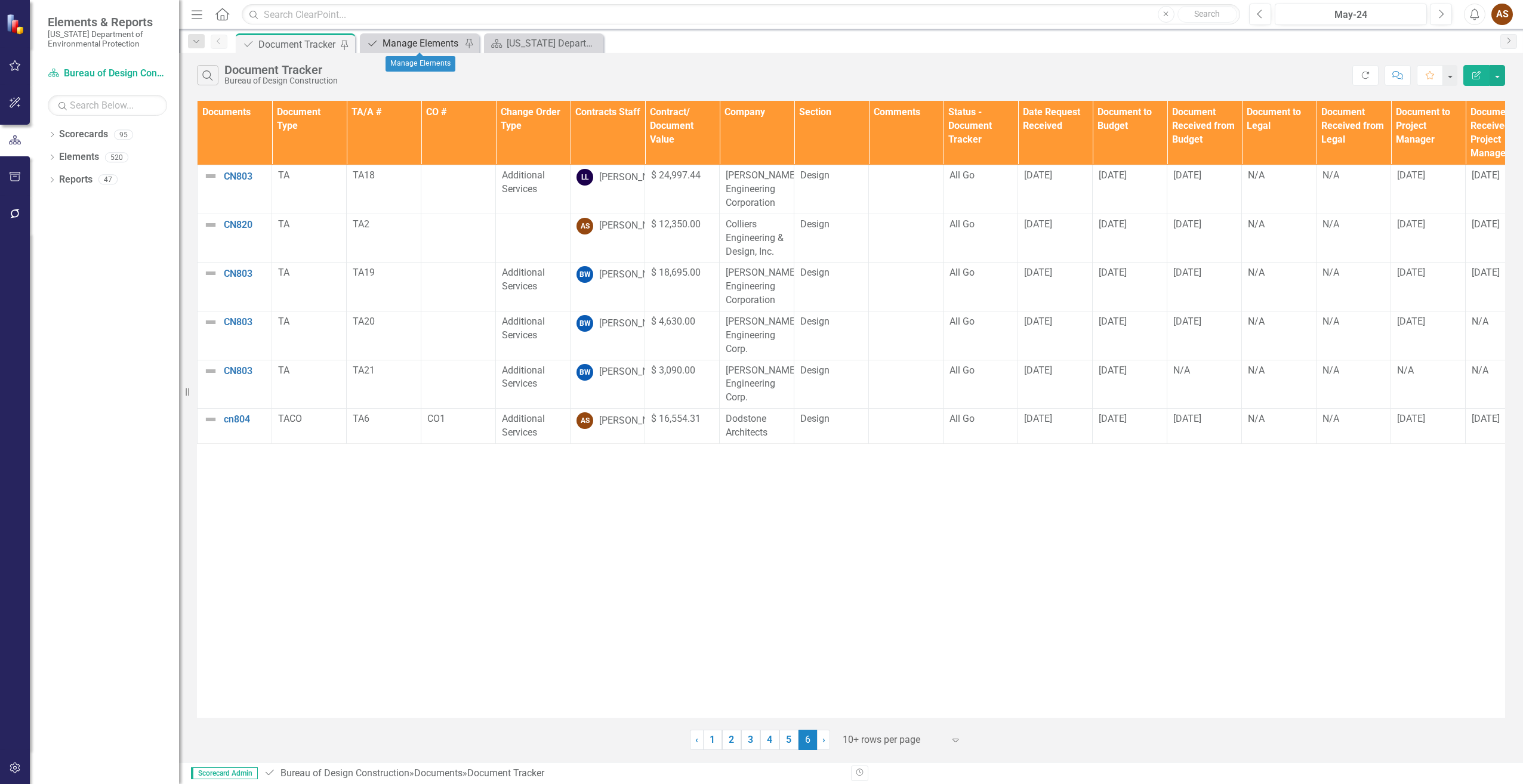
click at [405, 40] on div "Manage Elements" at bounding box center [422, 43] width 79 height 15
